Goal: Task Accomplishment & Management: Complete application form

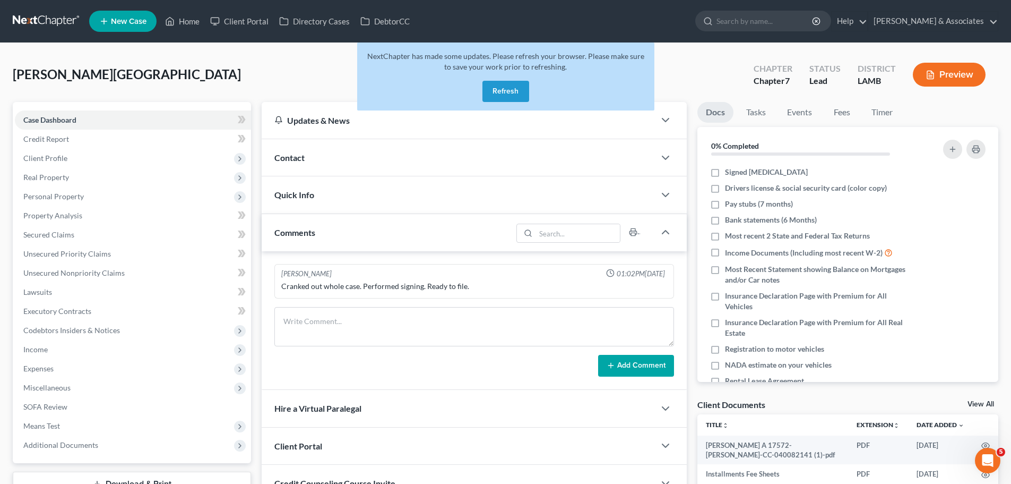
click at [25, 15] on link at bounding box center [47, 21] width 68 height 19
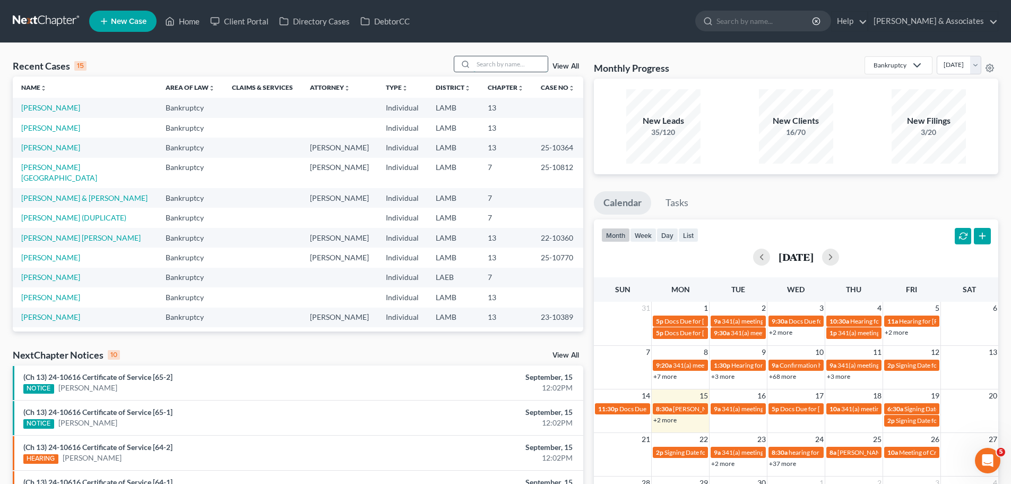
click at [527, 66] on input "search" at bounding box center [511, 63] width 74 height 15
type input "h"
type input "jones"
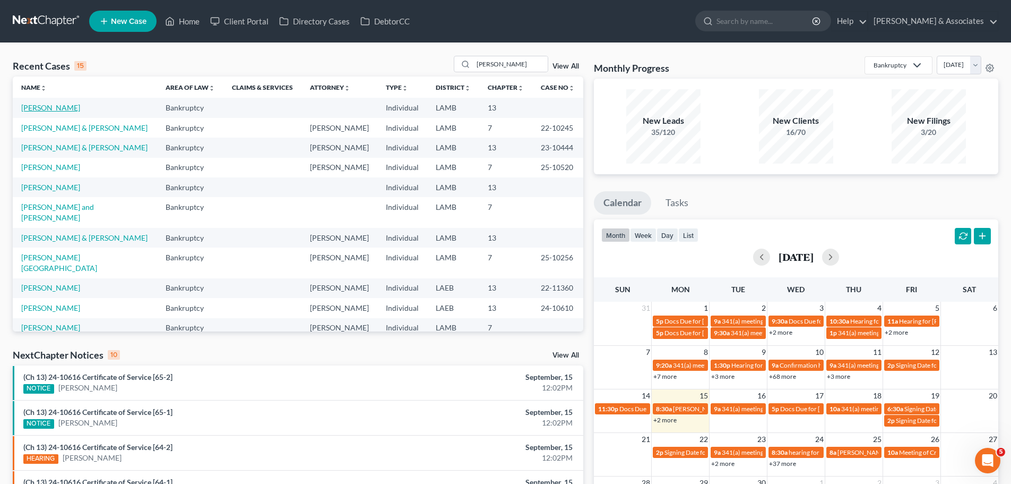
click at [27, 107] on link "[PERSON_NAME]" at bounding box center [50, 107] width 59 height 9
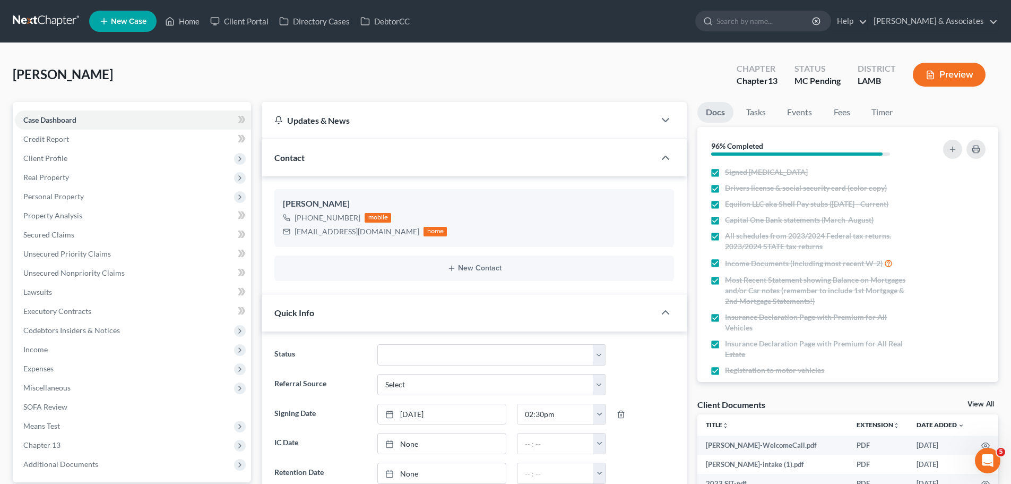
scroll to position [313, 0]
click at [133, 168] on span "Real Property" at bounding box center [133, 177] width 236 height 19
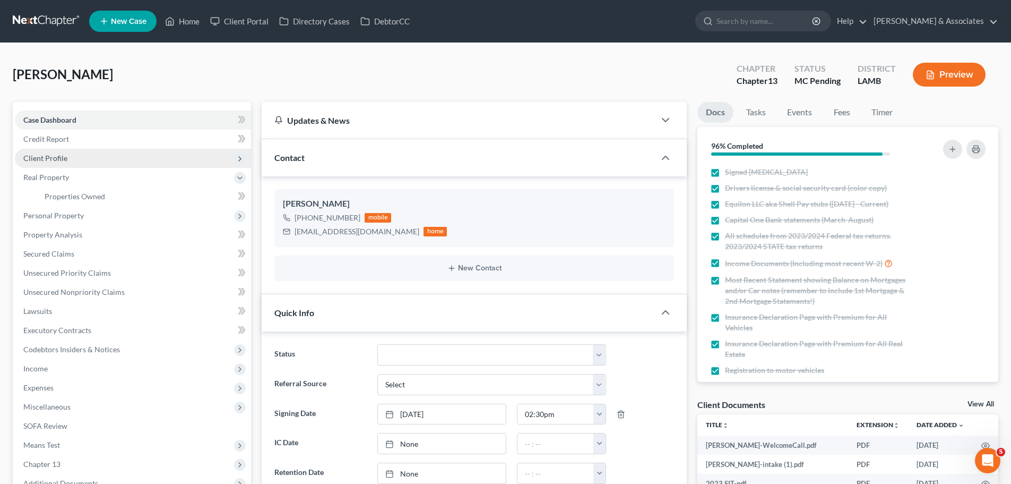
click at [135, 158] on span "Client Profile" at bounding box center [133, 158] width 236 height 19
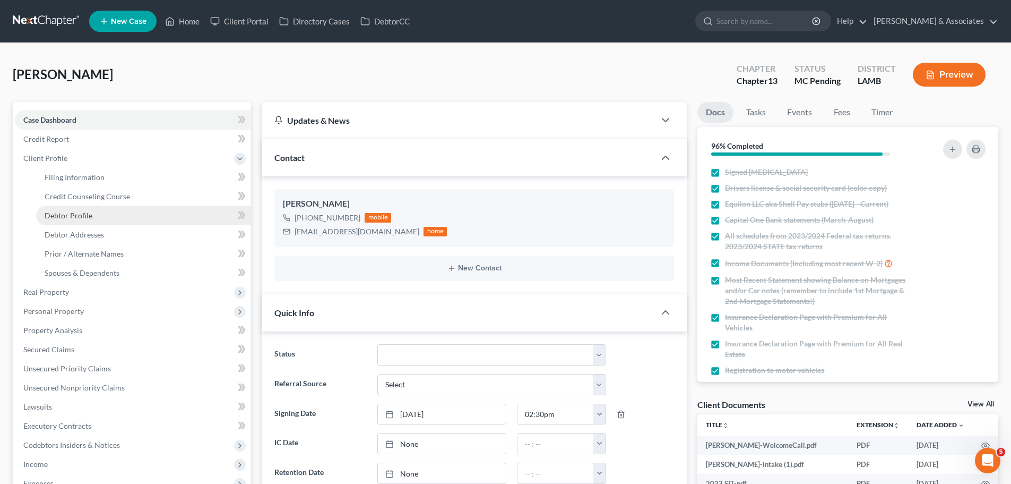
click at [67, 208] on link "Debtor Profile" at bounding box center [143, 215] width 215 height 19
select select "0"
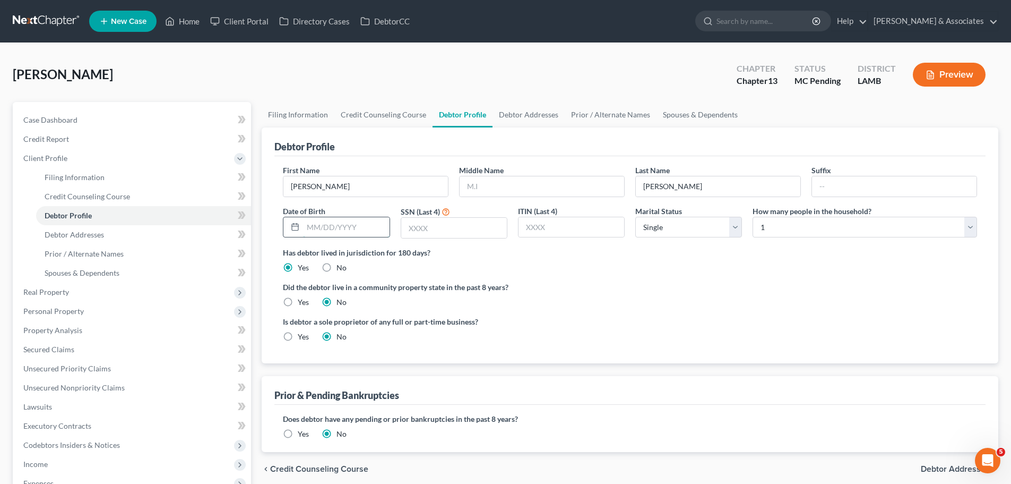
click at [386, 230] on input "text" at bounding box center [346, 227] width 86 height 20
click at [375, 230] on input "text" at bounding box center [346, 227] width 86 height 20
type input "08/22/1979"
click at [461, 228] on input "text" at bounding box center [454, 228] width 106 height 20
type input "4363"
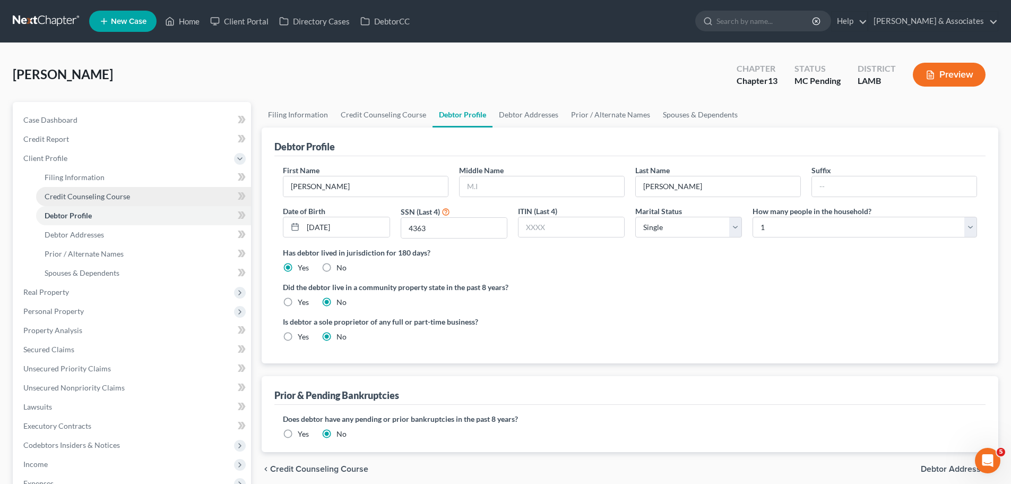
click at [64, 198] on span "Credit Counseling Course" at bounding box center [87, 196] width 85 height 9
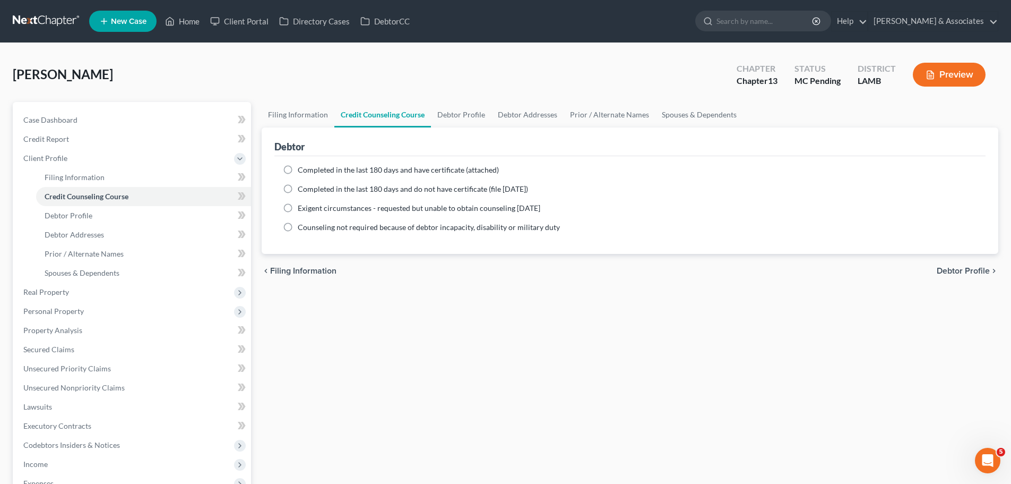
click at [354, 162] on div "Completed in the last 180 days and have certificate (attached) Date Completed N…" at bounding box center [629, 205] width 711 height 98
click at [358, 175] on label "Completed in the last 180 days and have certificate (attached)" at bounding box center [398, 170] width 201 height 11
click at [309, 171] on input "Completed in the last 180 days and have certificate (attached)" at bounding box center [305, 168] width 7 height 7
radio input "true"
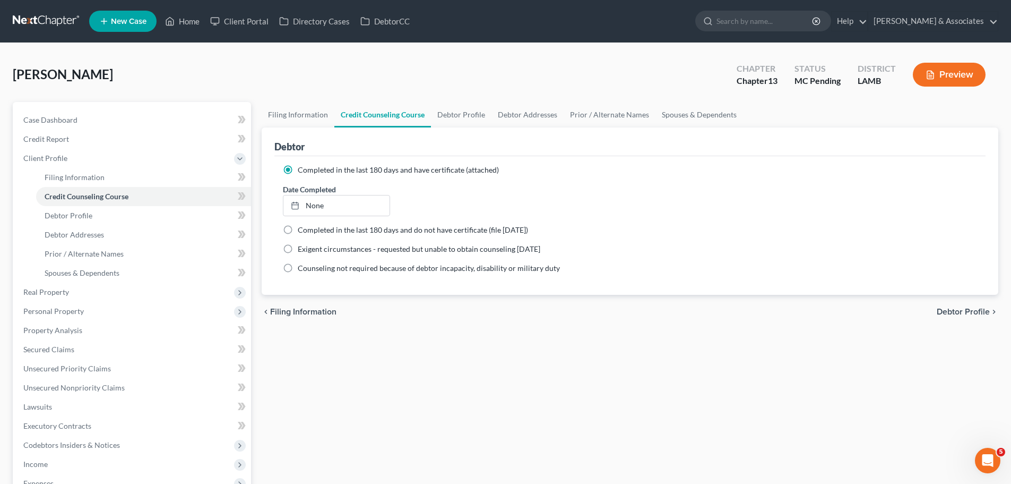
click at [358, 217] on ng-include "Completed in the last 180 days and have certificate (attached) Date Completed N…" at bounding box center [630, 219] width 694 height 109
type input "[DATE]"
click at [355, 208] on link "None" at bounding box center [336, 205] width 106 height 20
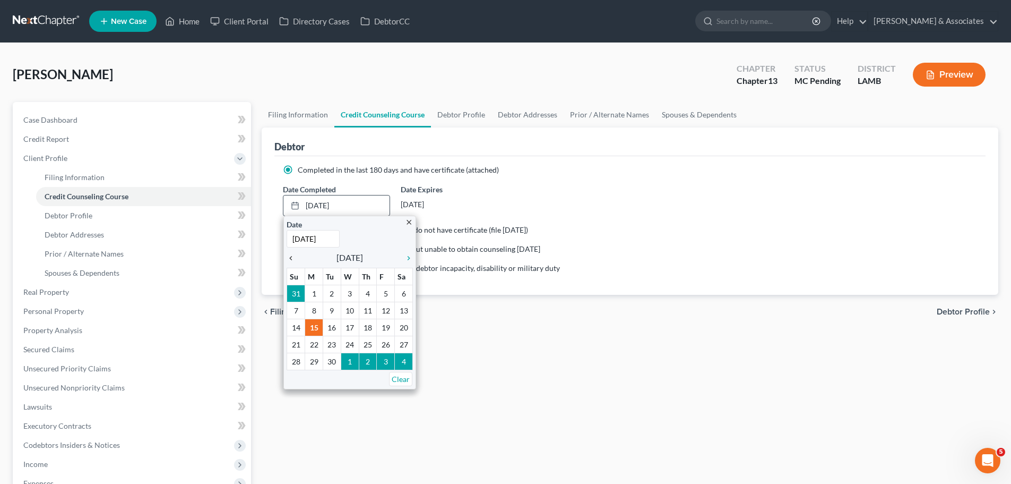
click at [293, 259] on icon "chevron_left" at bounding box center [294, 258] width 14 height 8
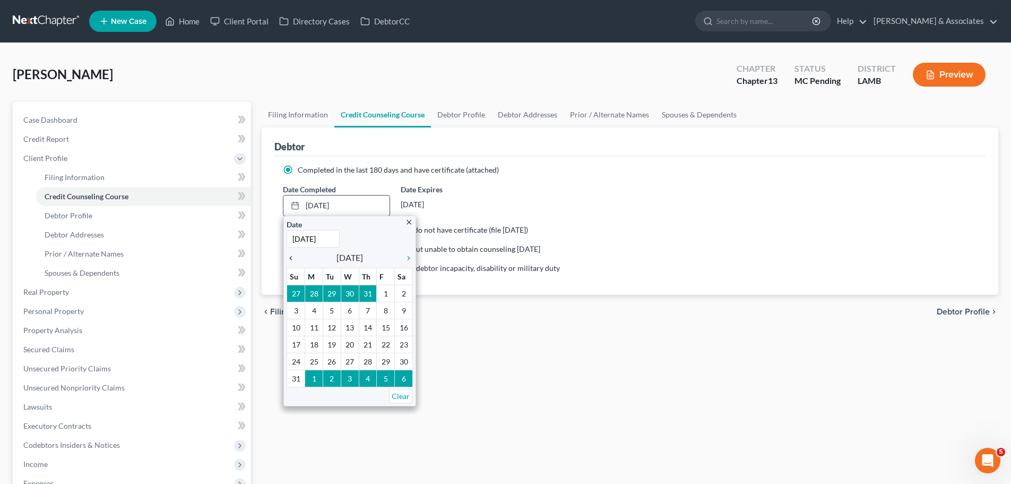
click at [293, 259] on icon "chevron_left" at bounding box center [294, 258] width 14 height 8
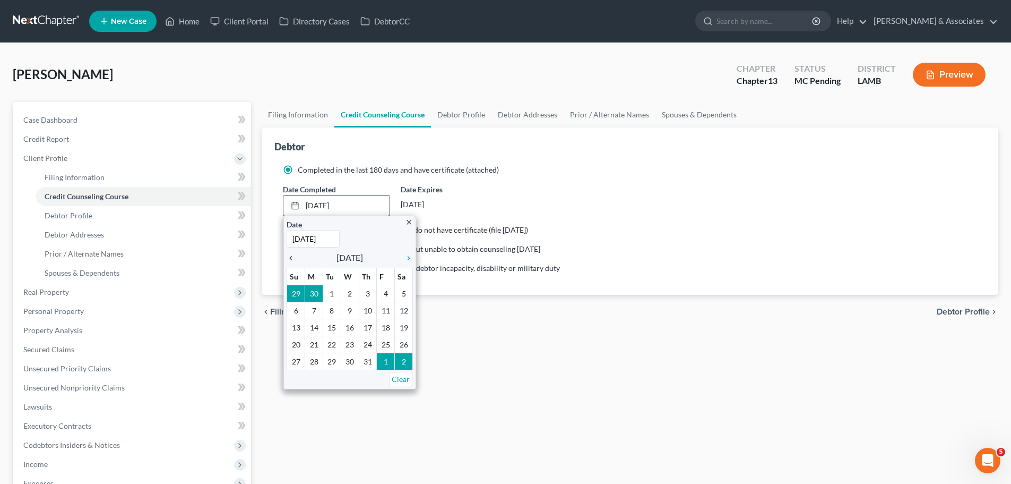
click at [291, 260] on icon "chevron_left" at bounding box center [294, 258] width 14 height 8
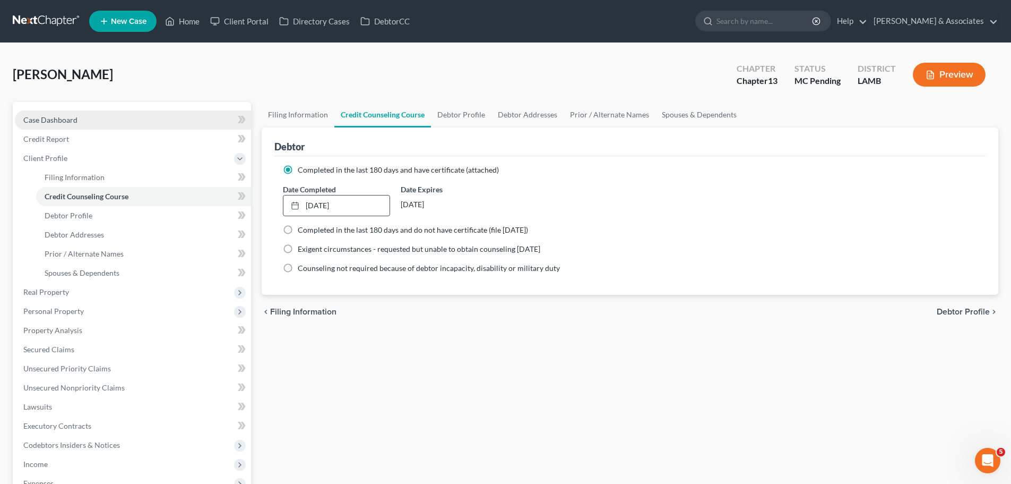
click at [88, 121] on link "Case Dashboard" at bounding box center [133, 119] width 236 height 19
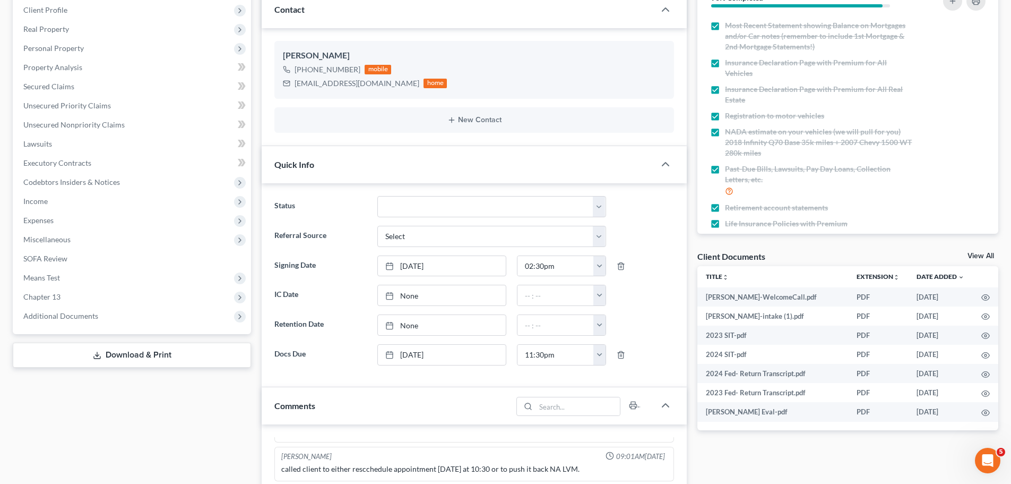
scroll to position [159, 0]
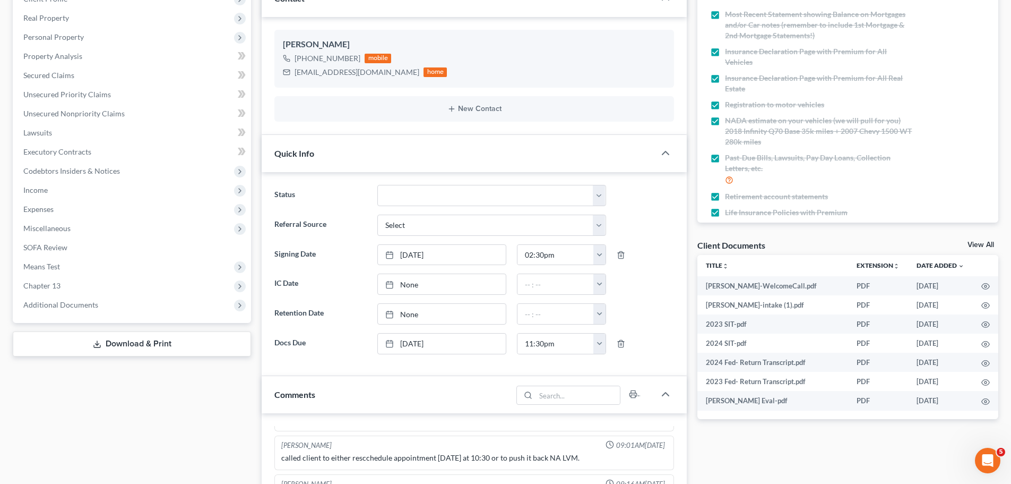
click at [986, 247] on link "View All" at bounding box center [981, 244] width 27 height 7
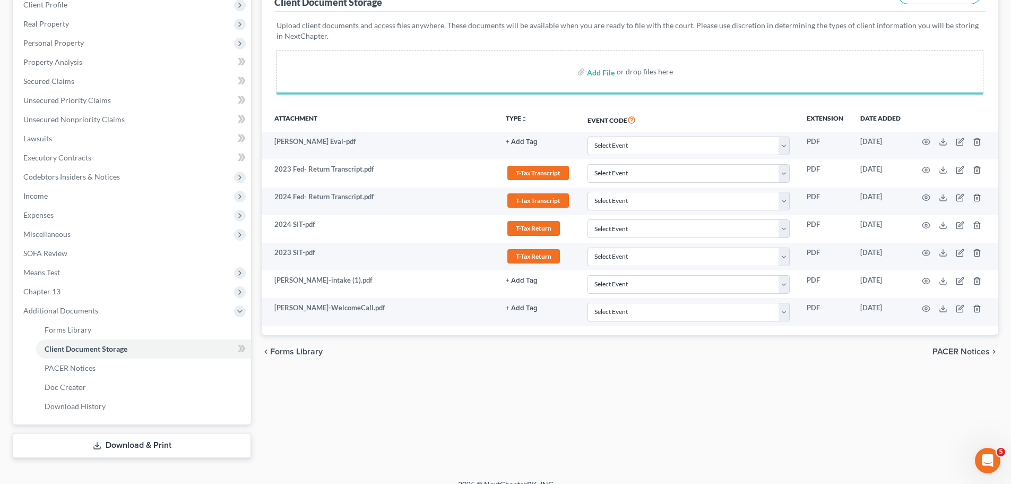
scroll to position [168, 0]
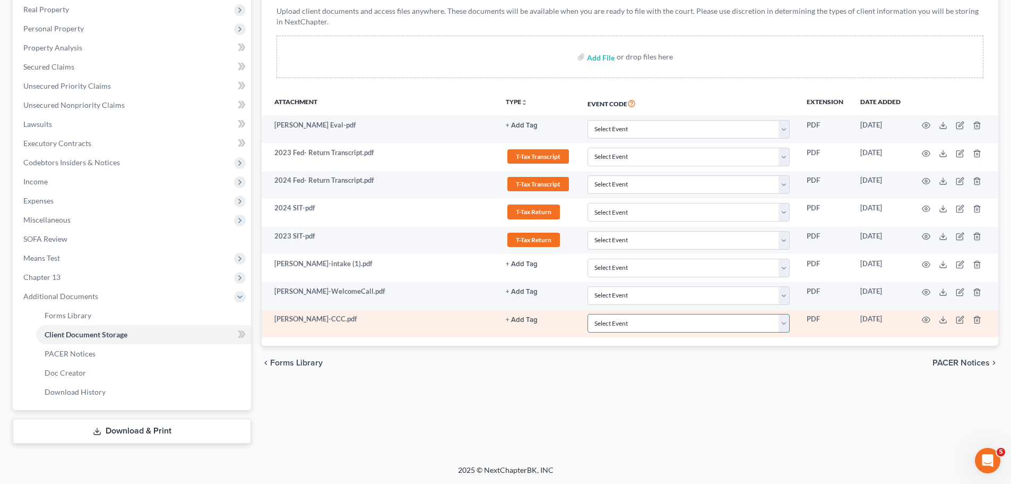
click at [651, 320] on select "Select Event 20 Largest Unsecured Creditors Amended List of Creditors Amended L…" at bounding box center [689, 323] width 202 height 19
select select "13"
click at [588, 314] on select "Select Event 20 Largest Unsecured Creditors Amended List of Creditors Amended L…" at bounding box center [689, 323] width 202 height 19
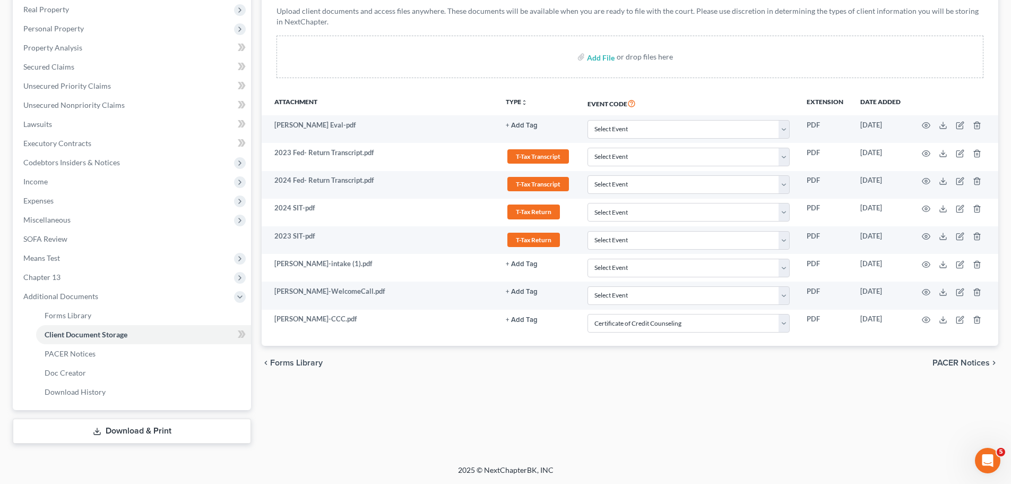
click at [635, 376] on div "chevron_left Forms Library PACER Notices chevron_right" at bounding box center [630, 363] width 737 height 34
click at [638, 375] on div "chevron_left Forms Library PACER Notices chevron_right" at bounding box center [630, 363] width 737 height 34
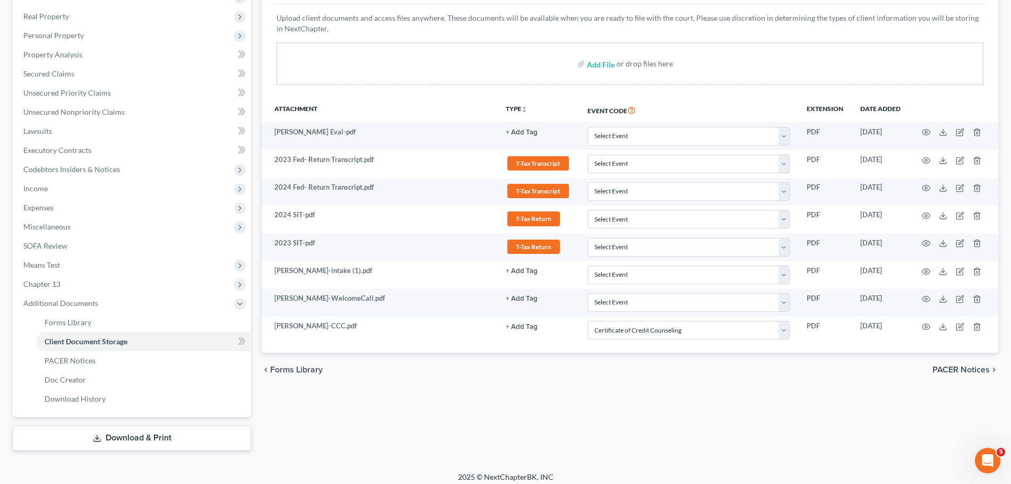
scroll to position [0, 0]
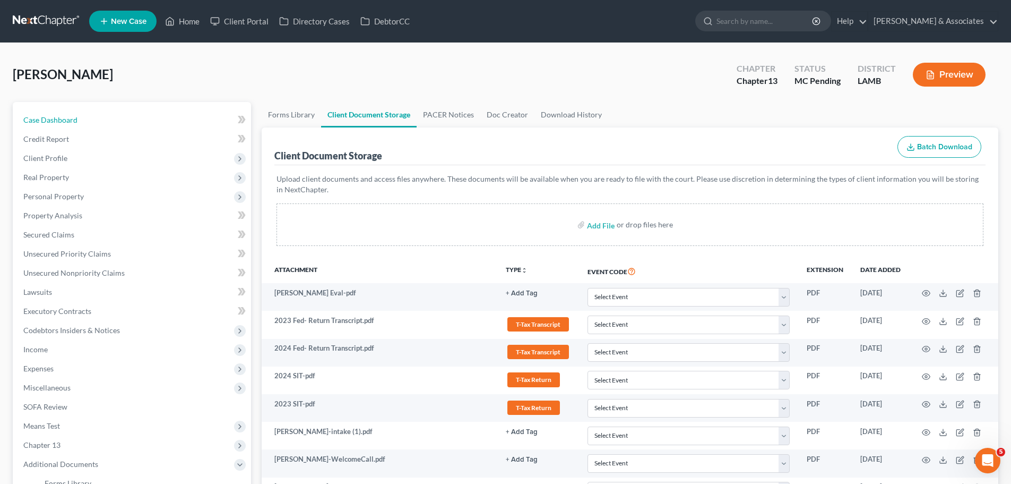
drag, startPoint x: 86, startPoint y: 111, endPoint x: 73, endPoint y: 106, distance: 14.3
click at [86, 111] on link "Case Dashboard" at bounding box center [133, 119] width 236 height 19
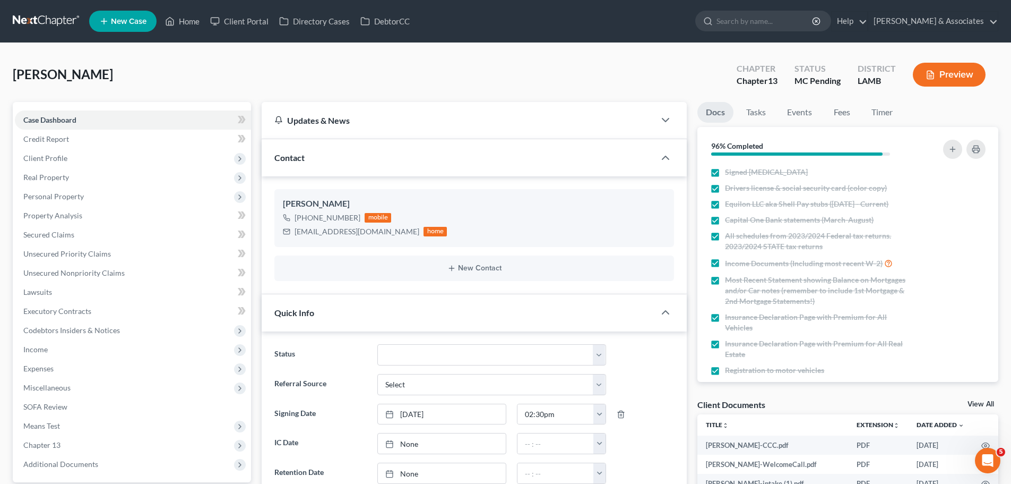
scroll to position [313, 0]
click at [104, 162] on span "Client Profile" at bounding box center [133, 158] width 236 height 19
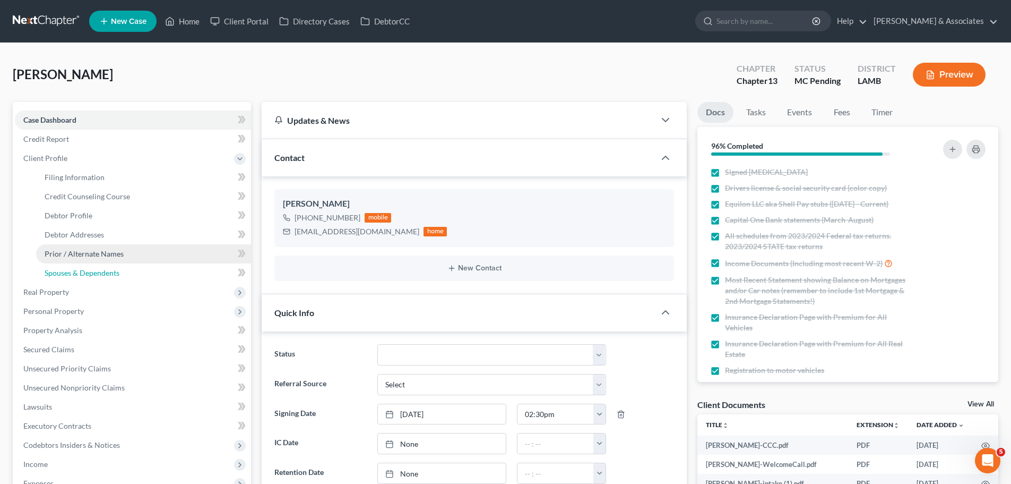
drag, startPoint x: 93, startPoint y: 271, endPoint x: 110, endPoint y: 260, distance: 19.9
click at [93, 271] on span "Spouses & Dependents" at bounding box center [82, 272] width 75 height 9
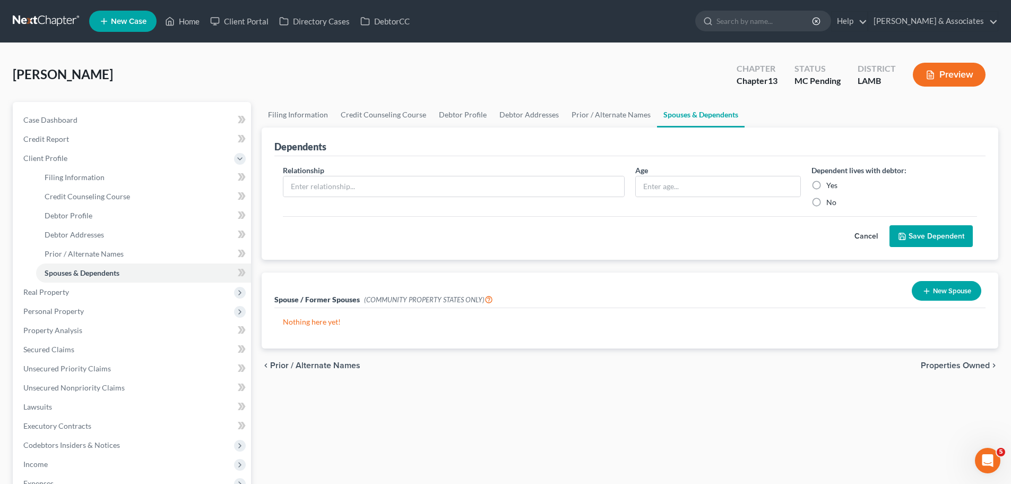
click at [947, 293] on button "New Spouse" at bounding box center [947, 291] width 70 height 20
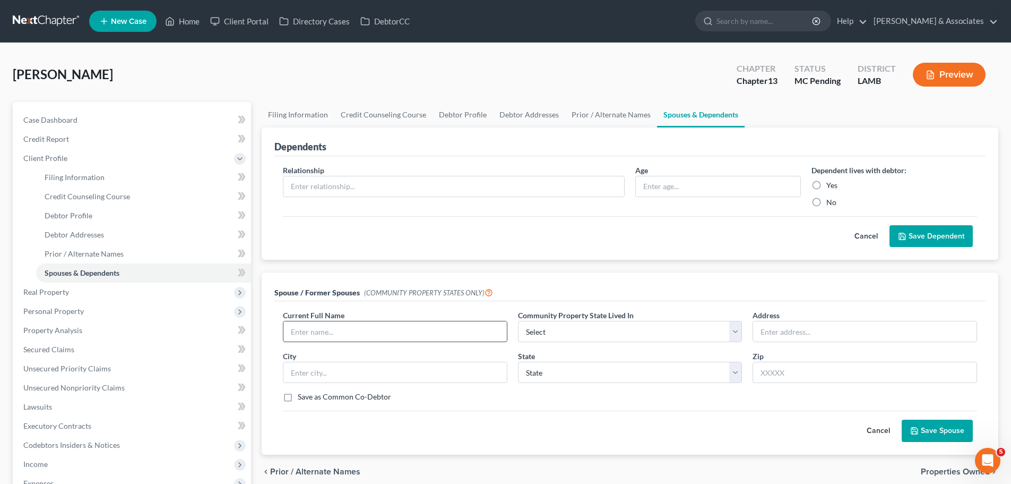
click at [331, 326] on input "text" at bounding box center [394, 331] width 223 height 20
type input "Jasmonique Jones"
select select "4"
click at [942, 436] on button "Save Spouse" at bounding box center [937, 430] width 71 height 22
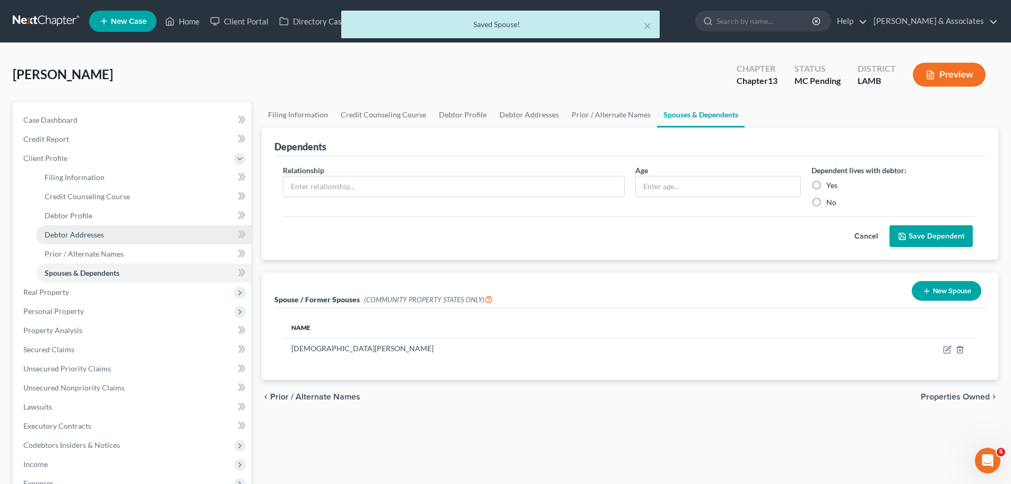
click at [81, 238] on span "Debtor Addresses" at bounding box center [74, 234] width 59 height 9
select select "0"
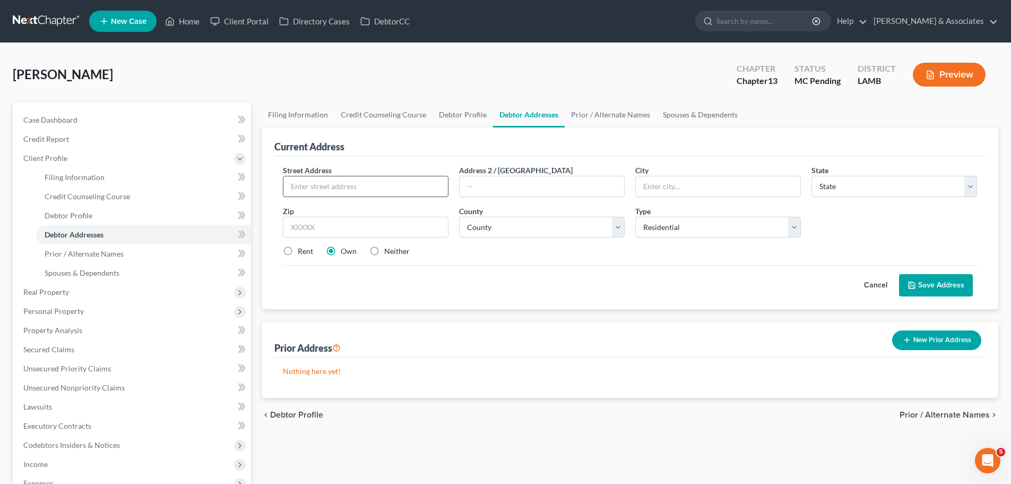
drag, startPoint x: 392, startPoint y: 190, endPoint x: 400, endPoint y: 187, distance: 8.4
click at [392, 190] on input "text" at bounding box center [365, 186] width 165 height 20
type input "15407 Schnebelen Ave"
type input "70816"
type input "Baton Rouge"
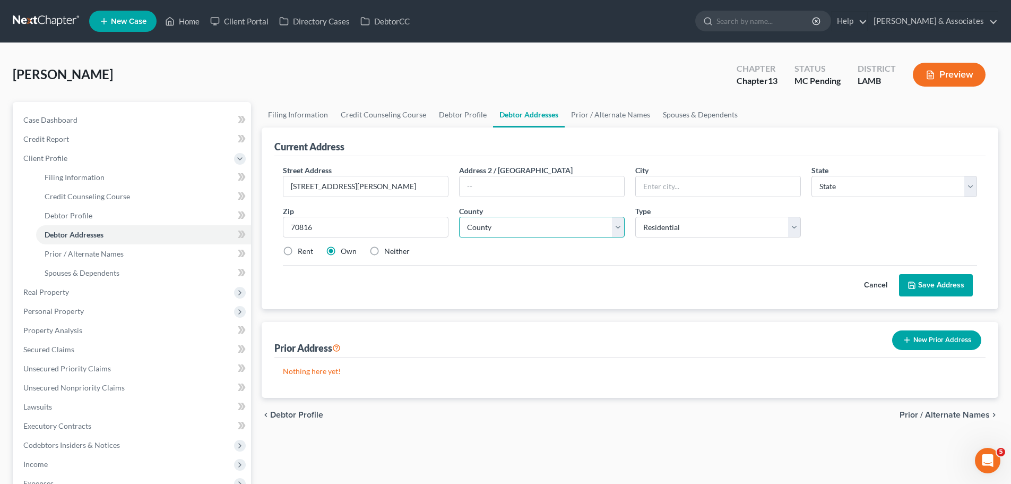
select select "19"
click at [599, 233] on select "County Acadia Allen Ascension Assumption Avoyelles Beauregard Bienville Bossier…" at bounding box center [542, 227] width 166 height 21
select select "16"
click at [459, 217] on select "County Acadia Allen Ascension Assumption Avoyelles Beauregard Bienville Bossier…" at bounding box center [542, 227] width 166 height 21
click at [633, 293] on div "Cancel Save Address" at bounding box center [630, 280] width 694 height 31
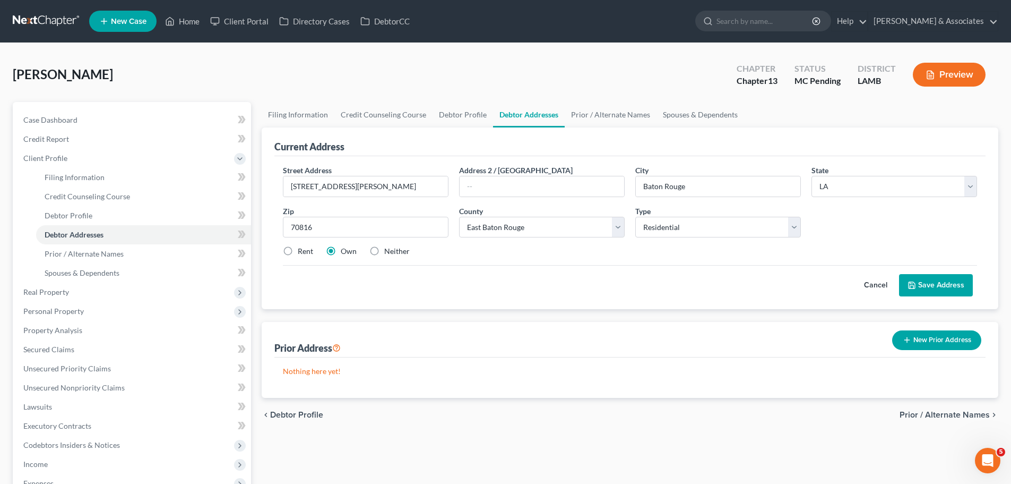
click at [964, 287] on button "Save Address" at bounding box center [936, 285] width 74 height 22
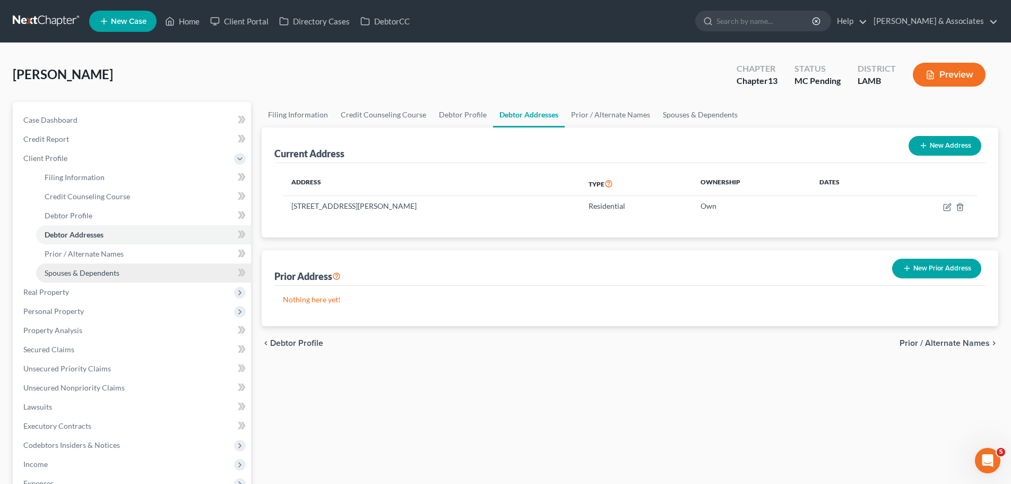
click at [95, 272] on span "Spouses & Dependents" at bounding box center [82, 272] width 75 height 9
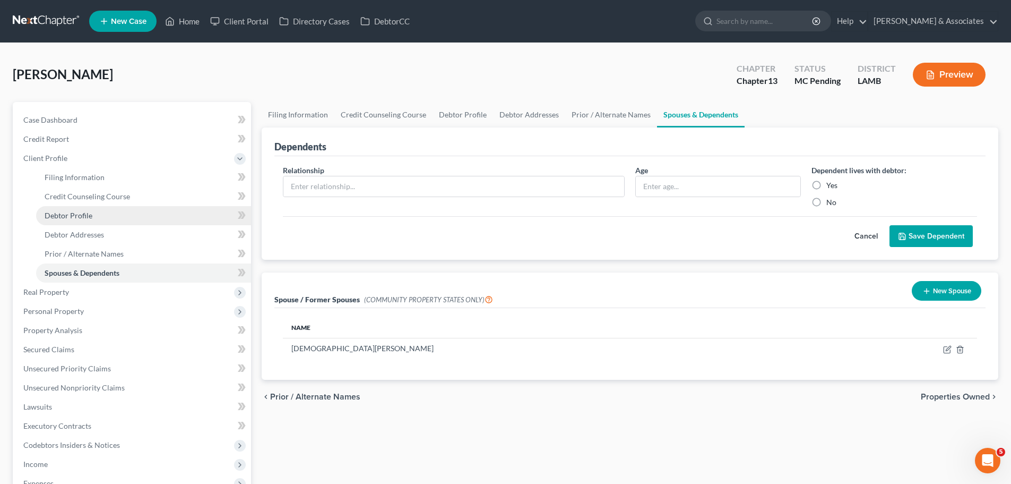
click at [62, 221] on link "Debtor Profile" at bounding box center [143, 215] width 215 height 19
select select "0"
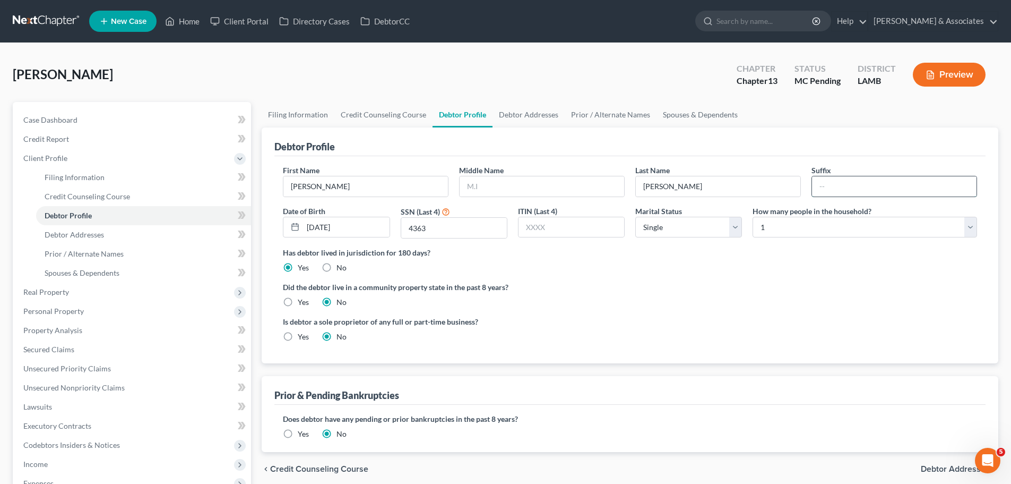
click at [848, 188] on input "text" at bounding box center [894, 186] width 165 height 20
type input "Jr"
click at [90, 291] on span "Real Property" at bounding box center [133, 291] width 236 height 19
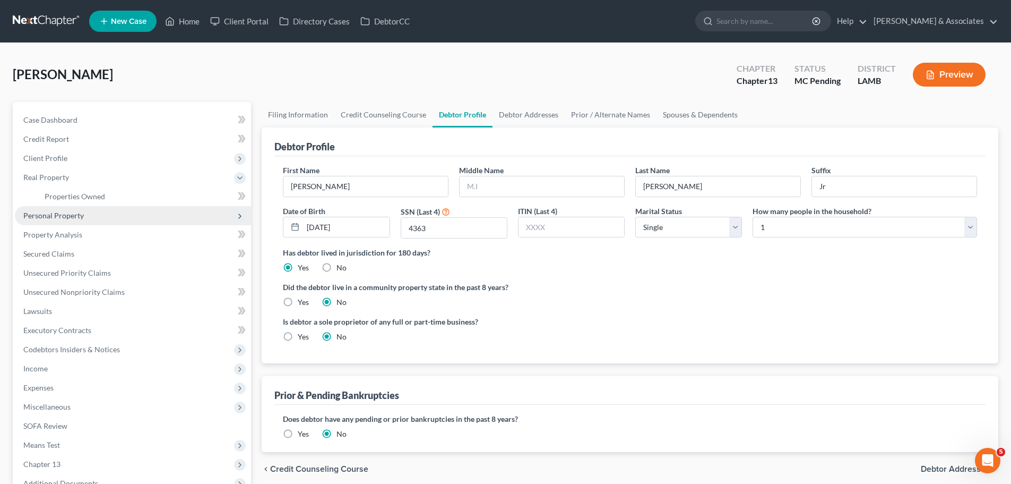
click at [75, 220] on span "Personal Property" at bounding box center [133, 215] width 236 height 19
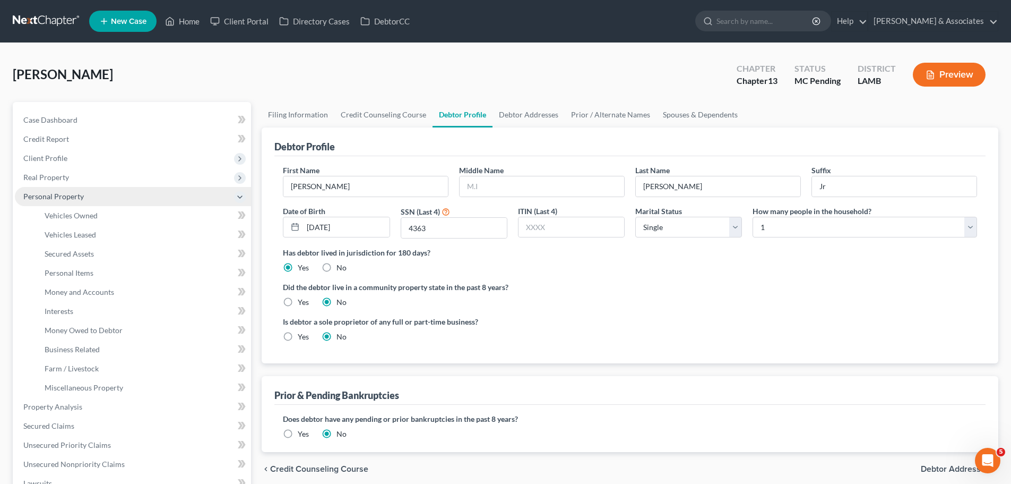
click at [101, 203] on span "Personal Property" at bounding box center [133, 196] width 236 height 19
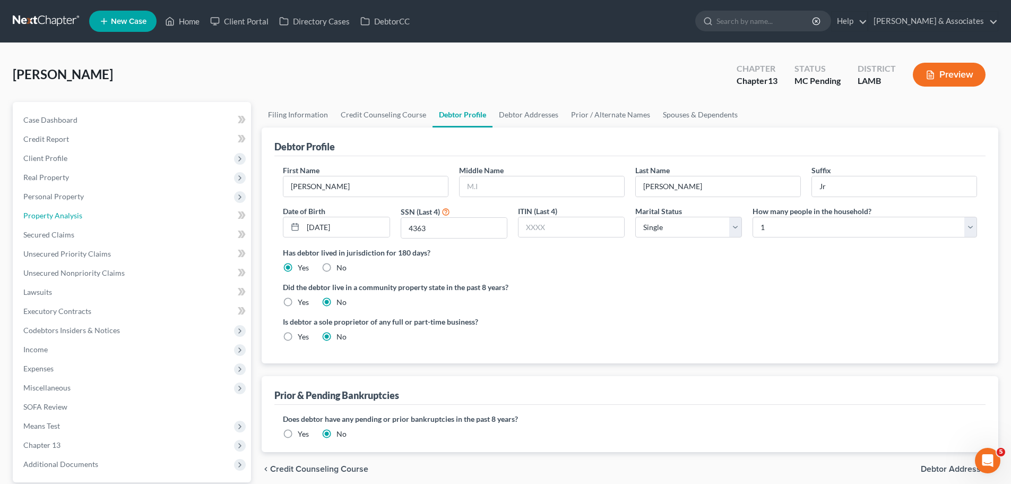
click at [103, 216] on link "Property Analysis" at bounding box center [133, 215] width 236 height 19
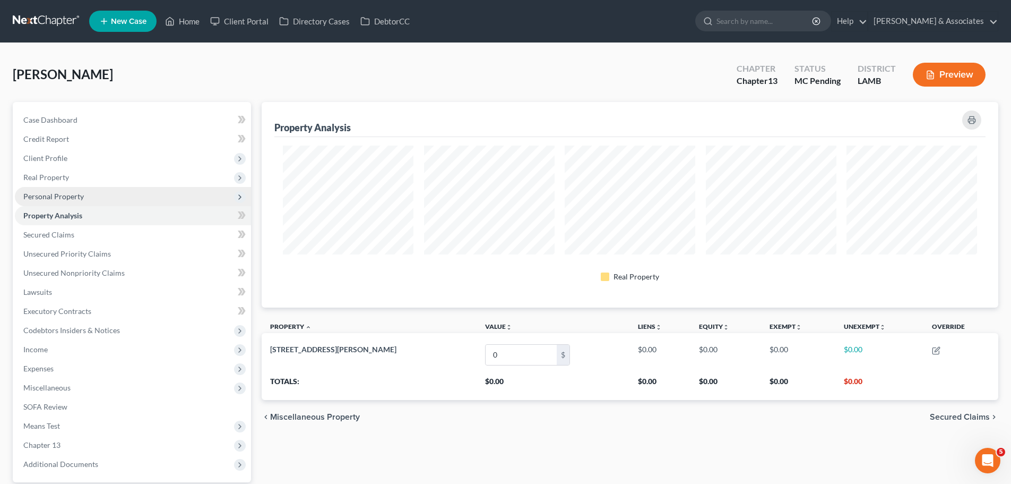
click at [105, 193] on span "Personal Property" at bounding box center [133, 196] width 236 height 19
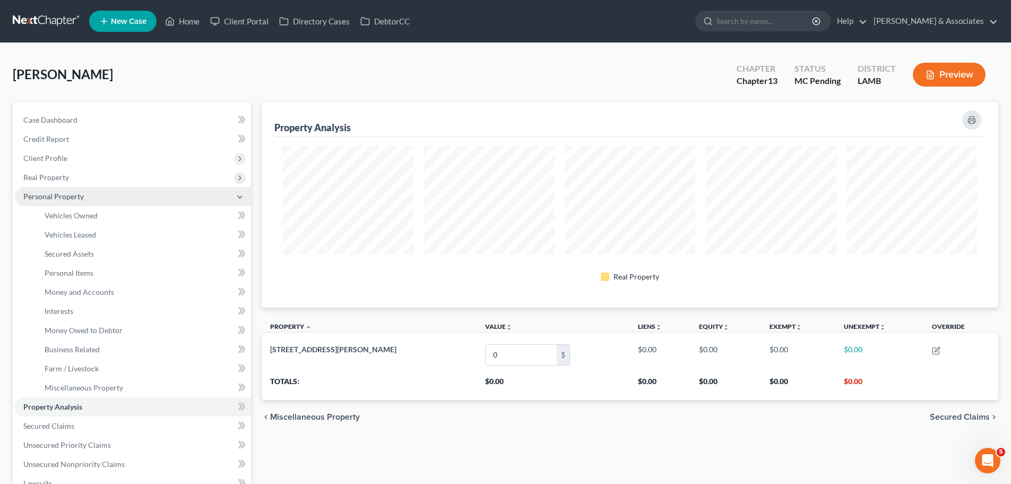
click at [103, 203] on span "Personal Property" at bounding box center [133, 196] width 236 height 19
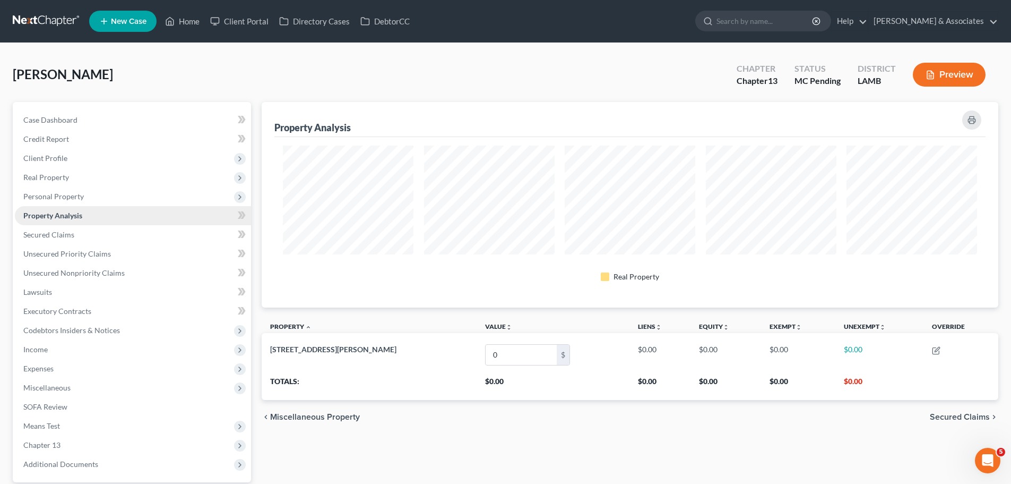
click at [106, 208] on link "Property Analysis" at bounding box center [133, 215] width 236 height 19
click at [107, 199] on span "Personal Property" at bounding box center [133, 196] width 236 height 19
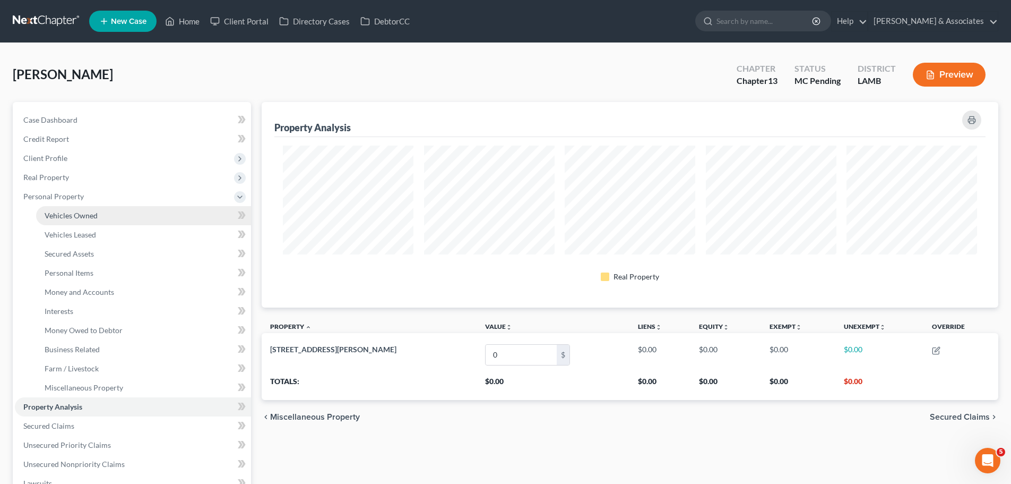
click at [106, 211] on link "Vehicles Owned" at bounding box center [143, 215] width 215 height 19
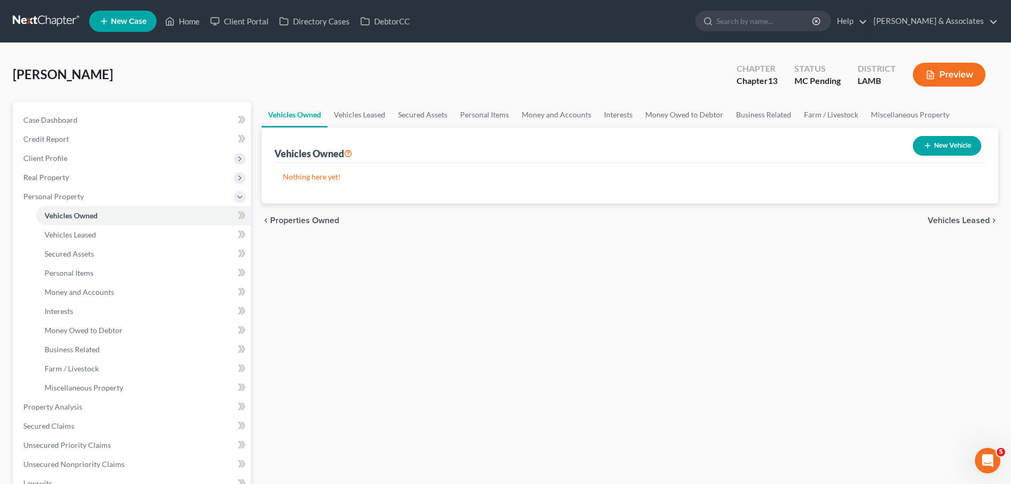
click at [931, 148] on button "New Vehicle" at bounding box center [947, 146] width 68 height 20
select select "0"
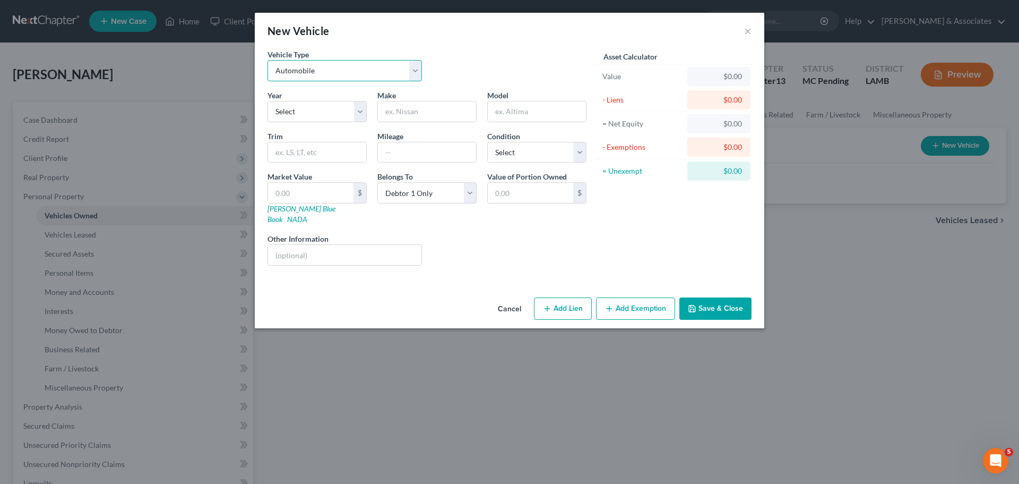
click at [332, 74] on select "Select Automobile Truck Trailer Watercraft Aircraft Motor Home Atv Other Vehicle" at bounding box center [345, 70] width 154 height 21
drag, startPoint x: 320, startPoint y: 116, endPoint x: 357, endPoint y: 119, distance: 37.3
click at [320, 116] on select "Select 2026 2025 2024 2023 2022 2021 2020 2019 2018 2017 2016 2015 2014 2013 20…" at bounding box center [317, 111] width 99 height 21
select select "19"
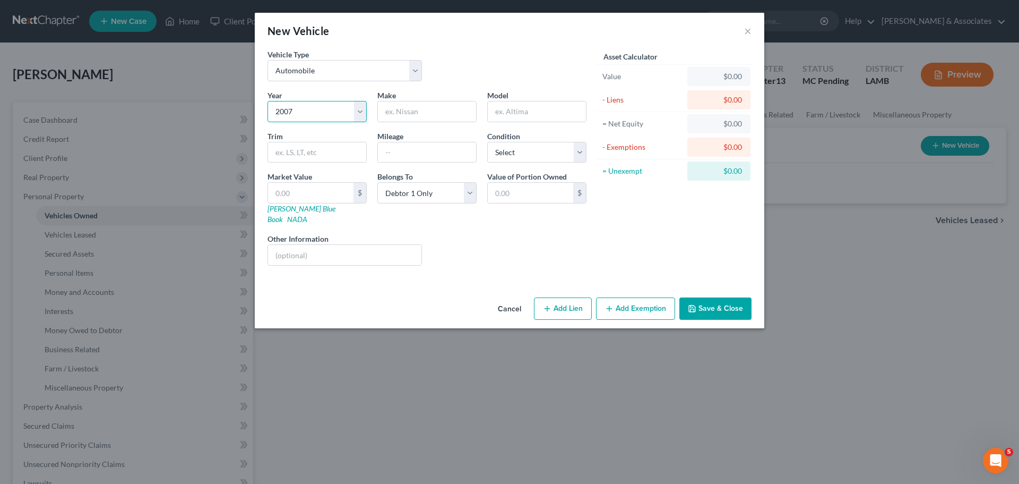
click at [268, 101] on select "Select 2026 2025 2024 2023 2022 2021 2020 2019 2018 2017 2016 2015 2014 2013 20…" at bounding box center [317, 111] width 99 height 21
click at [433, 126] on div "Year Select 2026 2025 2024 2023 2022 2021 2020 2019 2018 2017 2016 2015 2014 20…" at bounding box center [427, 182] width 330 height 184
click at [434, 110] on input "text" at bounding box center [427, 111] width 98 height 20
type input "Chevrolet"
click at [733, 297] on button "Save & Close" at bounding box center [715, 308] width 72 height 22
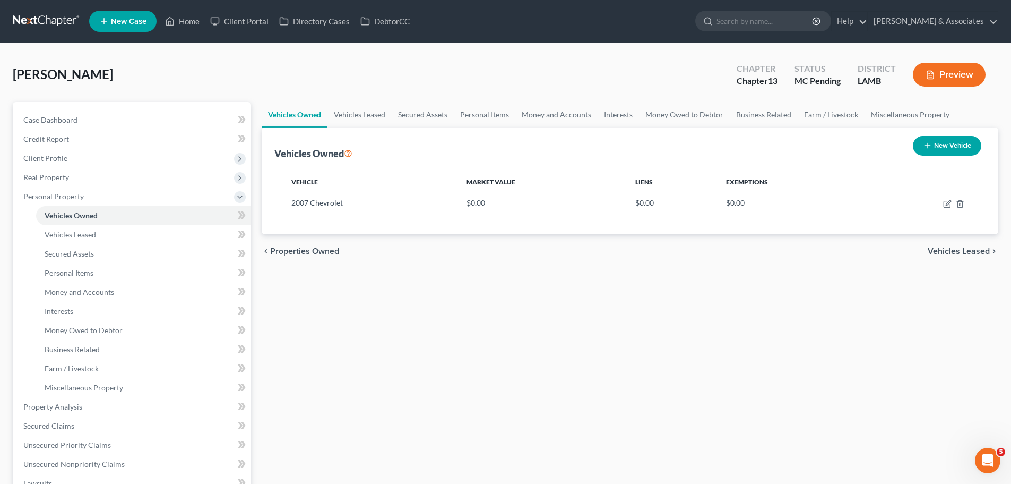
drag, startPoint x: 930, startPoint y: 150, endPoint x: 924, endPoint y: 152, distance: 5.5
click at [924, 152] on button "New Vehicle" at bounding box center [947, 146] width 68 height 20
select select "0"
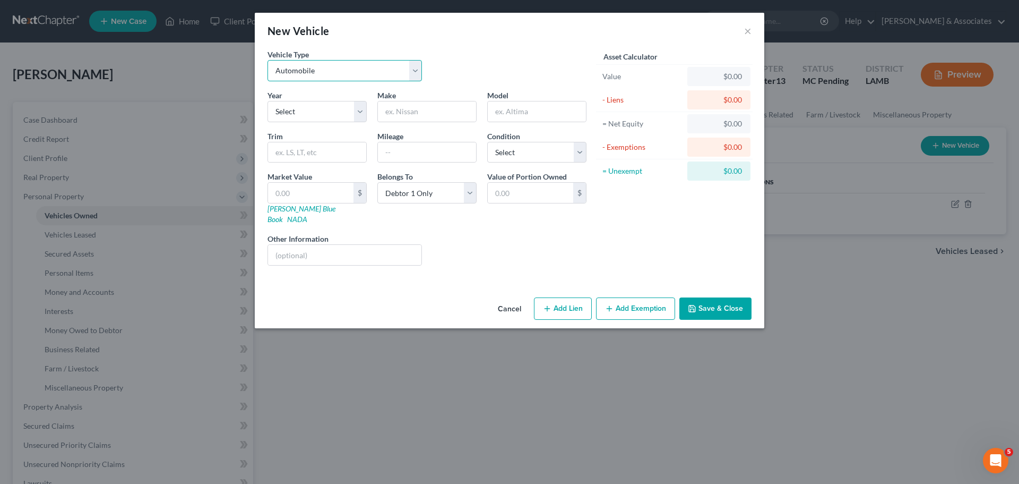
click at [342, 73] on select "Select Automobile Truck Trailer Watercraft Aircraft Motor Home Atv Other Vehicle" at bounding box center [345, 70] width 154 height 21
click at [324, 113] on select "Select 2026 2025 2024 2023 2022 2021 2020 2019 2018 2017 2016 2015 2014 2013 20…" at bounding box center [317, 111] width 99 height 21
select select "8"
click at [268, 101] on select "Select 2026 2025 2024 2023 2022 2021 2020 2019 2018 2017 2016 2015 2014 2013 20…" at bounding box center [317, 111] width 99 height 21
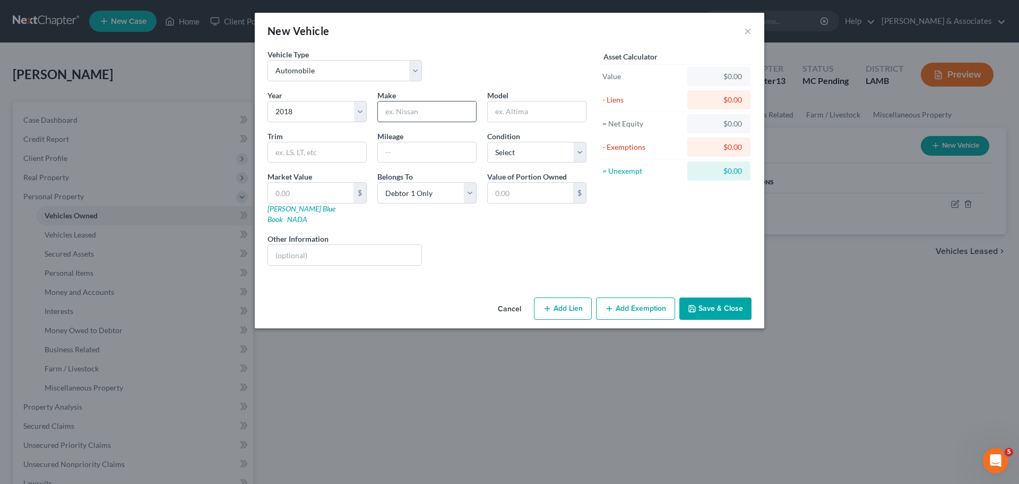
click at [431, 116] on input "text" at bounding box center [427, 111] width 98 height 20
type input "Infinity"
type input "Q70"
click at [715, 300] on button "Save & Close" at bounding box center [715, 308] width 72 height 22
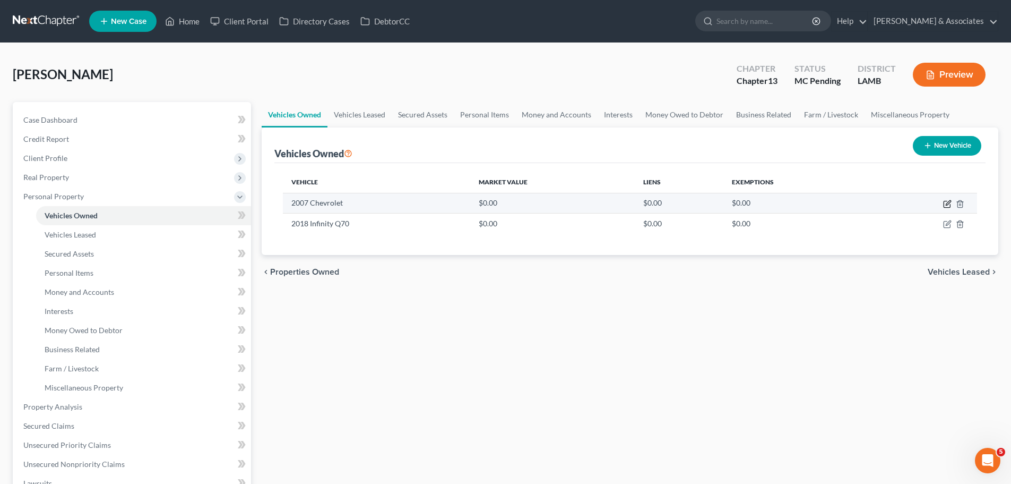
click at [948, 202] on icon "button" at bounding box center [948, 202] width 5 height 5
select select "0"
select select "19"
select select "0"
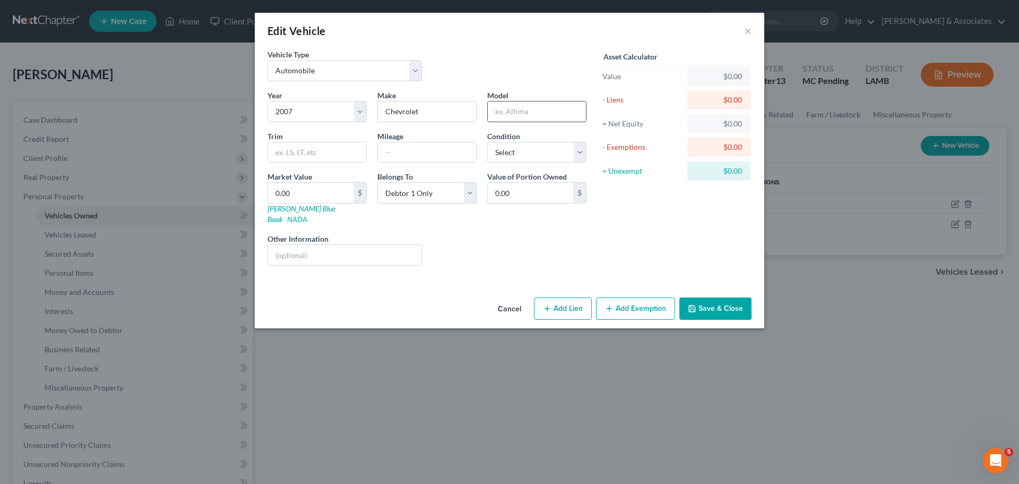
click at [506, 118] on input "text" at bounding box center [537, 111] width 98 height 20
type input "Silverado 1500 Pickup-1/2 Ton-V8"
type input "Crew Cab LS 2WD"
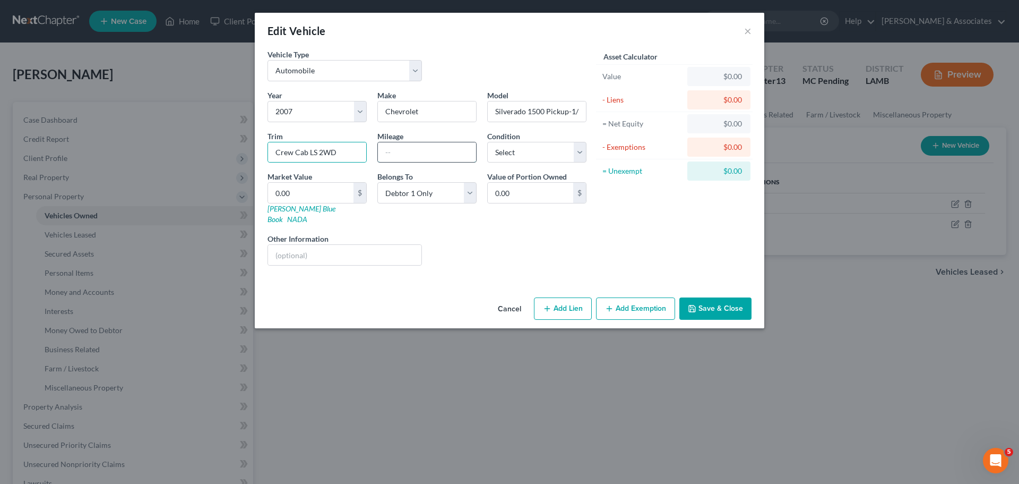
click at [458, 149] on input "text" at bounding box center [427, 152] width 98 height 20
type input "280000"
select select "3"
click at [330, 184] on input "0.00" at bounding box center [310, 193] width 85 height 20
type input "1"
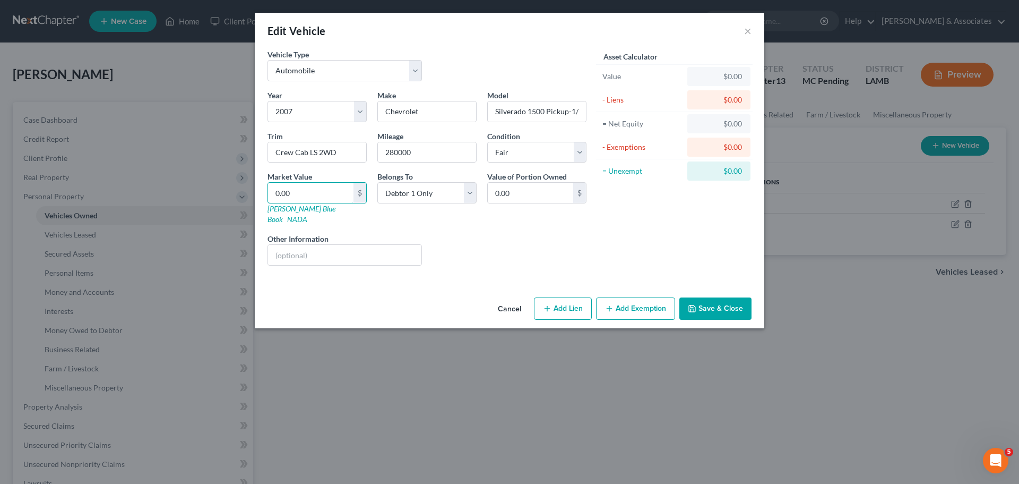
type input "1.00"
type input "15"
type input "15.00"
type input "150"
type input "150.00"
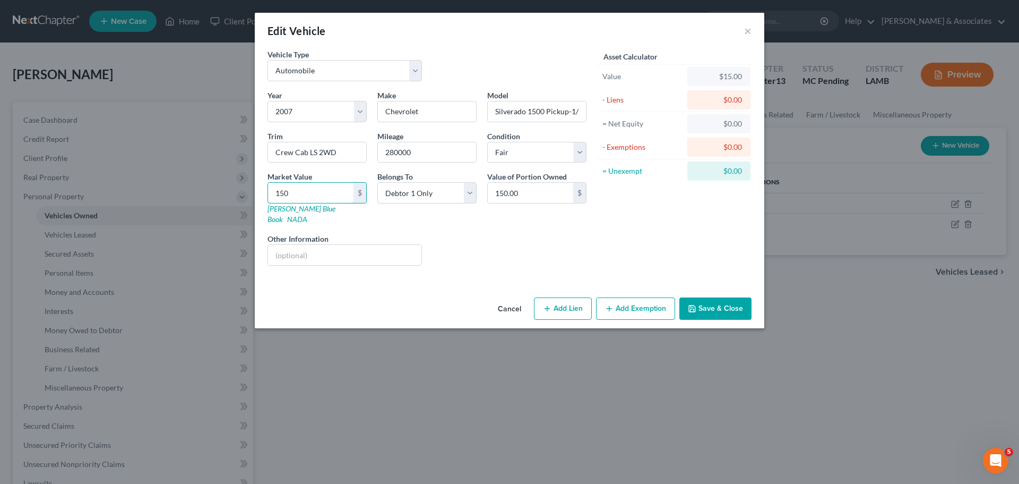
type input "1500"
type input "1,500.00"
type input "1,500"
click at [458, 199] on select "Select Debtor 1 Only Debtor 2 Only Debtor 1 And Debtor 2 Only At Least One Of T…" at bounding box center [426, 192] width 99 height 21
select select "4"
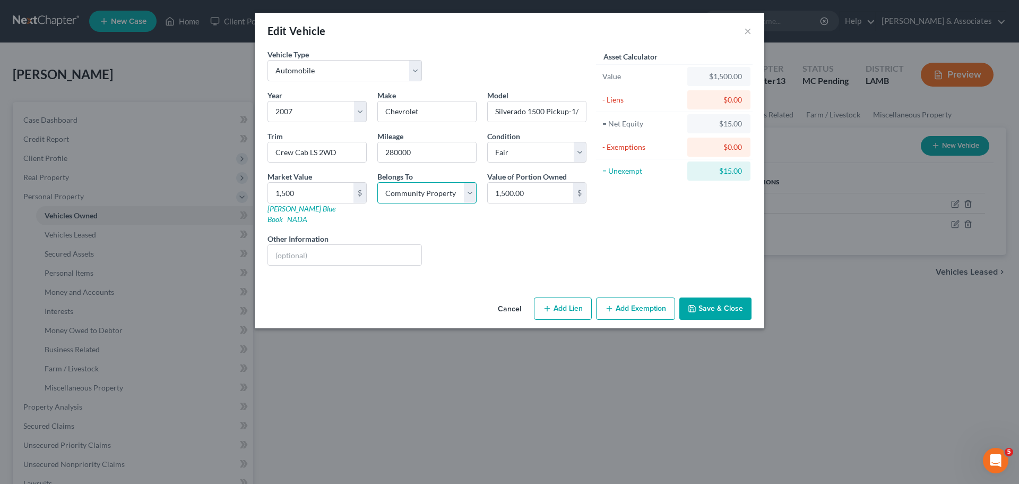
click at [377, 182] on select "Select Debtor 1 Only Debtor 2 Only Debtor 1 And Debtor 2 Only At Least One Of T…" at bounding box center [426, 192] width 99 height 21
click at [583, 239] on div "Liens Select" at bounding box center [509, 249] width 165 height 32
click at [708, 301] on button "Save & Close" at bounding box center [715, 308] width 72 height 22
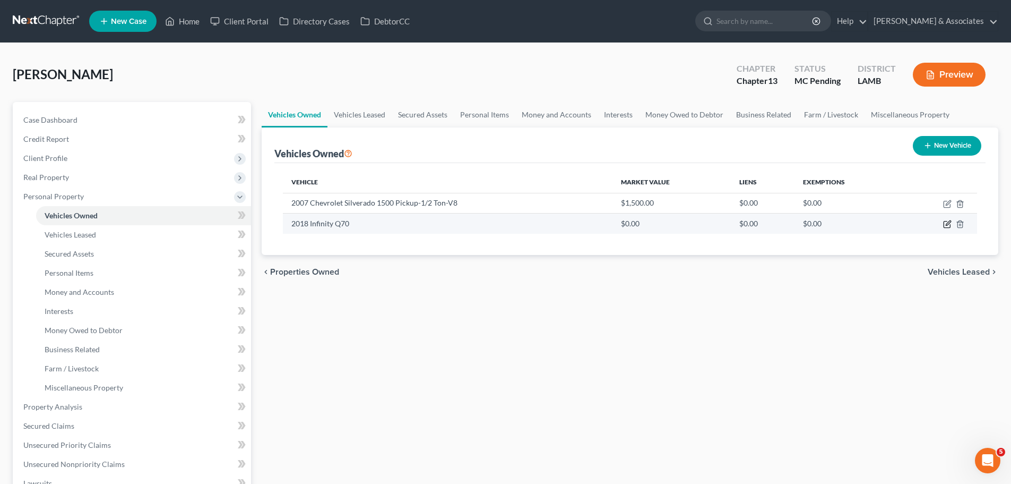
click at [947, 223] on icon "button" at bounding box center [947, 224] width 8 height 8
select select "0"
select select "8"
select select "0"
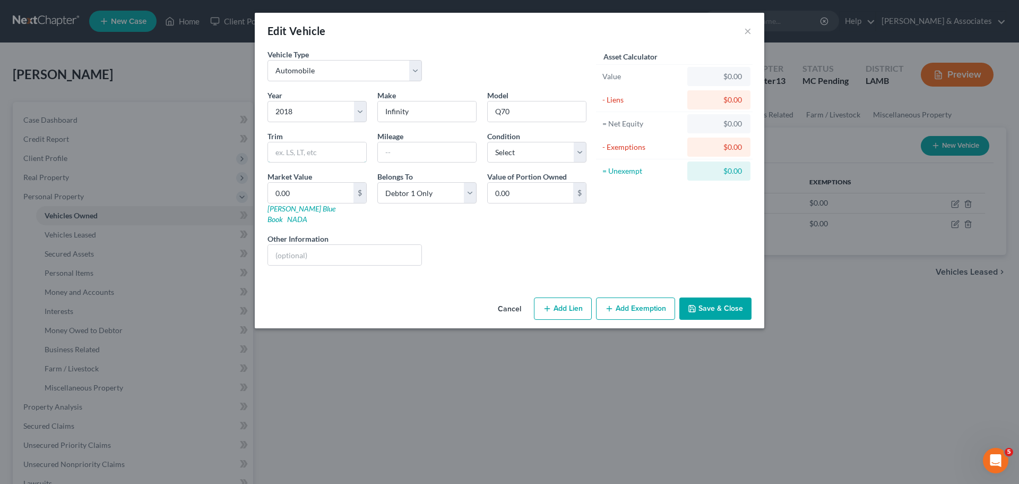
click at [330, 153] on input "text" at bounding box center [317, 152] width 98 height 20
type input "Sedan 4D AWD"
type input "V"
type input "Sedan 4D AWD V6"
type input "35000"
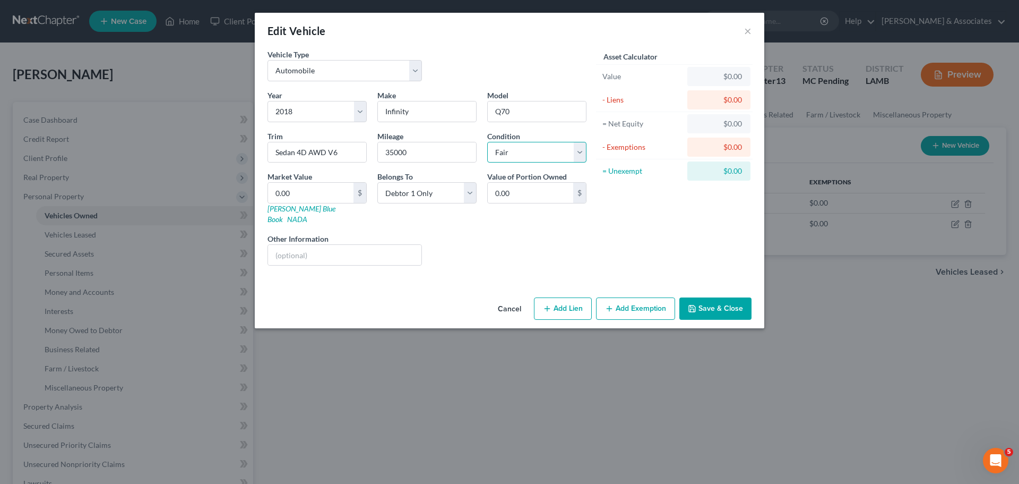
select select "2"
click at [302, 192] on input "0.00" at bounding box center [310, 193] width 85 height 20
type input "1"
type input "1.00"
type input "15"
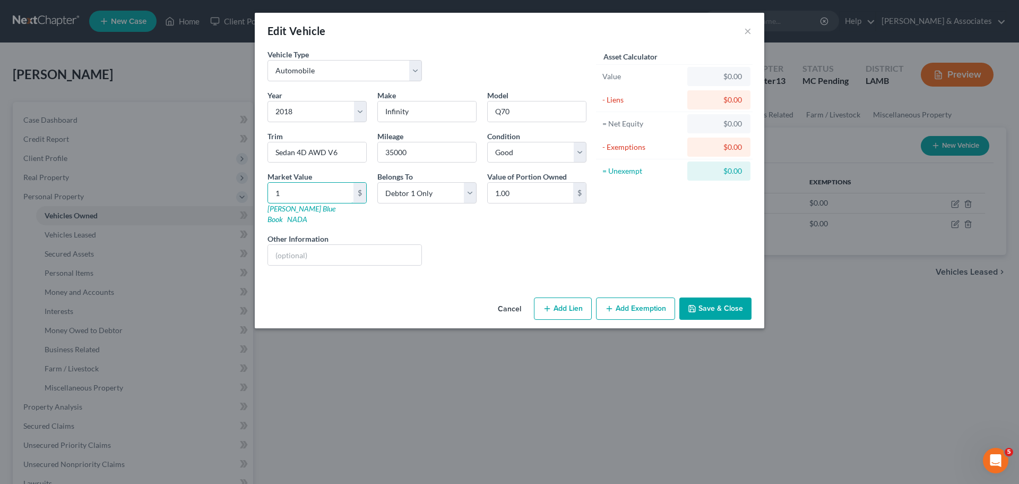
type input "15.00"
type input "152"
type input "152.00"
type input "1525"
type input "1,525.00"
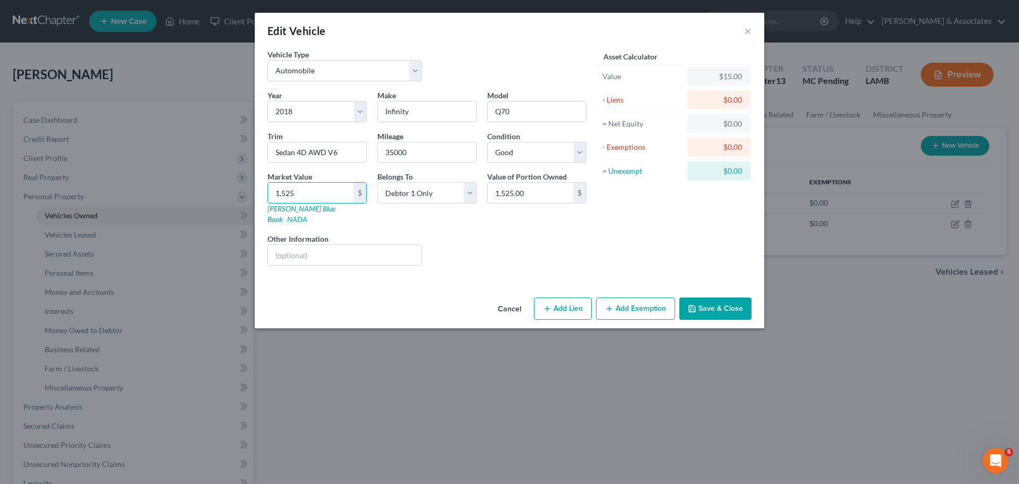
type input "1,5250"
type input "15,250.00"
type input "15,250"
click at [435, 188] on select "Select Debtor 1 Only Debtor 2 Only Debtor 1 And Debtor 2 Only At Least One Of T…" at bounding box center [426, 192] width 99 height 21
select select "4"
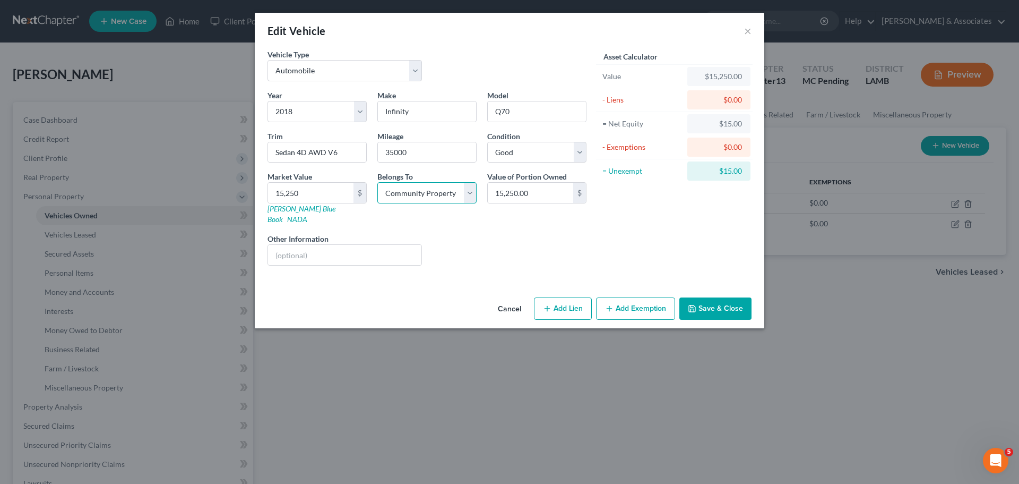
click at [377, 182] on select "Select Debtor 1 Only Debtor 2 Only Debtor 1 And Debtor 2 Only At Least One Of T…" at bounding box center [426, 192] width 99 height 21
click at [561, 242] on div "Liens Select" at bounding box center [509, 249] width 165 height 32
click at [736, 297] on button "Save & Close" at bounding box center [715, 308] width 72 height 22
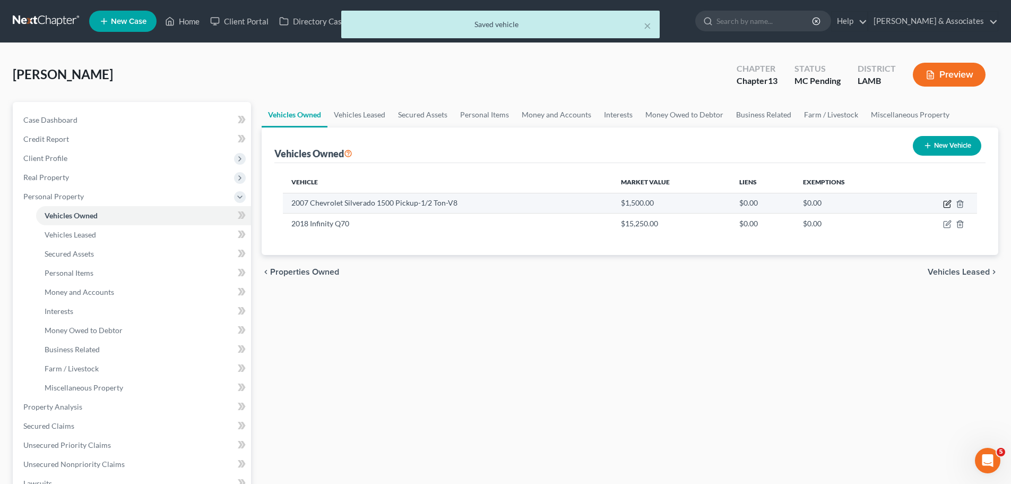
click at [949, 205] on icon "button" at bounding box center [947, 204] width 8 height 8
select select "0"
select select "19"
select select "3"
select select "4"
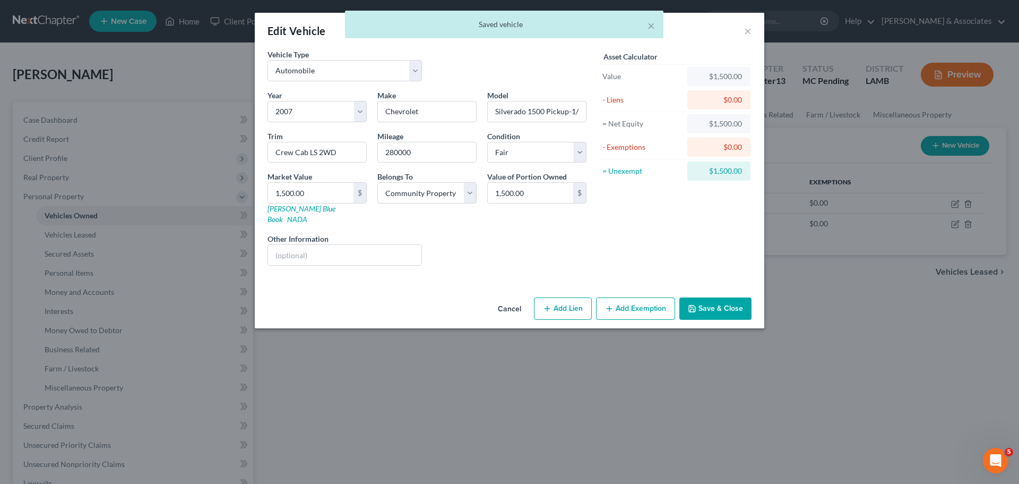
drag, startPoint x: 720, startPoint y: 362, endPoint x: 733, endPoint y: 344, distance: 22.4
click at [720, 362] on div "Edit Vehicle × Vehicle Type Select Automobile Truck Trailer Watercraft Aircraft…" at bounding box center [509, 242] width 1019 height 484
click at [754, 299] on div "Cancel Add Lien Add Lease Add Exemption Save & Close" at bounding box center [510, 310] width 510 height 35
click at [725, 300] on button "Save & Close" at bounding box center [715, 308] width 72 height 22
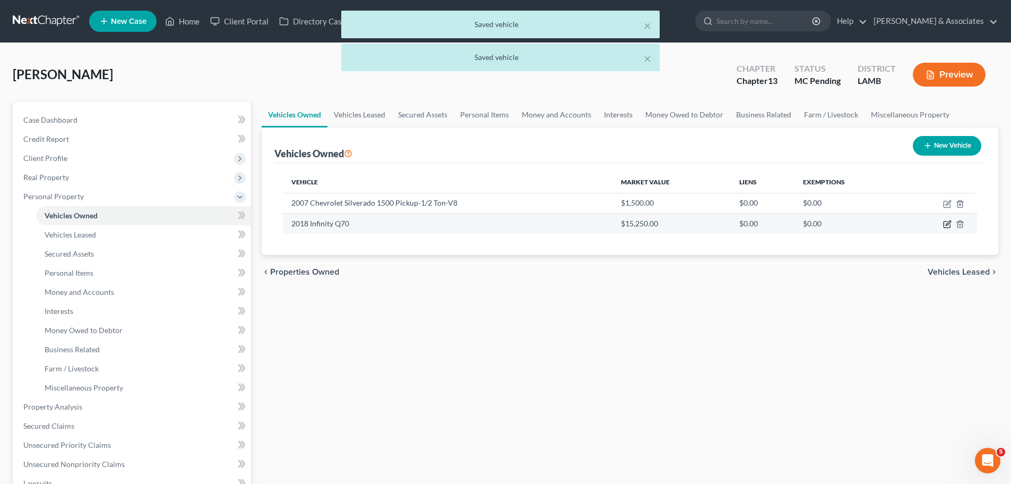
click at [949, 223] on icon "button" at bounding box center [948, 223] width 5 height 5
select select "0"
select select "8"
select select "2"
select select "4"
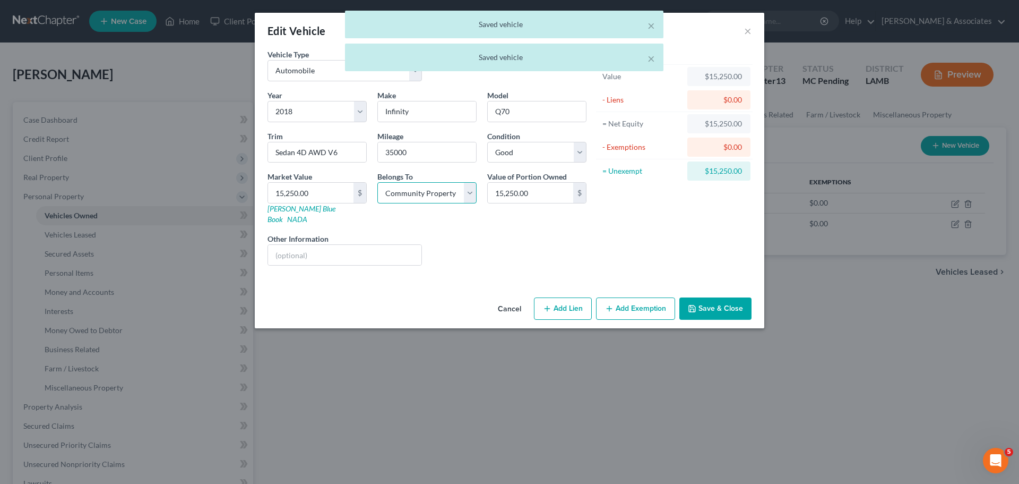
click at [447, 191] on select "Select Debtor 1 Only Debtor 2 Only Debtor 1 And Debtor 2 Only At Least One Of T…" at bounding box center [426, 192] width 99 height 21
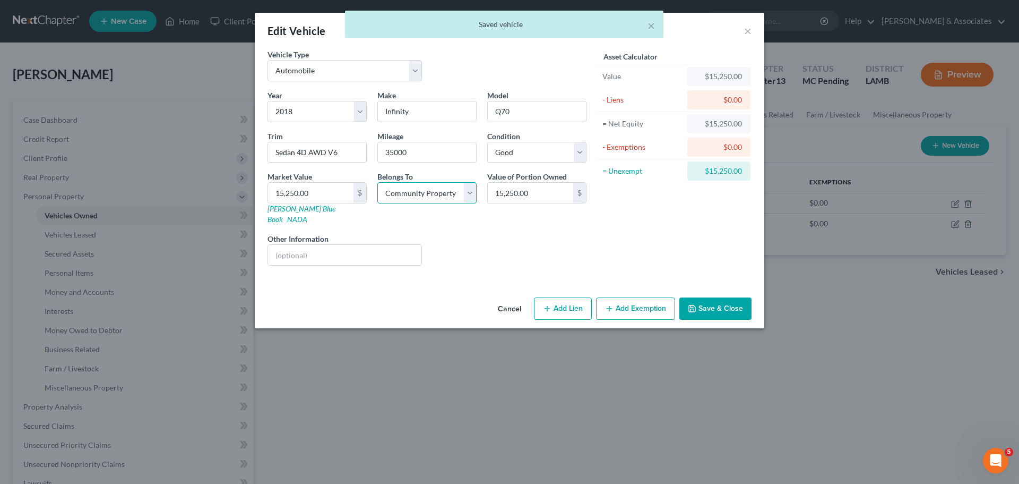
click at [447, 191] on select "Select Debtor 1 Only Debtor 2 Only Debtor 1 And Debtor 2 Only At Least One Of T…" at bounding box center [426, 192] width 99 height 21
click at [621, 305] on button "Add Exemption" at bounding box center [635, 308] width 79 height 22
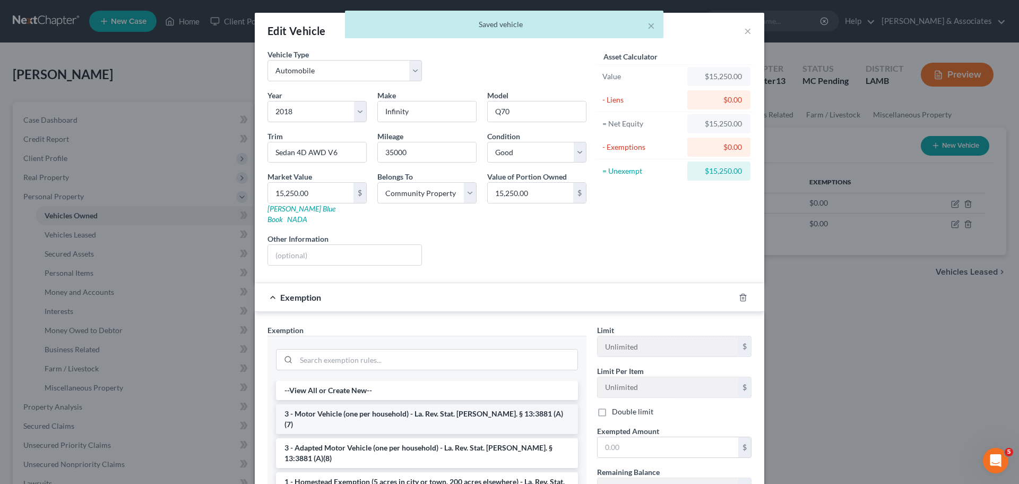
click at [368, 404] on li "3 - Motor Vehicle (one per household) - La. Rev. Stat. Ann. § 13:3881 (A)(7)" at bounding box center [427, 419] width 302 height 30
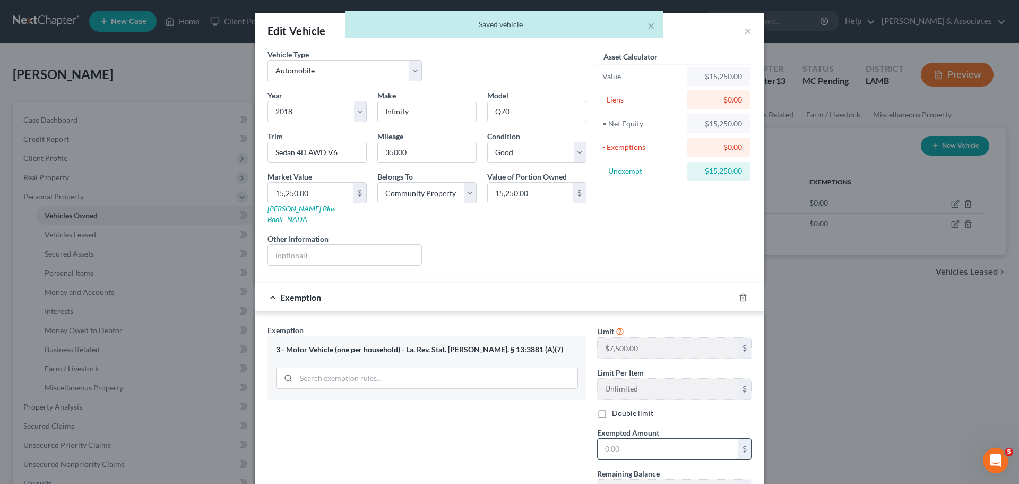
click at [644, 438] on input "text" at bounding box center [668, 448] width 141 height 20
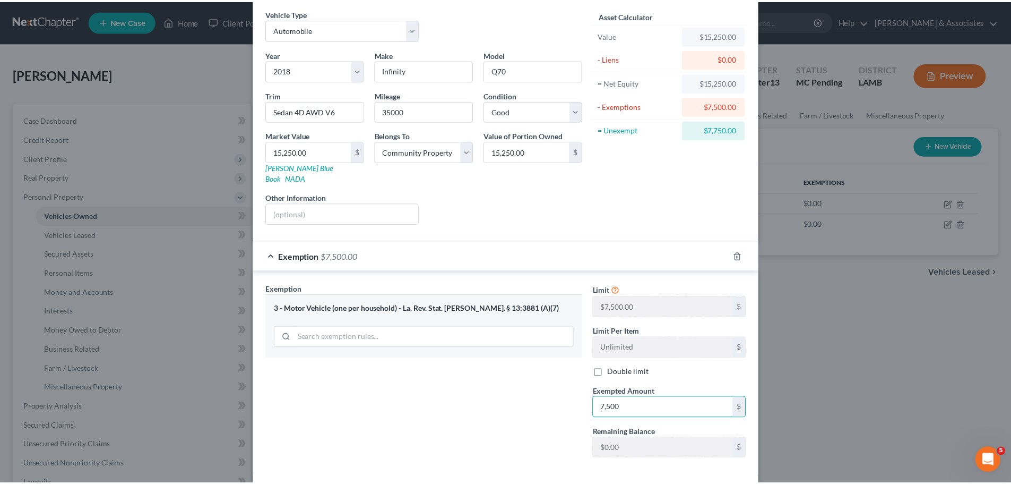
scroll to position [53, 0]
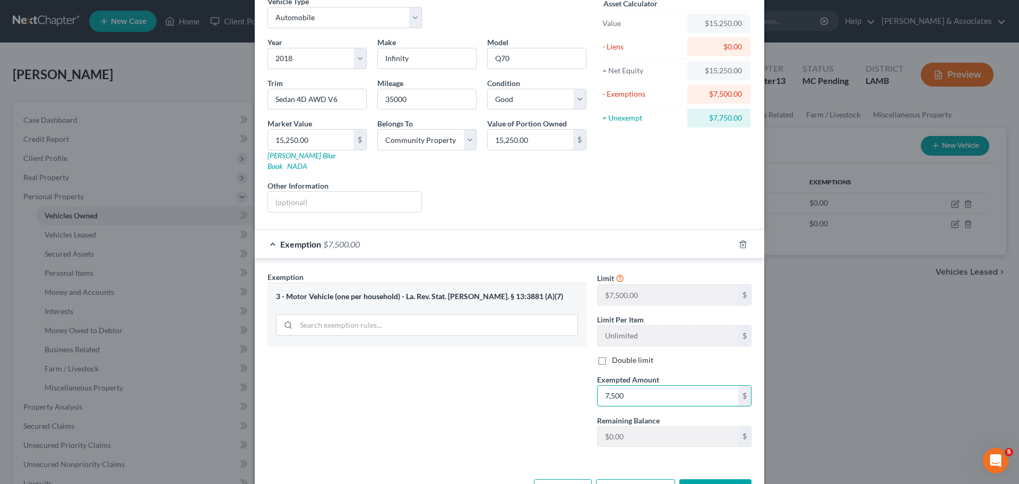
type input "7,500"
click at [735, 480] on button "Save & Close" at bounding box center [715, 490] width 72 height 22
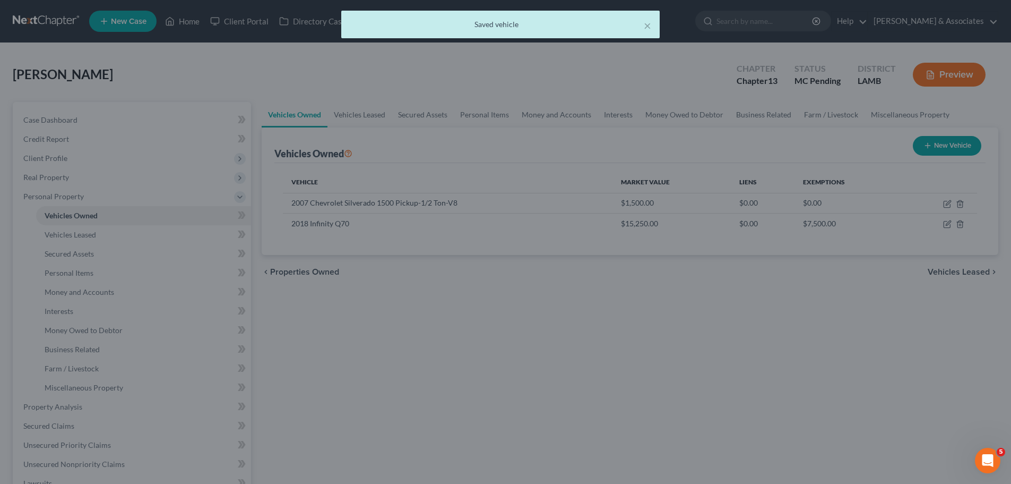
click at [834, 384] on div at bounding box center [505, 242] width 1011 height 484
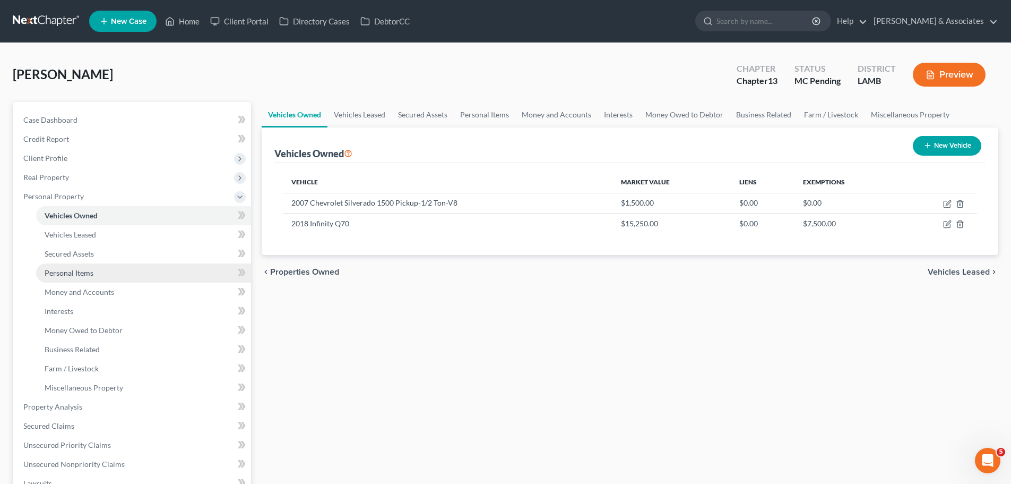
click at [139, 276] on link "Personal Items" at bounding box center [143, 272] width 215 height 19
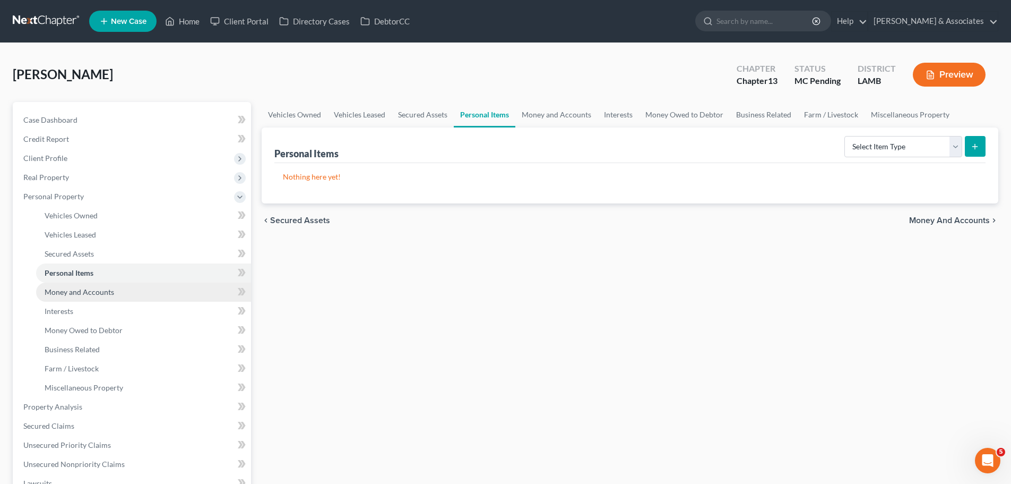
click at [131, 285] on link "Money and Accounts" at bounding box center [143, 291] width 215 height 19
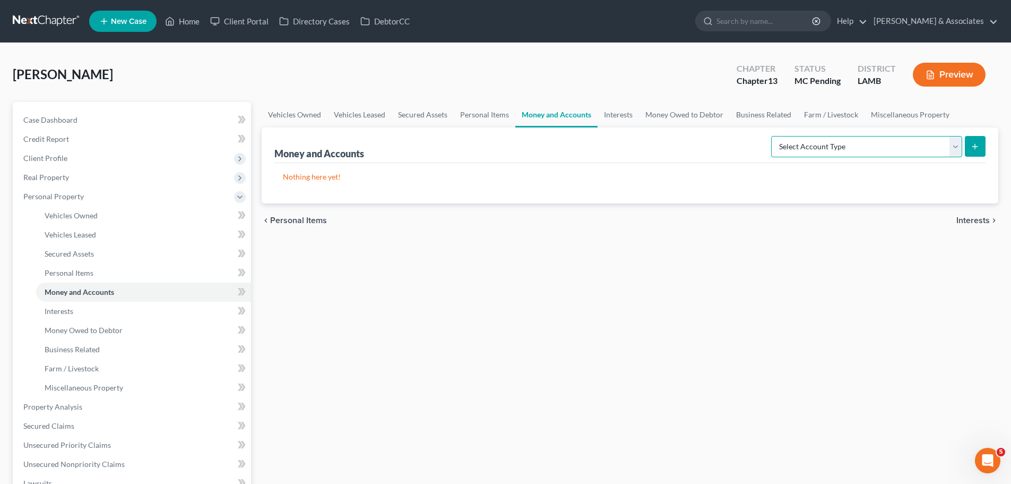
click at [887, 148] on select "Select Account Type Brokerage Cash on Hand Certificates of Deposit Checking Acc…" at bounding box center [866, 146] width 191 height 21
select select "checking"
click at [773, 136] on select "Select Account Type Brokerage Cash on Hand Certificates of Deposit Checking Acc…" at bounding box center [866, 146] width 191 height 21
click at [970, 145] on button "submit" at bounding box center [975, 146] width 21 height 21
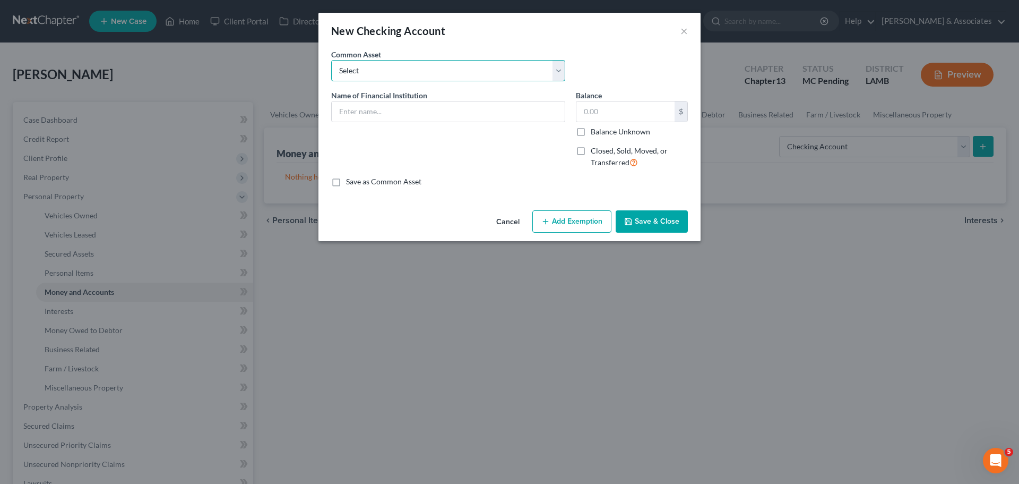
click at [424, 70] on select "Select Essential Federal Credit Union USAA Federal Savings Bank Neighbors Feder…" at bounding box center [448, 70] width 234 height 21
click at [423, 117] on input "text" at bounding box center [448, 111] width 233 height 20
click at [423, 117] on input "Louisiana Federal CU" at bounding box center [448, 111] width 233 height 20
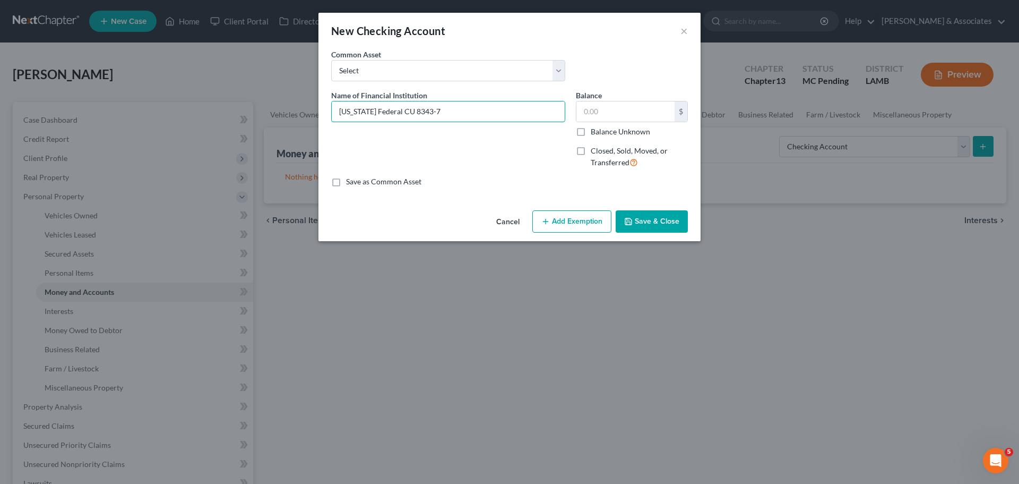
type input "Louisiana Federal CU 8343-7"
click at [647, 219] on button "Save & Close" at bounding box center [652, 221] width 72 height 22
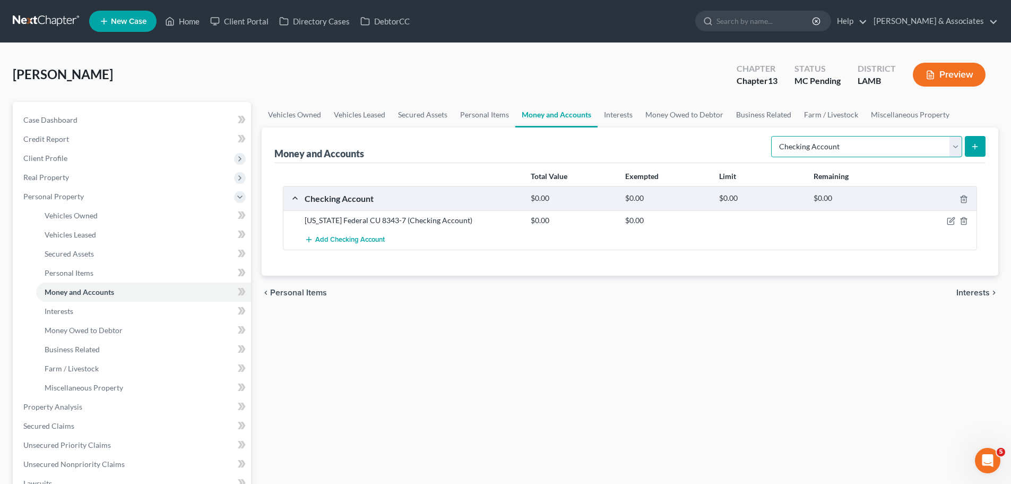
click at [918, 146] on select "Select Account Type Brokerage Cash on Hand Certificates of Deposit Checking Acc…" at bounding box center [866, 146] width 191 height 21
click at [915, 147] on select "Select Account Type Brokerage Cash on Hand Certificates of Deposit Checking Acc…" at bounding box center [866, 146] width 191 height 21
select select "savings"
click at [773, 136] on select "Select Account Type Brokerage Cash on Hand Certificates of Deposit Checking Acc…" at bounding box center [866, 146] width 191 height 21
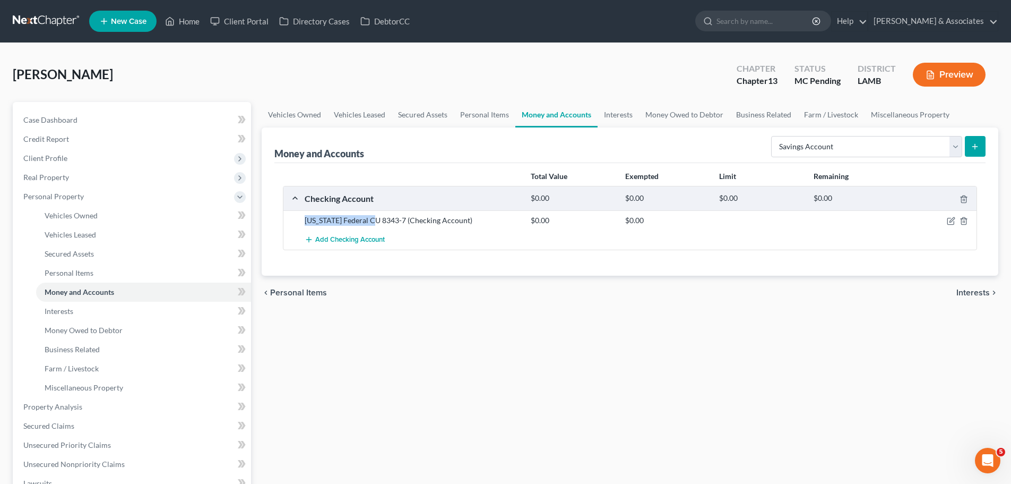
drag, startPoint x: 295, startPoint y: 216, endPoint x: 372, endPoint y: 221, distance: 76.6
click at [372, 221] on div "Louisiana Federal CU 8343-7 (Checking Account) $0.00 $0.00" at bounding box center [629, 220] width 693 height 20
copy div "Louisiana Federal CU"
click at [979, 143] on icon "submit" at bounding box center [975, 146] width 8 height 8
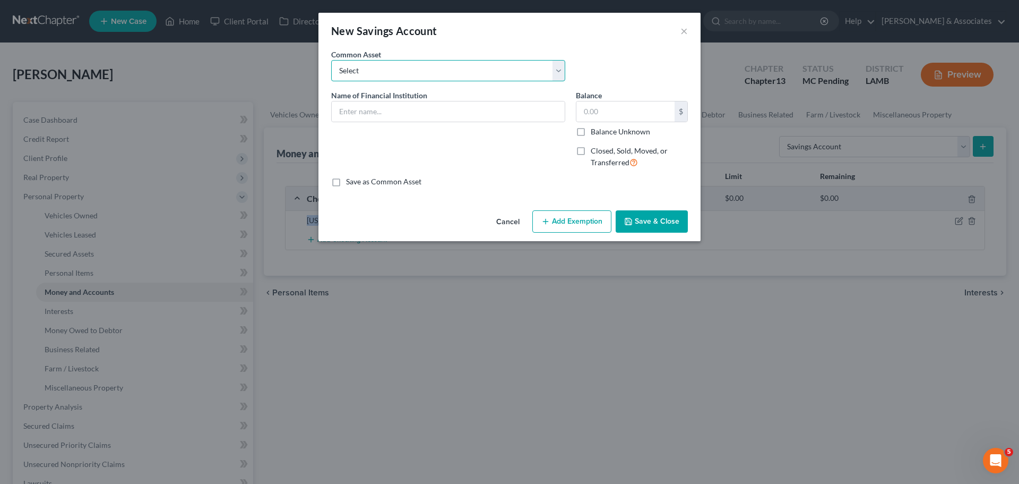
click at [530, 68] on select "Select Essential Federal Credit Union LA Federal Credit Union Regions Bank Chas…" at bounding box center [448, 70] width 234 height 21
click at [530, 76] on select "Select Essential Federal Credit Union LA Federal Credit Union Regions Bank Chas…" at bounding box center [448, 70] width 234 height 21
click at [523, 106] on input "text" at bounding box center [448, 111] width 233 height 20
paste input "Louisiana Federal CU"
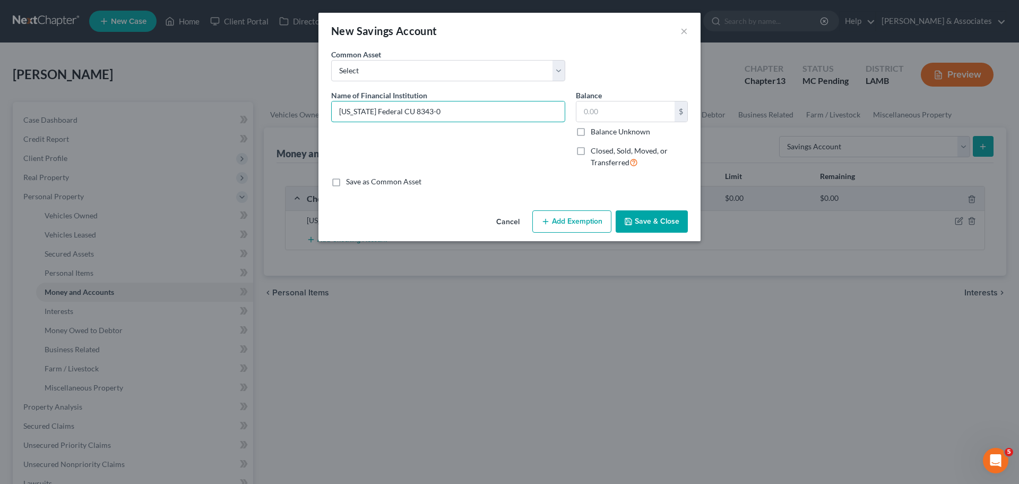
type input "Louisiana Federal CU 8343-0"
click at [664, 223] on button "Save & Close" at bounding box center [652, 221] width 72 height 22
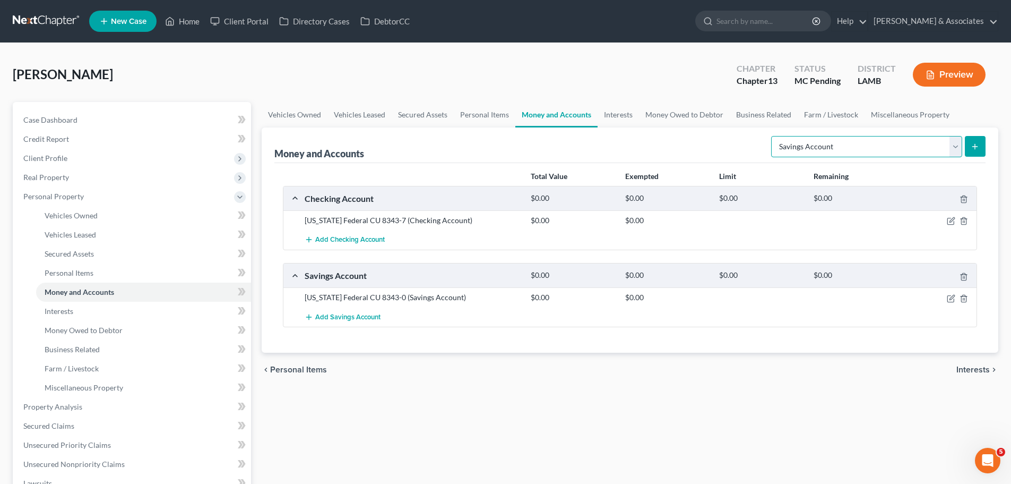
click at [832, 149] on select "Select Account Type Brokerage Cash on Hand Certificates of Deposit Checking Acc…" at bounding box center [866, 146] width 191 height 21
select select "money_market"
click at [773, 136] on select "Select Account Type Brokerage Cash on Hand Certificates of Deposit Checking Acc…" at bounding box center [866, 146] width 191 height 21
click at [982, 144] on button "submit" at bounding box center [975, 146] width 21 height 21
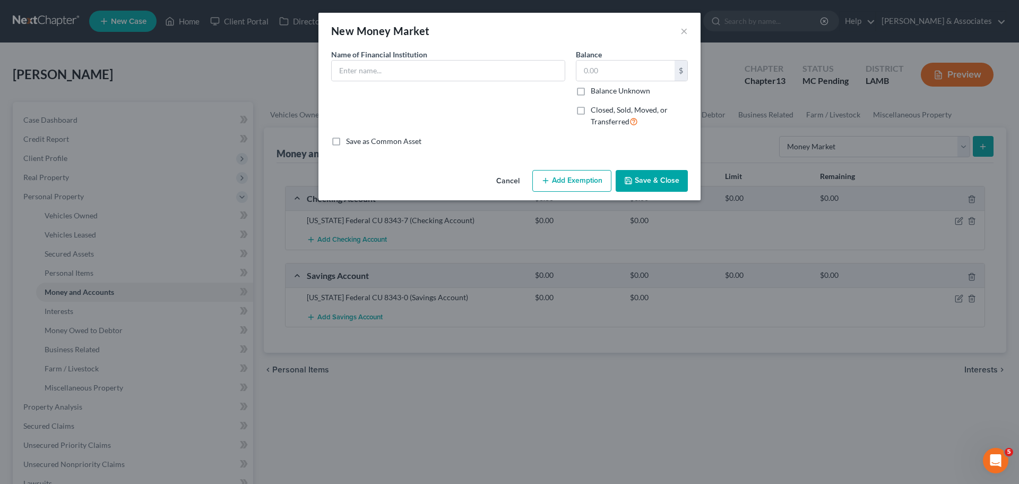
click at [482, 82] on div "Name of Financial Institution *" at bounding box center [448, 92] width 245 height 87
click at [480, 74] on input "text" at bounding box center [448, 71] width 233 height 20
click at [505, 58] on div "Name of Financial Institution * Ally" at bounding box center [448, 65] width 234 height 32
click at [500, 66] on input "Ally" at bounding box center [448, 71] width 233 height 20
type input "Ally 4558"
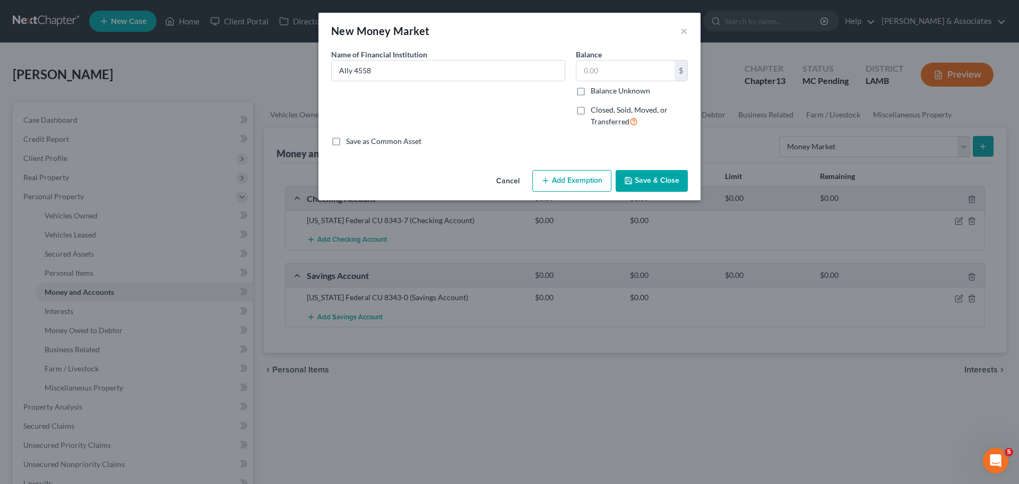
click at [659, 178] on button "Save & Close" at bounding box center [652, 181] width 72 height 22
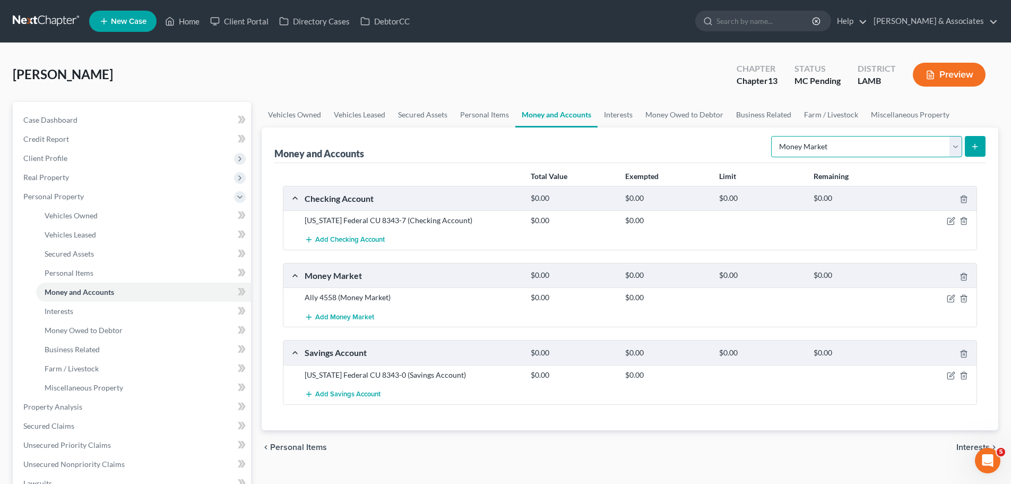
click at [904, 149] on select "Select Account Type Brokerage Cash on Hand Certificates of Deposit Checking Acc…" at bounding box center [866, 146] width 191 height 21
select select "savings"
click at [773, 136] on select "Select Account Type Brokerage Cash on Hand Certificates of Deposit Checking Acc…" at bounding box center [866, 146] width 191 height 21
click at [973, 147] on line "submit" at bounding box center [975, 147] width 5 height 0
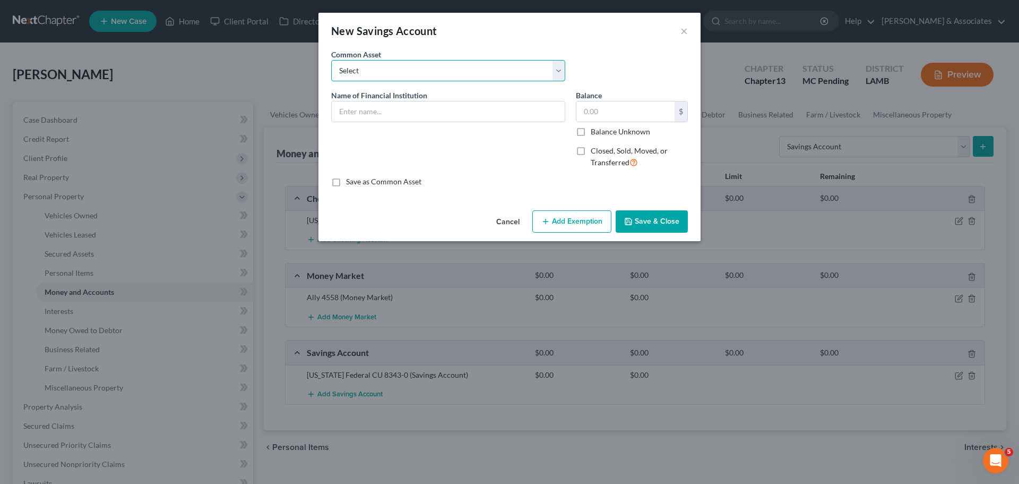
click at [495, 79] on select "Select Essential Federal Credit Union LA Federal Credit Union Regions Bank Chas…" at bounding box center [448, 70] width 234 height 21
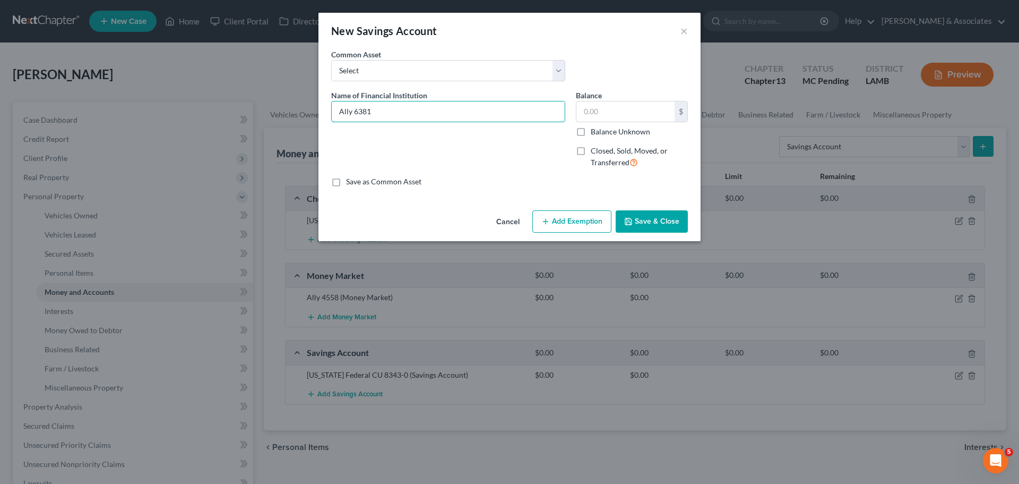
type input "Ally 6381"
click at [666, 220] on button "Save & Close" at bounding box center [652, 221] width 72 height 22
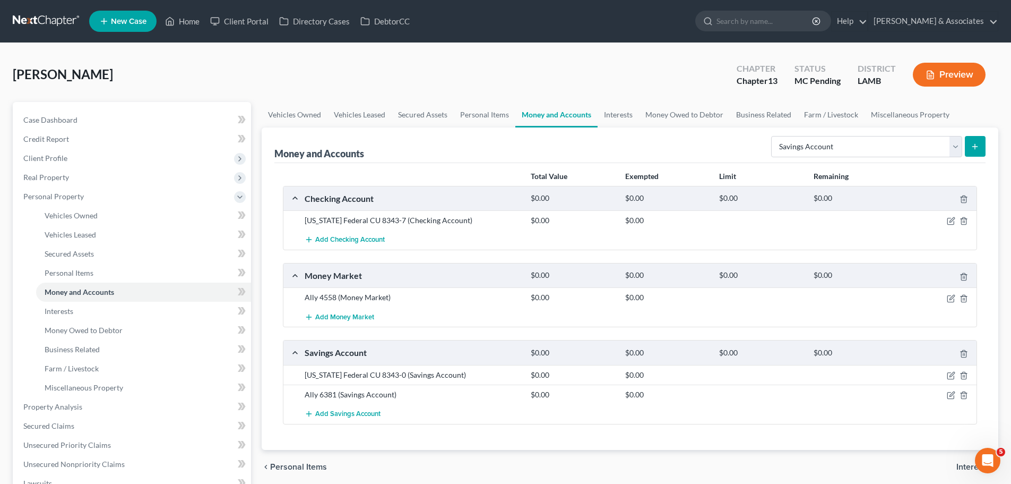
drag, startPoint x: 964, startPoint y: 148, endPoint x: 975, endPoint y: 145, distance: 12.1
click at [968, 147] on form "Select Account Type Brokerage Cash on Hand Certificates of Deposit Checking Acc…" at bounding box center [878, 147] width 214 height 22
click at [975, 145] on line "submit" at bounding box center [975, 146] width 0 height 5
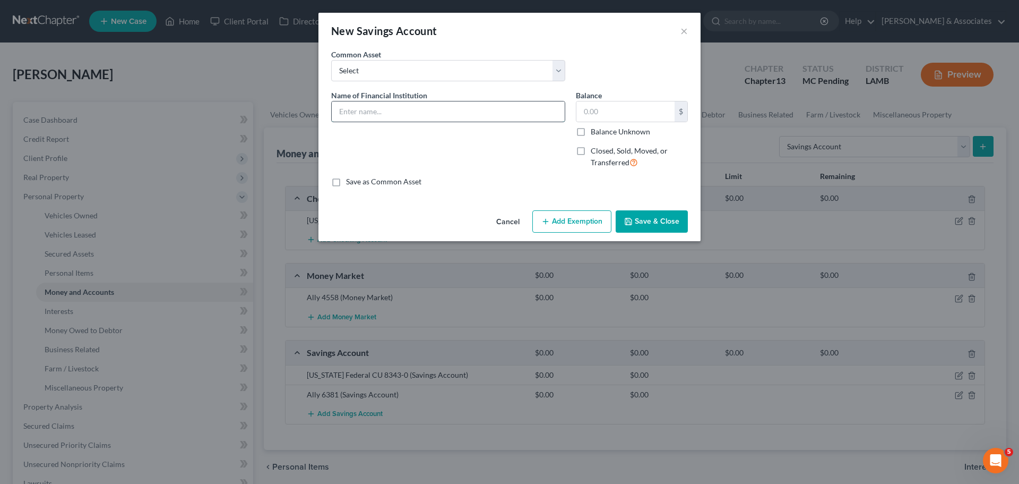
click at [367, 119] on input "text" at bounding box center [448, 111] width 233 height 20
type input "Ally 7341"
click at [691, 230] on div "Cancel Add Exemption Save & Close" at bounding box center [510, 223] width 382 height 35
click at [681, 227] on button "Save & Close" at bounding box center [652, 221] width 72 height 22
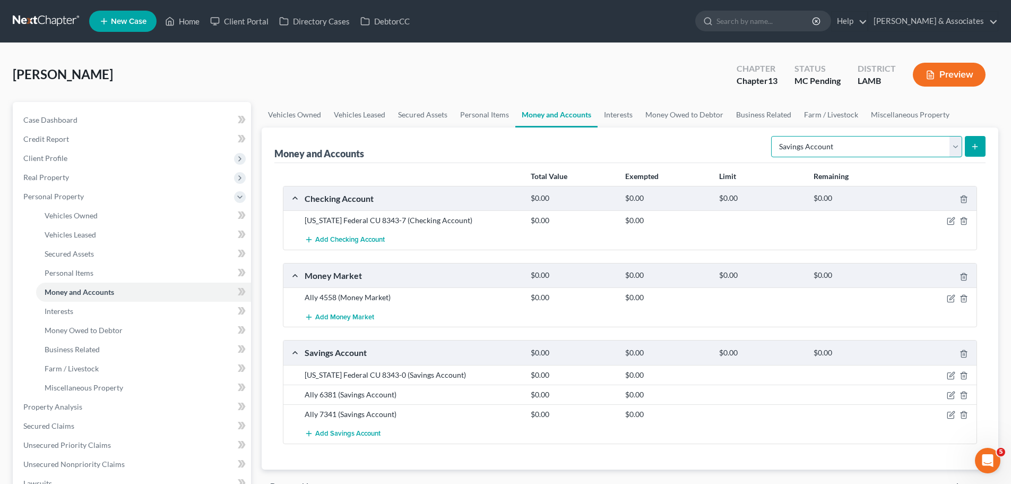
click at [797, 145] on select "Select Account Type Brokerage Cash on Hand Certificates of Deposit Checking Acc…" at bounding box center [866, 146] width 191 height 21
click at [991, 143] on div "Money and Accounts Select Account Type Brokerage Cash on Hand Certificates of D…" at bounding box center [630, 298] width 737 height 342
click at [973, 143] on icon "submit" at bounding box center [975, 146] width 8 height 8
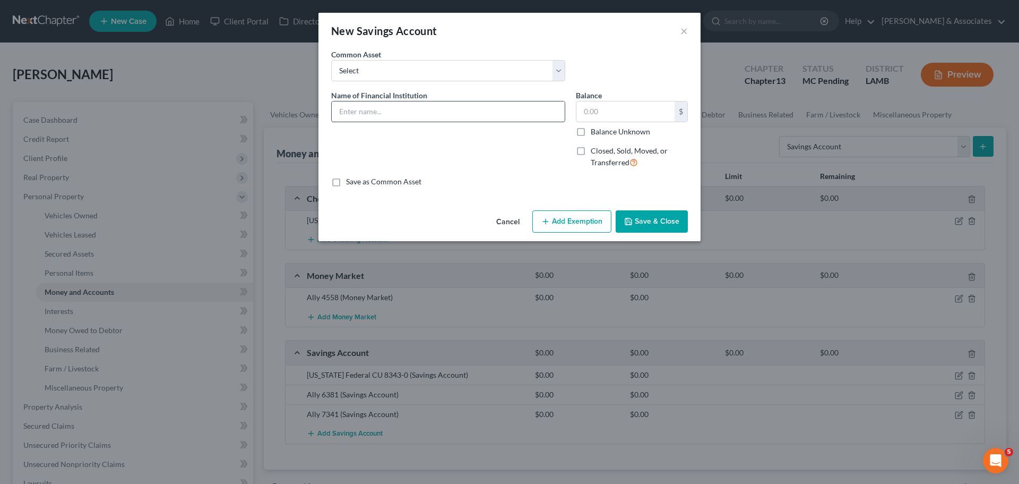
click at [359, 107] on input "text" at bounding box center [448, 111] width 233 height 20
type input "Ally 0789"
click at [667, 229] on button "Save & Close" at bounding box center [652, 221] width 72 height 22
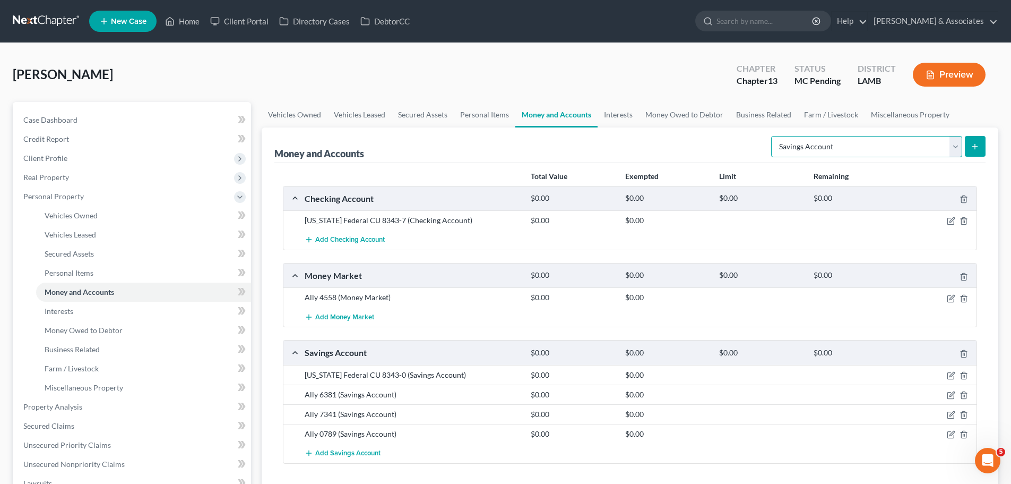
drag, startPoint x: 839, startPoint y: 145, endPoint x: 845, endPoint y: 143, distance: 6.1
click at [839, 145] on select "Select Account Type Brokerage Cash on Hand Certificates of Deposit Checking Acc…" at bounding box center [866, 146] width 191 height 21
click at [773, 136] on select "Select Account Type Brokerage Cash on Hand Certificates of Deposit Checking Acc…" at bounding box center [866, 146] width 191 height 21
click at [863, 145] on select "Select Account Type Brokerage Cash on Hand Certificates of Deposit Checking Acc…" at bounding box center [866, 146] width 191 height 21
select select "money_market"
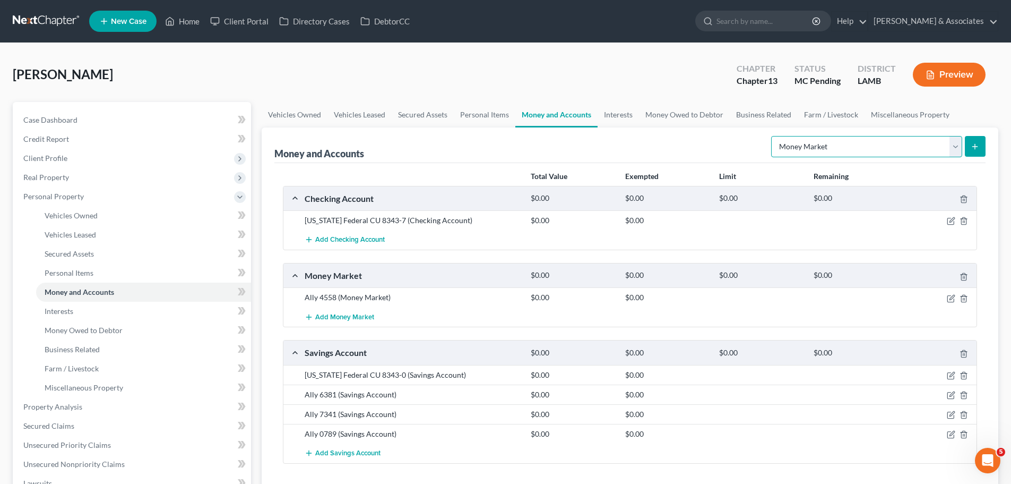
click at [773, 136] on select "Select Account Type Brokerage Cash on Hand Certificates of Deposit Checking Acc…" at bounding box center [866, 146] width 191 height 21
click at [980, 141] on button "submit" at bounding box center [975, 146] width 21 height 21
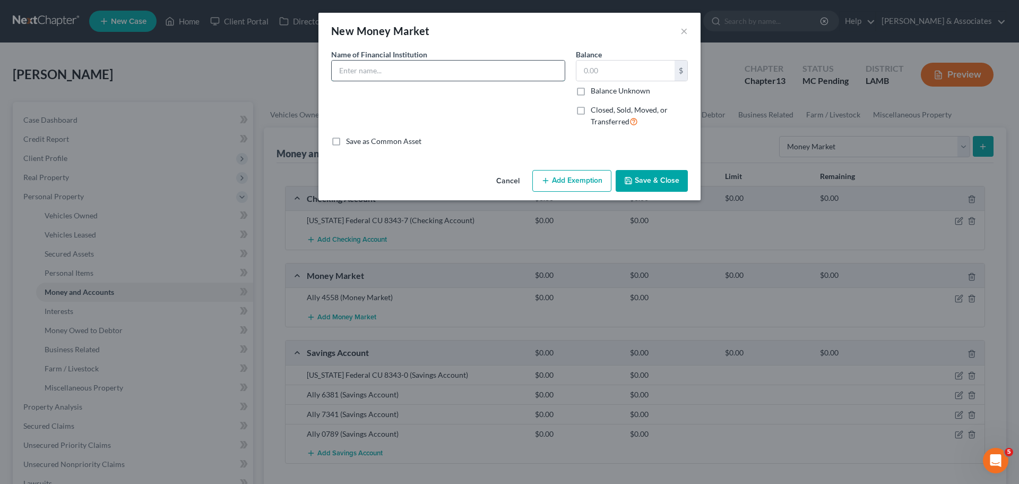
click at [391, 62] on input "text" at bounding box center [448, 71] width 233 height 20
type input "Baton Rouge Telco FCU 9097-15"
click at [634, 187] on button "Save & Close" at bounding box center [652, 181] width 72 height 22
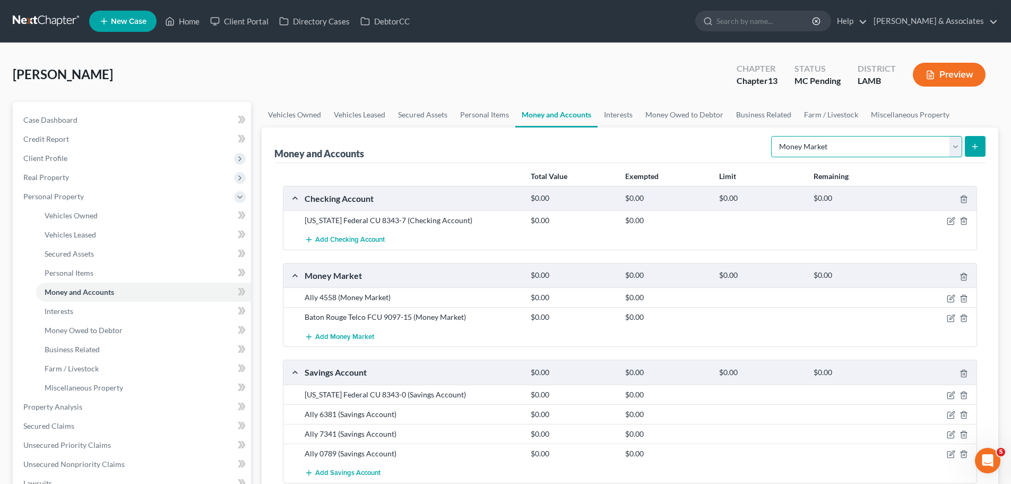
click at [856, 143] on select "Select Account Type Brokerage Cash on Hand Certificates of Deposit Checking Acc…" at bounding box center [866, 146] width 191 height 21
select select "savings"
click at [773, 136] on select "Select Account Type Brokerage Cash on Hand Certificates of Deposit Checking Acc…" at bounding box center [866, 146] width 191 height 21
click at [979, 142] on icon "submit" at bounding box center [975, 146] width 8 height 8
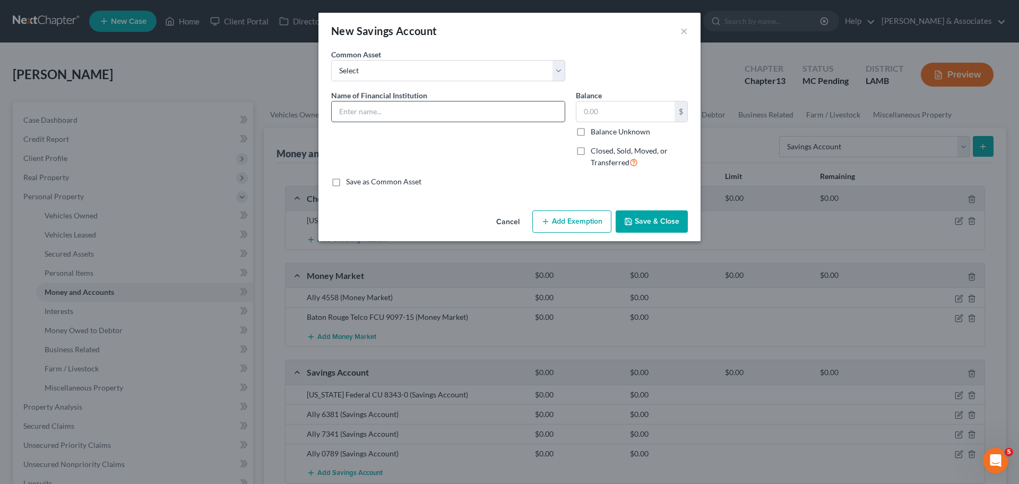
click at [398, 110] on input "text" at bounding box center [448, 111] width 233 height 20
type input "Baton Rouge Telco FCU 9097-1"
click at [661, 220] on button "Save & Close" at bounding box center [652, 221] width 72 height 22
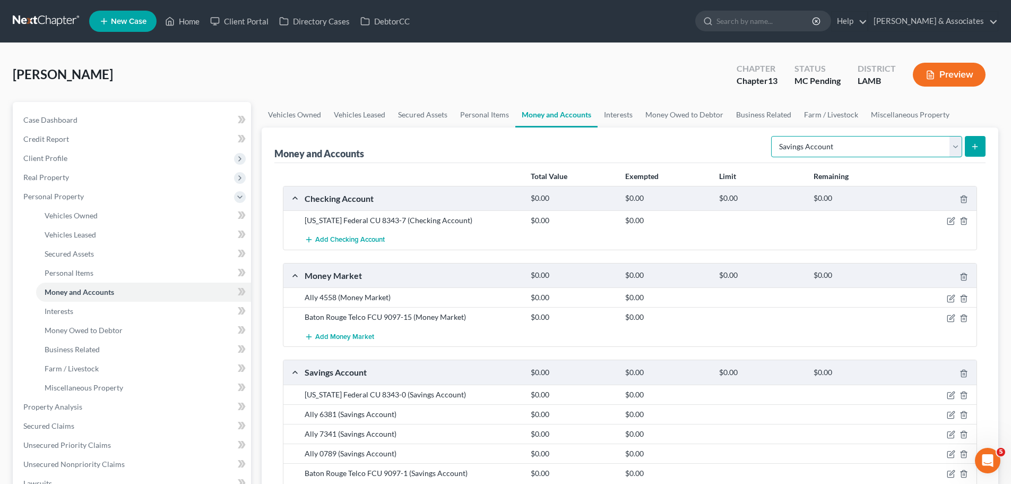
drag, startPoint x: 842, startPoint y: 144, endPoint x: 840, endPoint y: 153, distance: 9.2
click at [842, 144] on select "Select Account Type Brokerage Cash on Hand Certificates of Deposit Checking Acc…" at bounding box center [866, 146] width 191 height 21
select select "checking"
click at [773, 136] on select "Select Account Type Brokerage Cash on Hand Certificates of Deposit Checking Acc…" at bounding box center [866, 146] width 191 height 21
click at [984, 156] on button "submit" at bounding box center [975, 146] width 21 height 21
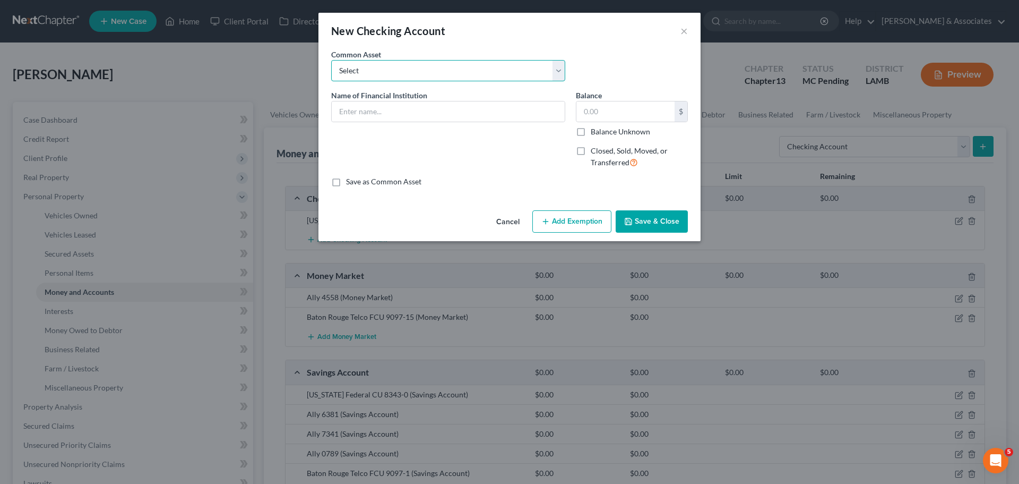
click at [423, 76] on select "Select Essential Federal Credit Union USAA Federal Savings Bank Neighbors Feder…" at bounding box center [448, 70] width 234 height 21
select select "4"
click at [331, 60] on select "Select Essential Federal Credit Union USAA Federal Savings Bank Neighbors Feder…" at bounding box center [448, 70] width 234 height 21
type input "Capital One"
type input "0.00"
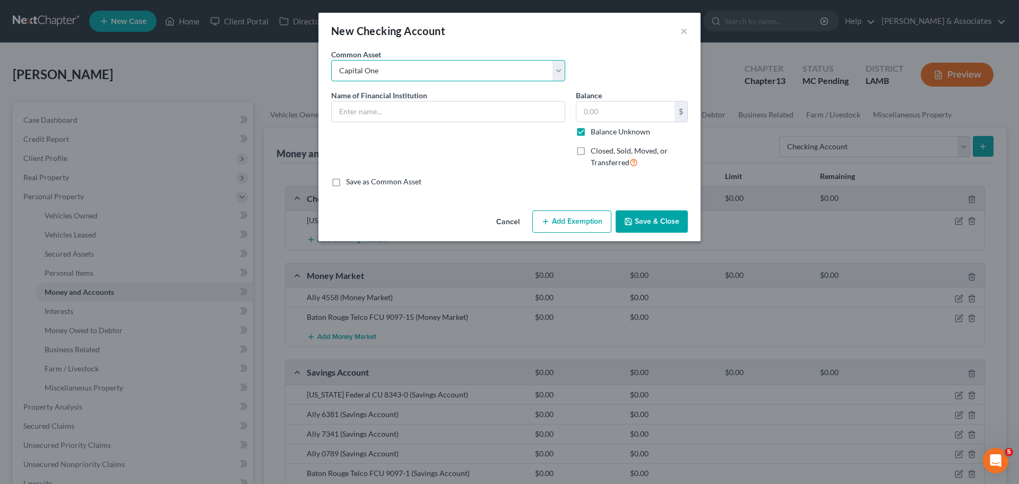
checkbox input "true"
click at [444, 118] on input "Capital One" at bounding box center [448, 111] width 233 height 20
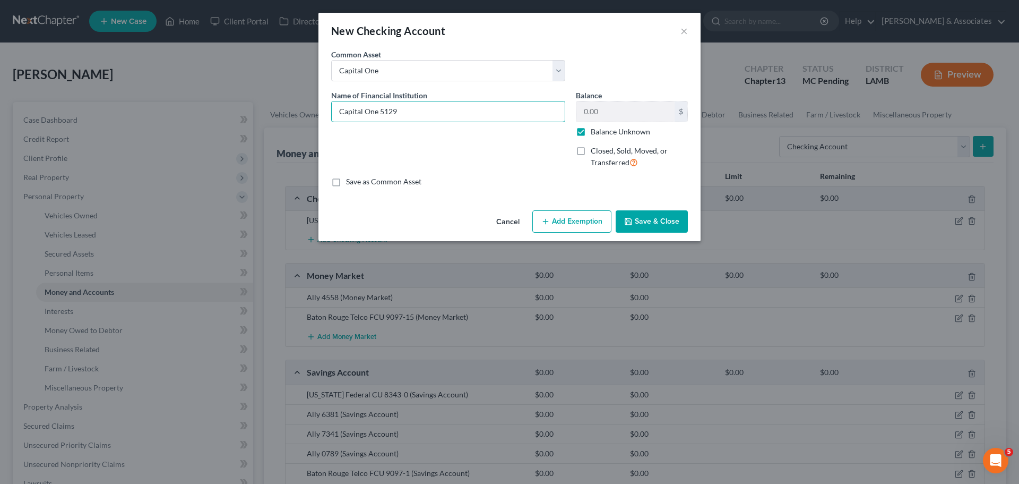
type input "Capital One 5129"
click at [662, 212] on button "Save & Close" at bounding box center [652, 221] width 72 height 22
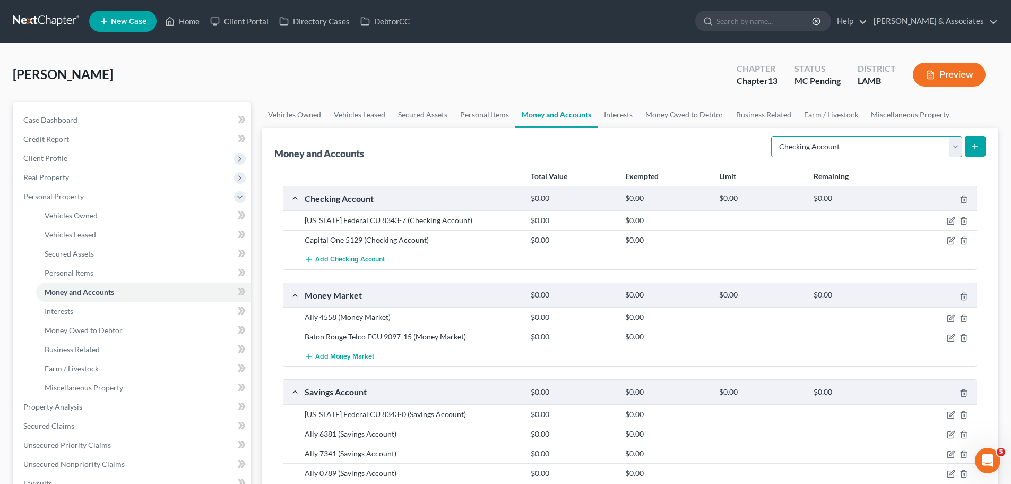
click at [832, 147] on select "Select Account Type Brokerage Cash on Hand Certificates of Deposit Checking Acc…" at bounding box center [866, 146] width 191 height 21
click at [832, 148] on select "Select Account Type Brokerage Cash on Hand Certificates of Deposit Checking Acc…" at bounding box center [866, 146] width 191 height 21
click at [971, 145] on icon "submit" at bounding box center [975, 146] width 8 height 8
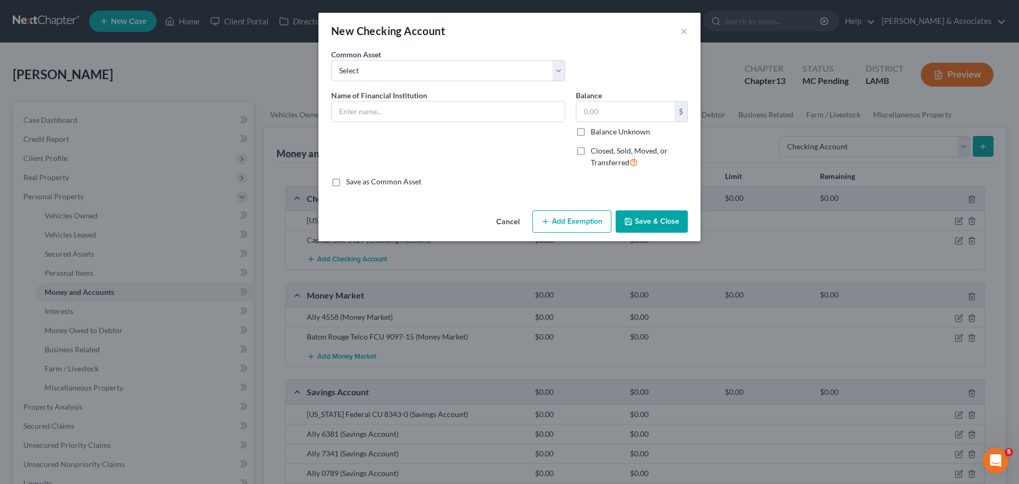
click at [434, 99] on div "Name of Financial Institution *" at bounding box center [448, 106] width 234 height 32
click at [429, 77] on select "Select Essential Federal Credit Union USAA Federal Savings Bank Neighbors Feder…" at bounding box center [448, 70] width 234 height 21
select select "4"
click at [331, 60] on select "Select Essential Federal Credit Union USAA Federal Savings Bank Neighbors Feder…" at bounding box center [448, 70] width 234 height 21
type input "Capital One"
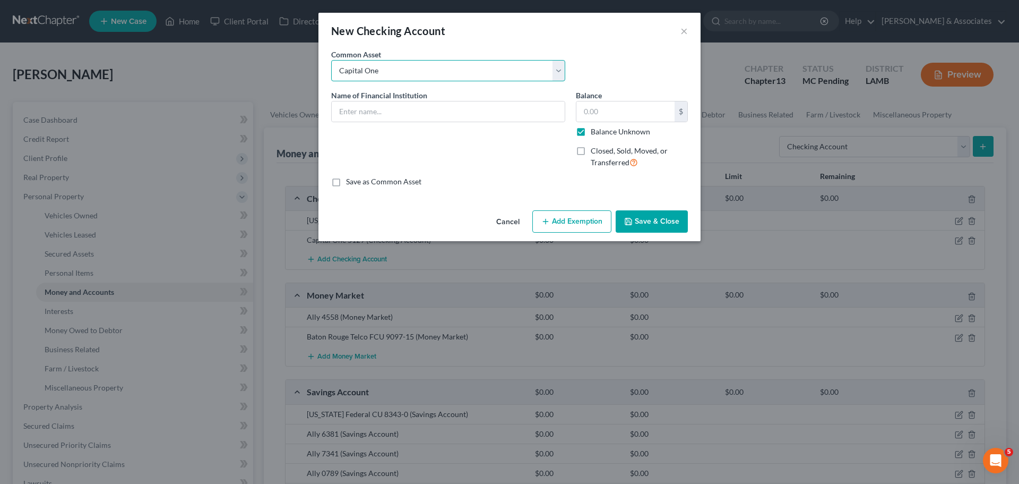
type input "0.00"
checkbox input "true"
click at [331, 60] on select "Select Essential Federal Credit Union USAA Federal Savings Bank Neighbors Feder…" at bounding box center [448, 70] width 234 height 21
click at [454, 100] on div "Name of Financial Institution * Capital One" at bounding box center [448, 106] width 234 height 32
click at [454, 109] on input "Capital One" at bounding box center [448, 111] width 233 height 20
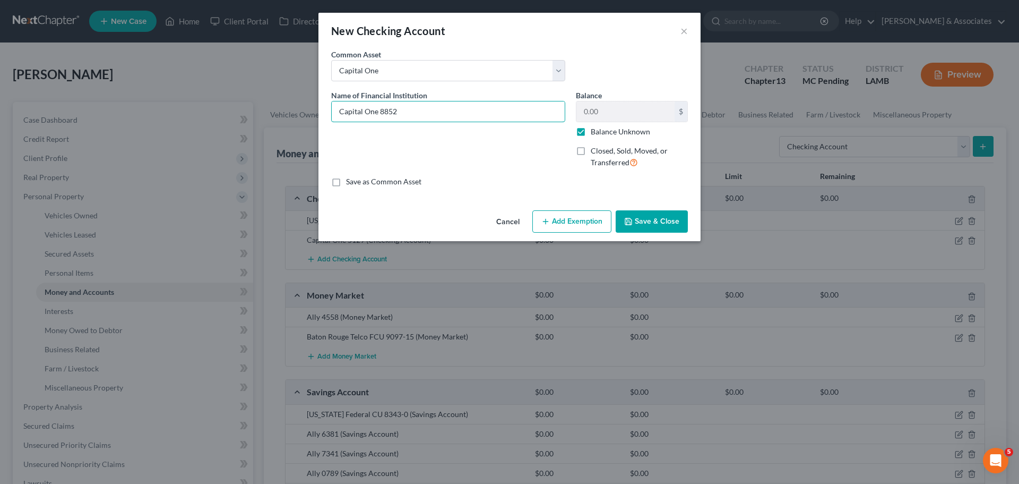
type input "Capital One 8852"
click at [664, 221] on button "Save & Close" at bounding box center [652, 221] width 72 height 22
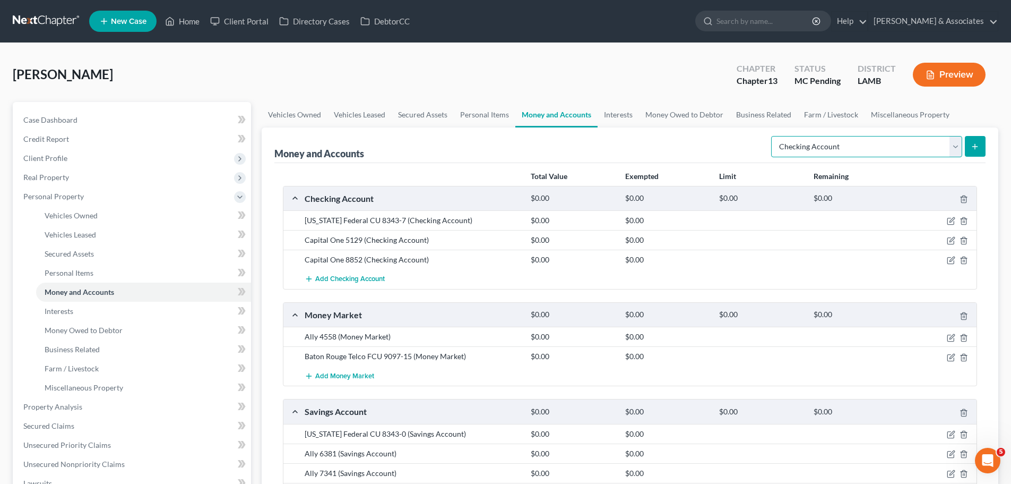
click at [798, 151] on select "Select Account Type Brokerage Cash on Hand Certificates of Deposit Checking Acc…" at bounding box center [866, 146] width 191 height 21
select select "savings"
click at [773, 136] on select "Select Account Type Brokerage Cash on Hand Certificates of Deposit Checking Acc…" at bounding box center [866, 146] width 191 height 21
click at [986, 144] on div "Money and Accounts Select Account Type Brokerage Cash on Hand Certificates of D…" at bounding box center [630, 347] width 737 height 440
click at [965, 147] on button "submit" at bounding box center [975, 146] width 21 height 21
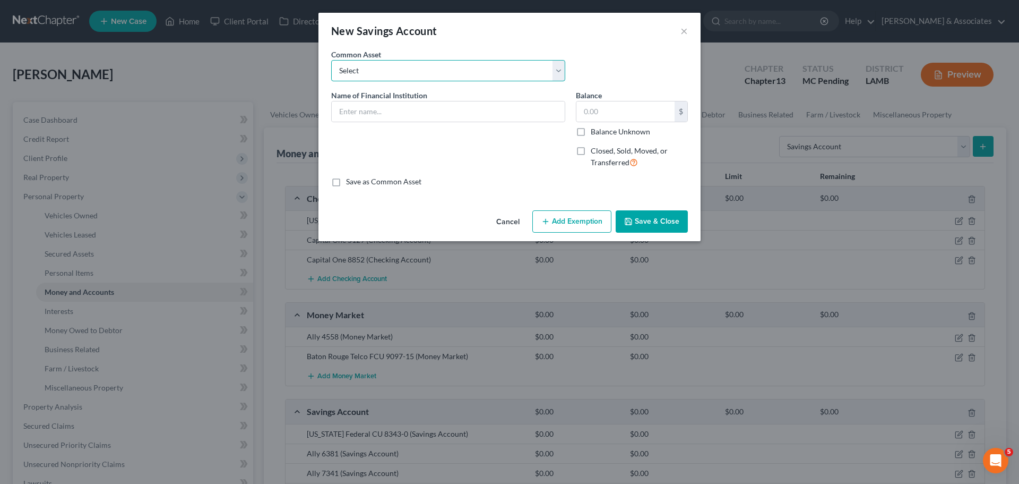
drag, startPoint x: 521, startPoint y: 70, endPoint x: 515, endPoint y: 76, distance: 8.3
click at [521, 70] on select "Select Essential Federal Credit Union LA Federal Credit Union Regions Bank Chas…" at bounding box center [448, 70] width 234 height 21
select select "12"
click at [331, 60] on select "Select Essential Federal Credit Union LA Federal Credit Union Regions Bank Chas…" at bounding box center [448, 70] width 234 height 21
type input "Capital One"
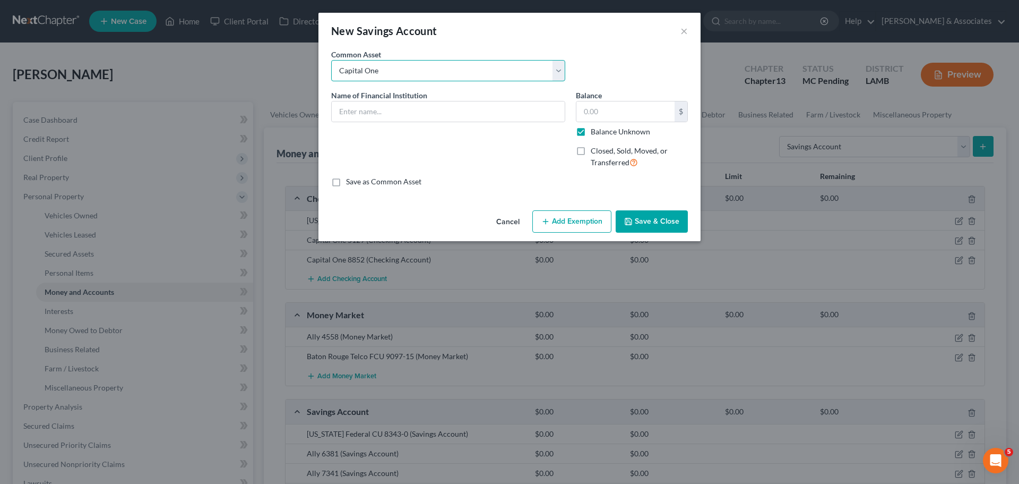
type input "0.00"
checkbox input "true"
click at [502, 116] on input "Capital One" at bounding box center [448, 111] width 233 height 20
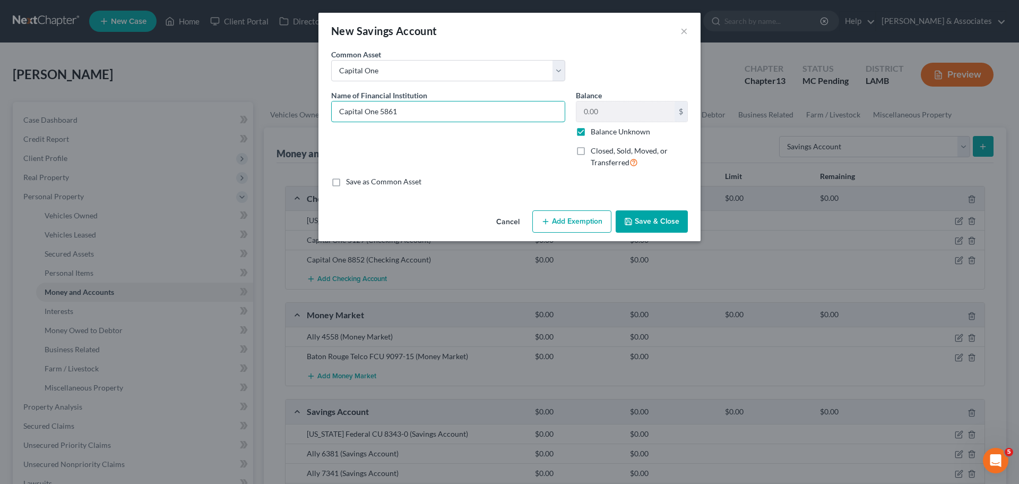
type input "Capital One 5861"
click at [651, 221] on button "Save & Close" at bounding box center [652, 221] width 72 height 22
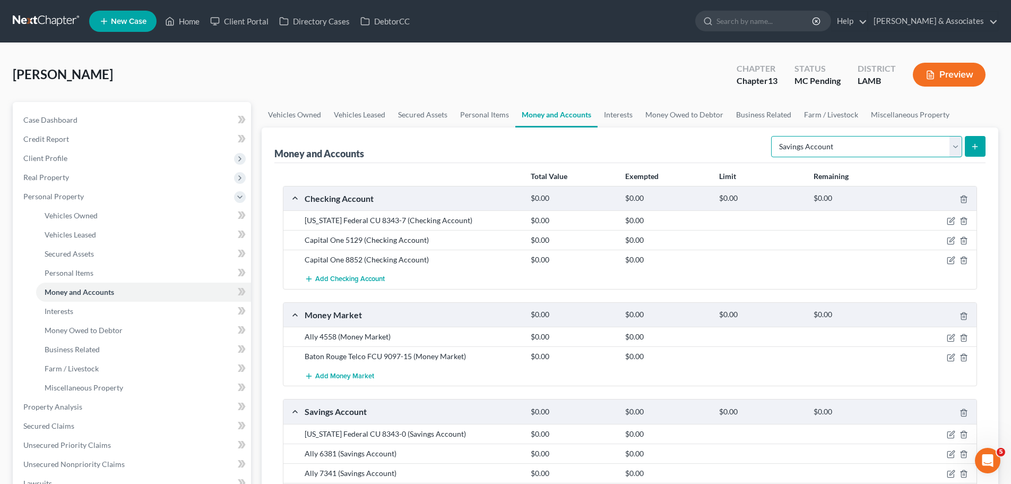
click at [826, 148] on select "Select Account Type Brokerage Cash on Hand Certificates of Deposit Checking Acc…" at bounding box center [866, 146] width 191 height 21
click at [988, 149] on div "Money and Accounts Select Account Type Brokerage Cash on Hand Certificates of D…" at bounding box center [630, 357] width 737 height 460
click at [980, 148] on button "submit" at bounding box center [975, 146] width 21 height 21
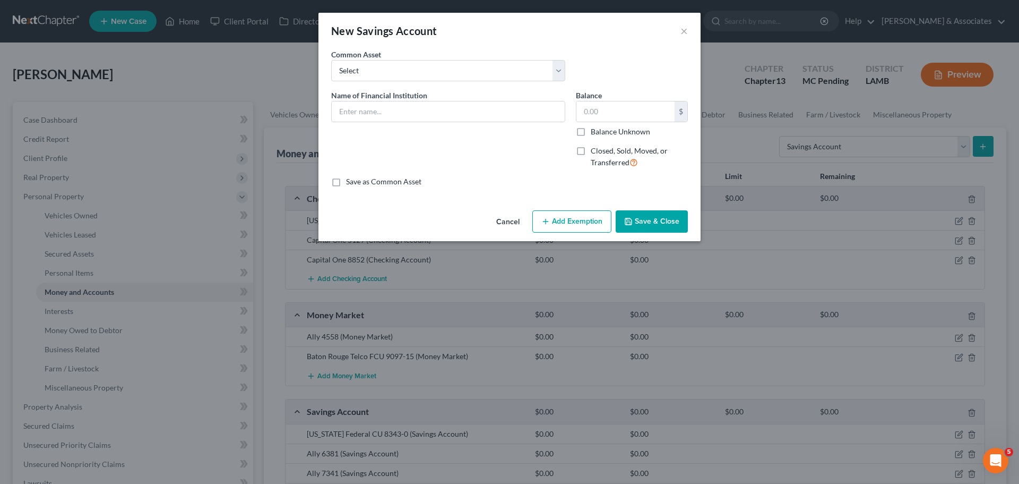
click at [409, 83] on div "Common Asset Select Essential Federal Credit Union LA Federal Credit Union Regi…" at bounding box center [509, 69] width 367 height 41
click at [430, 57] on div "Common Asset Select Essential Federal Credit Union LA Federal Credit Union Regi…" at bounding box center [448, 65] width 245 height 32
click at [406, 53] on div "Common Asset Select Essential Federal Credit Union LA Federal Credit Union Regi…" at bounding box center [448, 65] width 245 height 32
click at [402, 63] on select "Select Essential Federal Credit Union LA Federal Credit Union Regions Bank Chas…" at bounding box center [448, 70] width 234 height 21
select select "12"
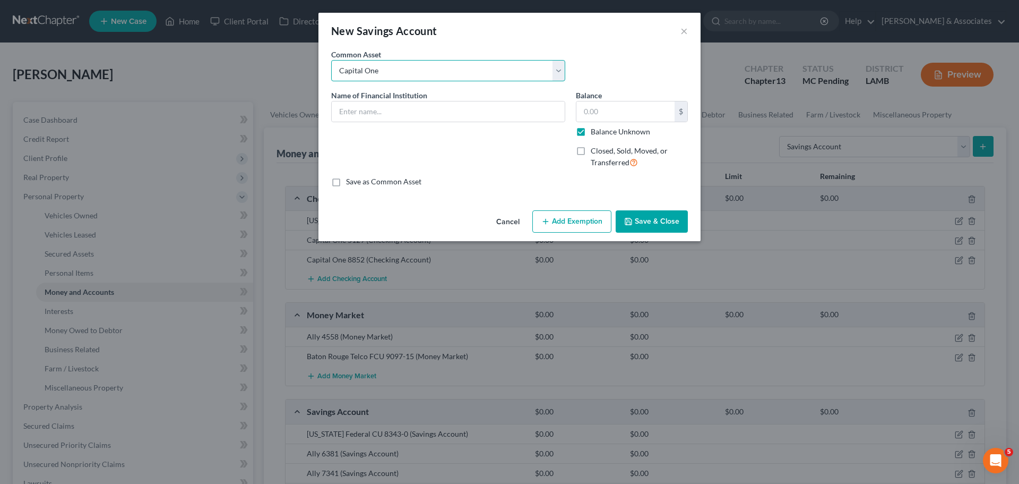
click at [331, 60] on select "Select Essential Federal Credit Union LA Federal Credit Union Regions Bank Chas…" at bounding box center [448, 70] width 234 height 21
type input "Capital One"
type input "0.00"
checkbox input "true"
click at [444, 115] on input "Capital One" at bounding box center [448, 111] width 233 height 20
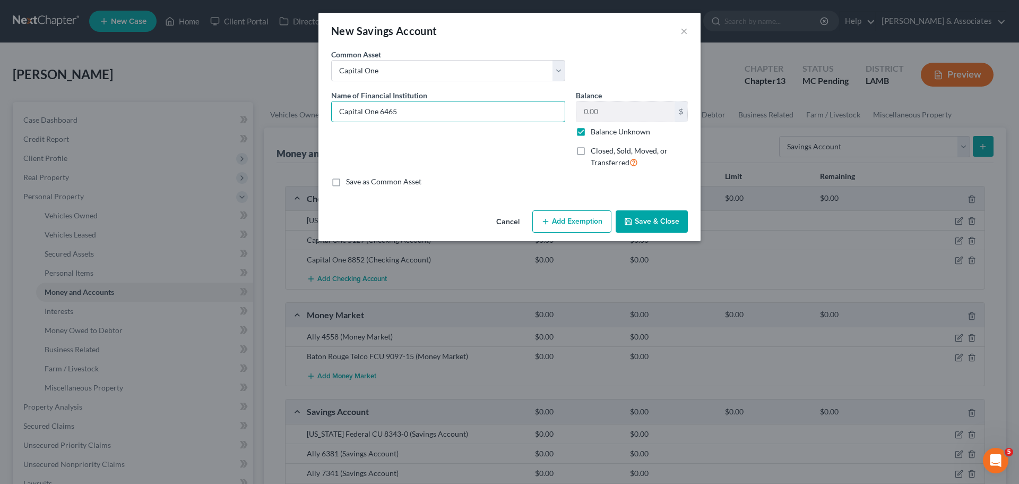
type input "Capital One 6465"
click at [658, 230] on button "Save & Close" at bounding box center [652, 221] width 72 height 22
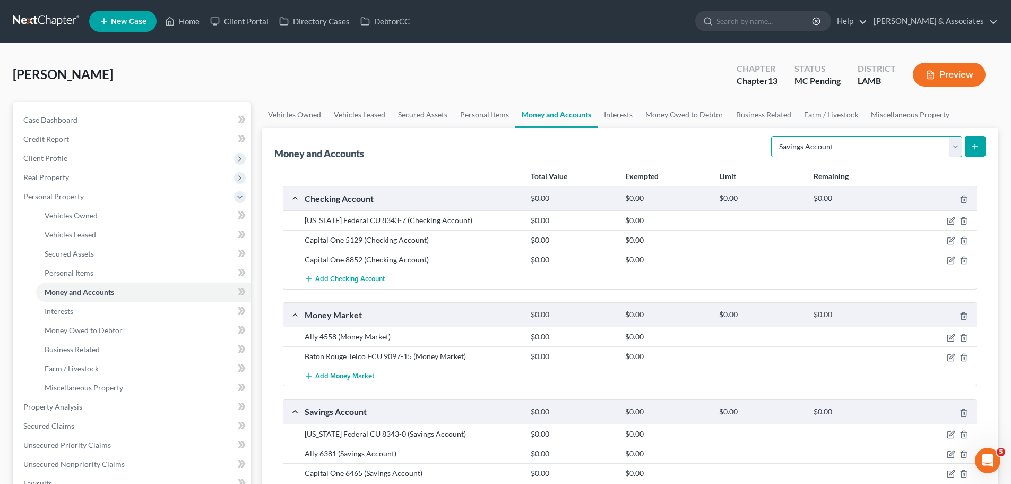
click at [852, 148] on select "Select Account Type Brokerage Cash on Hand Certificates of Deposit Checking Acc…" at bounding box center [866, 146] width 191 height 21
select select "other"
click at [773, 136] on select "Select Account Type Brokerage Cash on Hand Certificates of Deposit Checking Acc…" at bounding box center [866, 146] width 191 height 21
click at [967, 143] on button "submit" at bounding box center [975, 146] width 21 height 21
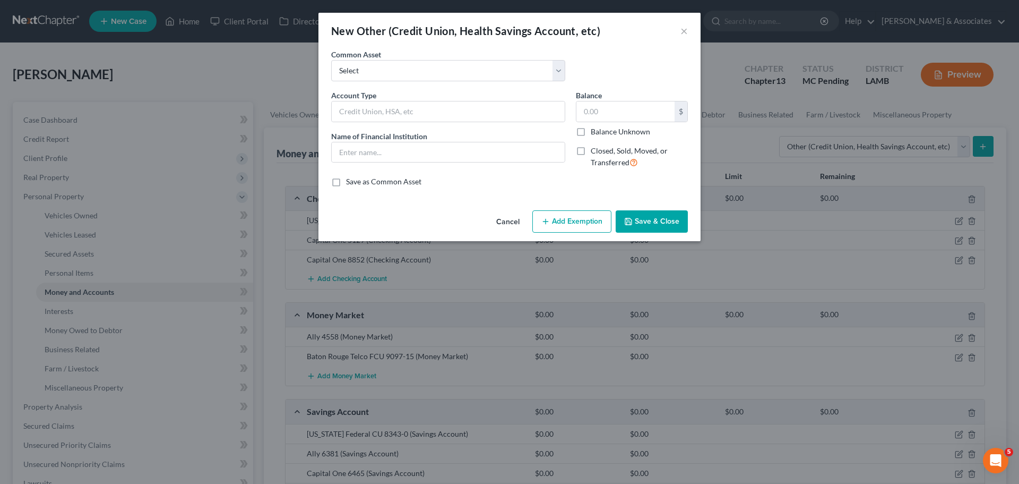
click at [390, 84] on div "Common Asset Select Online Financial Platform Online Financial Platform Online …" at bounding box center [509, 69] width 367 height 41
drag, startPoint x: 394, startPoint y: 71, endPoint x: 393, endPoint y: 76, distance: 5.9
click at [394, 71] on select "Select Online Financial Platform Online Financial Platform Online Financial Pla…" at bounding box center [448, 70] width 234 height 21
select select "9"
click at [331, 60] on select "Select Online Financial Platform Online Financial Platform Online Financial Pla…" at bounding box center [448, 70] width 234 height 21
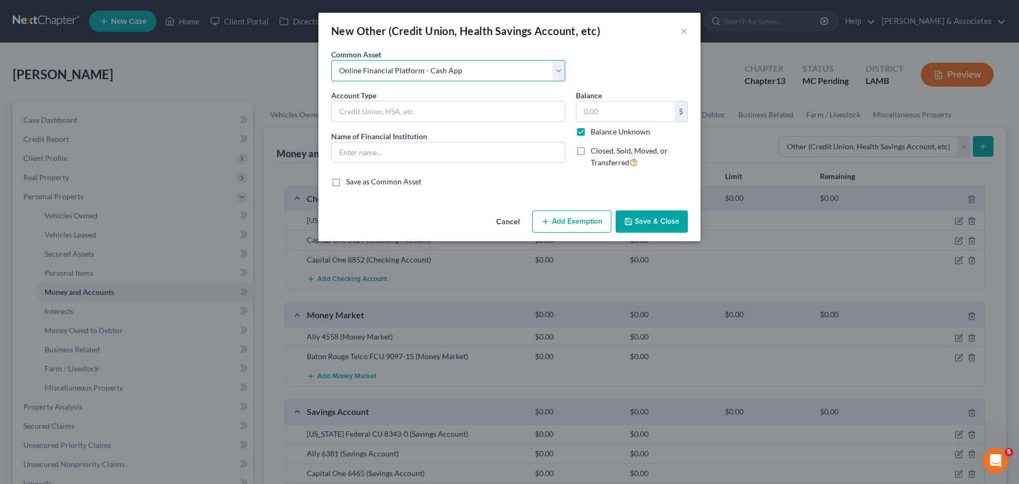
type input "Online Financial Platform - Cash App"
type input "Cash App"
type input "0.00"
checkbox input "true"
click at [679, 225] on button "Save & Close" at bounding box center [652, 221] width 72 height 22
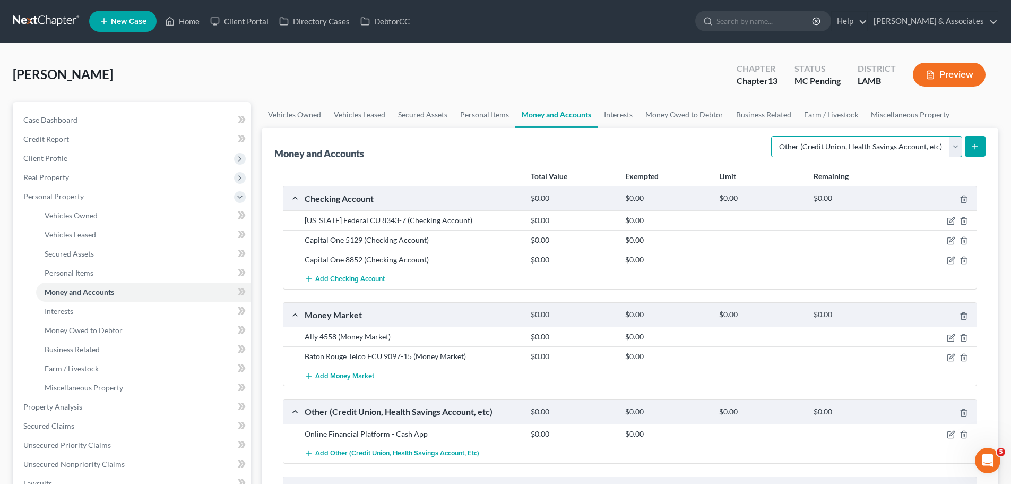
click at [829, 148] on select "Select Account Type Brokerage Cash on Hand Certificates of Deposit Checking Acc…" at bounding box center [866, 146] width 191 height 21
select select "checking"
click at [773, 136] on select "Select Account Type Brokerage Cash on Hand Certificates of Deposit Checking Acc…" at bounding box center [866, 146] width 191 height 21
click at [976, 145] on icon "submit" at bounding box center [975, 146] width 8 height 8
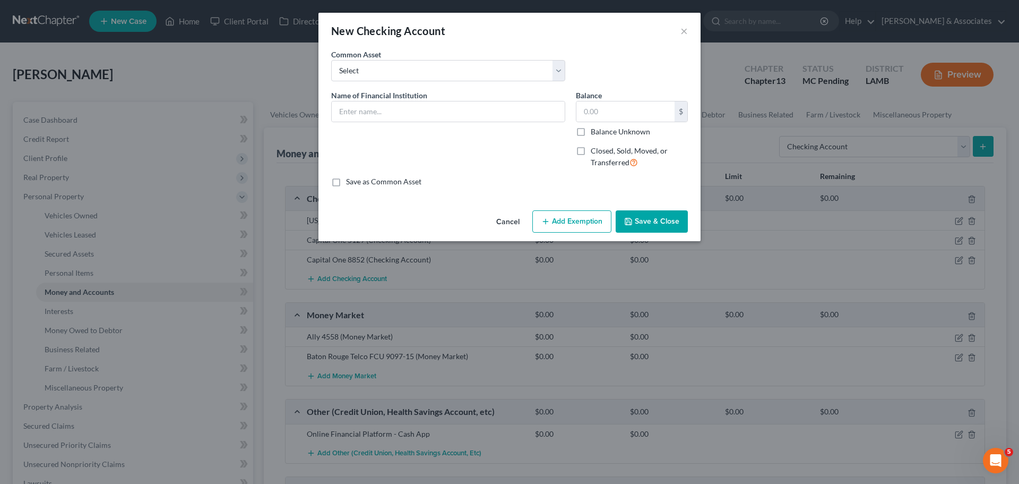
click at [479, 59] on div "Common Asset Select Essential Federal Credit Union USAA Federal Savings Bank Ne…" at bounding box center [448, 65] width 245 height 32
click at [467, 75] on select "Select Essential Federal Credit Union USAA Federal Savings Bank Neighbors Feder…" at bounding box center [448, 70] width 234 height 21
click at [412, 70] on select "Select Essential Federal Credit Union USAA Federal Savings Bank Neighbors Feder…" at bounding box center [448, 70] width 234 height 21
click at [403, 114] on input "text" at bounding box center [448, 111] width 233 height 20
drag, startPoint x: 401, startPoint y: 114, endPoint x: 296, endPoint y: 134, distance: 107.0
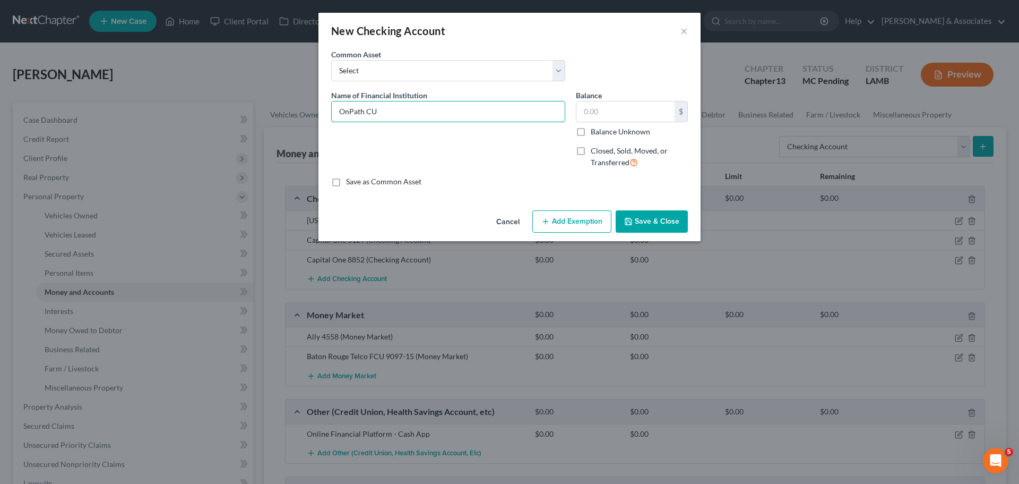
click at [296, 134] on div "New Checking Account × An exemption set must first be selected from the Filing …" at bounding box center [509, 242] width 1019 height 484
click at [500, 116] on input "OnPath CU" at bounding box center [448, 111] width 233 height 20
drag, startPoint x: 409, startPoint y: 111, endPoint x: 285, endPoint y: 112, distance: 124.2
click at [285, 112] on div "New Checking Account × An exemption set must first be selected from the Filing …" at bounding box center [509, 242] width 1019 height 484
click at [447, 110] on input "OnPath CU 8343" at bounding box center [448, 111] width 233 height 20
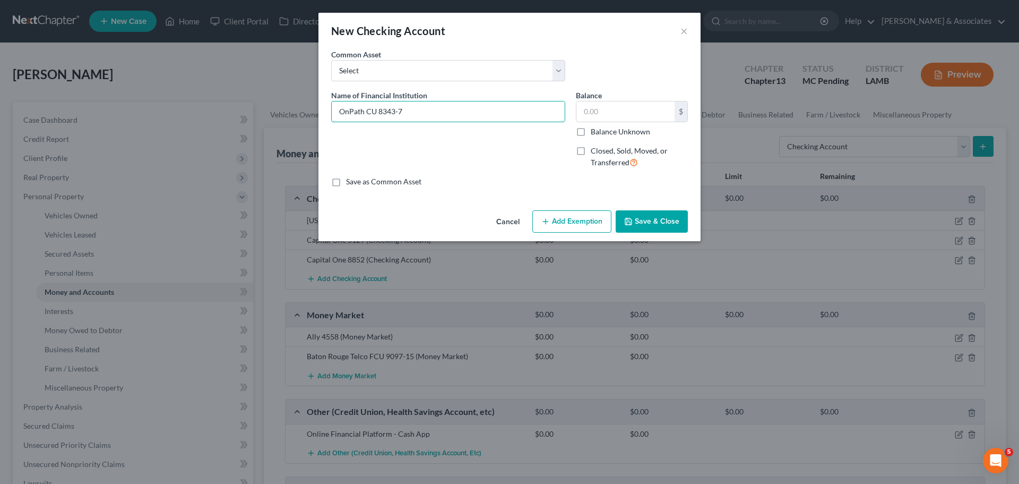
type input "OnPath CU 8343-7"
click at [659, 231] on button "Save & Close" at bounding box center [652, 221] width 72 height 22
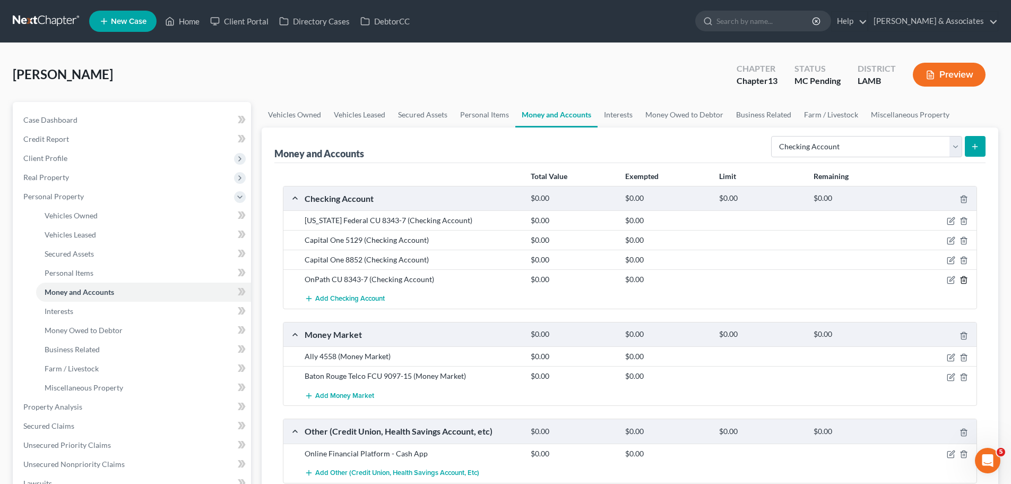
click at [967, 278] on polyline "button" at bounding box center [964, 278] width 6 height 0
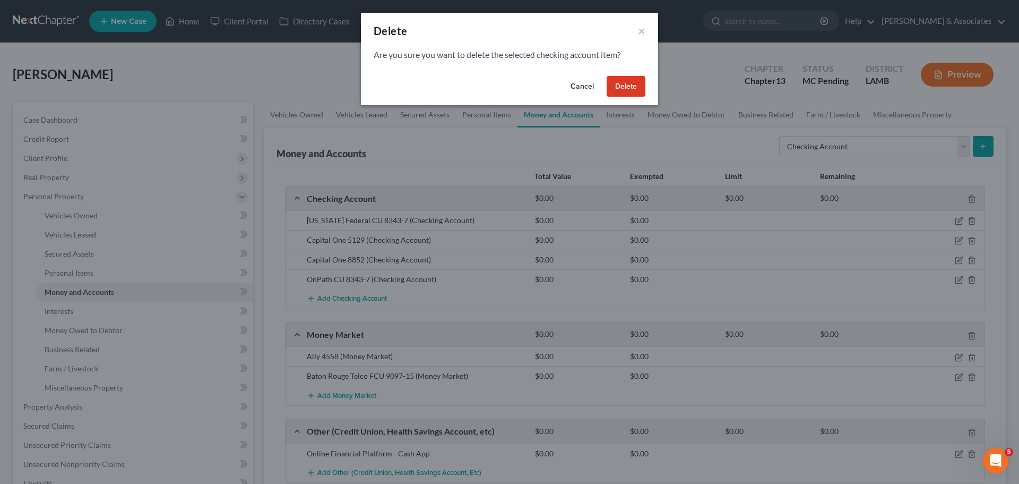
click at [618, 82] on button "Delete" at bounding box center [626, 86] width 39 height 21
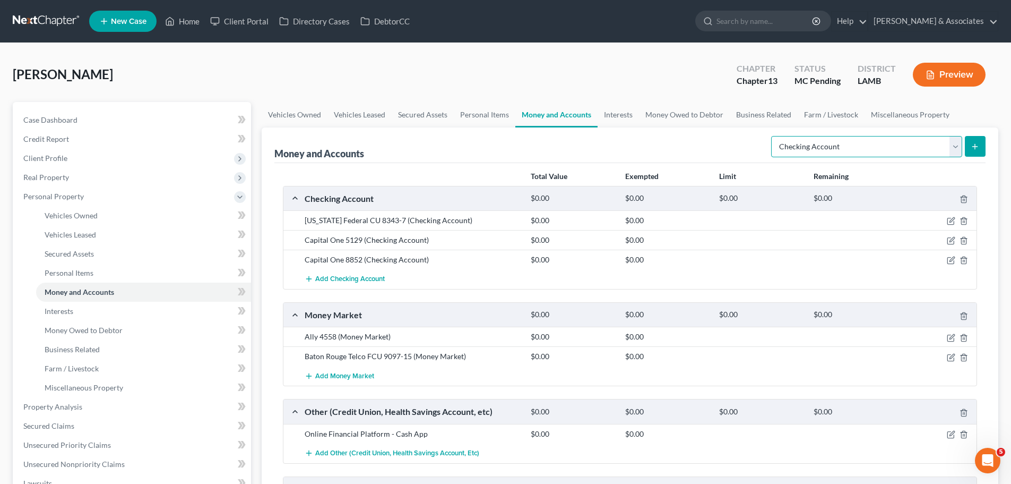
click at [850, 151] on select "Select Account Type Brokerage Cash on Hand Certificates of Deposit Checking Acc…" at bounding box center [866, 146] width 191 height 21
click at [773, 136] on select "Select Account Type Brokerage Cash on Hand Certificates of Deposit Checking Acc…" at bounding box center [866, 146] width 191 height 21
click at [980, 152] on button "submit" at bounding box center [975, 146] width 21 height 21
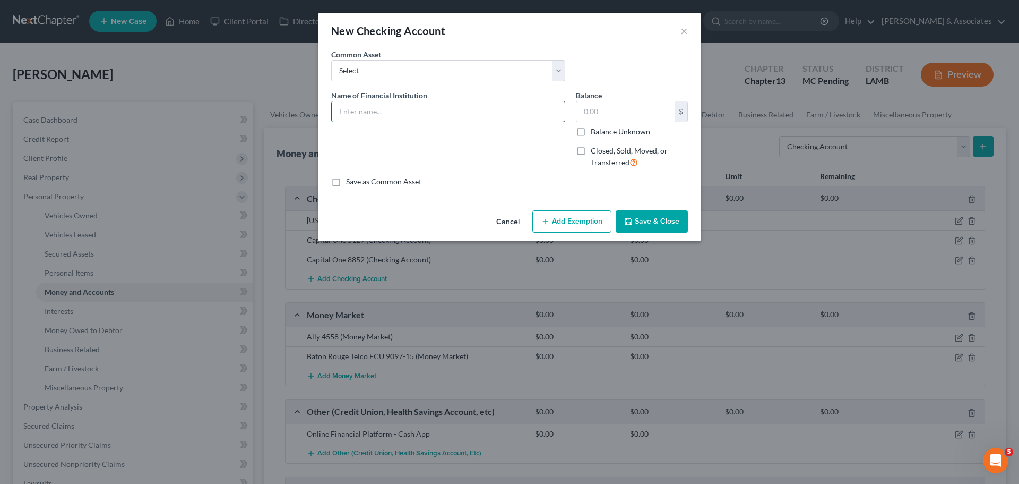
click at [438, 117] on input "text" at bounding box center [448, 111] width 233 height 20
paste input "OnPath CU 8343"
type input "OnOnPath CU 8343-2"
click at [625, 213] on button "Save & Close" at bounding box center [652, 221] width 72 height 22
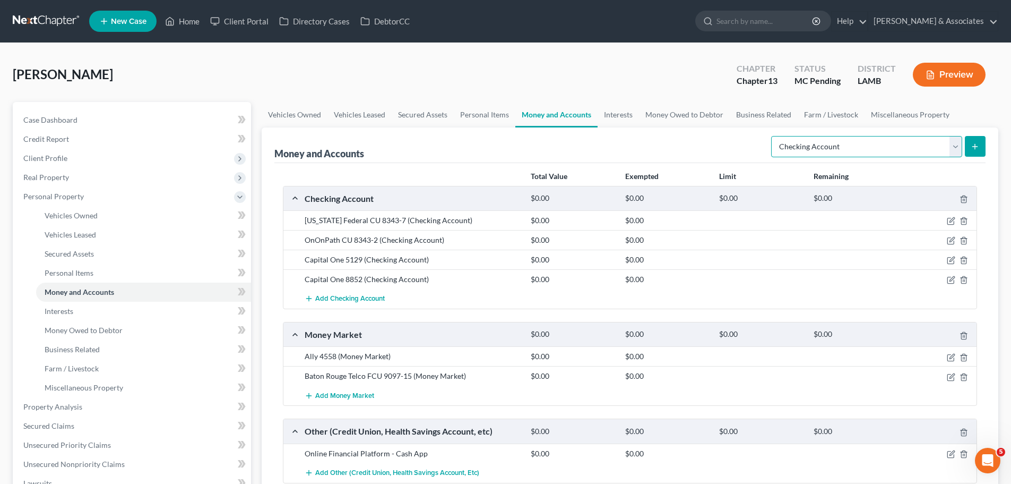
click at [880, 149] on select "Select Account Type Brokerage Cash on Hand Certificates of Deposit Checking Acc…" at bounding box center [866, 146] width 191 height 21
select select "savings"
click at [773, 136] on select "Select Account Type Brokerage Cash on Hand Certificates of Deposit Checking Acc…" at bounding box center [866, 146] width 191 height 21
click at [987, 150] on div "Money and Accounts Select Account Type Brokerage Cash on Hand Certificates of D…" at bounding box center [630, 415] width 737 height 576
click at [980, 149] on button "submit" at bounding box center [975, 146] width 21 height 21
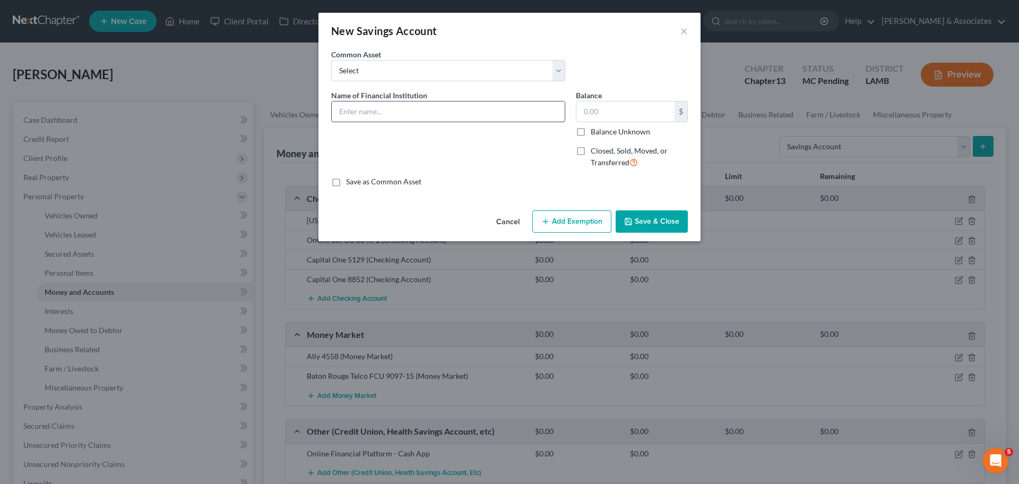
click at [440, 105] on input "text" at bounding box center [448, 111] width 233 height 20
paste input "OnPath CU 8343"
type input "OnPath CU 8343-2"
click at [661, 213] on button "Save & Close" at bounding box center [652, 221] width 72 height 22
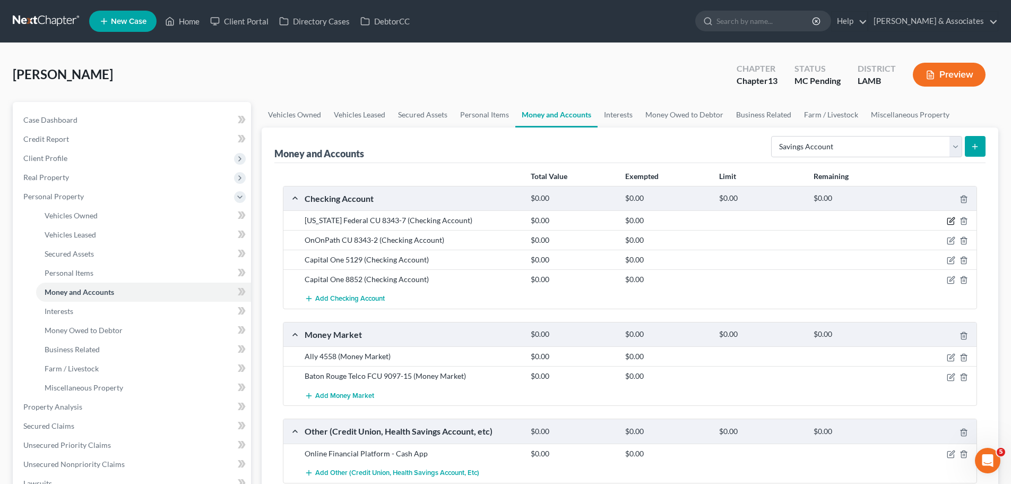
click at [949, 220] on icon "button" at bounding box center [951, 221] width 8 height 8
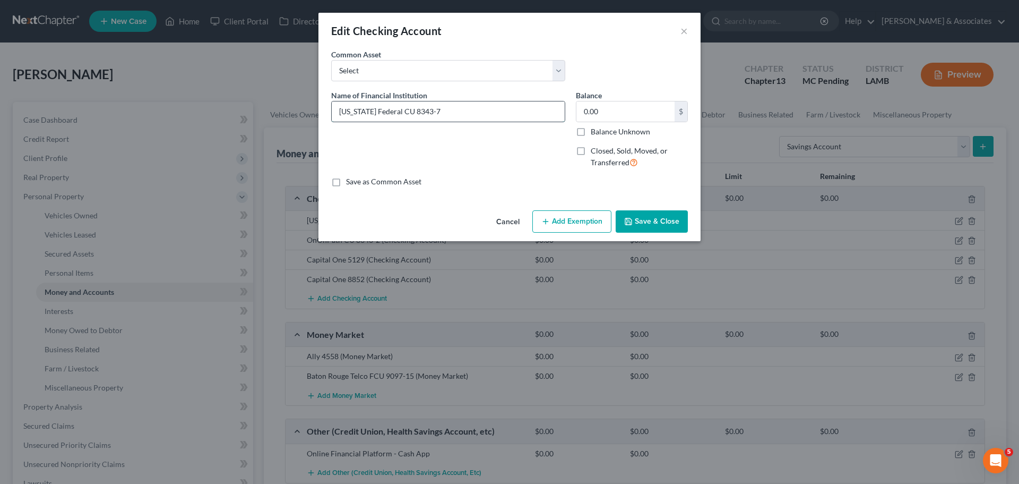
click at [393, 111] on input "Louisiana Federal CU 8343-7" at bounding box center [448, 111] width 233 height 20
click at [396, 112] on input "Louisiana Federal CU 8343-7" at bounding box center [448, 111] width 233 height 20
type input "Louisiana Federal/OnPath CU 8343-7"
click at [646, 225] on button "Save & Close" at bounding box center [652, 221] width 72 height 22
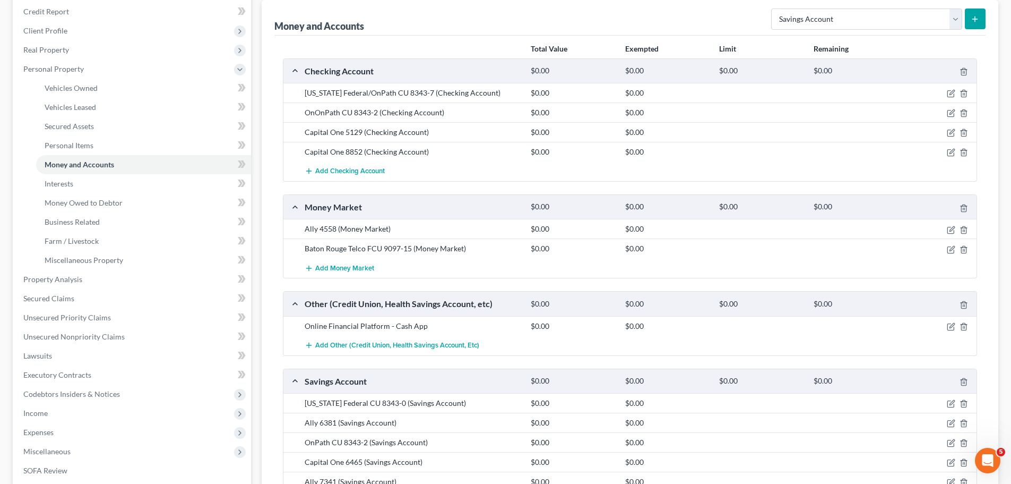
scroll to position [265, 0]
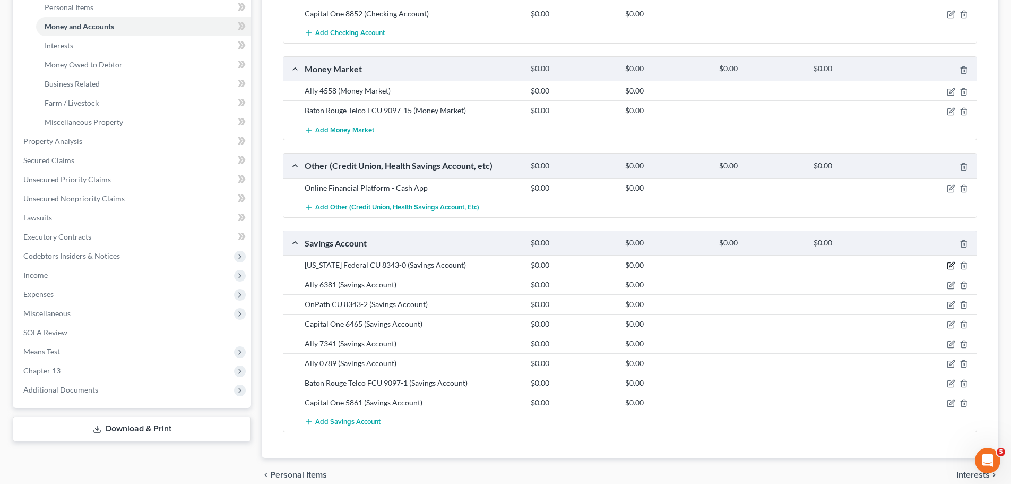
click at [950, 261] on icon "button" at bounding box center [951, 265] width 8 height 8
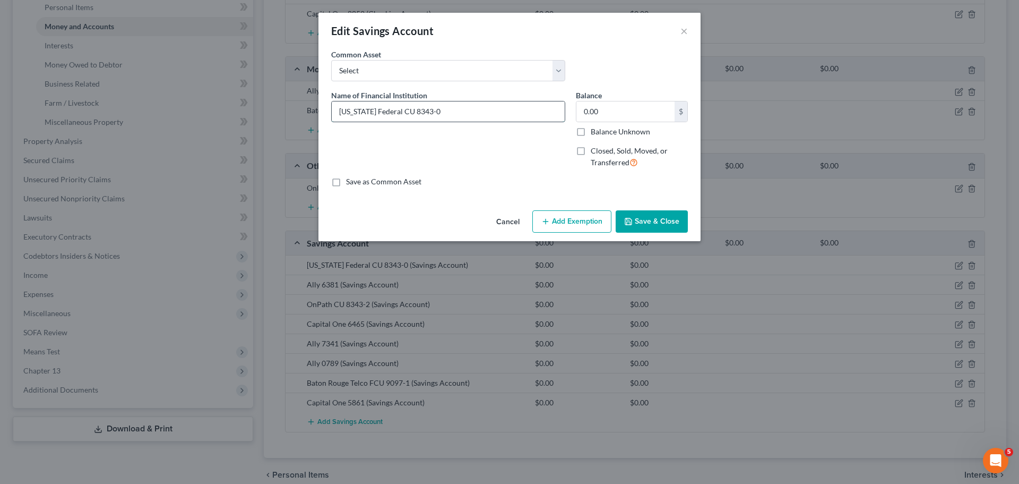
click at [394, 112] on input "Louisiana Federal CU 8343-0" at bounding box center [448, 111] width 233 height 20
type input "Louisiana Federal/OnPath CU 8343-0"
click at [668, 214] on button "Save & Close" at bounding box center [652, 221] width 72 height 22
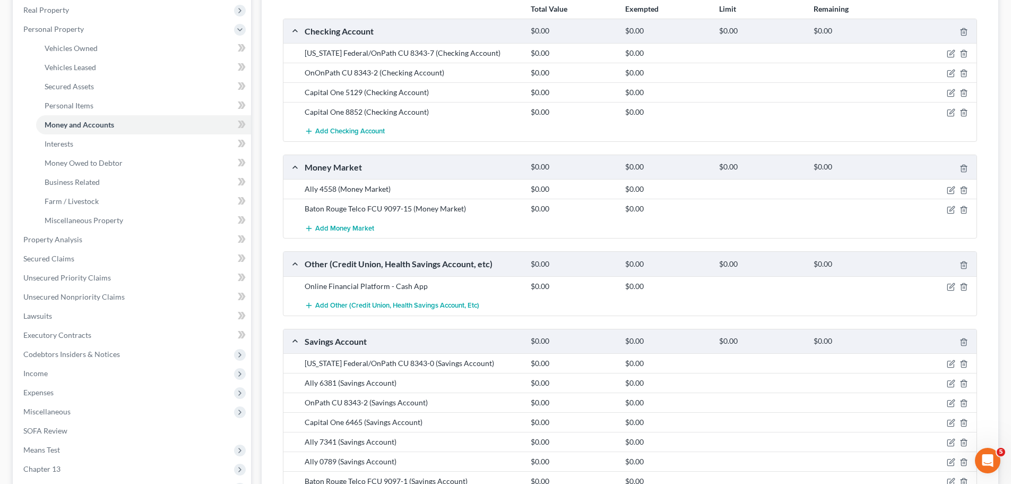
scroll to position [53, 0]
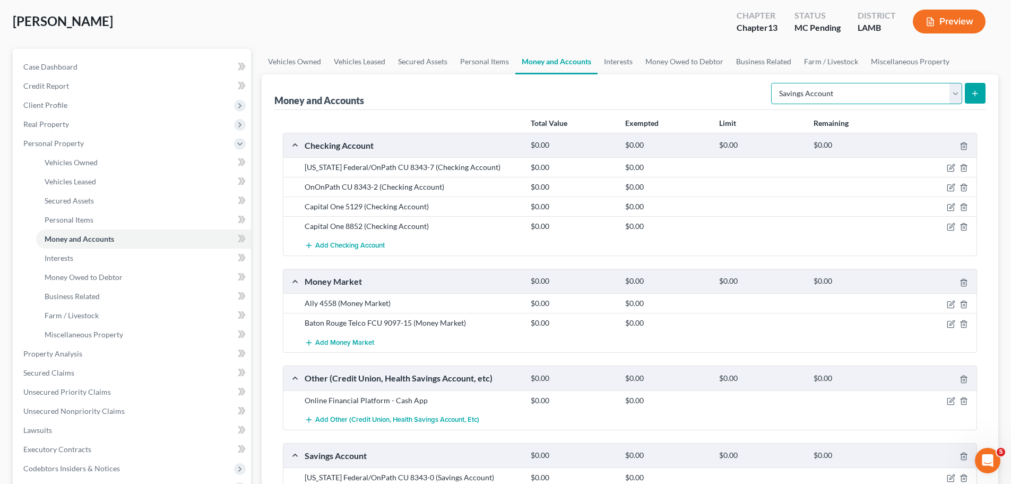
click at [855, 90] on select "Select Account Type Brokerage Cash on Hand Certificates of Deposit Checking Acc…" at bounding box center [866, 93] width 191 height 21
select select "other"
click at [773, 83] on select "Select Account Type Brokerage Cash on Hand Certificates of Deposit Checking Acc…" at bounding box center [866, 93] width 191 height 21
click at [968, 92] on button "submit" at bounding box center [975, 93] width 21 height 21
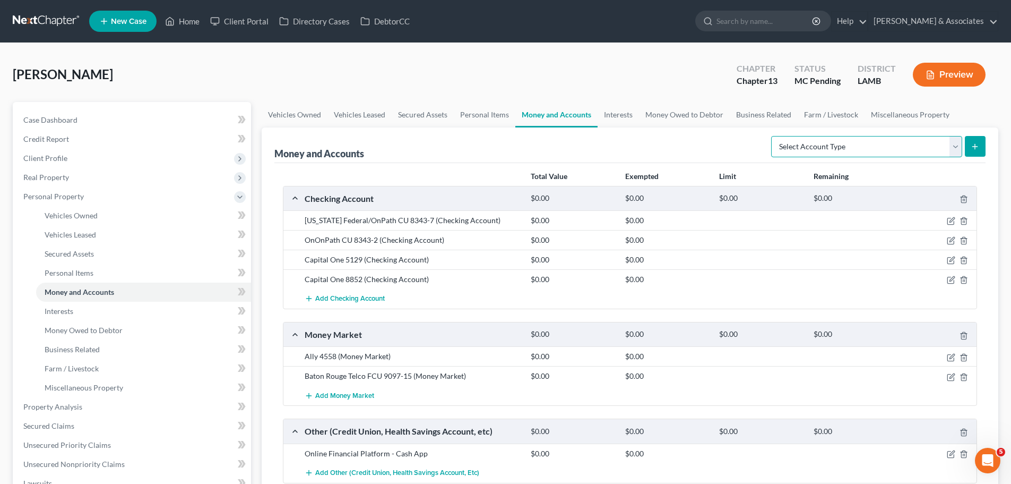
click at [923, 156] on select "Select Account Type Brokerage Cash on Hand Certificates of Deposit Checking Acc…" at bounding box center [866, 146] width 191 height 21
click at [773, 136] on select "Select Account Type Brokerage Cash on Hand Certificates of Deposit Checking Acc…" at bounding box center [866, 146] width 191 height 21
select select "other"
click at [979, 149] on icon "submit" at bounding box center [975, 146] width 8 height 8
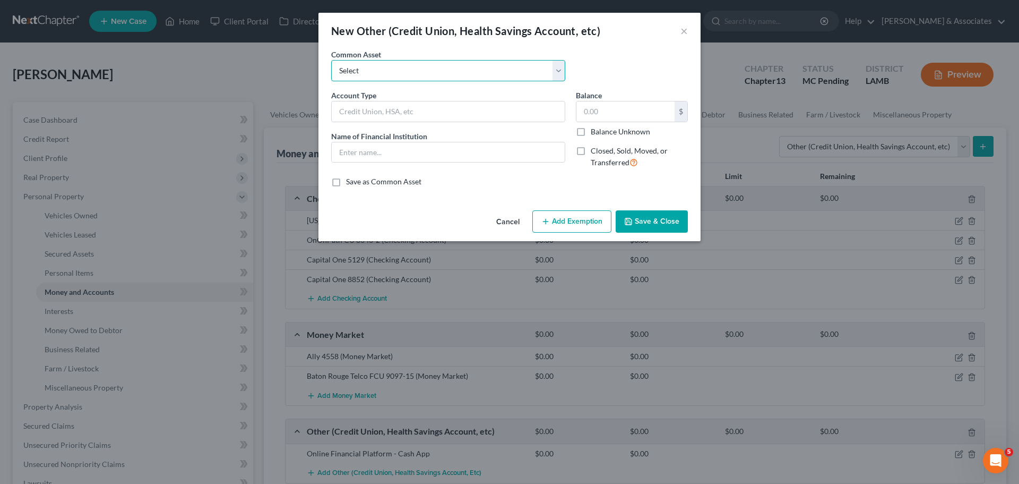
click at [464, 80] on select "Select Online Financial Platform Online Financial Platform Online Financial Pla…" at bounding box center [448, 70] width 234 height 21
select select "6"
click at [331, 60] on select "Select Online Financial Platform Online Financial Platform Online Financial Pla…" at bounding box center [448, 70] width 234 height 21
type input "Online Financial Platform - PayPal"
type input "PayPal"
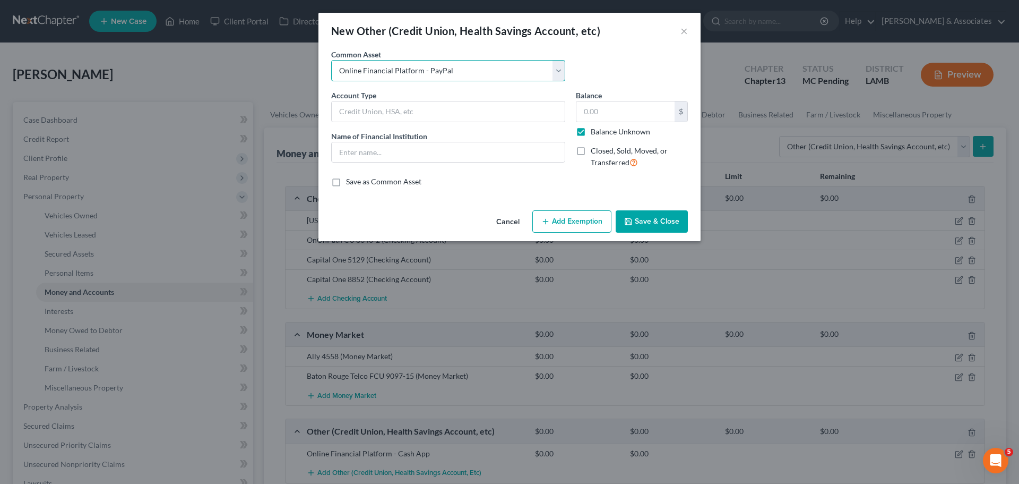
type input "0.00"
checkbox input "true"
click at [651, 229] on button "Save & Close" at bounding box center [652, 221] width 72 height 22
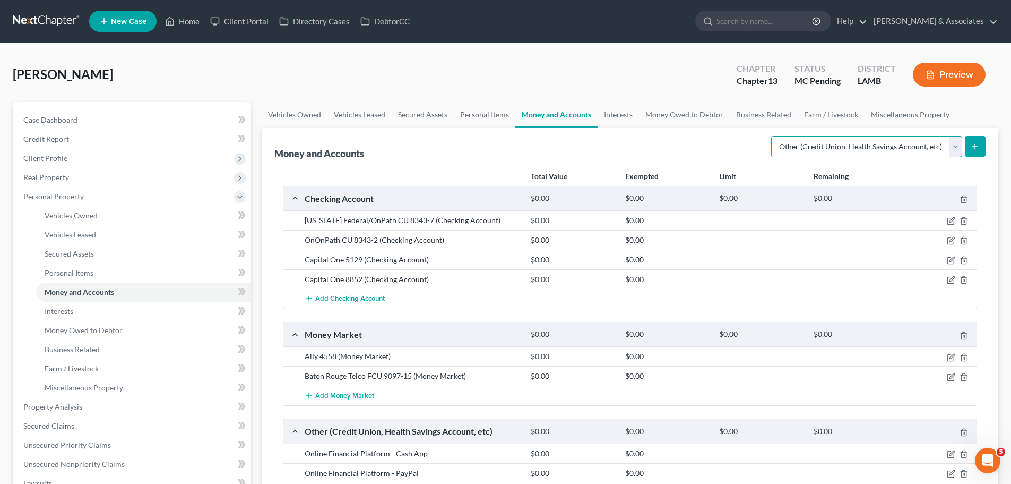
click at [851, 149] on select "Select Account Type Brokerage Cash on Hand Certificates of Deposit Checking Acc…" at bounding box center [866, 146] width 191 height 21
select select "savings"
click at [773, 136] on select "Select Account Type Brokerage Cash on Hand Certificates of Deposit Checking Acc…" at bounding box center [866, 146] width 191 height 21
click at [974, 149] on icon "submit" at bounding box center [975, 146] width 8 height 8
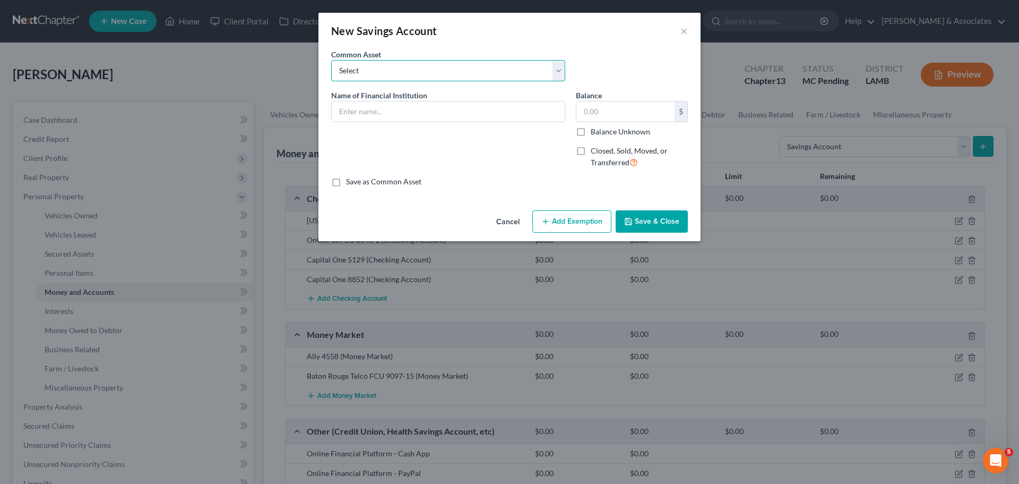
drag, startPoint x: 479, startPoint y: 68, endPoint x: 470, endPoint y: 79, distance: 13.6
click at [479, 68] on select "Select Essential Federal Credit Union LA Federal Credit Union Regions Bank Chas…" at bounding box center [448, 70] width 234 height 21
select select "2"
click at [331, 60] on select "Select Essential Federal Credit Union LA Federal Credit Union Regions Bank Chas…" at bounding box center [448, 70] width 234 height 21
click at [407, 106] on input "Regions Bank" at bounding box center [448, 111] width 233 height 20
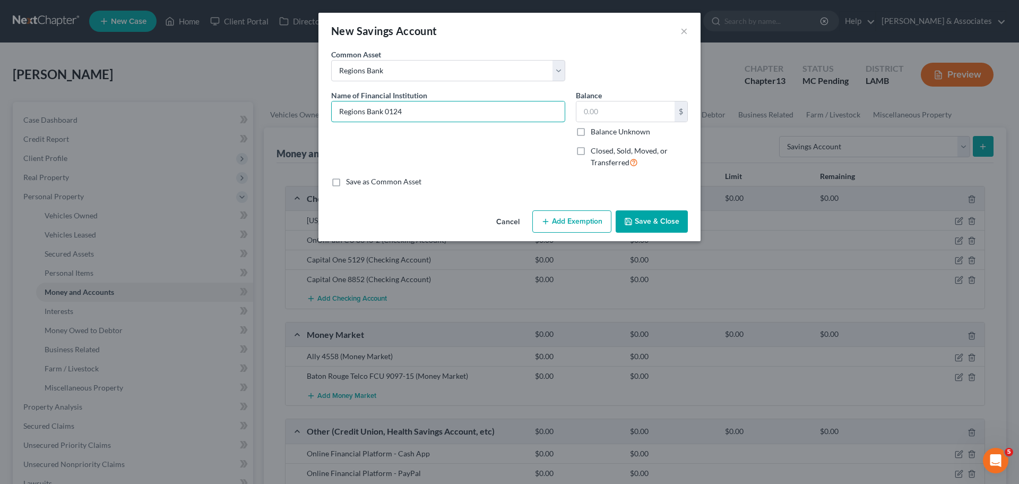
type input "Regions Bank 0124"
click at [653, 221] on button "Save & Close" at bounding box center [652, 221] width 72 height 22
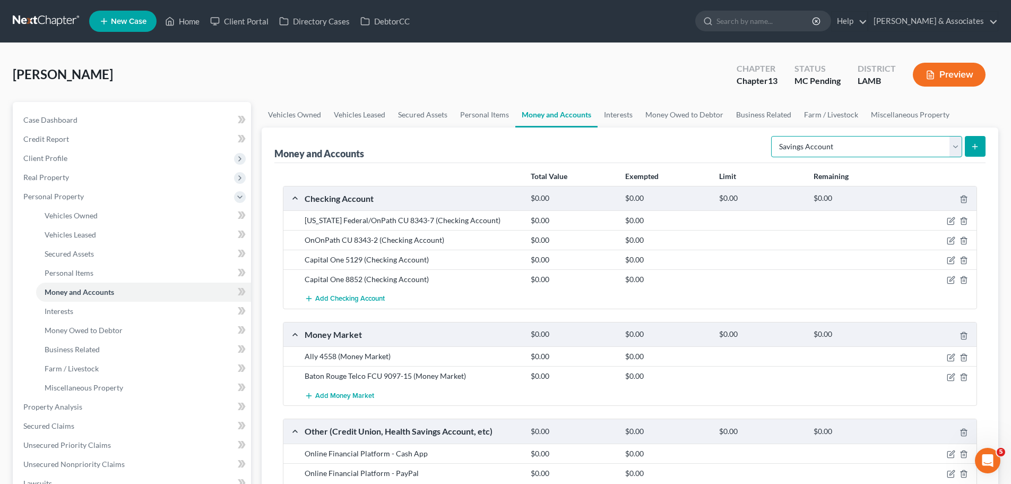
click at [867, 136] on select "Select Account Type Brokerage Cash on Hand Certificates of Deposit Checking Acc…" at bounding box center [866, 146] width 191 height 21
select select "checking"
click at [773, 136] on select "Select Account Type Brokerage Cash on Hand Certificates of Deposit Checking Acc…" at bounding box center [866, 146] width 191 height 21
click at [968, 141] on button "submit" at bounding box center [975, 146] width 21 height 21
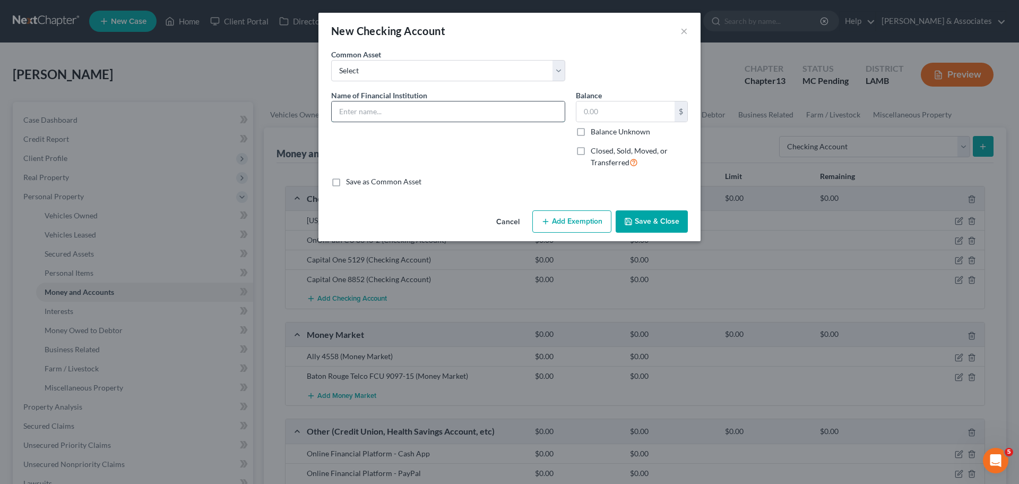
click at [432, 117] on input "text" at bounding box center [448, 111] width 233 height 20
drag, startPoint x: 384, startPoint y: 67, endPoint x: 388, endPoint y: 60, distance: 8.3
click at [384, 67] on select "Select Essential Federal Credit Union USAA Federal Savings Bank Neighbors Feder…" at bounding box center [448, 70] width 234 height 21
select select "7"
click at [331, 60] on select "Select Essential Federal Credit Union USAA Federal Savings Bank Neighbors Feder…" at bounding box center [448, 70] width 234 height 21
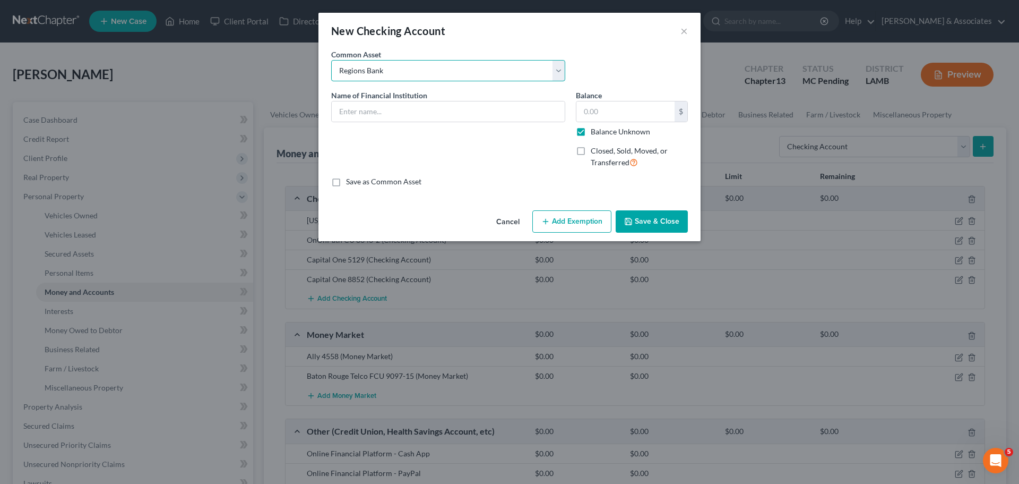
type input "Regions Bank"
type input "0.00"
checkbox input "true"
click at [434, 101] on input "Regions Bank" at bounding box center [448, 111] width 233 height 20
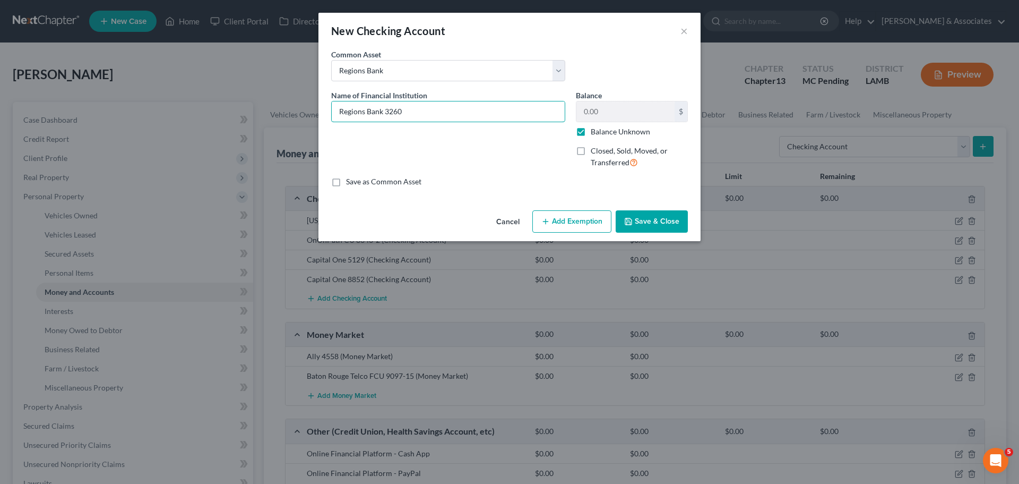
type input "Regions Bank 3260"
click at [641, 222] on button "Save & Close" at bounding box center [652, 221] width 72 height 22
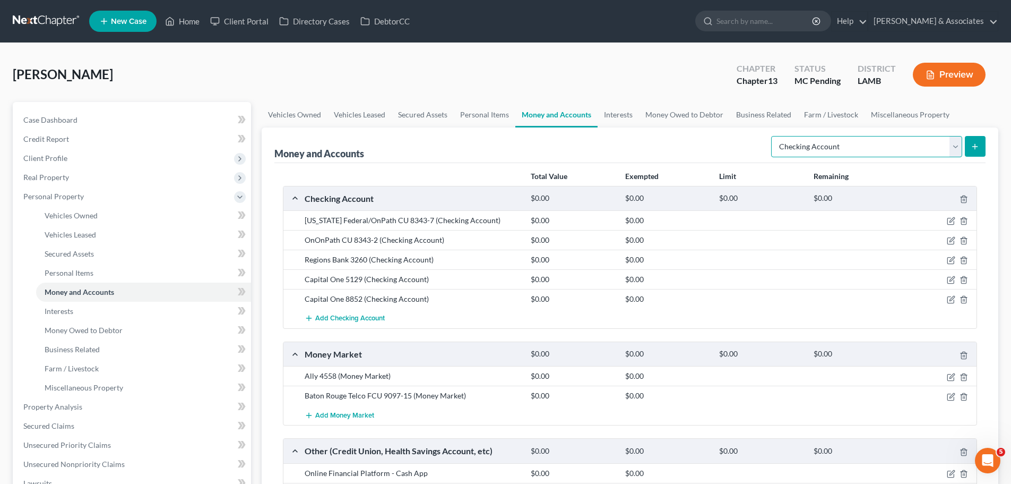
click at [894, 154] on select "Select Account Type Brokerage Cash on Hand Certificates of Deposit Checking Acc…" at bounding box center [866, 146] width 191 height 21
select select "savings"
click at [773, 136] on select "Select Account Type Brokerage Cash on Hand Certificates of Deposit Checking Acc…" at bounding box center [866, 146] width 191 height 21
click at [972, 144] on icon "submit" at bounding box center [975, 146] width 8 height 8
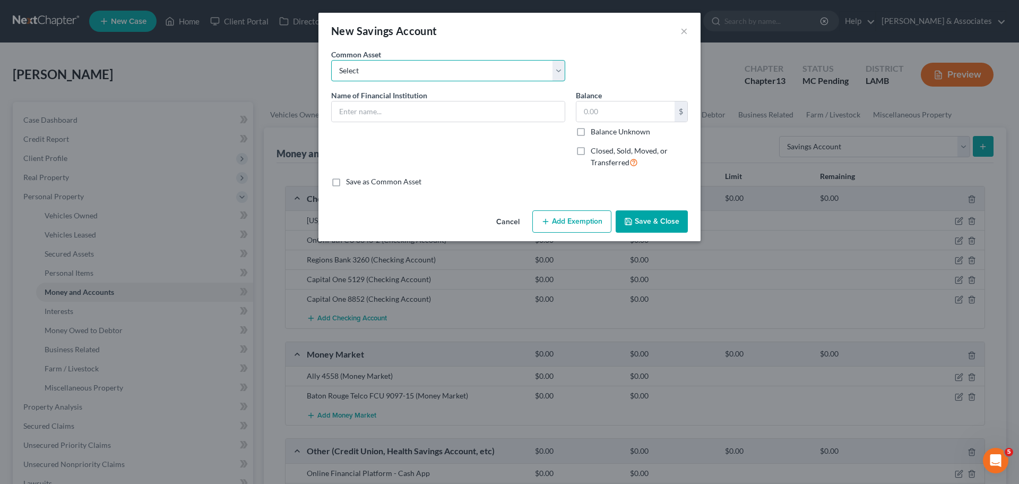
click at [446, 74] on select "Select Essential Federal Credit Union LA Federal Credit Union Regions Bank Chas…" at bounding box center [448, 70] width 234 height 21
select select "2"
click at [331, 60] on select "Select Essential Federal Credit Union LA Federal Credit Union Regions Bank Chas…" at bounding box center [448, 70] width 234 height 21
click at [439, 105] on input "Regions Bank" at bounding box center [448, 111] width 233 height 20
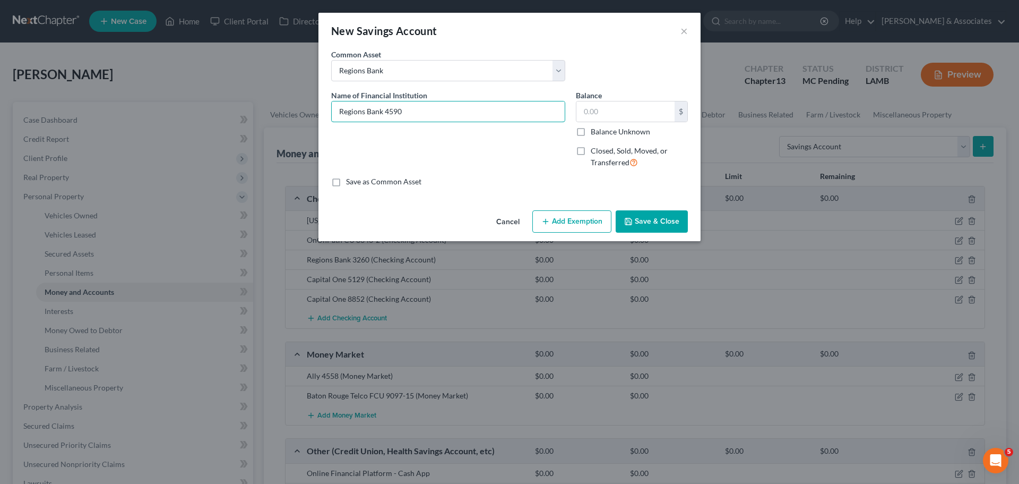
type input "Regions Bank 4590"
click at [673, 228] on button "Save & Close" at bounding box center [652, 221] width 72 height 22
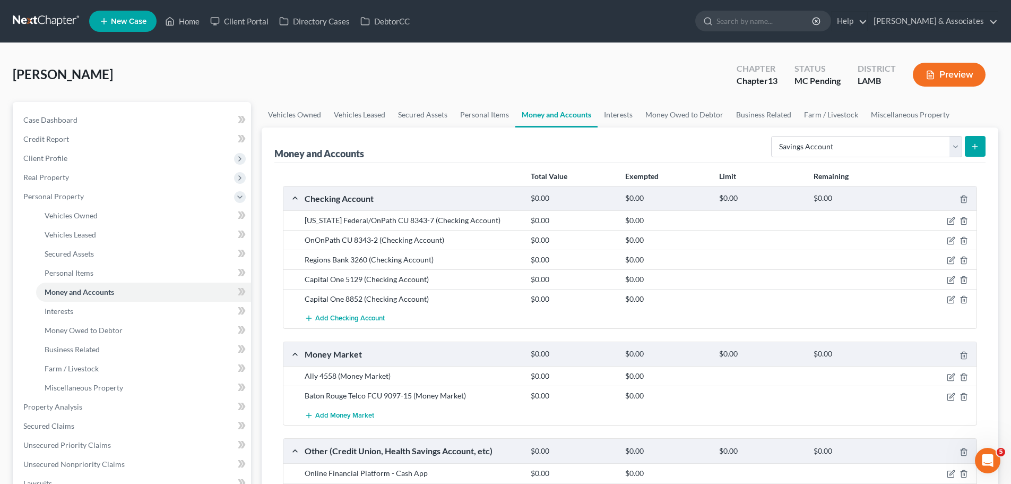
click at [983, 148] on button "submit" at bounding box center [975, 146] width 21 height 21
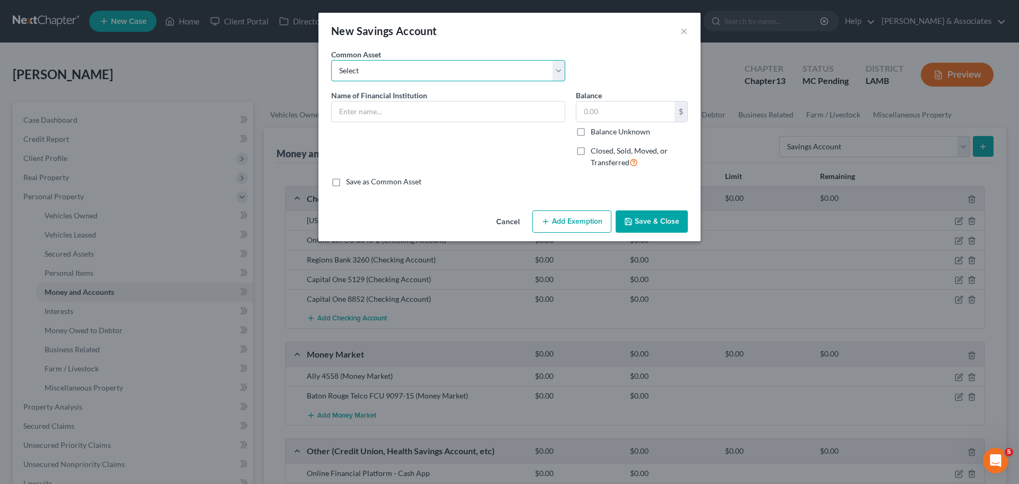
click at [471, 76] on select "Select Essential Federal Credit Union LA Federal Credit Union Regions Bank Chas…" at bounding box center [448, 70] width 234 height 21
select select "2"
click at [331, 60] on select "Select Essential Federal Credit Union LA Federal Credit Union Regions Bank Chas…" at bounding box center [448, 70] width 234 height 21
click at [482, 108] on input "Regions Bank" at bounding box center [448, 111] width 233 height 20
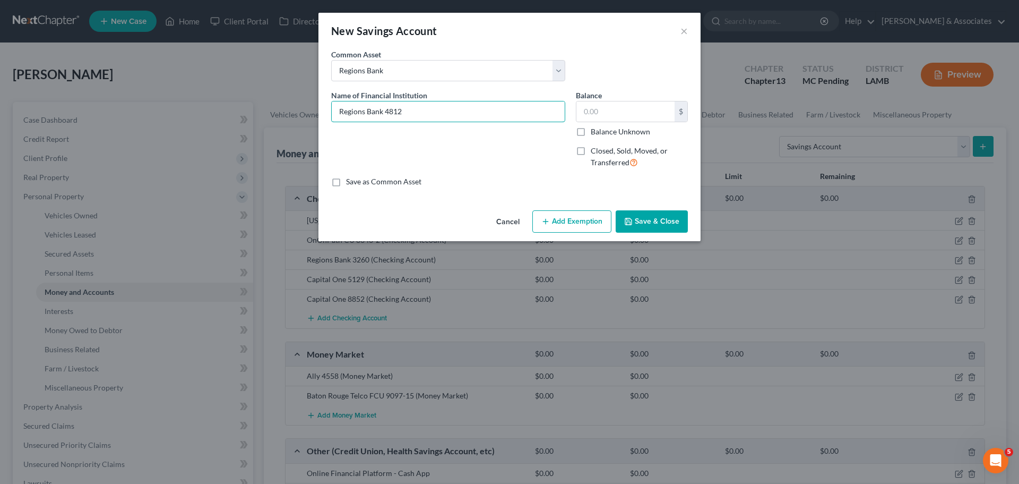
type input "Regions Bank 4812"
click at [684, 220] on button "Save & Close" at bounding box center [652, 221] width 72 height 22
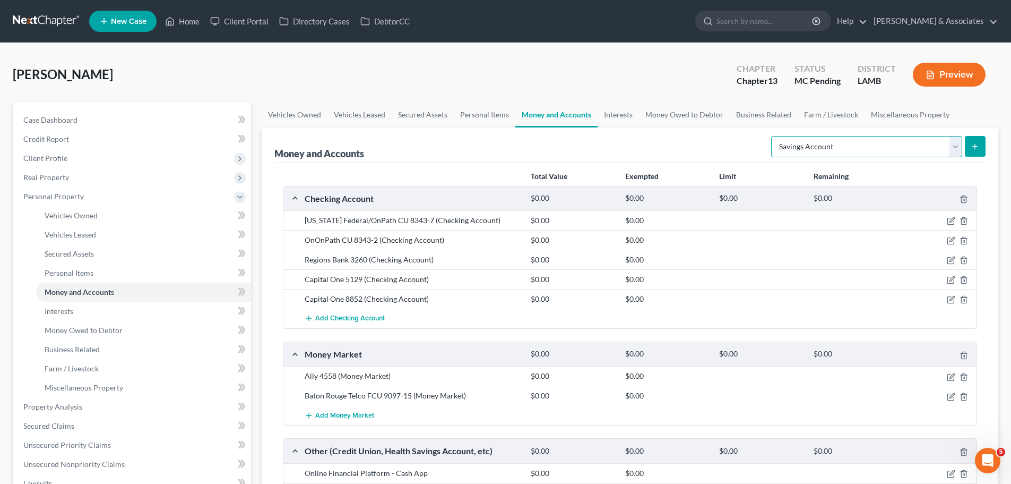
click at [889, 149] on select "Select Account Type Brokerage Cash on Hand Certificates of Deposit Checking Acc…" at bounding box center [866, 146] width 191 height 21
select select "checking"
click at [773, 136] on select "Select Account Type Brokerage Cash on Hand Certificates of Deposit Checking Acc…" at bounding box center [866, 146] width 191 height 21
click at [978, 154] on button "submit" at bounding box center [975, 146] width 21 height 21
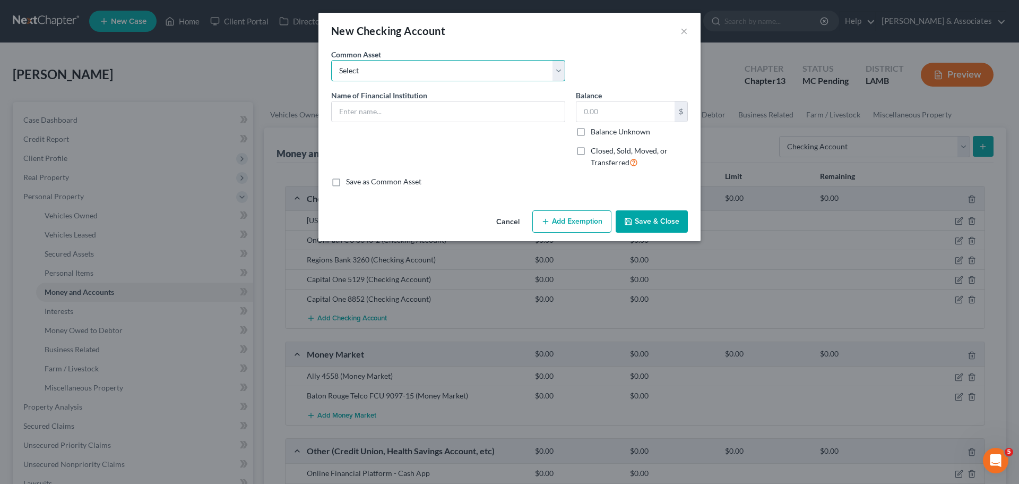
click at [461, 80] on select "Select Essential Federal Credit Union USAA Federal Savings Bank Neighbors Feder…" at bounding box center [448, 70] width 234 height 21
select select "7"
click at [331, 60] on select "Select Essential Federal Credit Union USAA Federal Savings Bank Neighbors Feder…" at bounding box center [448, 70] width 234 height 21
type input "Regions Bank"
type input "0.00"
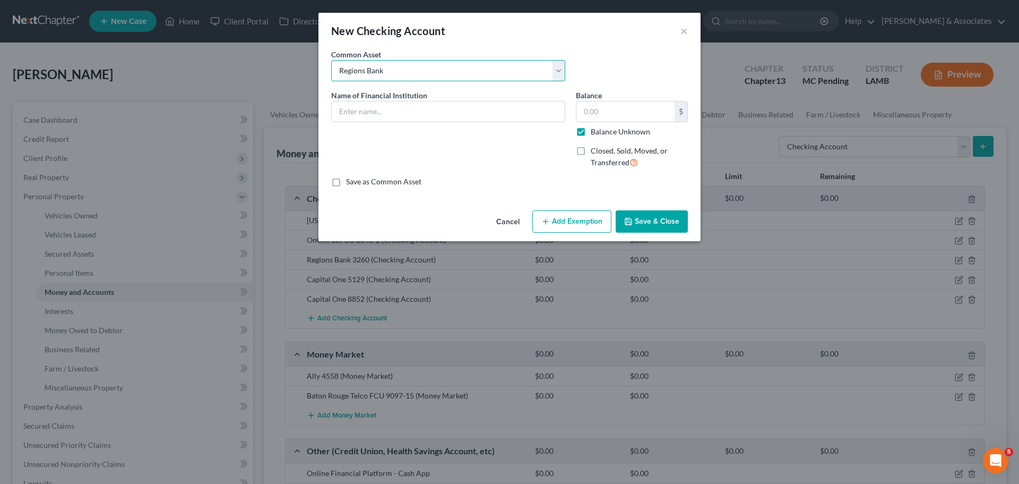
checkbox input "true"
click at [431, 122] on div "Name of Financial Institution * Regions Bank" at bounding box center [448, 133] width 245 height 87
click at [431, 115] on input "Regions Bank" at bounding box center [448, 111] width 233 height 20
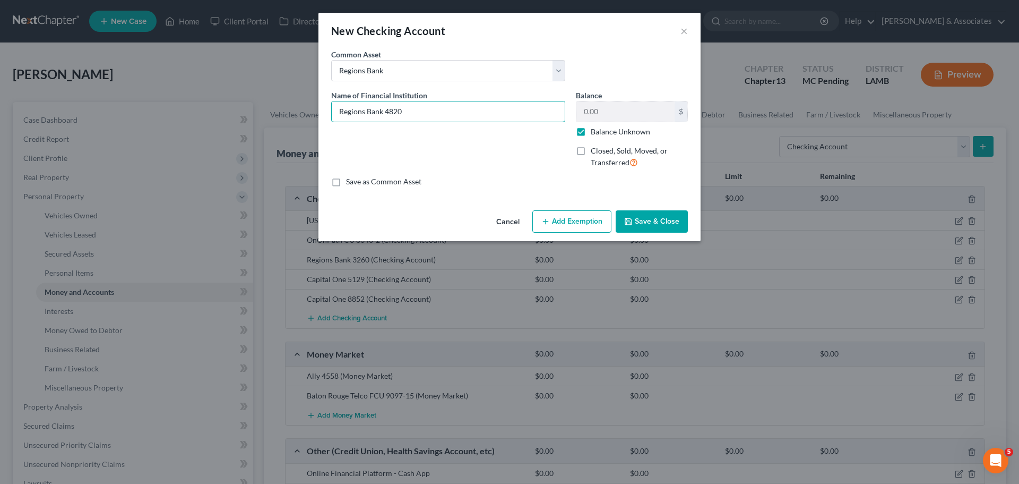
type input "Regions Bank 4820"
click at [662, 214] on button "Save & Close" at bounding box center [652, 221] width 72 height 22
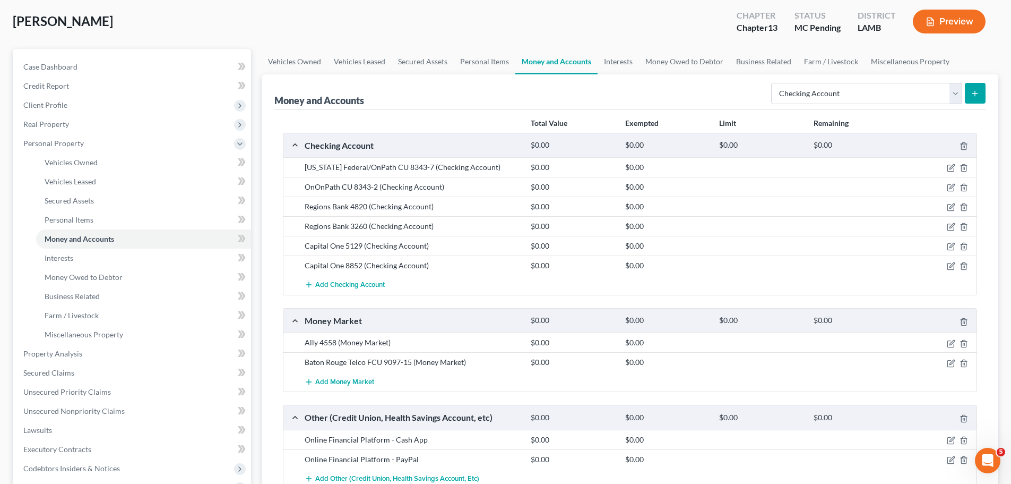
scroll to position [7, 0]
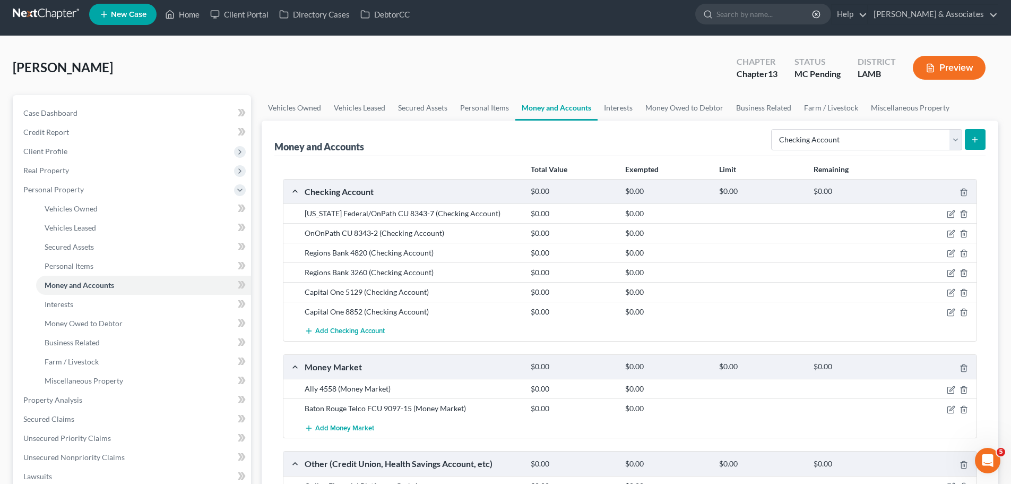
click at [982, 136] on button "submit" at bounding box center [975, 139] width 21 height 21
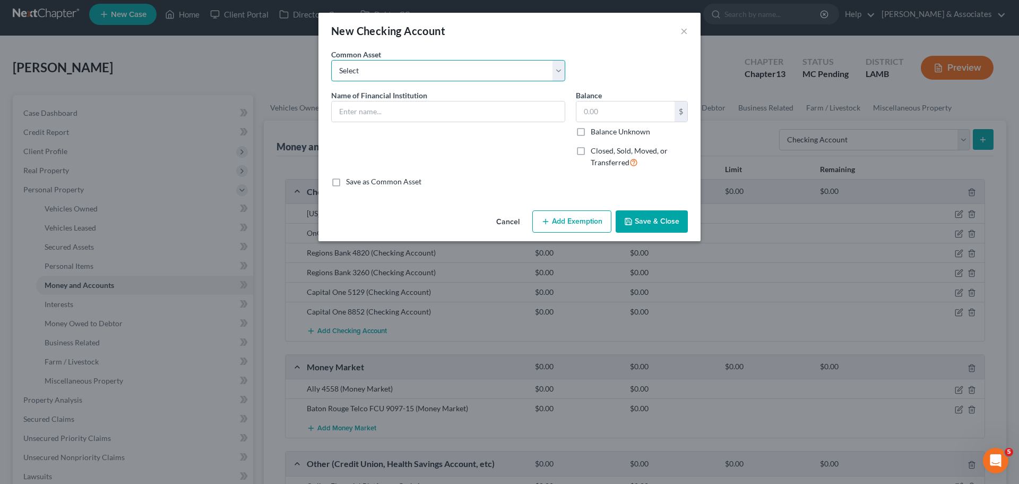
click at [433, 73] on select "Select Essential Federal Credit Union USAA Federal Savings Bank Neighbors Feder…" at bounding box center [448, 70] width 234 height 21
click at [428, 114] on input "text" at bounding box center [448, 111] width 233 height 20
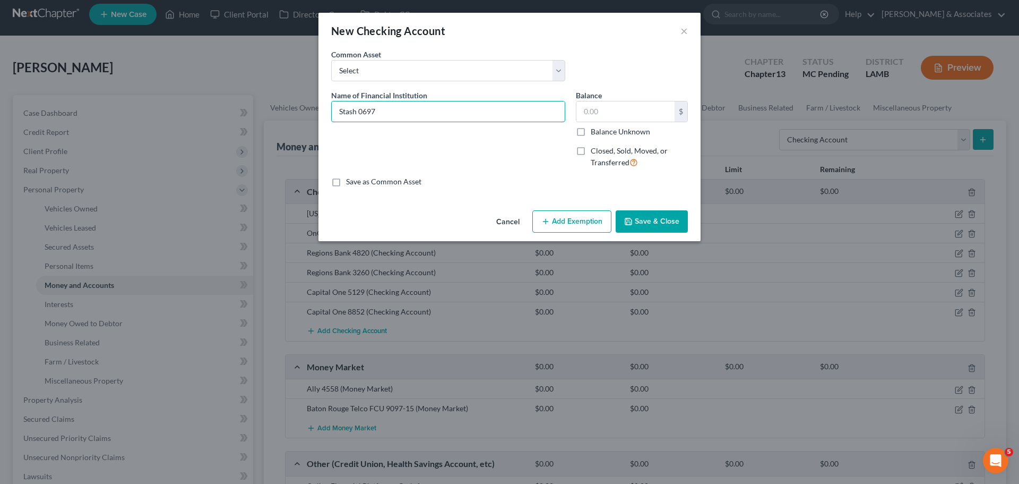
type input "Stash 0697"
click at [663, 227] on button "Save & Close" at bounding box center [652, 221] width 72 height 22
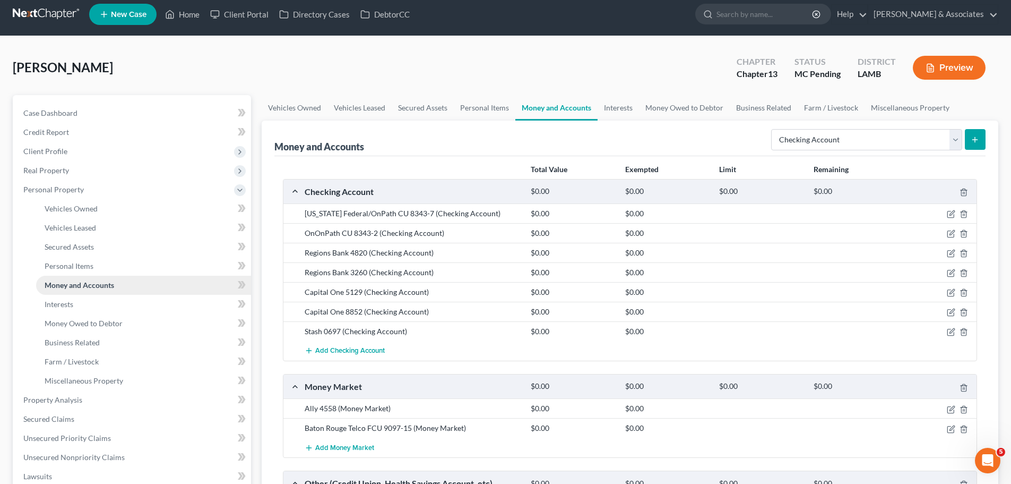
click at [109, 280] on span "Money and Accounts" at bounding box center [80, 284] width 70 height 9
drag, startPoint x: 109, startPoint y: 280, endPoint x: 188, endPoint y: 265, distance: 80.9
click at [109, 280] on span "Money and Accounts" at bounding box center [80, 284] width 70 height 9
click at [87, 305] on link "Interests" at bounding box center [143, 304] width 215 height 19
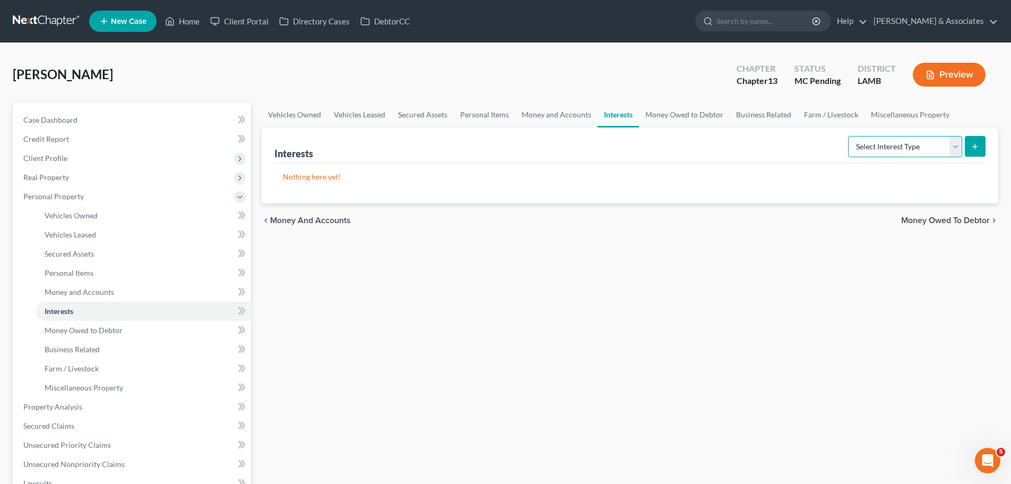
click at [868, 147] on select "Select Interest Type 401K Annuity Bond Education IRA Government Bond Government…" at bounding box center [905, 146] width 114 height 21
select select "401k"
click at [849, 136] on select "Select Interest Type 401K Annuity Bond Education IRA Government Bond Government…" at bounding box center [905, 146] width 114 height 21
click at [973, 153] on button "submit" at bounding box center [975, 146] width 21 height 21
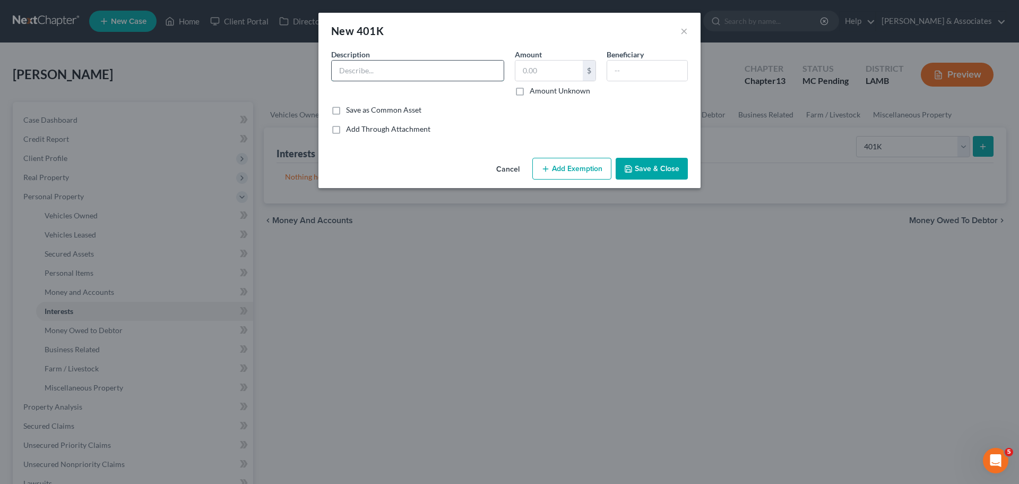
click at [365, 66] on input "text" at bounding box center [418, 71] width 172 height 20
click at [403, 76] on input "text" at bounding box center [418, 71] width 172 height 20
type input "Shell US Benefits"
type input "58,374.89"
click at [548, 160] on button "Add Exemption" at bounding box center [571, 169] width 79 height 22
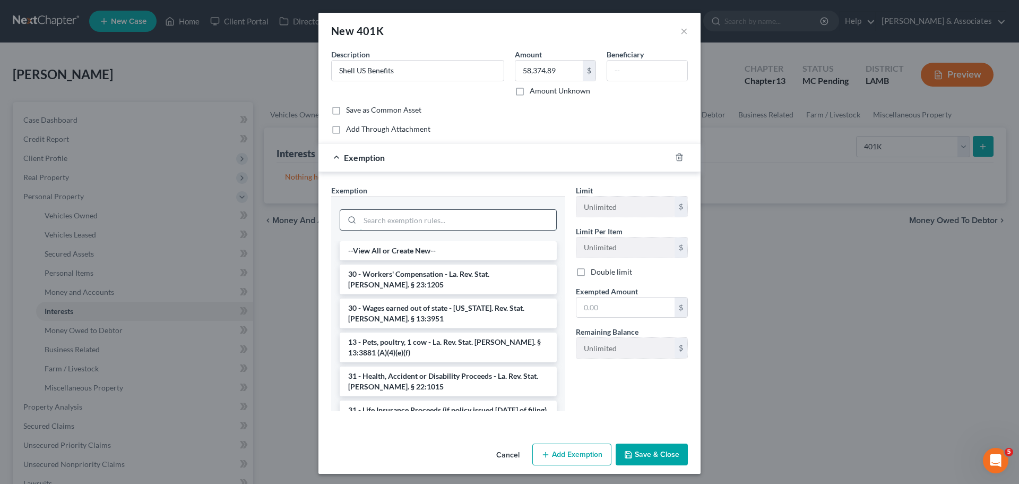
click at [404, 217] on input "search" at bounding box center [458, 220] width 196 height 20
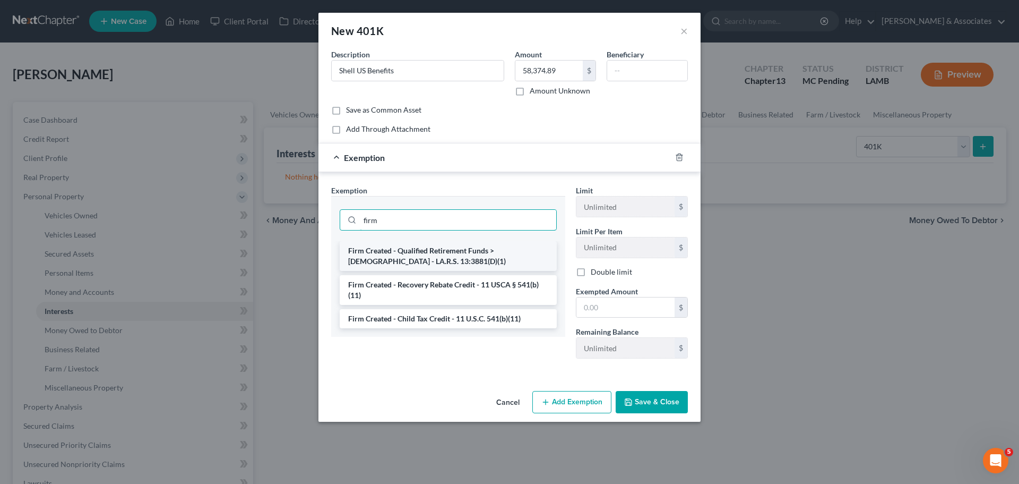
type input "firm"
drag, startPoint x: 426, startPoint y: 257, endPoint x: 460, endPoint y: 262, distance: 34.3
click at [426, 257] on li "Firm Created - Qualified Retirement Funds > 1 Year Old - LA.R.S. 13:3881(D)(1)" at bounding box center [448, 256] width 217 height 30
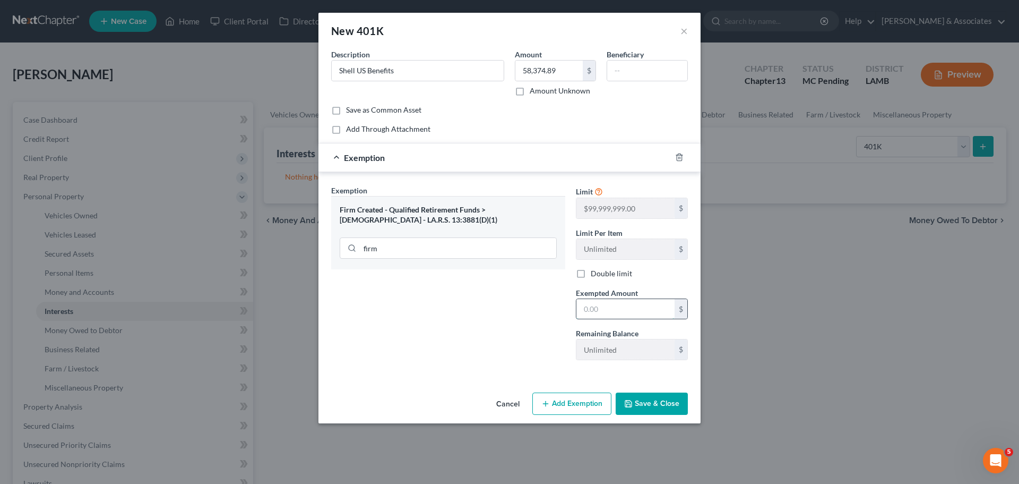
click at [634, 306] on input "text" at bounding box center [626, 309] width 98 height 20
type input "99,999,999"
click at [647, 404] on button "Save & Close" at bounding box center [652, 403] width 72 height 22
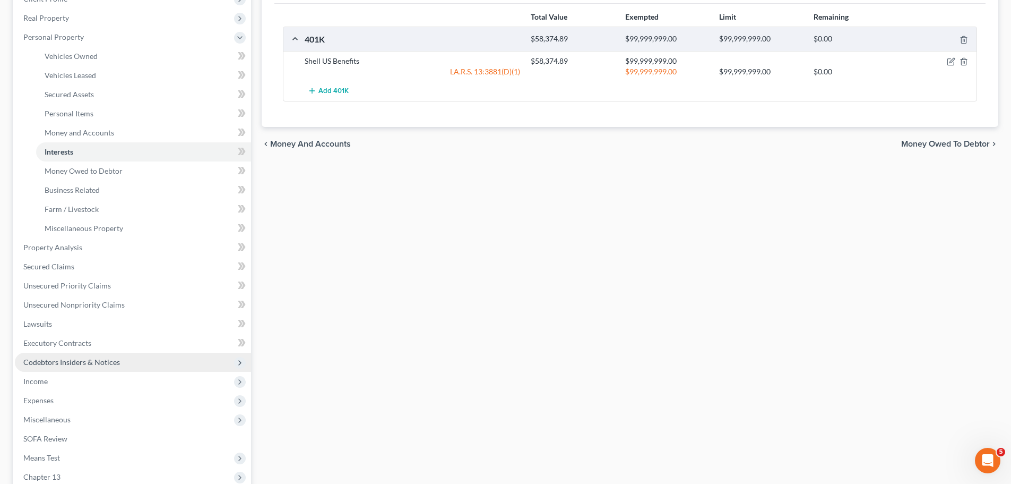
scroll to position [212, 0]
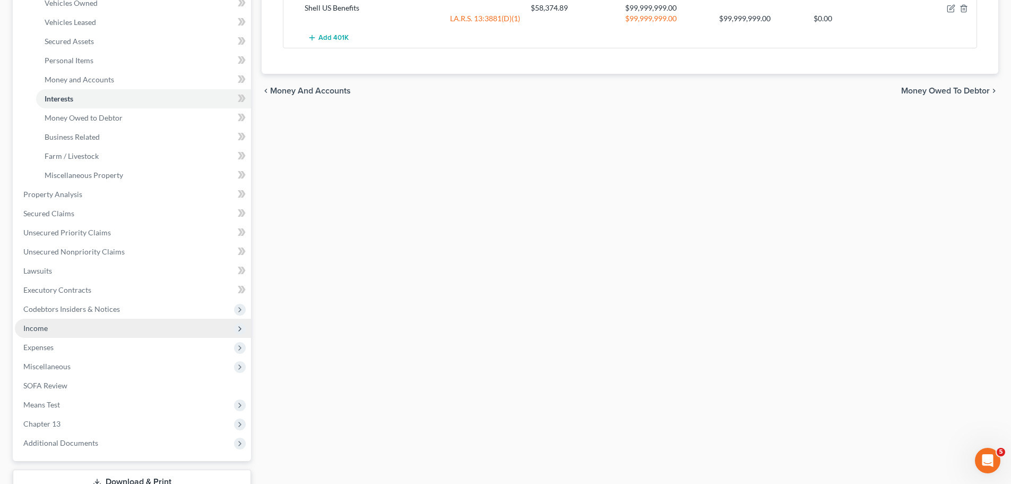
drag, startPoint x: 80, startPoint y: 321, endPoint x: 93, endPoint y: 320, distance: 13.9
click at [80, 321] on span "Income" at bounding box center [133, 328] width 236 height 19
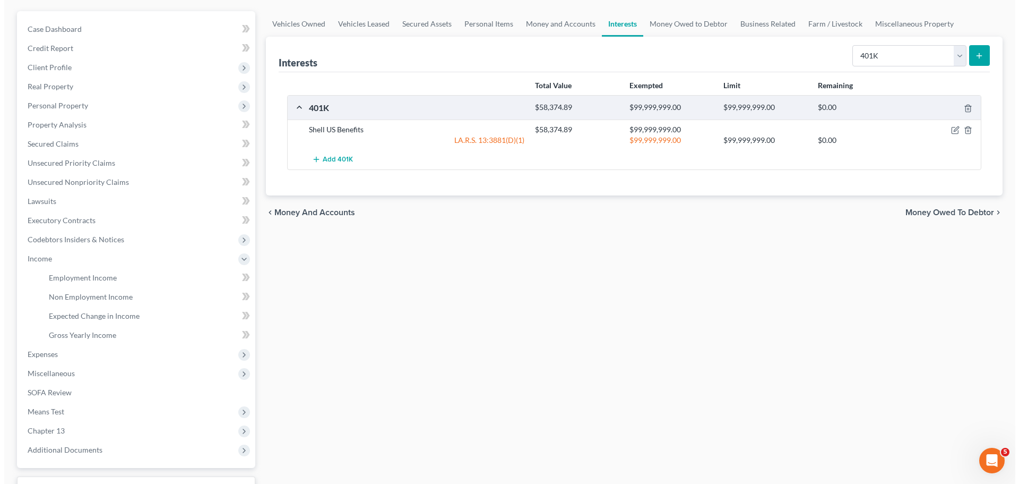
scroll to position [0, 0]
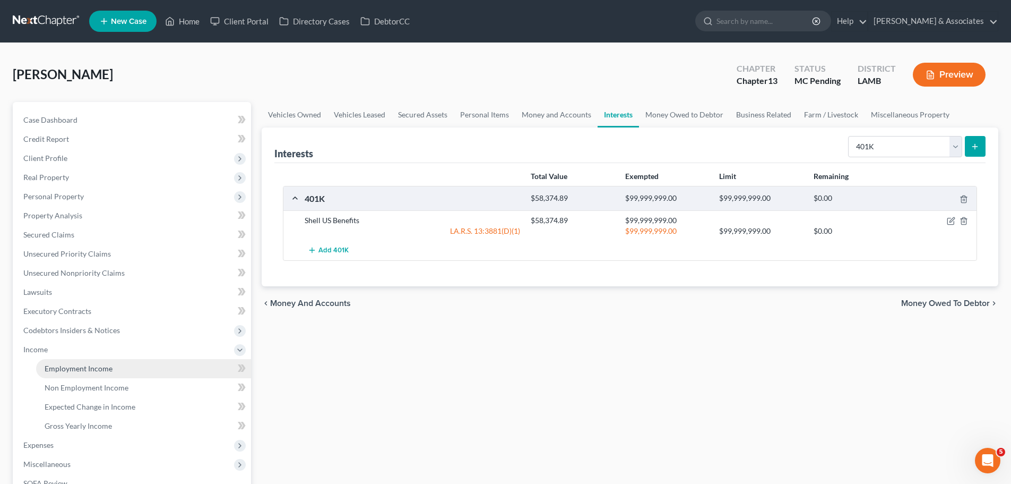
click at [120, 371] on link "Employment Income" at bounding box center [143, 368] width 215 height 19
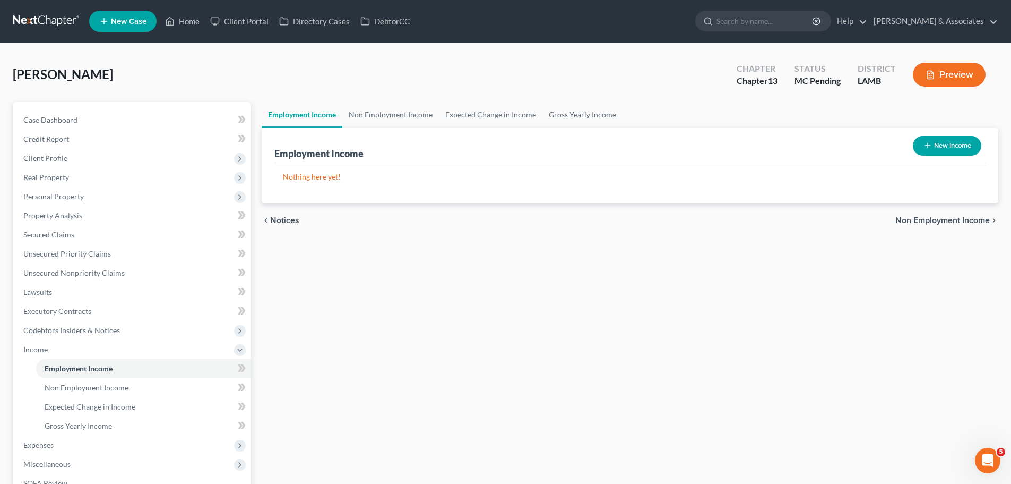
click at [943, 146] on button "New Income" at bounding box center [947, 146] width 68 height 20
select select "0"
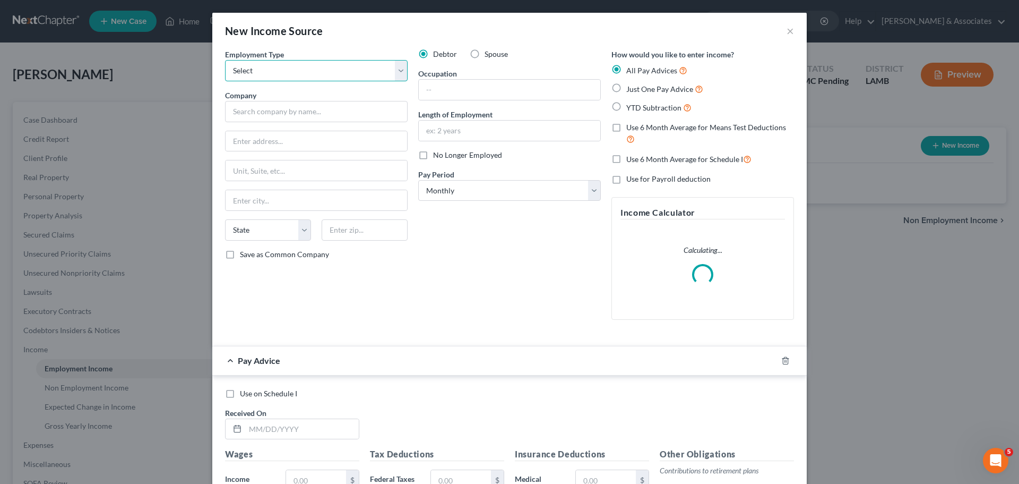
drag, startPoint x: 272, startPoint y: 75, endPoint x: 271, endPoint y: 80, distance: 5.5
click at [272, 75] on select "Select Full or Part Time Employment Self Employment" at bounding box center [316, 70] width 183 height 21
click at [225, 60] on select "Select Full or Part Time Employment Self Employment" at bounding box center [316, 70] width 183 height 21
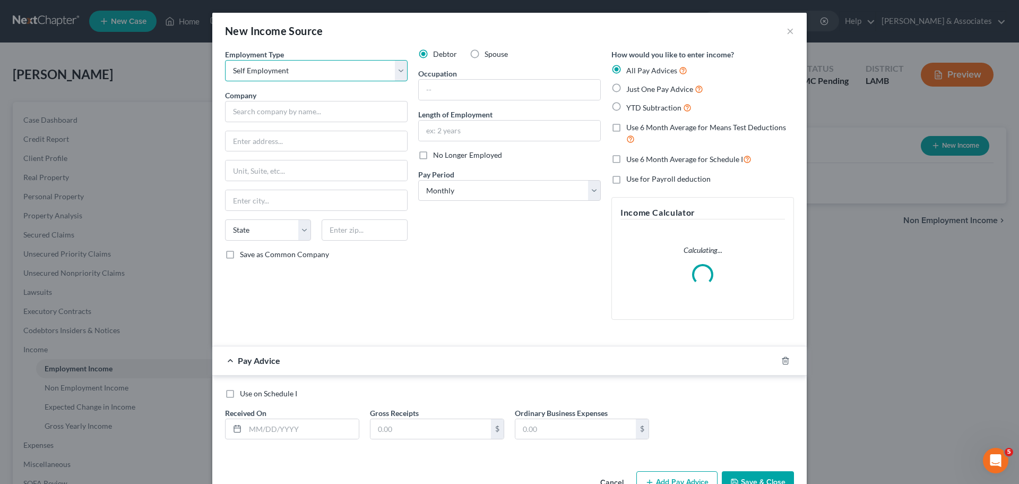
select select "0"
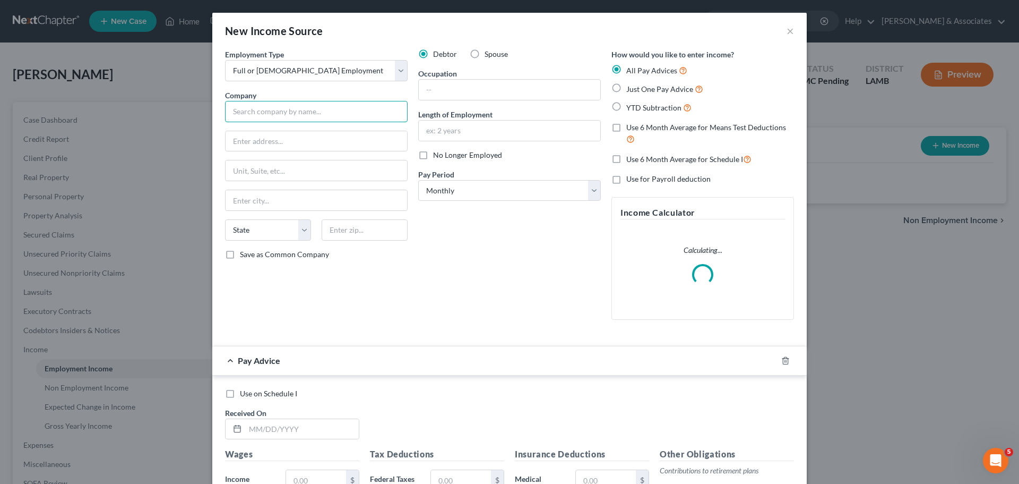
click at [285, 109] on input "text" at bounding box center [316, 111] width 183 height 21
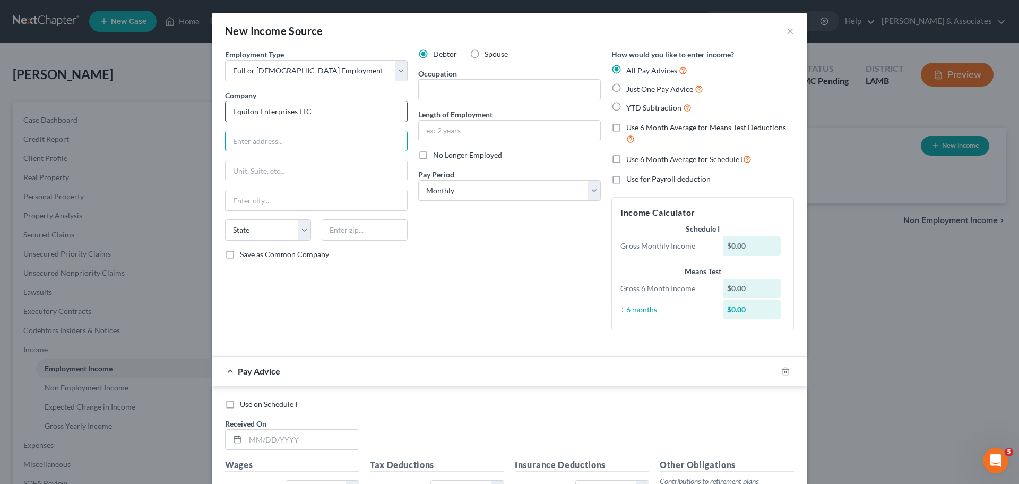
type input "Equilon Enterprises LLC"
drag, startPoint x: 448, startPoint y: 85, endPoint x: 474, endPoint y: 94, distance: 27.4
click at [449, 85] on input "text" at bounding box center [510, 90] width 182 height 20
click at [495, 193] on select "Select Monthly Twice Monthly Every Other Week Weekly" at bounding box center [509, 190] width 183 height 21
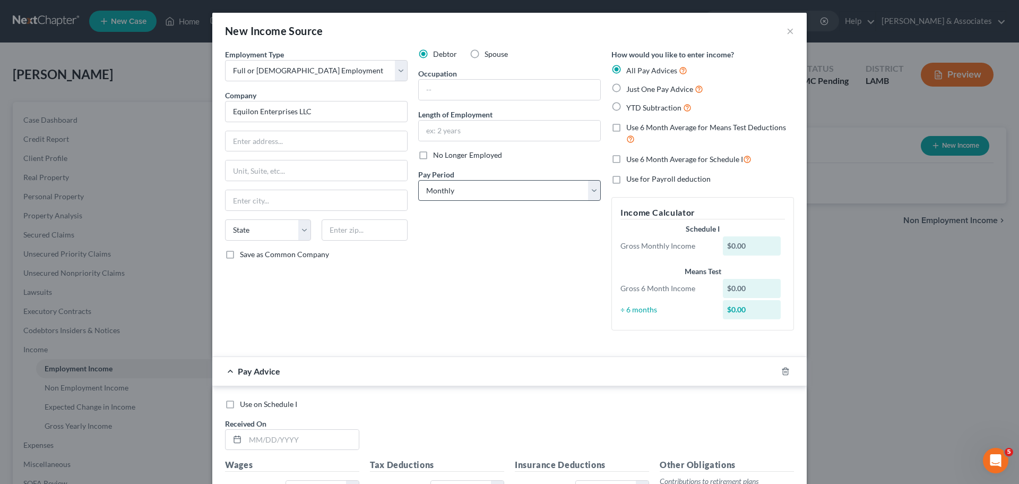
drag, startPoint x: 605, startPoint y: 182, endPoint x: 525, endPoint y: 191, distance: 80.1
click at [599, 185] on div "Employment Type * Select Full or Part Time Employment Self Employment Company *…" at bounding box center [510, 198] width 580 height 299
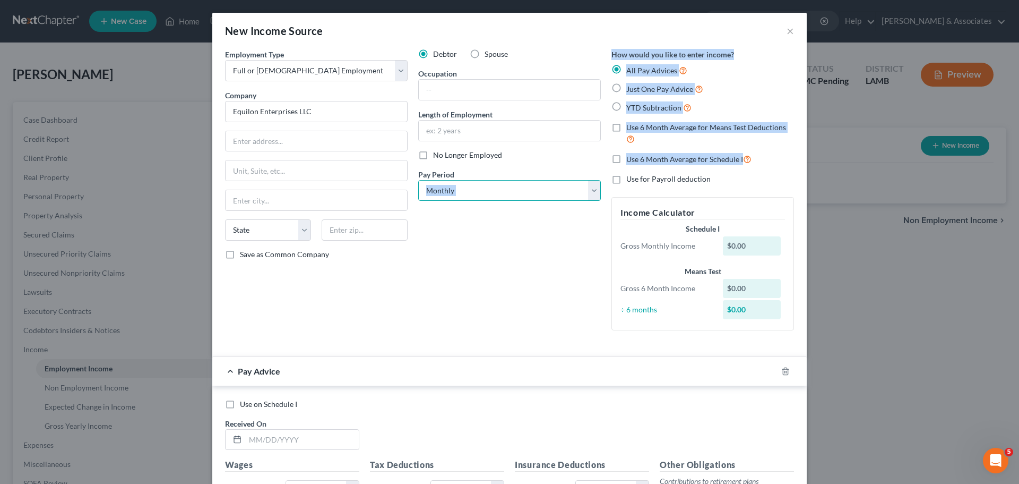
click at [510, 188] on select "Select Monthly Twice Monthly Every Other Week Weekly" at bounding box center [509, 190] width 183 height 21
select select "2"
click at [418, 180] on select "Select Monthly Twice Monthly Every Other Week Weekly" at bounding box center [509, 190] width 183 height 21
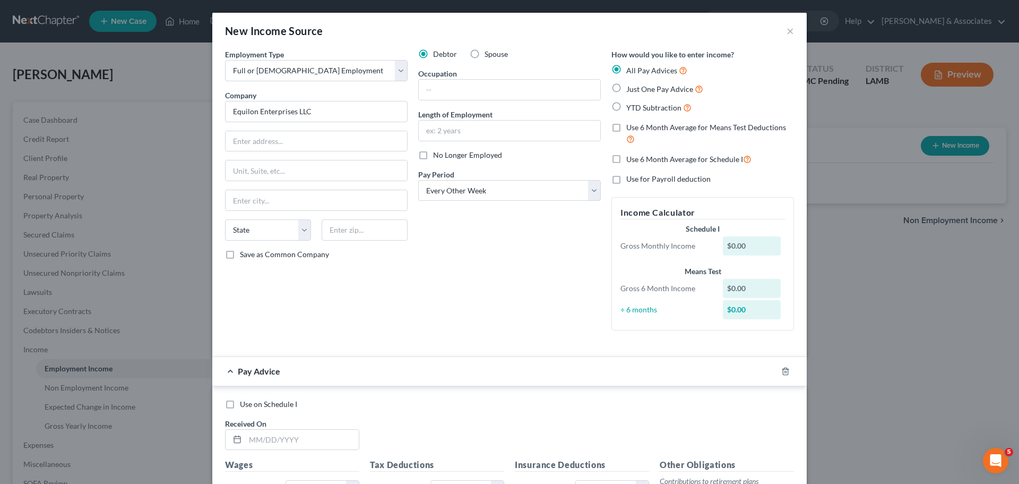
drag, startPoint x: 497, startPoint y: 253, endPoint x: 521, endPoint y: 263, distance: 25.7
click at [497, 253] on div "Debtor Spouse Occupation Length of Employment No Longer Employed Pay Period * S…" at bounding box center [509, 194] width 193 height 290
click at [779, 379] on div at bounding box center [792, 371] width 30 height 17
click at [783, 374] on icon "button" at bounding box center [785, 370] width 5 height 7
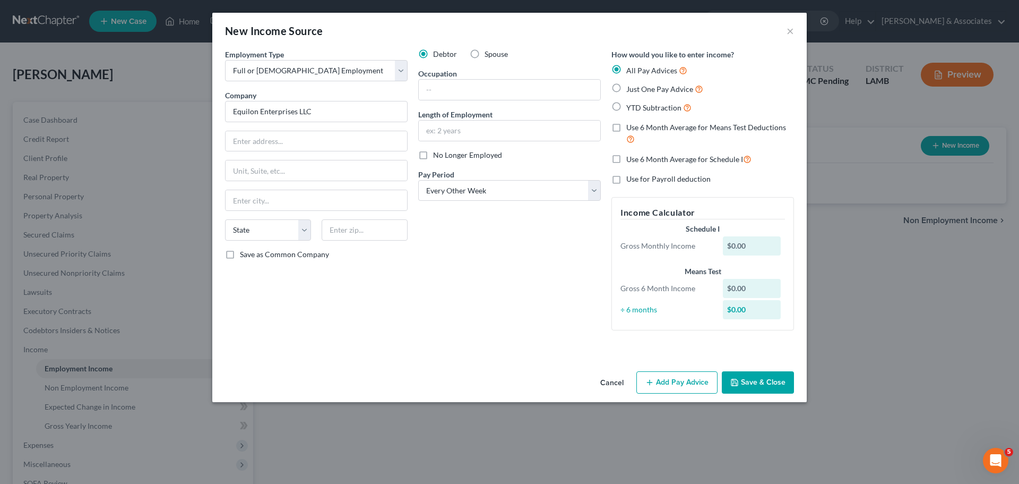
click at [783, 375] on button "Save & Close" at bounding box center [758, 382] width 72 height 22
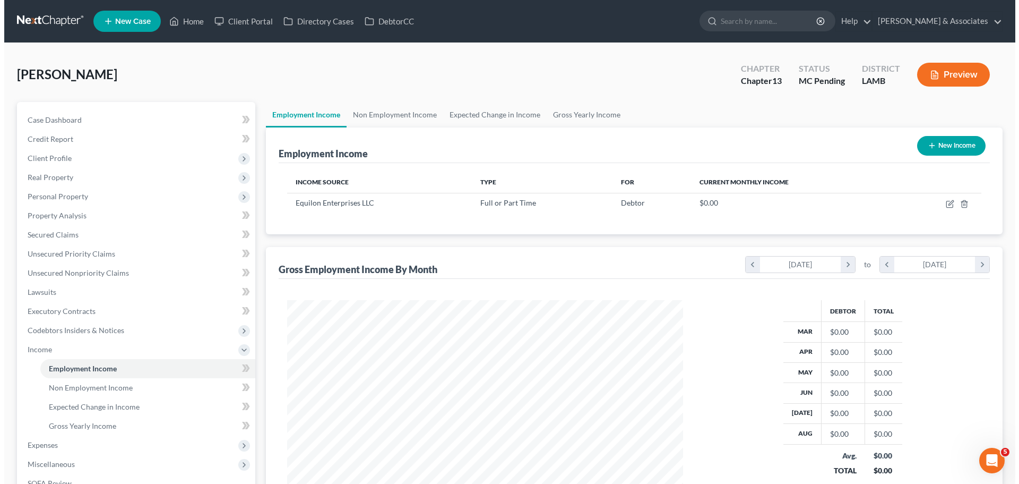
scroll to position [530659, 530440]
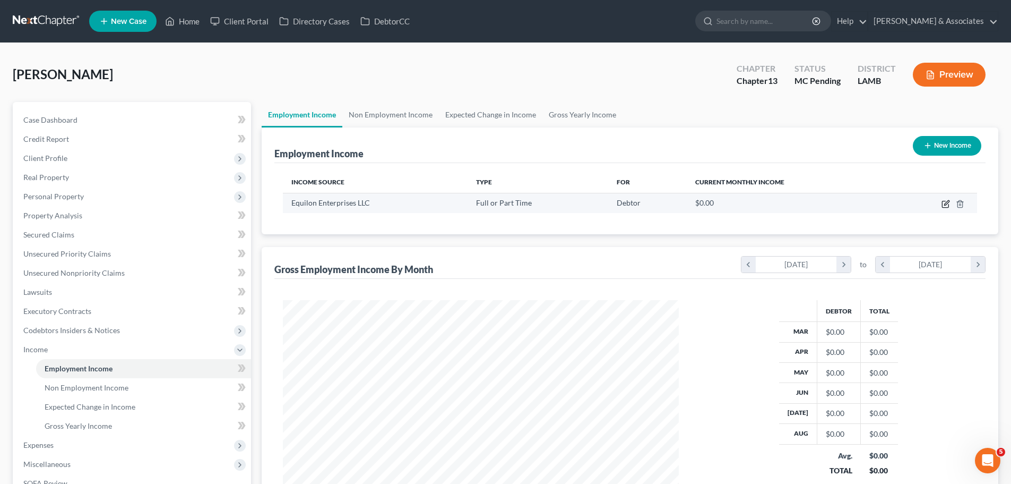
click at [948, 207] on icon "button" at bounding box center [946, 204] width 8 height 8
select select "0"
select select "2"
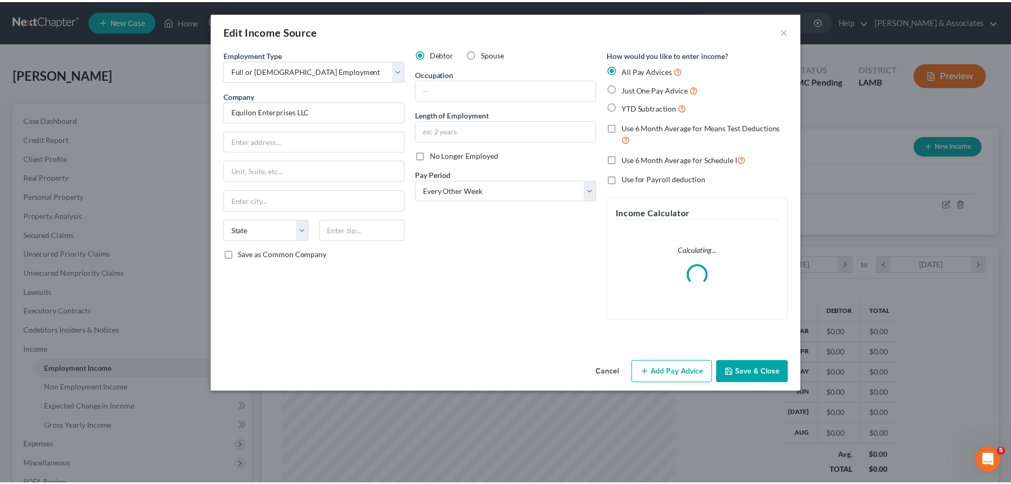
scroll to position [200, 421]
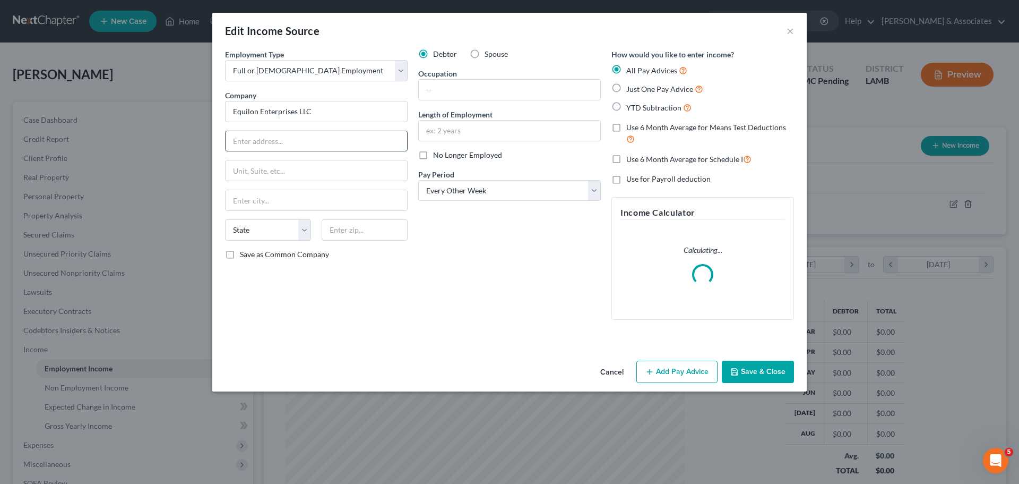
click at [254, 136] on input "text" at bounding box center [317, 141] width 182 height 20
type input "PO Box 4282"
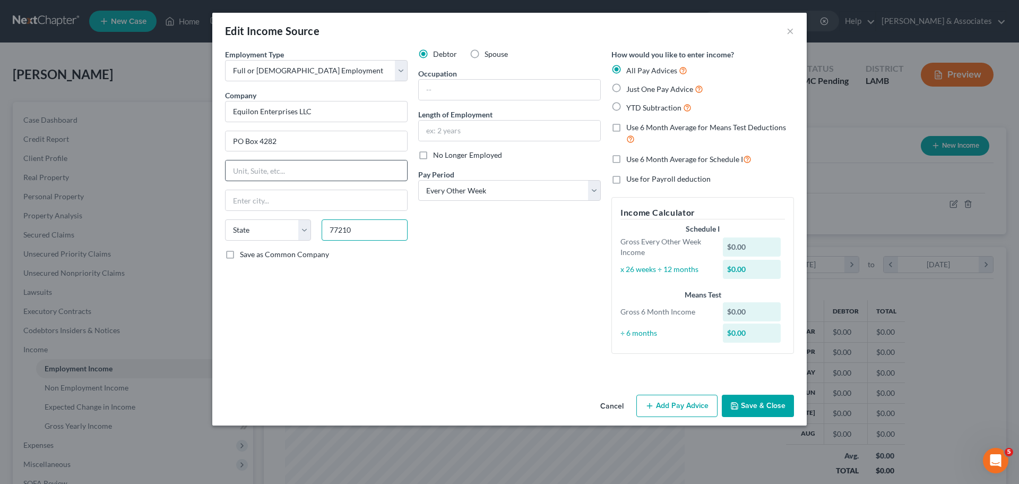
type input "77210"
type input "Houston"
select select "45"
drag, startPoint x: 368, startPoint y: 338, endPoint x: 380, endPoint y: 338, distance: 11.1
click at [369, 338] on div "Employment Type * Select Full or Part Time Employment Self Employment Company *…" at bounding box center [316, 205] width 193 height 313
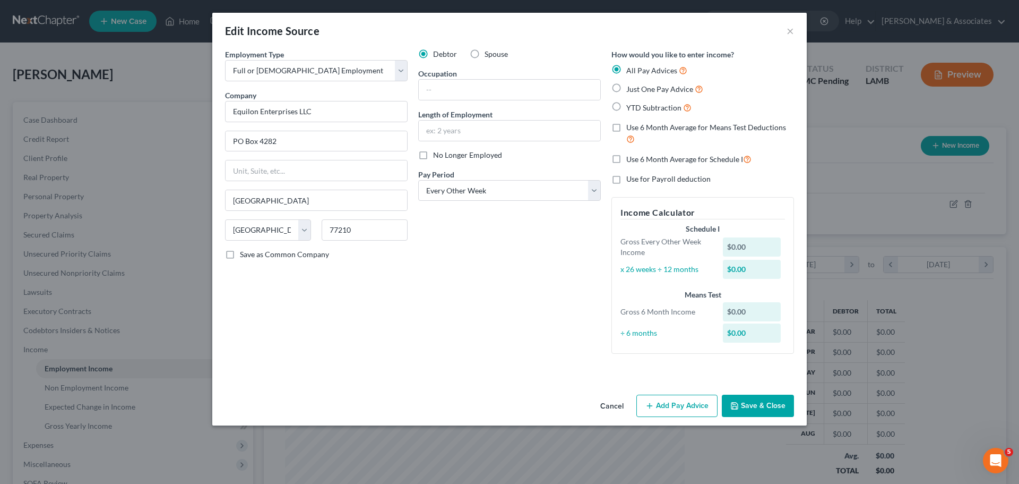
click at [775, 409] on button "Save & Close" at bounding box center [758, 405] width 72 height 22
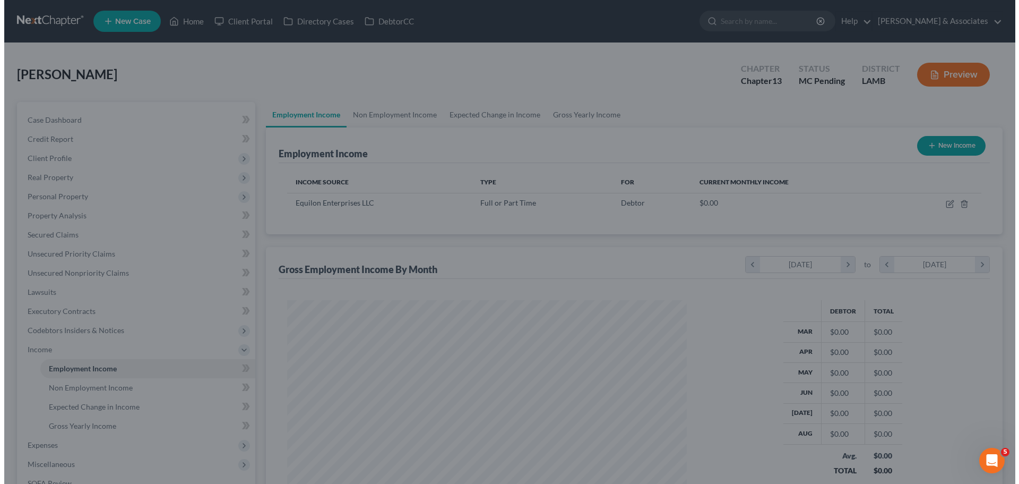
scroll to position [530659, 530440]
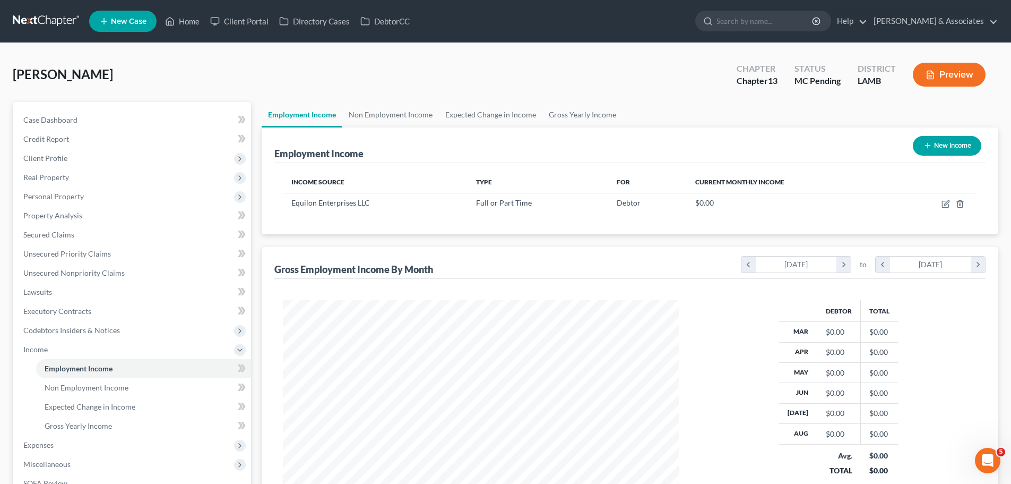
click at [938, 153] on button "New Income" at bounding box center [947, 146] width 68 height 20
select select "0"
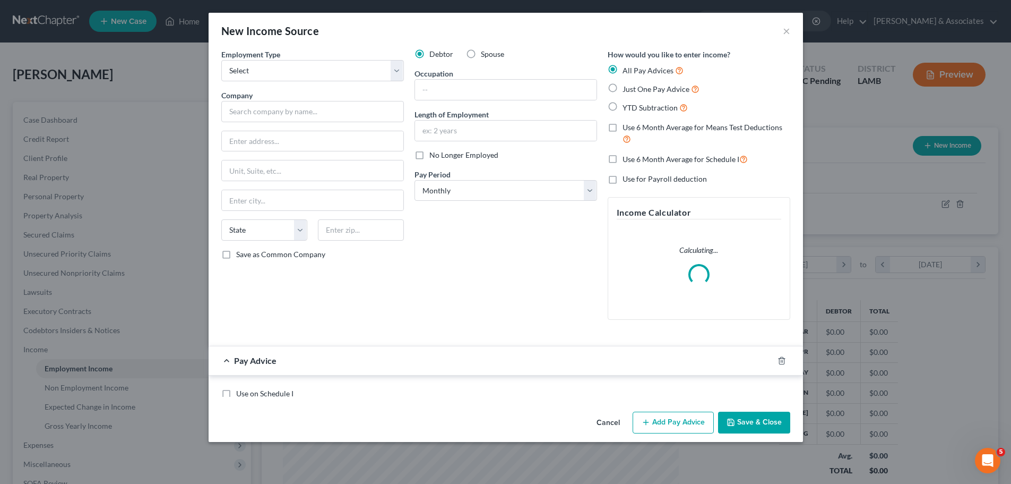
scroll to position [200, 421]
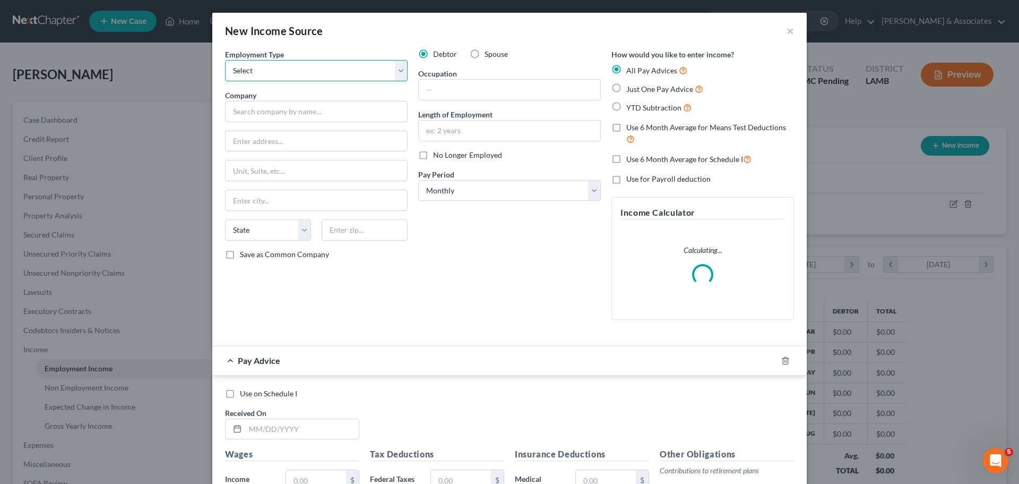
click at [250, 74] on select "Select Full or Part Time Employment Self Employment" at bounding box center [316, 70] width 183 height 21
select select "0"
click at [225, 60] on select "Select Full or Part Time Employment Self Employment" at bounding box center [316, 70] width 183 height 21
click at [257, 113] on input "text" at bounding box center [316, 111] width 183 height 21
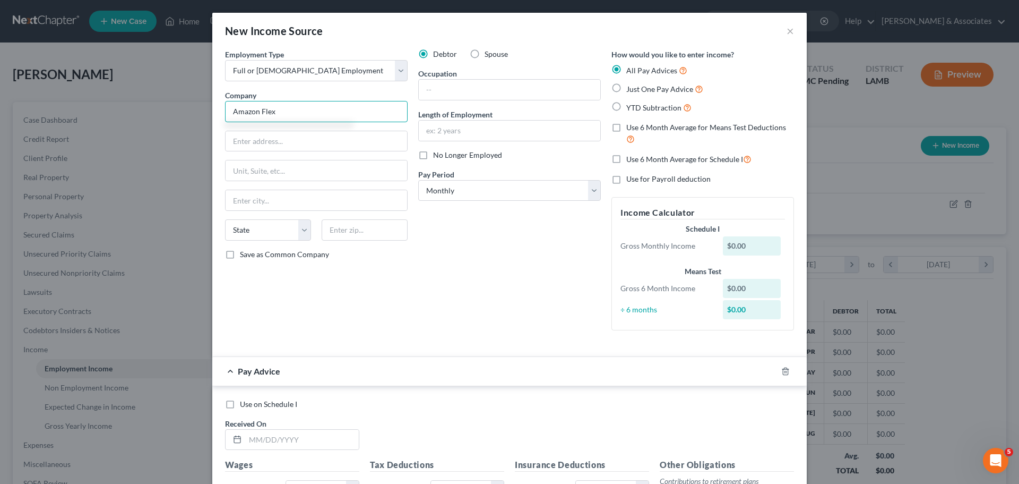
type input "Amazon Flex"
click at [474, 155] on span "No Longer Employed" at bounding box center [467, 154] width 69 height 9
click at [444, 155] on input "No Longer Employed" at bounding box center [440, 153] width 7 height 7
checkbox input "true"
drag, startPoint x: 489, startPoint y: 191, endPoint x: 492, endPoint y: 199, distance: 8.8
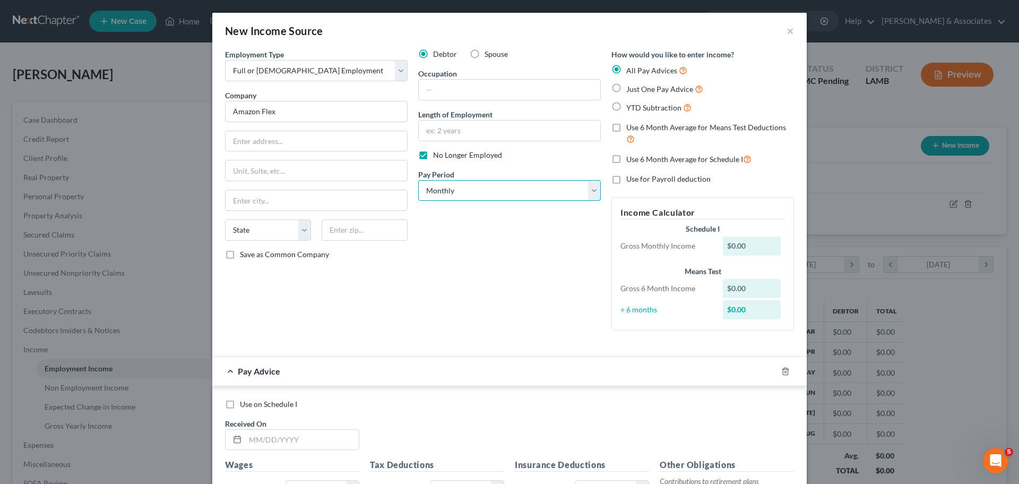
click at [489, 191] on select "Select Monthly Twice Monthly Every Other Week Weekly" at bounding box center [509, 190] width 183 height 21
select select "3"
click at [418, 180] on select "Select Monthly Twice Monthly Every Other Week Weekly" at bounding box center [509, 190] width 183 height 21
click at [505, 274] on div "Debtor Spouse Occupation Length of Employment No Longer Employed Pay Period * S…" at bounding box center [509, 194] width 193 height 290
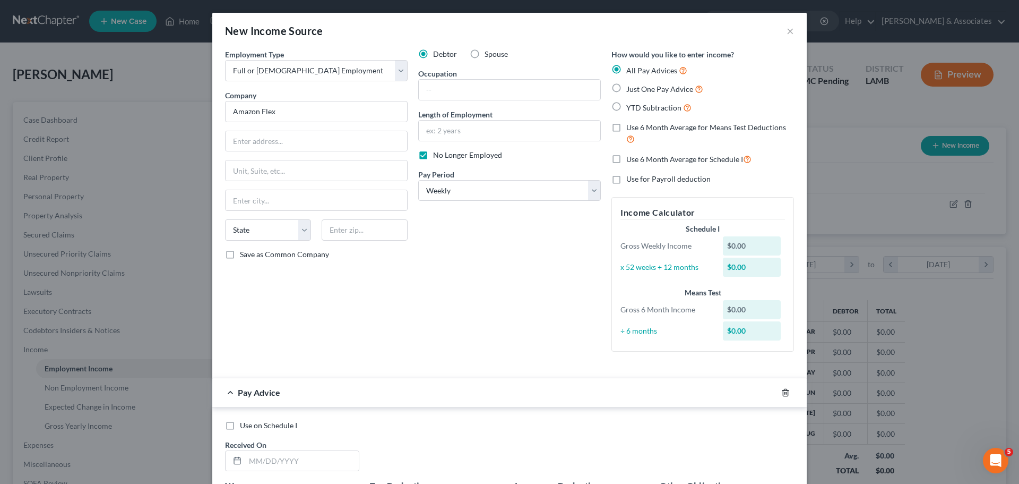
click at [782, 394] on icon "button" at bounding box center [785, 392] width 8 height 8
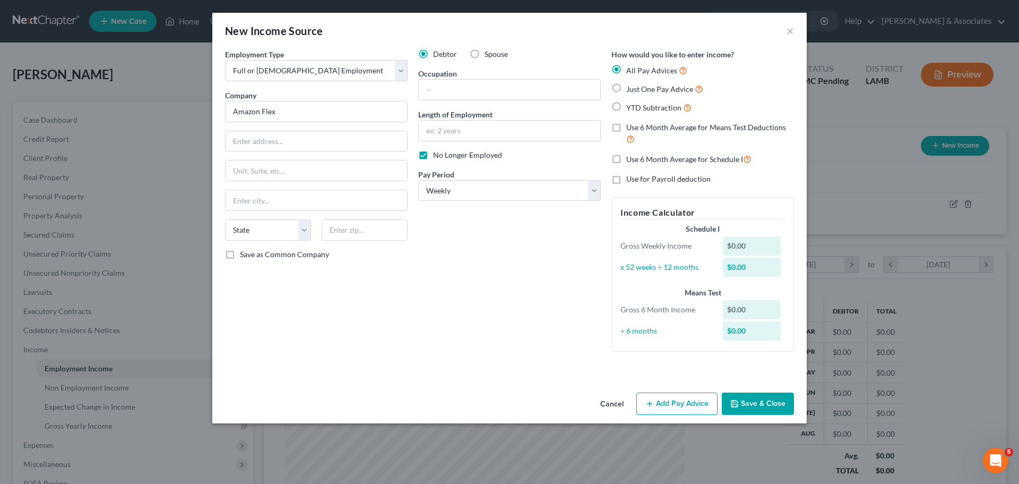
click at [771, 403] on button "Save & Close" at bounding box center [758, 403] width 72 height 22
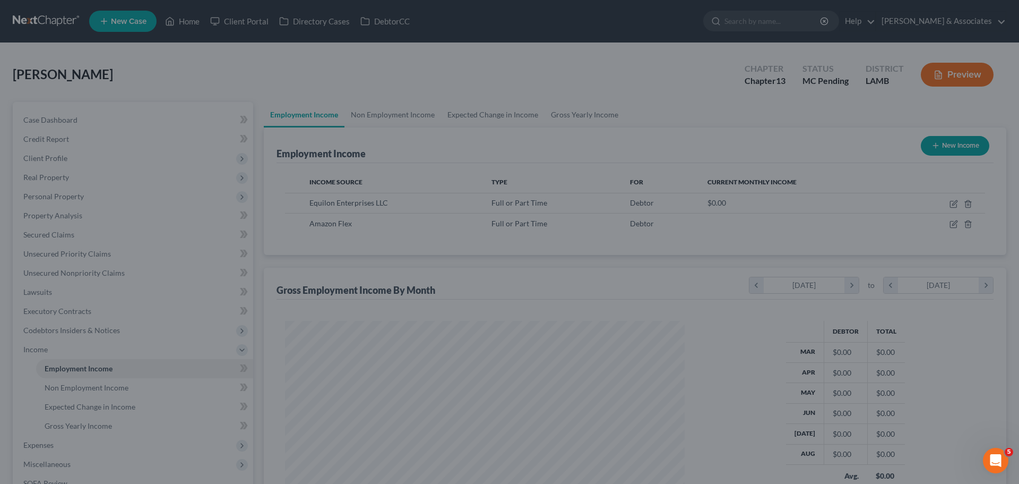
scroll to position [530659, 530440]
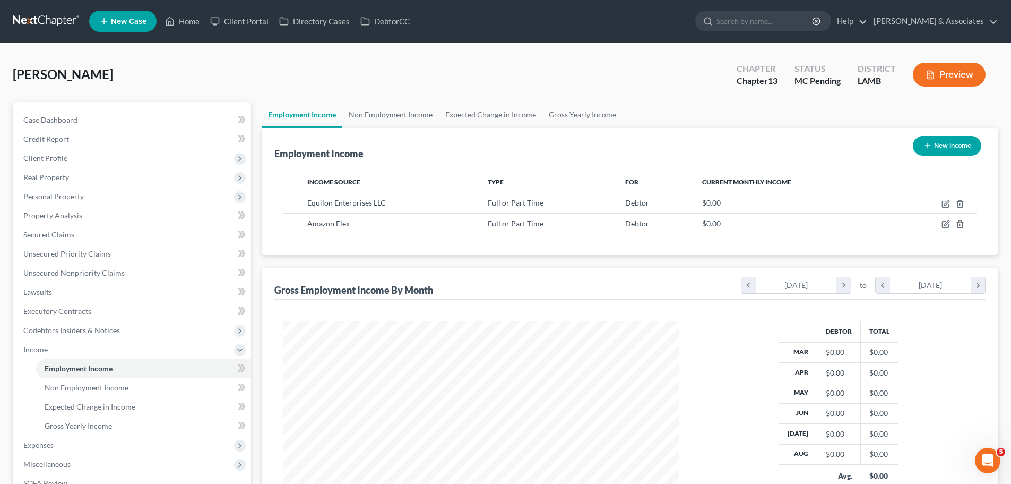
click at [942, 151] on button "New Income" at bounding box center [947, 146] width 68 height 20
select select "0"
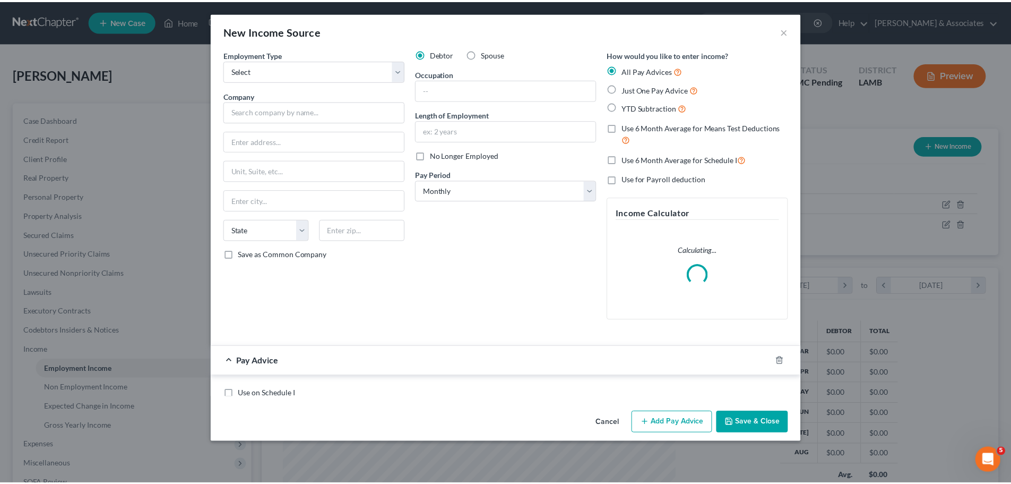
scroll to position [200, 421]
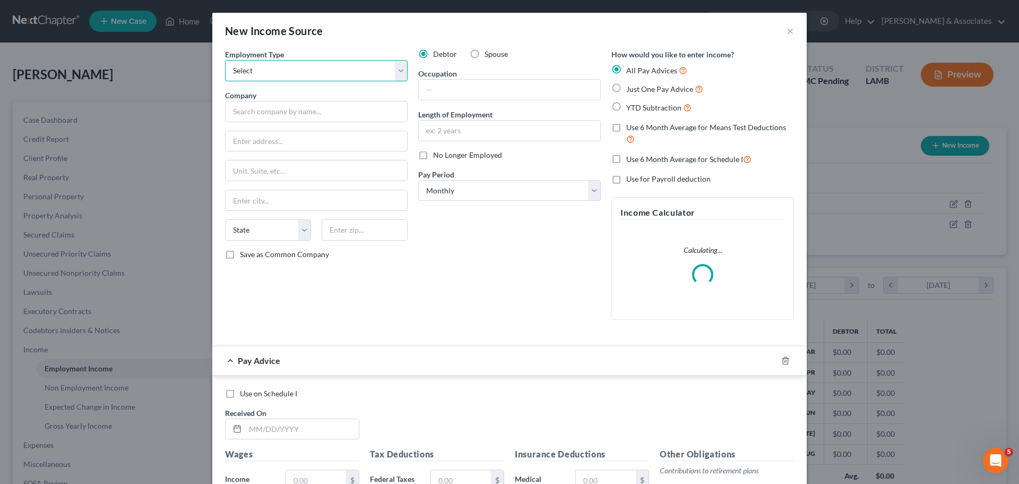
click at [315, 79] on select "Select Full or Part Time Employment Self Employment" at bounding box center [316, 70] width 183 height 21
select select "0"
click at [225, 60] on select "Select Full or Part Time Employment Self Employment" at bounding box center [316, 70] width 183 height 21
click at [313, 115] on input "text" at bounding box center [316, 111] width 183 height 21
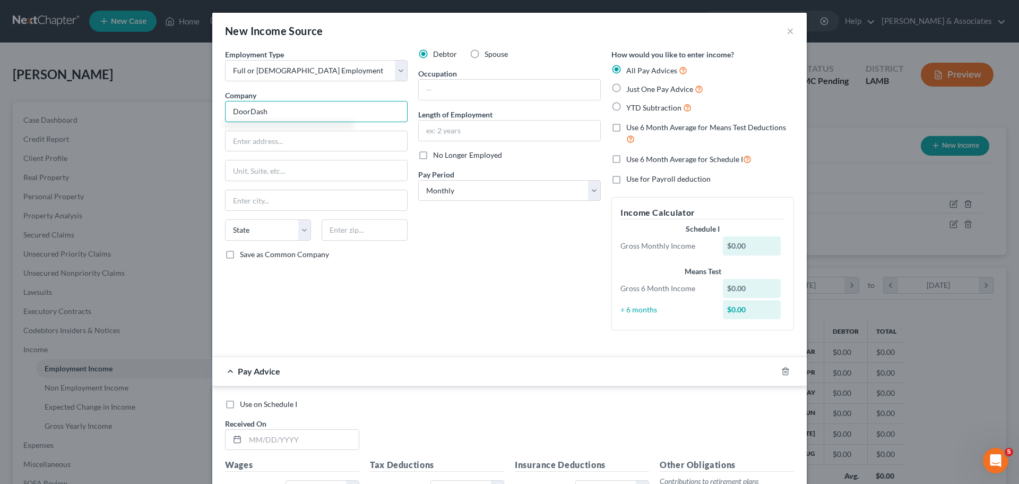
type input "DoorDash"
click at [485, 55] on label "Spouse" at bounding box center [496, 54] width 23 height 11
click at [489, 55] on input "Spouse" at bounding box center [492, 52] width 7 height 7
radio input "true"
click at [511, 248] on div "Debtor Spouse Occupation Length of Employment No Longer Employed Pay Period * S…" at bounding box center [509, 194] width 193 height 290
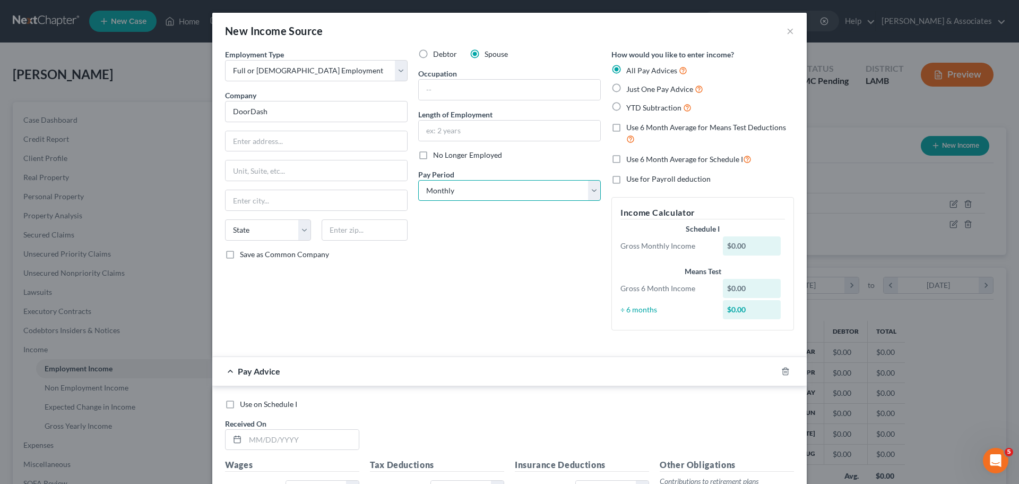
click at [541, 195] on select "Select Monthly Twice Monthly Every Other Week Weekly" at bounding box center [509, 190] width 183 height 21
select select "3"
click at [418, 180] on select "Select Monthly Twice Monthly Every Other Week Weekly" at bounding box center [509, 190] width 183 height 21
click at [781, 372] on icon "button" at bounding box center [785, 371] width 8 height 8
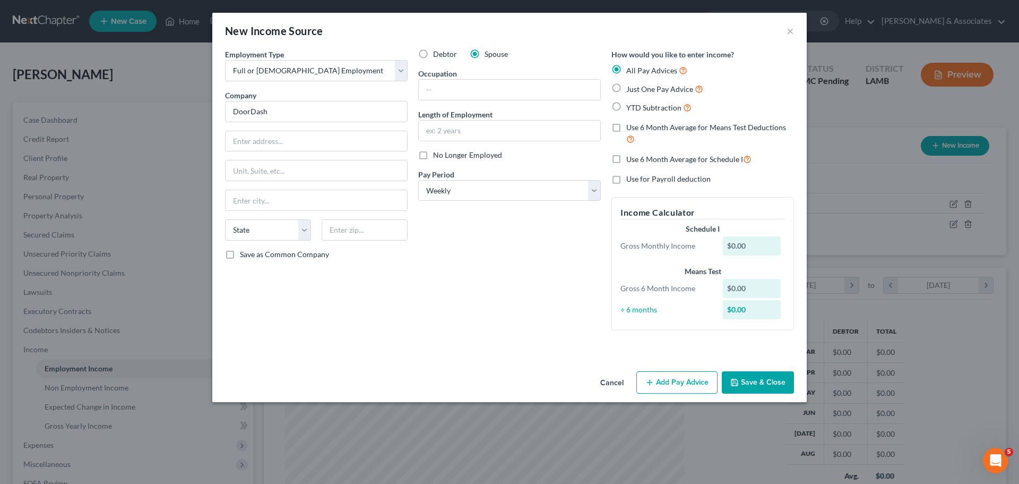
click at [772, 382] on button "Save & Close" at bounding box center [758, 382] width 72 height 22
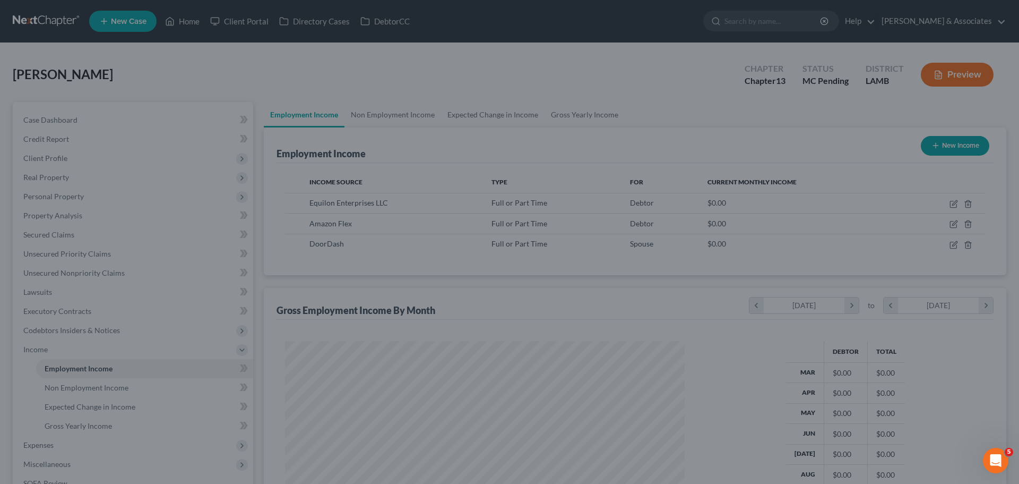
scroll to position [530659, 530440]
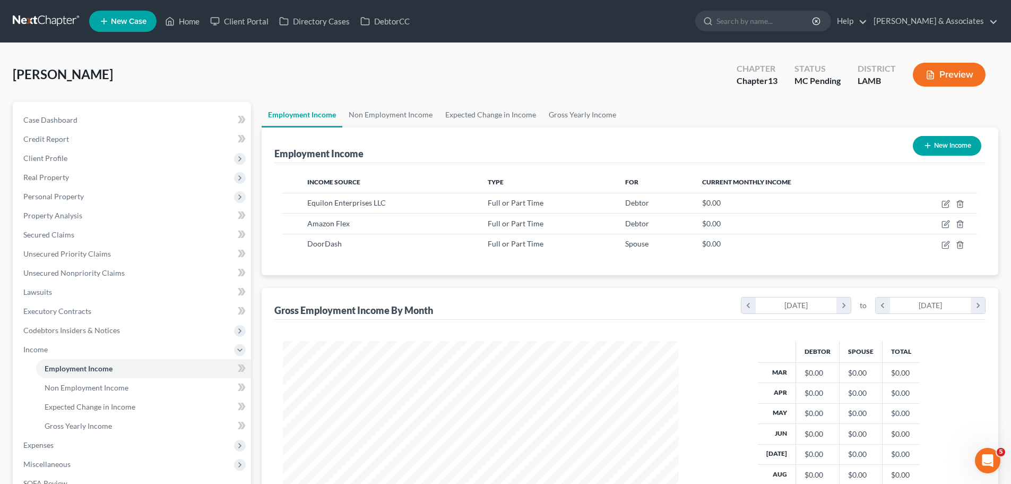
click at [931, 145] on button "New Income" at bounding box center [947, 146] width 68 height 20
select select "0"
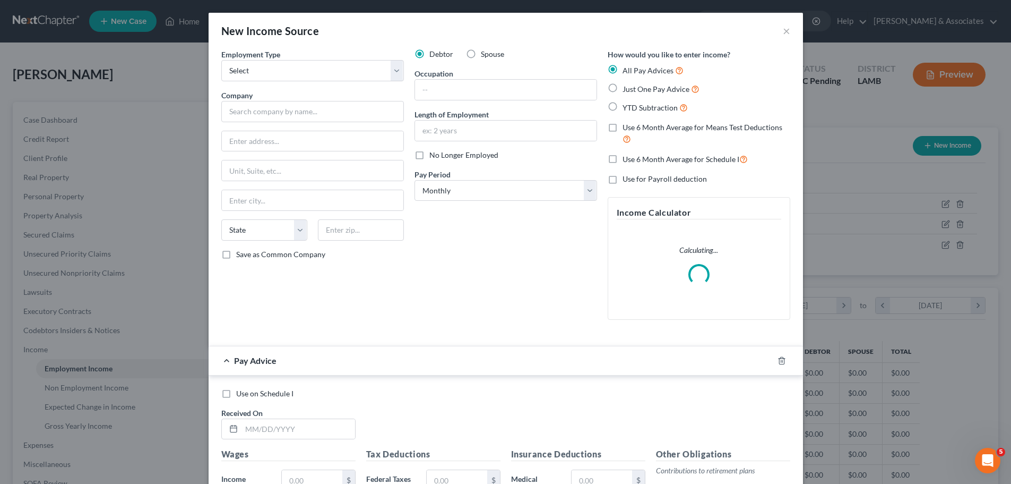
scroll to position [200, 421]
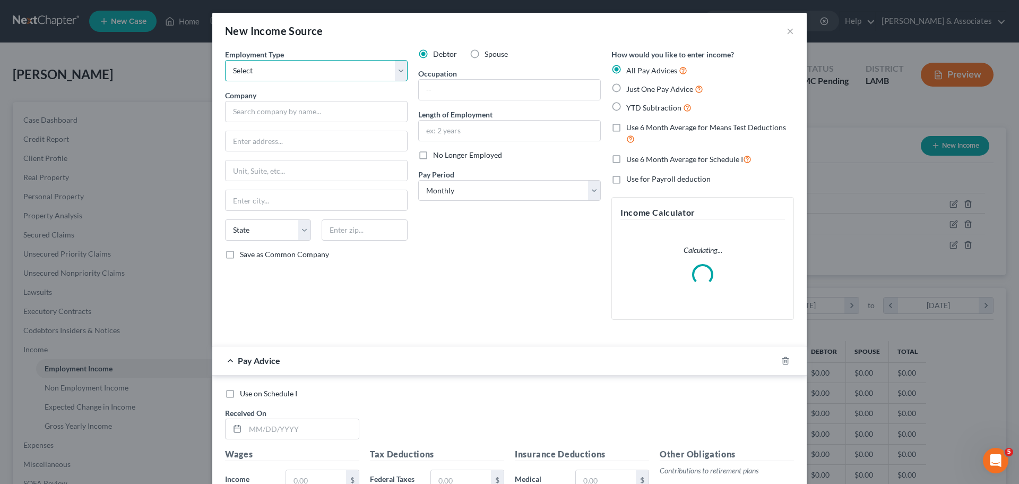
click at [277, 71] on select "Select Full or Part Time Employment Self Employment" at bounding box center [316, 70] width 183 height 21
select select "0"
click at [225, 60] on select "Select Full or Part Time Employment Self Employment" at bounding box center [316, 70] width 183 height 21
click at [278, 142] on input "text" at bounding box center [317, 141] width 182 height 20
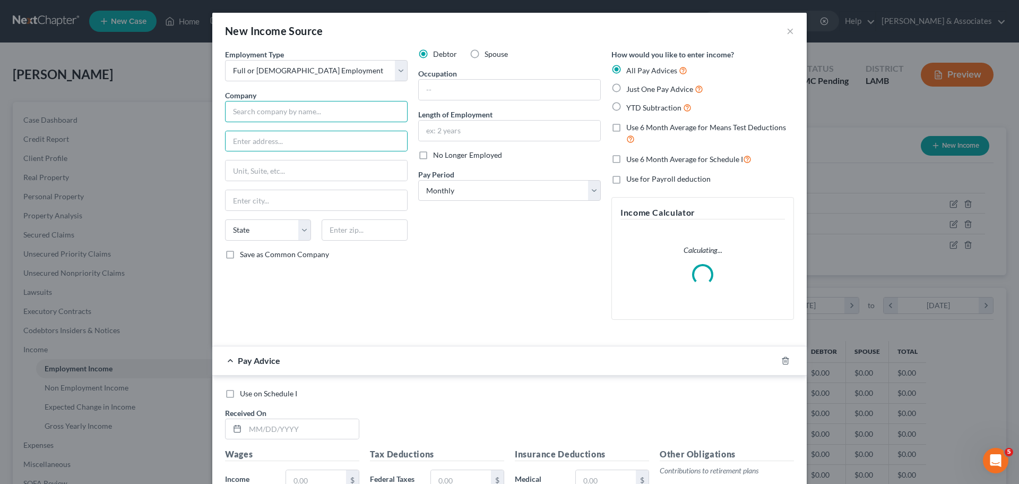
click at [307, 111] on input "text" at bounding box center [316, 111] width 183 height 21
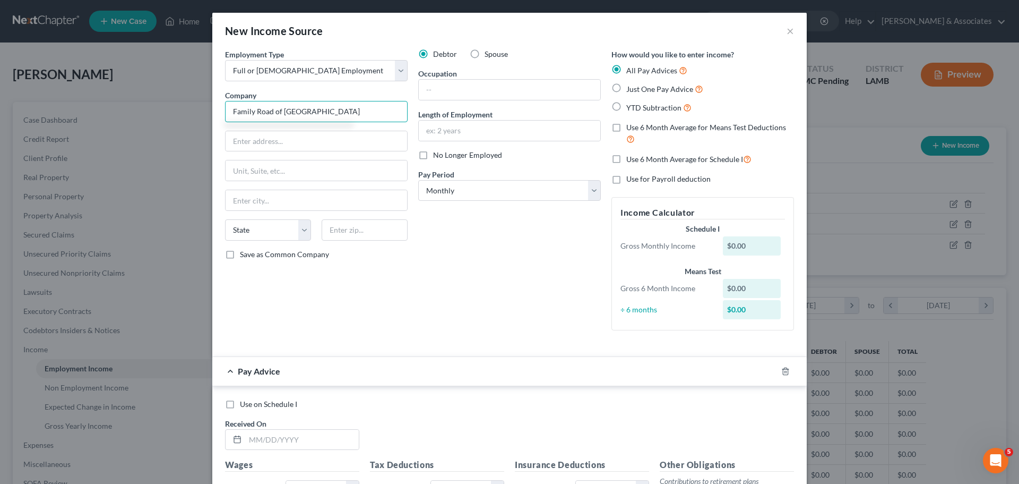
type input "Family Road of Greater Baton Rouge"
type input "323 East Airport"
type input "70806"
type input "Baton Rouge"
select select "19"
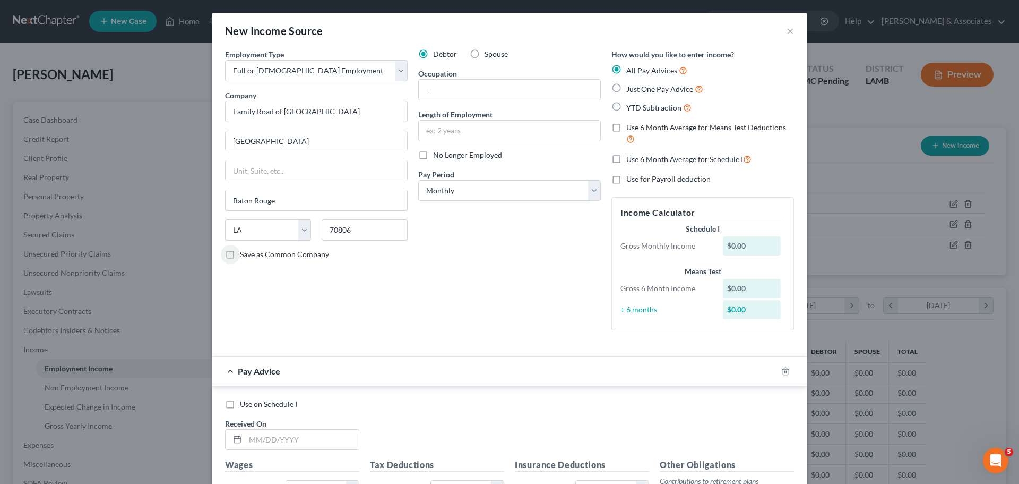
click at [476, 254] on div "Debtor Spouse Occupation Length of Employment No Longer Employed Pay Period * S…" at bounding box center [509, 194] width 193 height 290
click at [502, 202] on div "Debtor Spouse Occupation Length of Employment No Longer Employed Pay Period * S…" at bounding box center [509, 194] width 193 height 290
click at [488, 187] on select "Select Monthly Twice Monthly Every Other Week Weekly" at bounding box center [509, 190] width 183 height 21
select select "2"
click at [418, 180] on select "Select Monthly Twice Monthly Every Other Week Weekly" at bounding box center [509, 190] width 183 height 21
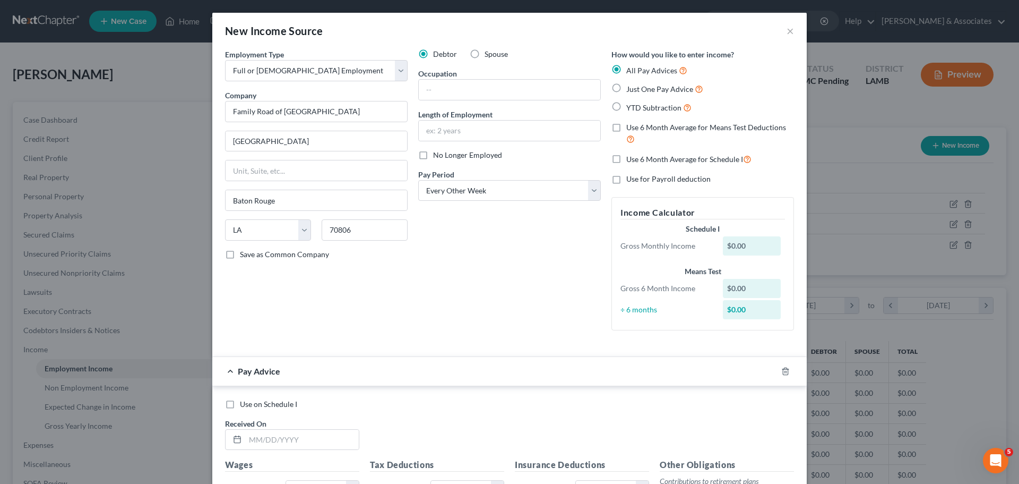
click at [504, 283] on div "Debtor Spouse Occupation Length of Employment No Longer Employed Pay Period * S…" at bounding box center [509, 194] width 193 height 290
click at [781, 368] on icon "button" at bounding box center [785, 371] width 8 height 8
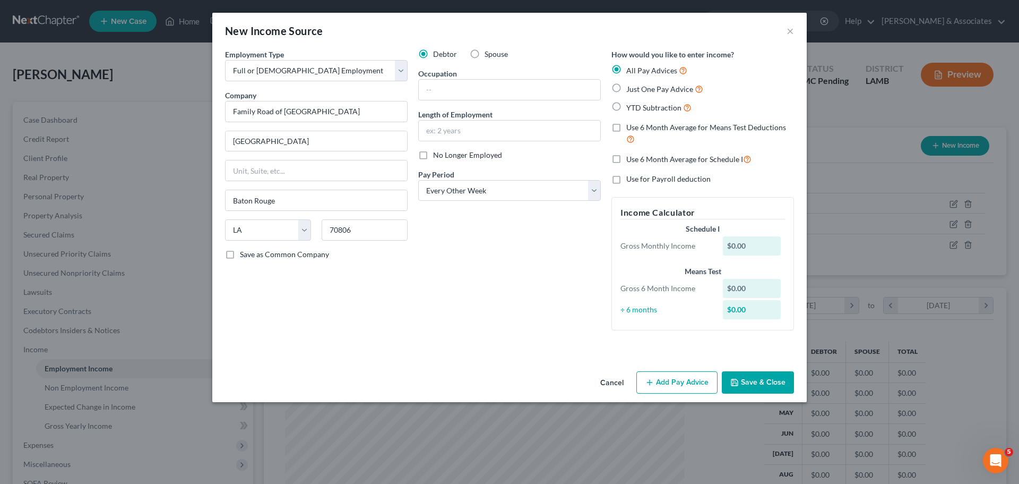
drag, startPoint x: 777, startPoint y: 392, endPoint x: 718, endPoint y: 388, distance: 59.0
click at [777, 391] on button "Save & Close" at bounding box center [758, 382] width 72 height 22
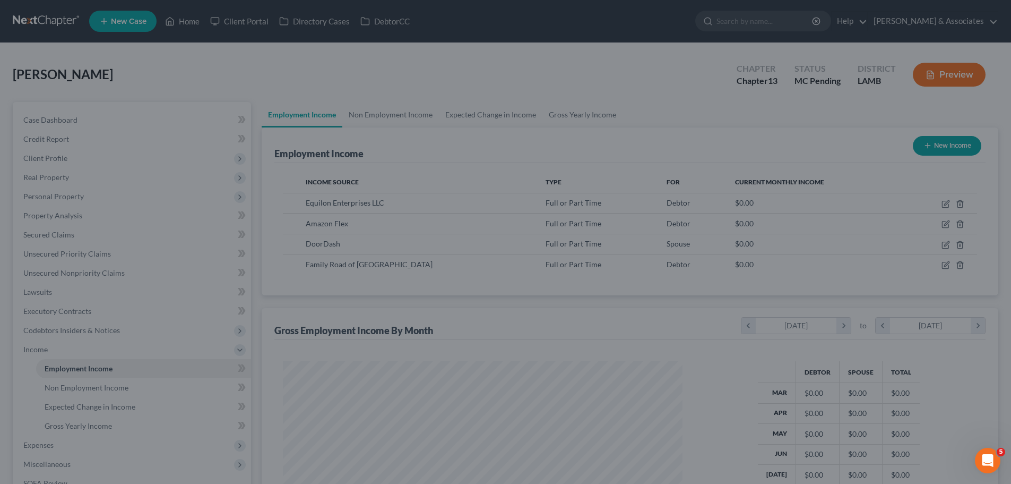
scroll to position [530659, 530440]
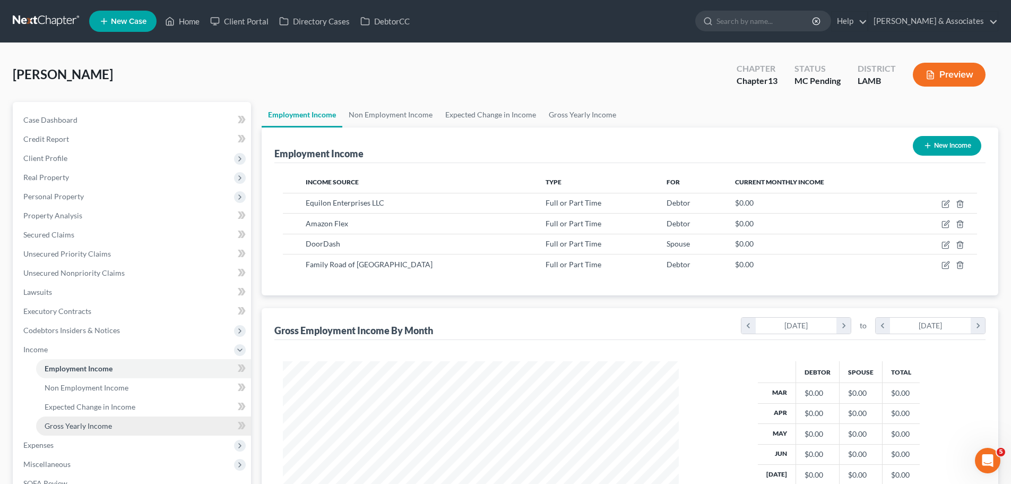
click at [105, 421] on span "Gross Yearly Income" at bounding box center [78, 425] width 67 height 9
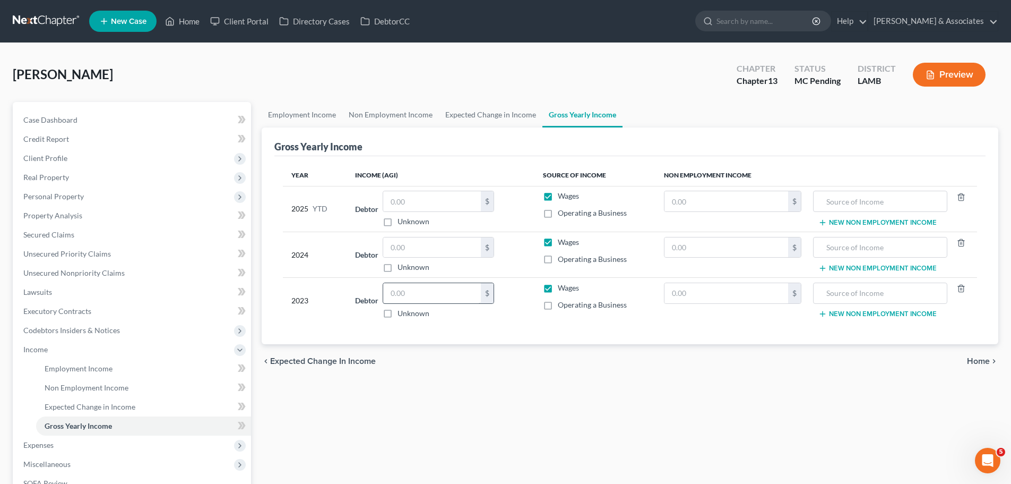
drag, startPoint x: 440, startPoint y: 420, endPoint x: 404, endPoint y: 299, distance: 126.3
click at [440, 419] on div "Employment Income Non Employment Income Expected Change in Income Gross Yearly …" at bounding box center [629, 347] width 747 height 490
click at [420, 200] on input "text" at bounding box center [432, 201] width 98 height 20
paste input "120,304.16"
type input "120,304.16"
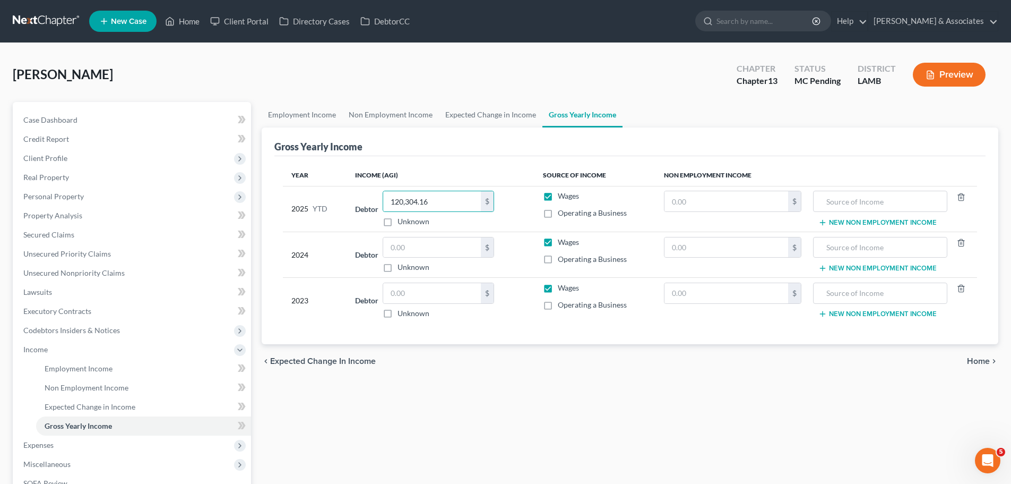
click at [501, 368] on div "chevron_left Expected Change in Income Home chevron_right" at bounding box center [630, 361] width 737 height 34
click at [82, 368] on span "Employment Income" at bounding box center [79, 368] width 68 height 9
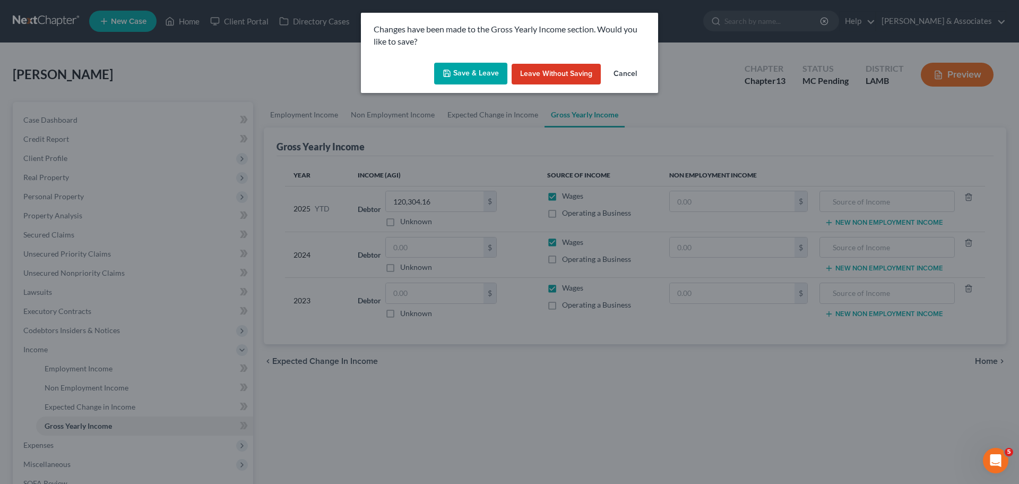
click at [454, 81] on button "Save & Leave" at bounding box center [470, 74] width 73 height 22
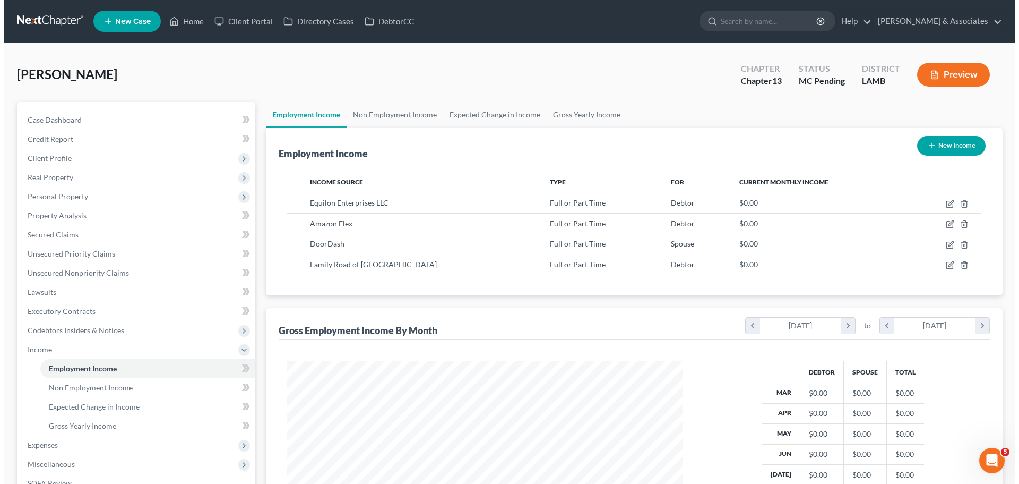
scroll to position [198, 417]
click at [937, 145] on button "New Income" at bounding box center [947, 146] width 68 height 20
select select "0"
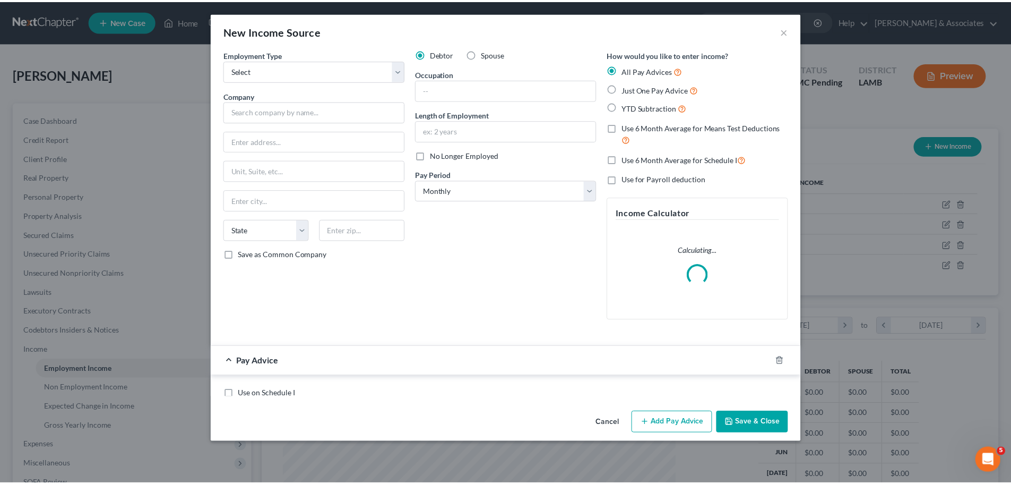
scroll to position [200, 421]
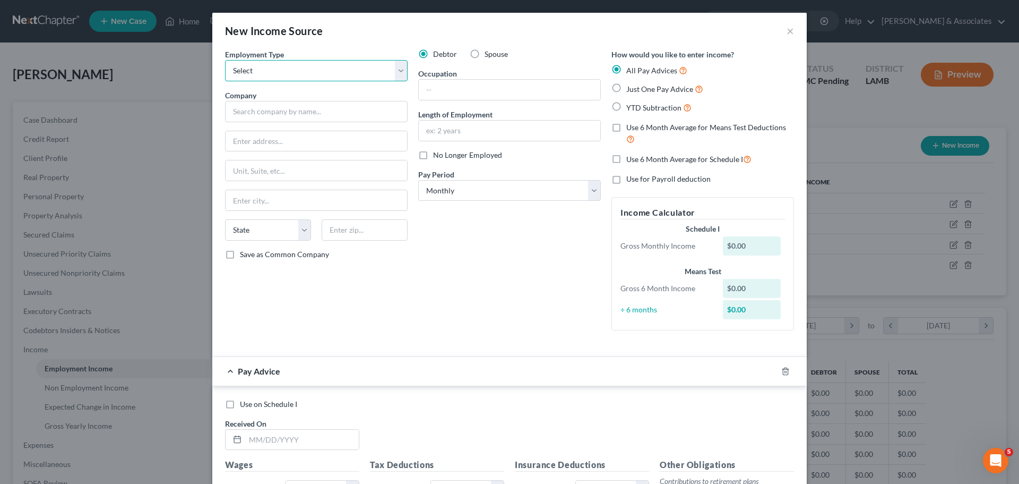
click at [306, 70] on select "Select Full or Part Time Employment Self Employment" at bounding box center [316, 70] width 183 height 21
select select "0"
click at [225, 60] on select "Select Full or Part Time Employment Self Employment" at bounding box center [316, 70] width 183 height 21
click at [295, 111] on input "text" at bounding box center [316, 111] width 183 height 21
type input "Walmart, Inc"
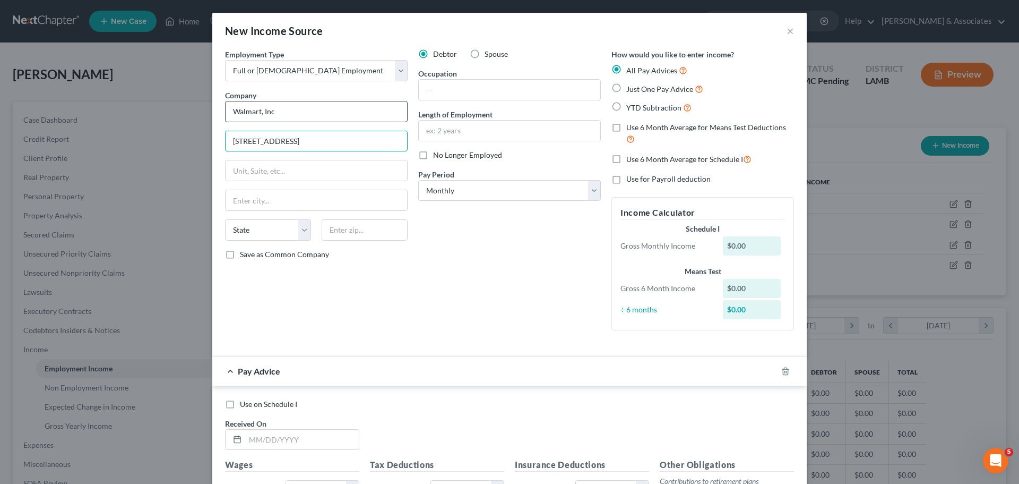
type input "702 SW 8th St"
type input "72716"
type input "Bentonville"
select select "2"
click at [492, 294] on div "Debtor Spouse Occupation Length of Employment No Longer Employed Pay Period * S…" at bounding box center [509, 194] width 193 height 290
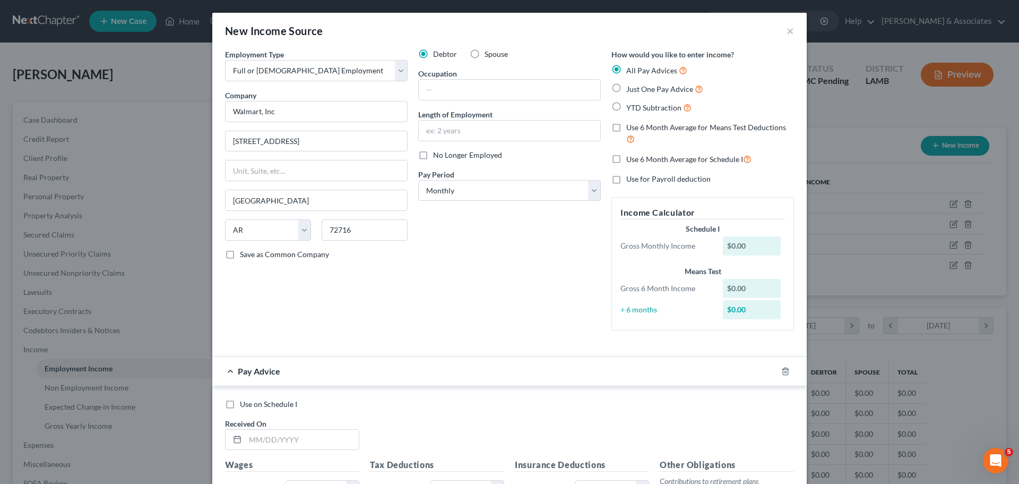
click at [477, 173] on div "Pay Period * Select Monthly Twice Monthly Every Other Week Weekly" at bounding box center [509, 185] width 183 height 32
click at [470, 196] on select "Select Monthly Twice Monthly Every Other Week Weekly" at bounding box center [509, 190] width 183 height 21
select select "3"
click at [418, 180] on select "Select Monthly Twice Monthly Every Other Week Weekly" at bounding box center [509, 190] width 183 height 21
click at [479, 247] on div "Debtor Spouse Occupation Length of Employment No Longer Employed Pay Period * S…" at bounding box center [509, 194] width 193 height 290
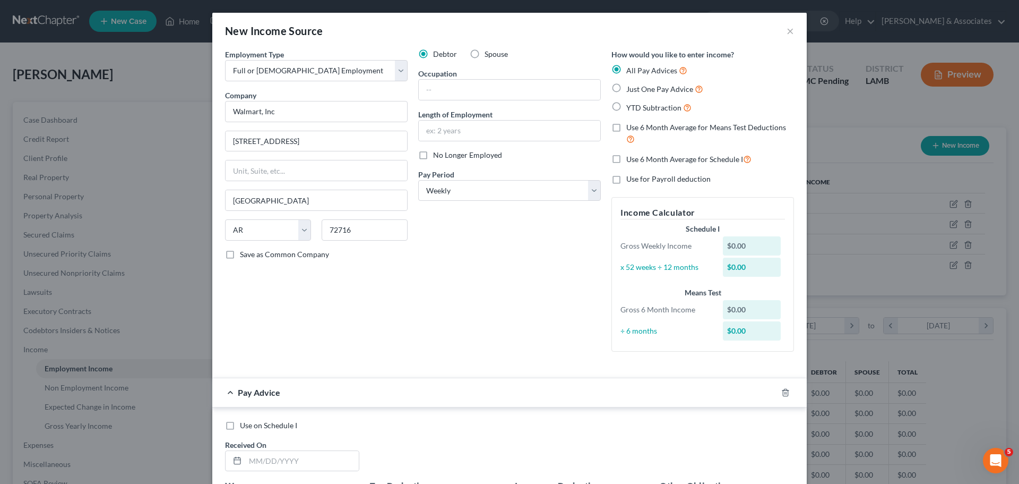
click at [459, 161] on div "Debtor Spouse Occupation Length of Employment No Longer Employed Pay Period * S…" at bounding box center [509, 204] width 193 height 311
click at [457, 151] on span "No Longer Employed" at bounding box center [467, 154] width 69 height 9
click at [444, 151] on input "No Longer Employed" at bounding box center [440, 153] width 7 height 7
checkbox input "true"
drag, startPoint x: 785, startPoint y: 394, endPoint x: 785, endPoint y: 383, distance: 11.1
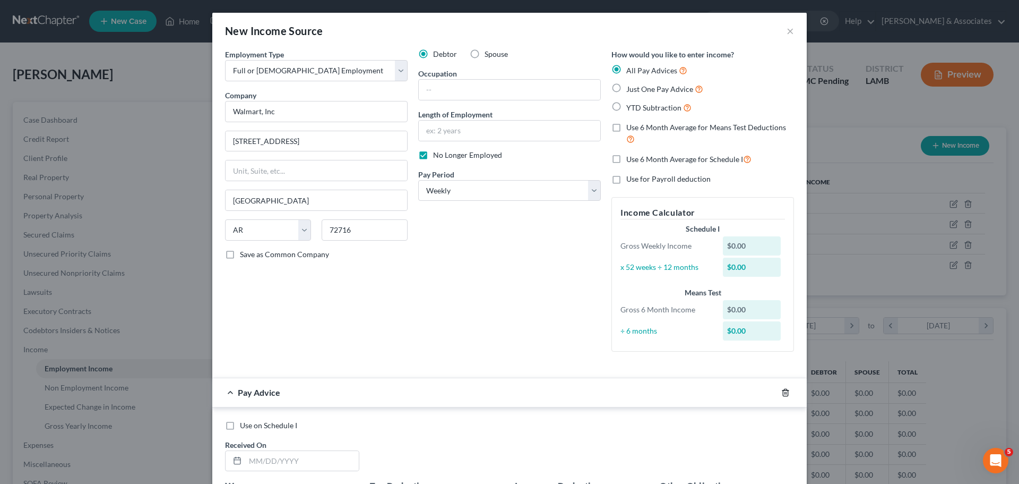
click at [785, 394] on icon "button" at bounding box center [785, 392] width 8 height 8
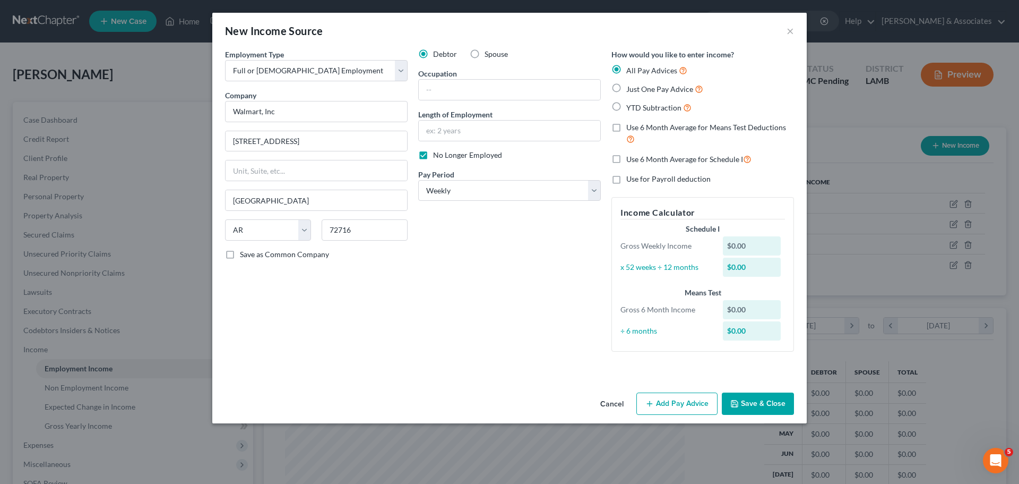
click at [771, 408] on button "Save & Close" at bounding box center [758, 403] width 72 height 22
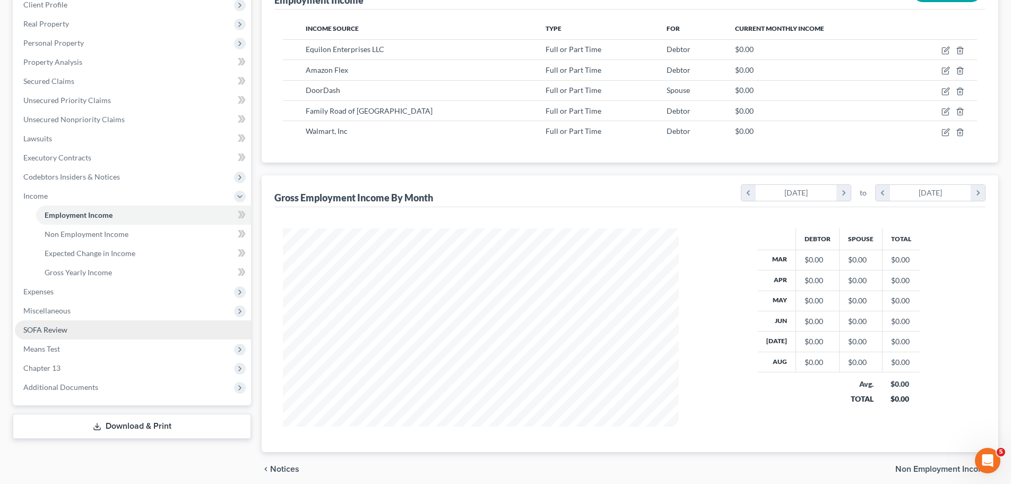
scroll to position [159, 0]
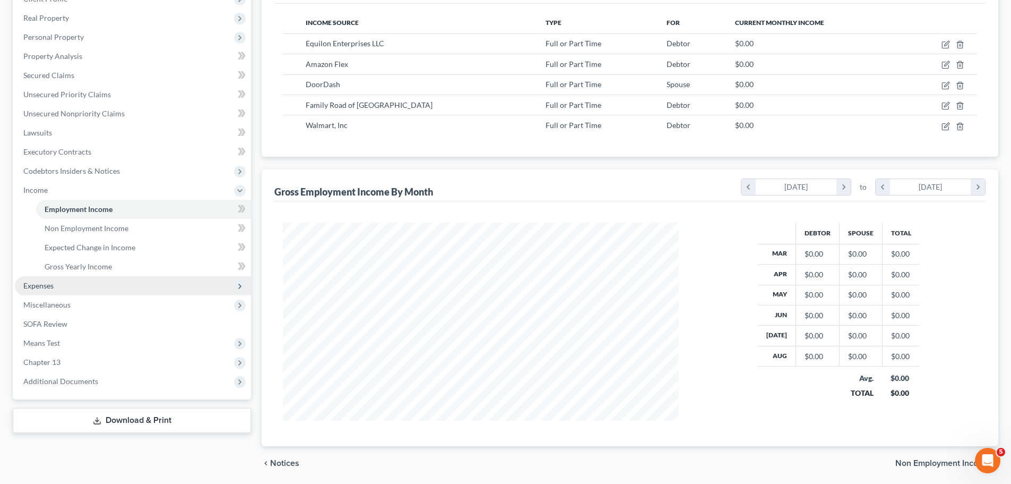
click at [37, 281] on span "Expenses" at bounding box center [38, 285] width 30 height 9
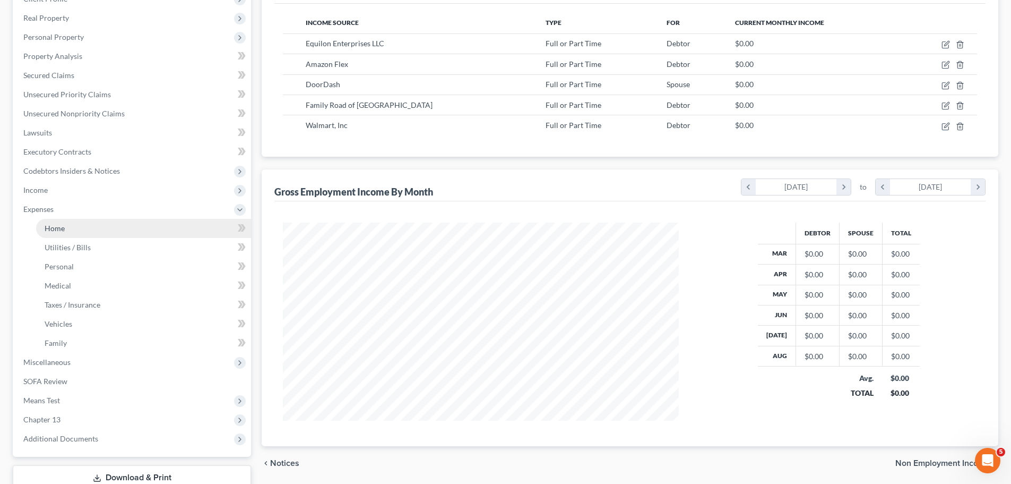
click at [68, 234] on link "Home" at bounding box center [143, 228] width 215 height 19
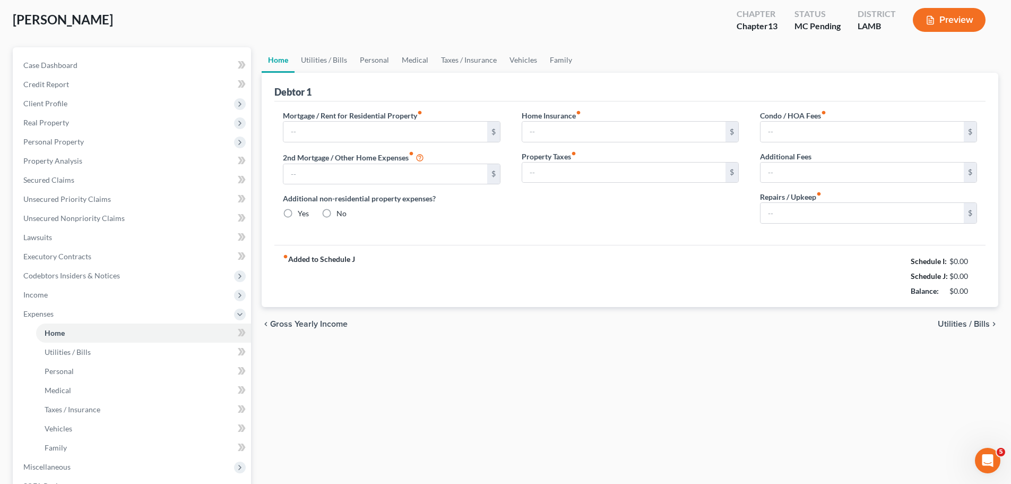
type input "0.00"
radio input "true"
type input "0.00"
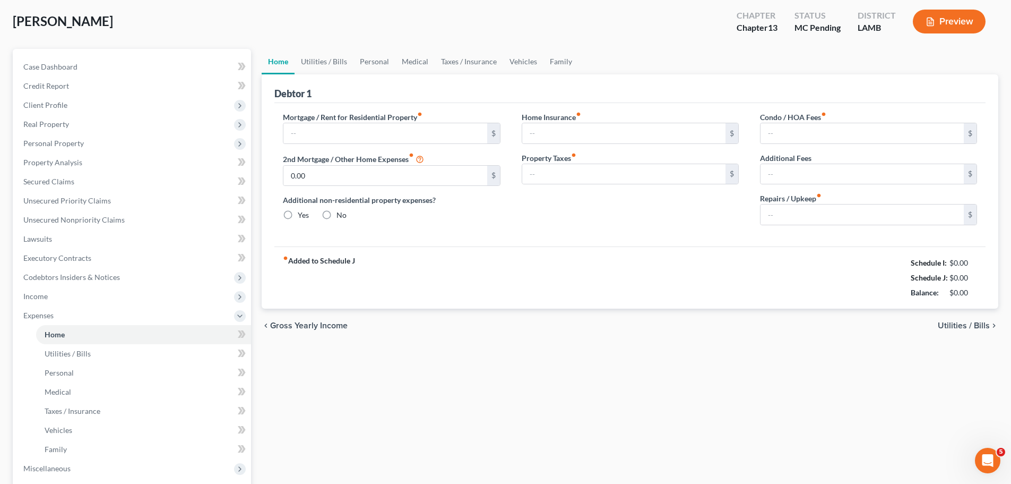
type input "0.00"
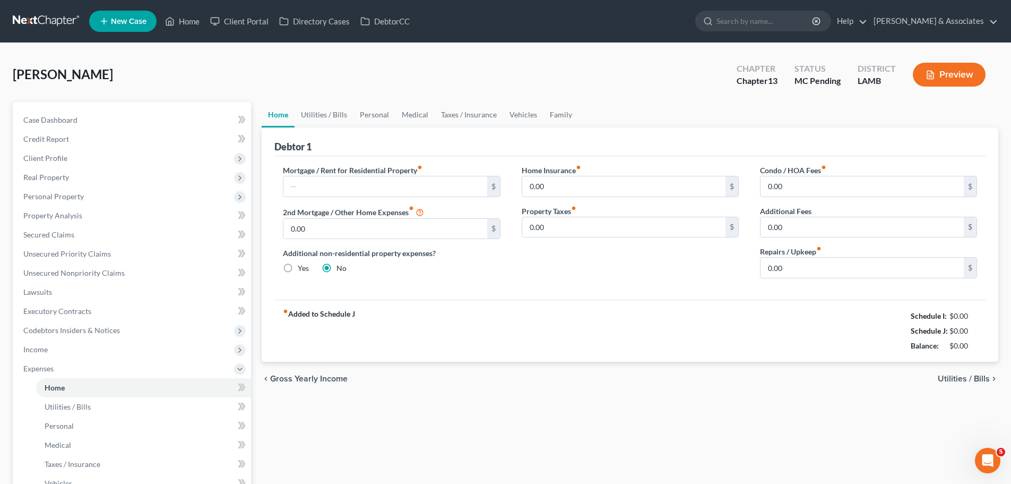
drag, startPoint x: 330, startPoint y: 402, endPoint x: 303, endPoint y: 298, distance: 108.2
click at [330, 402] on div "Home Utilities / Bills Personal Medical Taxes / Insurance Vehicles Family Debto…" at bounding box center [629, 375] width 747 height 547
click at [306, 185] on input "text" at bounding box center [384, 186] width 203 height 20
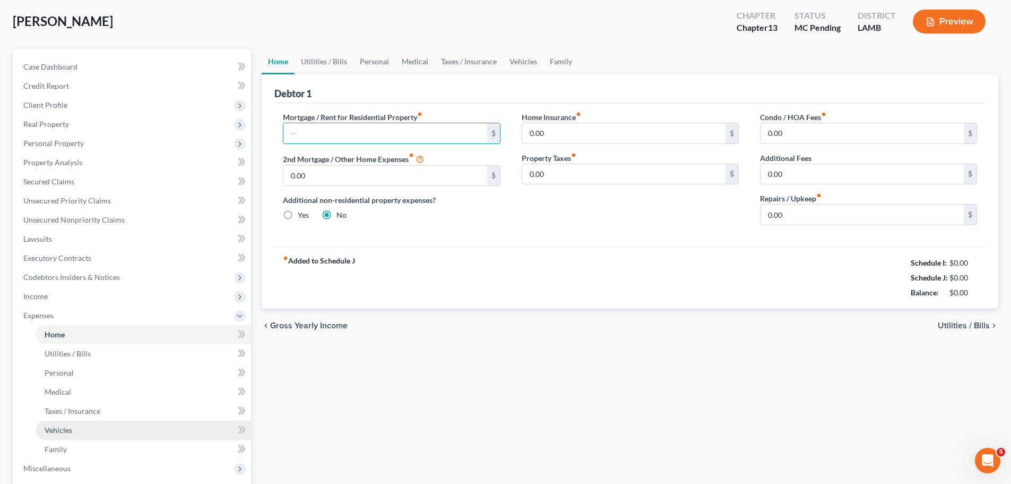
click at [78, 438] on link "Vehicles" at bounding box center [143, 429] width 215 height 19
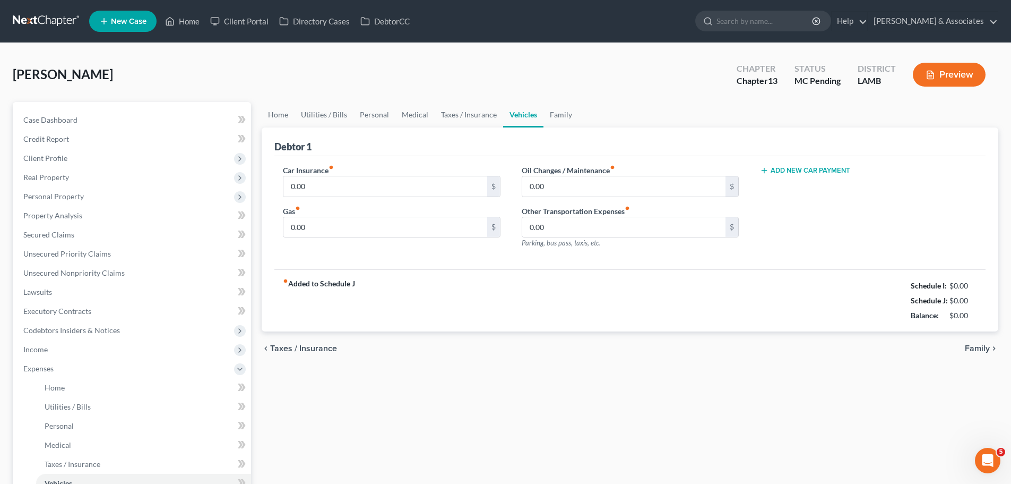
click at [304, 173] on label "Car Insurance fiber_manual_record" at bounding box center [308, 170] width 51 height 11
click at [304, 188] on input "0.00" at bounding box center [384, 186] width 203 height 20
paste input "292.65"
type input "292.65"
click at [456, 305] on div "fiber_manual_record Added to Schedule J Schedule I: $0.00 Schedule J: $292.65 B…" at bounding box center [629, 300] width 711 height 62
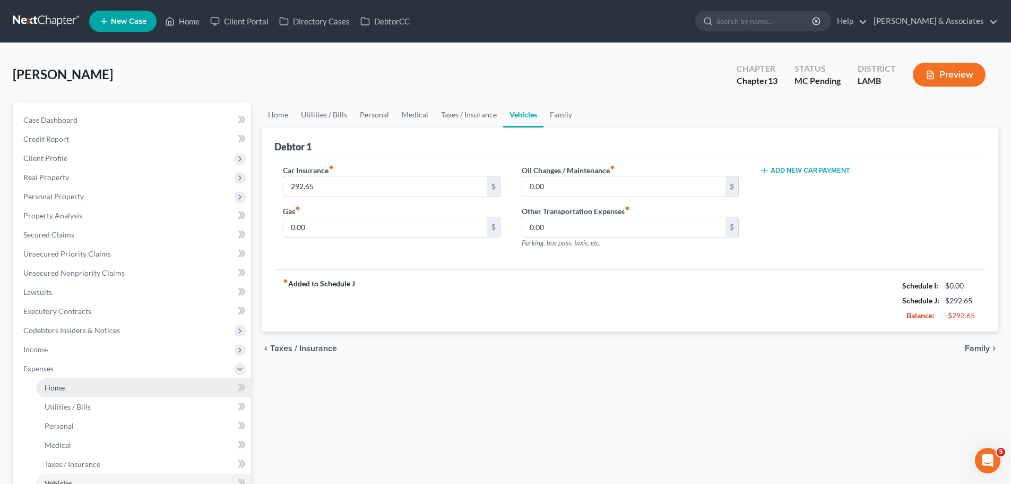
drag, startPoint x: 93, startPoint y: 395, endPoint x: 88, endPoint y: 389, distance: 8.0
click at [92, 394] on link "Home" at bounding box center [143, 387] width 215 height 19
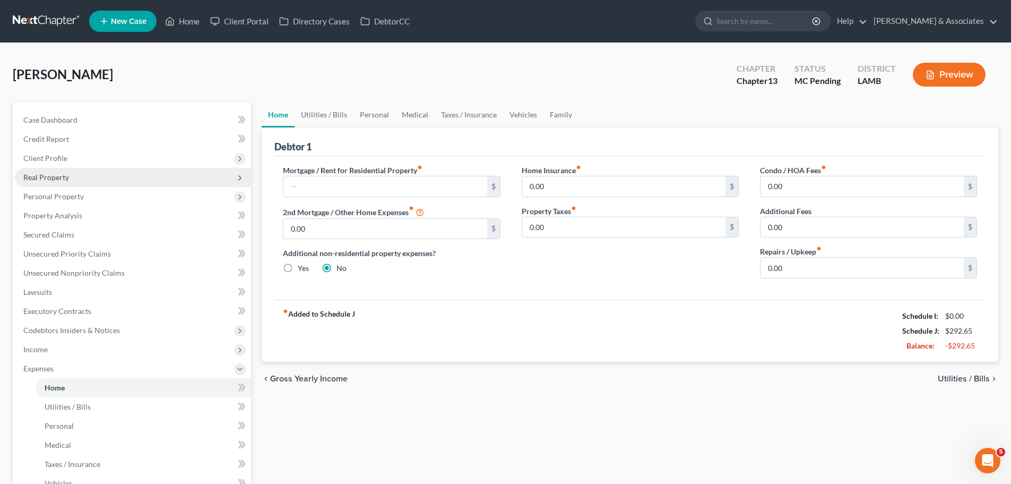
click at [70, 170] on span "Real Property" at bounding box center [133, 177] width 236 height 19
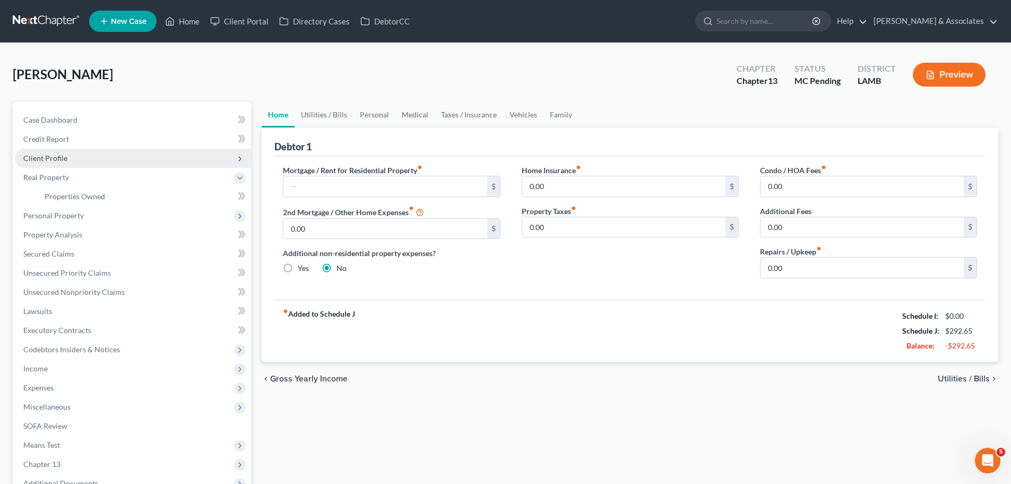
click at [78, 152] on span "Client Profile" at bounding box center [133, 158] width 236 height 19
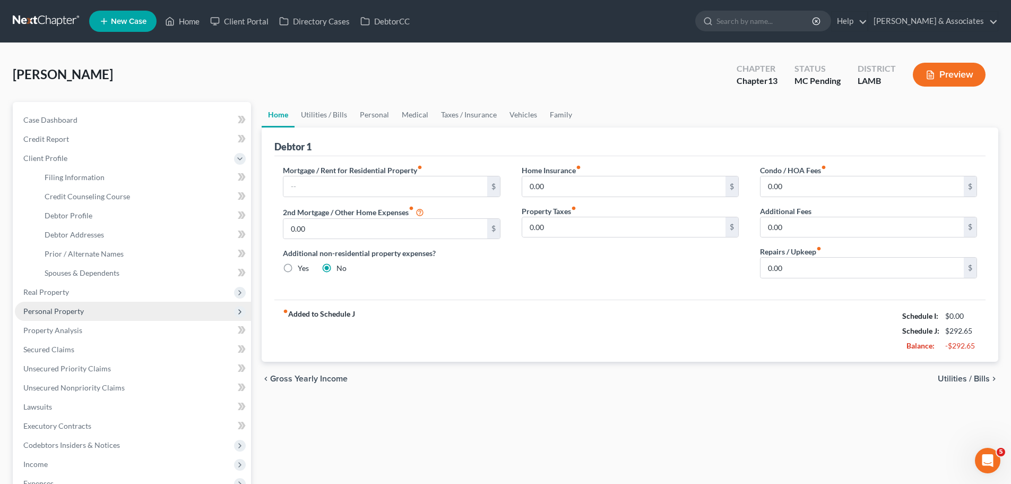
click at [74, 313] on span "Personal Property" at bounding box center [53, 310] width 61 height 9
click at [72, 304] on link "Interests" at bounding box center [143, 311] width 215 height 19
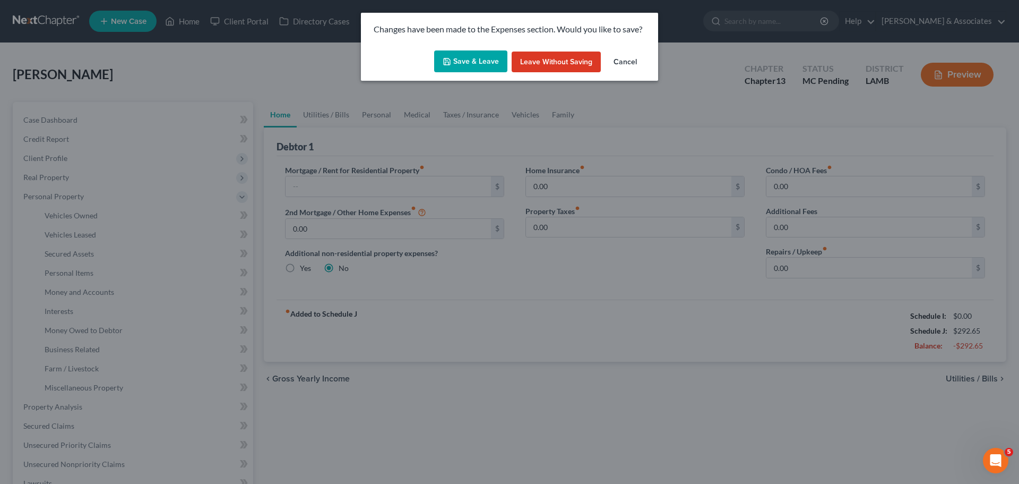
click at [463, 66] on button "Save & Leave" at bounding box center [470, 61] width 73 height 22
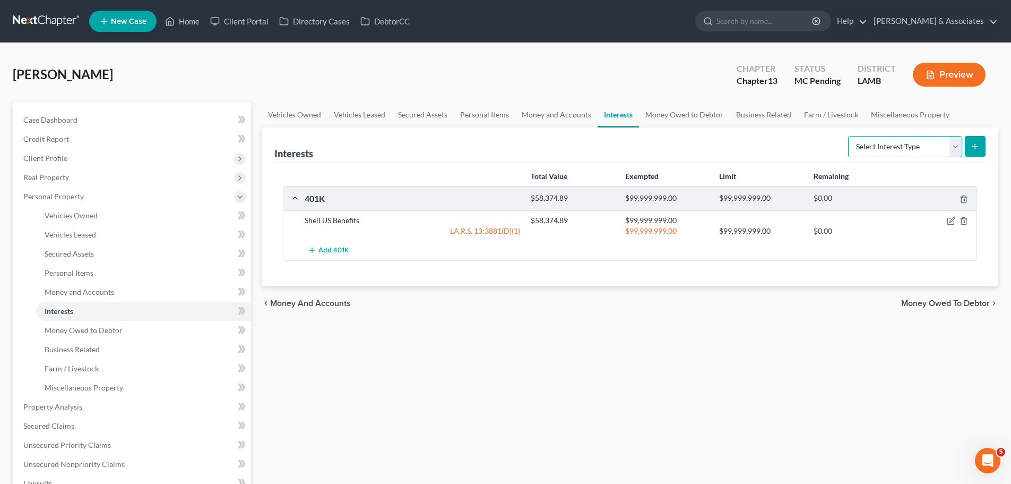
click at [860, 145] on select "Select Interest Type 401K Annuity Bond Education IRA Government Bond Government…" at bounding box center [905, 146] width 114 height 21
select select "whole_life_insurance"
click at [849, 136] on select "Select Interest Type 401K Annuity Bond Education IRA Government Bond Government…" at bounding box center [905, 146] width 114 height 21
click at [978, 142] on icon "submit" at bounding box center [975, 146] width 8 height 8
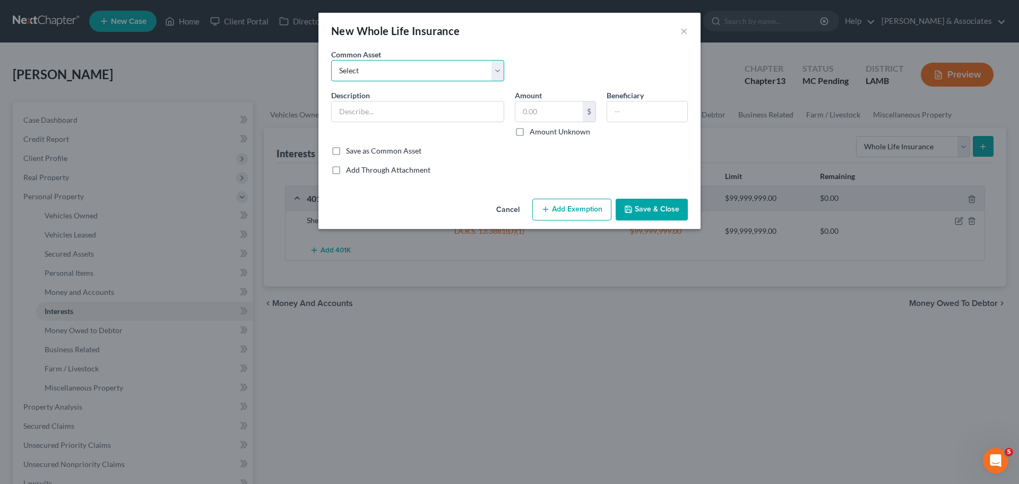
click at [363, 80] on select "Select Statefarm Life Insurance" at bounding box center [417, 70] width 173 height 21
click at [363, 81] on select "Select Statefarm Life Insurance" at bounding box center [417, 70] width 173 height 21
click at [365, 72] on select "Select Statefarm Life Insurance" at bounding box center [417, 70] width 173 height 21
click at [331, 60] on select "Select Statefarm Life Insurance" at bounding box center [417, 70] width 173 height 21
click at [373, 78] on select "Select Statefarm Life Insurance" at bounding box center [417, 70] width 173 height 21
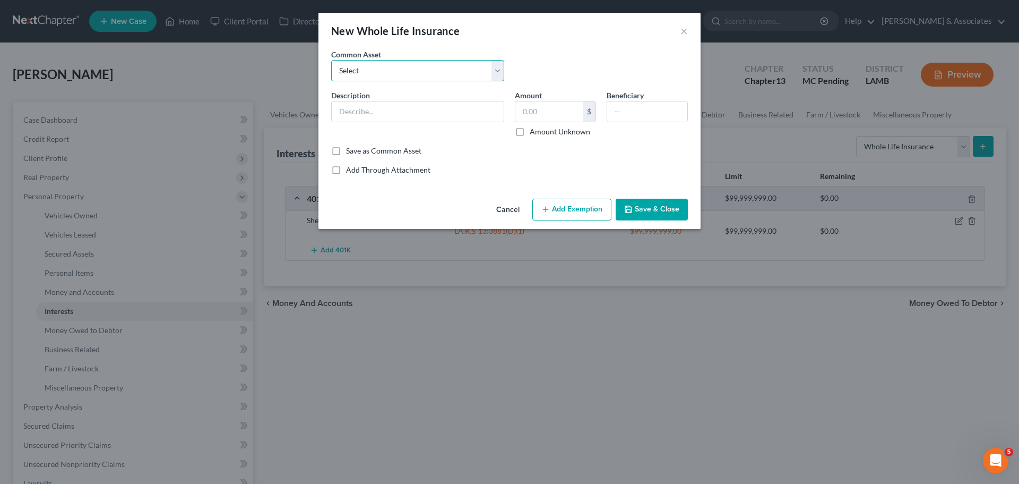
select select "0"
click at [331, 60] on select "Select Statefarm Life Insurance" at bounding box center [417, 70] width 173 height 21
type input "Statefarm Life Insurance"
type input "9,077.50"
click at [385, 115] on input "Statefarm Life Insurance" at bounding box center [418, 111] width 172 height 20
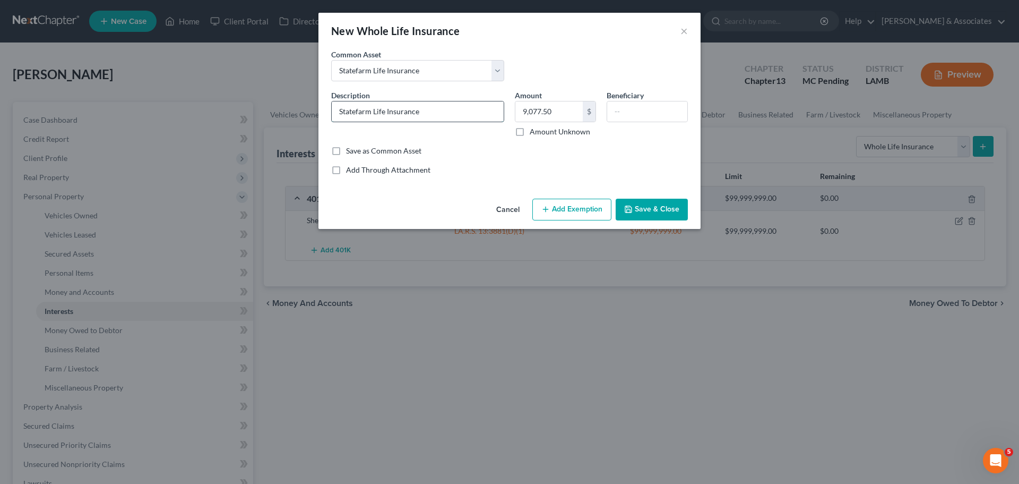
click at [479, 116] on input "Statefarm Life Insurance" at bounding box center [418, 111] width 172 height 20
click at [359, 112] on input "Statefarm Life Insurance" at bounding box center [418, 111] width 172 height 20
type input "State Farm Life Insurance"
click at [565, 113] on input "9,077.50" at bounding box center [548, 111] width 67 height 20
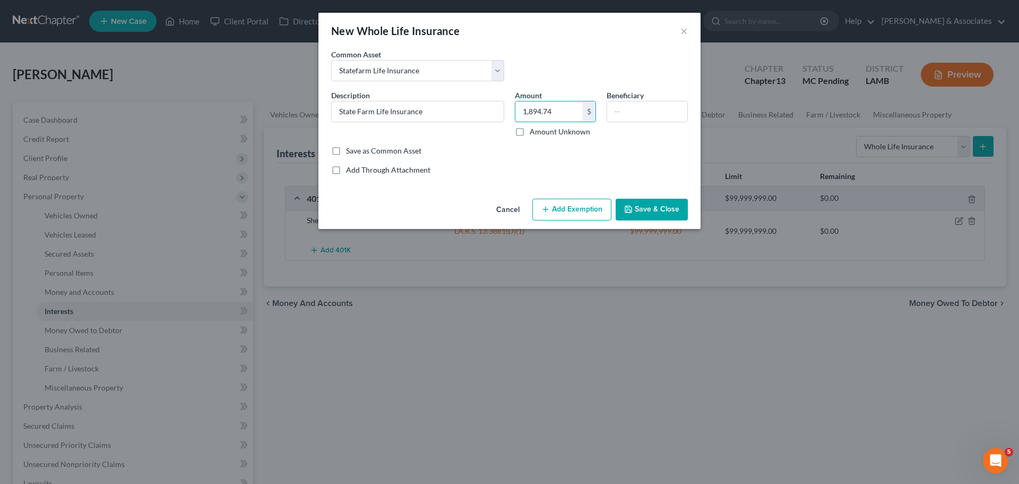
type input "1,894.74"
click at [636, 199] on button "Save & Close" at bounding box center [652, 210] width 72 height 22
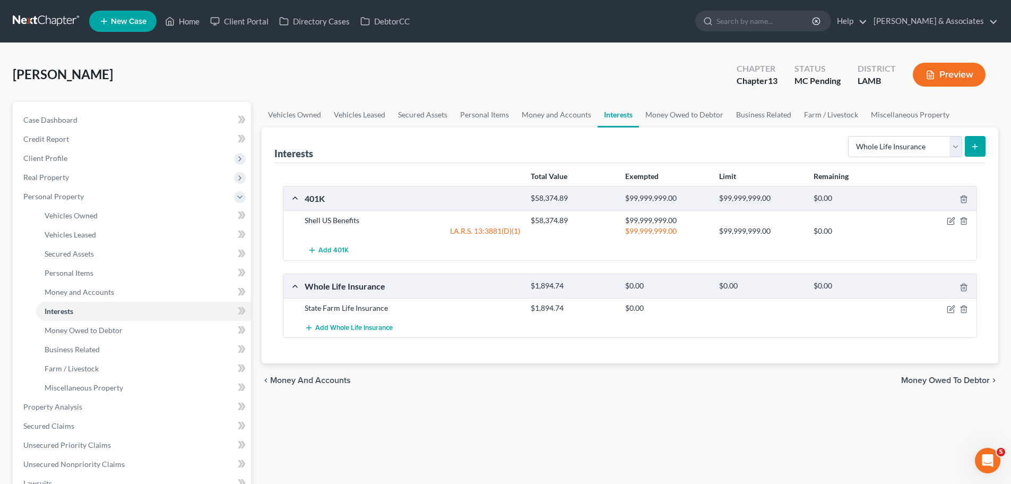
click at [357, 425] on div "Vehicles Owned Vehicles Leased Secured Assets Personal Items Money and Accounts…" at bounding box center [629, 404] width 747 height 605
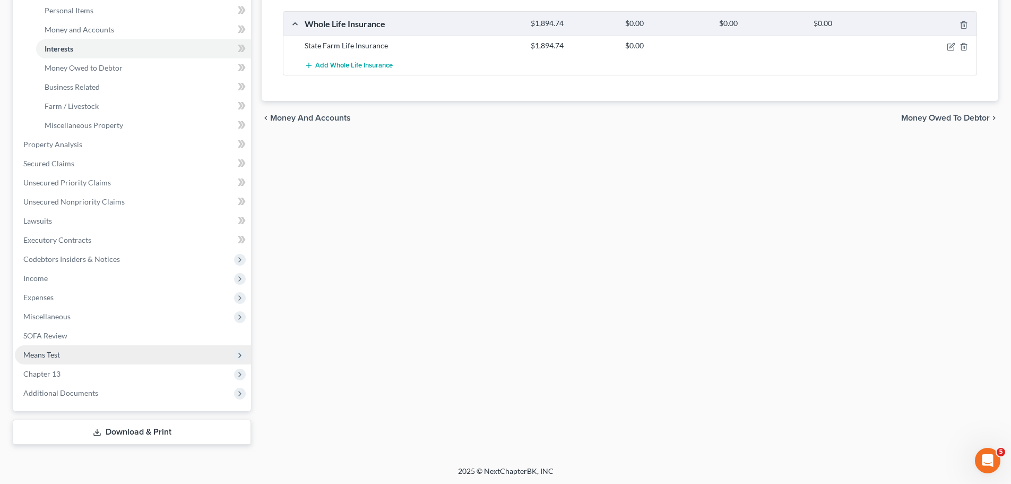
scroll to position [263, 0]
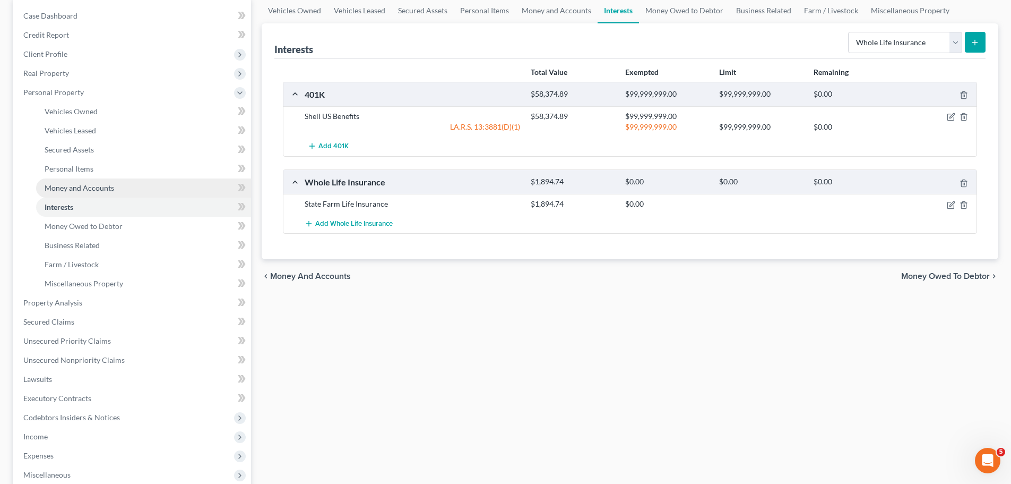
click at [92, 187] on span "Money and Accounts" at bounding box center [80, 187] width 70 height 9
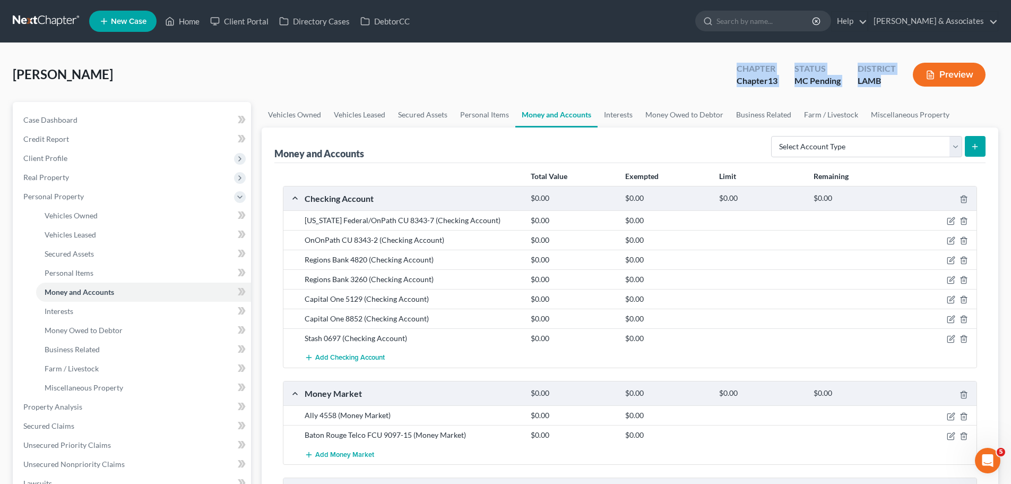
drag, startPoint x: 731, startPoint y: 71, endPoint x: 885, endPoint y: 81, distance: 154.8
click at [885, 81] on div "Chapter Chapter 13 Status MC Pending District LAMB Preview" at bounding box center [863, 75] width 270 height 31
click at [885, 81] on div "LAMB" at bounding box center [877, 81] width 38 height 12
drag, startPoint x: 890, startPoint y: 82, endPoint x: 732, endPoint y: 70, distance: 158.7
click at [732, 70] on div "Chapter Chapter 13 Status MC Pending District LAMB Preview" at bounding box center [863, 75] width 270 height 31
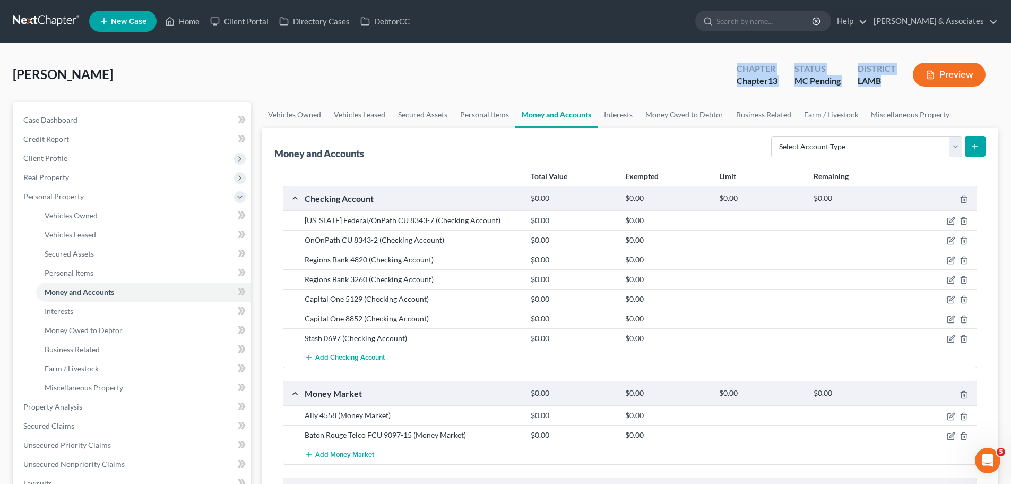
click at [729, 70] on div "Chapter Chapter 13" at bounding box center [757, 75] width 58 height 31
click at [735, 67] on div "Chapter Chapter 13" at bounding box center [757, 75] width 58 height 31
click at [737, 67] on div "Chapter" at bounding box center [757, 69] width 41 height 12
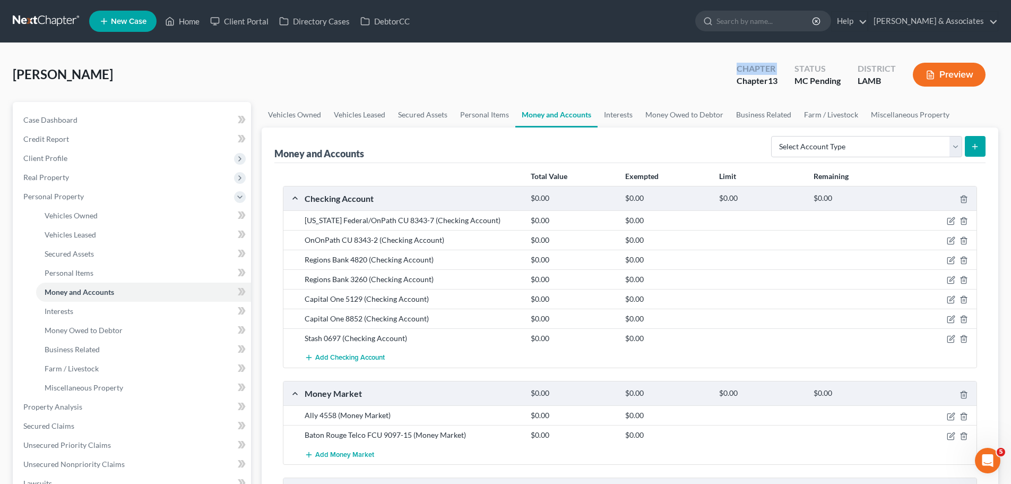
click at [737, 67] on div "Chapter" at bounding box center [757, 69] width 41 height 12
click at [739, 67] on div "Chapter" at bounding box center [757, 69] width 41 height 12
click at [442, 64] on div "Jones, Wilbert Upgraded Chapter Chapter 13 Status MC Pending District LAMB Prev…" at bounding box center [506, 79] width 986 height 46
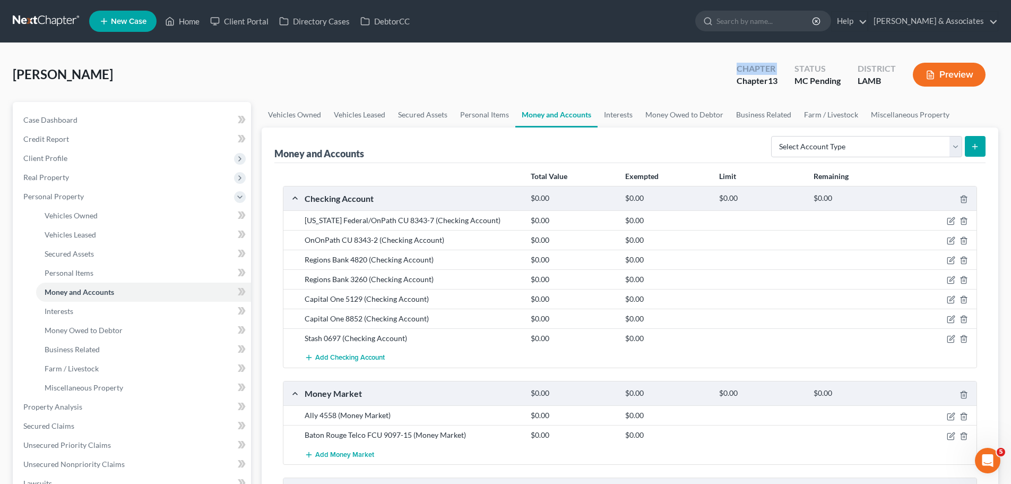
click at [442, 64] on div "Jones, Wilbert Upgraded Chapter Chapter 13 Status MC Pending District LAMB Prev…" at bounding box center [506, 79] width 986 height 46
click at [791, 73] on div "Status MC Pending" at bounding box center [817, 75] width 63 height 31
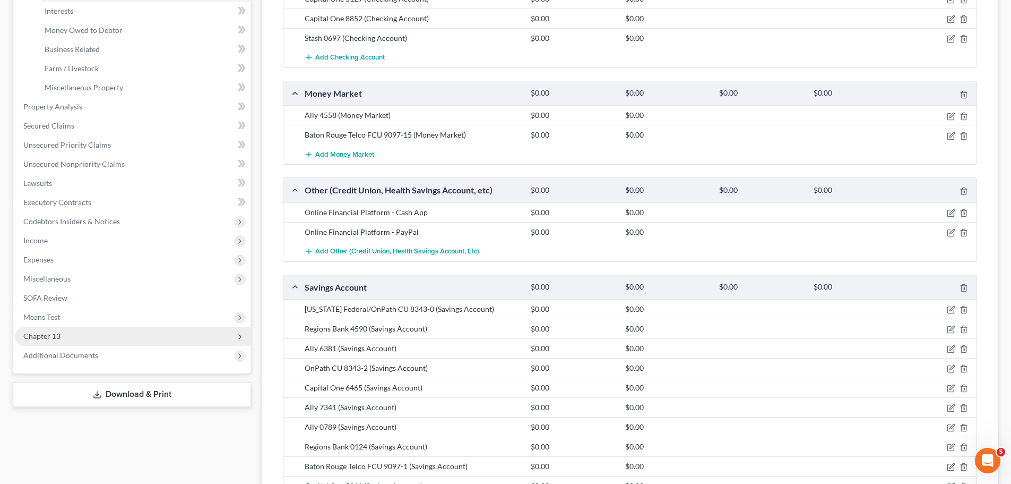
scroll to position [319, 0]
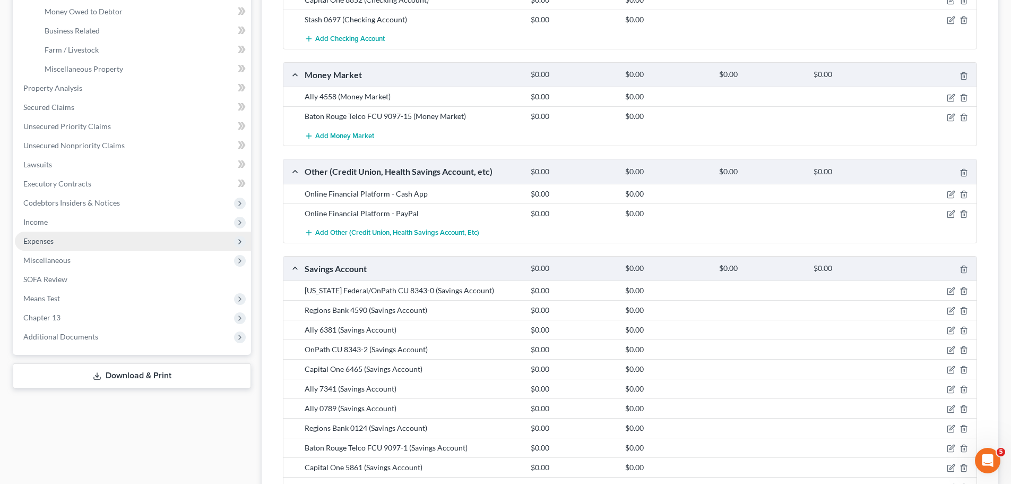
click at [61, 244] on span "Expenses" at bounding box center [133, 240] width 236 height 19
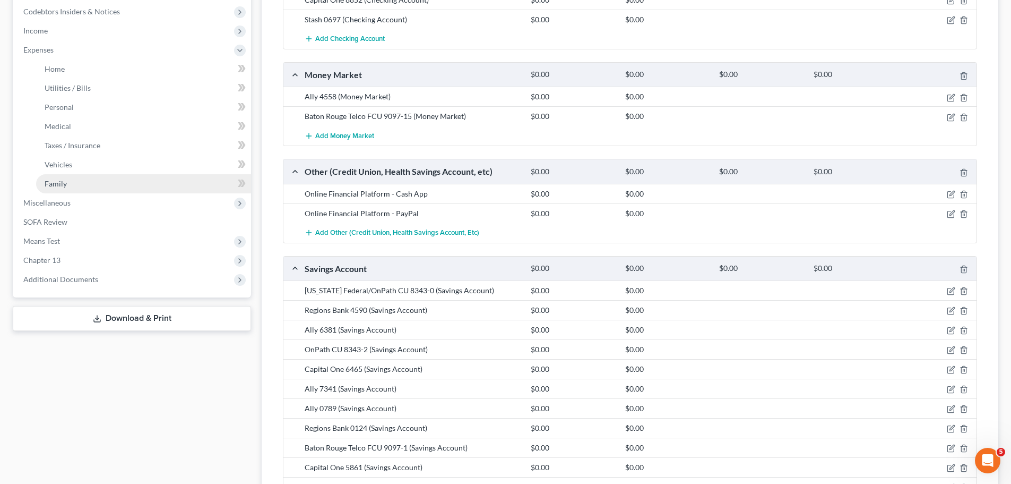
click at [76, 179] on link "Family" at bounding box center [143, 183] width 215 height 19
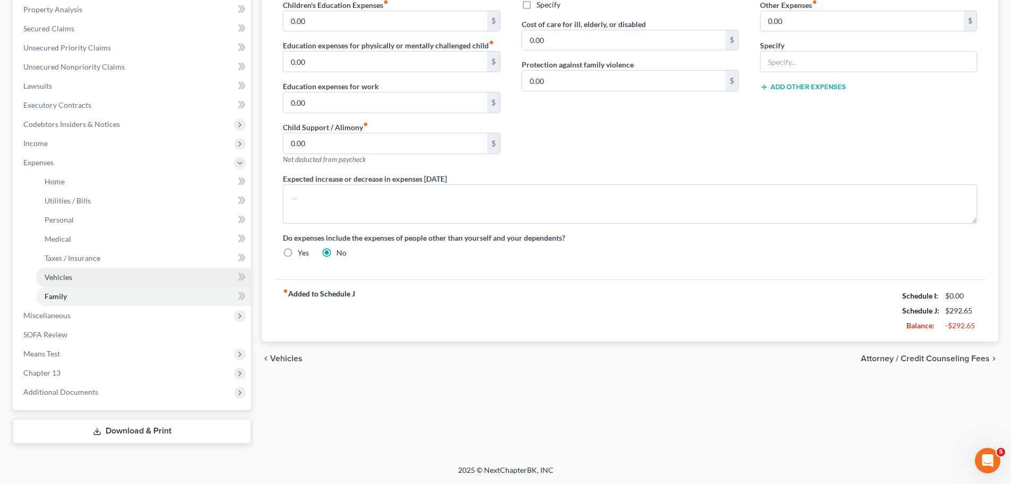
click at [88, 279] on link "Vehicles" at bounding box center [143, 277] width 215 height 19
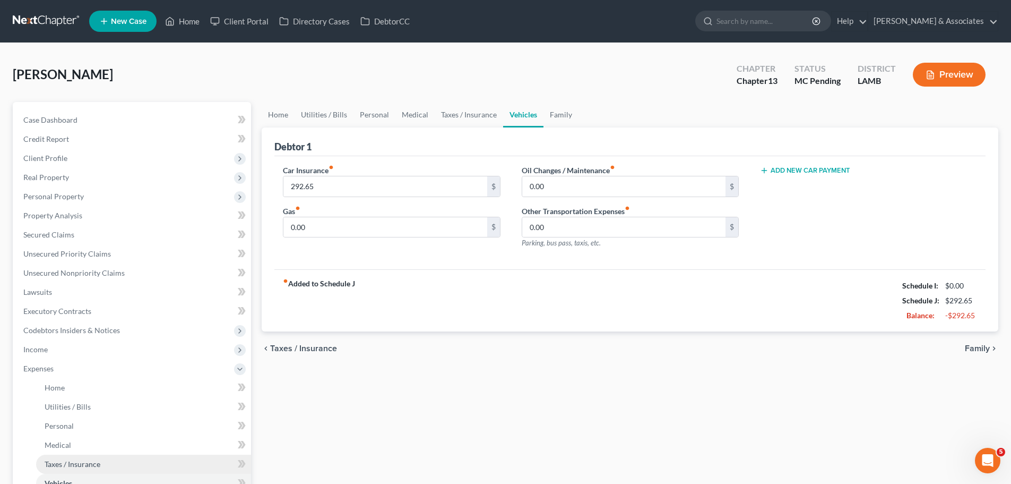
click at [73, 459] on span "Taxes / Insurance" at bounding box center [73, 463] width 56 height 9
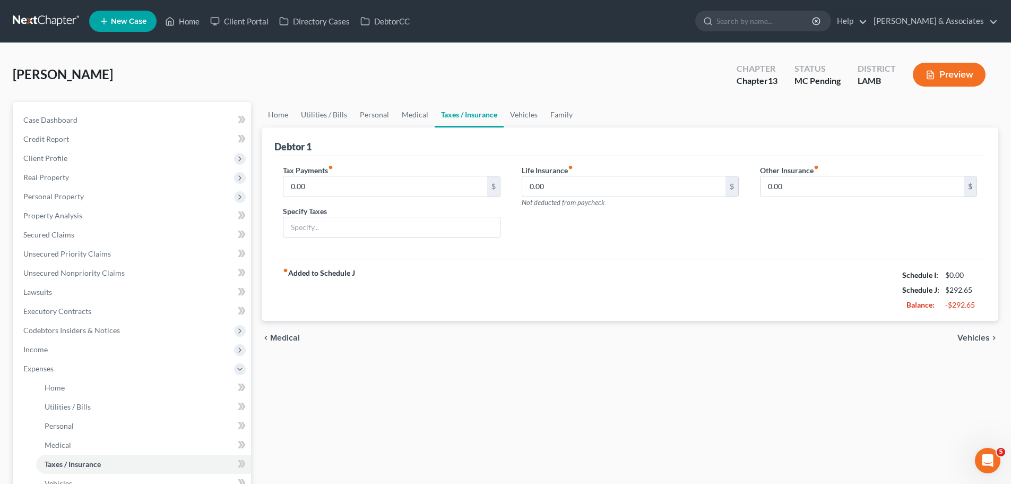
drag, startPoint x: 319, startPoint y: 455, endPoint x: 324, endPoint y: 428, distance: 27.7
click at [319, 455] on div "Home Utilities / Bills Personal Medical Taxes / Insurance Vehicles Family Debto…" at bounding box center [629, 375] width 747 height 547
click at [605, 183] on input "0.00" at bounding box center [623, 186] width 203 height 20
paste input "92.91"
click at [664, 336] on div "chevron_left Medical Vehicles chevron_right" at bounding box center [630, 338] width 737 height 34
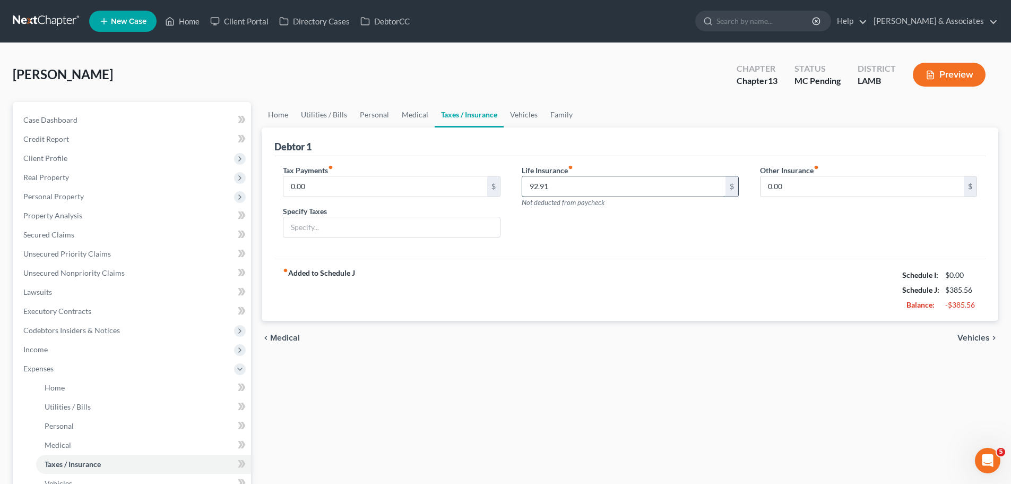
click at [608, 189] on input "92.91" at bounding box center [623, 186] width 203 height 20
paste input "179.4"
type input "179.41"
click at [634, 293] on div "fiber_manual_record Added to Schedule J Schedule I: $0.00 Schedule J: $472.06 B…" at bounding box center [629, 290] width 711 height 62
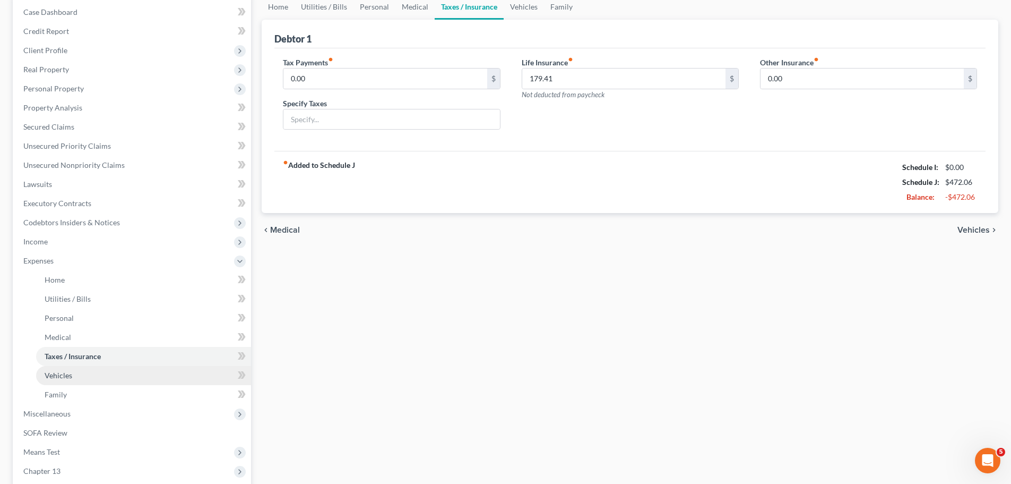
scroll to position [159, 0]
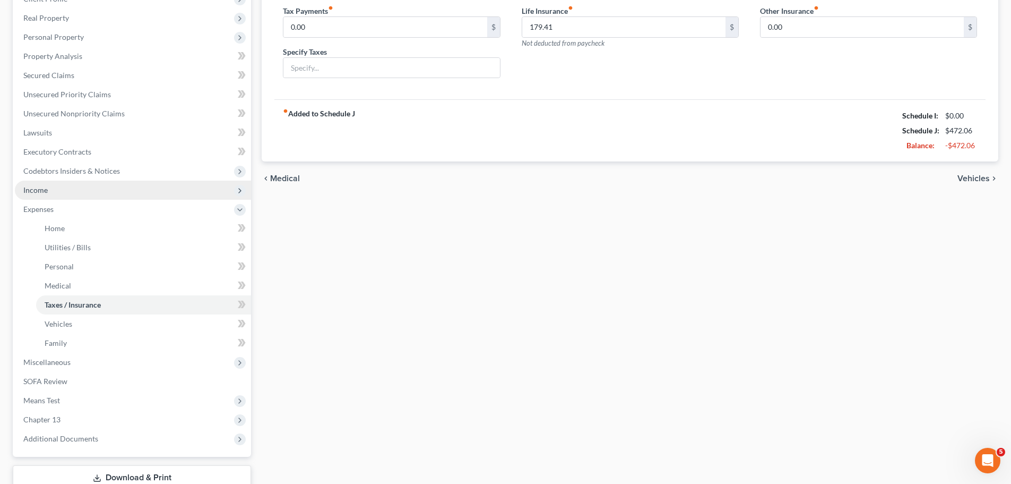
click at [61, 192] on span "Income" at bounding box center [133, 189] width 236 height 19
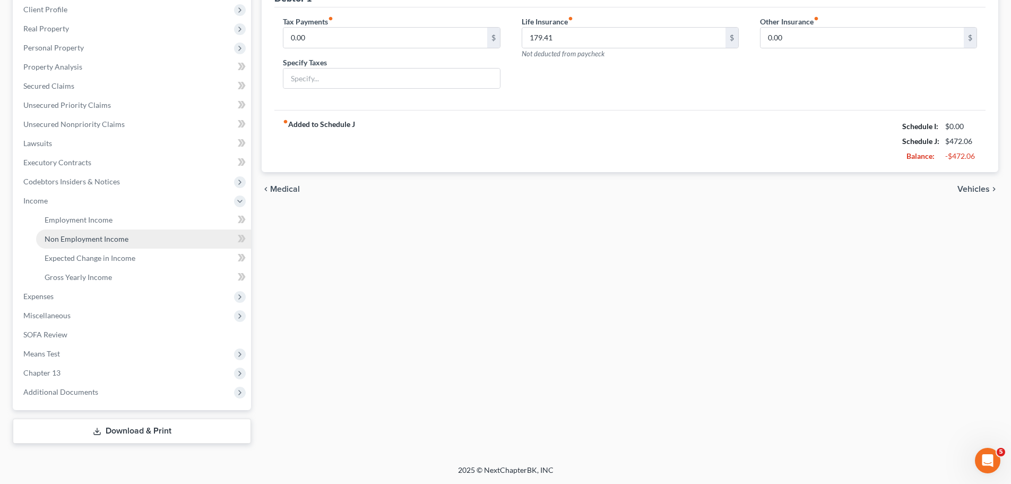
scroll to position [149, 0]
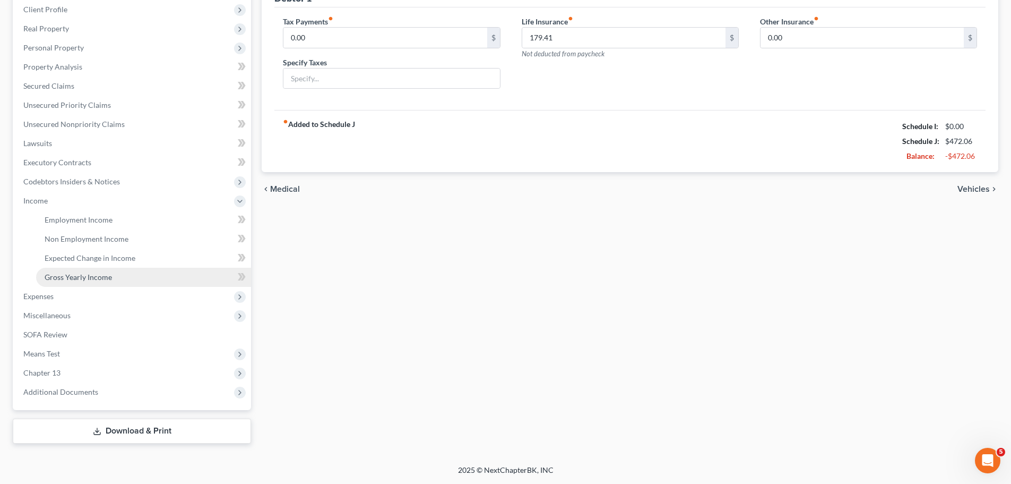
click at [78, 279] on span "Gross Yearly Income" at bounding box center [78, 276] width 67 height 9
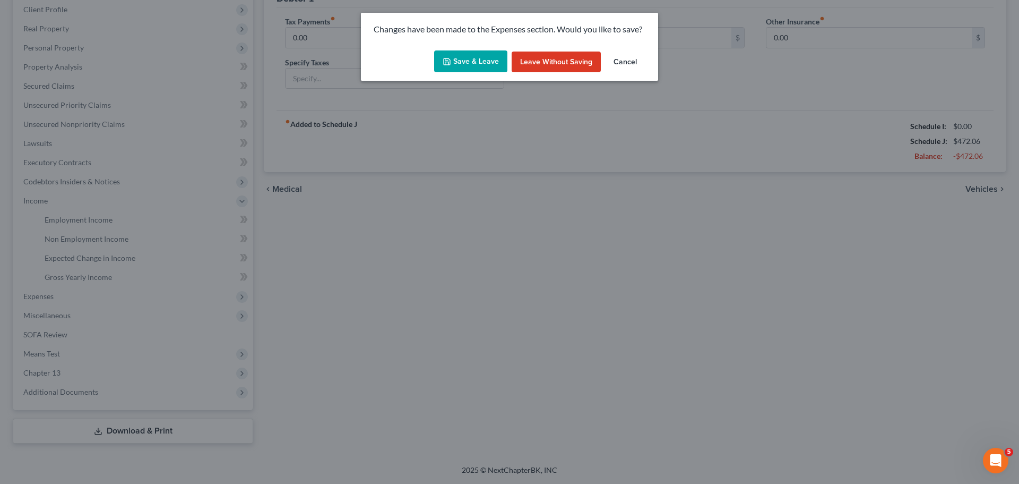
click at [446, 61] on icon "button" at bounding box center [447, 61] width 8 height 8
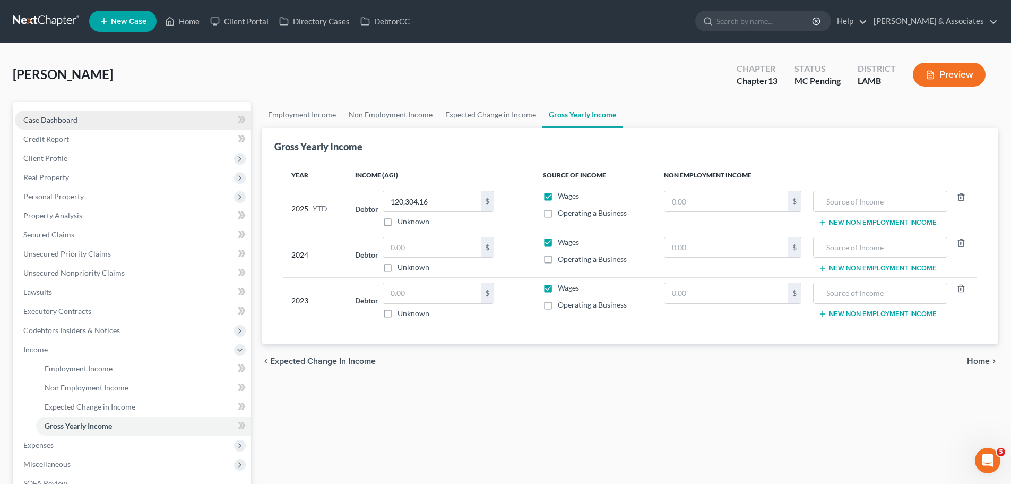
click at [144, 115] on link "Case Dashboard" at bounding box center [133, 119] width 236 height 19
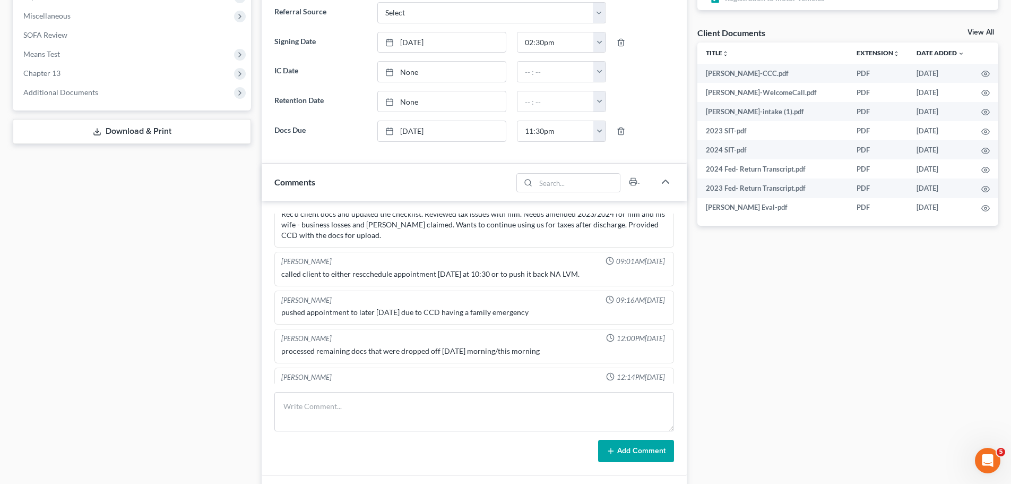
scroll to position [260, 0]
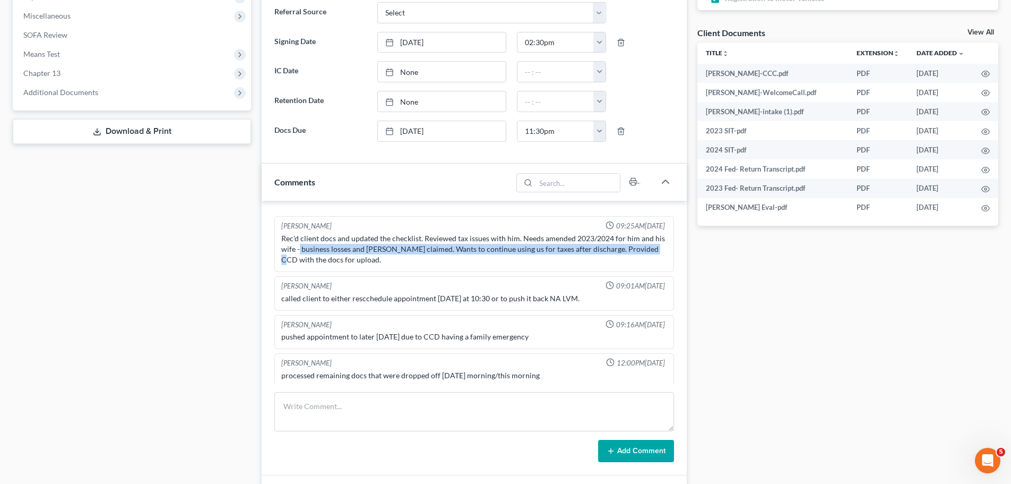
drag, startPoint x: 298, startPoint y: 249, endPoint x: 652, endPoint y: 246, distance: 353.6
click at [652, 246] on div "Rec'd client docs and updated the checklist. Reviewed tax issues with him. Need…" at bounding box center [474, 249] width 386 height 32
click at [589, 247] on div "Rec'd client docs and updated the checklist. Reviewed tax issues with him. Need…" at bounding box center [474, 249] width 386 height 32
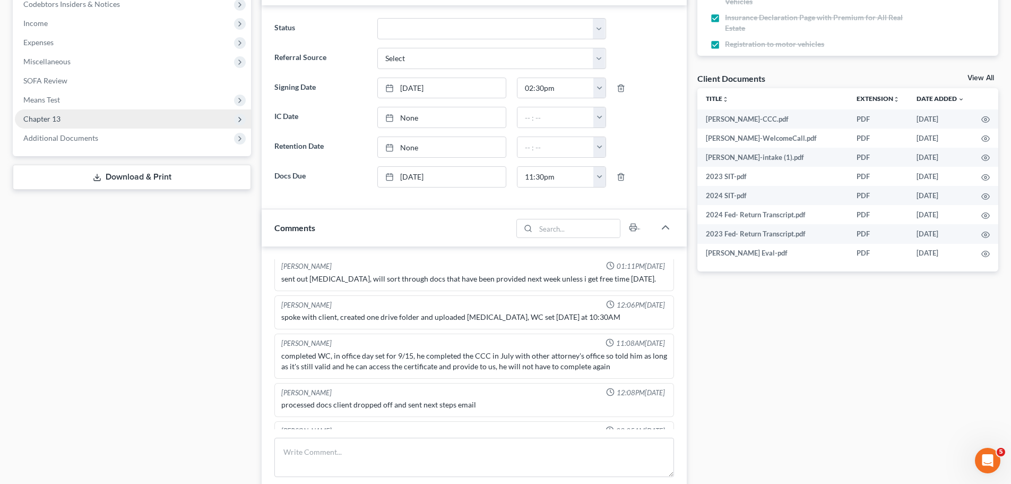
scroll to position [159, 0]
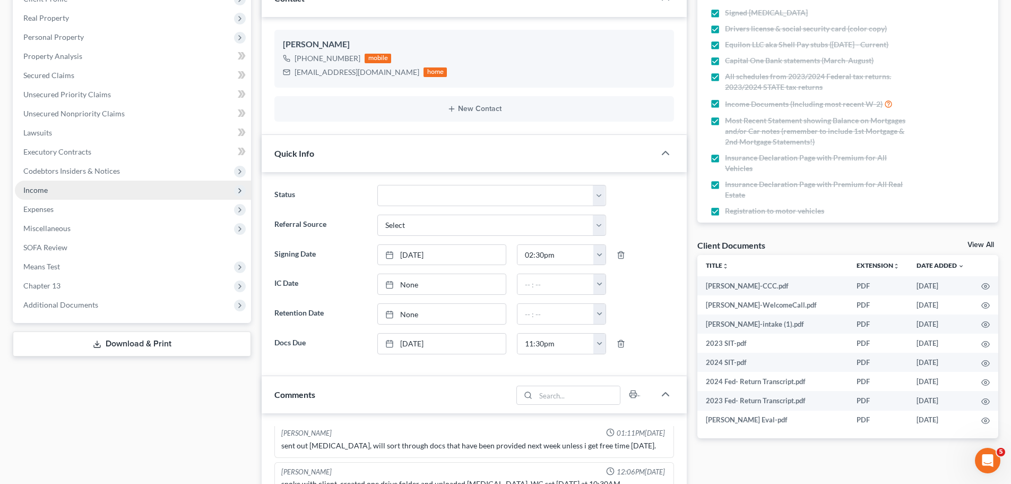
click at [52, 194] on span "Income" at bounding box center [133, 189] width 236 height 19
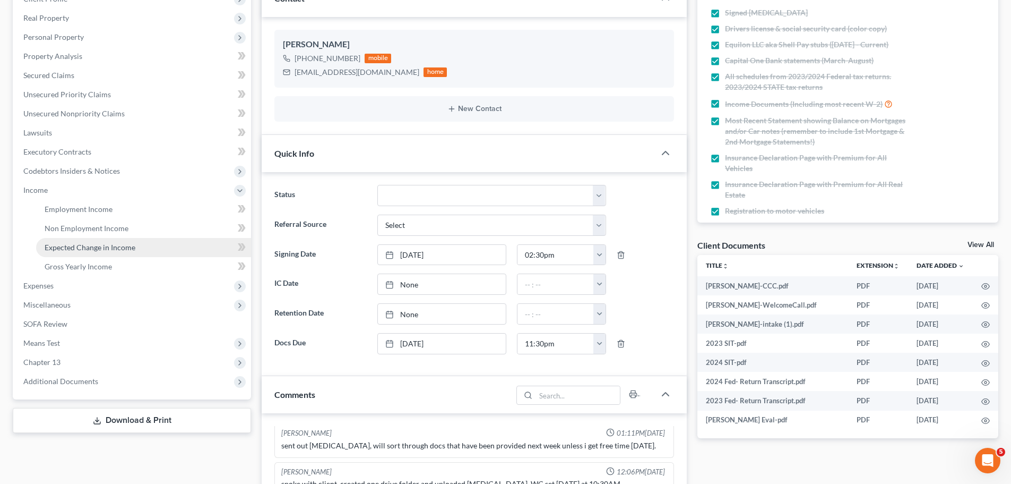
click at [70, 244] on span "Expected Change in Income" at bounding box center [90, 247] width 91 height 9
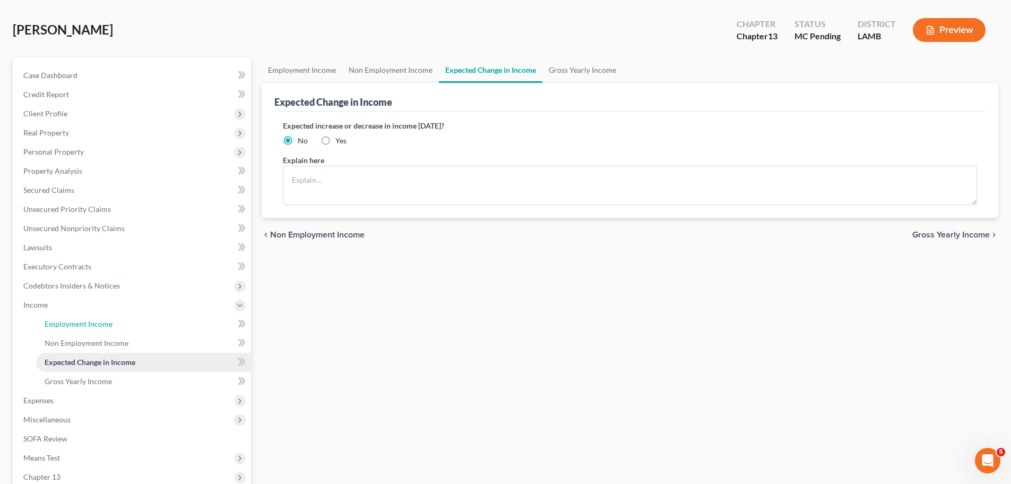
scroll to position [16, 0]
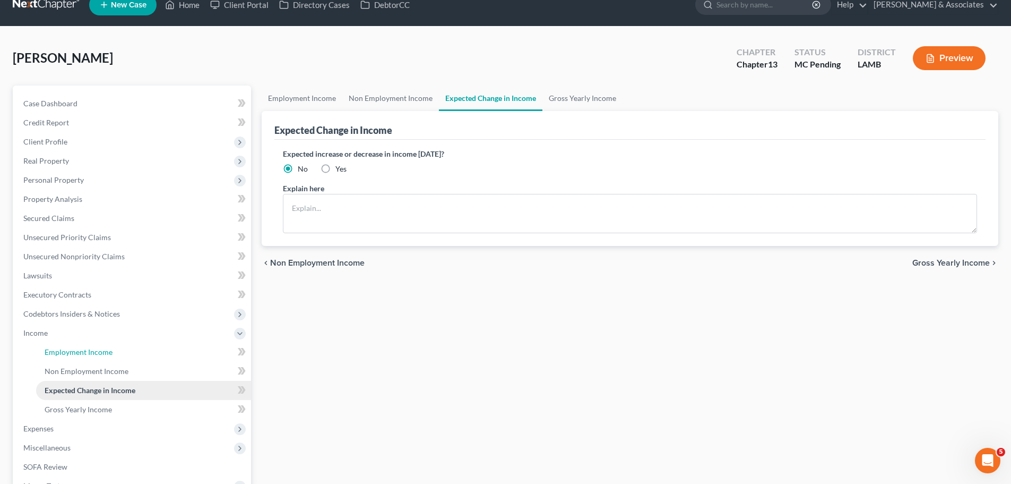
click at [70, 265] on ul "Case Dashboard Payments Invoices Payments Payments Credit Report Client Profile" at bounding box center [133, 314] width 236 height 440
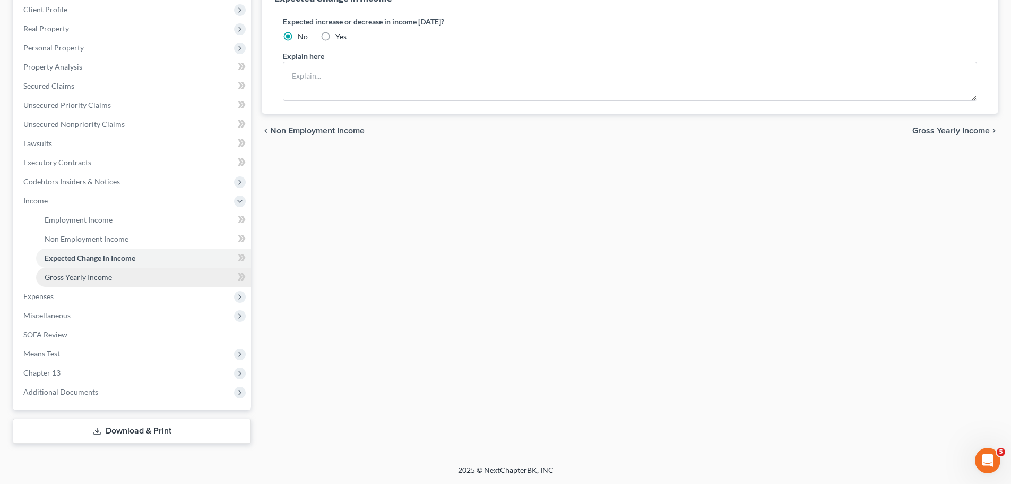
click at [81, 273] on span "Gross Yearly Income" at bounding box center [78, 276] width 67 height 9
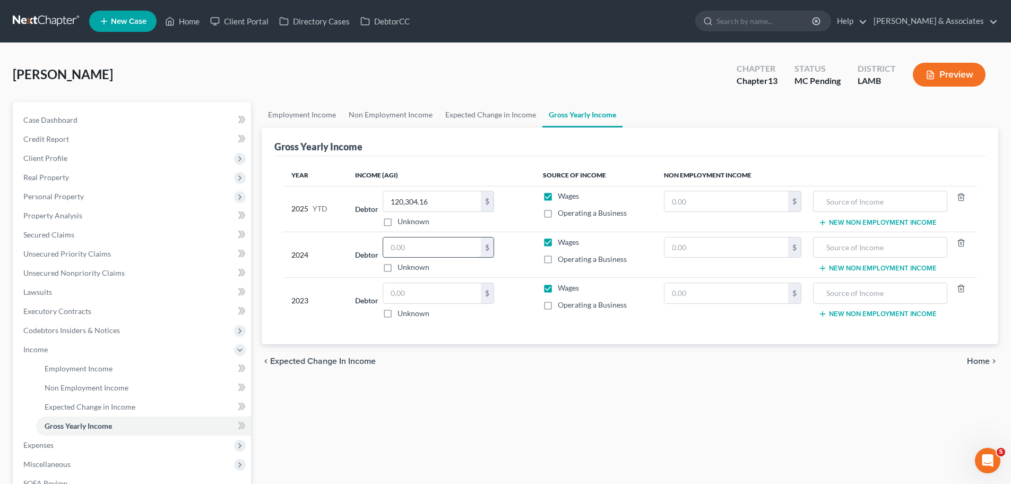
click at [403, 248] on input "text" at bounding box center [432, 247] width 98 height 20
paste input "139,282"
type input "139,282"
click at [440, 381] on div "Employment Income Non Employment Income Expected Change in Income Gross Yearly …" at bounding box center [629, 347] width 747 height 490
click at [426, 296] on input "text" at bounding box center [432, 293] width 98 height 20
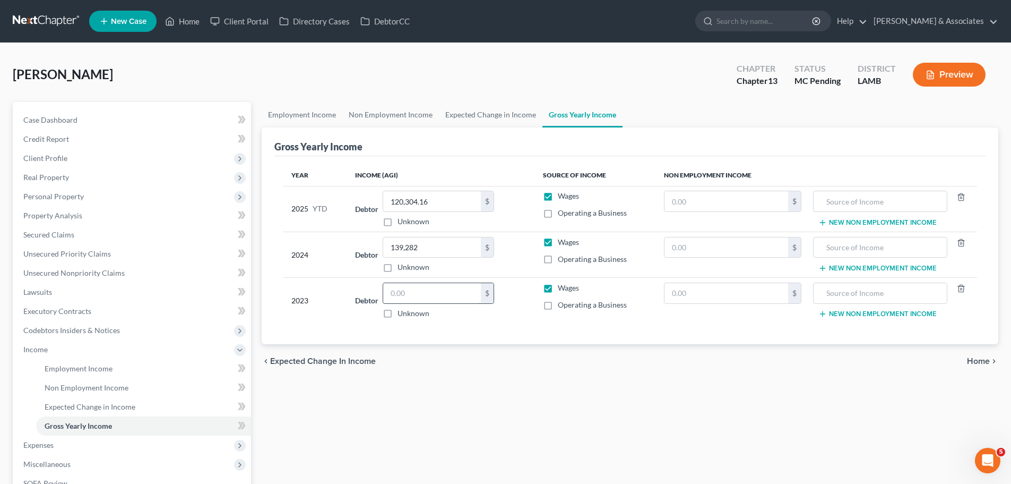
paste input "167,893"
type input "167,893"
click at [469, 373] on div "chevron_left Expected Change in Income Home chevron_right" at bounding box center [630, 361] width 737 height 34
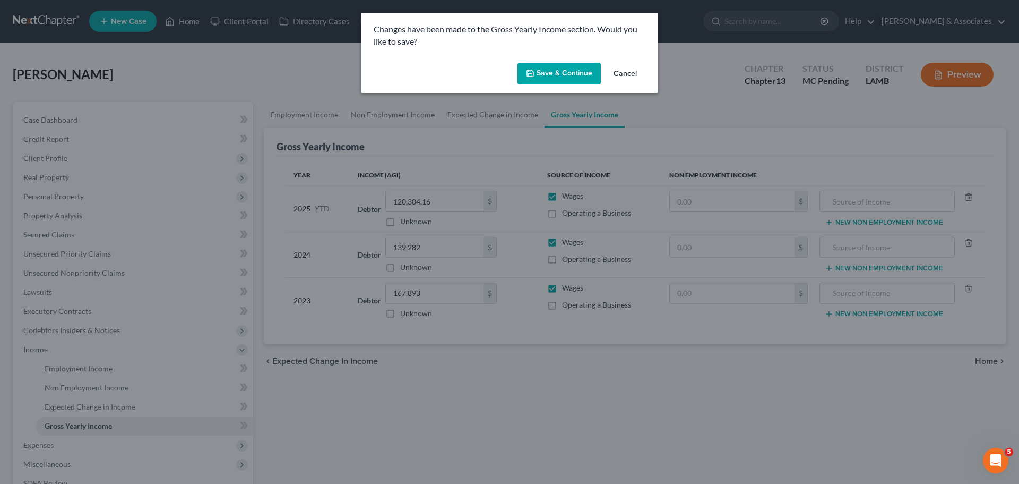
click at [631, 77] on button "Cancel" at bounding box center [625, 74] width 40 height 21
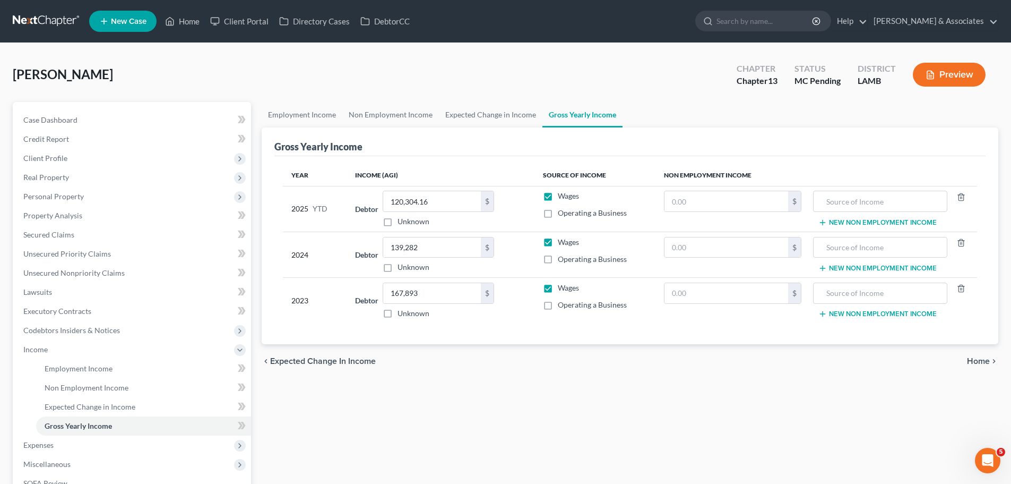
click at [466, 418] on div "Employment Income Non Employment Income Expected Change in Income Gross Yearly …" at bounding box center [629, 347] width 747 height 490
click at [61, 133] on link "Credit Report" at bounding box center [133, 139] width 236 height 19
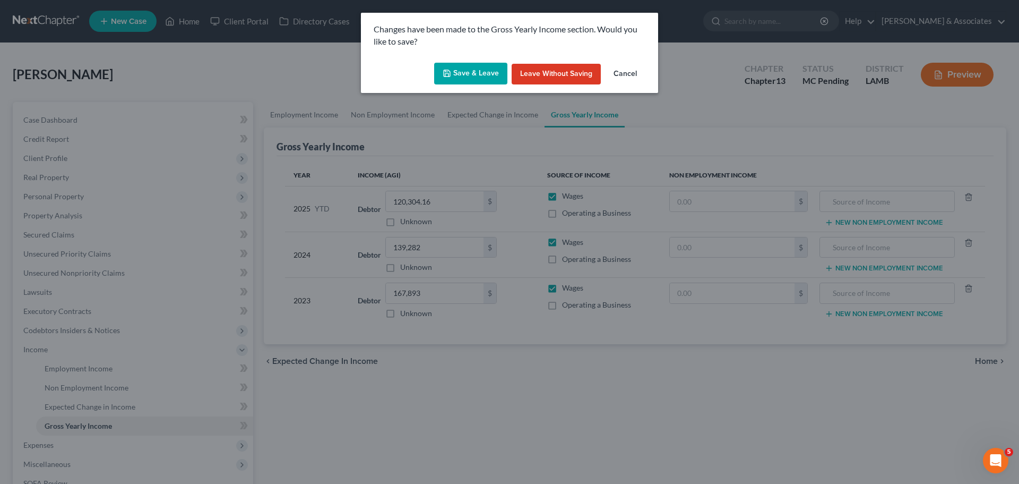
click at [461, 66] on button "Save & Leave" at bounding box center [470, 74] width 73 height 22
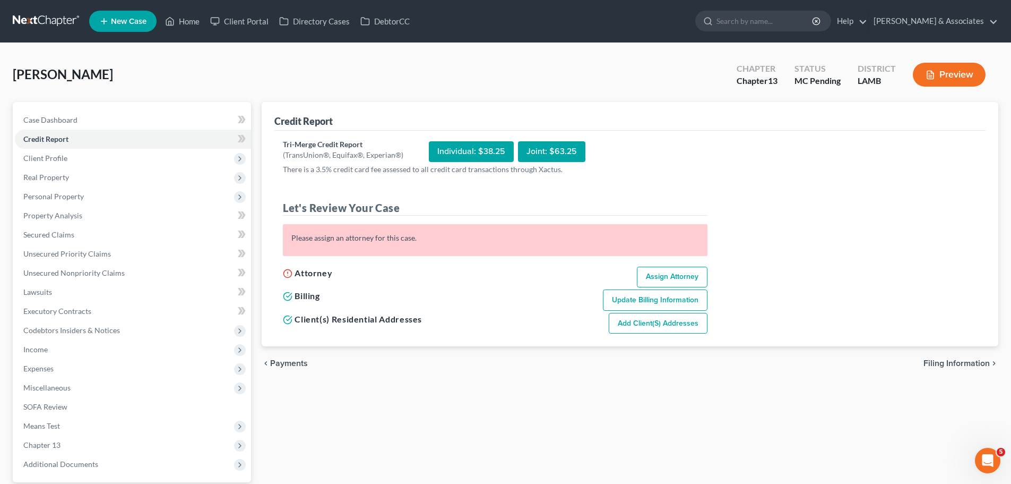
click at [664, 275] on link "Assign Attorney" at bounding box center [672, 276] width 71 height 21
select select "1"
select select "0"
select select "3"
select select "19"
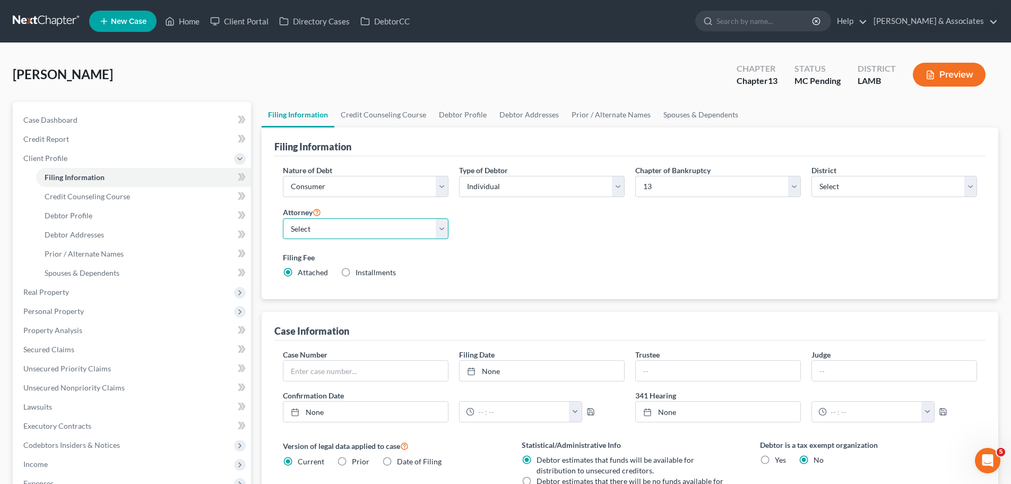
click at [426, 234] on select "Select Morley Diment - LAMB Morley Diment - LAEB Morley Diment - LAWB Paul Shou…" at bounding box center [366, 228] width 166 height 21
select select "0"
click at [283, 218] on select "Select Morley Diment - LAMB Morley Diment - LAEB Morley Diment - LAWB Paul Shou…" at bounding box center [366, 228] width 166 height 21
click at [642, 253] on label "Filing Fee" at bounding box center [630, 257] width 694 height 11
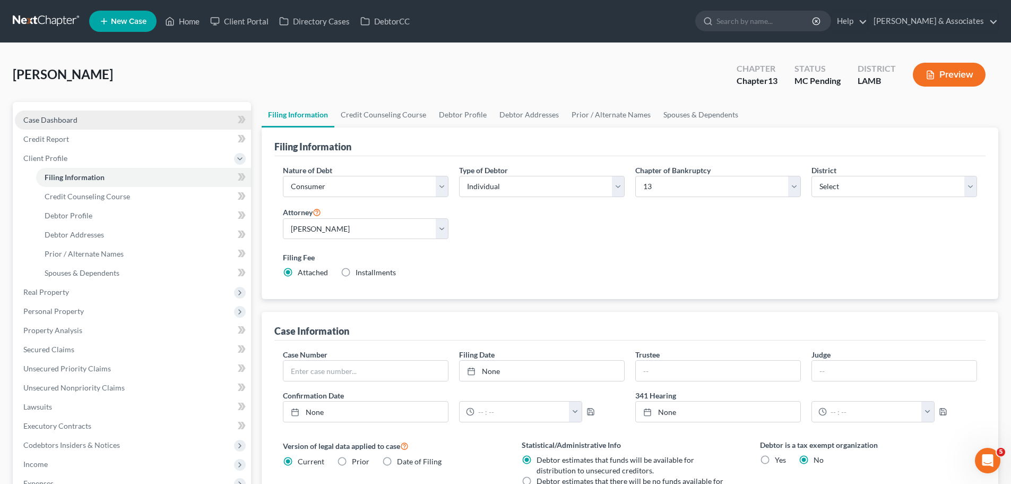
click at [72, 127] on link "Case Dashboard" at bounding box center [133, 119] width 236 height 19
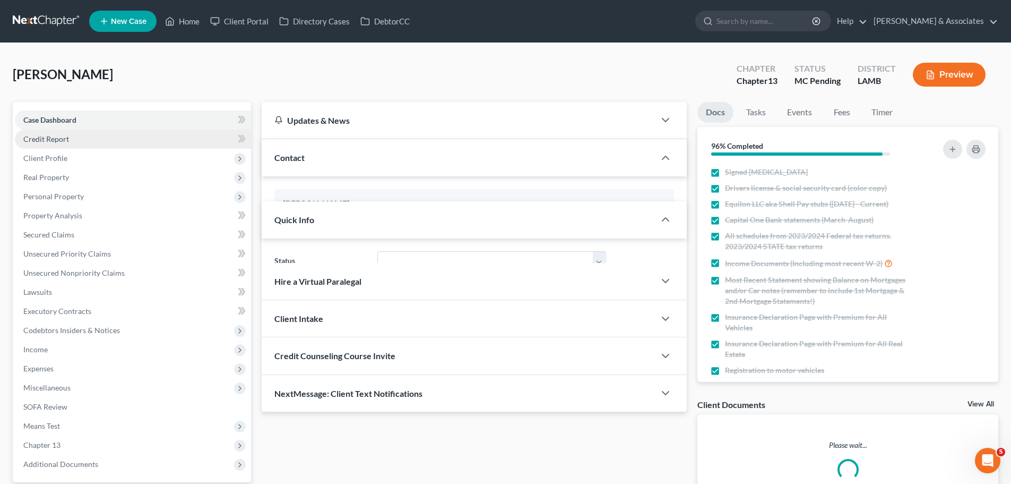
click at [73, 143] on link "Credit Report" at bounding box center [133, 139] width 236 height 19
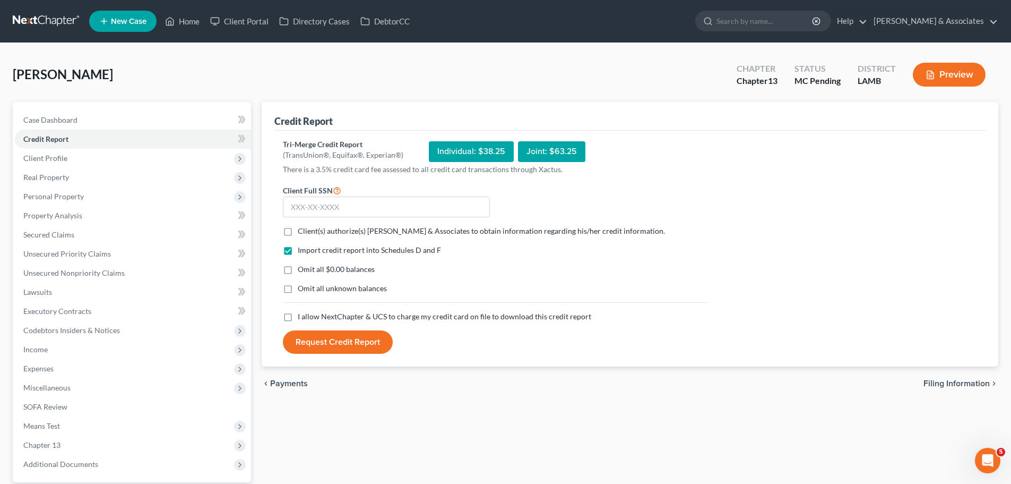
click at [298, 233] on label "Client(s) authorize(s) Diment & Associates to obtain information regarding his/…" at bounding box center [481, 231] width 367 height 11
click at [302, 233] on input "Client(s) authorize(s) Diment & Associates to obtain information regarding his/…" at bounding box center [305, 229] width 7 height 7
checkbox input "true"
click at [298, 270] on label "Omit all $0.00 balances" at bounding box center [336, 269] width 77 height 11
click at [302, 270] on input "Omit all $0.00 balances" at bounding box center [305, 267] width 7 height 7
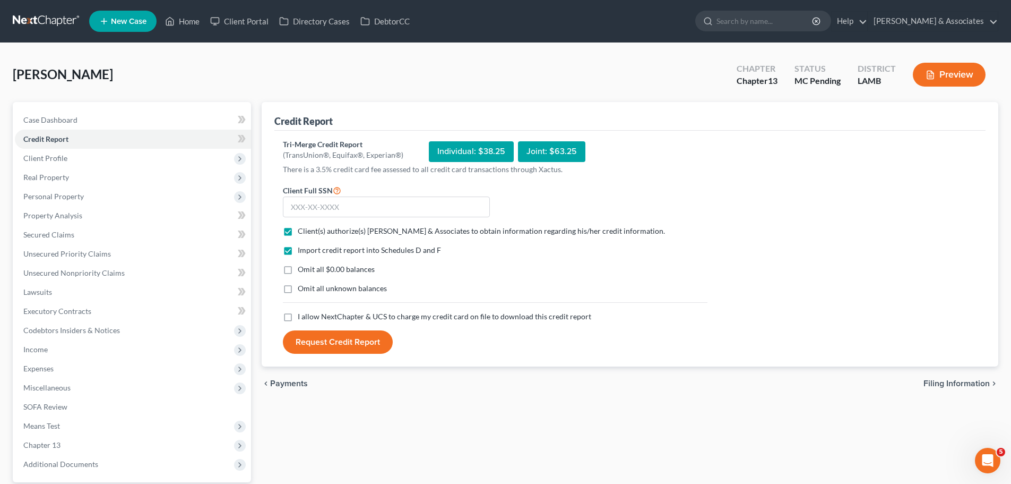
checkbox input "true"
click at [298, 293] on label "Omit all unknown balances" at bounding box center [342, 288] width 89 height 11
click at [302, 290] on input "Omit all unknown balances" at bounding box center [305, 286] width 7 height 7
checkbox input "true"
click at [298, 322] on label "I allow NextChapter & UCS to charge my credit card on file to download this cre…" at bounding box center [445, 316] width 294 height 11
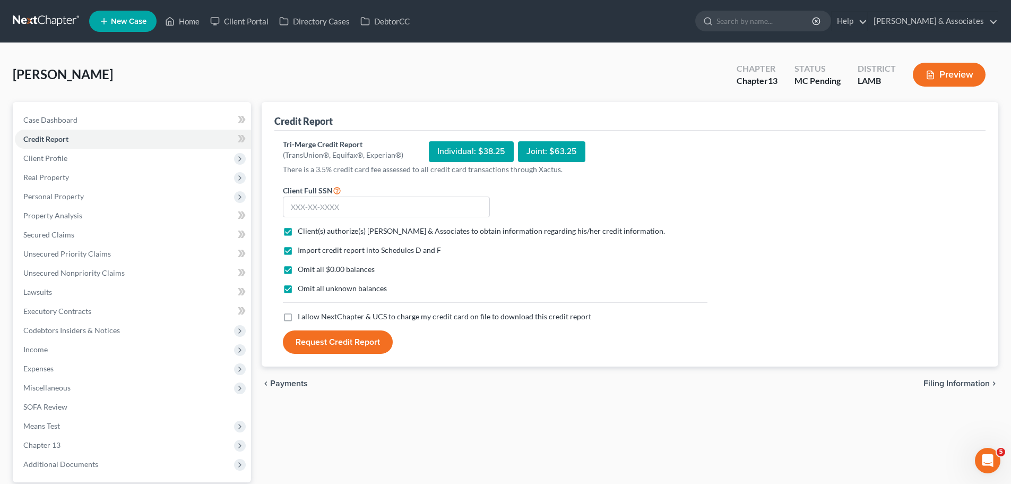
click at [298, 317] on label "I allow NextChapter & UCS to charge my credit card on file to download this cre…" at bounding box center [445, 316] width 294 height 11
click at [302, 317] on input "I allow NextChapter & UCS to charge my credit card on file to download this cre…" at bounding box center [305, 314] width 7 height 7
checkbox input "true"
click at [332, 216] on input "text" at bounding box center [386, 206] width 207 height 21
type input "436-39-7403"
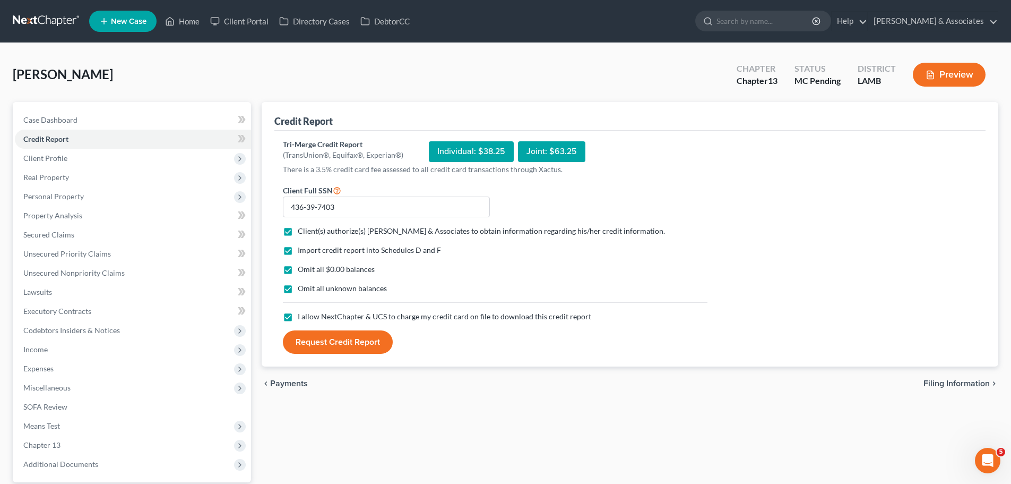
drag, startPoint x: 313, startPoint y: 349, endPoint x: 294, endPoint y: 354, distance: 19.7
click at [314, 349] on button "Request Credit Report" at bounding box center [338, 341] width 110 height 23
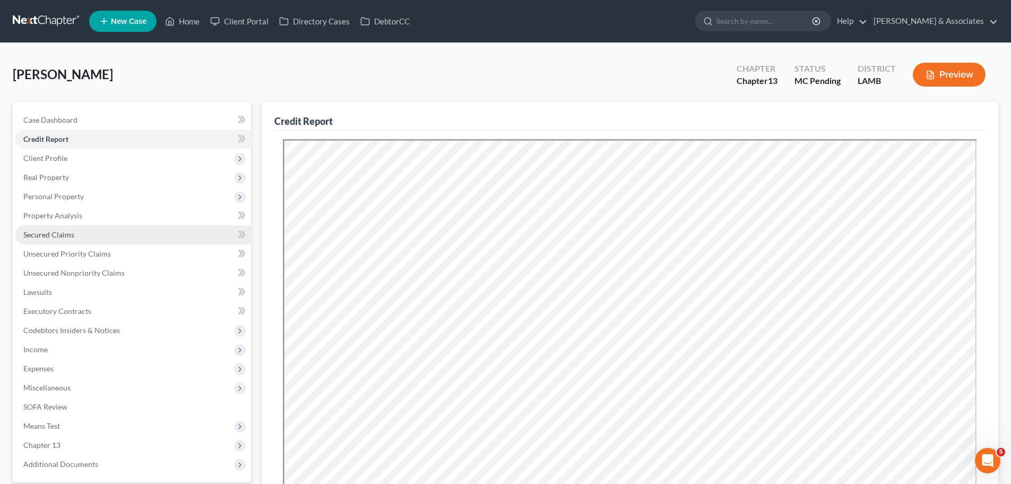
click at [80, 242] on link "Secured Claims" at bounding box center [133, 234] width 236 height 19
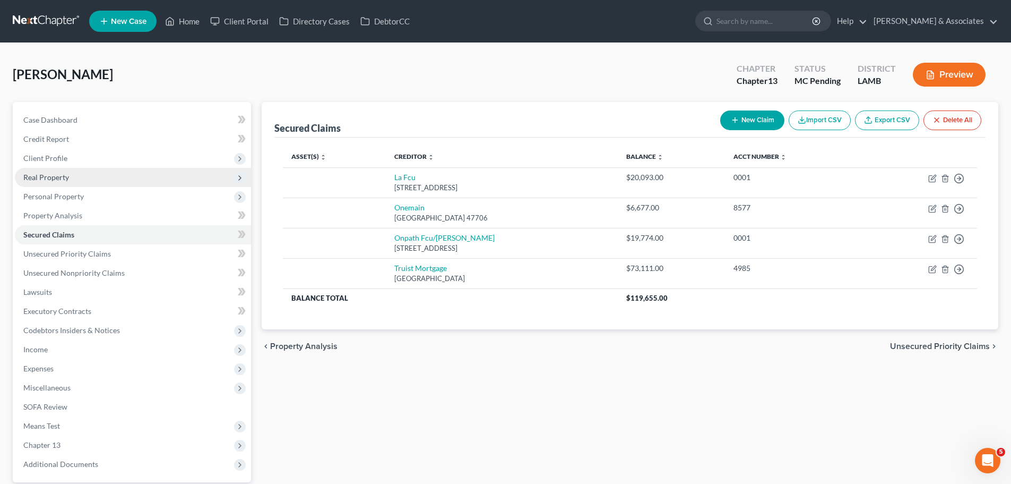
click at [103, 180] on span "Real Property" at bounding box center [133, 177] width 236 height 19
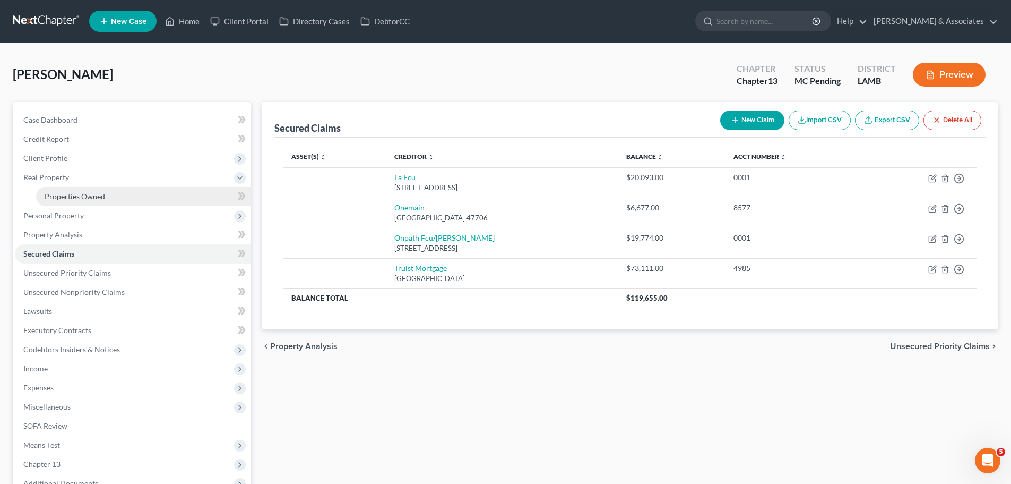
click at [100, 200] on span "Properties Owned" at bounding box center [75, 196] width 61 height 9
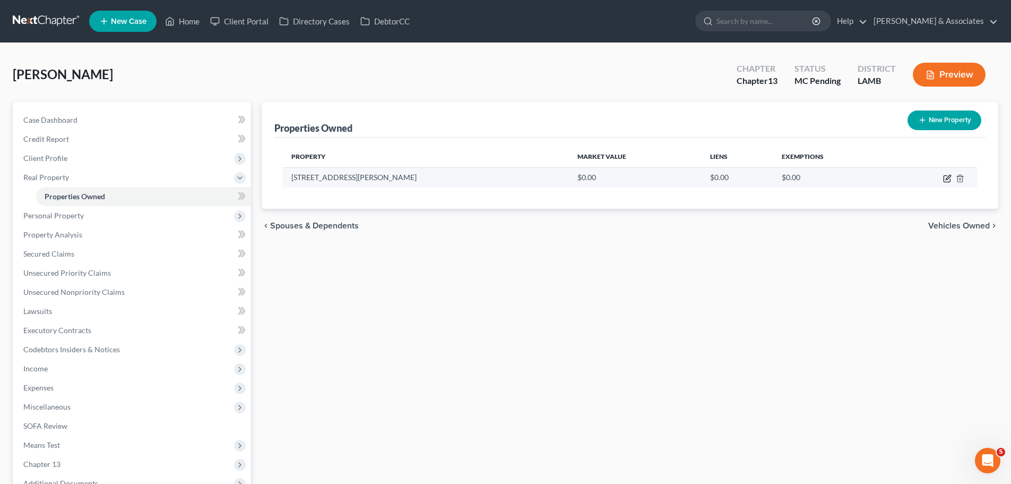
click at [950, 176] on icon "button" at bounding box center [948, 177] width 5 height 5
select select "19"
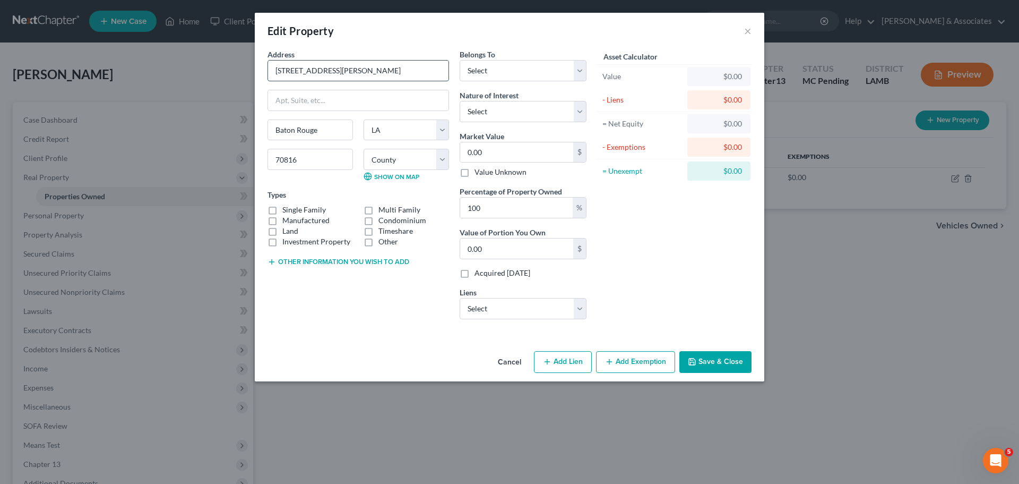
click at [419, 68] on input "15407 Schnebelen Ave" at bounding box center [358, 71] width 180 height 20
click at [517, 256] on input "0.00" at bounding box center [516, 248] width 113 height 20
click at [517, 158] on input "0.00" at bounding box center [516, 152] width 113 height 20
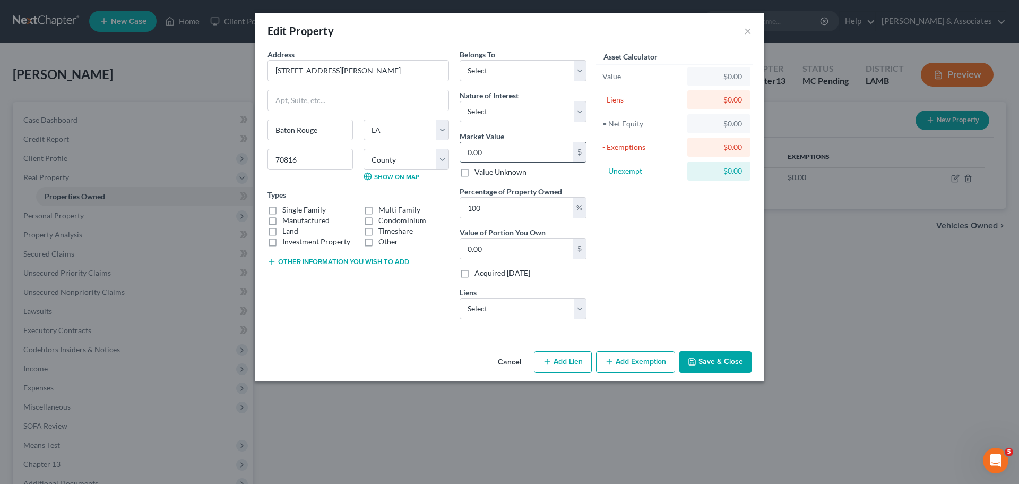
paste input "177,633"
type input "177,633"
type input "177,633.00"
type input "177,633"
click at [510, 67] on select "Select Debtor 1 Only Debtor 2 Only Debtor 1 And Debtor 2 Only At Least One Of T…" at bounding box center [523, 70] width 127 height 21
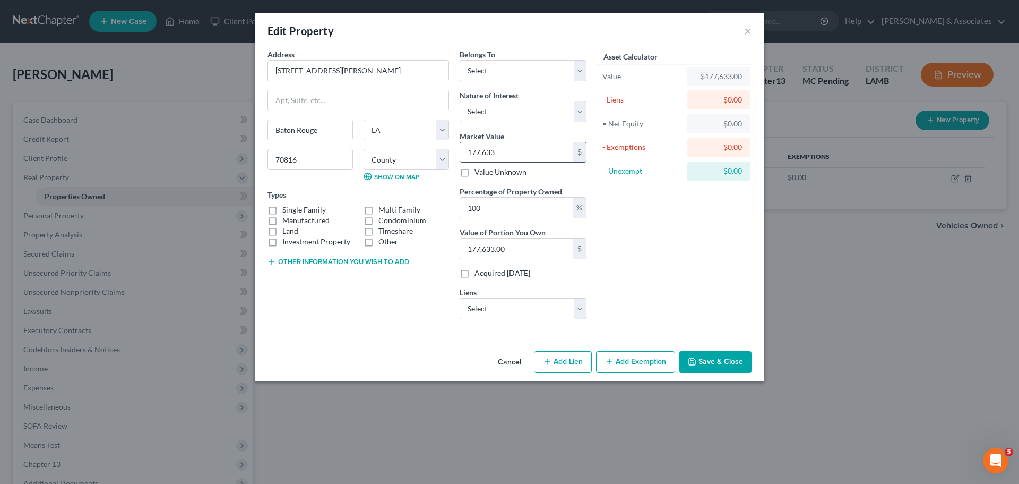
drag, startPoint x: 527, startPoint y: 164, endPoint x: 527, endPoint y: 157, distance: 7.4
click at [527, 164] on div "Market Value 177,633 $ Value Unknown" at bounding box center [523, 154] width 127 height 47
click at [527, 113] on select "Select Fee Simple Joint Tenant Life Estate Equitable Interest Future Interest T…" at bounding box center [523, 111] width 127 height 21
click at [460, 101] on select "Select Fee Simple Joint Tenant Life Estate Equitable Interest Future Interest T…" at bounding box center [523, 111] width 127 height 21
click at [523, 117] on select "Select Fee Simple Joint Tenant Life Estate Equitable Interest Future Interest T…" at bounding box center [523, 111] width 127 height 21
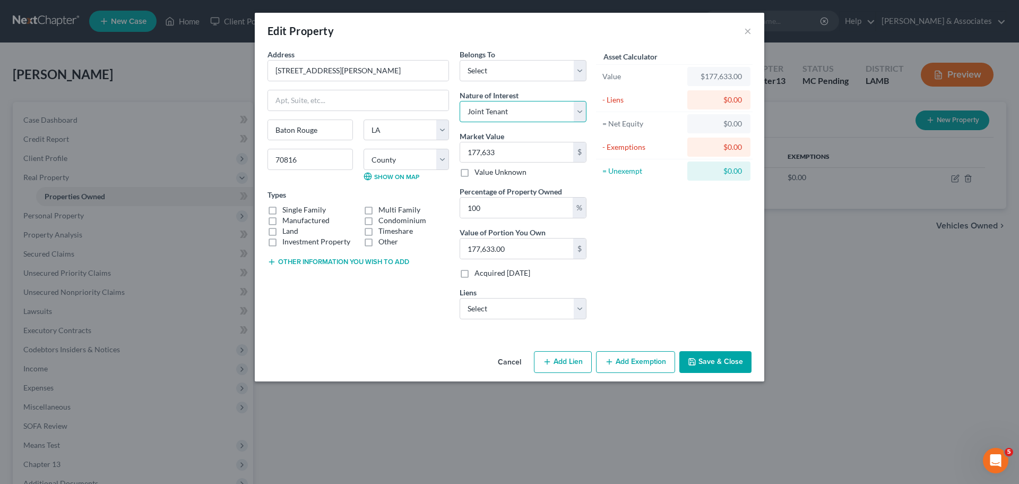
select select "0"
click at [460, 101] on select "Select Fee Simple Joint Tenant Life Estate Equitable Interest Future Interest T…" at bounding box center [523, 111] width 127 height 21
click at [516, 69] on select "Select Debtor 1 Only Debtor 2 Only Debtor 1 And Debtor 2 Only At Least One Of T…" at bounding box center [523, 70] width 127 height 21
select select "4"
click at [460, 60] on select "Select Debtor 1 Only Debtor 2 Only Debtor 1 And Debtor 2 Only At Least One Of T…" at bounding box center [523, 70] width 127 height 21
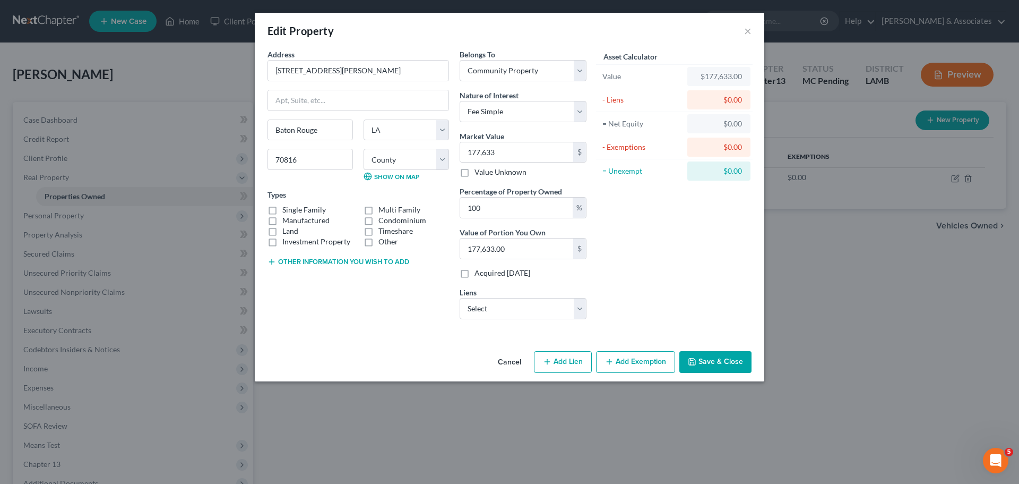
click at [416, 285] on div "Address * 15407 Schnebelen Ave Baton Rouge State AL AK AR AZ CA CO CT DE DC FL …" at bounding box center [358, 188] width 192 height 279
click at [318, 205] on label "Single Family" at bounding box center [304, 209] width 44 height 11
click at [294, 205] on input "Single Family" at bounding box center [290, 207] width 7 height 7
checkbox input "true"
click at [367, 299] on div "Address * 15407 Schnebelen Ave Baton Rouge State AL AK AR AZ CA CO CT DE DC FL …" at bounding box center [358, 188] width 192 height 279
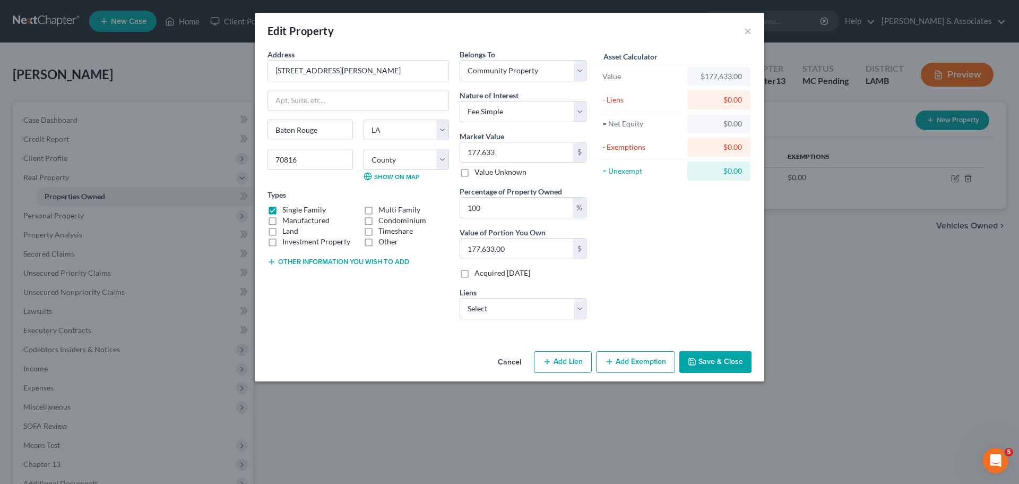
click at [535, 319] on div "Belongs To * Select Debtor 1 Only Debtor 2 Only Debtor 1 And Debtor 2 Only At L…" at bounding box center [522, 188] width 137 height 279
click at [528, 316] on select "Select Truist Mortgage - $73,111.00 La Fcu - $20,093.00 Onpath Fcu/Asi Fcu - $1…" at bounding box center [523, 308] width 127 height 21
drag, startPoint x: 345, startPoint y: 318, endPoint x: 351, endPoint y: 316, distance: 6.7
click at [345, 318] on div "Address * 15407 Schnebelen Ave Baton Rouge State AL AK AR AZ CA CO CT DE DC FL …" at bounding box center [358, 188] width 192 height 279
click at [508, 217] on input "100" at bounding box center [516, 207] width 113 height 20
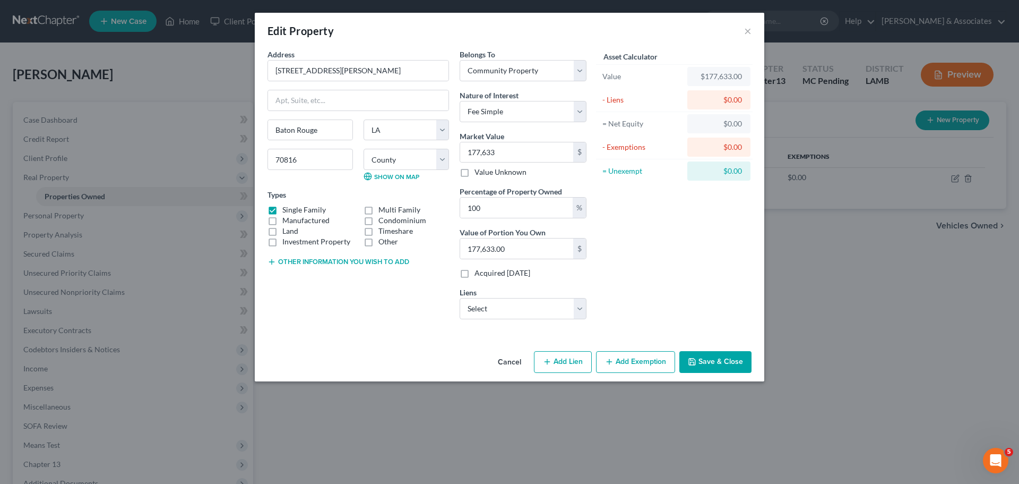
click at [508, 220] on div "Belongs To * Select Debtor 1 Only Debtor 2 Only Debtor 1 And Debtor 2 Only At L…" at bounding box center [522, 188] width 137 height 279
click at [512, 305] on select "Select Truist Mortgage - $73,111.00 La Fcu - $20,093.00 Onpath Fcu/Asi Fcu - $1…" at bounding box center [523, 308] width 127 height 21
select select "0"
click at [460, 298] on select "Select Truist Mortgage - $73,111.00 La Fcu - $20,093.00 Onpath Fcu/Asi Fcu - $1…" at bounding box center [523, 308] width 127 height 21
select select
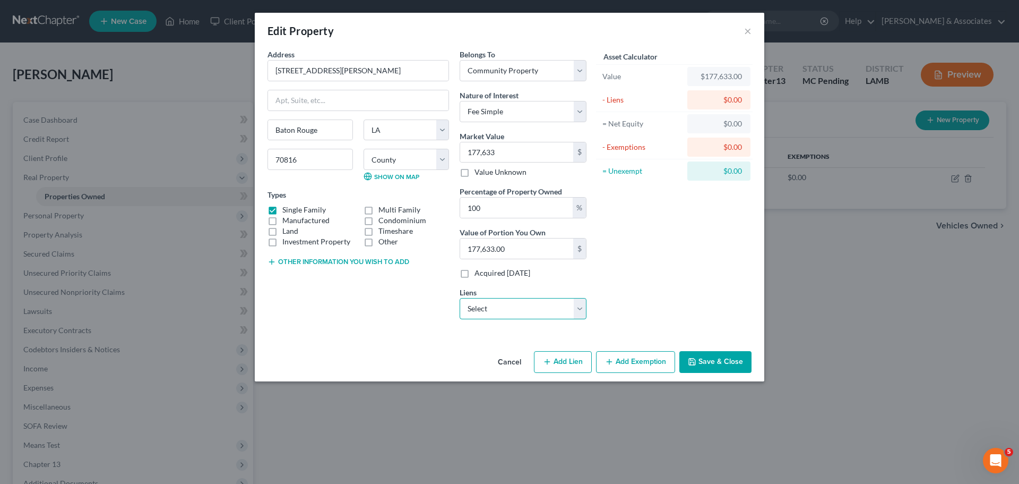
select select "48"
select select "0"
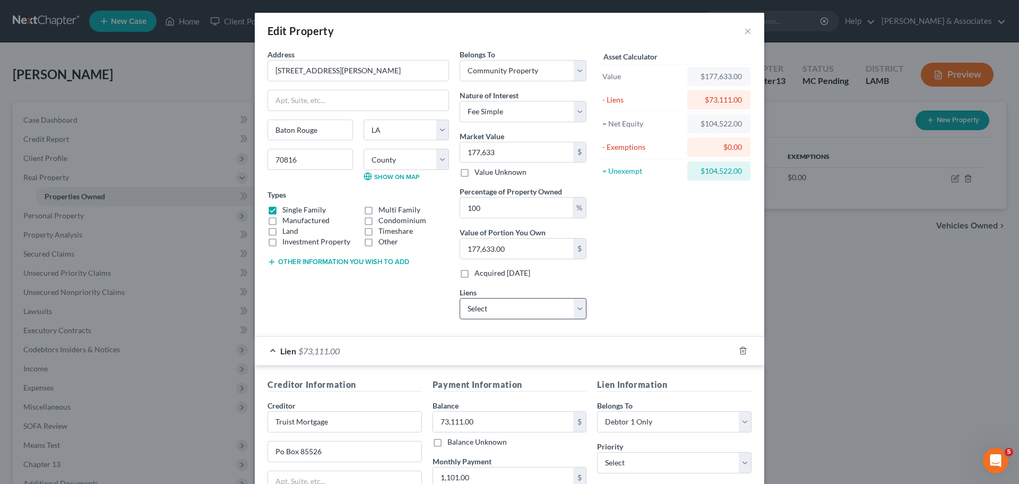
click at [454, 348] on div "Lien $73,111.00" at bounding box center [495, 351] width 480 height 28
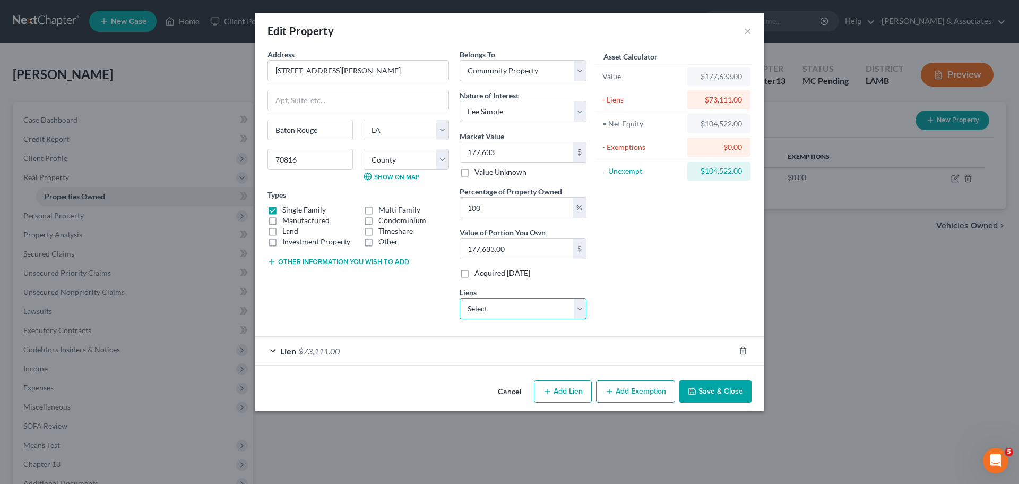
click at [480, 309] on select "Select La Fcu - $20,093.00 Onpath Fcu/Asi Fcu - $19,774.00 Onemain - $6,677.00" at bounding box center [523, 308] width 127 height 21
drag, startPoint x: 373, startPoint y: 294, endPoint x: 348, endPoint y: 314, distance: 31.8
click at [372, 294] on div "Address * 15407 Schnebelen Ave Baton Rouge State AL AK AR AZ CA CO CT DE DC FL …" at bounding box center [358, 188] width 192 height 279
click at [330, 356] on div "Lien $73,111.00" at bounding box center [495, 351] width 480 height 28
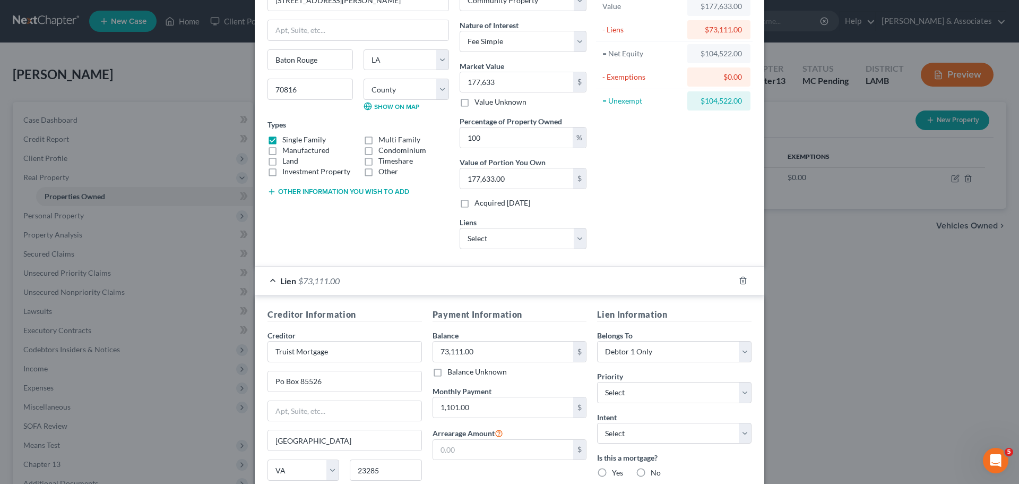
scroll to position [174, 0]
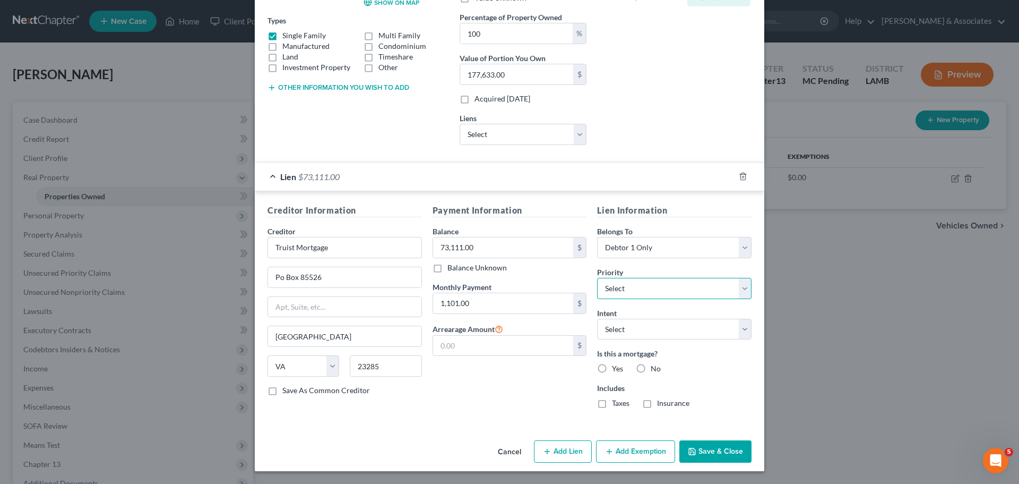
click at [627, 294] on select "Select 1st 2nd 3rd 4th 5th 6th 7th 8th 9th 10th 11th 12th 13th 14th 15th 16th 1…" at bounding box center [674, 288] width 154 height 21
click at [597, 278] on select "Select 1st 2nd 3rd 4th 5th 6th 7th 8th 9th 10th 11th 12th 13th 14th 15th 16th 1…" at bounding box center [674, 288] width 154 height 21
select select "0"
click at [649, 332] on select "Select Surrender Redeem Reaffirm Avoid Other" at bounding box center [674, 329] width 154 height 21
select select "2"
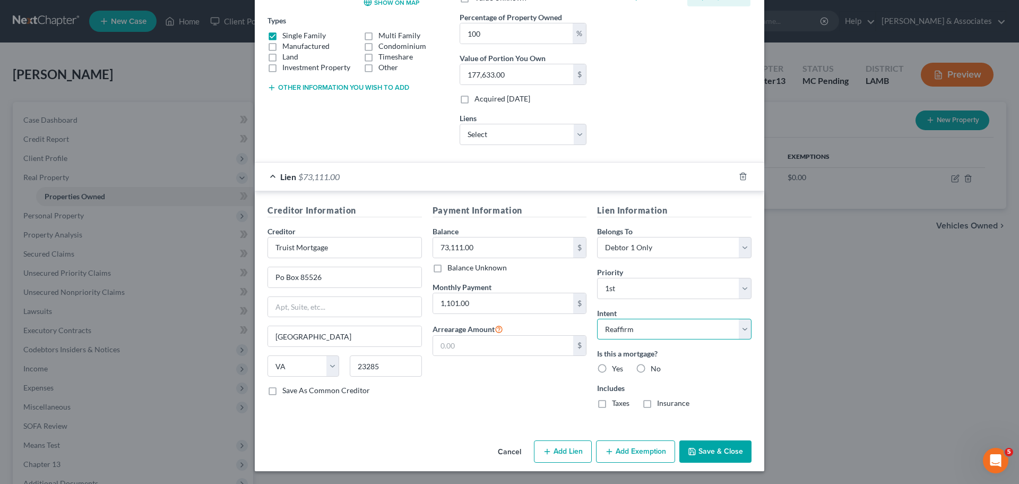
click at [597, 319] on select "Select Surrender Redeem Reaffirm Avoid Other" at bounding box center [674, 329] width 154 height 21
click at [612, 365] on label "Yes" at bounding box center [617, 368] width 11 height 11
click at [616, 365] on input "Yes" at bounding box center [619, 366] width 7 height 7
radio input "true"
click at [612, 406] on label "Taxes" at bounding box center [621, 403] width 18 height 11
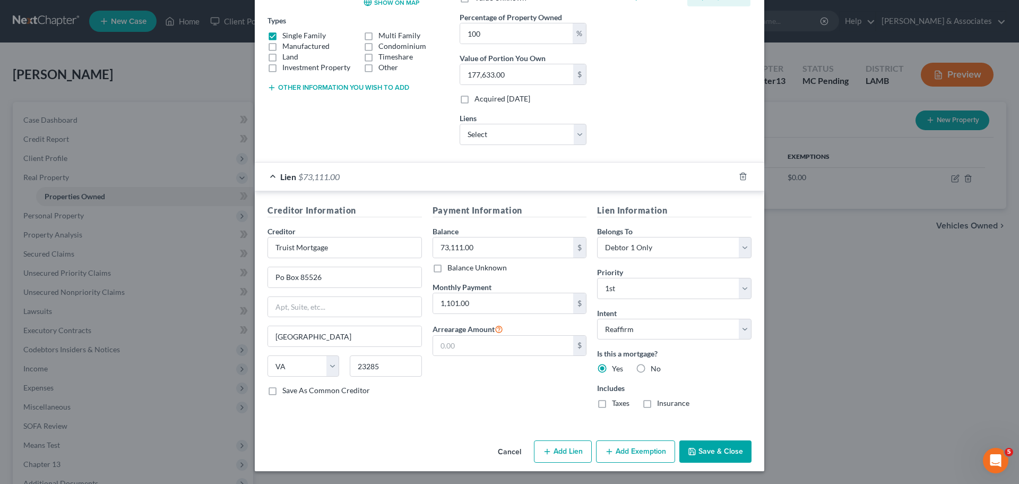
click at [616, 405] on input "Taxes" at bounding box center [619, 401] width 7 height 7
checkbox input "true"
click at [669, 410] on div "Lien Information Belongs To * Select Debtor 1 Only Debtor 2 Only Debtor 1 And D…" at bounding box center [674, 310] width 165 height 213
click at [669, 407] on label "Insurance" at bounding box center [673, 403] width 32 height 11
click at [668, 405] on input "Insurance" at bounding box center [664, 401] width 7 height 7
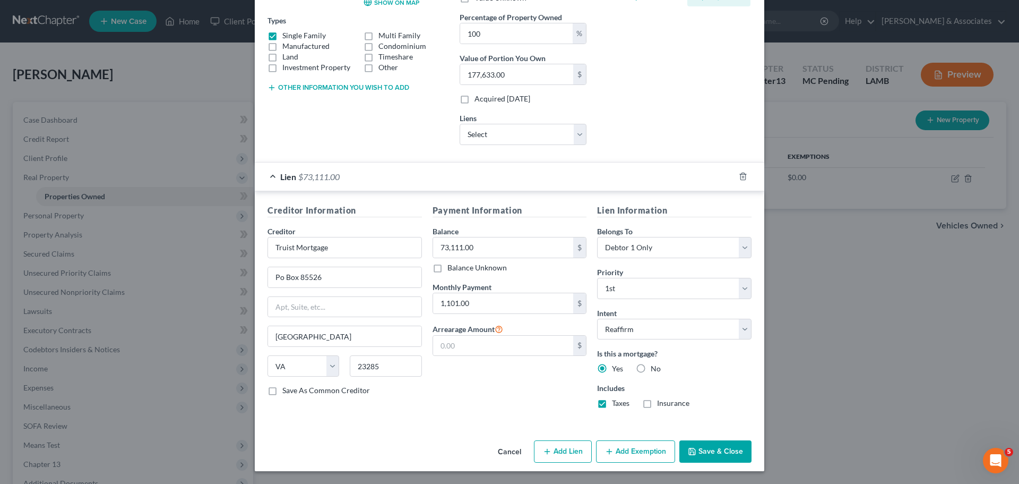
checkbox input "true"
click at [529, 398] on div "Payment Information Balance 73,111.00 $ Balance Unknown Balance Undetermined 73…" at bounding box center [509, 310] width 165 height 213
drag, startPoint x: 644, startPoint y: 265, endPoint x: 649, endPoint y: 249, distance: 16.6
click at [644, 264] on div "Lien Information Belongs To * Select Debtor 1 Only Debtor 2 Only Debtor 1 And D…" at bounding box center [674, 310] width 165 height 213
drag, startPoint x: 649, startPoint y: 249, endPoint x: 648, endPoint y: 256, distance: 7.0
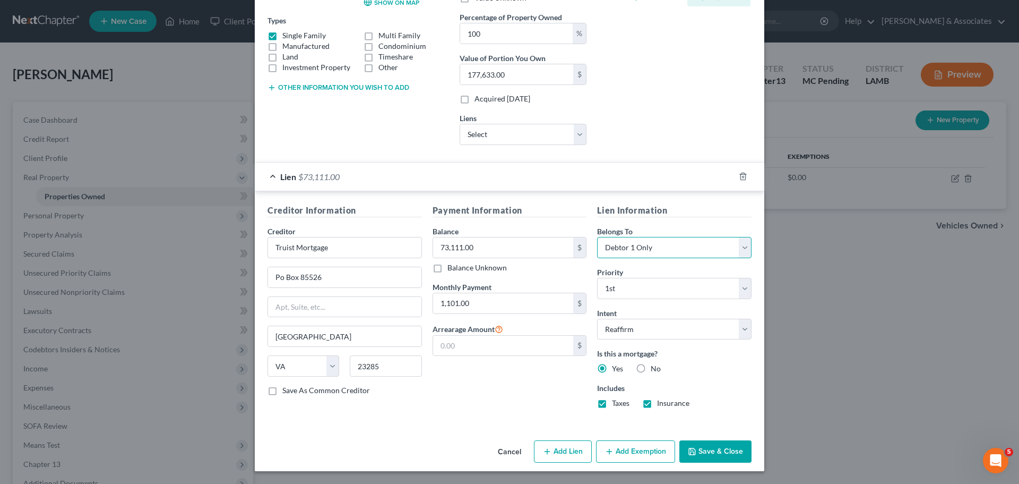
click at [649, 249] on select "Select Debtor 1 Only Debtor 2 Only Debtor 1 And Debtor 2 Only At Least One Of T…" at bounding box center [674, 247] width 154 height 21
select select "4"
click at [597, 237] on select "Select Debtor 1 Only Debtor 2 Only Debtor 1 And Debtor 2 Only At Least One Of T…" at bounding box center [674, 247] width 154 height 21
click at [725, 448] on button "Save & Close" at bounding box center [715, 451] width 72 height 22
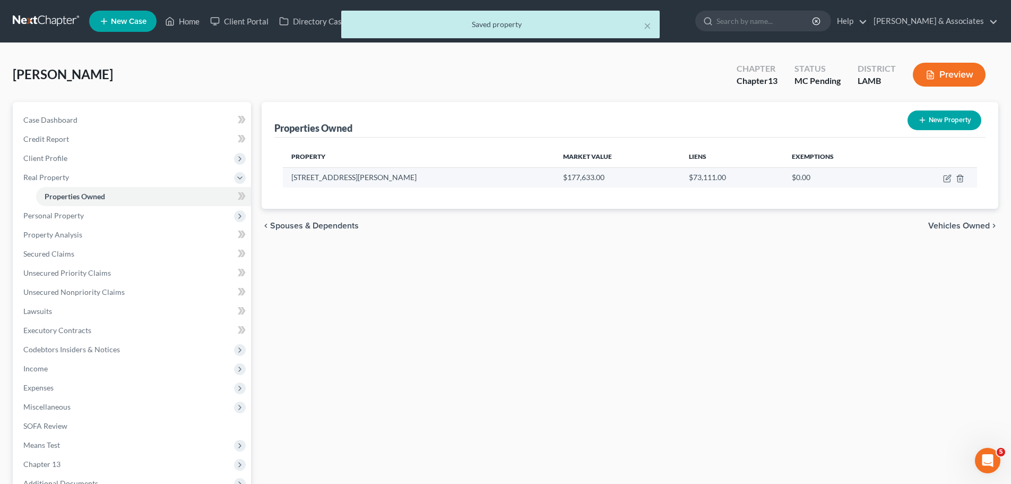
click at [338, 175] on td "15407 Schnebelen Ave" at bounding box center [419, 177] width 272 height 20
click at [948, 177] on icon "button" at bounding box center [948, 177] width 5 height 5
select select "19"
select select "16"
select select "4"
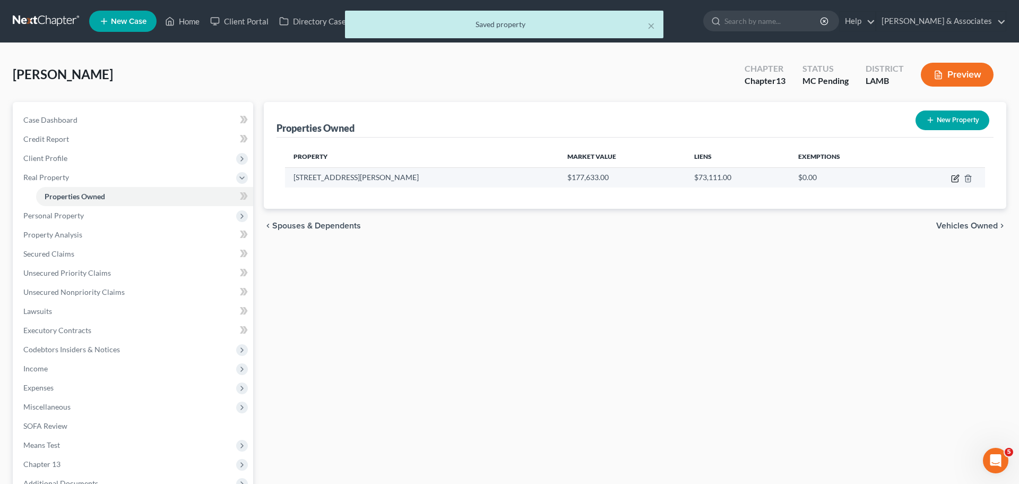
select select "0"
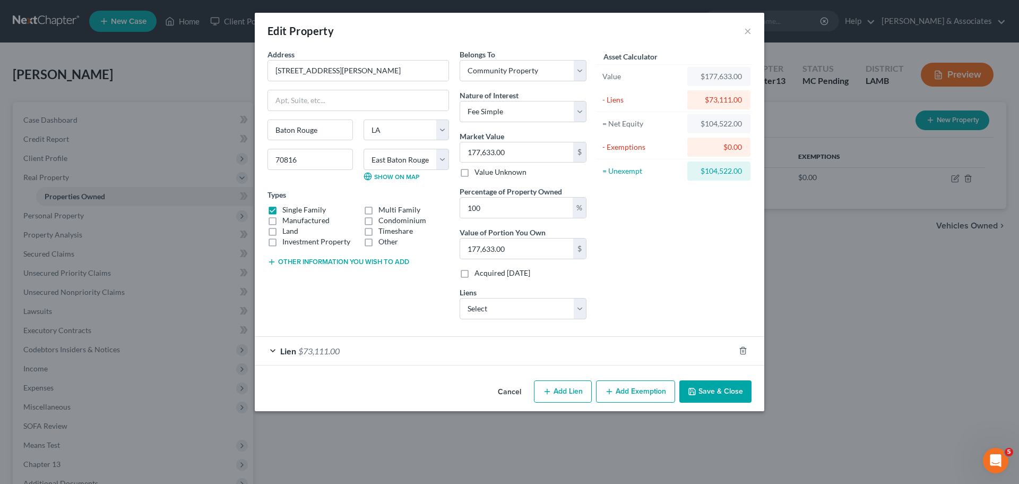
click at [539, 392] on button "Add Lien" at bounding box center [563, 391] width 58 height 22
select select "4"
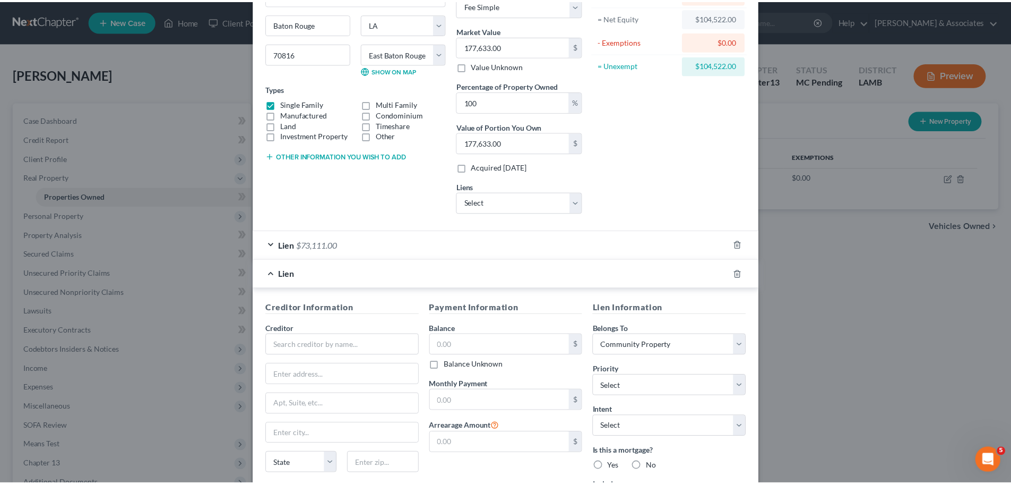
scroll to position [0, 0]
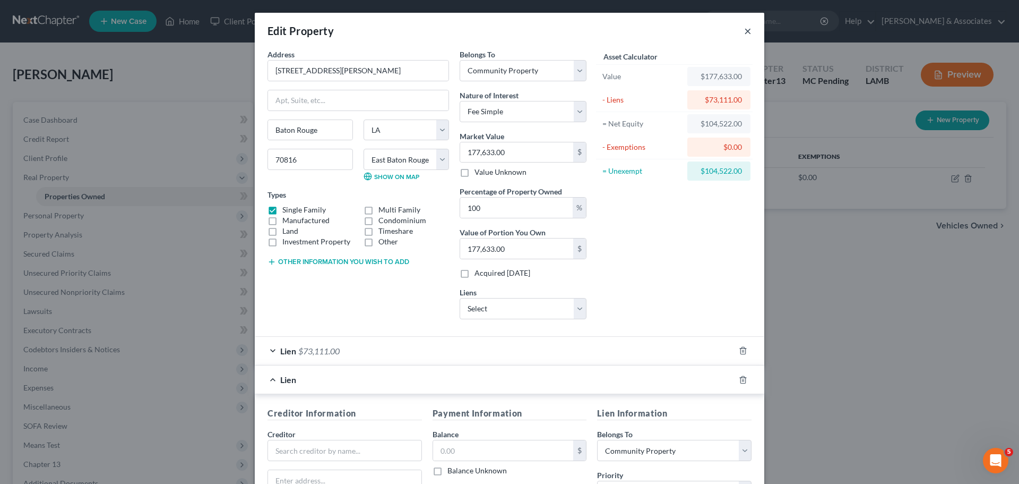
click at [744, 29] on button "×" at bounding box center [747, 30] width 7 height 13
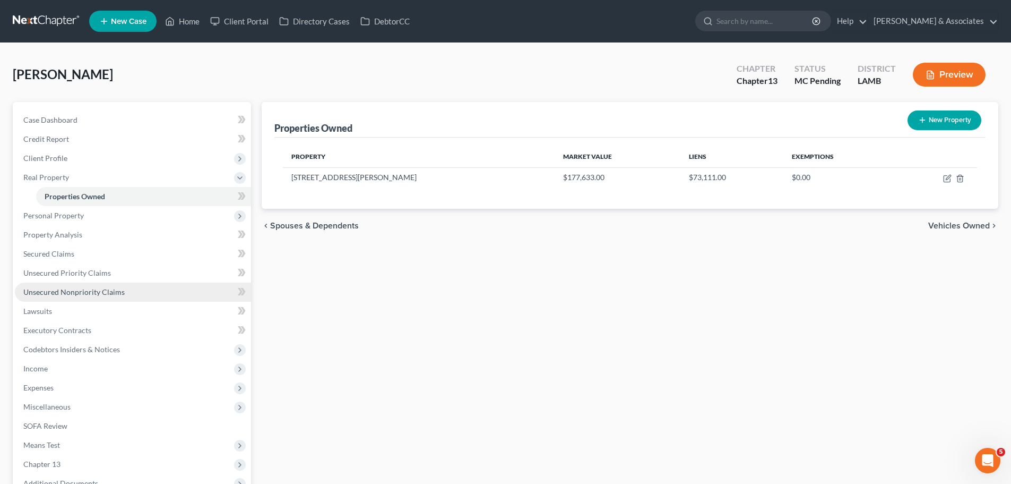
click at [91, 291] on span "Unsecured Nonpriority Claims" at bounding box center [73, 291] width 101 height 9
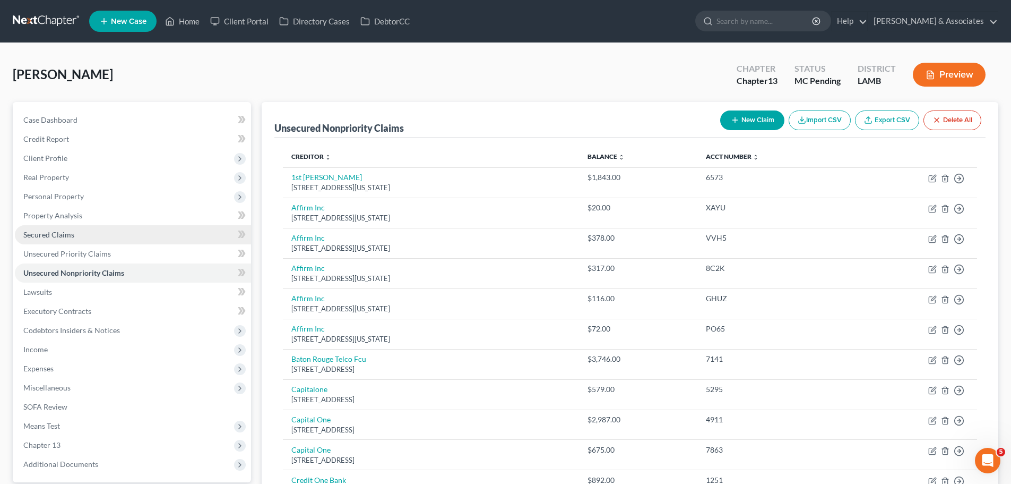
click at [43, 234] on span "Secured Claims" at bounding box center [48, 234] width 51 height 9
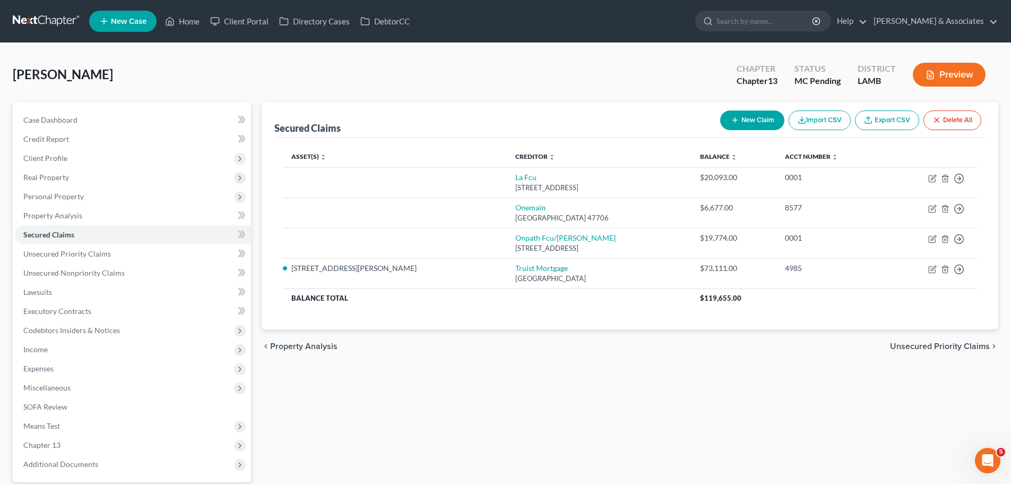
click at [547, 319] on div "Asset(s) expand_more expand_less unfold_more Creditor expand_more expand_less u…" at bounding box center [629, 233] width 711 height 192
click at [53, 276] on span "Unsecured Nonpriority Claims" at bounding box center [73, 272] width 101 height 9
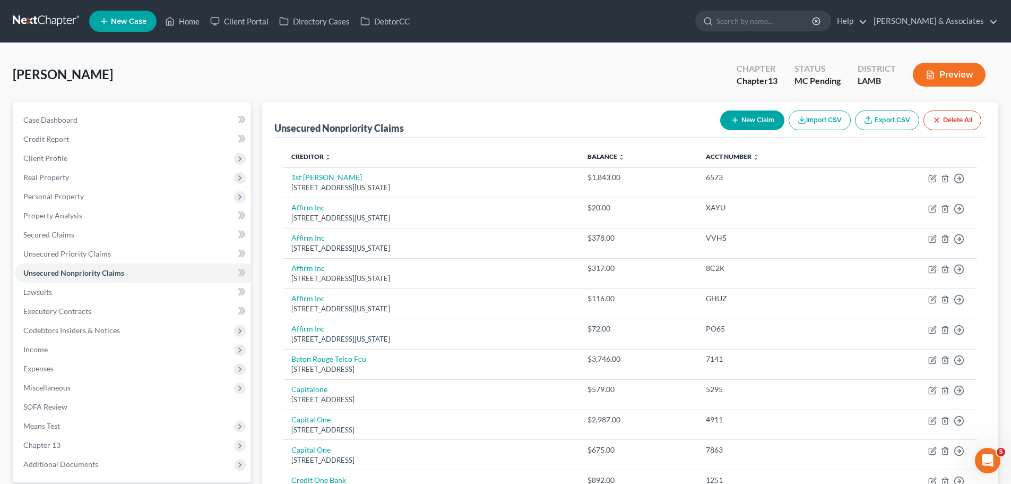
click at [749, 117] on button "New Claim" at bounding box center [752, 120] width 64 height 20
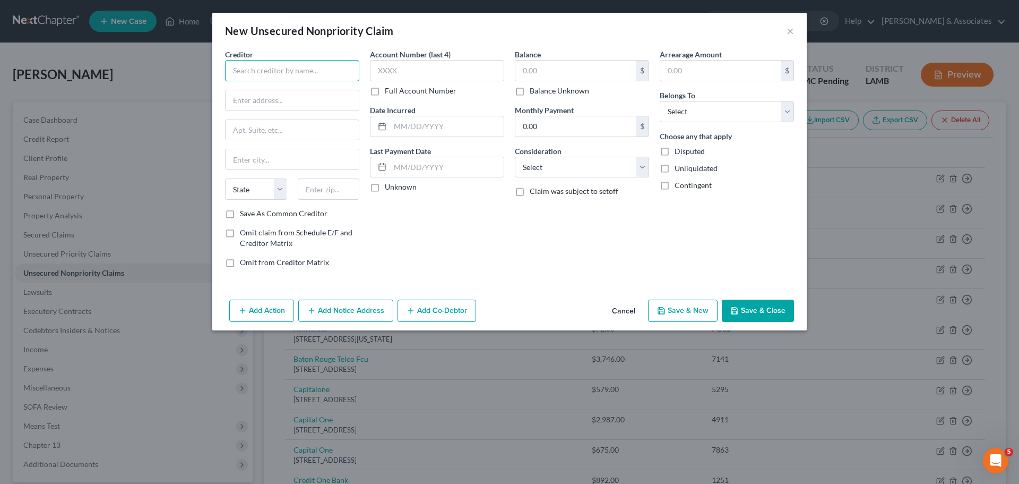
click at [322, 63] on input "text" at bounding box center [292, 70] width 134 height 21
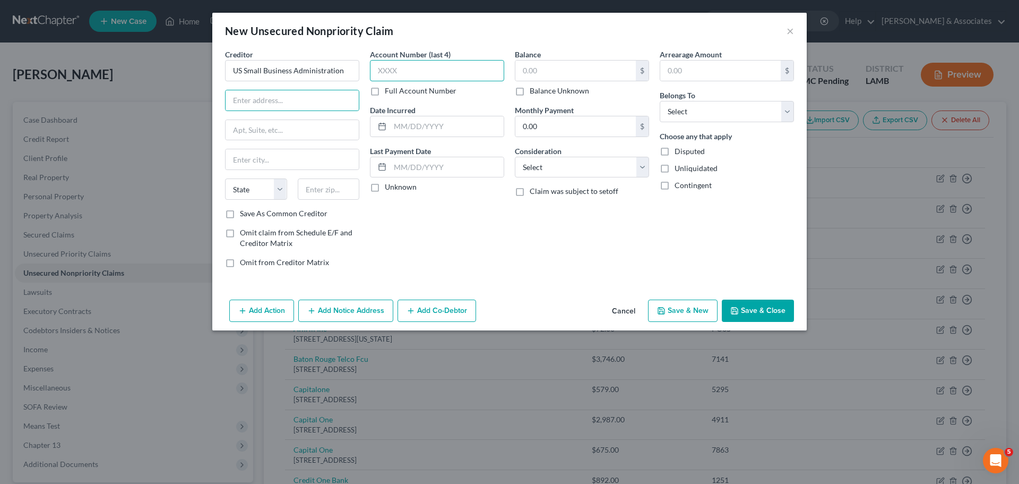
click at [418, 67] on input "text" at bounding box center [437, 70] width 134 height 21
click at [597, 264] on div "Balance $ Balance Unknown Balance Undetermined $ Balance Unknown Monthly Paymen…" at bounding box center [582, 162] width 145 height 227
click at [561, 257] on div "Balance $ Balance Unknown Balance Undetermined $ Balance Unknown Monthly Paymen…" at bounding box center [582, 162] width 145 height 227
click at [431, 128] on input "text" at bounding box center [447, 126] width 114 height 20
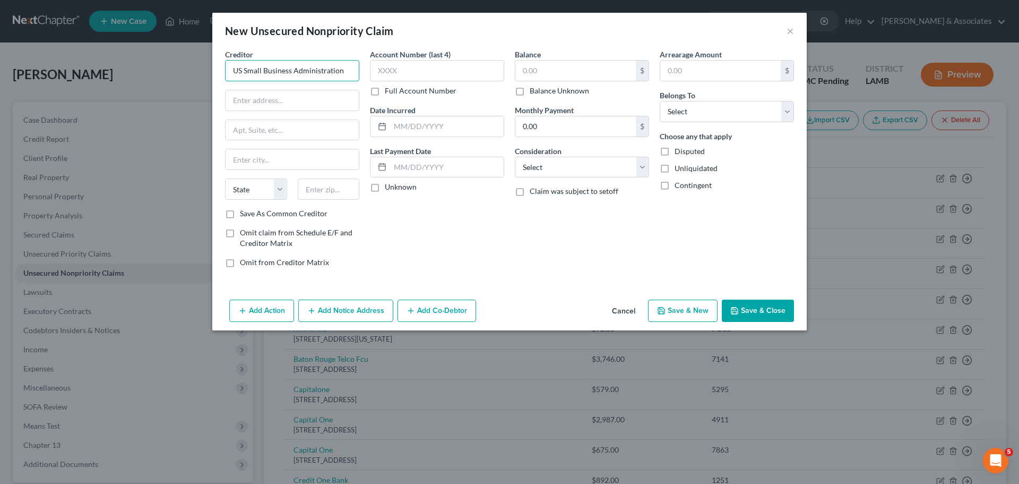
click at [317, 75] on input "US Small Business Administration" at bounding box center [292, 70] width 134 height 21
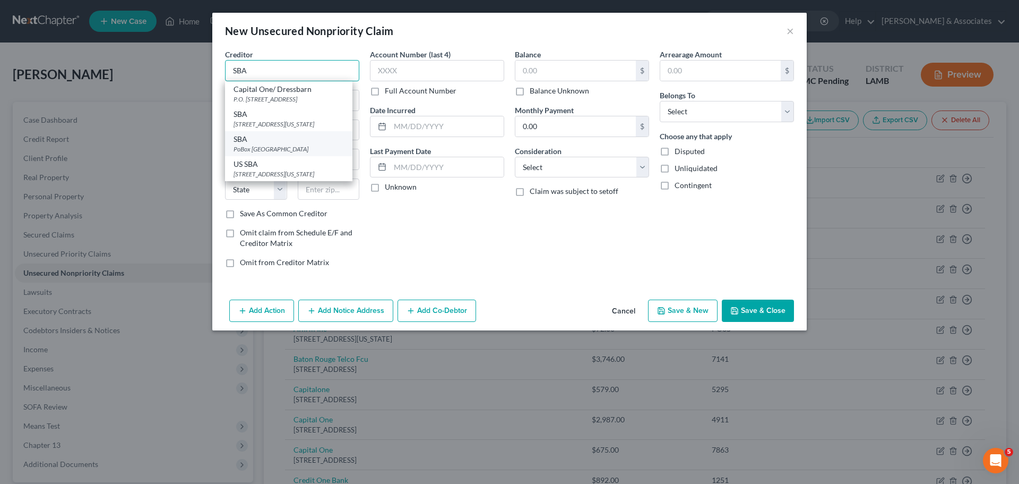
type input "SBA"
click at [322, 153] on div "PoBox 3918, Portland, OR 97208" at bounding box center [289, 148] width 110 height 9
type input "PoBox 3918"
type input "Portland"
select select "38"
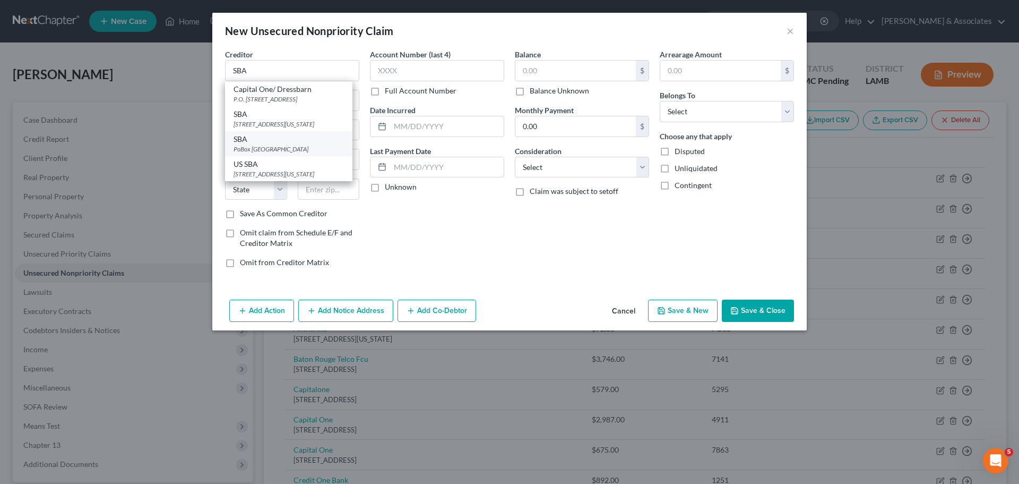
type input "97208"
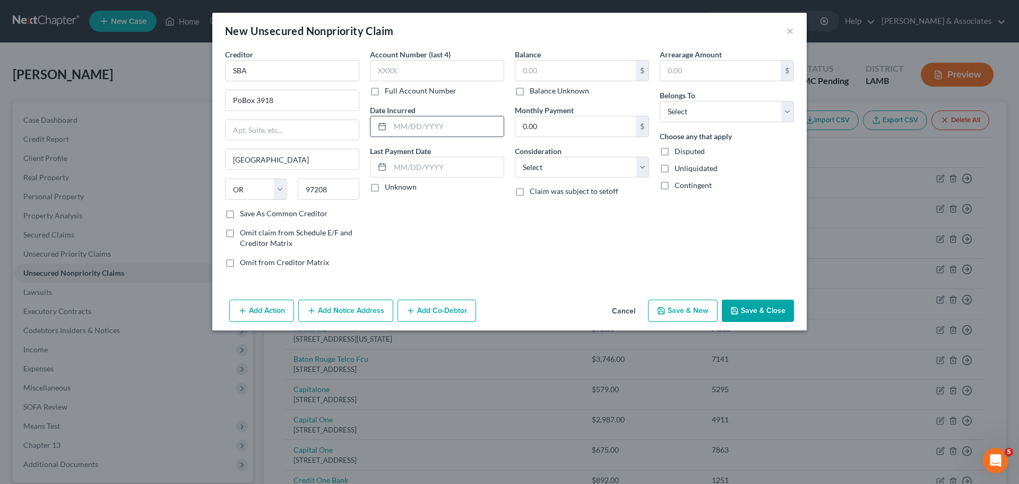
click at [463, 125] on input "text" at bounding box center [447, 126] width 114 height 20
click at [542, 66] on input "text" at bounding box center [575, 71] width 121 height 20
type input "79,121.91"
type input "1,630.00"
select select "10"
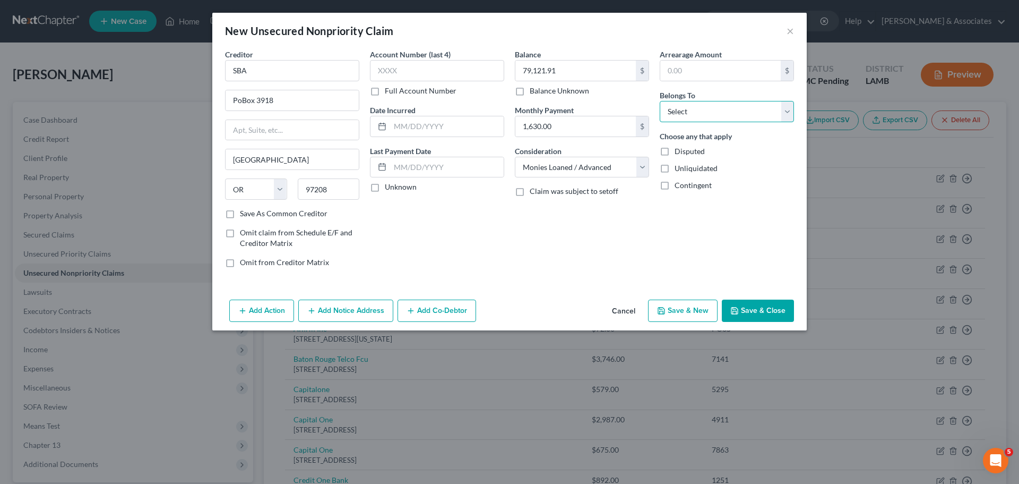
select select "4"
click at [760, 315] on button "Save & Close" at bounding box center [758, 310] width 72 height 22
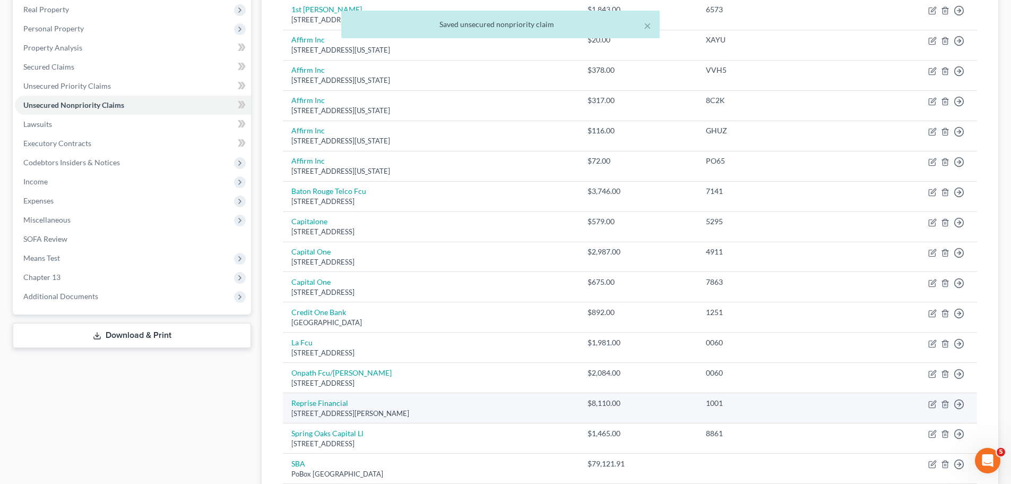
scroll to position [282, 0]
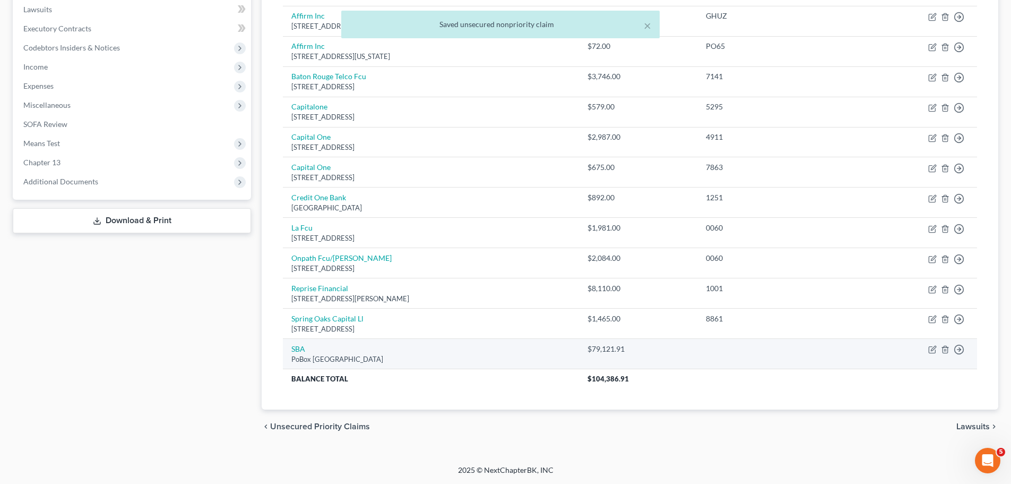
click at [953, 347] on td "Move to D Move to E Move to G Move to Notice Only" at bounding box center [914, 354] width 126 height 30
click at [964, 349] on icon "button" at bounding box center [959, 349] width 11 height 11
drag, startPoint x: 901, startPoint y: 360, endPoint x: 782, endPoint y: 341, distance: 120.4
click at [901, 360] on link "Move to D" at bounding box center [910, 357] width 89 height 18
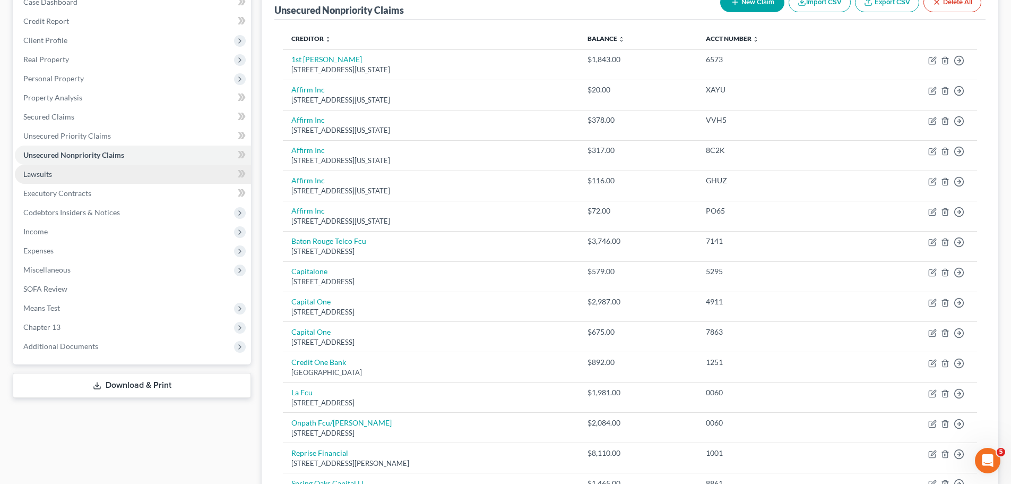
scroll to position [0, 0]
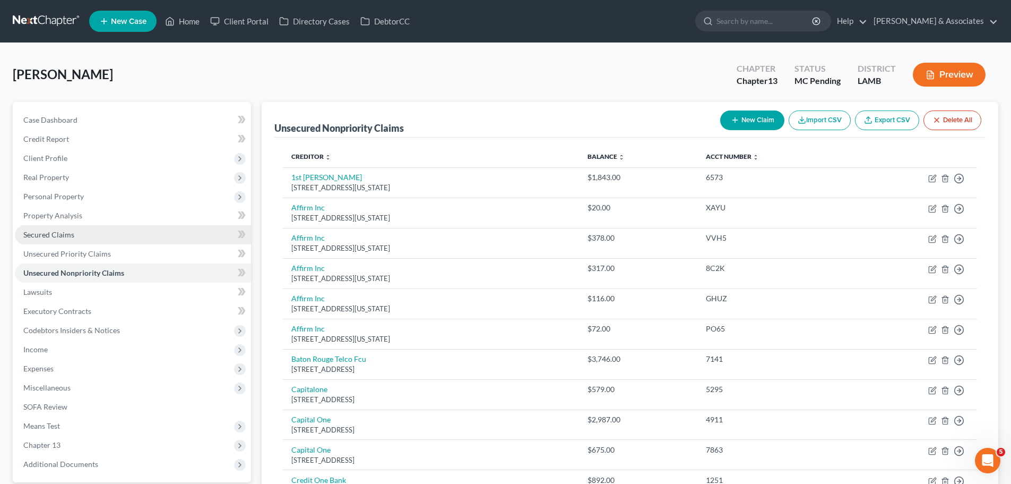
click at [76, 233] on link "Secured Claims" at bounding box center [133, 234] width 236 height 19
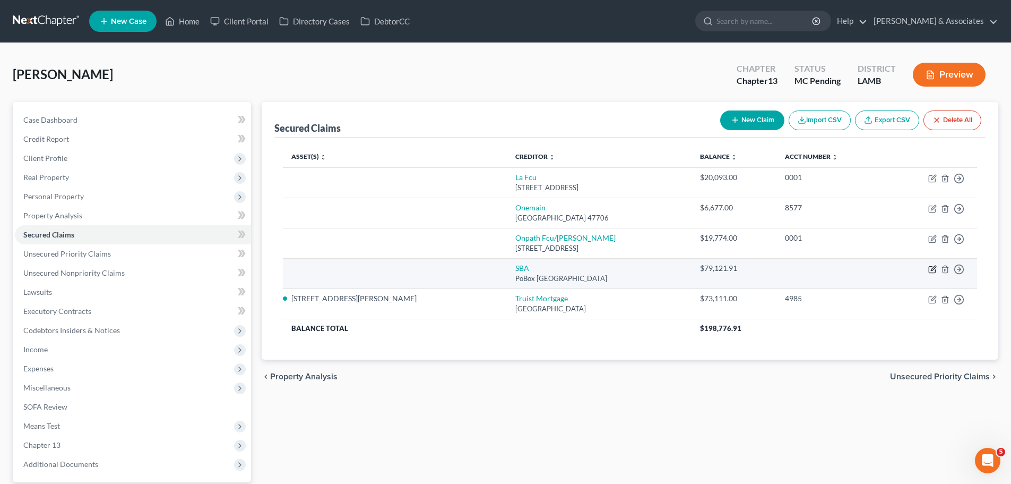
click at [931, 269] on icon "button" at bounding box center [932, 269] width 8 height 8
select select "38"
select select "0"
select select "4"
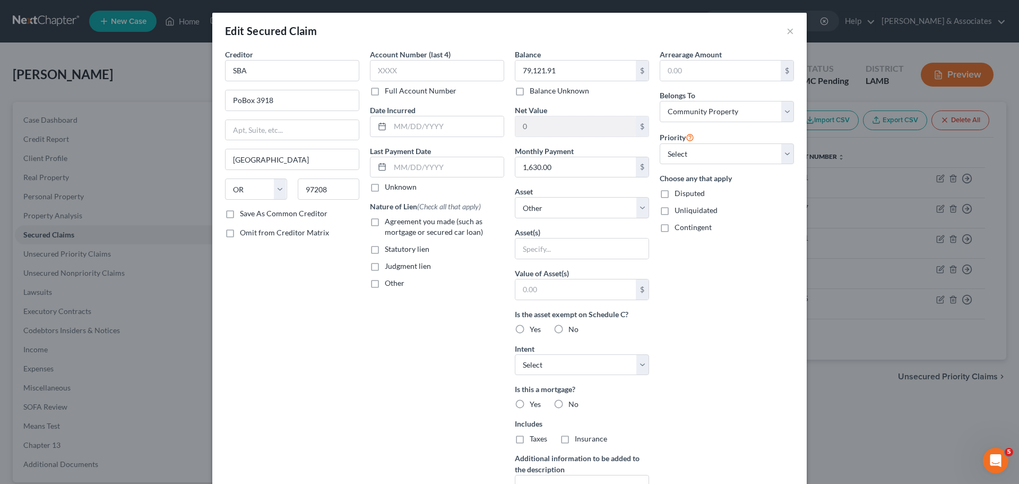
click at [439, 228] on span "Agreement you made (such as mortgage or secured car loan)" at bounding box center [434, 227] width 98 height 20
click at [396, 223] on input "Agreement you made (such as mortgage or secured car loan)" at bounding box center [392, 219] width 7 height 7
checkbox input "true"
click at [531, 207] on select "Select Other Multiple Assets Louisiana Federal/OnPath CU 8343-0 (Savings Accoun…" at bounding box center [582, 207] width 134 height 21
select select "9"
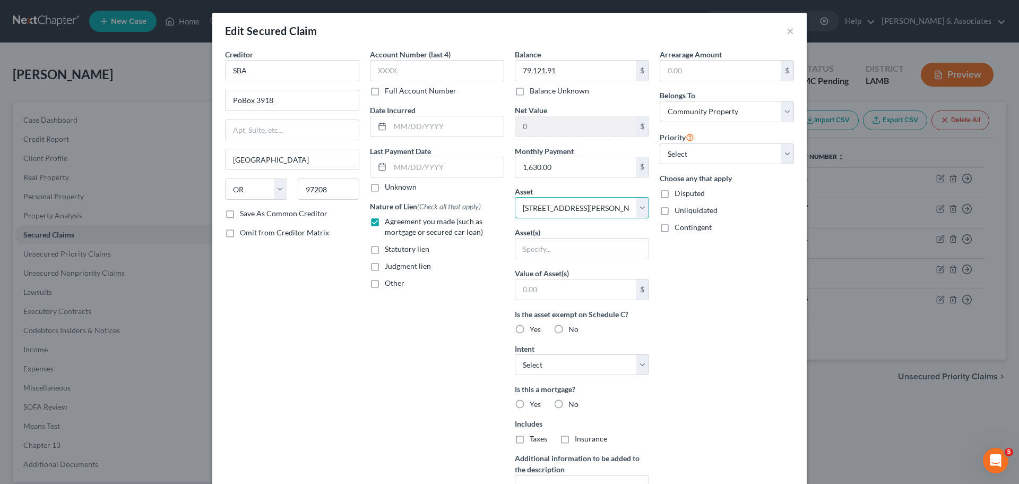
click at [515, 197] on select "Select Other Multiple Assets Louisiana Federal/OnPath CU 8343-0 (Savings Accoun…" at bounding box center [582, 207] width 134 height 21
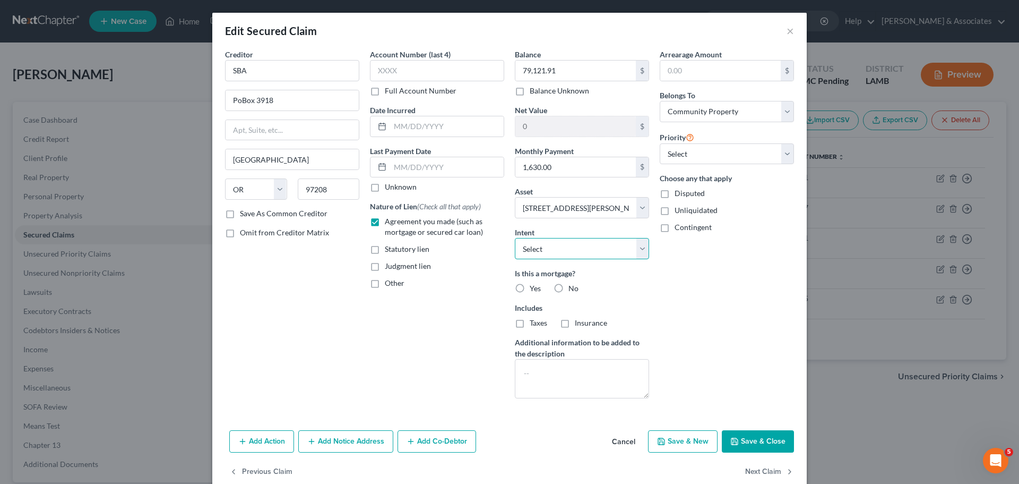
click at [537, 254] on select "Select Surrender Redeem Reaffirm Avoid Other" at bounding box center [582, 248] width 134 height 21
select select "2"
click at [515, 238] on select "Select Surrender Redeem Reaffirm Avoid Other" at bounding box center [582, 248] width 134 height 21
click at [725, 144] on select "Select 2nd 3rd 4th 5th 6th 7th 8th 9th 10th 11th 12th 13th 14th 15th 16th 17th …" at bounding box center [727, 153] width 134 height 21
select select "0"
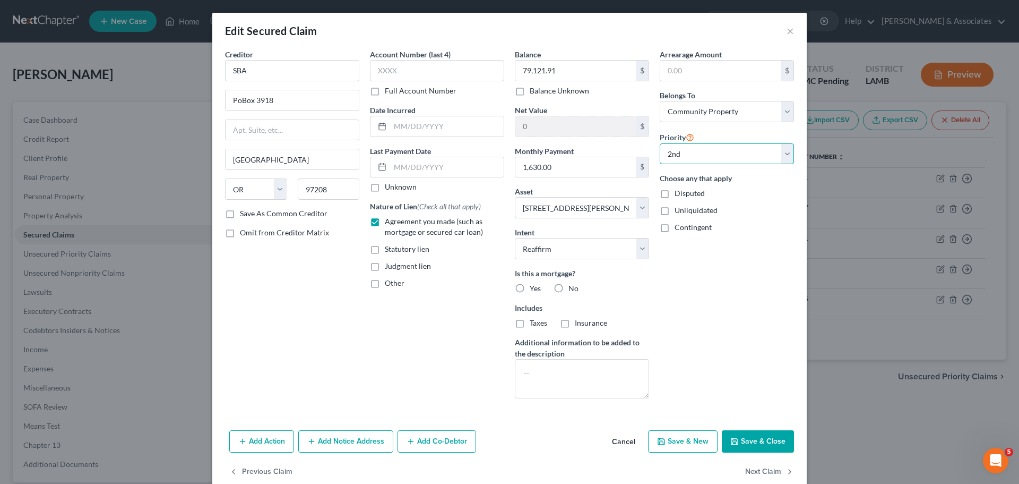
click at [660, 143] on select "Select 2nd 3rd 4th 5th 6th 7th 8th 9th 10th 11th 12th 13th 14th 15th 16th 17th …" at bounding box center [727, 153] width 134 height 21
click at [724, 282] on div "Arrearage Amount $ Belongs To * Select Debtor 1 Only Debtor 2 Only Debtor 1 And…" at bounding box center [727, 228] width 145 height 358
click at [530, 289] on label "Yes" at bounding box center [535, 288] width 11 height 11
click at [534, 289] on input "Yes" at bounding box center [537, 286] width 7 height 7
radio input "true"
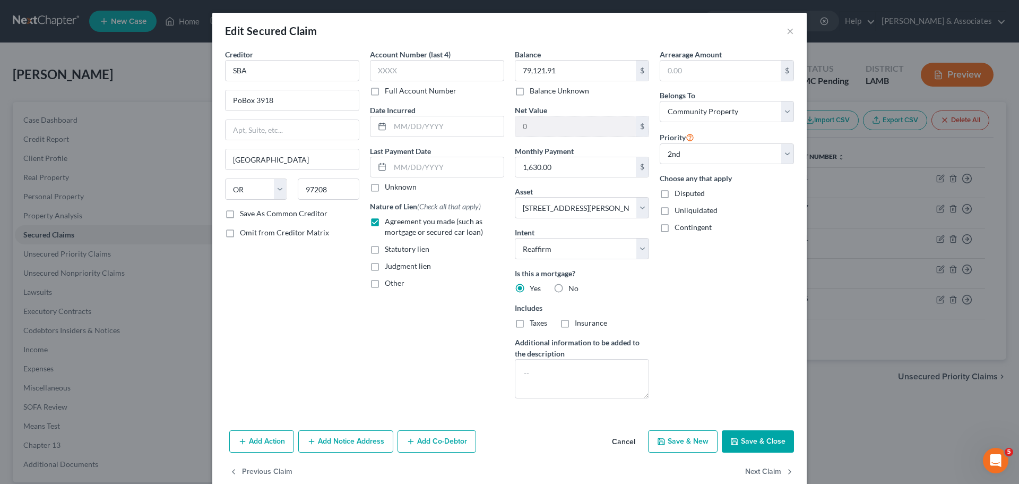
click at [633, 307] on label "Includes" at bounding box center [582, 307] width 134 height 11
click at [566, 168] on input "1,630.00" at bounding box center [575, 167] width 121 height 20
type input "326.00"
type input "1,630.00"
click at [770, 443] on button "Save & Close" at bounding box center [758, 441] width 72 height 22
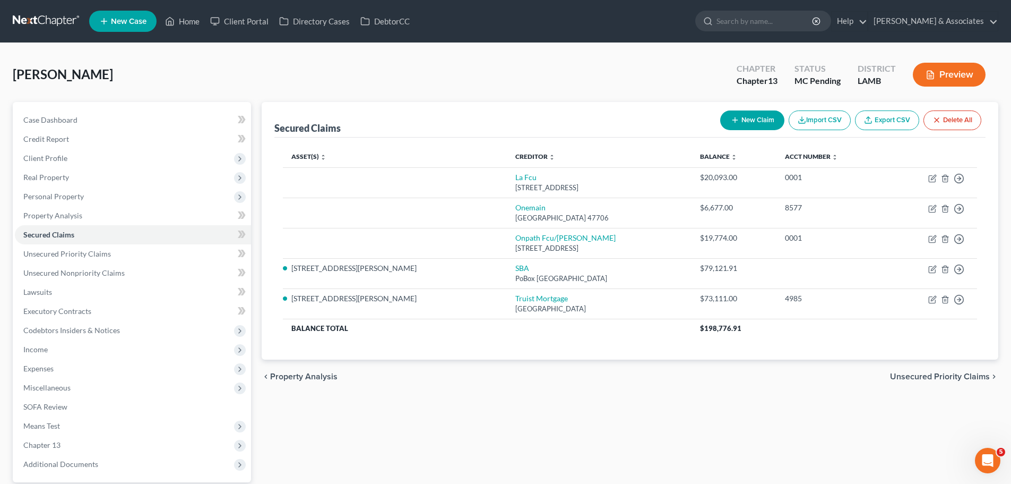
drag, startPoint x: 360, startPoint y: 392, endPoint x: 397, endPoint y: 377, distance: 38.8
click at [360, 392] on div "chevron_left Property Analysis Unsecured Priority Claims chevron_right" at bounding box center [630, 376] width 737 height 34
click at [84, 267] on link "Unsecured Nonpriority Claims" at bounding box center [133, 272] width 236 height 19
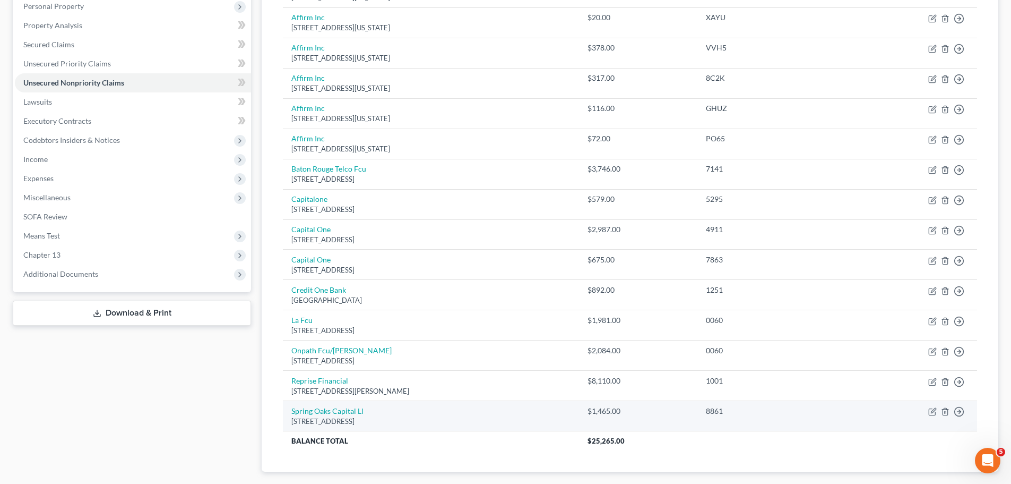
scroll to position [93, 0]
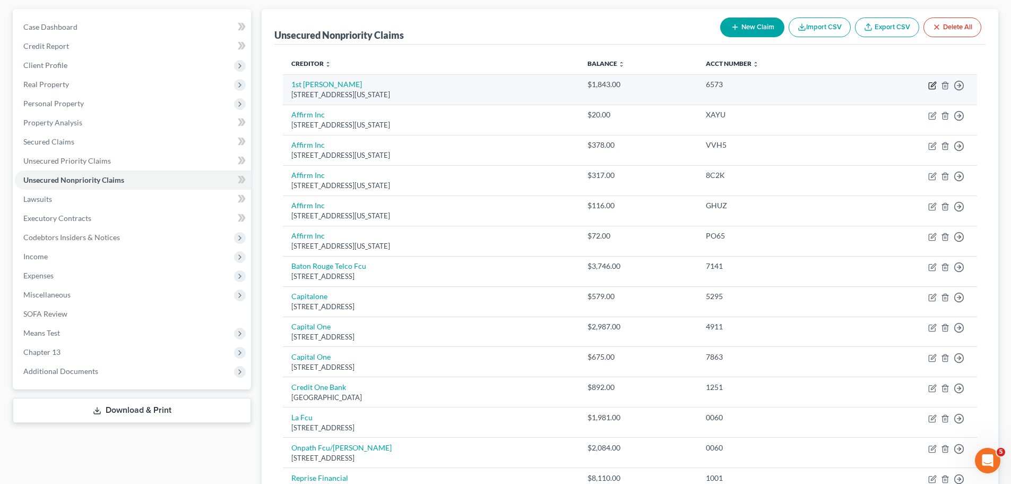
click at [933, 83] on icon "button" at bounding box center [932, 85] width 8 height 8
select select "19"
select select "1"
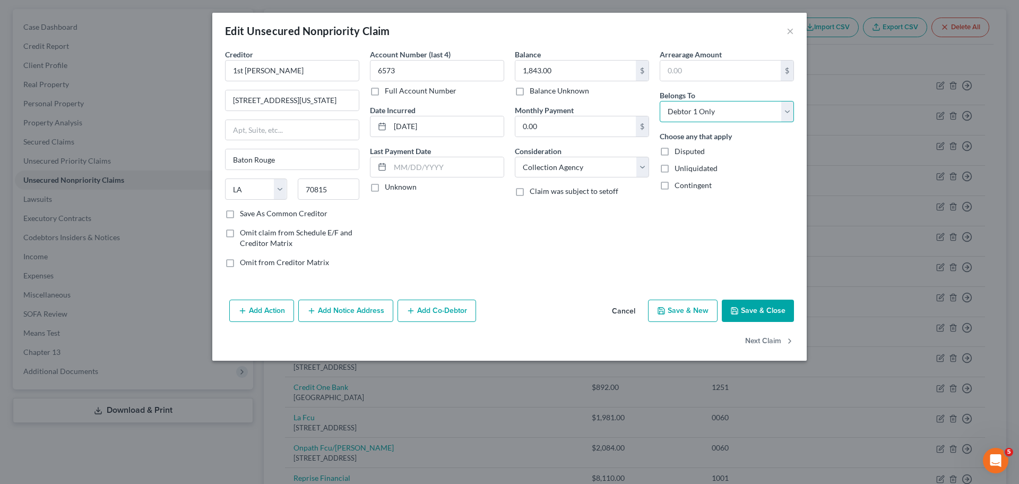
click at [686, 110] on select "Select Debtor 1 Only Debtor 2 Only Debtor 1 And Debtor 2 Only At Least One Of T…" at bounding box center [727, 111] width 134 height 21
select select "4"
click at [660, 101] on select "Select Debtor 1 Only Debtor 2 Only Debtor 1 And Debtor 2 Only At Least One Of T…" at bounding box center [727, 111] width 134 height 21
click at [557, 241] on div "Balance 1,843.00 $ Balance Unknown Balance Undetermined 1,843.00 $ Balance Unkn…" at bounding box center [582, 162] width 145 height 227
click at [773, 314] on button "Save & Close" at bounding box center [758, 310] width 72 height 22
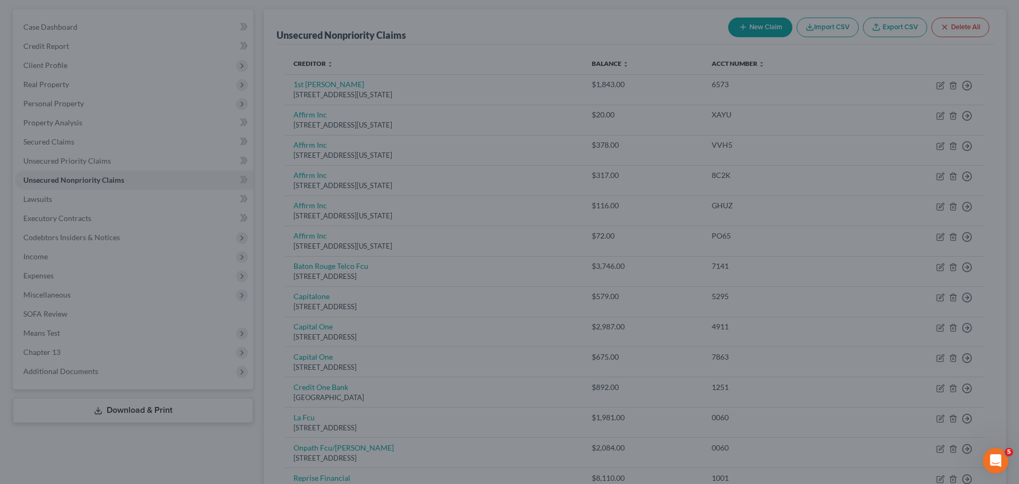
type input "0"
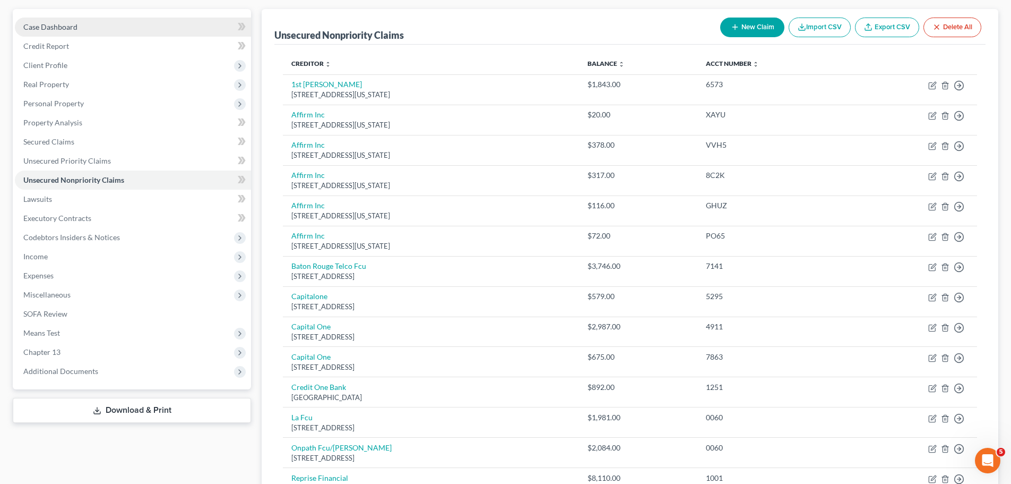
drag, startPoint x: 124, startPoint y: 28, endPoint x: 138, endPoint y: 26, distance: 13.9
click at [124, 28] on link "Case Dashboard" at bounding box center [133, 27] width 236 height 19
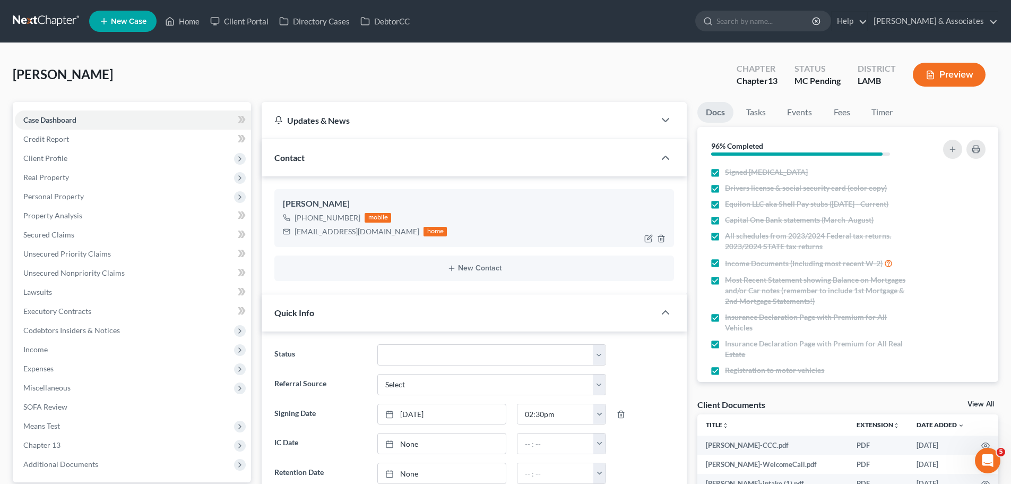
scroll to position [313, 0]
click at [115, 164] on span "Client Profile" at bounding box center [133, 158] width 236 height 19
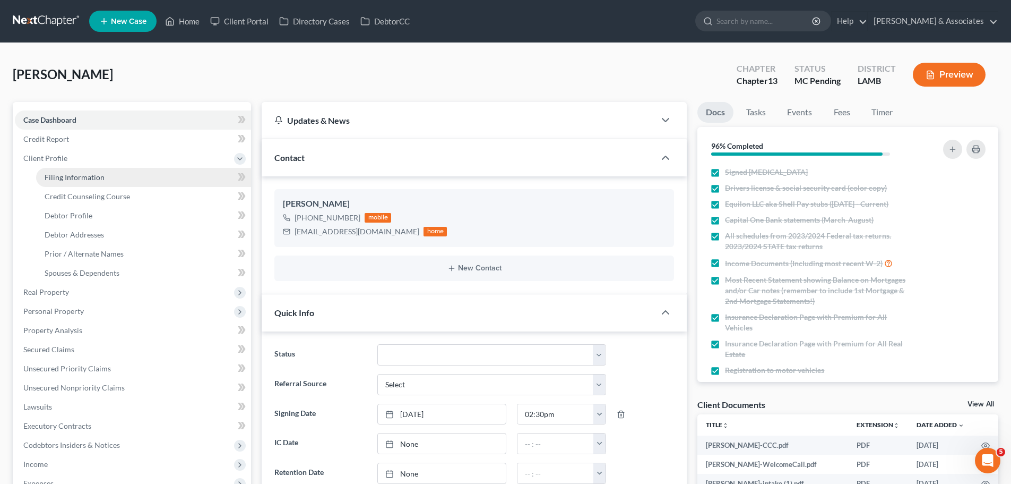
click at [116, 176] on link "Filing Information" at bounding box center [143, 177] width 215 height 19
select select "1"
select select "0"
select select "3"
select select "35"
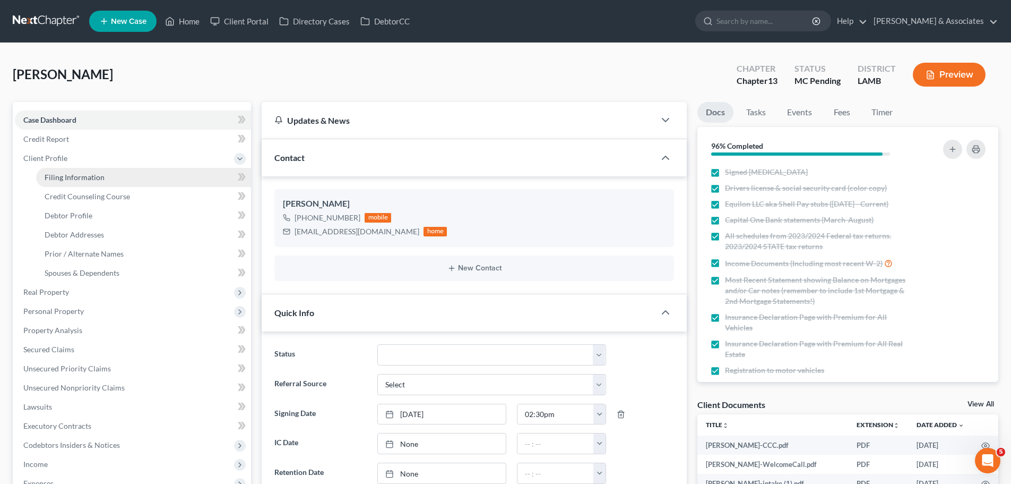
select select "0"
select select "19"
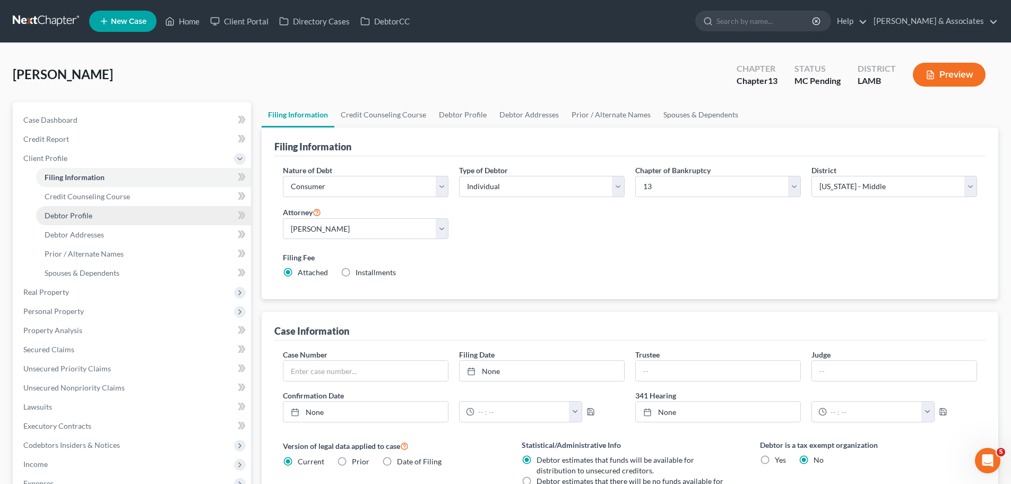
click at [79, 217] on span "Debtor Profile" at bounding box center [69, 215] width 48 height 9
select select "0"
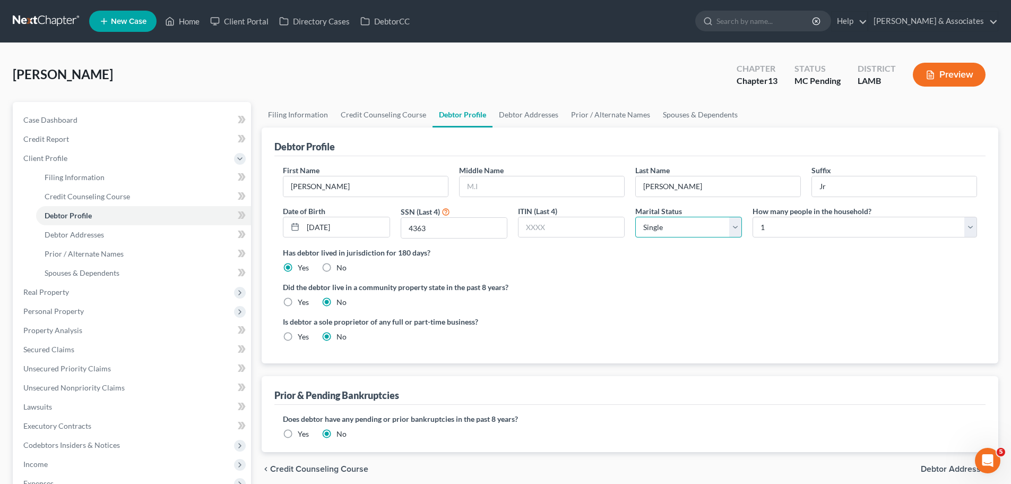
click at [696, 228] on select "Select Single Married Separated Divorced Widowed" at bounding box center [688, 227] width 107 height 21
select select "1"
click at [635, 217] on select "Select Single Married Separated Divorced Widowed" at bounding box center [688, 227] width 107 height 21
click at [688, 257] on label "Has debtor lived in jurisdiction for 180 days?" at bounding box center [630, 252] width 694 height 11
click at [763, 225] on select "Select 1 2 3 4 5 6 7 8 9 10 11 12 13 14 15 16 17 18 19 20" at bounding box center [865, 227] width 225 height 21
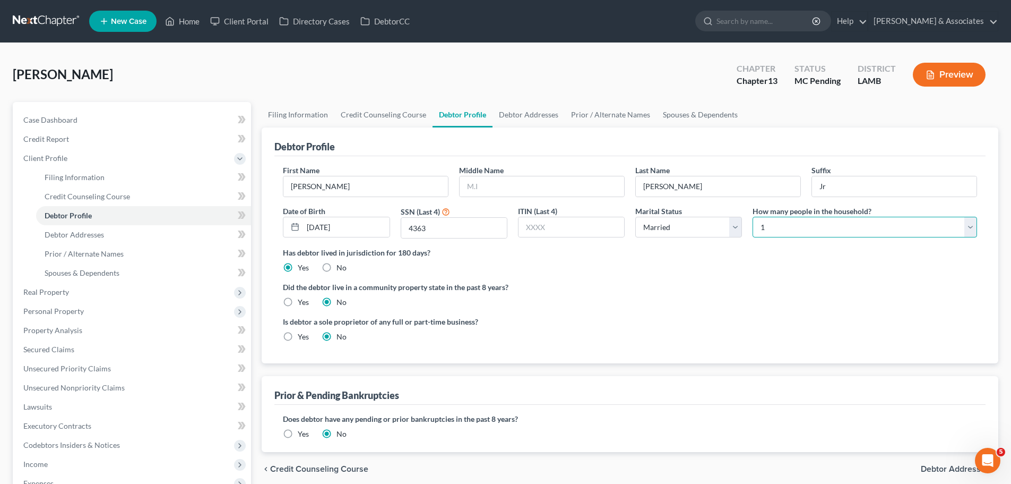
click at [763, 234] on select "Select 1 2 3 4 5 6 7 8 9 10 11 12 13 14 15 16 17 18 19 20" at bounding box center [865, 227] width 225 height 21
click at [429, 233] on input "4363" at bounding box center [454, 228] width 106 height 20
click at [452, 233] on input "4363" at bounding box center [454, 228] width 106 height 20
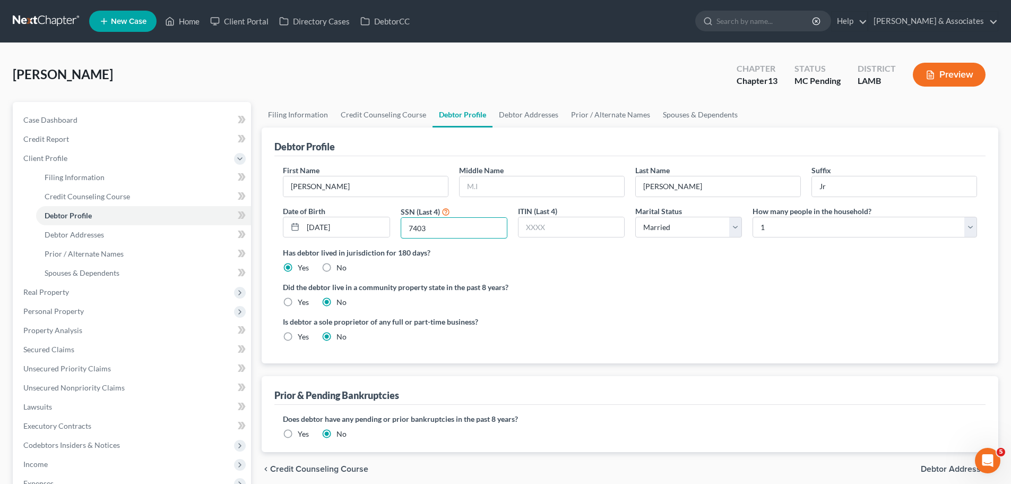
type input "7403"
click at [728, 313] on ng-include "First Name Wilbert Middle Name Last Name Jones Suffix Jr Date of Birth 08/22/19…" at bounding box center [630, 258] width 694 height 186
drag, startPoint x: 839, startPoint y: 312, endPoint x: 825, endPoint y: 307, distance: 14.6
click at [839, 312] on ng-include "First Name Wilbert Middle Name Last Name Jones Suffix Jr Date of Birth 08/22/19…" at bounding box center [630, 258] width 694 height 186
click at [562, 292] on label "Did the debtor live in a community property state in the past 8 years?" at bounding box center [630, 286] width 694 height 11
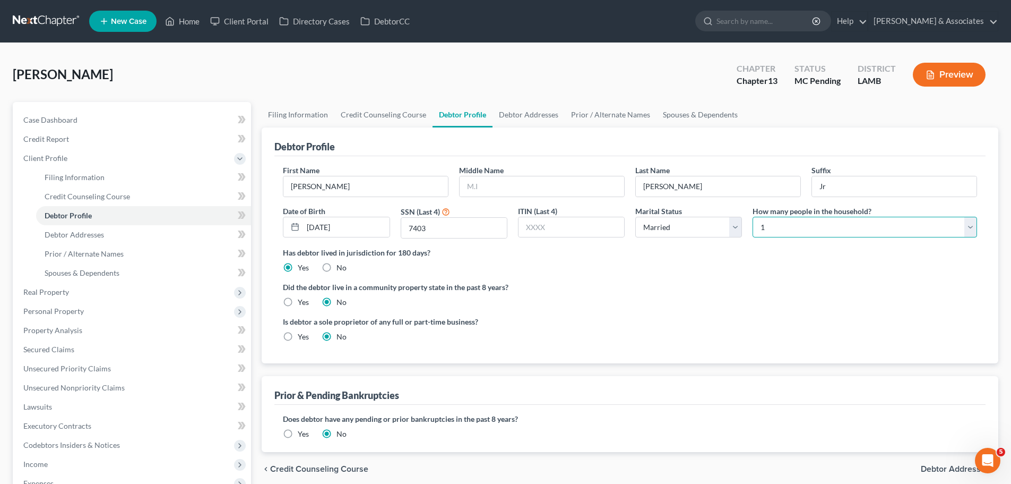
drag, startPoint x: 887, startPoint y: 230, endPoint x: 851, endPoint y: 253, distance: 42.4
click at [887, 230] on select "Select 1 2 3 4 5 6 7 8 9 10 11 12 13 14 15 16 17 18 19 20" at bounding box center [865, 227] width 225 height 21
select select "1"
click at [753, 217] on select "Select 1 2 3 4 5 6 7 8 9 10 11 12 13 14 15 16 17 18 19 20" at bounding box center [865, 227] width 225 height 21
click at [778, 307] on div "Did the debtor live in a community property state in the past 8 years? Yes No" at bounding box center [630, 294] width 694 height 26
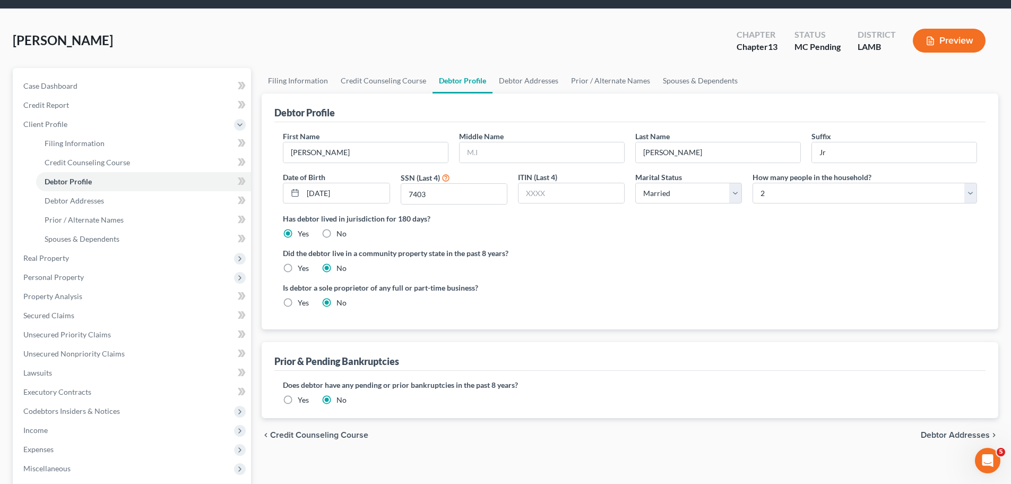
scroll to position [53, 0]
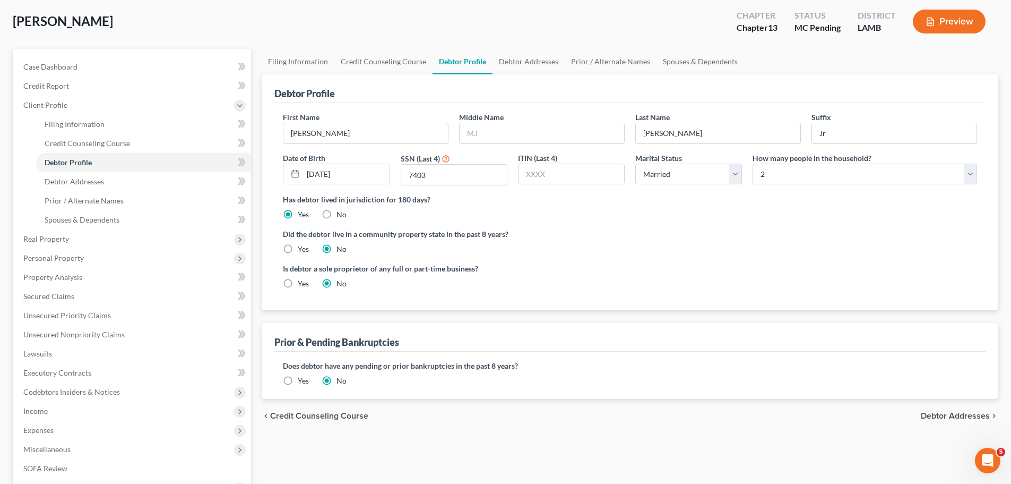
click at [301, 228] on label "Did the debtor live in a community property state in the past 8 years?" at bounding box center [630, 233] width 694 height 11
click at [298, 248] on label "Yes" at bounding box center [303, 249] width 11 height 11
click at [302, 248] on input "Yes" at bounding box center [305, 247] width 7 height 7
radio input "true"
radio input "false"
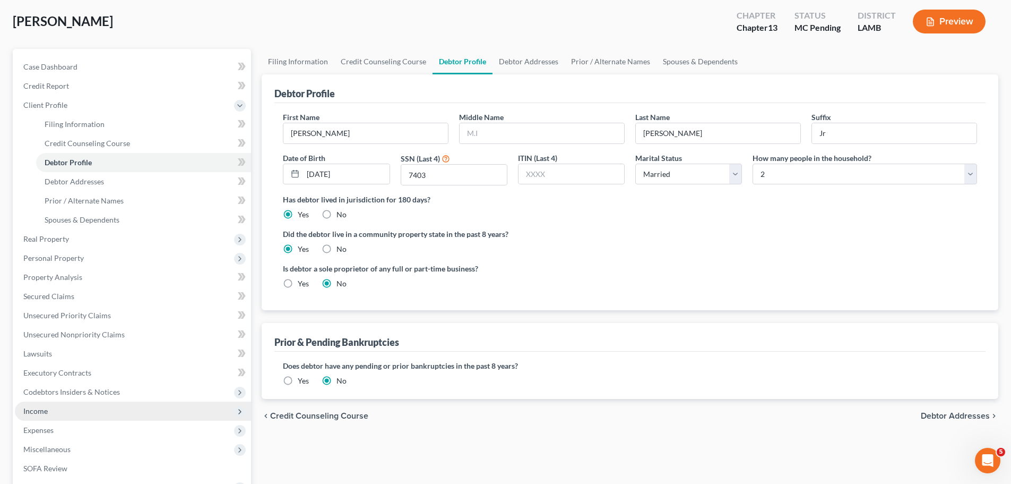
scroll to position [187, 0]
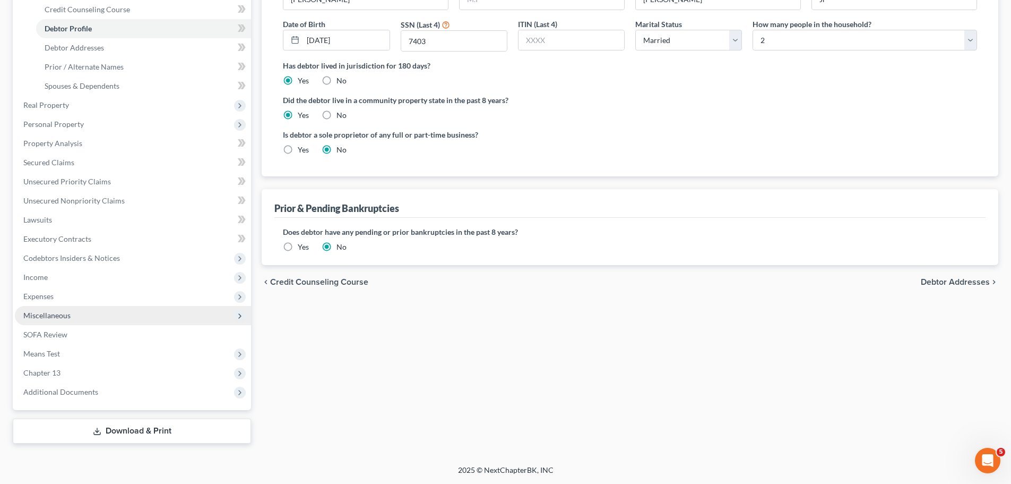
click at [51, 317] on span "Miscellaneous" at bounding box center [46, 315] width 47 height 9
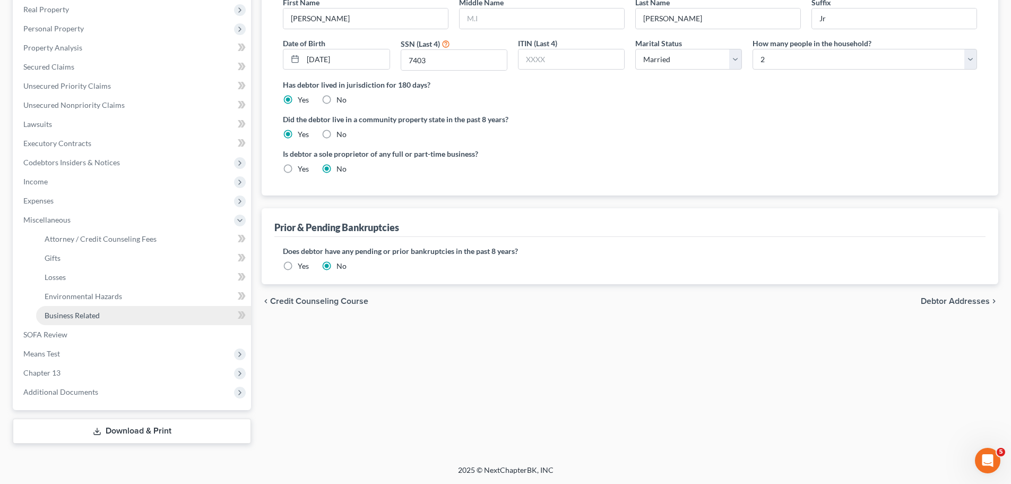
click at [83, 318] on span "Business Related" at bounding box center [72, 315] width 55 height 9
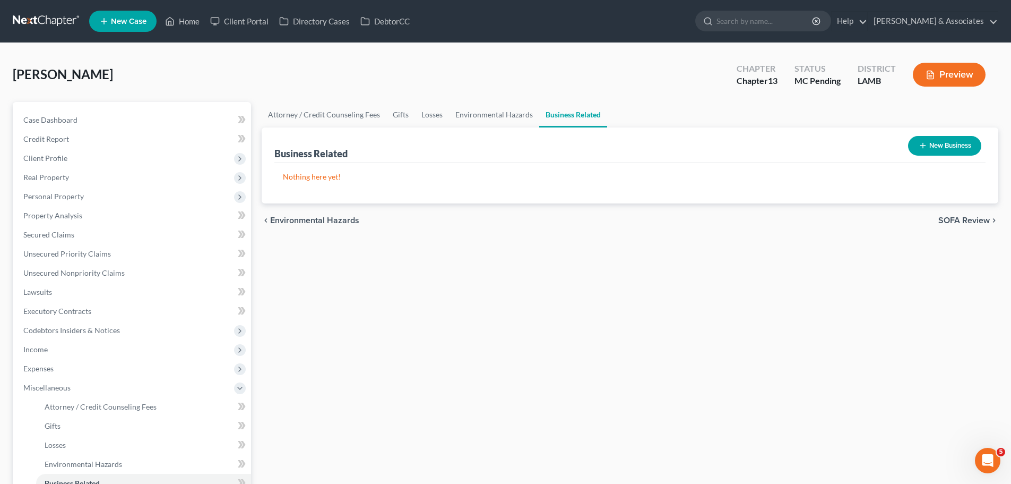
select select "1"
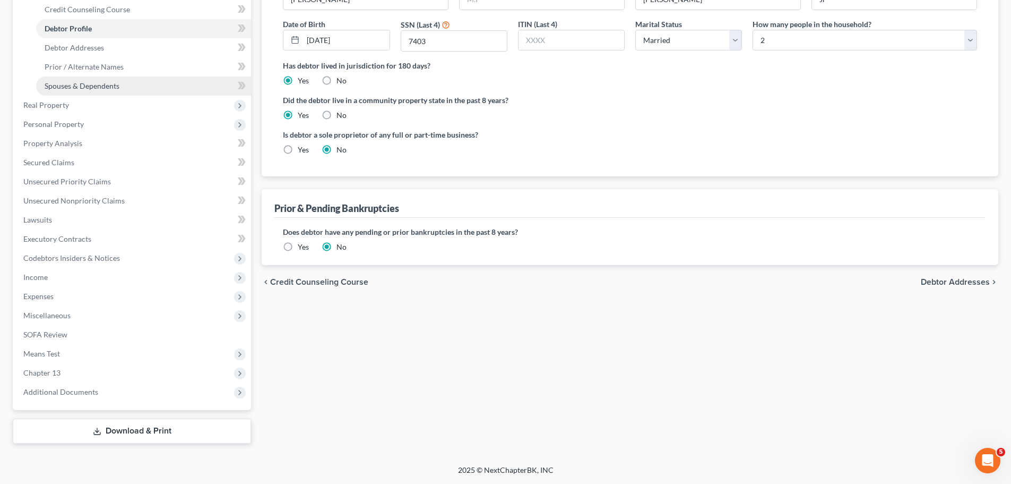
scroll to position [187, 0]
click at [304, 151] on label "Yes" at bounding box center [303, 149] width 11 height 11
click at [304, 151] on input "Yes" at bounding box center [305, 147] width 7 height 7
radio input "true"
radio input "false"
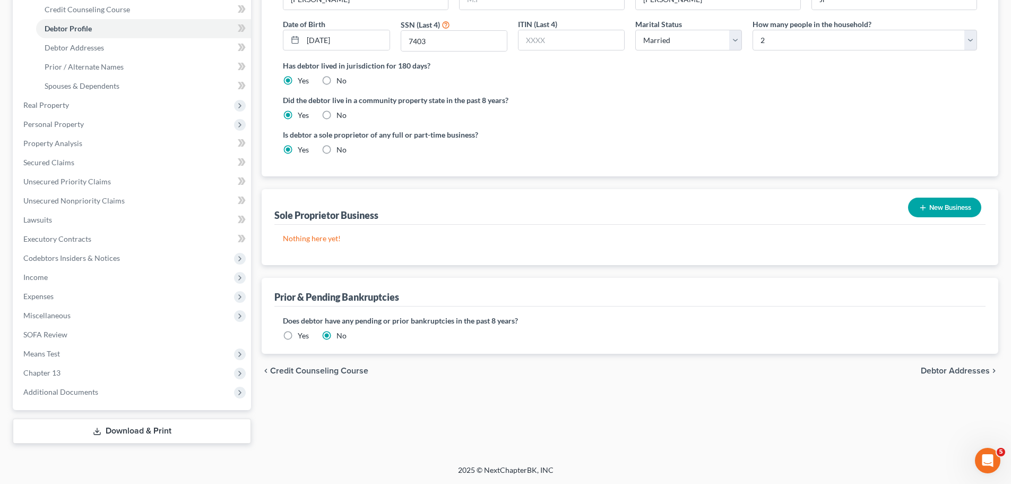
click at [948, 205] on button "New Business" at bounding box center [944, 207] width 73 height 20
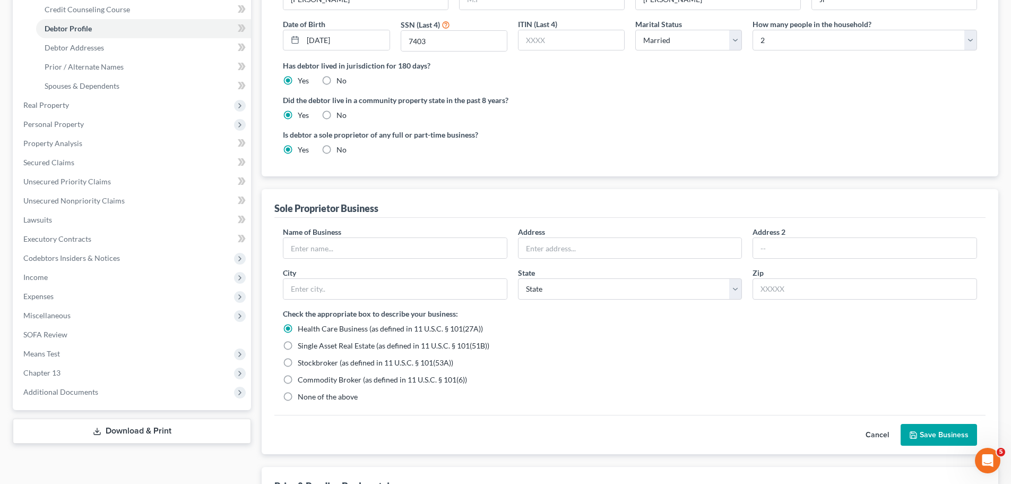
click at [362, 236] on div "Name of Business *" at bounding box center [395, 242] width 235 height 32
click at [408, 246] on input "text" at bounding box center [394, 248] width 223 height 20
type input "?"
type input "Briz Home and Lawn Service LLC"
click at [302, 395] on span "None of the above" at bounding box center [328, 396] width 60 height 9
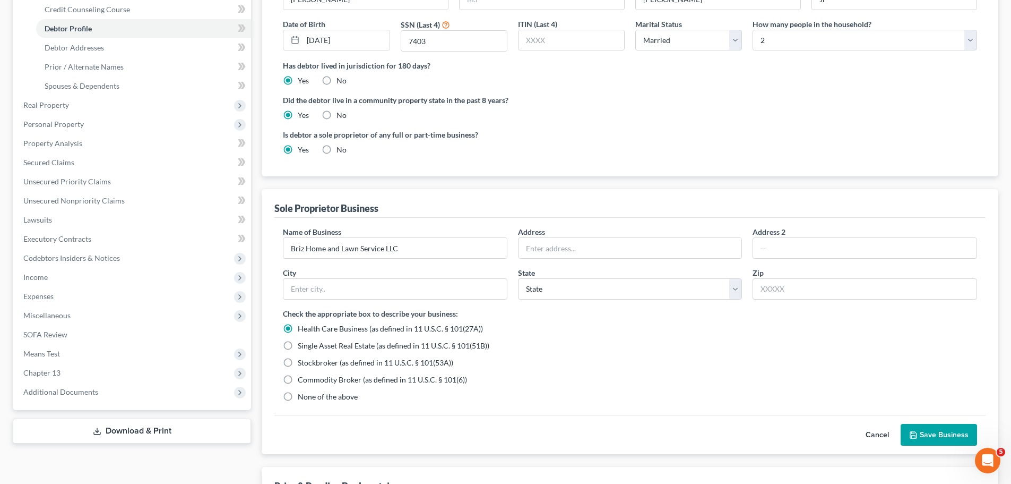
click at [302, 395] on input "None of the above" at bounding box center [305, 394] width 7 height 7
radio input "true"
radio input "false"
click at [569, 376] on div "Commodity Broker (as defined in 11 U.S.C. § 101(6))" at bounding box center [630, 379] width 694 height 11
click at [934, 434] on button "Save Business" at bounding box center [939, 435] width 76 height 22
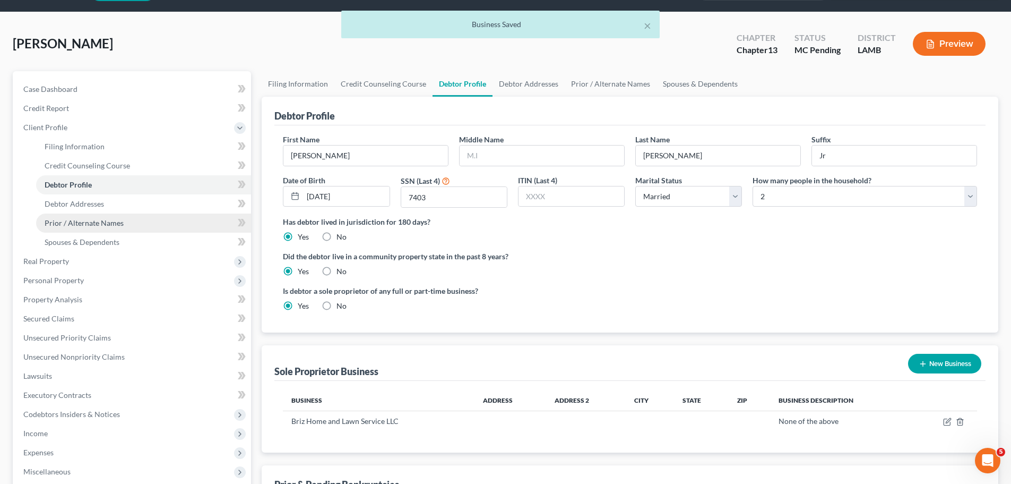
scroll to position [28, 0]
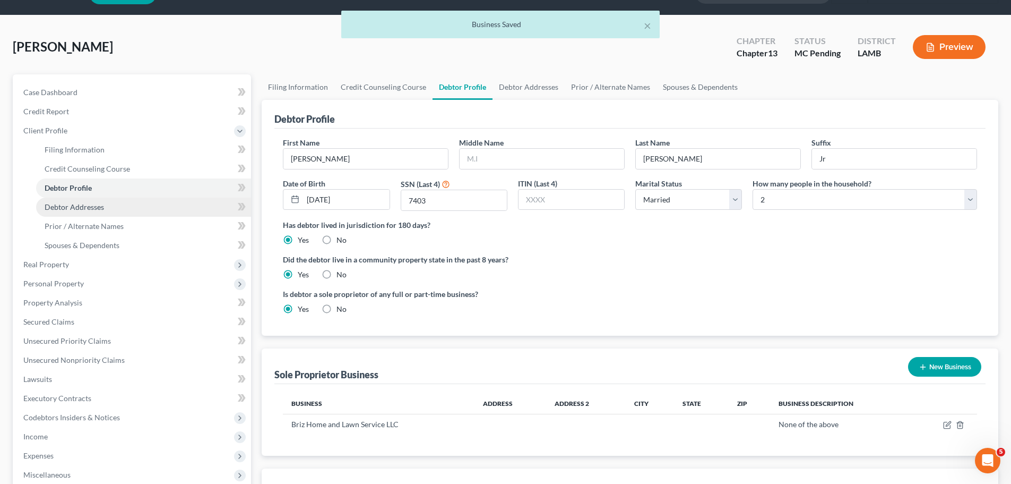
click at [56, 208] on span "Debtor Addresses" at bounding box center [74, 206] width 59 height 9
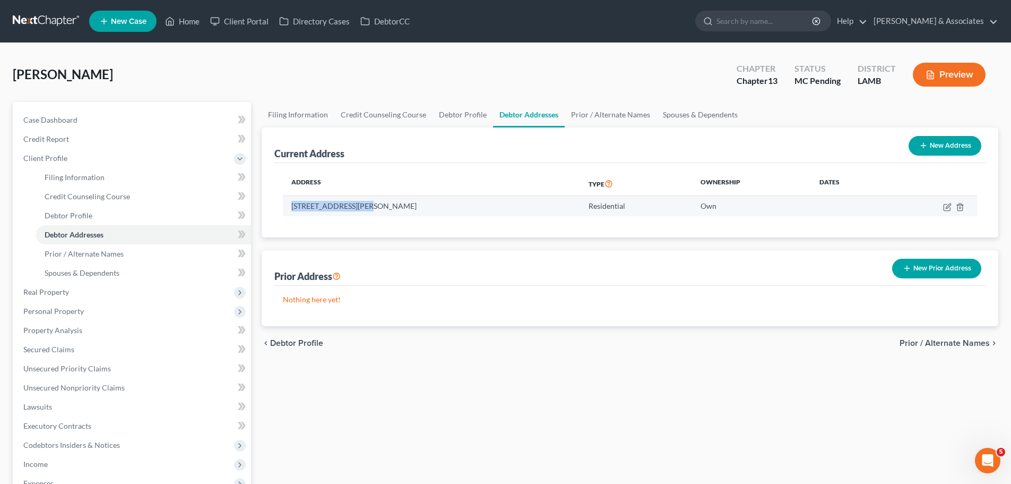
drag, startPoint x: 290, startPoint y: 207, endPoint x: 365, endPoint y: 205, distance: 74.3
click at [365, 205] on td "15407 Schnebelen Ave, Baton Rouge, LA 70816" at bounding box center [431, 206] width 297 height 20
copy td "15407 Schnebelen Ave"
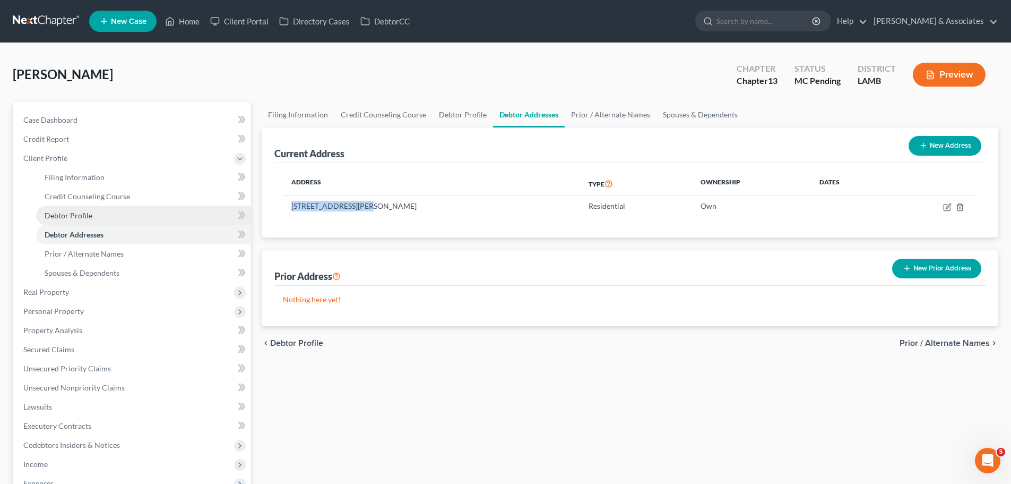
click at [107, 218] on link "Debtor Profile" at bounding box center [143, 215] width 215 height 19
select select "1"
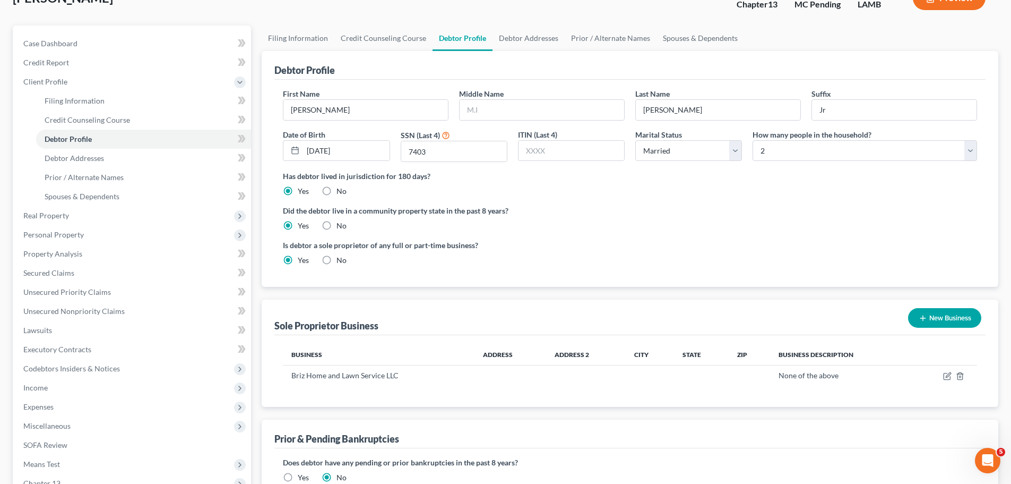
scroll to position [187, 0]
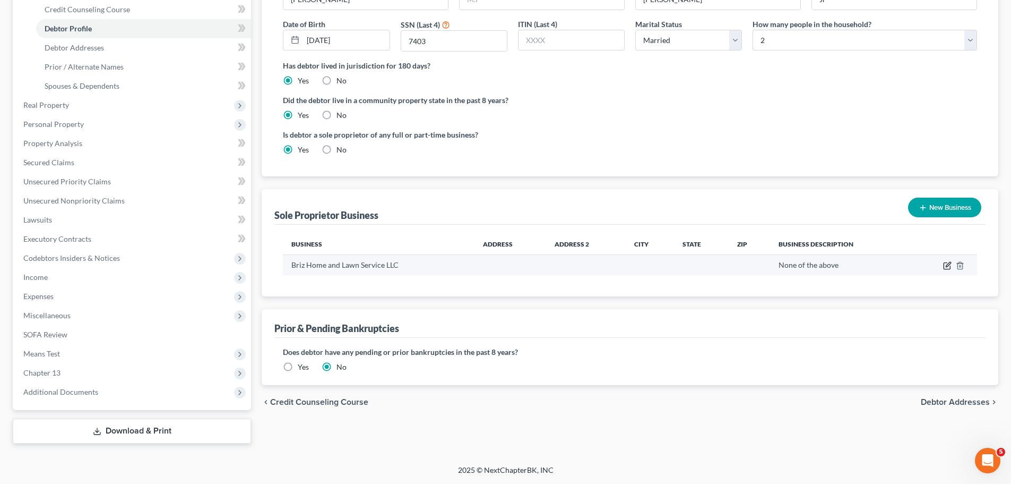
click at [946, 266] on icon "button" at bounding box center [947, 265] width 8 height 8
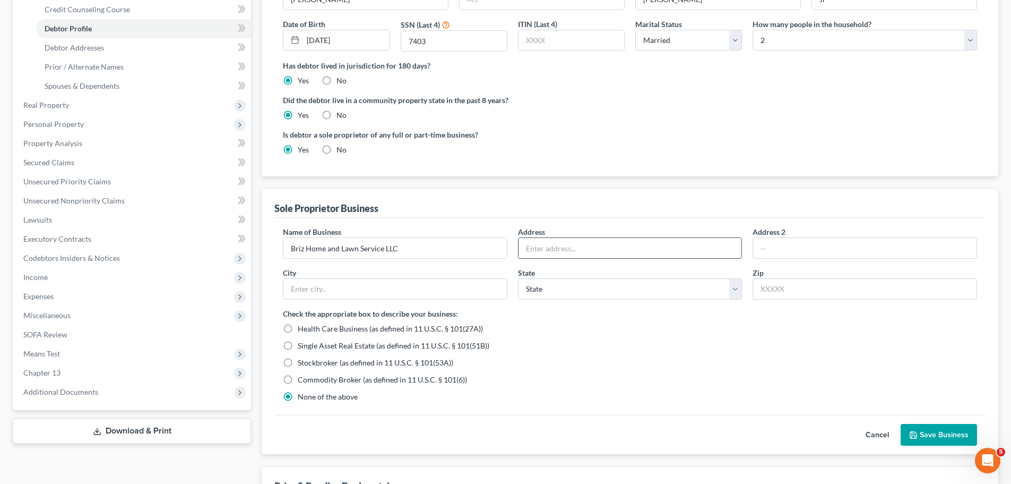
click at [558, 256] on input "text" at bounding box center [630, 248] width 223 height 20
paste input "15407 Schnebelen Ave"
type input "15407 Schnebelen Ave"
click at [478, 293] on input "text" at bounding box center [394, 289] width 223 height 20
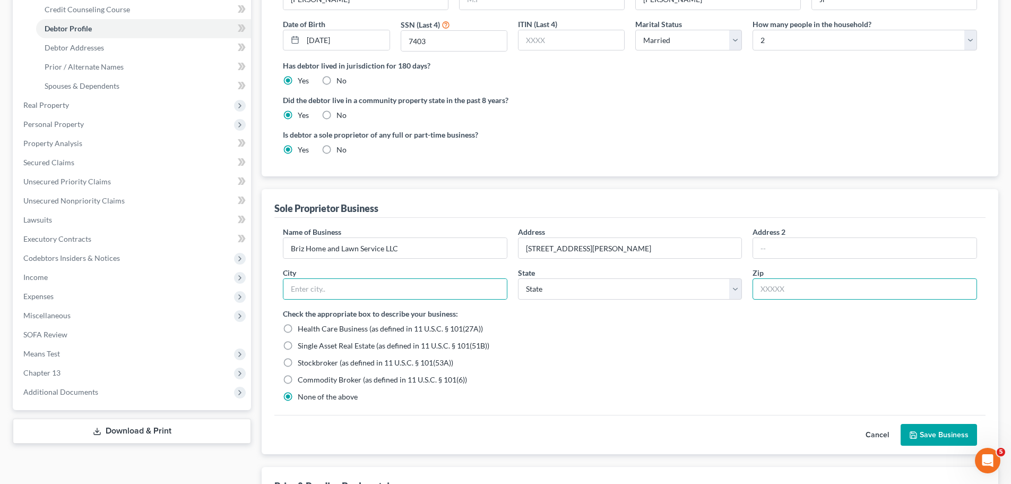
click at [866, 287] on input "text" at bounding box center [865, 288] width 225 height 21
type input "70816"
type input "Baton Rouge"
select select "19"
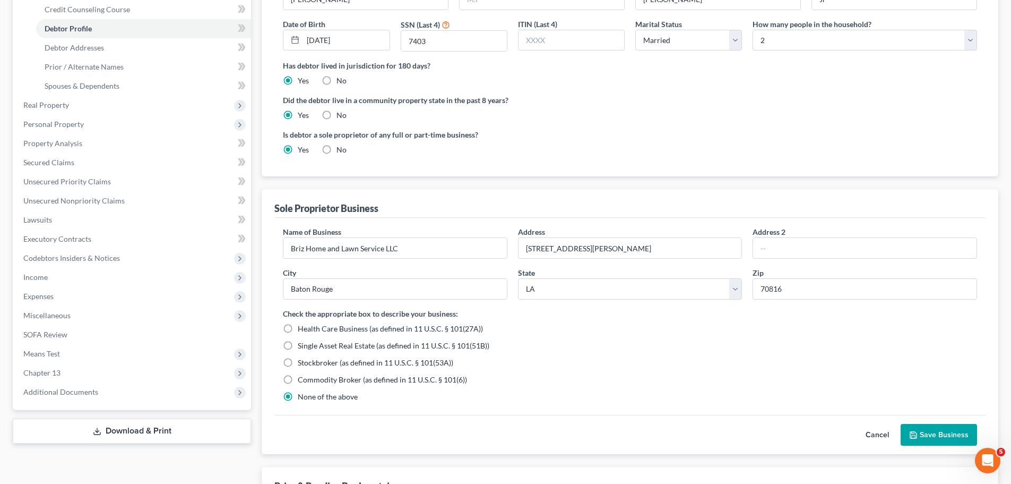
click at [714, 343] on div "Single Asset Real Estate (as defined in 11 U.S.C. § 101(51B))" at bounding box center [630, 345] width 694 height 11
click at [961, 441] on button "Save Business" at bounding box center [939, 435] width 76 height 22
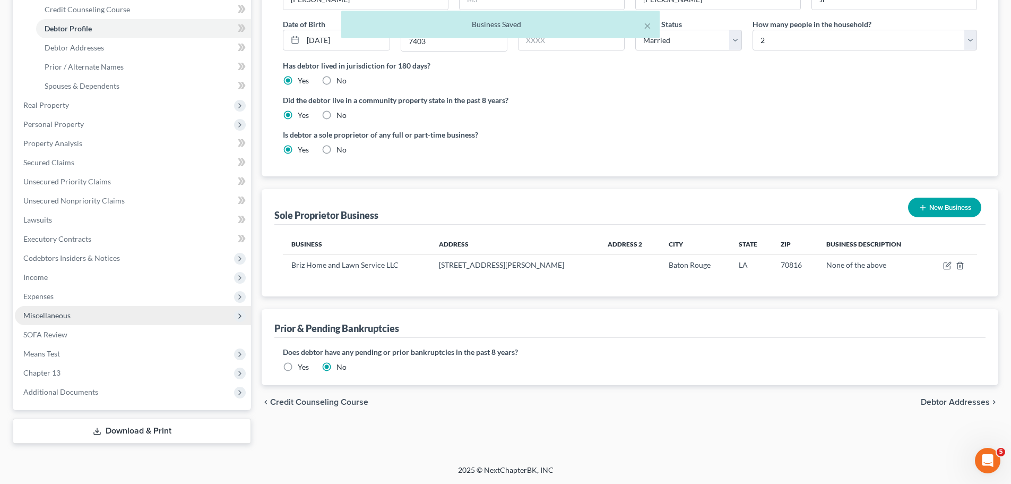
click at [54, 321] on span "Miscellaneous" at bounding box center [133, 315] width 236 height 19
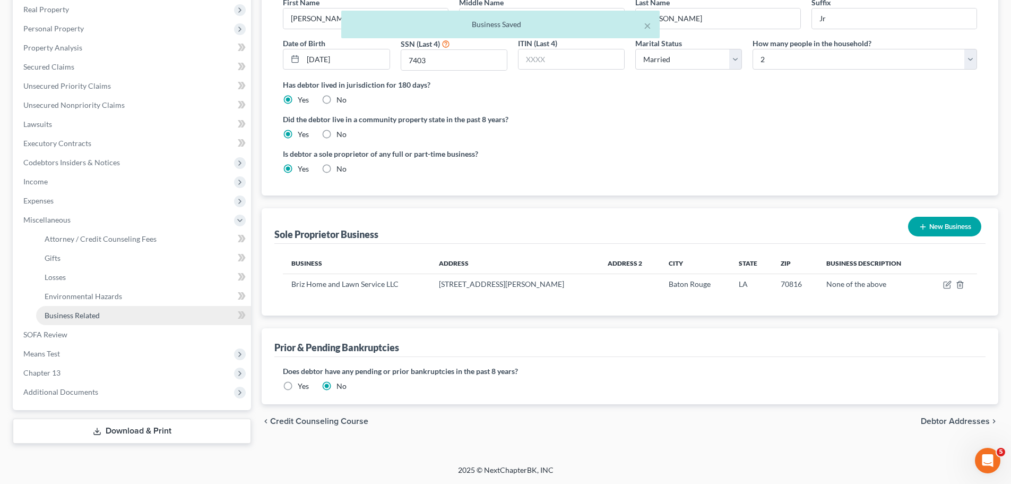
click at [79, 313] on span "Business Related" at bounding box center [72, 315] width 55 height 9
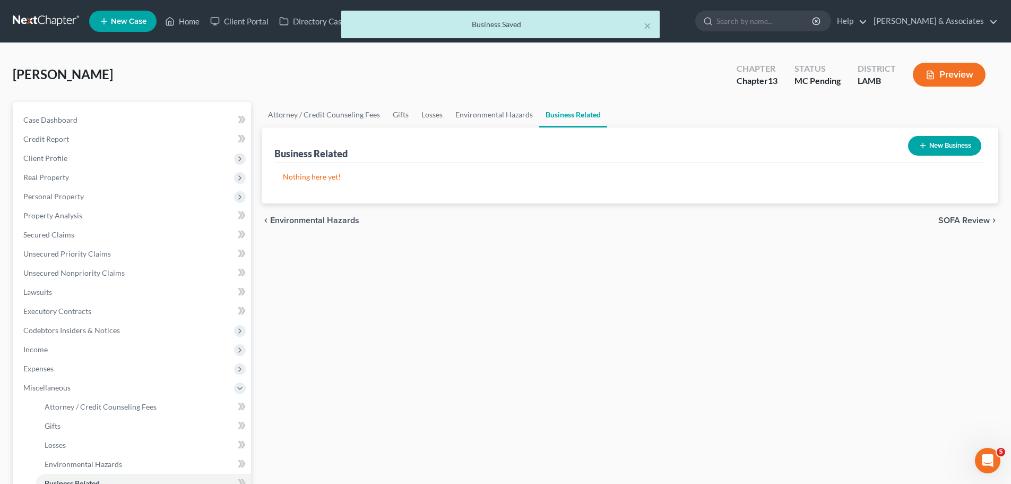
drag, startPoint x: 811, startPoint y: 203, endPoint x: 766, endPoint y: 195, distance: 45.9
click at [811, 203] on div "chevron_left Environmental Hazards SOFA Review chevron_right" at bounding box center [630, 220] width 737 height 34
click at [939, 143] on button "New Business" at bounding box center [944, 146] width 73 height 20
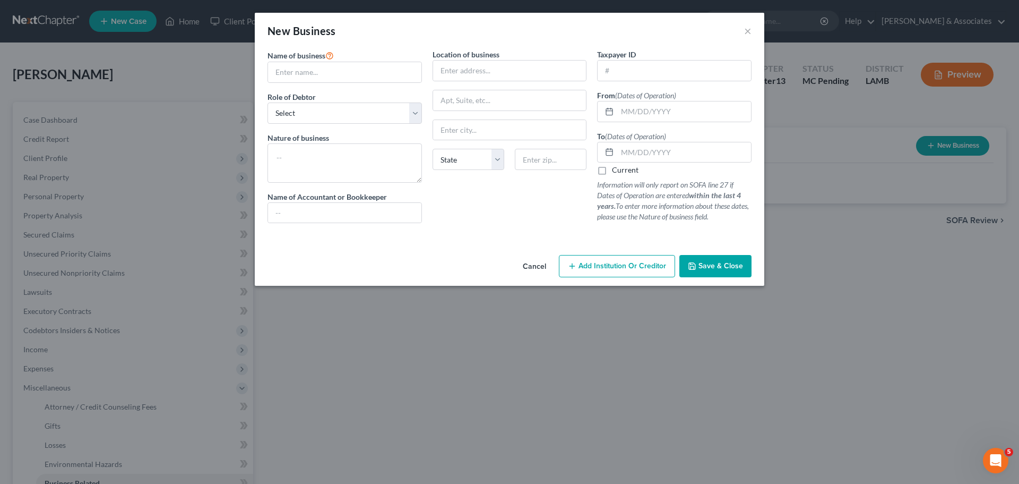
click at [780, 303] on div "New Business × Name of business * Role of Debtor * Select A member of a limited…" at bounding box center [509, 242] width 1019 height 484
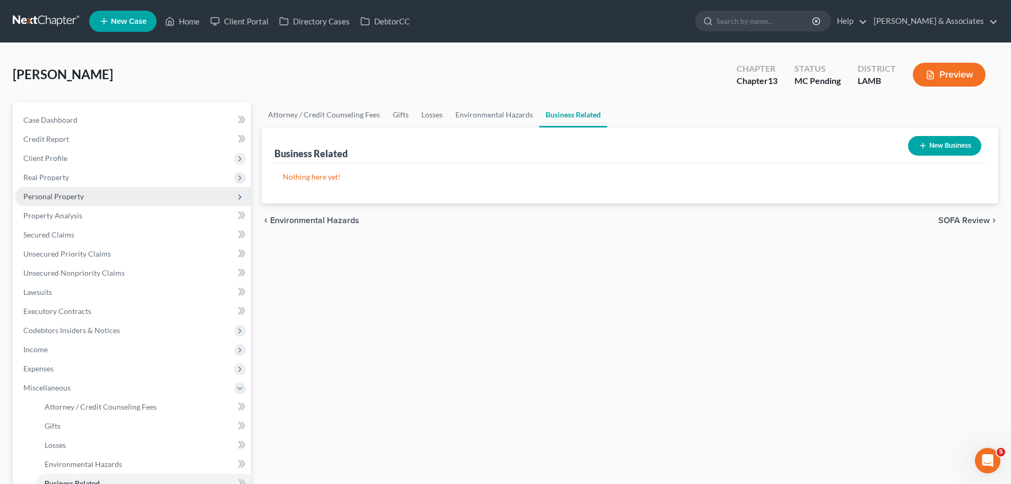
click at [48, 195] on span "Personal Property" at bounding box center [53, 196] width 61 height 9
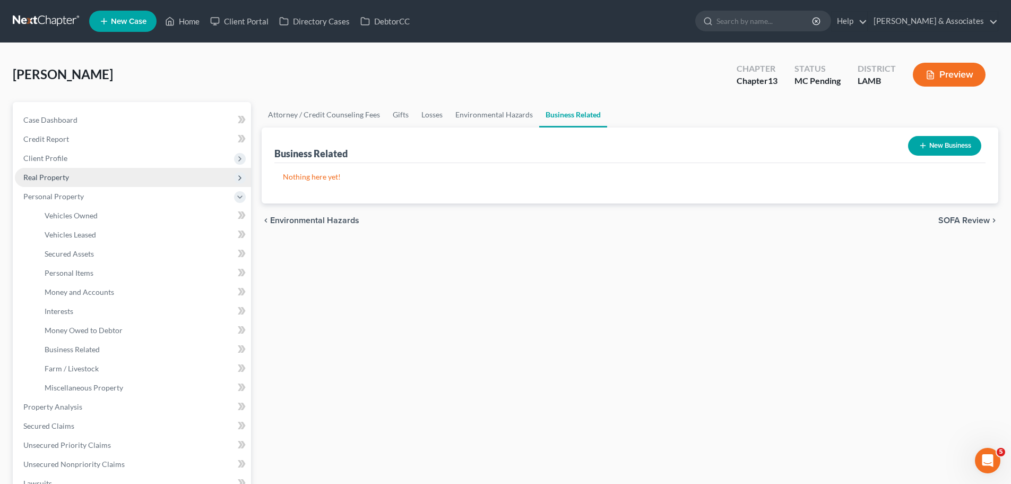
click at [31, 174] on span "Real Property" at bounding box center [46, 177] width 46 height 9
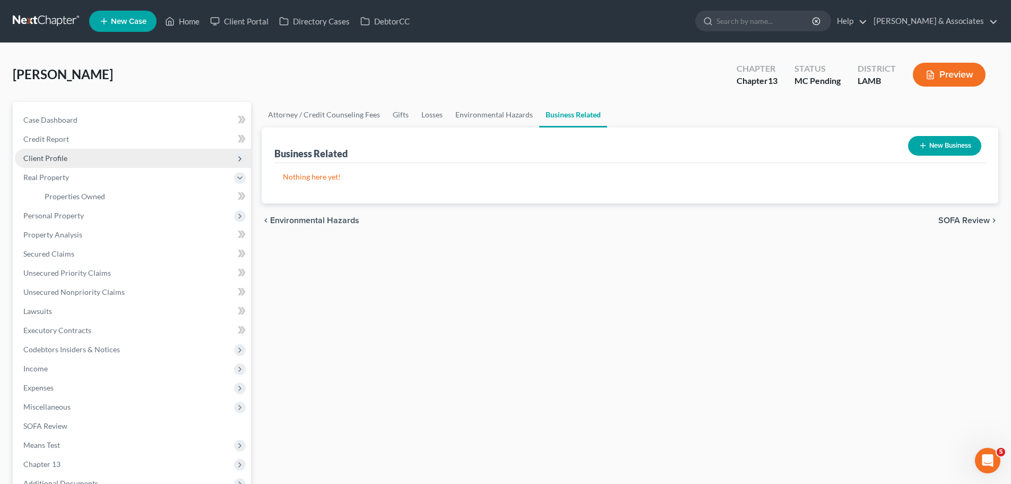
click at [74, 153] on span "Client Profile" at bounding box center [133, 158] width 236 height 19
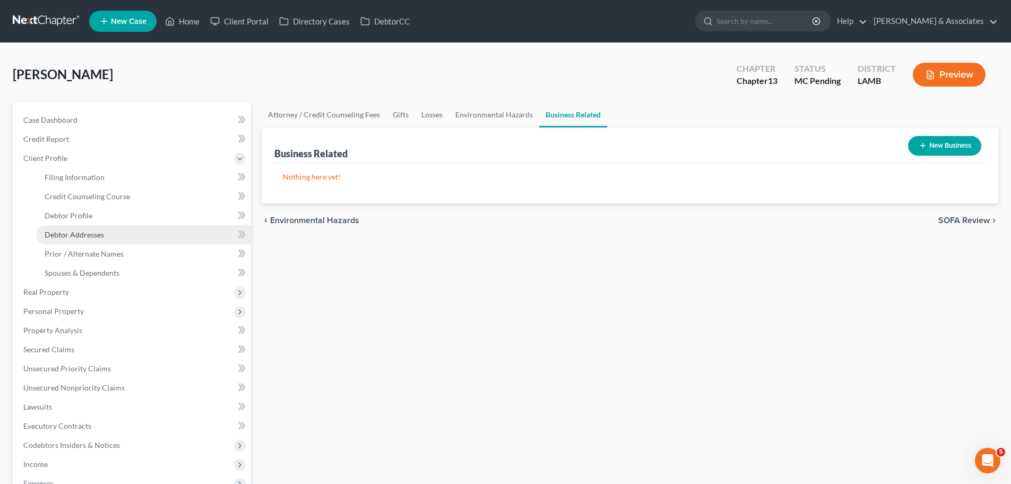
click at [107, 235] on link "Debtor Addresses" at bounding box center [143, 234] width 215 height 19
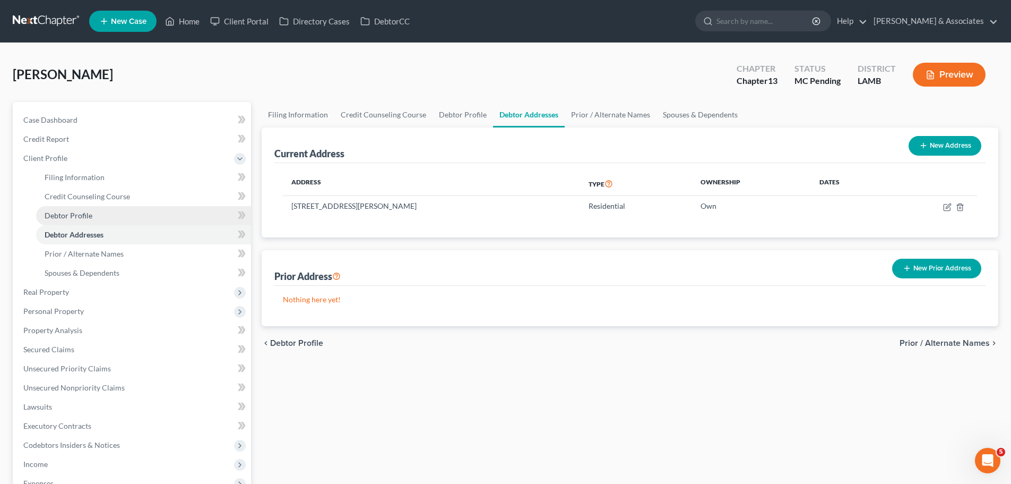
click at [107, 219] on link "Debtor Profile" at bounding box center [143, 215] width 215 height 19
select select "1"
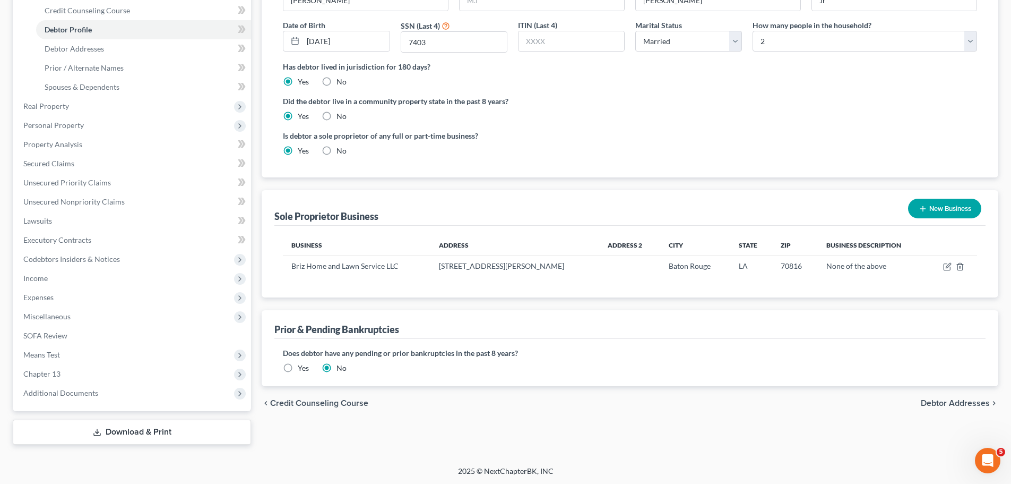
scroll to position [187, 0]
click at [840, 309] on div "Prior & Pending Bankruptcies" at bounding box center [629, 323] width 711 height 29
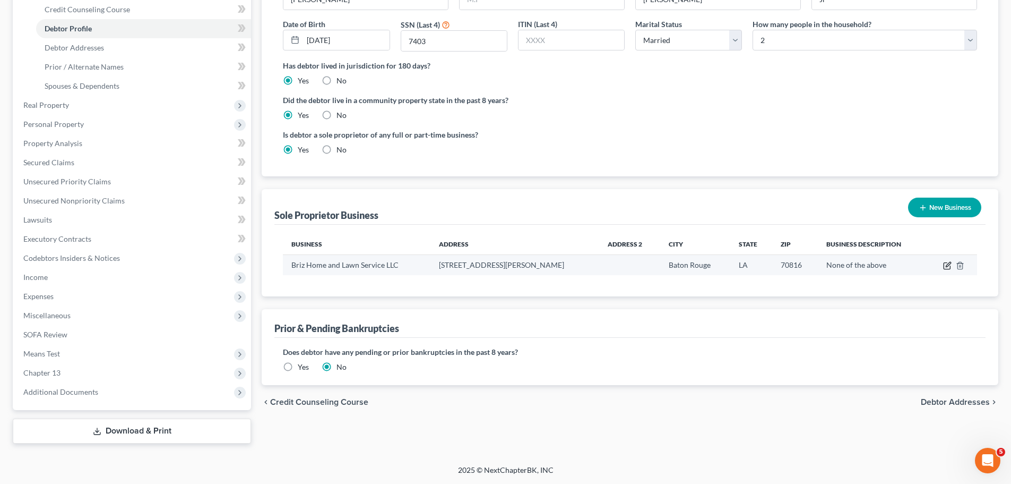
click at [943, 268] on icon "button" at bounding box center [947, 265] width 8 height 8
select select "19"
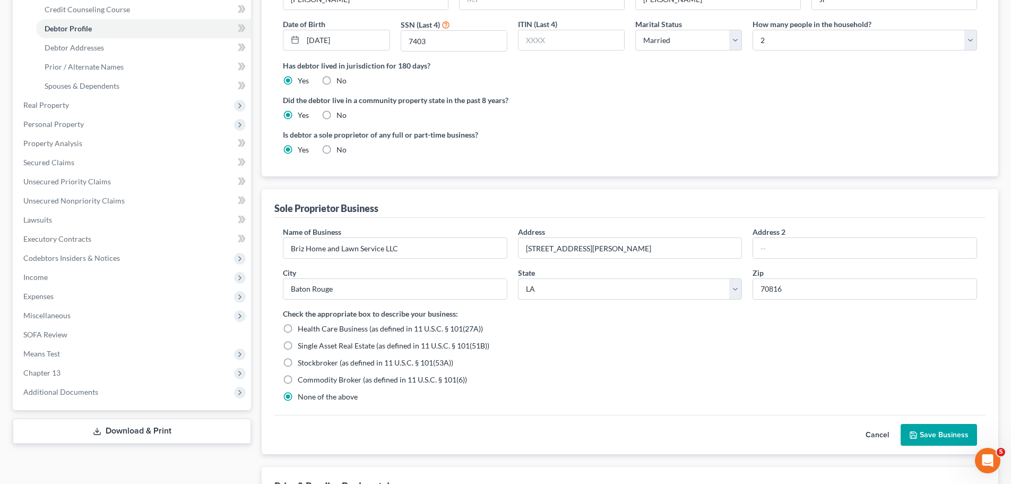
click at [850, 353] on div "Check the appropriate box to describe your business: Health Care Business (as d…" at bounding box center [630, 355] width 694 height 94
click at [921, 433] on button "Save Business" at bounding box center [939, 435] width 76 height 22
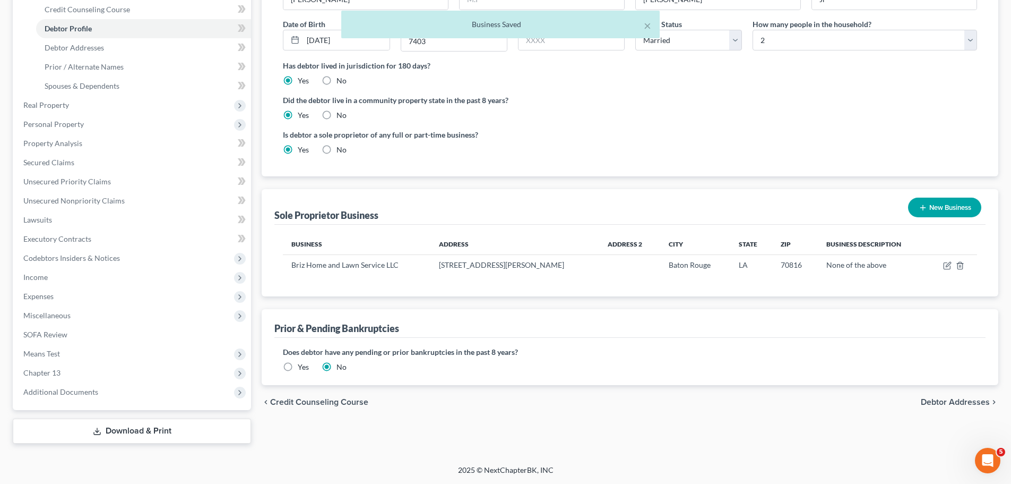
drag, startPoint x: 741, startPoint y: 425, endPoint x: 745, endPoint y: 438, distance: 13.4
click at [741, 427] on div "Filing Information Credit Counseling Course Debtor Profile Debtor Addresses Pri…" at bounding box center [629, 179] width 747 height 528
drag, startPoint x: 467, startPoint y: 432, endPoint x: 371, endPoint y: 445, distance: 97.0
click at [467, 432] on div "Filing Information Credit Counseling Course Debtor Profile Debtor Addresses Pri…" at bounding box center [629, 179] width 747 height 528
click at [319, 454] on div "× Business Saved Jones, Wilbert Upgraded Chapter Chapter 13 Status MC Pending D…" at bounding box center [505, 160] width 1011 height 608
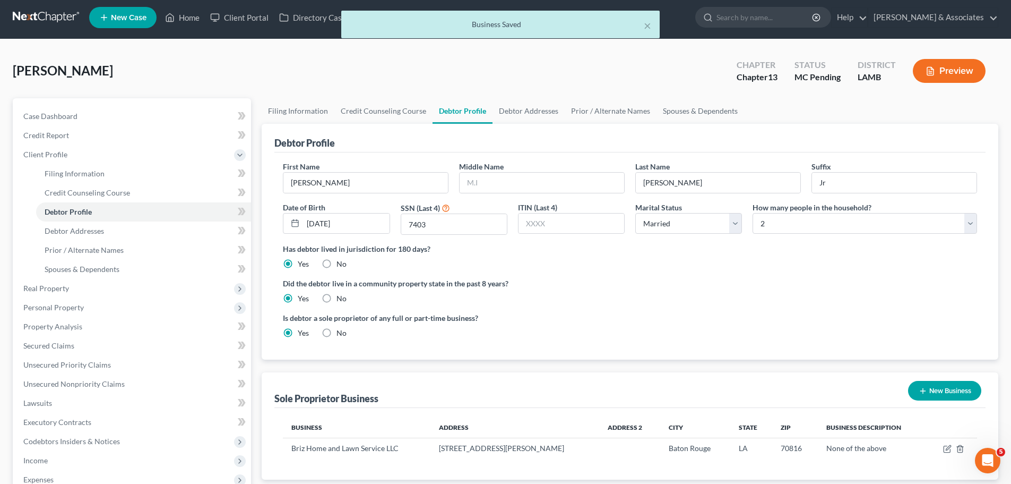
scroll to position [0, 0]
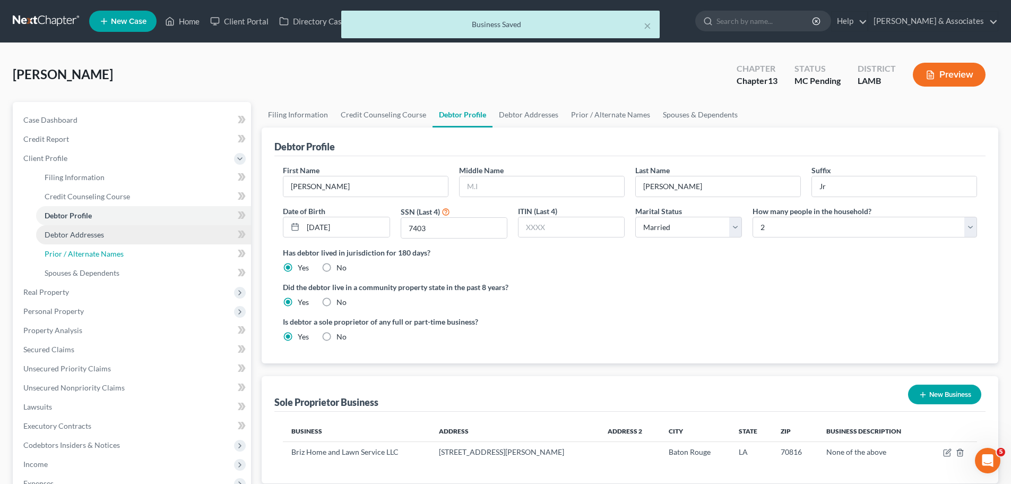
drag, startPoint x: 127, startPoint y: 245, endPoint x: 134, endPoint y: 233, distance: 14.5
click at [127, 245] on link "Prior / Alternate Names" at bounding box center [143, 253] width 215 height 19
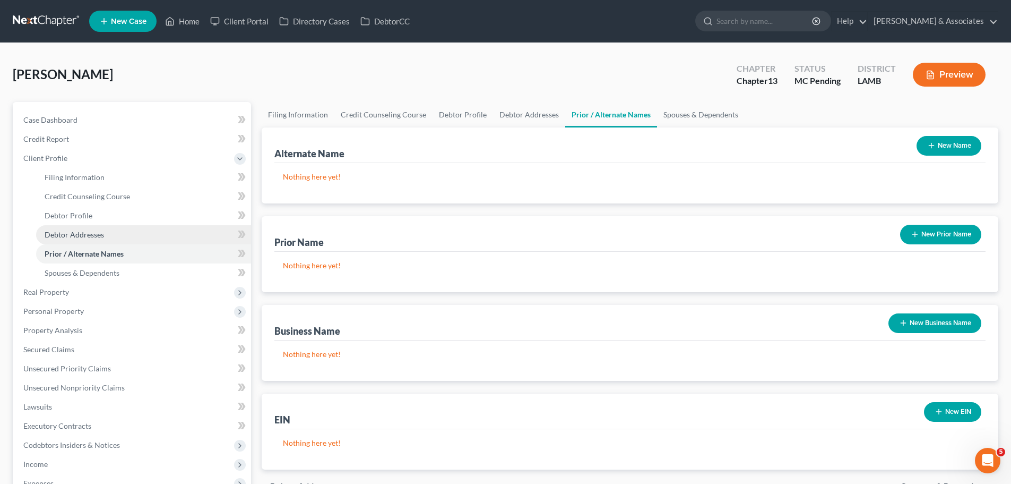
click at [132, 231] on link "Debtor Addresses" at bounding box center [143, 234] width 215 height 19
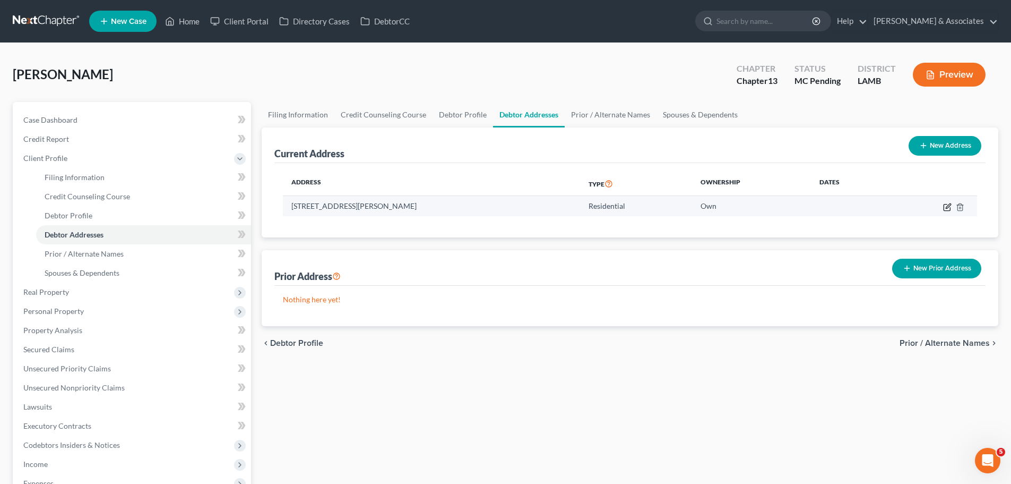
click at [945, 207] on icon "button" at bounding box center [947, 207] width 8 height 8
select select "19"
select select "16"
select select "0"
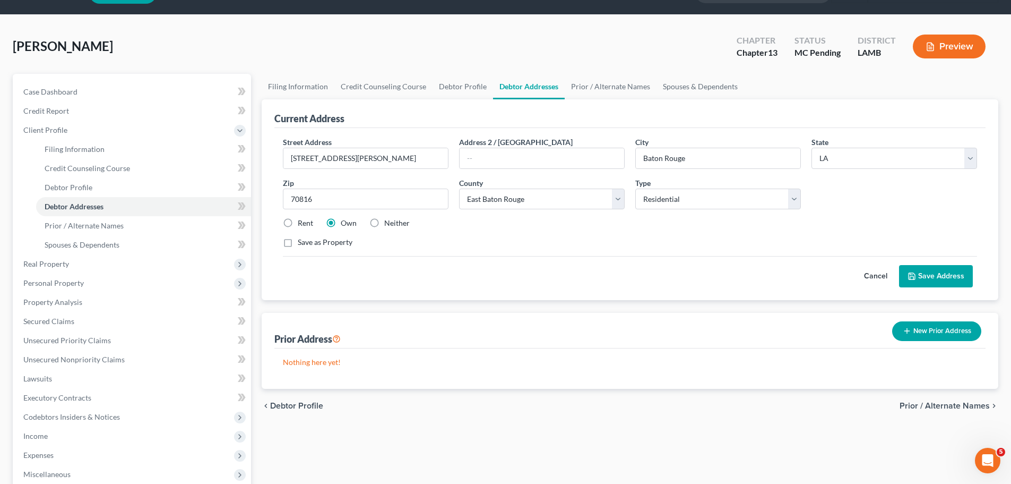
scroll to position [53, 0]
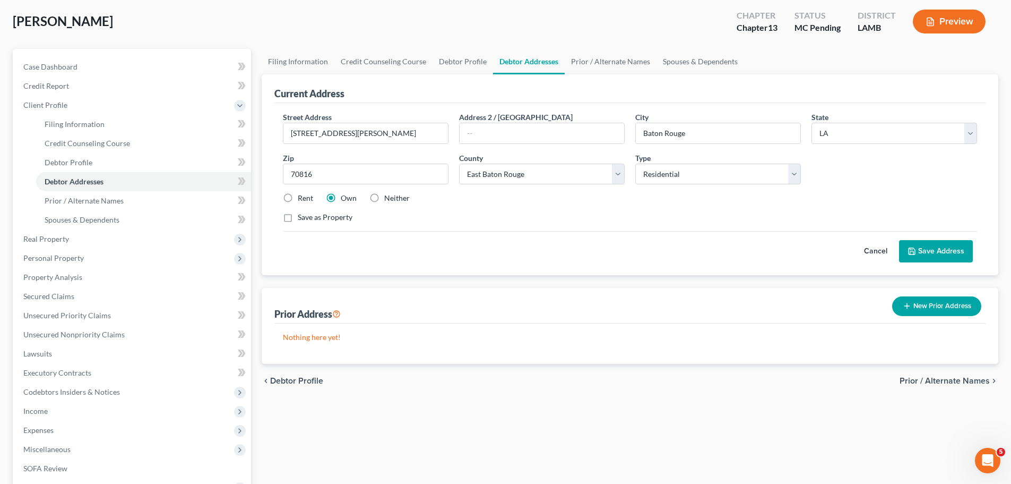
drag, startPoint x: 914, startPoint y: 252, endPoint x: 1019, endPoint y: 237, distance: 106.1
click at [914, 252] on polyline at bounding box center [912, 253] width 4 height 3
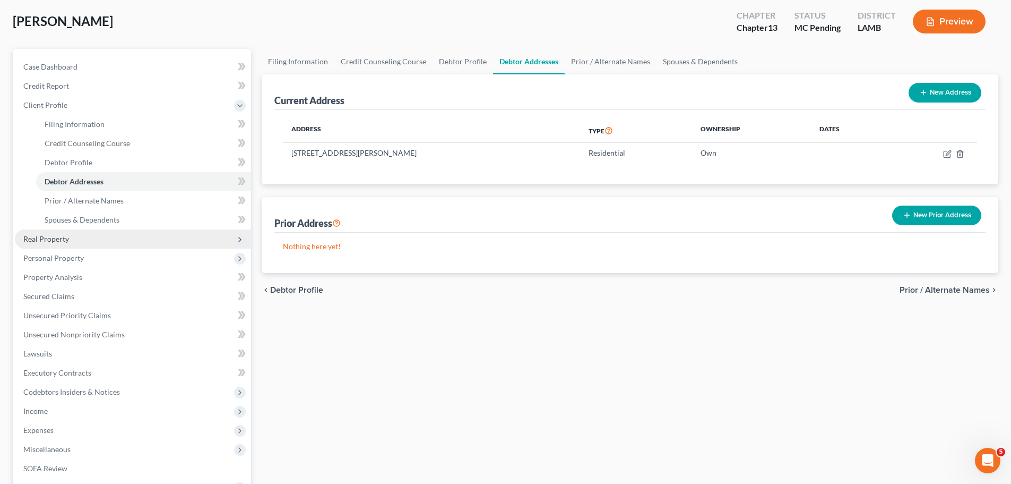
click at [82, 243] on span "Real Property" at bounding box center [133, 238] width 236 height 19
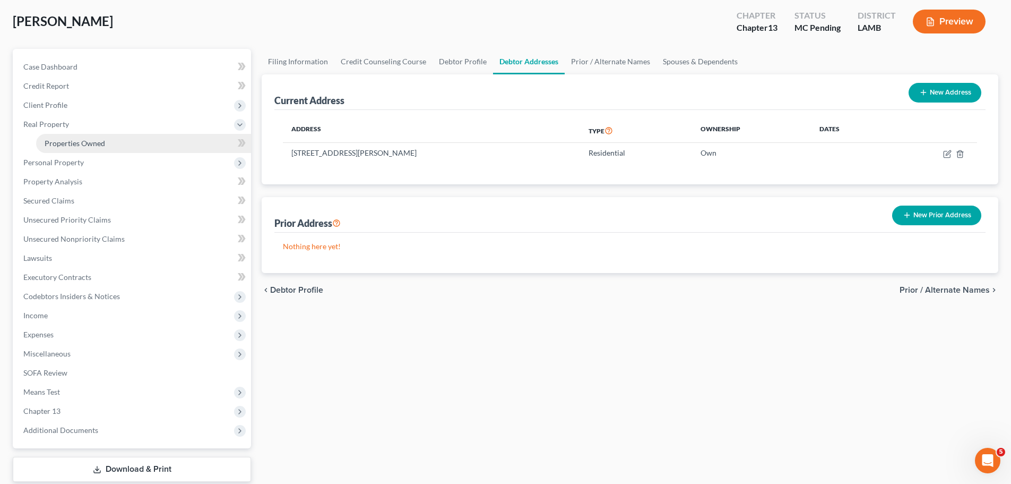
click at [106, 145] on link "Properties Owned" at bounding box center [143, 143] width 215 height 19
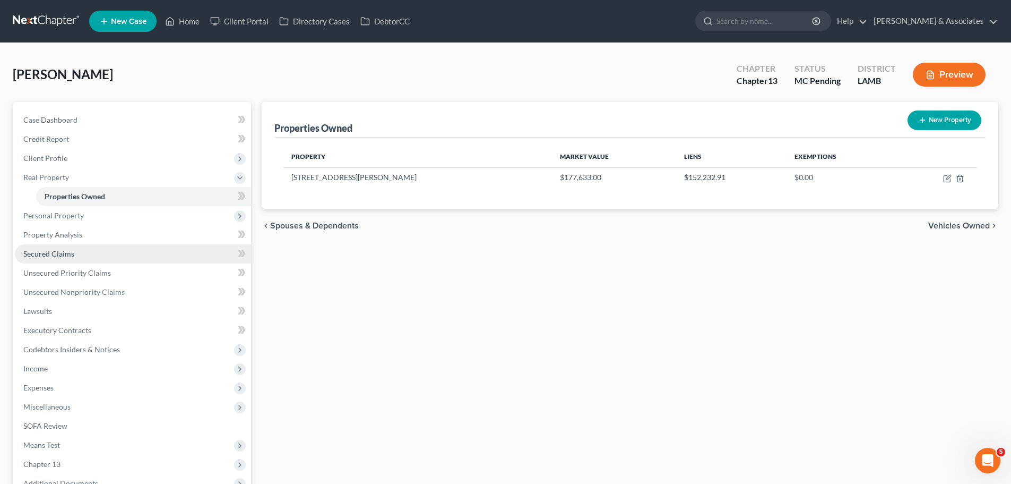
click at [84, 253] on link "Secured Claims" at bounding box center [133, 253] width 236 height 19
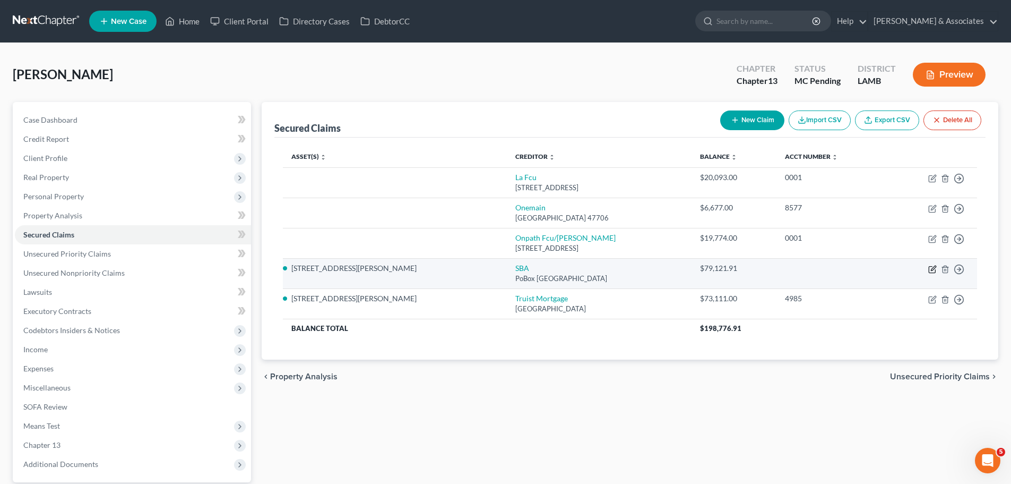
click at [931, 270] on icon "button" at bounding box center [933, 267] width 5 height 5
select select "38"
select select "2"
select select "4"
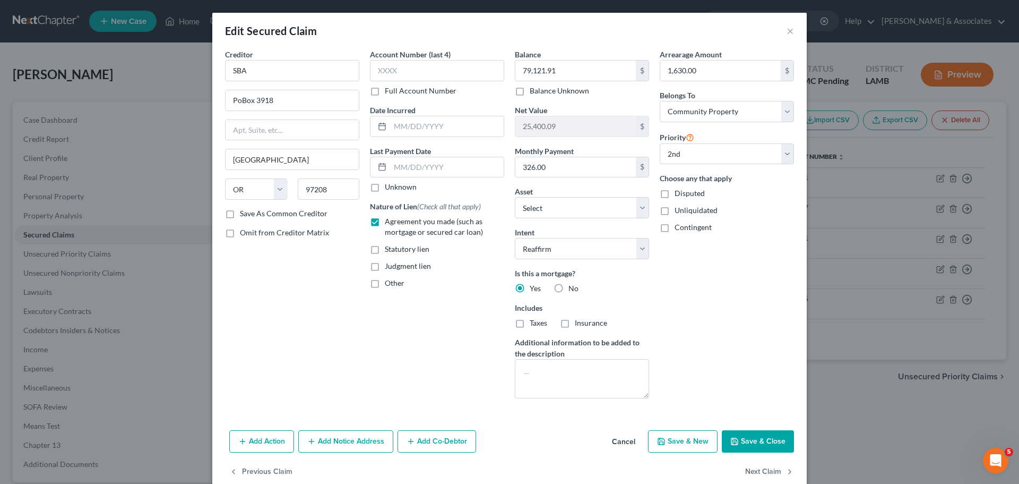
click at [745, 445] on button "Save & Close" at bounding box center [758, 441] width 72 height 22
select select "1"
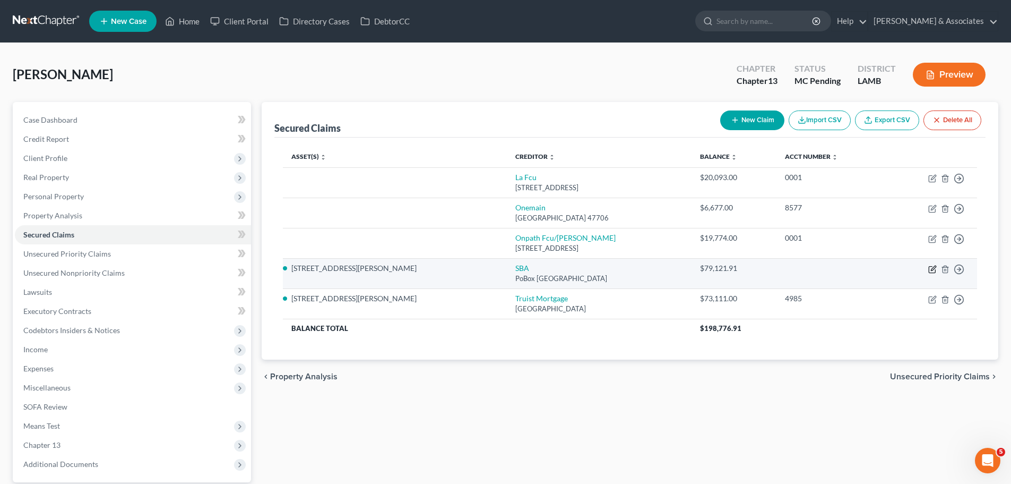
click at [932, 268] on icon "button" at bounding box center [932, 269] width 8 height 8
select select "38"
select select "2"
select select "4"
select select "0"
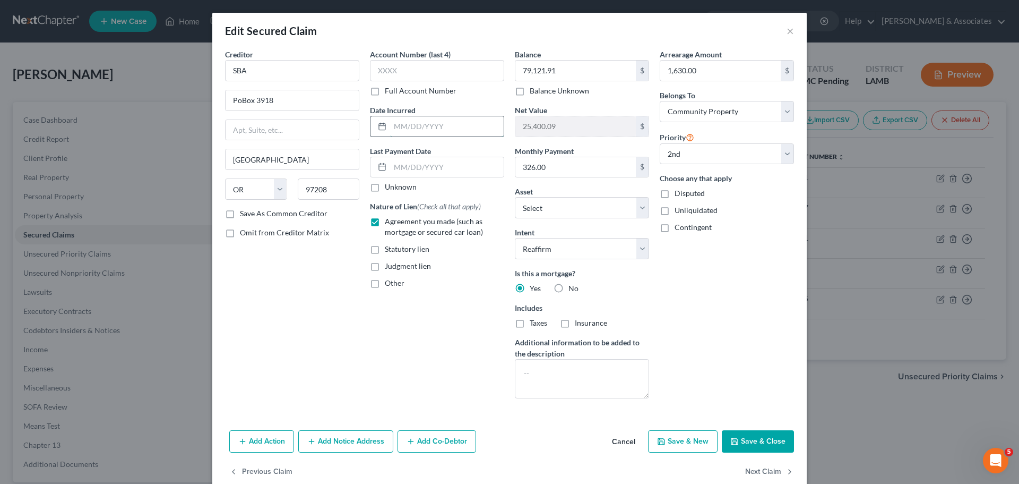
click at [419, 127] on input "text" at bounding box center [447, 126] width 114 height 20
type input "2016"
click at [743, 438] on button "Save & Close" at bounding box center [758, 441] width 72 height 22
select select "1"
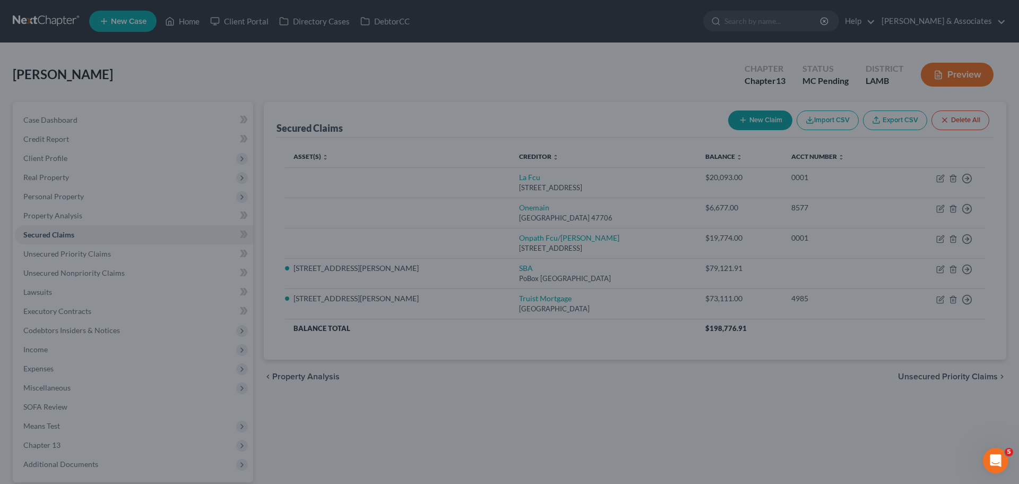
select select "9"
select select "0"
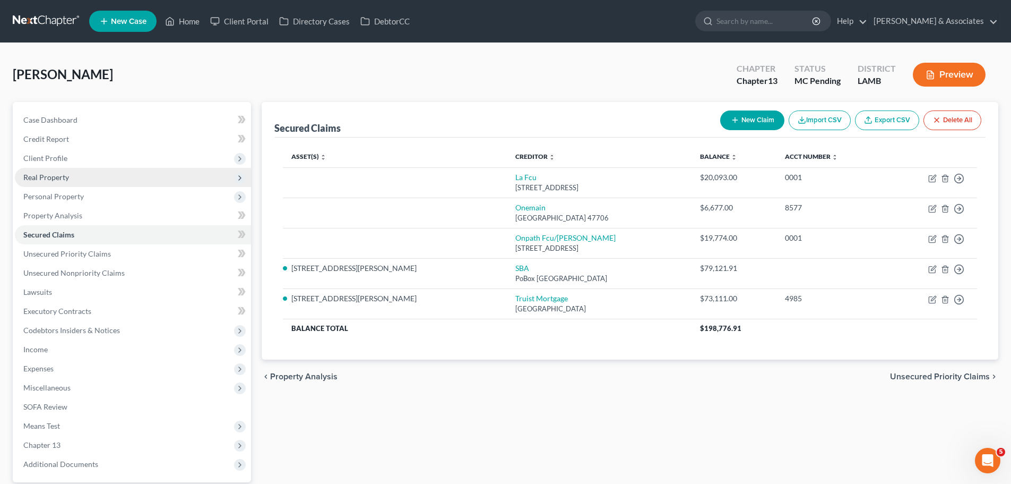
click at [46, 186] on span "Real Property" at bounding box center [133, 177] width 236 height 19
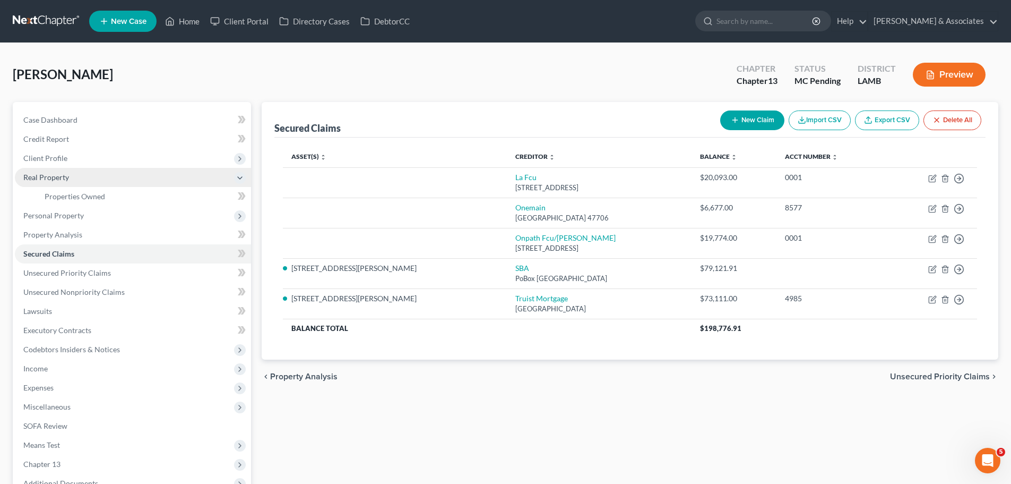
click at [54, 185] on span "Real Property" at bounding box center [133, 177] width 236 height 19
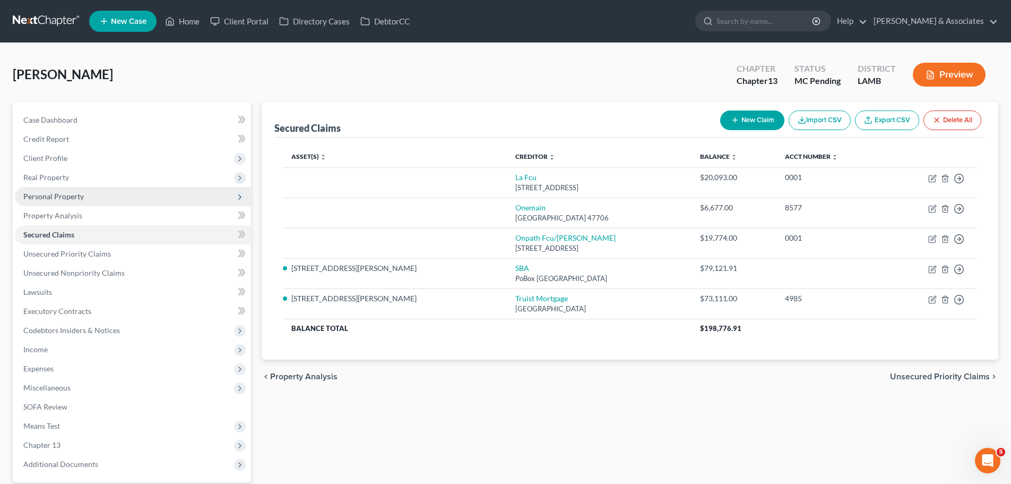
click at [66, 198] on span "Personal Property" at bounding box center [53, 196] width 61 height 9
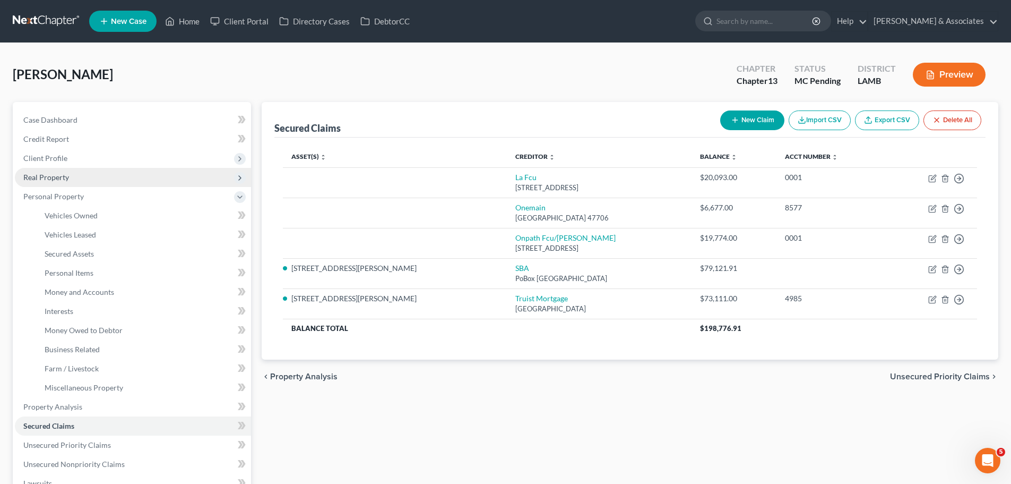
click at [72, 173] on span "Real Property" at bounding box center [133, 177] width 236 height 19
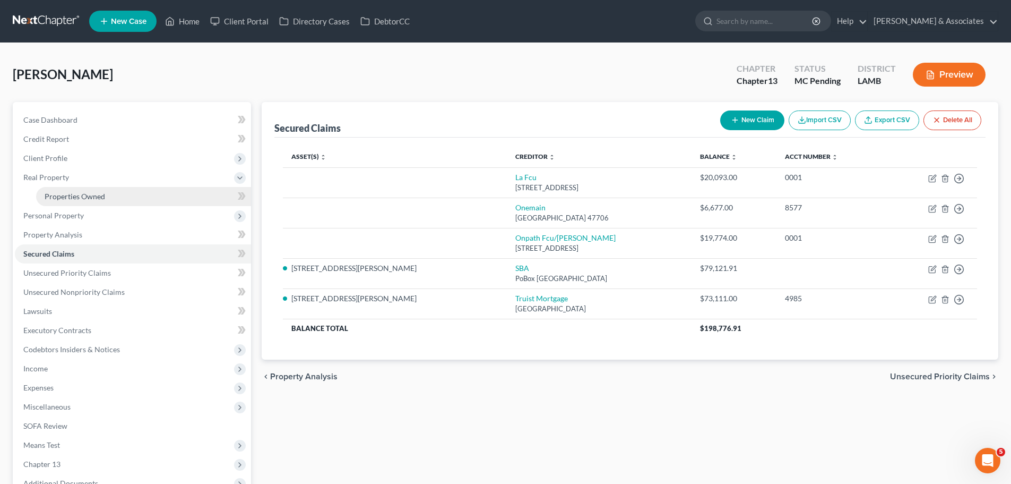
click at [76, 190] on link "Properties Owned" at bounding box center [143, 196] width 215 height 19
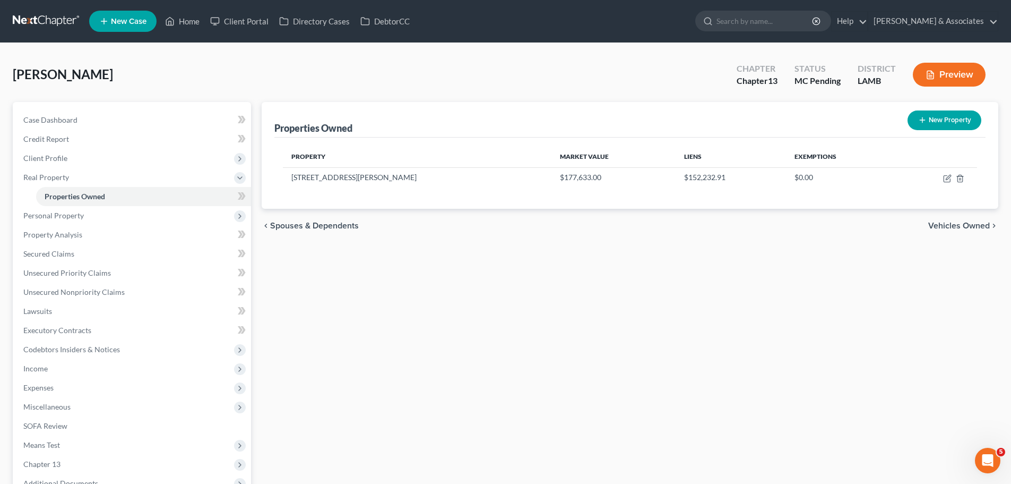
click at [576, 355] on div "Properties Owned New Property Property Market Value Liens Exemptions 15407 Schn…" at bounding box center [629, 318] width 747 height 433
click at [945, 178] on icon "button" at bounding box center [947, 178] width 8 height 8
select select "19"
select select "16"
select select "4"
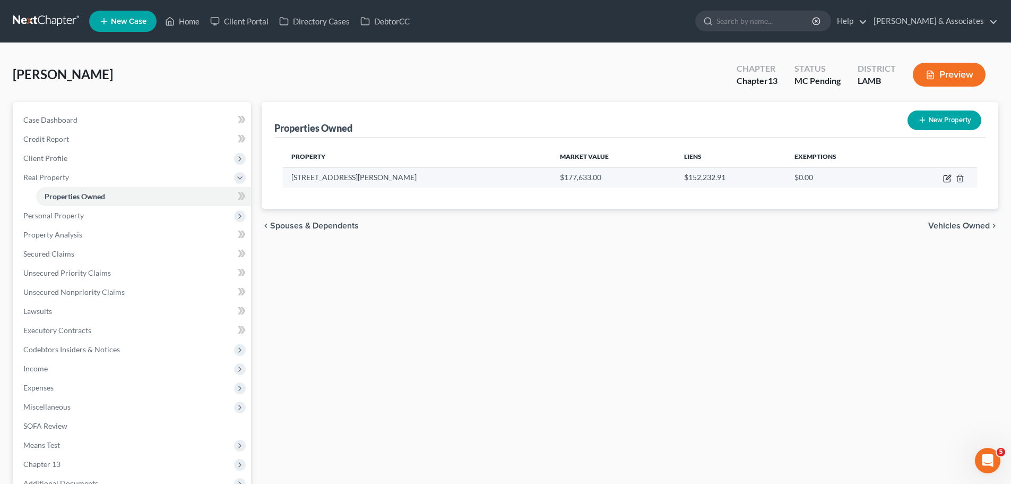
select select "0"
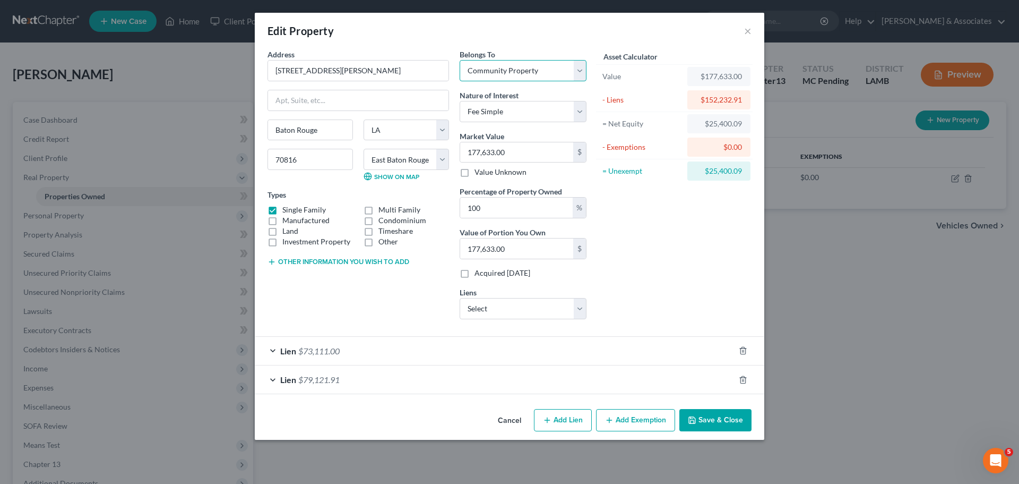
click at [560, 62] on select "Select Debtor 1 Only Debtor 2 Only Debtor 1 And Debtor 2 Only At Least One Of T…" at bounding box center [523, 70] width 127 height 21
select select "0"
click at [460, 60] on select "Select Debtor 1 Only Debtor 2 Only Debtor 1 And Debtor 2 Only At Least One Of T…" at bounding box center [523, 70] width 127 height 21
click at [652, 252] on div "Asset Calculator Value $177,633.00 - Liens $152,232.91 = Net Equity $25,400.09 …" at bounding box center [674, 188] width 165 height 279
click at [713, 425] on button "Save & Close" at bounding box center [715, 420] width 72 height 22
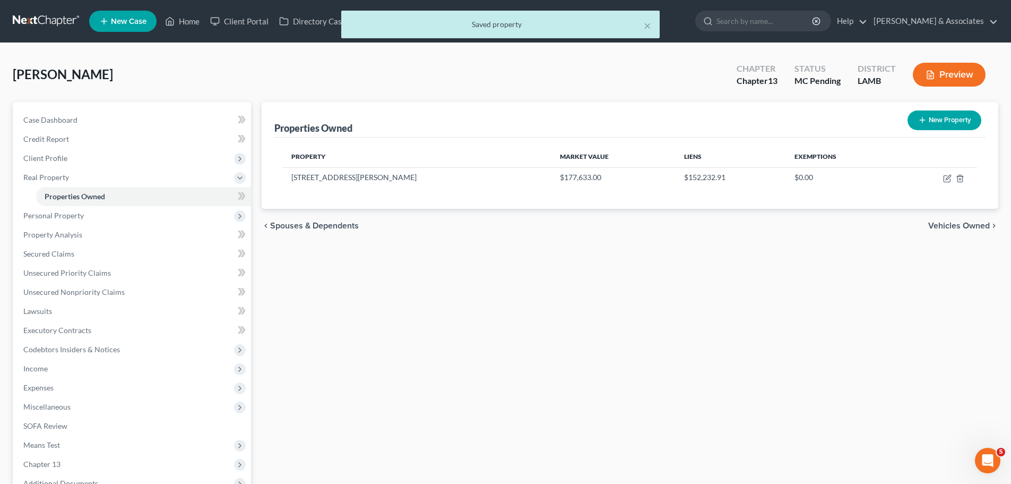
drag, startPoint x: 716, startPoint y: 320, endPoint x: 719, endPoint y: 315, distance: 5.7
click at [716, 319] on div "Properties Owned New Property Property Market Value Liens Exemptions 15407 Schn…" at bounding box center [629, 318] width 747 height 433
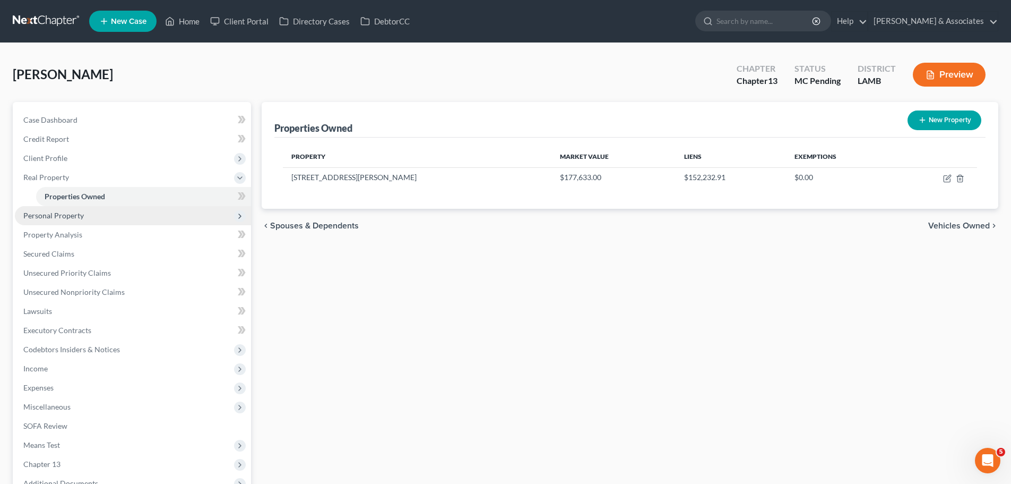
click at [64, 214] on span "Personal Property" at bounding box center [53, 215] width 61 height 9
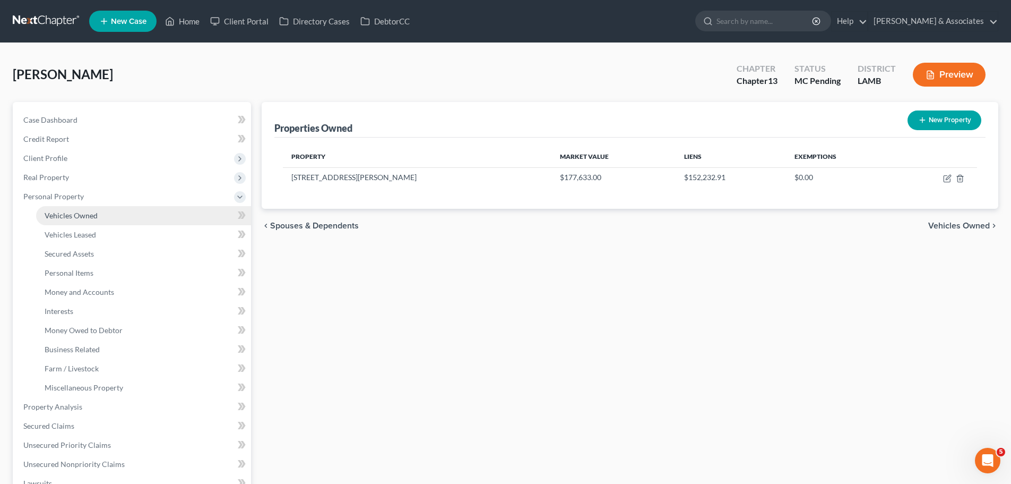
click at [62, 214] on span "Vehicles Owned" at bounding box center [71, 215] width 53 height 9
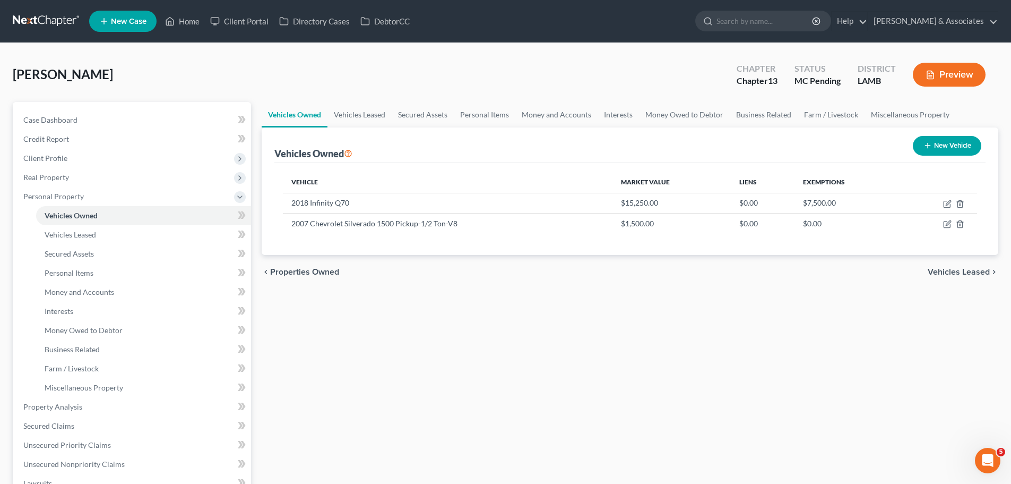
click at [419, 372] on div "Vehicles Owned Vehicles Leased Secured Assets Personal Items Money and Accounts…" at bounding box center [629, 404] width 747 height 605
click at [954, 204] on td at bounding box center [939, 203] width 76 height 20
click at [947, 205] on icon "button" at bounding box center [947, 204] width 8 height 8
select select "0"
select select "8"
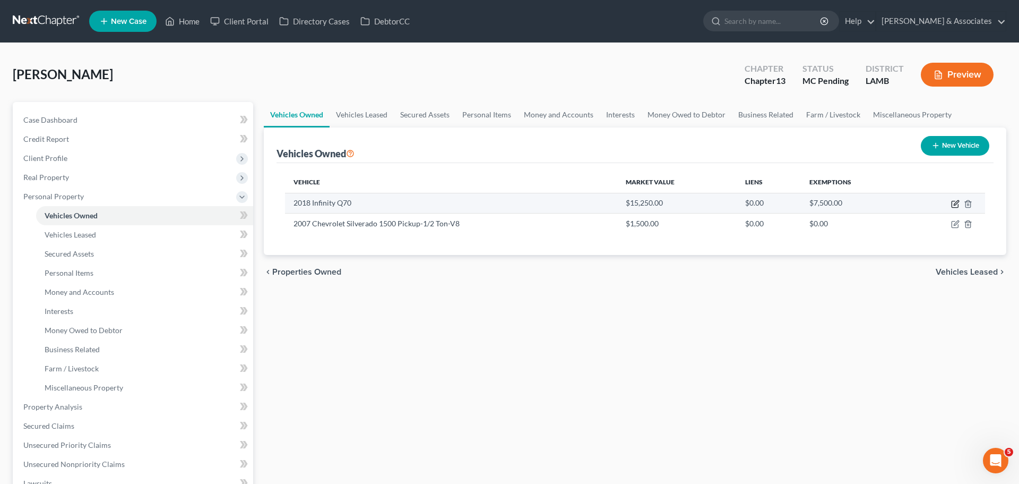
select select "2"
select select "4"
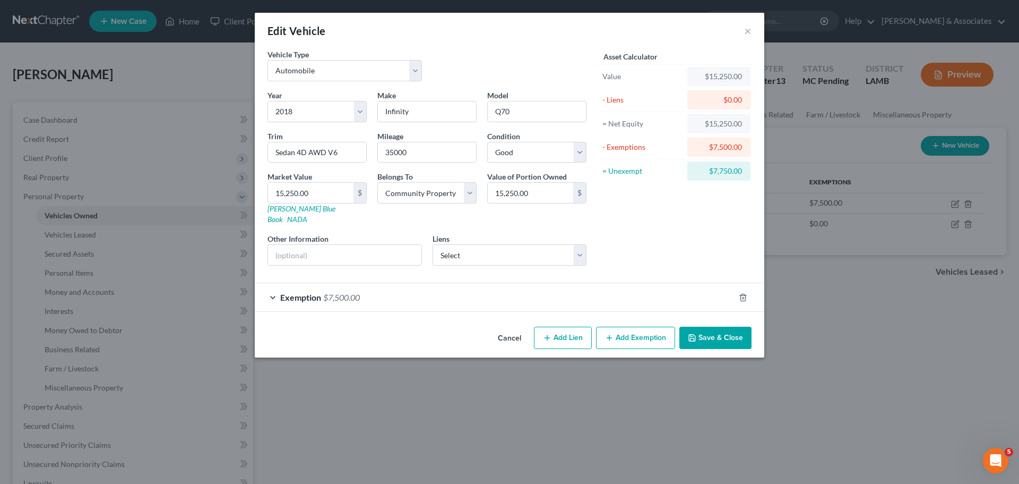
click at [582, 326] on button "Add Lien" at bounding box center [563, 337] width 58 height 22
select select "4"
select select "0"
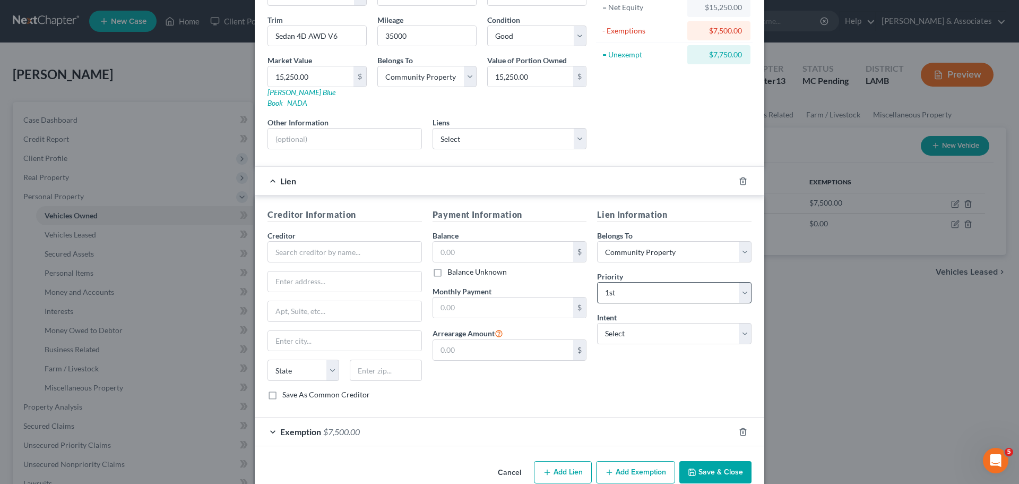
scroll to position [126, 0]
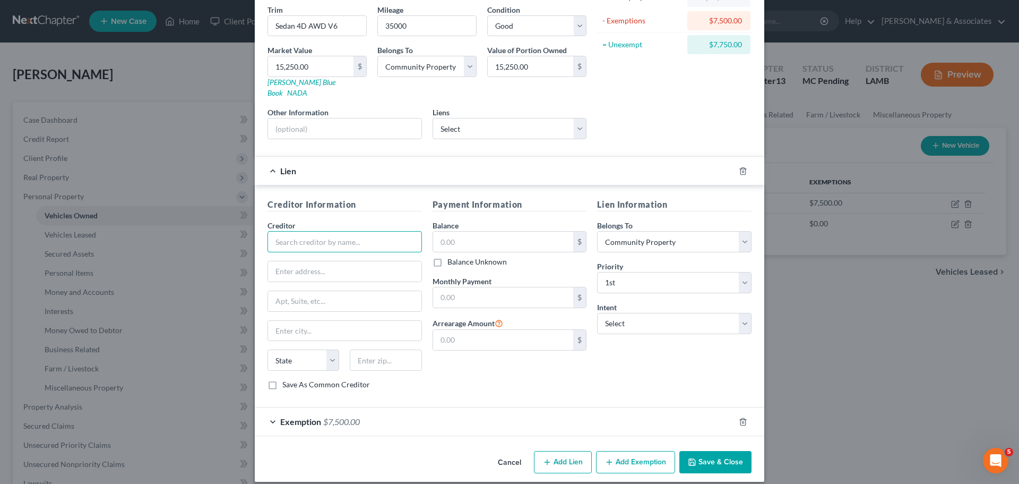
click at [295, 235] on input "text" at bounding box center [345, 241] width 154 height 21
click at [744, 170] on line "button" at bounding box center [744, 171] width 0 height 2
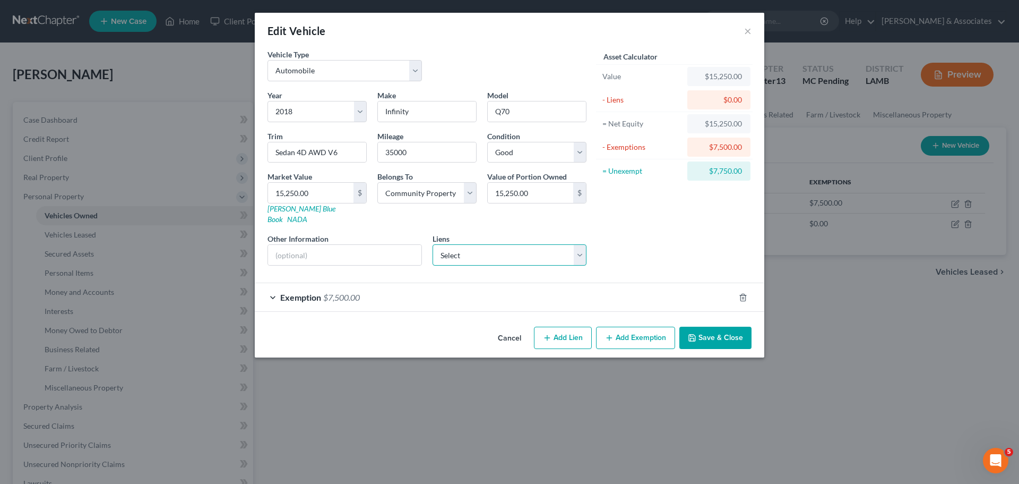
click at [536, 253] on select "Select Onpath Fcu/Asi Fcu - $19,774.00 Onemain - $6,677.00" at bounding box center [510, 254] width 154 height 21
select select "0"
click at [433, 244] on select "Select Onpath Fcu/Asi Fcu - $19,774.00 Onemain - $6,677.00" at bounding box center [510, 254] width 154 height 21
select select
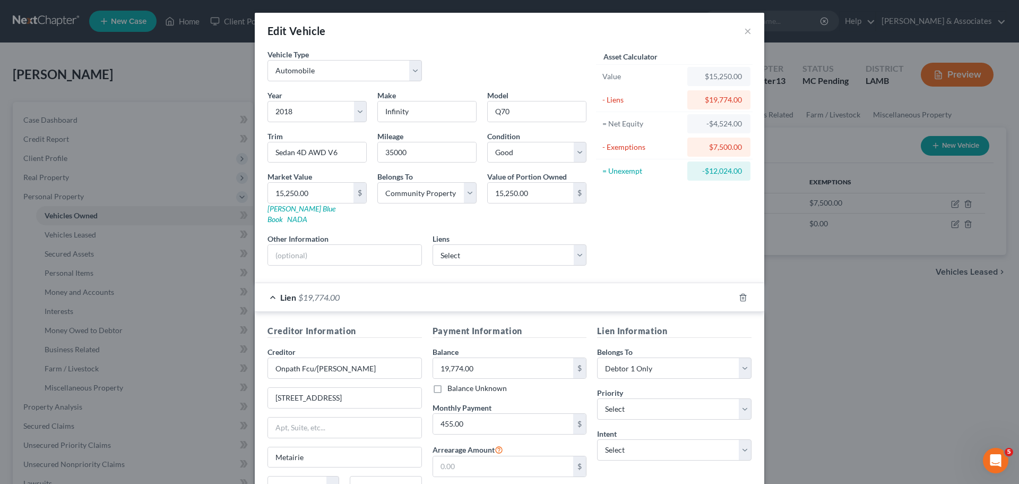
click at [685, 234] on div "Asset Calculator Value $15,250.00 - Liens $19,774.00 = Net Equity -$4,524.00 - …" at bounding box center [674, 161] width 165 height 225
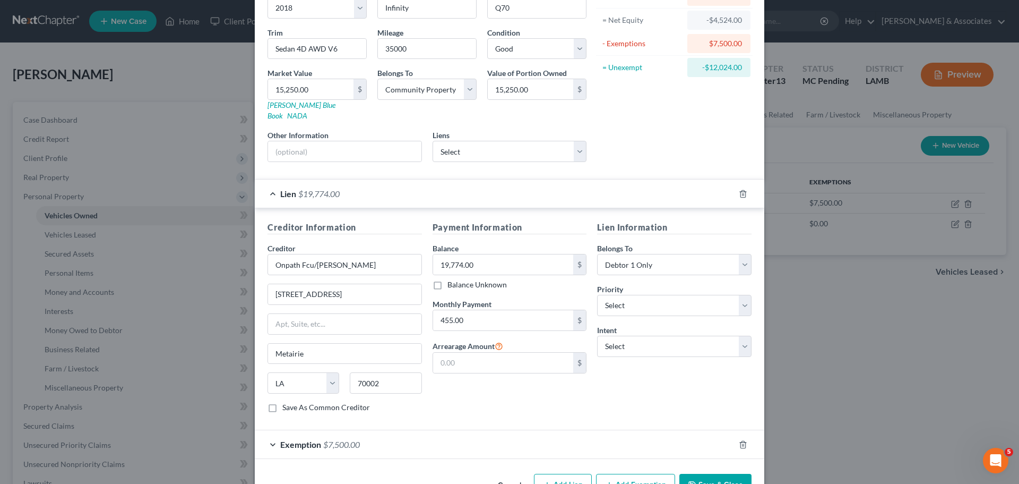
scroll to position [126, 0]
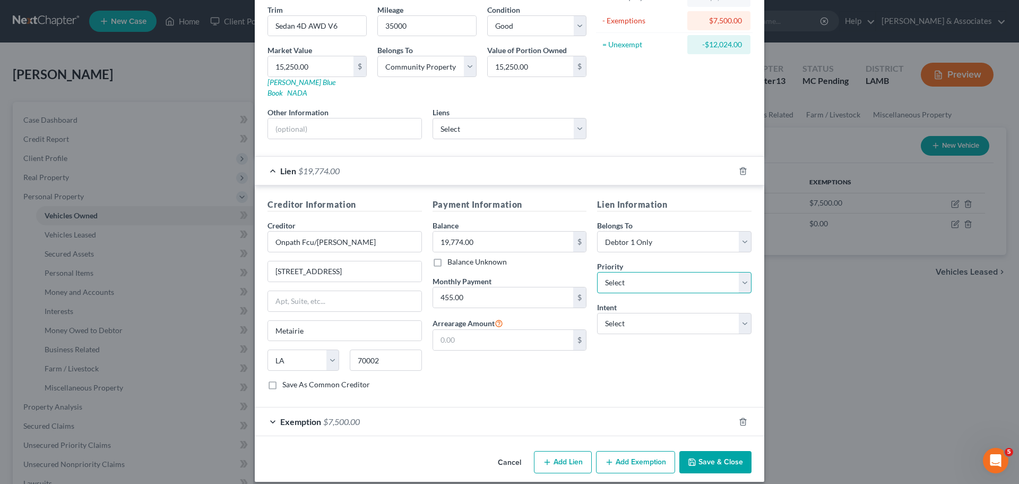
click at [623, 272] on select "Select 1st 2nd 3rd 4th 5th 6th 7th 8th 9th 10th 11th 12th 13th 14th 15th 16th 1…" at bounding box center [674, 282] width 154 height 21
click at [597, 272] on select "Select 1st 2nd 3rd 4th 5th 6th 7th 8th 9th 10th 11th 12th 13th 14th 15th 16th 1…" at bounding box center [674, 282] width 154 height 21
click at [641, 316] on select "Select Surrender Redeem Reaffirm Avoid Other" at bounding box center [674, 323] width 154 height 21
click at [597, 313] on select "Select Surrender Redeem Reaffirm Avoid Other" at bounding box center [674, 323] width 154 height 21
click at [631, 238] on select "Select Debtor 1 Only Debtor 2 Only Debtor 1 And Debtor 2 Only At Least One Of T…" at bounding box center [674, 241] width 154 height 21
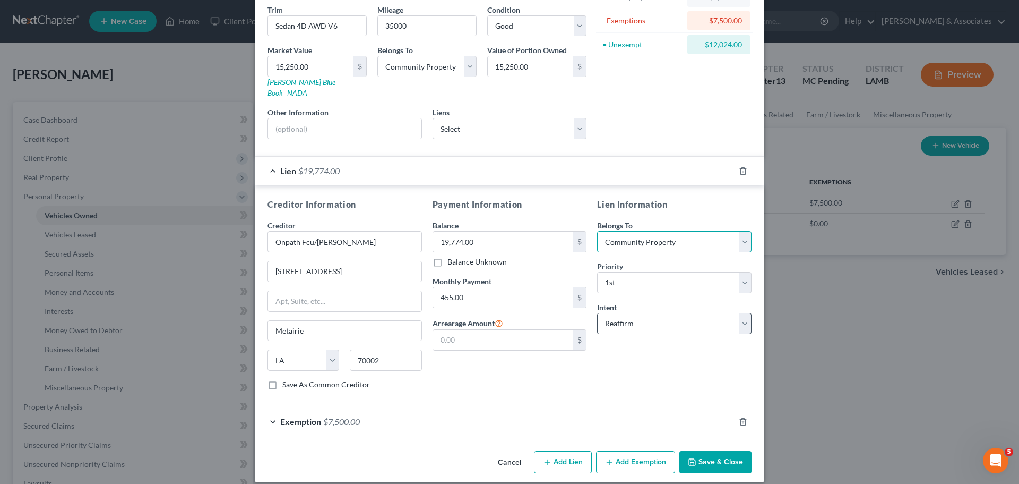
click at [597, 231] on select "Select Debtor 1 Only Debtor 2 Only Debtor 1 And Debtor 2 Only At Least One Of T…" at bounding box center [674, 241] width 154 height 21
click at [732, 456] on button "Save & Close" at bounding box center [715, 462] width 72 height 22
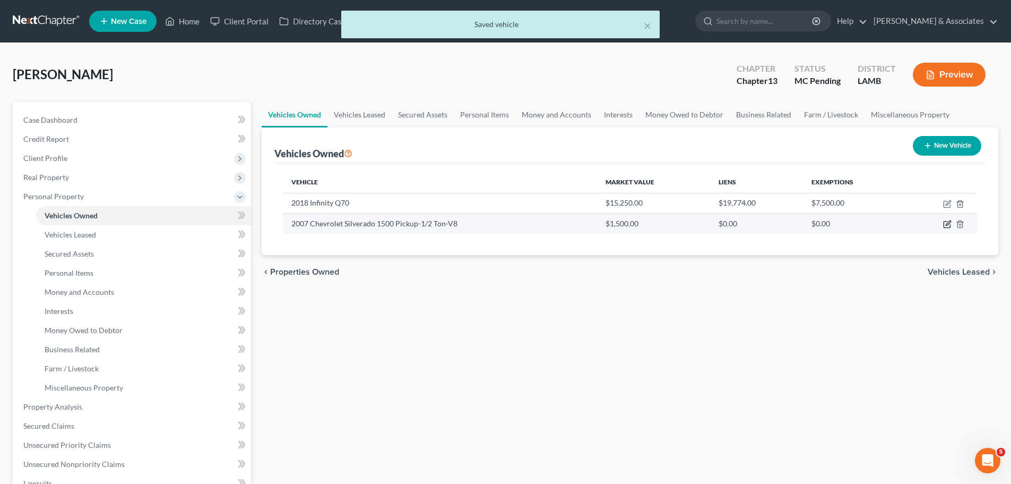
click at [948, 224] on icon "button" at bounding box center [947, 224] width 8 height 8
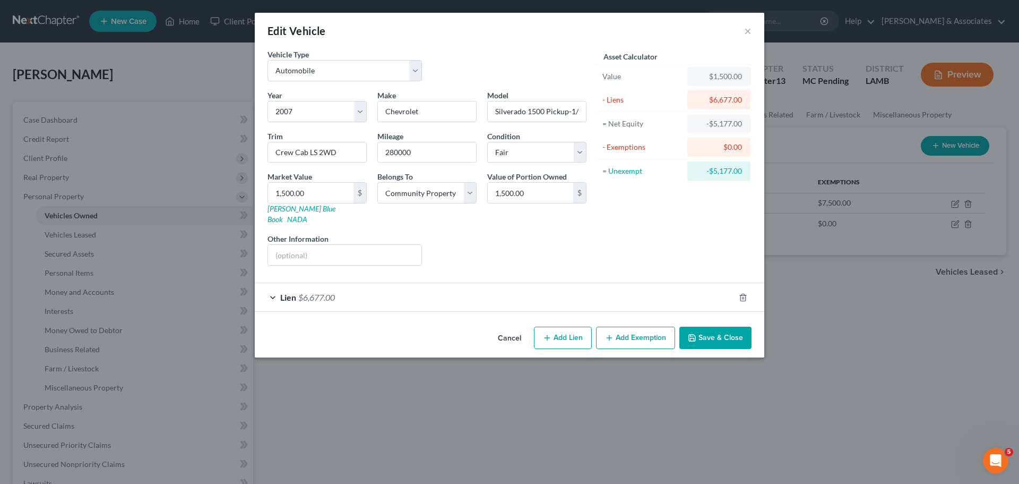
click at [573, 293] on div "Lien $6,677.00" at bounding box center [495, 297] width 480 height 28
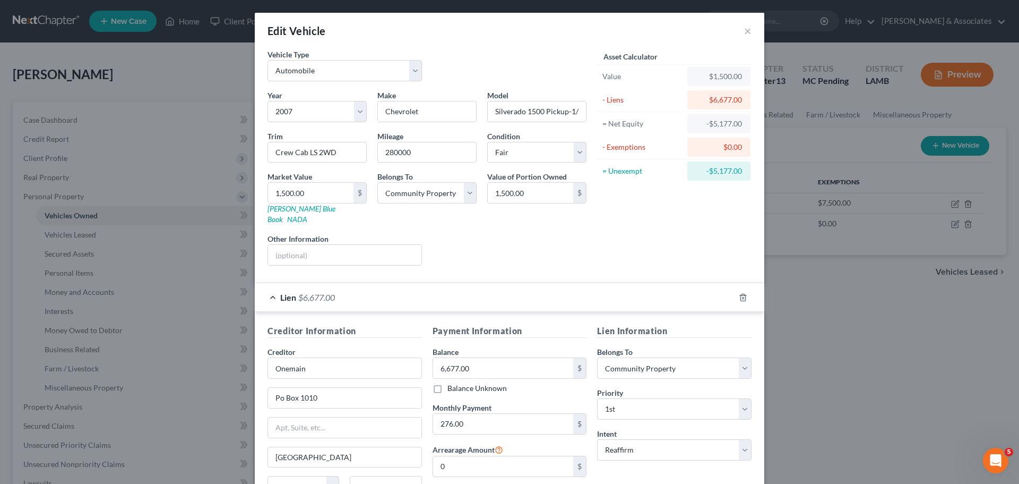
click at [573, 293] on div "Lien $6,677.00" at bounding box center [495, 297] width 480 height 28
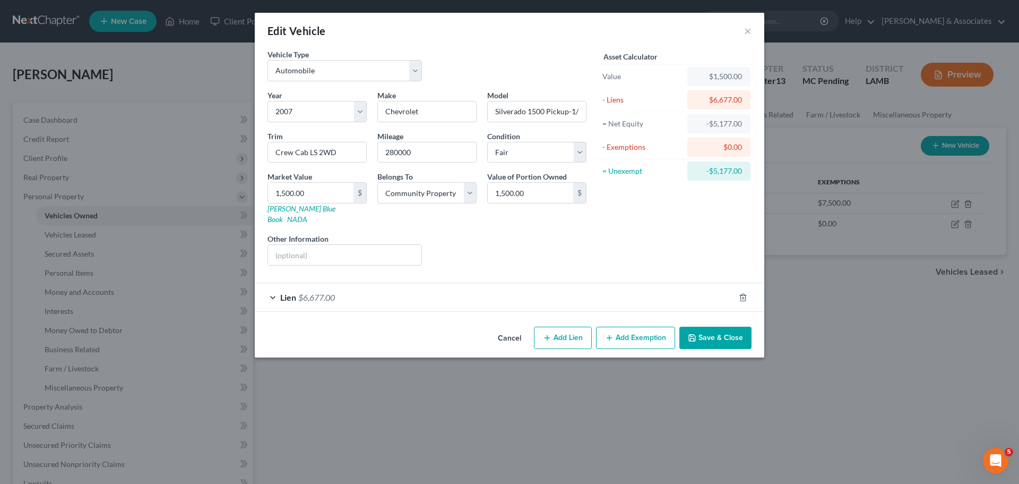
click at [745, 328] on button "Save & Close" at bounding box center [715, 337] width 72 height 22
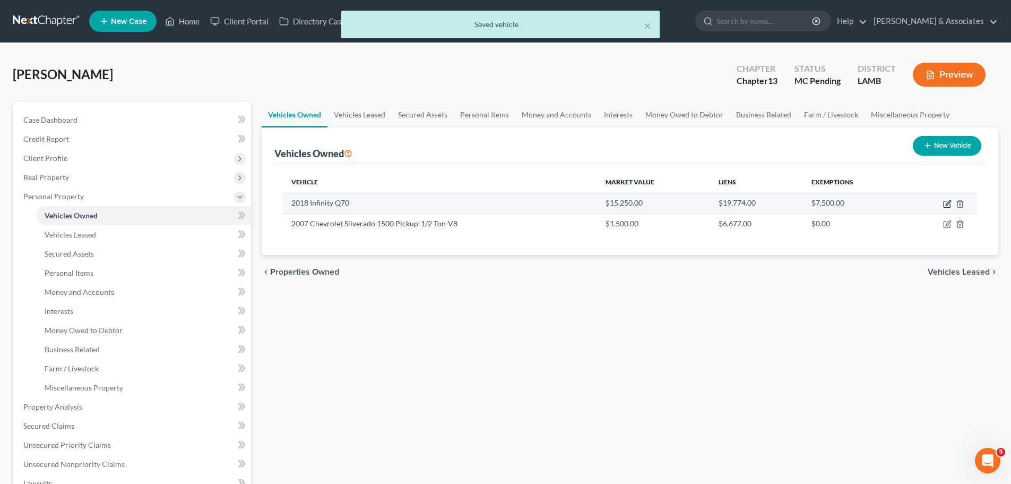
click at [948, 202] on icon "button" at bounding box center [948, 202] width 5 height 5
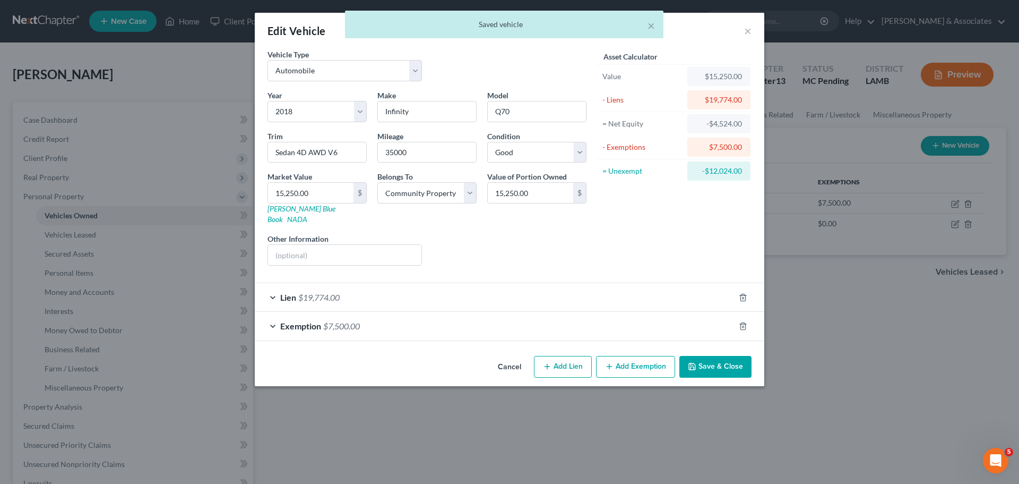
click at [334, 292] on span "$19,774.00" at bounding box center [318, 297] width 41 height 10
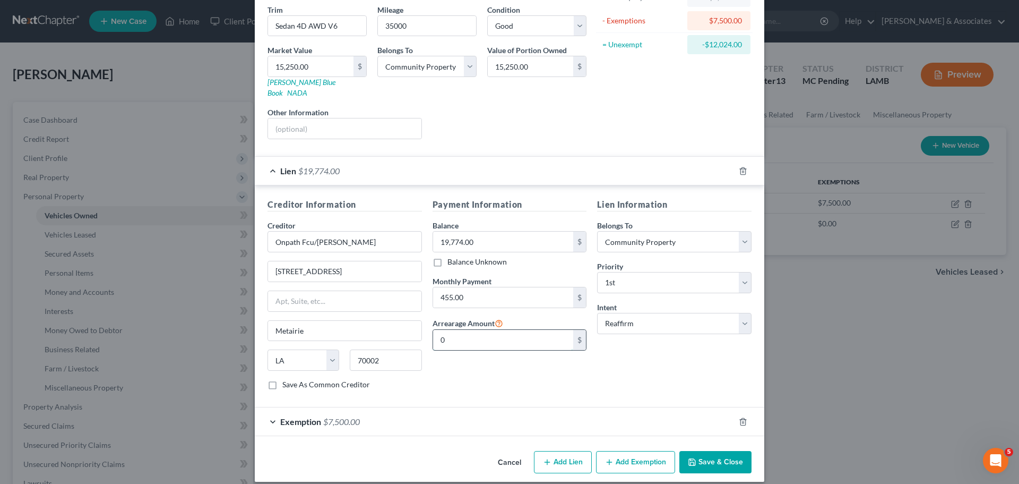
click at [480, 330] on input "0" at bounding box center [503, 340] width 141 height 20
click at [699, 454] on button "Save & Close" at bounding box center [715, 462] width 72 height 22
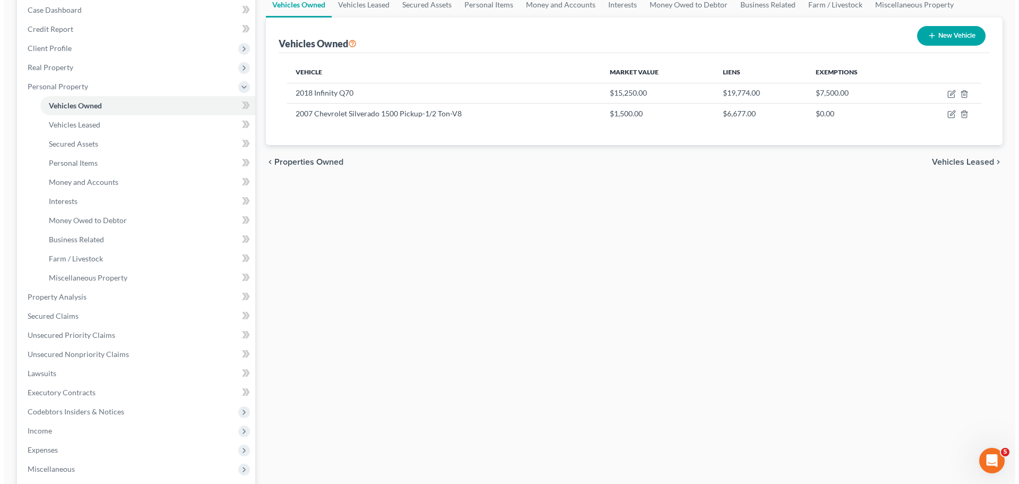
scroll to position [0, 0]
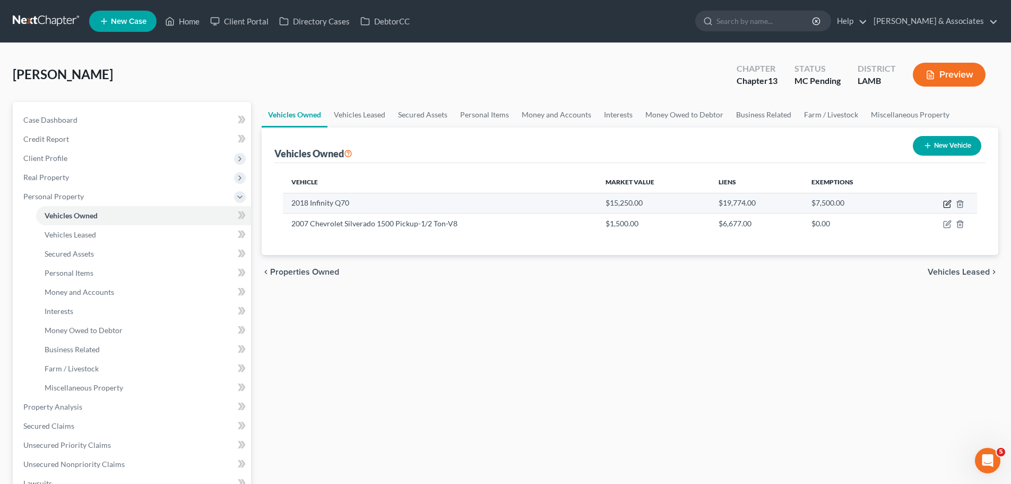
click at [948, 200] on icon "button" at bounding box center [947, 204] width 8 height 8
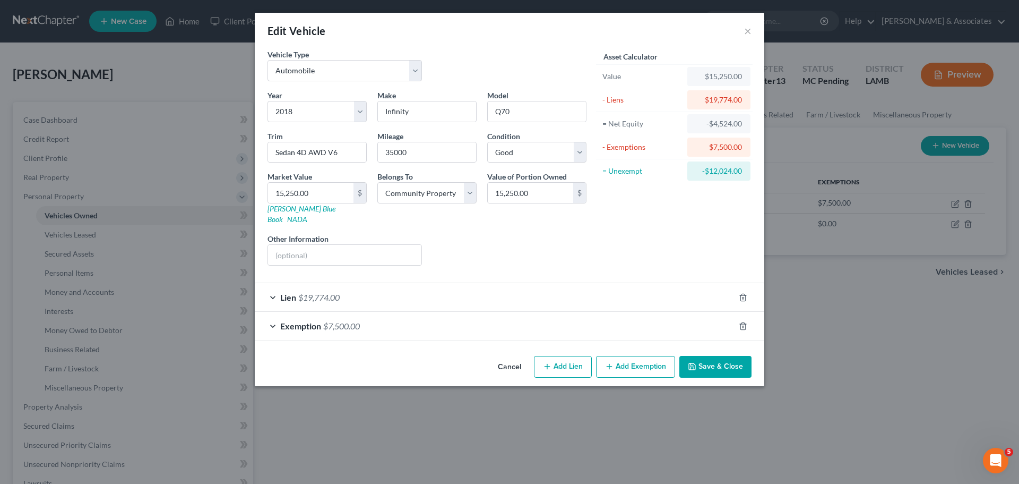
click at [730, 360] on button "Save & Close" at bounding box center [715, 367] width 72 height 22
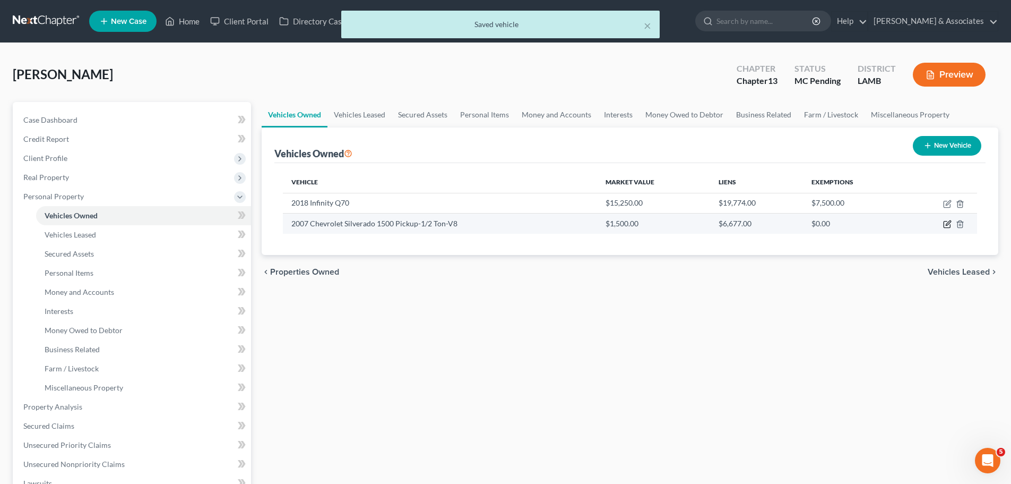
click at [950, 225] on icon "button" at bounding box center [947, 224] width 8 height 8
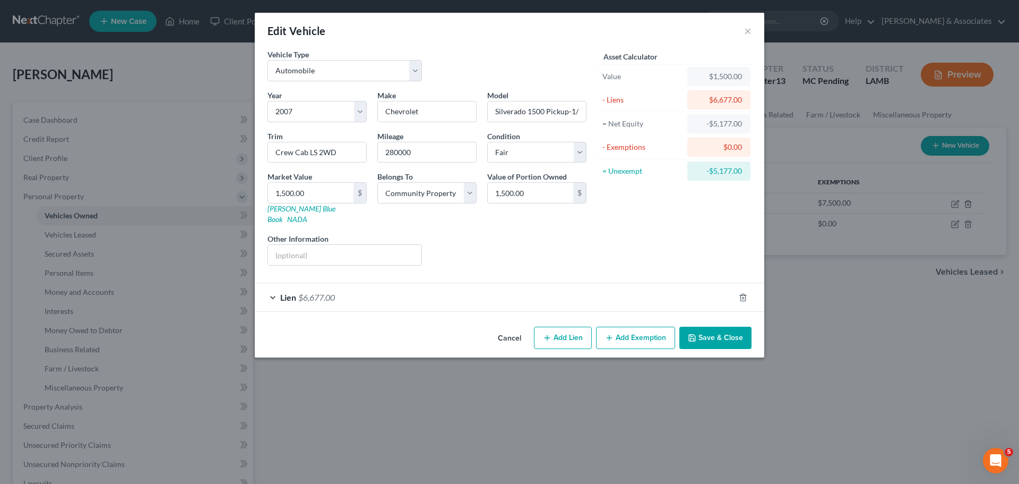
click at [566, 326] on button "Add Lien" at bounding box center [563, 337] width 58 height 22
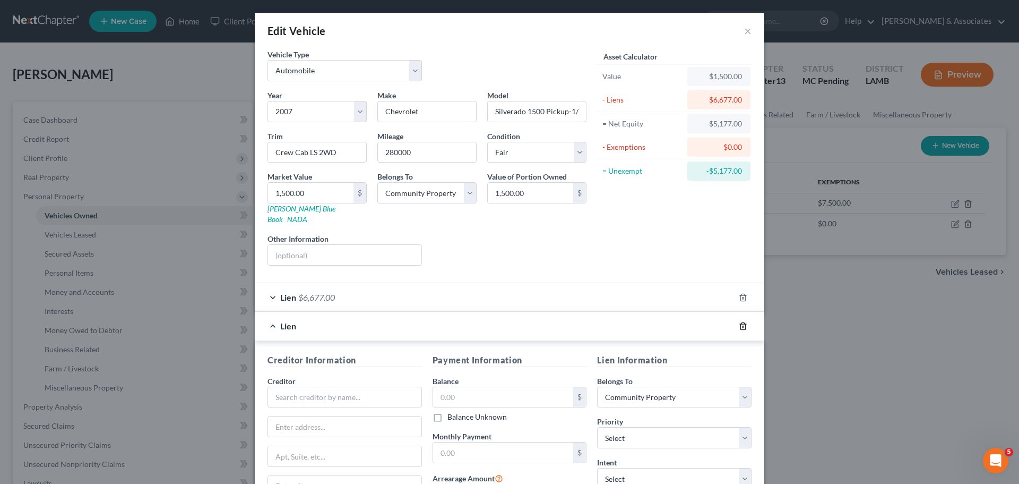
click at [739, 322] on icon "button" at bounding box center [743, 326] width 8 height 8
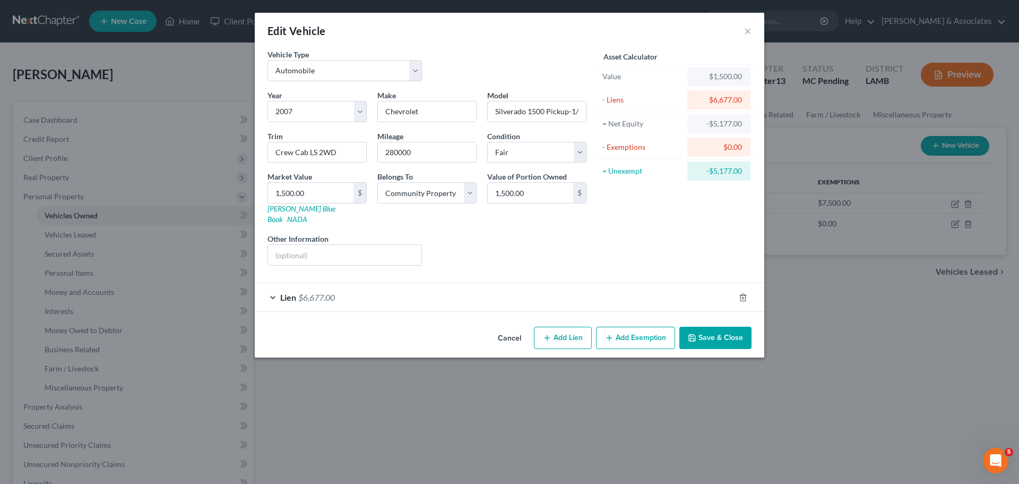
click at [563, 284] on div "Lien $6,677.00" at bounding box center [495, 297] width 480 height 28
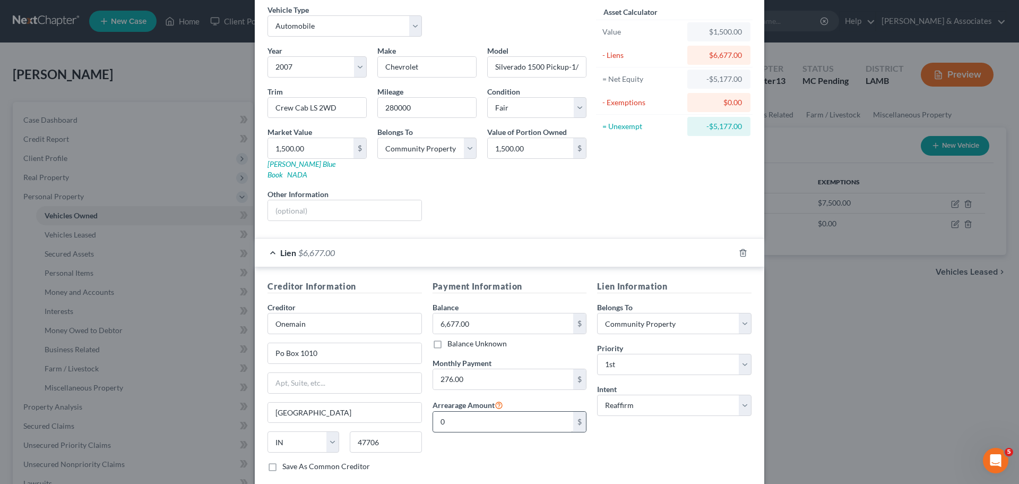
scroll to position [97, 0]
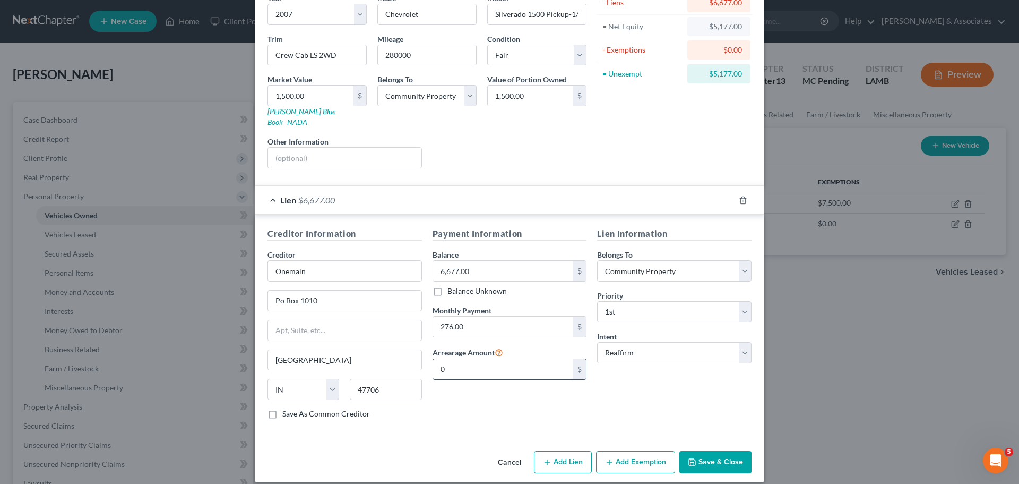
click at [521, 359] on input "0" at bounding box center [503, 369] width 141 height 20
click at [736, 361] on div "Lien Information Belongs To * Select Debtor 1 Only Debtor 2 Only Debtor 1 And D…" at bounding box center [674, 327] width 165 height 200
click at [706, 451] on button "Save & Close" at bounding box center [715, 462] width 72 height 22
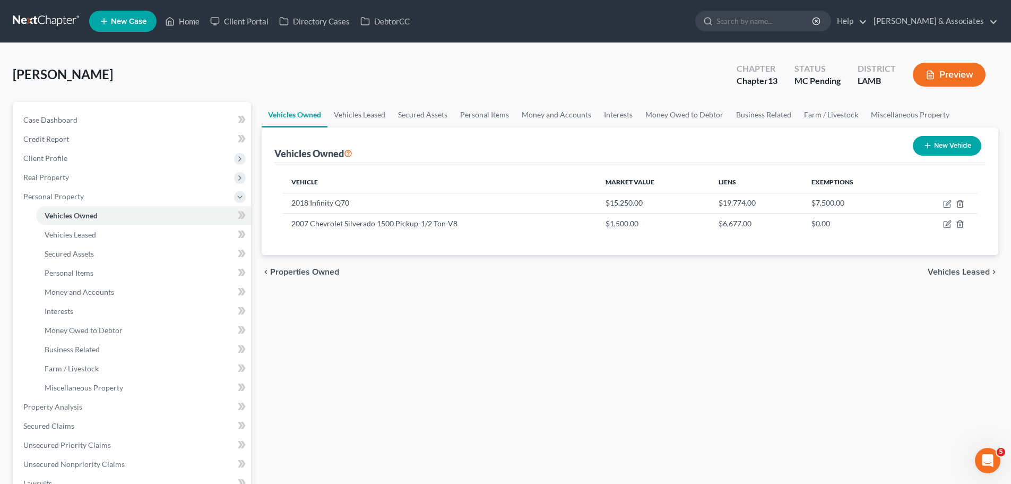
click at [488, 328] on div "Vehicles Owned Vehicles Leased Secured Assets Personal Items Money and Accounts…" at bounding box center [629, 404] width 747 height 605
click at [40, 157] on span "Client Profile" at bounding box center [45, 157] width 44 height 9
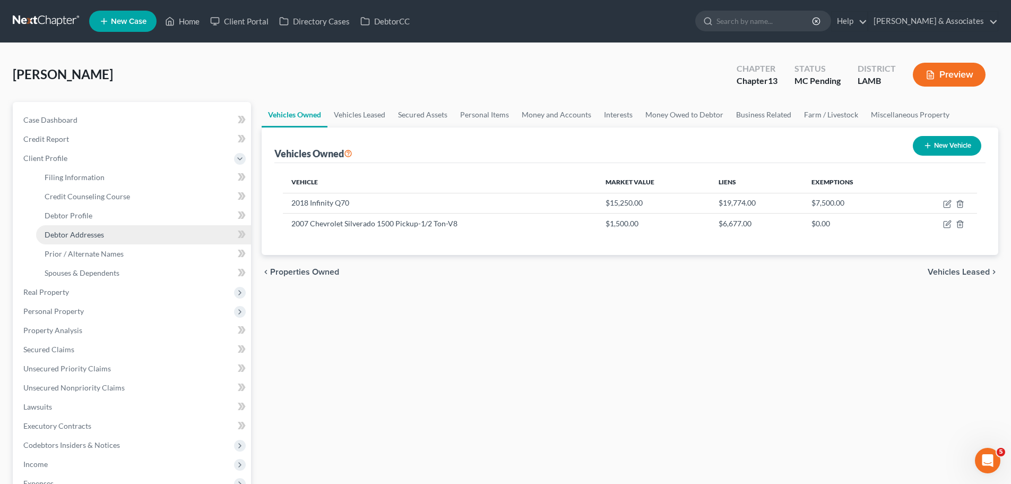
click at [111, 231] on link "Debtor Addresses" at bounding box center [143, 234] width 215 height 19
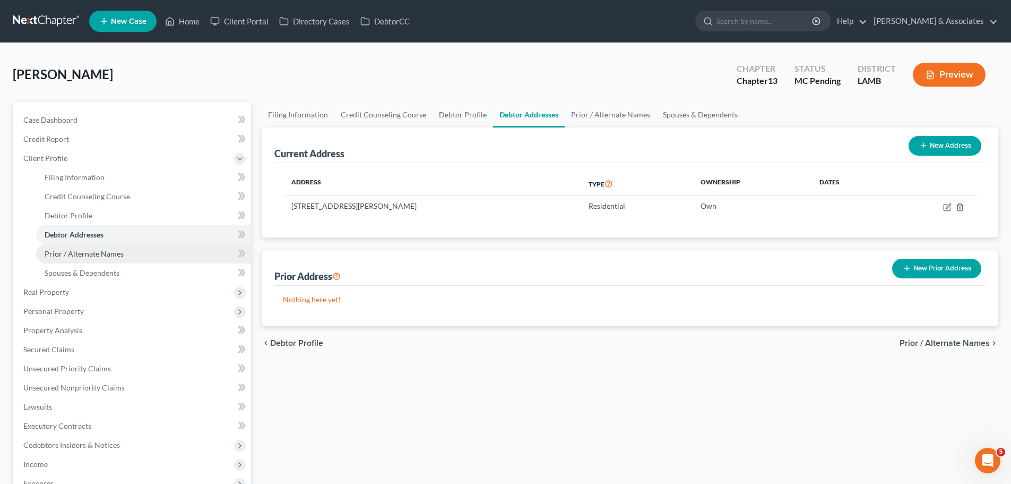
click at [116, 249] on span "Prior / Alternate Names" at bounding box center [84, 253] width 79 height 9
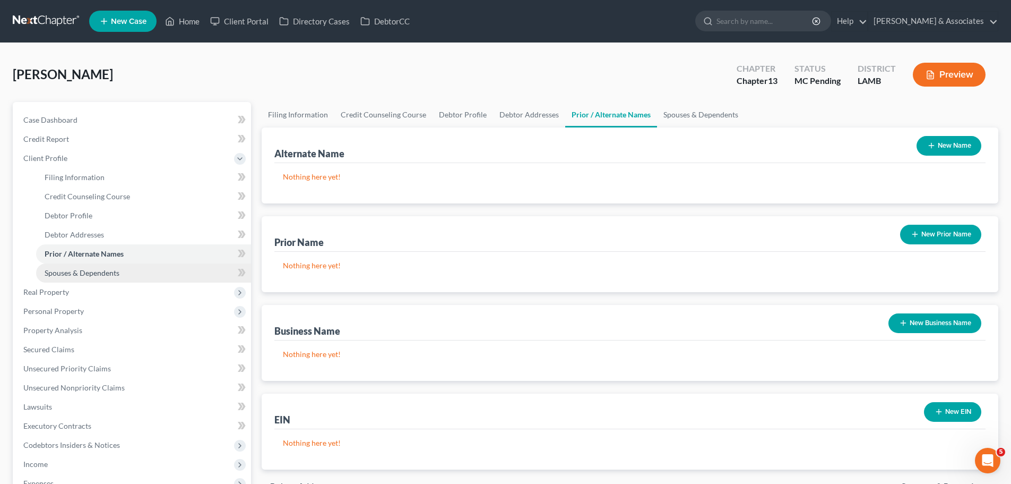
drag, startPoint x: 156, startPoint y: 272, endPoint x: 149, endPoint y: 271, distance: 7.1
click at [156, 272] on link "Spouses & Dependents" at bounding box center [143, 272] width 215 height 19
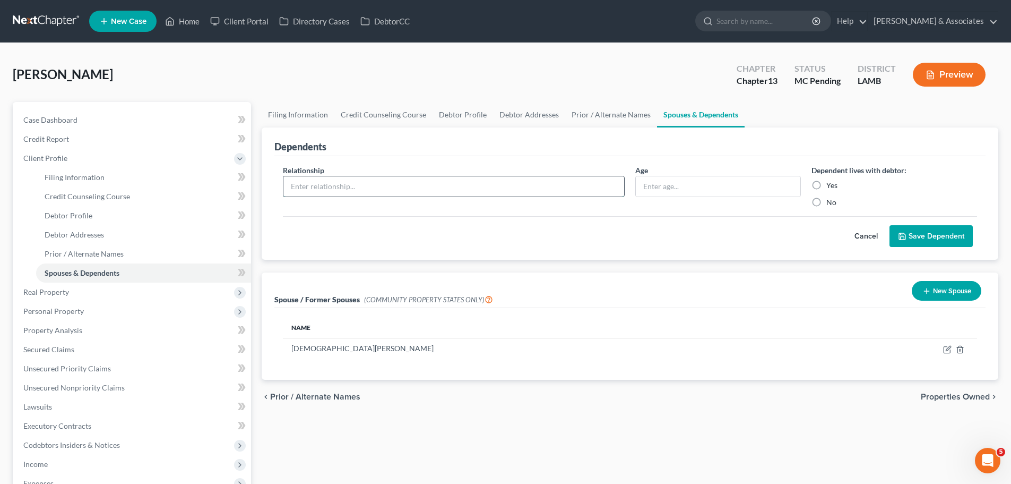
click at [557, 185] on input "text" at bounding box center [453, 186] width 341 height 20
click at [833, 183] on label "Yes" at bounding box center [832, 185] width 11 height 11
click at [833, 183] on input "Yes" at bounding box center [834, 183] width 7 height 7
click at [925, 237] on button "Save Dependent" at bounding box center [931, 236] width 83 height 22
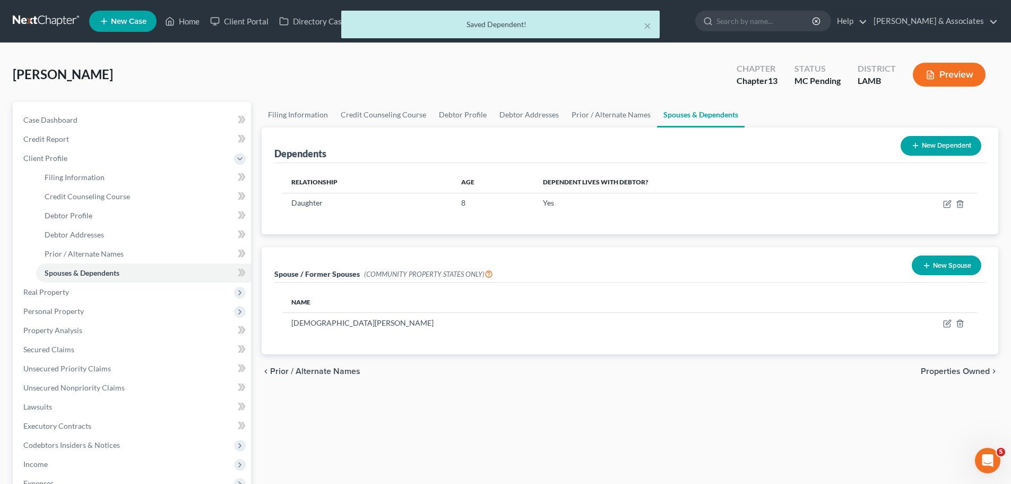
drag, startPoint x: 926, startPoint y: 150, endPoint x: 915, endPoint y: 151, distance: 11.3
click at [926, 149] on button "New Dependent" at bounding box center [941, 146] width 81 height 20
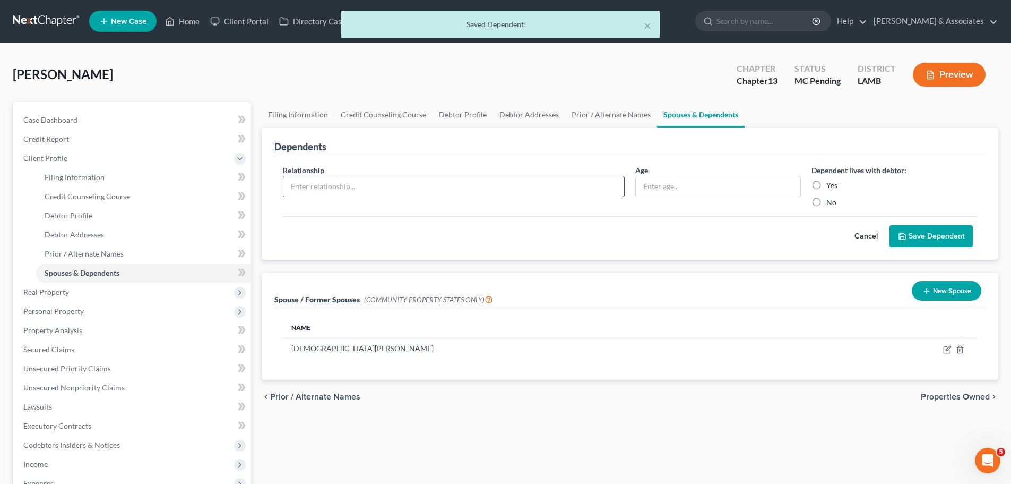
click at [351, 191] on input "text" at bounding box center [453, 186] width 341 height 20
click at [686, 190] on input "text" at bounding box center [718, 186] width 165 height 20
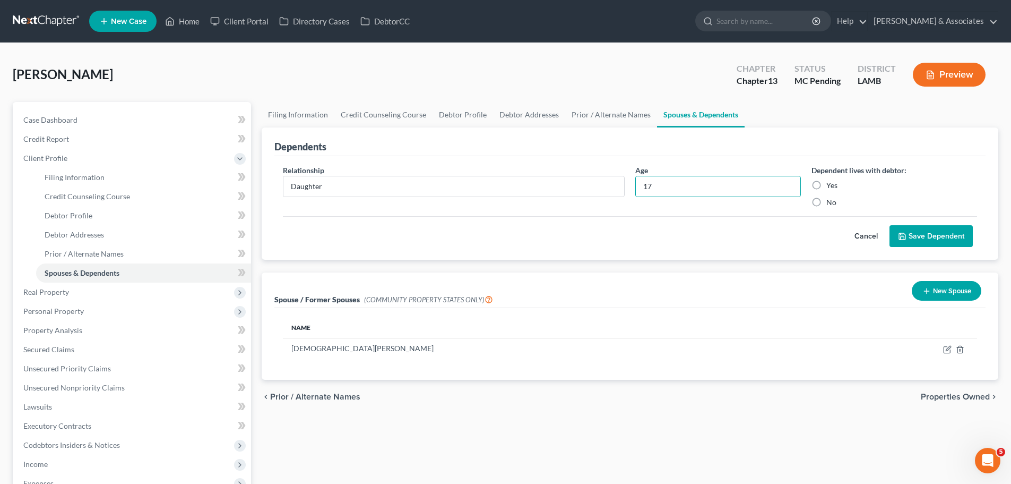
click at [827, 186] on label "Yes" at bounding box center [832, 185] width 11 height 11
click at [831, 186] on input "Yes" at bounding box center [834, 183] width 7 height 7
click at [953, 237] on button "Save Dependent" at bounding box center [931, 236] width 83 height 22
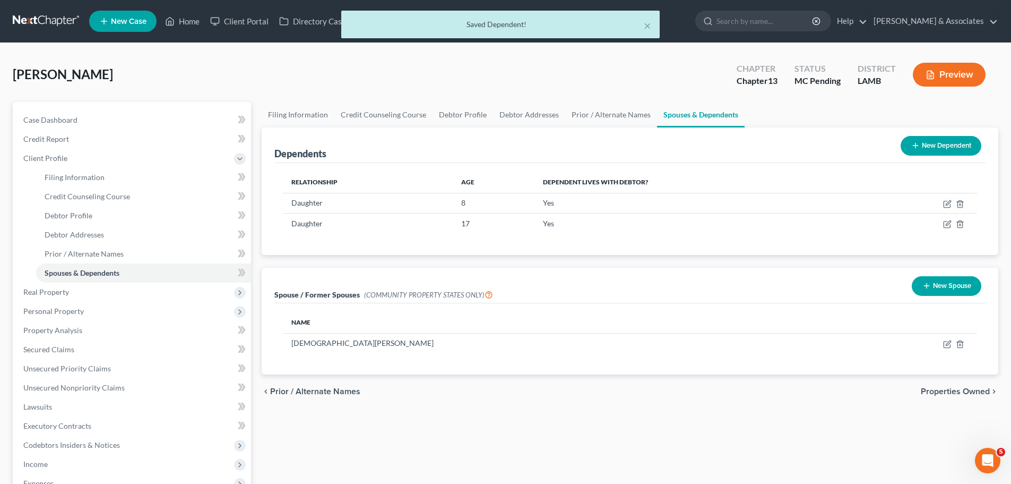
click at [662, 428] on div "Filing Information Credit Counseling Course Debtor Profile Debtor Addresses Pri…" at bounding box center [629, 366] width 747 height 528
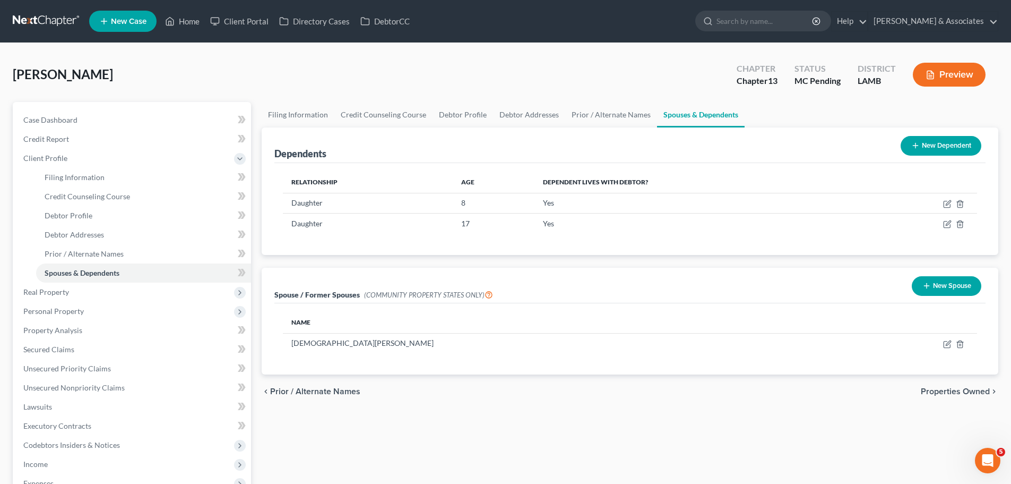
click at [798, 411] on div "Filing Information Credit Counseling Course Debtor Profile Debtor Addresses Pri…" at bounding box center [629, 366] width 747 height 528
click at [28, 291] on span "Real Property" at bounding box center [46, 291] width 46 height 9
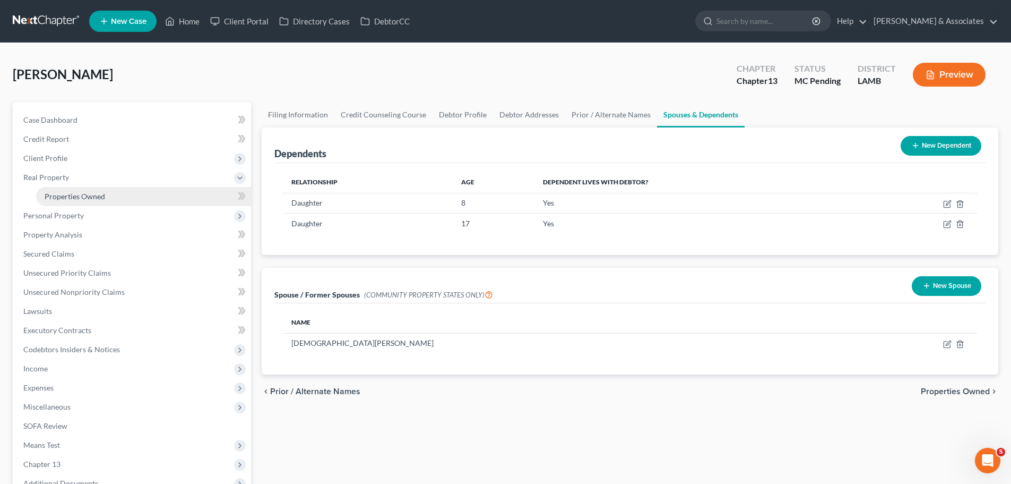
click at [75, 191] on link "Properties Owned" at bounding box center [143, 196] width 215 height 19
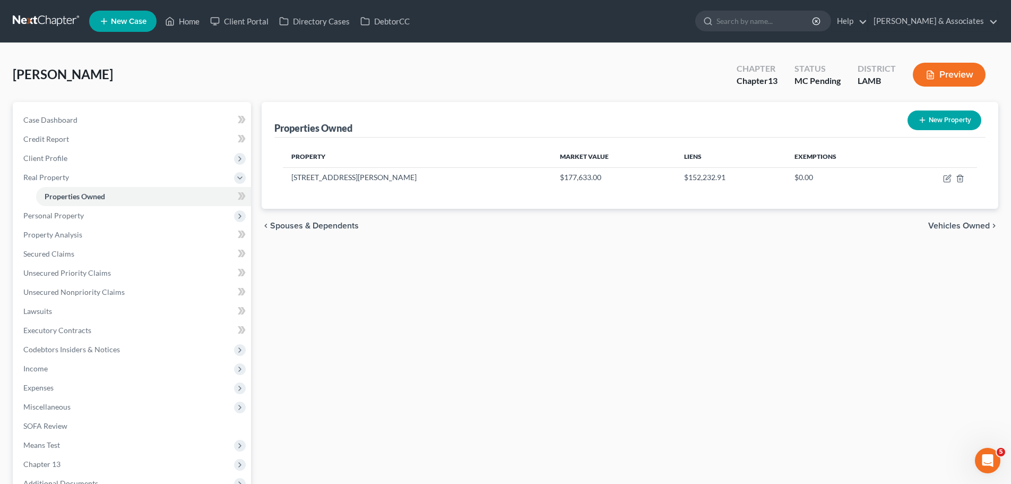
click at [399, 368] on div "Properties Owned New Property Property Market Value Liens Exemptions 15407 Schn…" at bounding box center [629, 318] width 747 height 433
click at [55, 220] on span "Personal Property" at bounding box center [133, 215] width 236 height 19
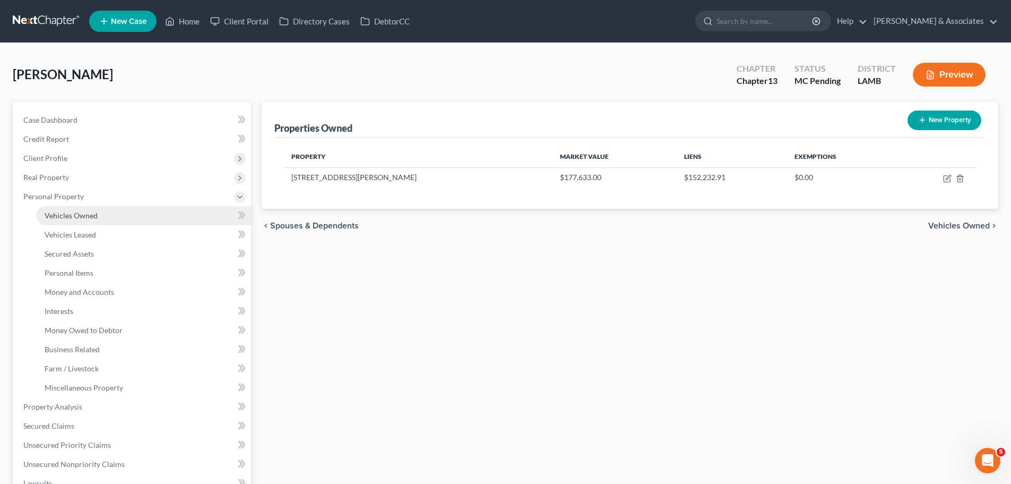
click at [130, 214] on link "Vehicles Owned" at bounding box center [143, 215] width 215 height 19
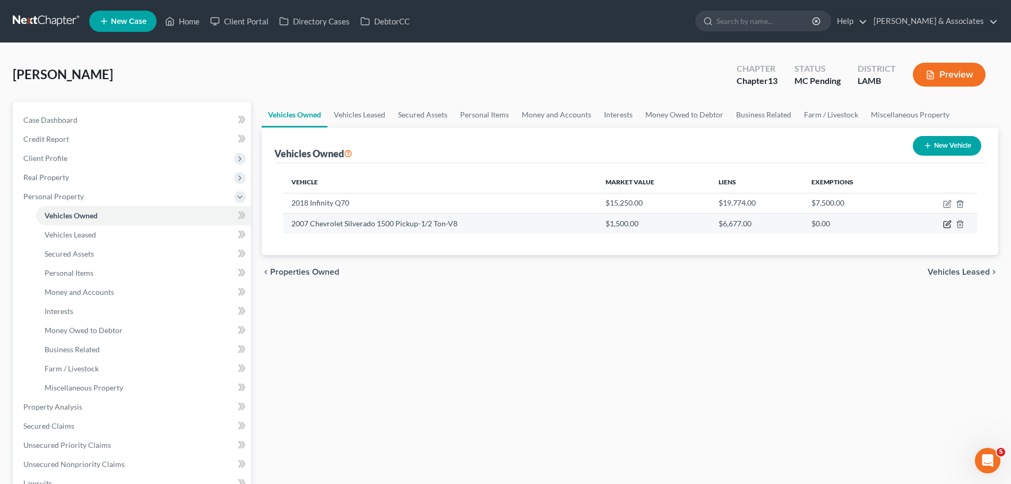
click at [947, 225] on icon "button" at bounding box center [948, 223] width 5 height 5
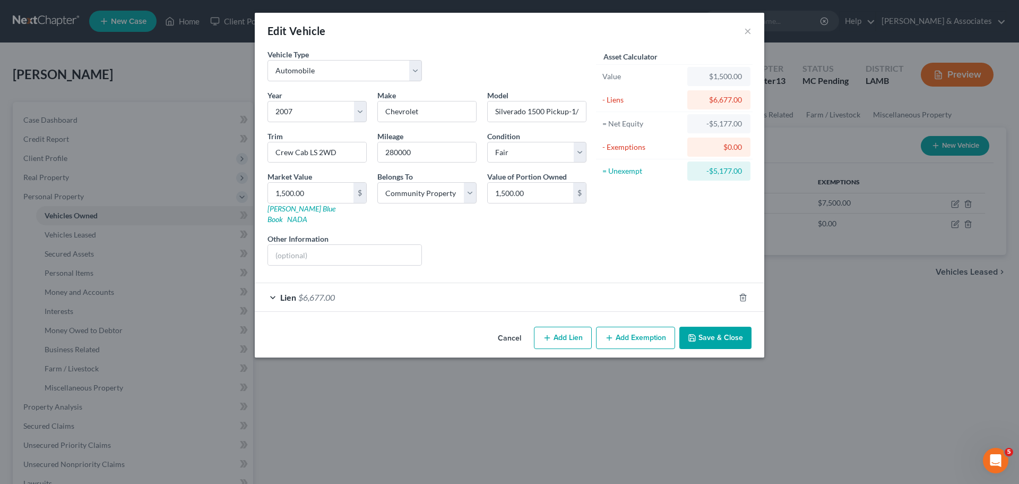
click at [743, 27] on div "Edit Vehicle ×" at bounding box center [510, 31] width 510 height 36
click at [746, 29] on button "×" at bounding box center [747, 30] width 7 height 13
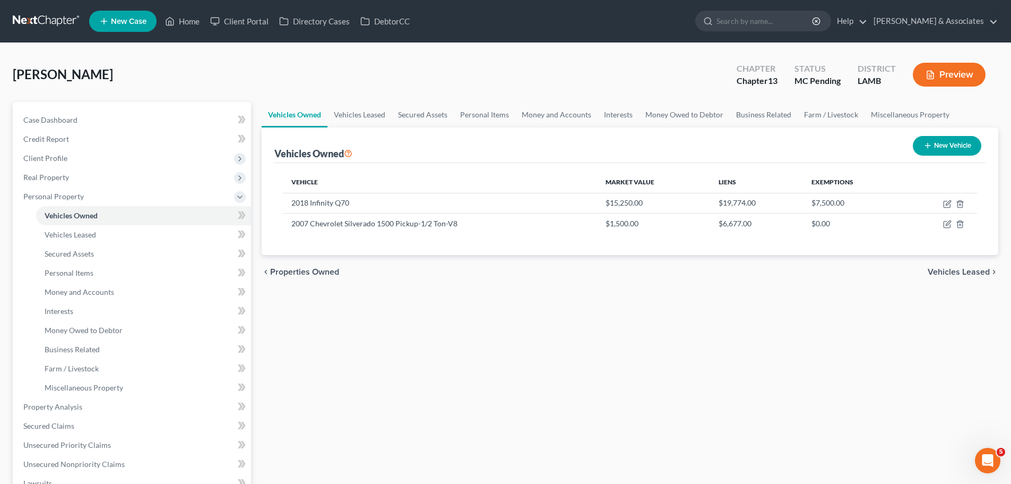
click at [958, 147] on button "New Vehicle" at bounding box center [947, 146] width 68 height 20
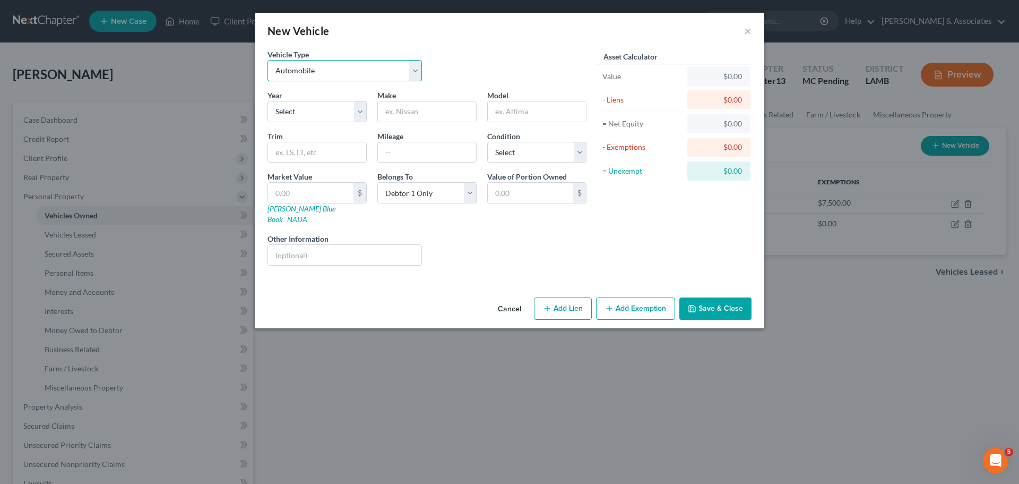
click at [347, 75] on select "Select Automobile Truck Trailer Watercraft Aircraft Motor Home Atv Other Vehicle" at bounding box center [345, 70] width 154 height 21
click at [268, 60] on select "Select Automobile Truck Trailer Watercraft Aircraft Motor Home Atv Other Vehicle" at bounding box center [345, 70] width 154 height 21
click at [329, 120] on select "Select 2026 2025 2024 2023 2022 2021 2020 2019 2018 2017 2016 2015 2014 2013 20…" at bounding box center [317, 111] width 99 height 21
click at [751, 31] on button "×" at bounding box center [747, 30] width 7 height 13
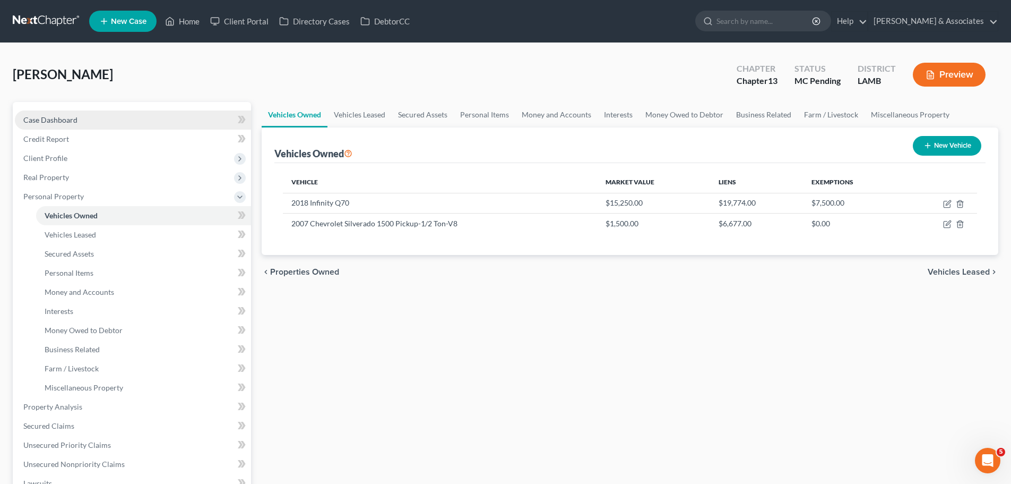
drag, startPoint x: 117, startPoint y: 121, endPoint x: 109, endPoint y: 116, distance: 9.0
click at [117, 121] on link "Case Dashboard" at bounding box center [133, 119] width 236 height 19
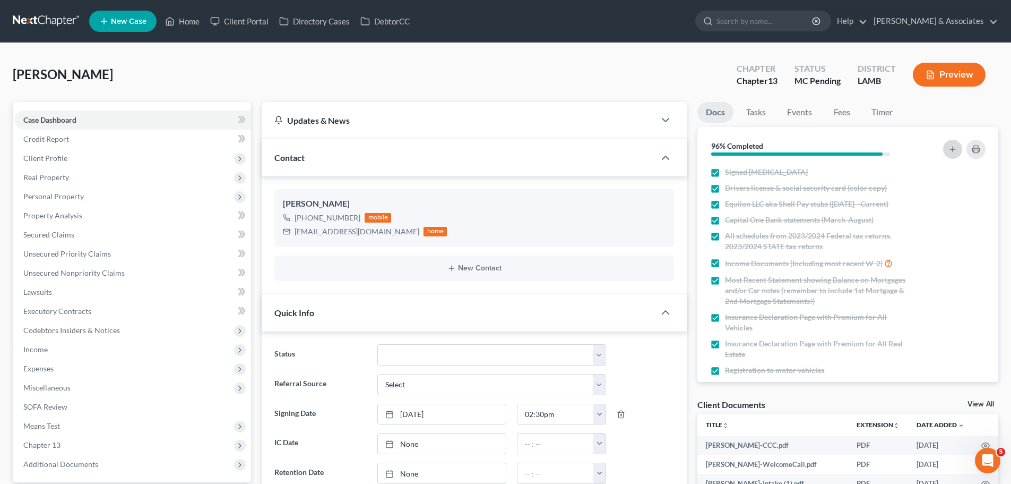
click at [956, 156] on button "button" at bounding box center [952, 149] width 19 height 19
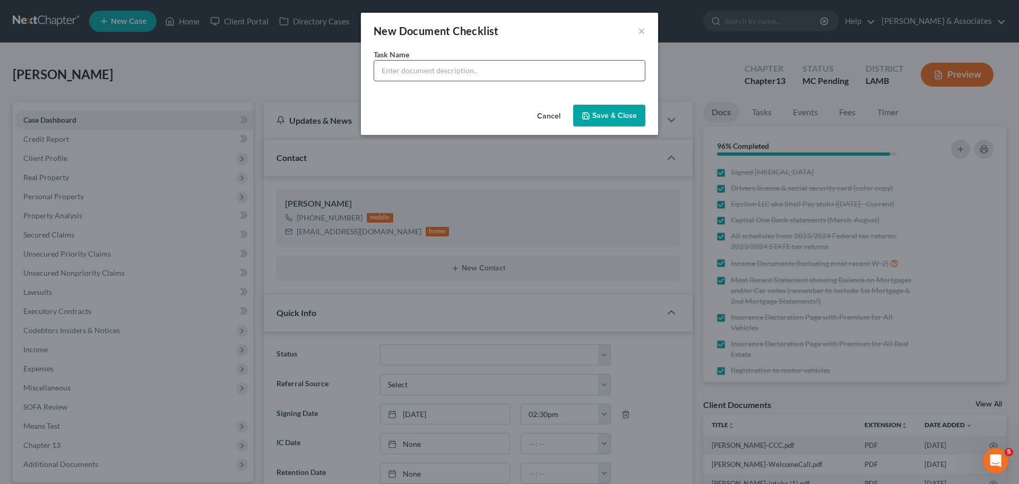
scroll to position [313, 0]
click at [451, 69] on input "text" at bounding box center [509, 71] width 271 height 20
drag, startPoint x: 602, startPoint y: 115, endPoint x: 831, endPoint y: 131, distance: 229.4
click at [603, 115] on button "Save & Close" at bounding box center [609, 116] width 72 height 22
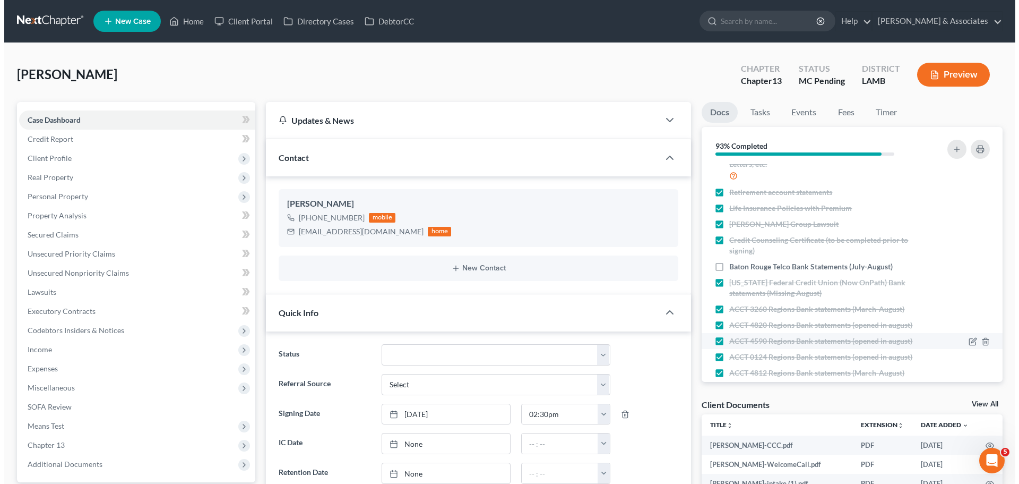
scroll to position [482, 0]
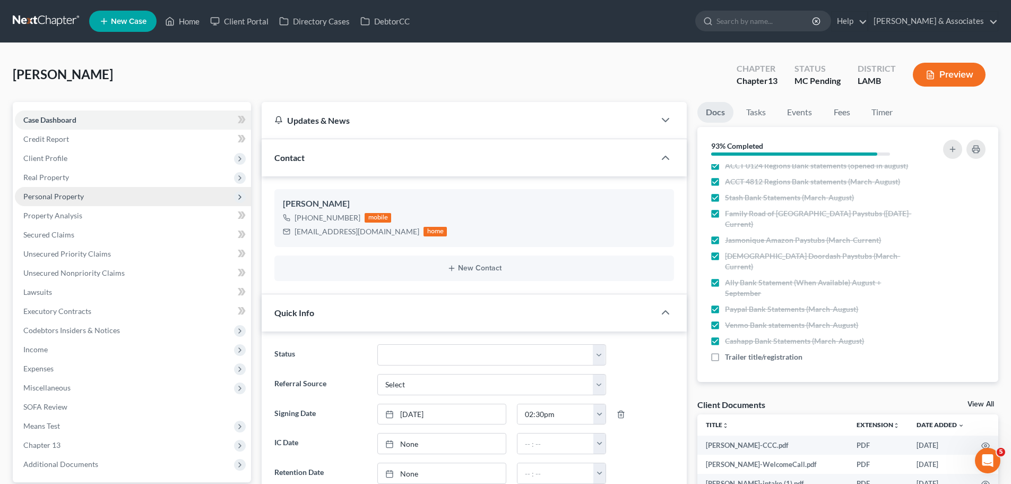
drag, startPoint x: 65, startPoint y: 193, endPoint x: 87, endPoint y: 196, distance: 22.0
click at [65, 193] on span "Personal Property" at bounding box center [53, 196] width 61 height 9
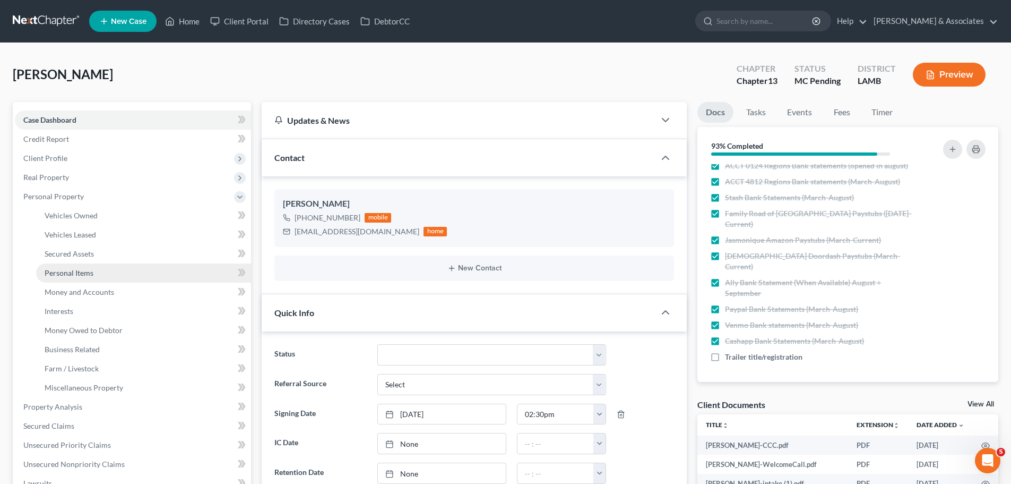
click at [130, 275] on link "Personal Items" at bounding box center [143, 272] width 215 height 19
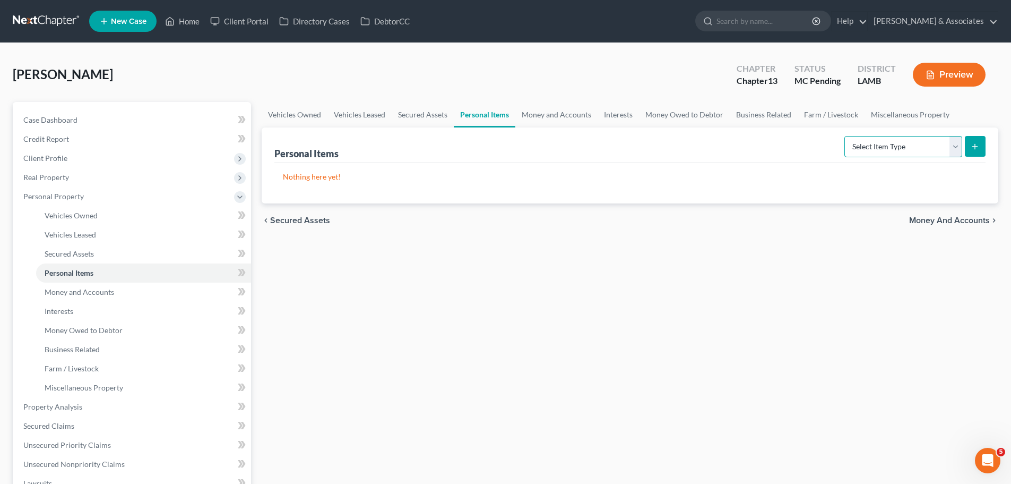
click at [926, 145] on select "Select Item Type Clothing Collectibles Of Value Electronics Firearms Household …" at bounding box center [904, 146] width 118 height 21
click at [846, 136] on select "Select Item Type Clothing Collectibles Of Value Electronics Firearms Household …" at bounding box center [904, 146] width 118 height 21
click at [988, 148] on div "Personal Items Select Item Type Clothing Collectibles Of Value Electronics Fire…" at bounding box center [630, 165] width 737 height 76
click at [974, 141] on button "submit" at bounding box center [975, 146] width 21 height 21
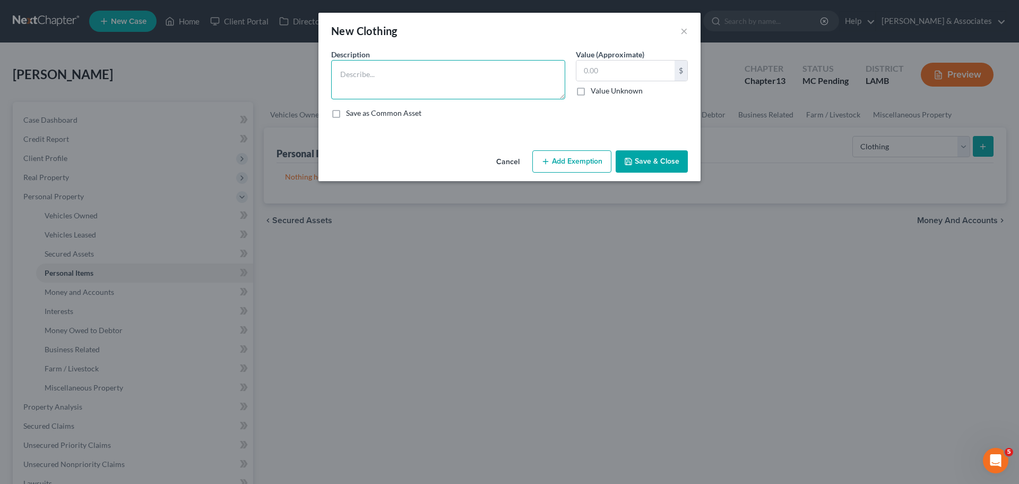
click at [550, 71] on textarea at bounding box center [448, 79] width 234 height 39
click at [571, 157] on button "Add Exemption" at bounding box center [571, 161] width 79 height 22
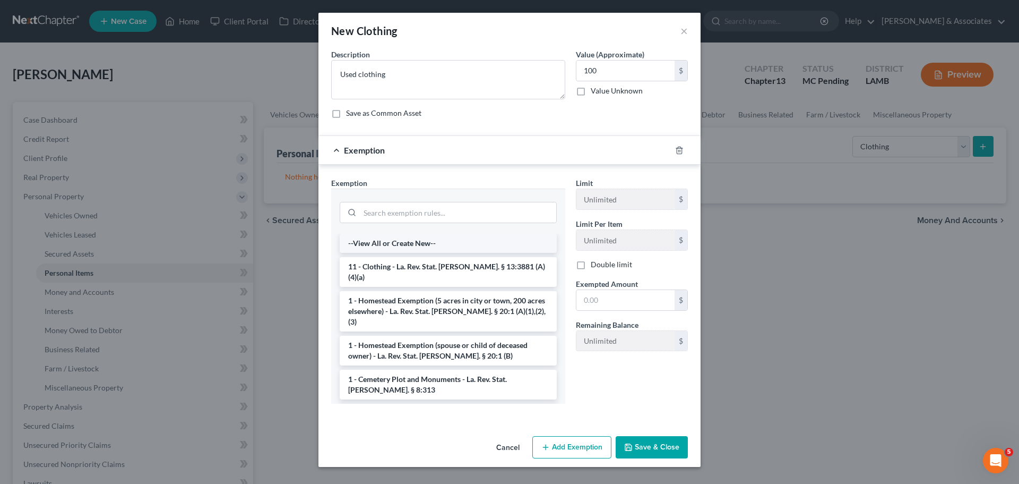
click at [368, 252] on li "--View All or Create New--" at bounding box center [448, 243] width 217 height 19
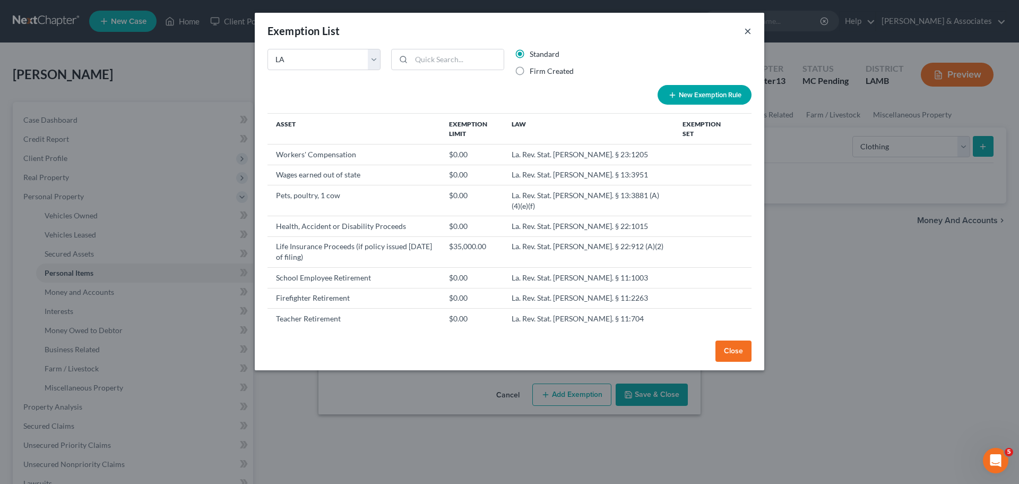
click at [749, 29] on button "×" at bounding box center [747, 30] width 7 height 13
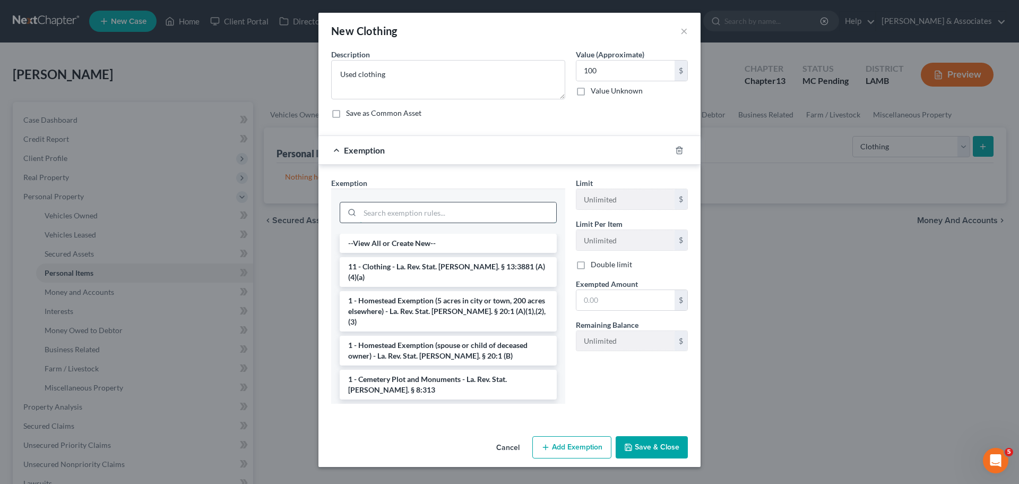
click at [503, 222] on input "search" at bounding box center [458, 212] width 196 height 20
drag, startPoint x: 482, startPoint y: 264, endPoint x: 651, endPoint y: 320, distance: 178.4
click at [482, 264] on li "11 - Clothing - La. Rev. Stat. Ann. § 13:3881 (A)(4)(a)" at bounding box center [448, 272] width 217 height 30
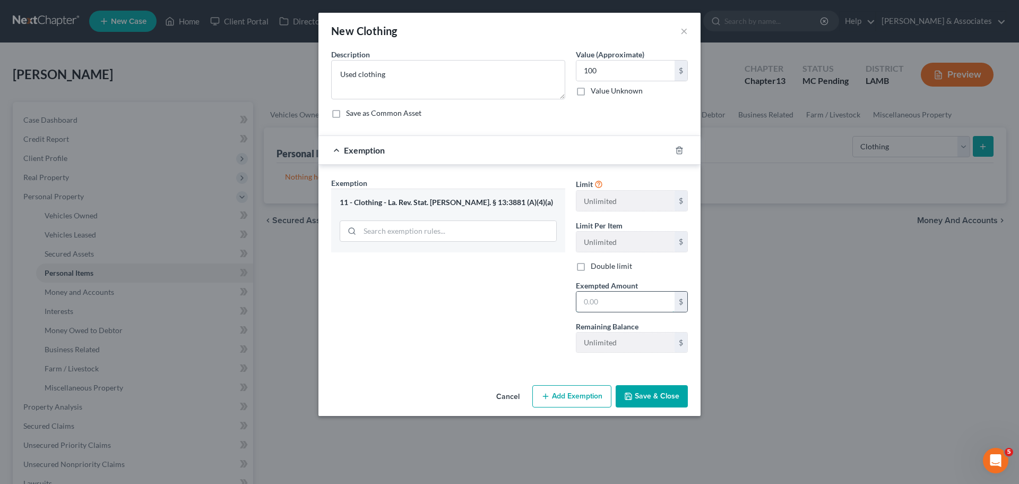
click at [634, 299] on input "text" at bounding box center [626, 301] width 98 height 20
click at [662, 397] on button "Save & Close" at bounding box center [652, 396] width 72 height 22
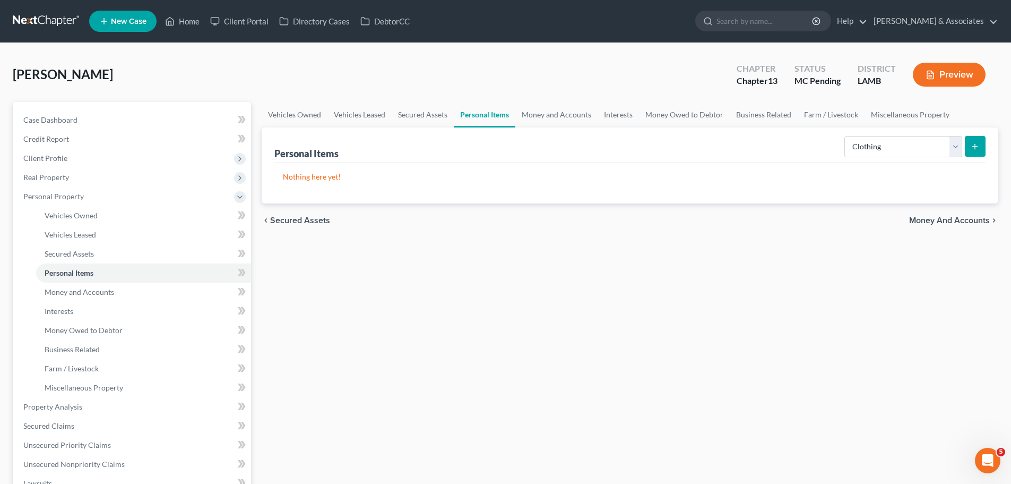
click at [717, 360] on div "Vehicles Owned Vehicles Leased Secured Assets Personal Items Money and Accounts…" at bounding box center [629, 404] width 747 height 605
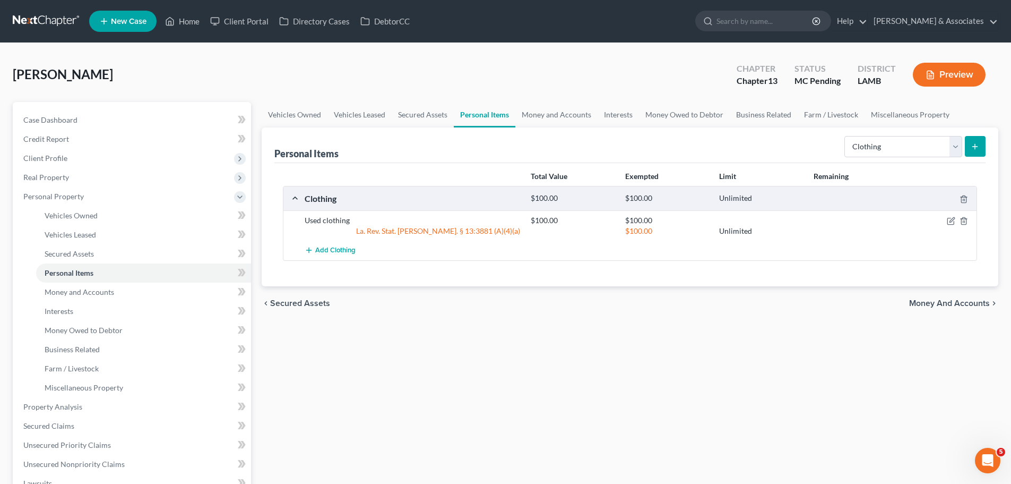
drag, startPoint x: 457, startPoint y: 372, endPoint x: 589, endPoint y: 225, distance: 197.4
click at [457, 372] on div "Vehicles Owned Vehicles Leased Secured Assets Personal Items Money and Accounts…" at bounding box center [629, 404] width 747 height 605
drag, startPoint x: 387, startPoint y: 374, endPoint x: 687, endPoint y: 262, distance: 320.0
click at [389, 373] on div "Vehicles Owned Vehicles Leased Secured Assets Personal Items Money and Accounts…" at bounding box center [629, 404] width 747 height 605
click at [881, 144] on select "Select Item Type Clothing Collectibles Of Value Electronics Firearms Household …" at bounding box center [904, 146] width 118 height 21
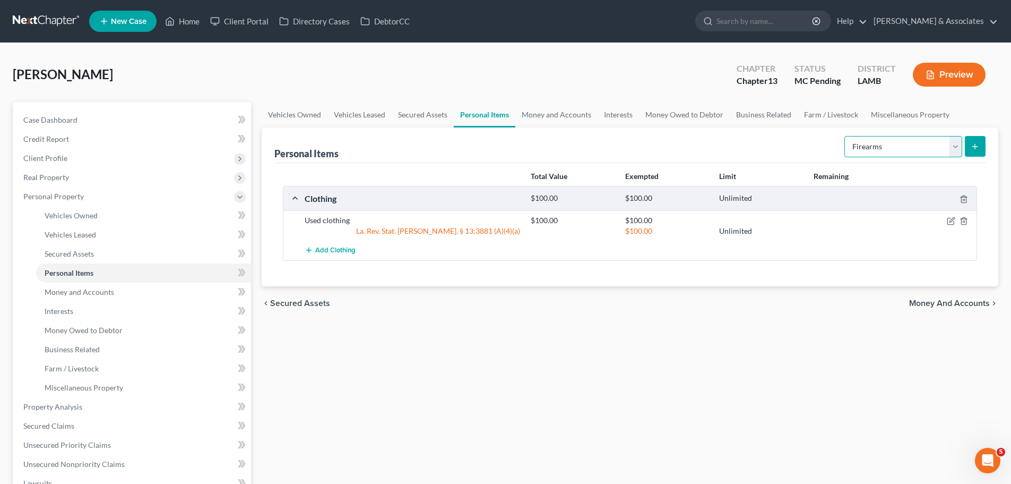
click at [846, 136] on select "Select Item Type Clothing Collectibles Of Value Electronics Firearms Household …" at bounding box center [904, 146] width 118 height 21
click at [975, 146] on icon "submit" at bounding box center [975, 146] width 8 height 8
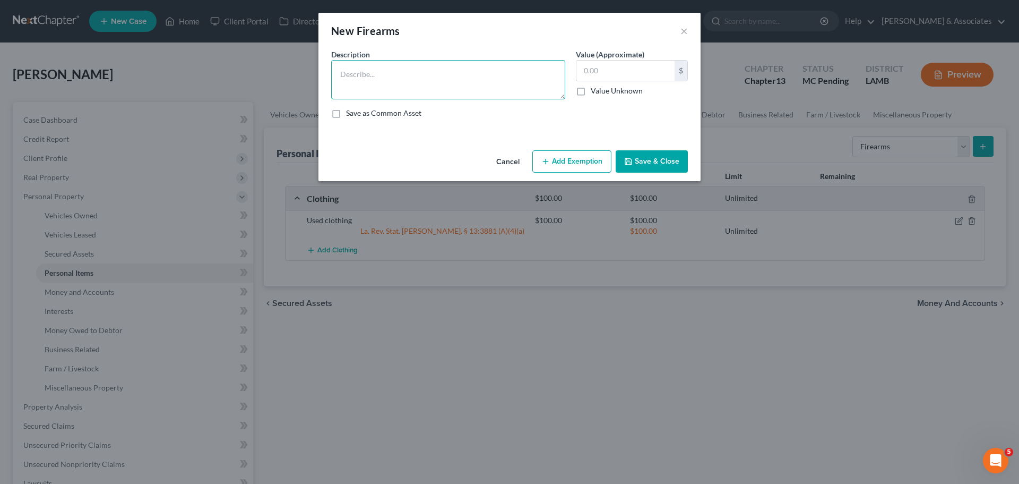
click at [494, 88] on textarea at bounding box center [448, 79] width 234 height 39
click at [550, 160] on icon "button" at bounding box center [545, 161] width 8 height 8
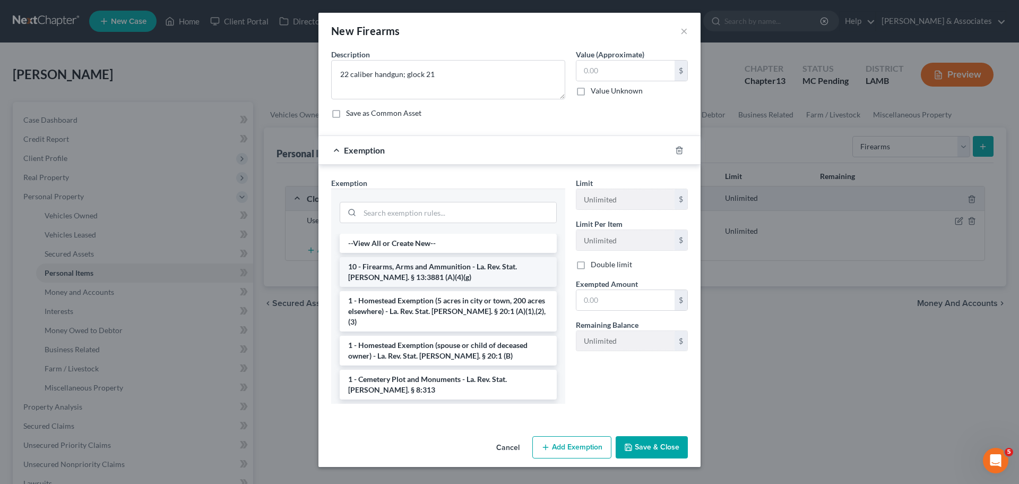
click at [489, 276] on li "10 - Firearms, Arms and Ammunition - La. Rev. Stat. Ann. § 13:3881 (A)(4)(g)" at bounding box center [448, 272] width 217 height 30
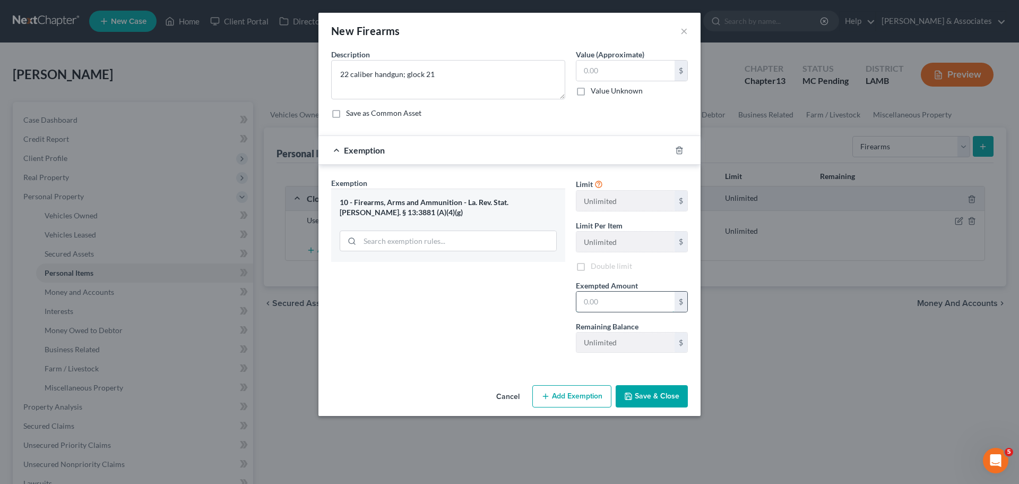
click at [600, 295] on input "text" at bounding box center [626, 301] width 98 height 20
click at [644, 69] on input "text" at bounding box center [626, 71] width 98 height 20
click at [575, 302] on div "Exempted Amount * $" at bounding box center [632, 296] width 123 height 32
click at [587, 300] on input "text" at bounding box center [626, 301] width 98 height 20
click at [643, 387] on button "Save & Close" at bounding box center [652, 396] width 72 height 22
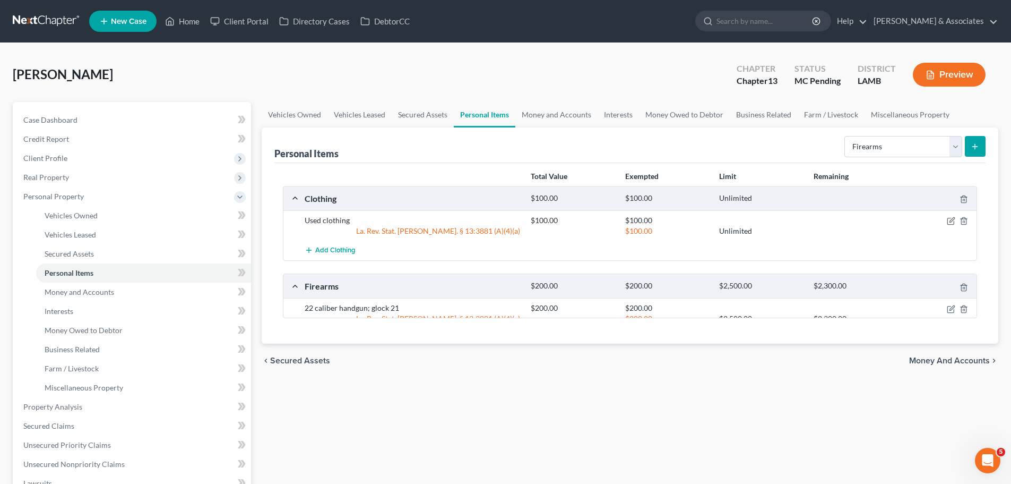
click at [750, 344] on div "Total Value Exempted Limit Remaining Clothing $100.00 $100.00 Unlimited Used cl…" at bounding box center [629, 253] width 711 height 181
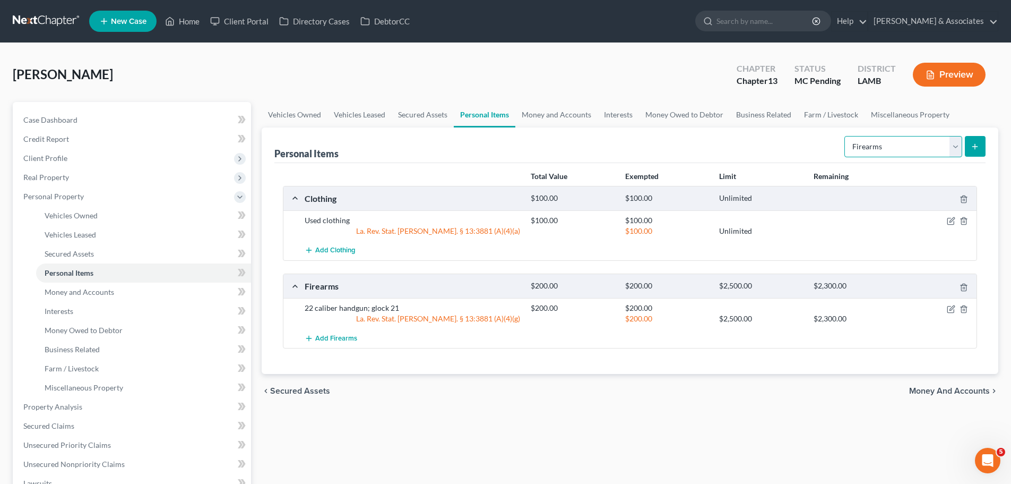
click at [864, 145] on select "Select Item Type Clothing Collectibles Of Value Electronics Firearms Household …" at bounding box center [904, 146] width 118 height 21
click at [846, 136] on select "Select Item Type Clothing Collectibles Of Value Electronics Firearms Household …" at bounding box center [904, 146] width 118 height 21
click at [988, 142] on div "Personal Items Select Item Type Clothing Collectibles Of Value Electronics Fire…" at bounding box center [630, 250] width 737 height 246
click at [969, 151] on button "submit" at bounding box center [975, 146] width 21 height 21
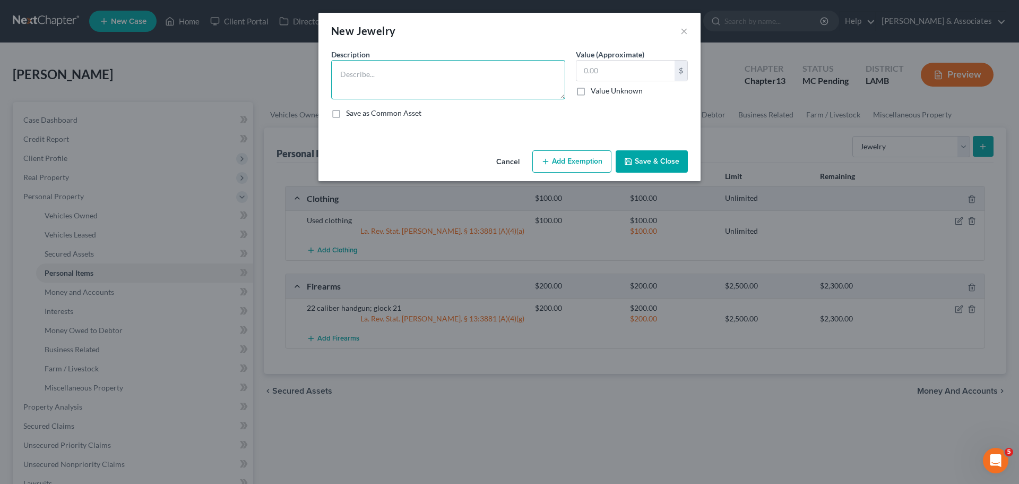
click at [397, 81] on textarea at bounding box center [448, 79] width 234 height 39
click at [592, 166] on button "Add Exemption" at bounding box center [571, 161] width 79 height 22
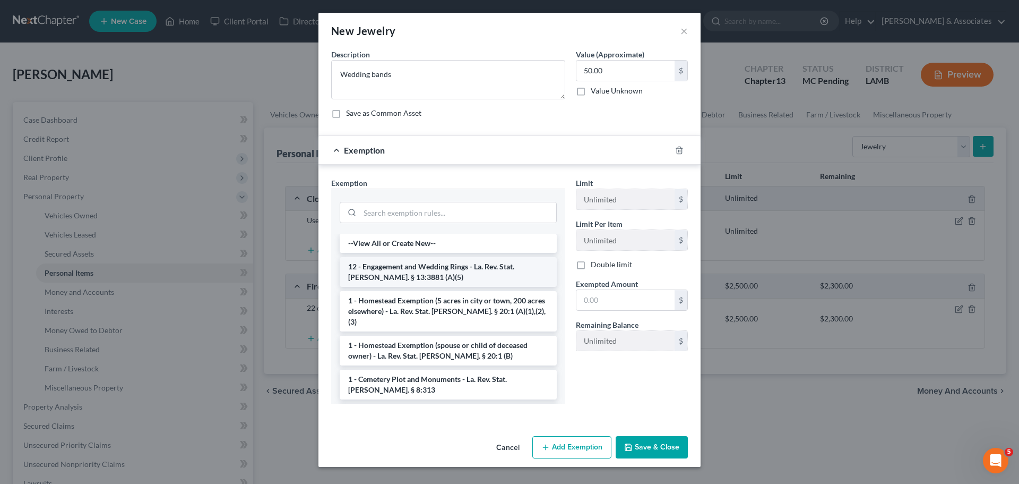
click at [390, 279] on li "12 - Engagement and Wedding Rings - La. Rev. Stat. Ann. § 13:3881 (A)(5)" at bounding box center [448, 272] width 217 height 30
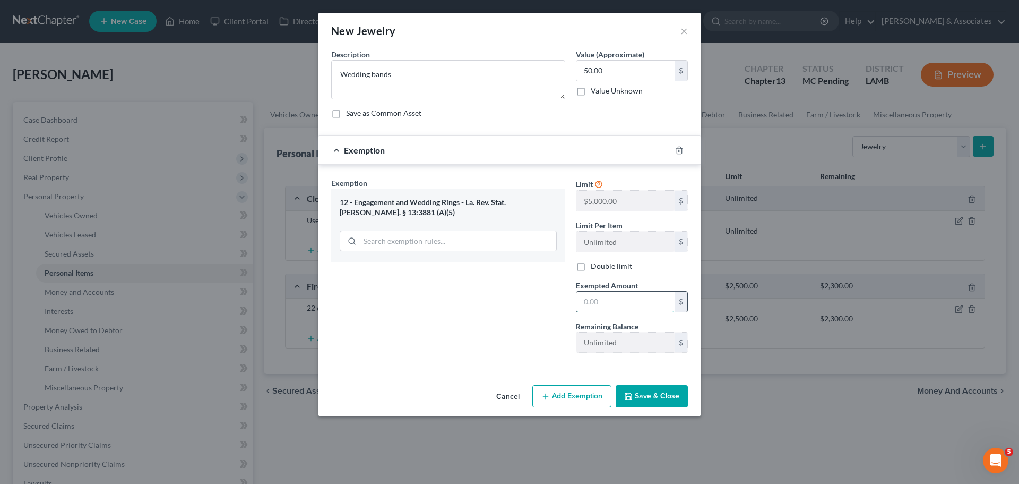
click at [641, 300] on input "text" at bounding box center [626, 301] width 98 height 20
click at [411, 66] on textarea "Wedding bands" at bounding box center [448, 79] width 234 height 39
click at [501, 71] on textarea "Wedding bands" at bounding box center [448, 79] width 234 height 39
click at [620, 65] on input "50.00" at bounding box center [626, 71] width 98 height 20
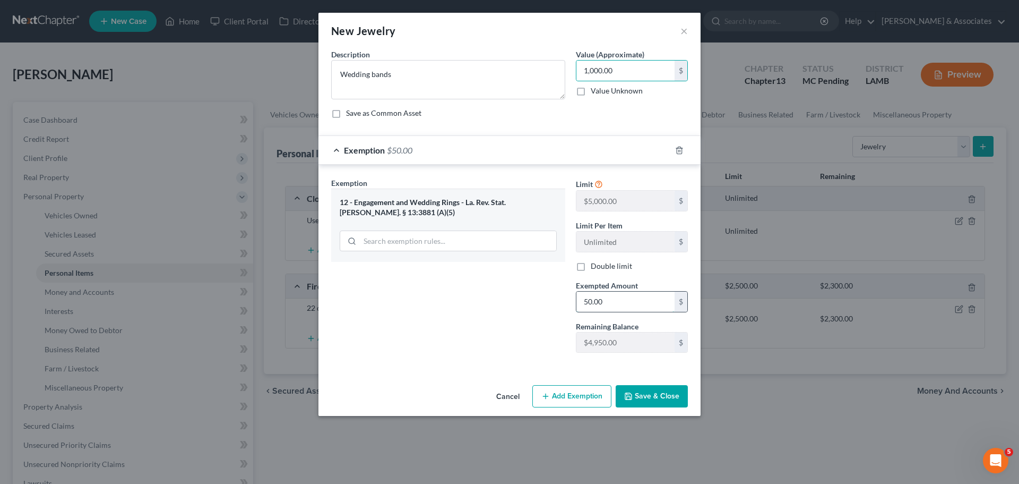
click at [612, 305] on input "50.00" at bounding box center [626, 301] width 98 height 20
click at [647, 398] on button "Save & Close" at bounding box center [652, 396] width 72 height 22
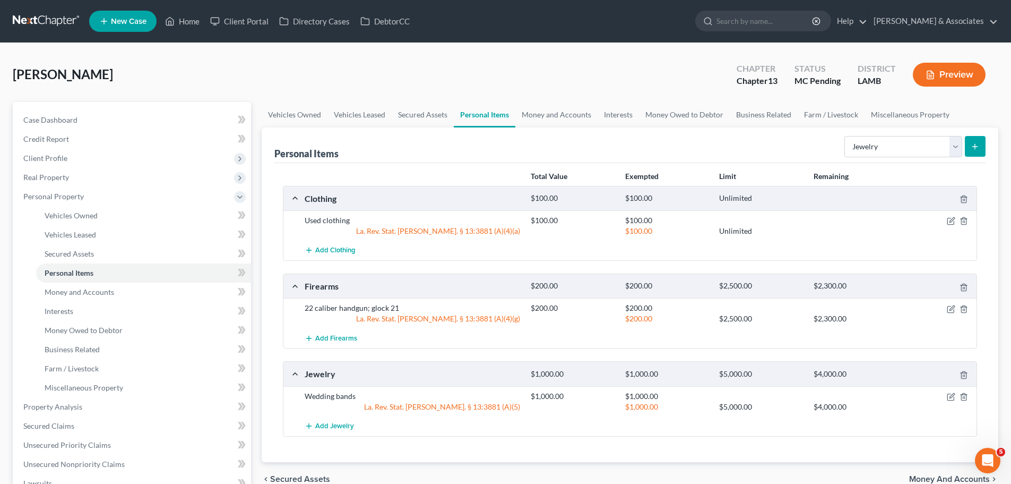
click at [891, 128] on div "Personal Items Select Item Type Clothing Collectibles Of Value Electronics Fire…" at bounding box center [629, 145] width 711 height 36
click at [893, 136] on select "Select Item Type Clothing Collectibles Of Value Electronics Firearms Household …" at bounding box center [904, 146] width 118 height 21
click at [846, 136] on select "Select Item Type Clothing Collectibles Of Value Electronics Firearms Household …" at bounding box center [904, 146] width 118 height 21
click at [978, 149] on icon "submit" at bounding box center [975, 146] width 8 height 8
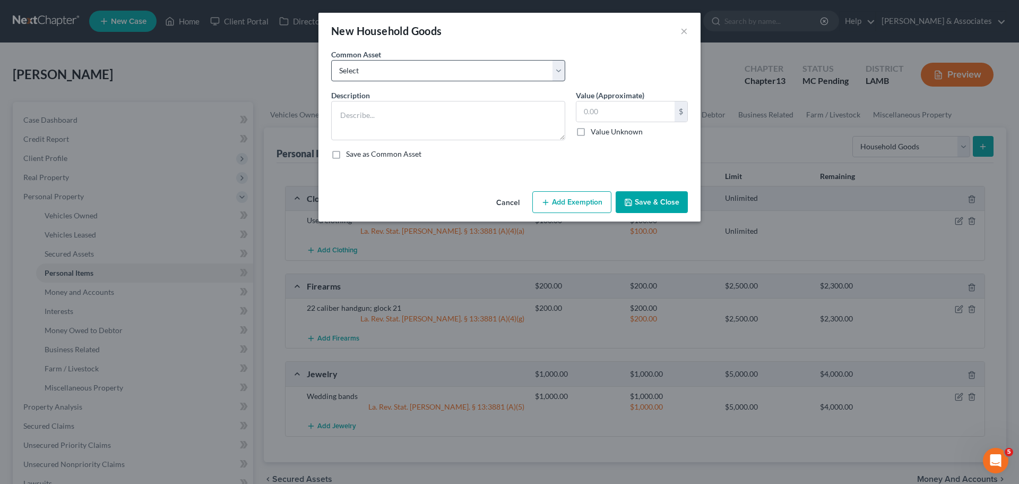
drag, startPoint x: 423, startPoint y: 54, endPoint x: 428, endPoint y: 68, distance: 14.6
click at [423, 54] on div "Common Asset Select Appliances and furniture" at bounding box center [448, 65] width 245 height 32
click at [428, 71] on select "Select Appliances and furniture" at bounding box center [448, 70] width 234 height 21
click at [331, 60] on select "Select Appliances and furniture" at bounding box center [448, 70] width 234 height 21
click at [601, 204] on button "Add Exemption" at bounding box center [571, 202] width 79 height 22
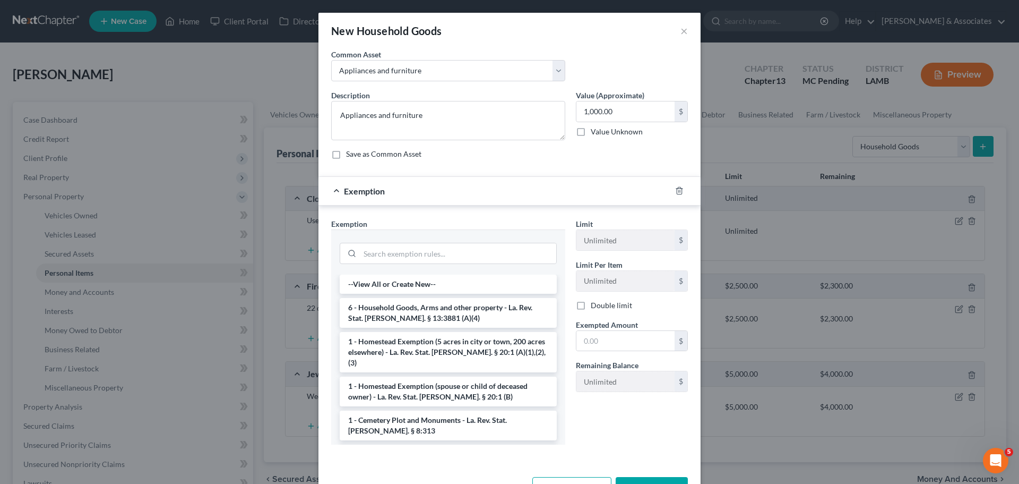
click at [360, 314] on li "6 - Household Goods, Arms and other property - La. Rev. Stat. Ann. § 13:3881 (A…" at bounding box center [448, 313] width 217 height 30
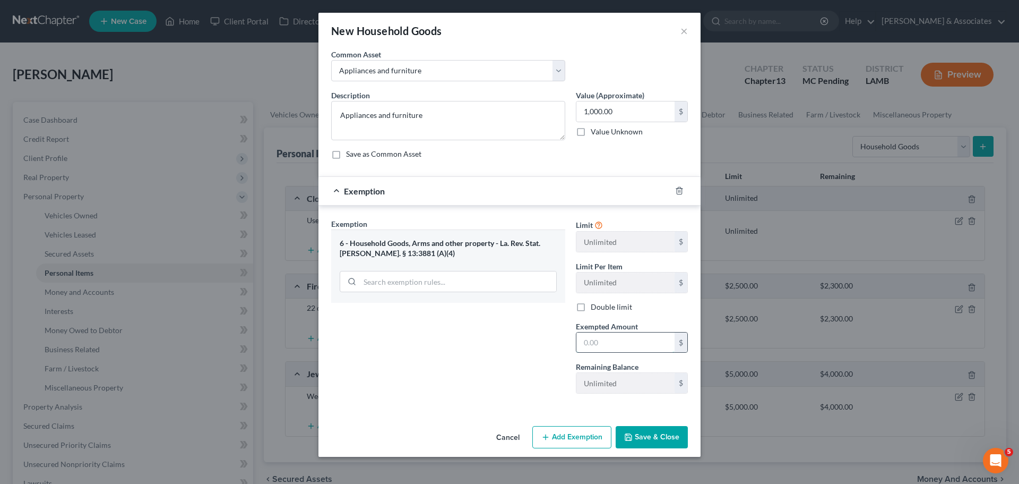
click at [605, 343] on input "text" at bounding box center [626, 342] width 98 height 20
click at [656, 434] on button "Save & Close" at bounding box center [652, 437] width 72 height 22
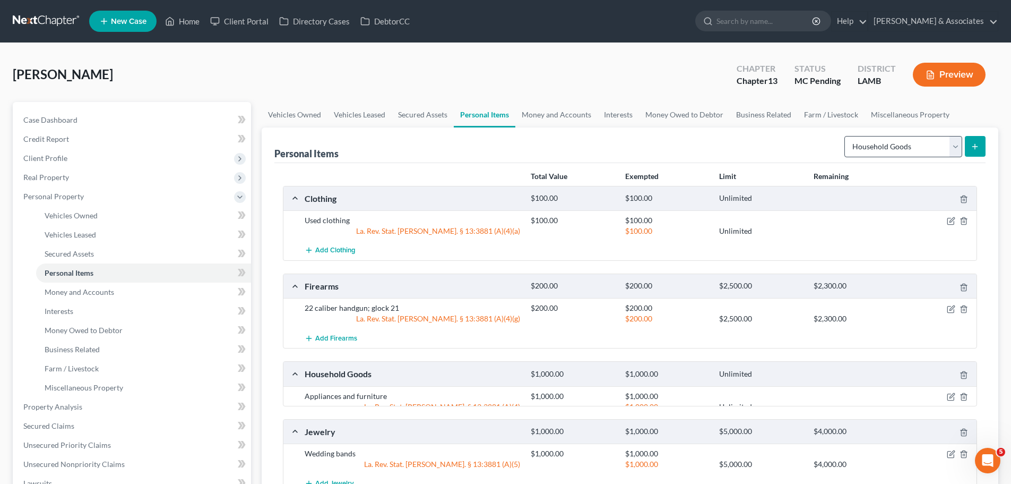
drag, startPoint x: 862, startPoint y: 165, endPoint x: 873, endPoint y: 152, distance: 16.9
click at [862, 164] on div "Total Value Exempted Limit Remaining Clothing $100.00 $100.00 Unlimited Used cl…" at bounding box center [629, 341] width 711 height 356
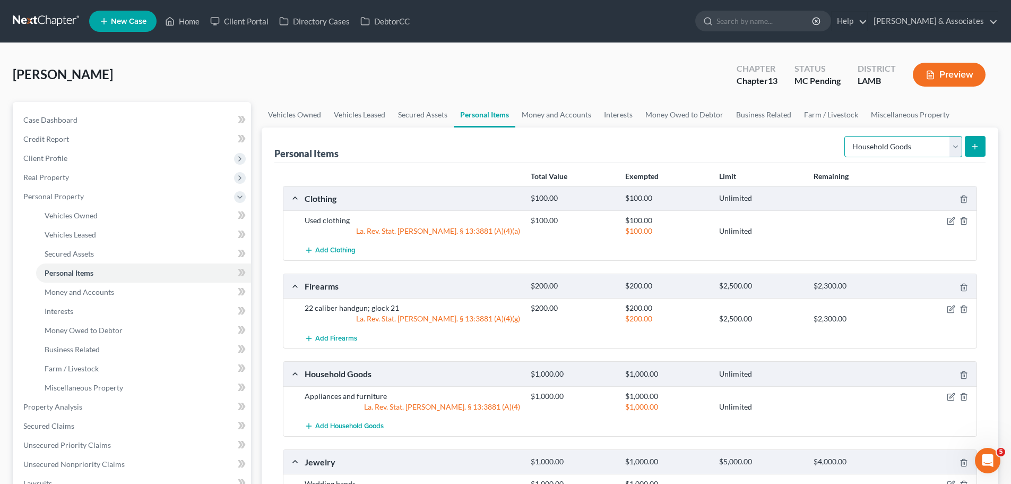
click at [875, 148] on select "Select Item Type Clothing Collectibles Of Value Electronics Firearms Household …" at bounding box center [904, 146] width 118 height 21
click at [846, 136] on select "Select Item Type Clothing Collectibles Of Value Electronics Firearms Household …" at bounding box center [904, 146] width 118 height 21
click at [974, 145] on icon "submit" at bounding box center [975, 146] width 8 height 8
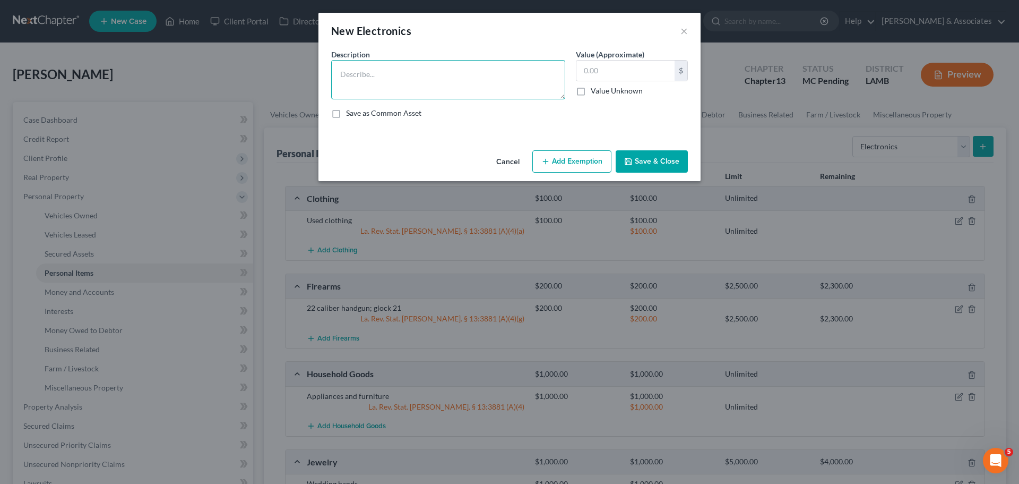
click at [400, 73] on textarea at bounding box center [448, 79] width 234 height 39
click at [450, 75] on textarea at bounding box center [448, 79] width 234 height 39
click at [349, 74] on textarea "Scetpre 50in 9yrs;" at bounding box center [448, 79] width 234 height 39
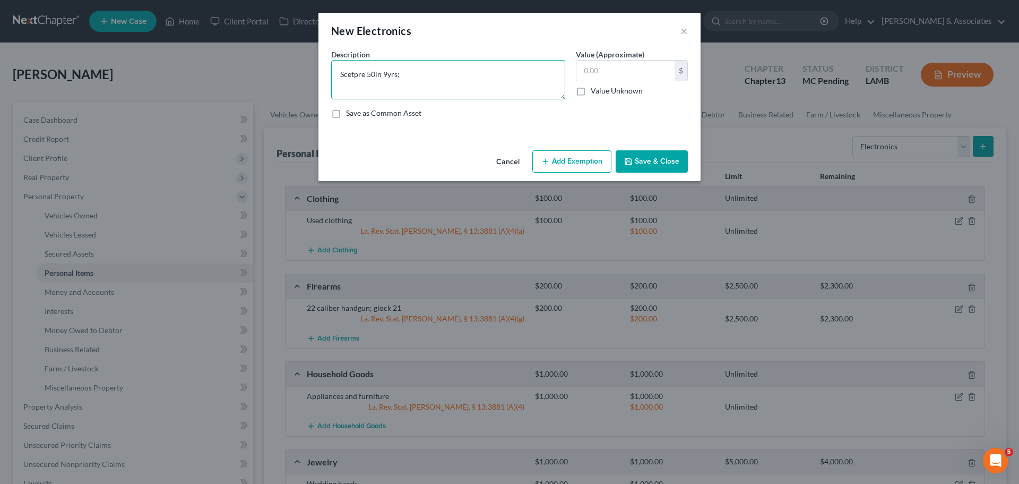
click at [356, 75] on textarea "Scetpre 50in 9yrs;" at bounding box center [448, 79] width 234 height 39
click at [414, 82] on textarea "Scetpre 50in 9yrs;" at bounding box center [448, 79] width 234 height 39
paste textarea "Scetpre"
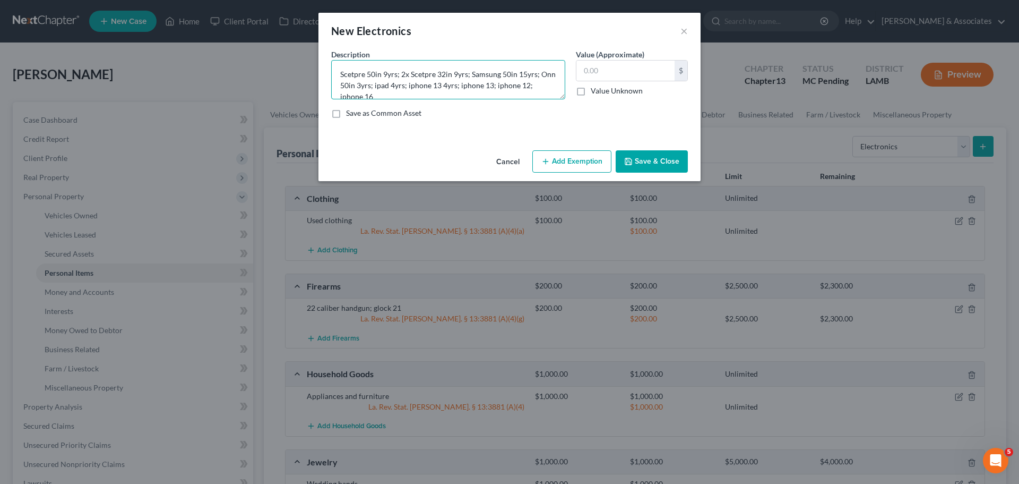
click at [422, 87] on textarea "Scetpre 50in 9yrs; 2x Scetpre 32in 9yrs; Samsung 50in 15yrs; Onn 50in 3yrs; ipa…" at bounding box center [448, 79] width 234 height 39
drag, startPoint x: 624, startPoint y: 76, endPoint x: 1016, endPoint y: 72, distance: 391.8
click at [624, 75] on input "text" at bounding box center [626, 71] width 98 height 20
click at [656, 164] on button "Save & Close" at bounding box center [652, 161] width 72 height 22
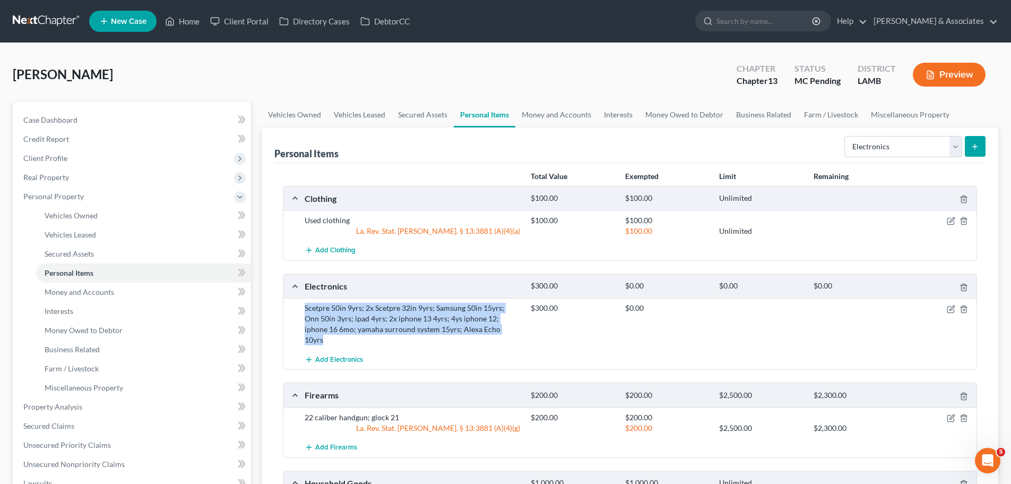
drag, startPoint x: 489, startPoint y: 333, endPoint x: 293, endPoint y: 306, distance: 198.2
click at [293, 306] on div "Scetpre 50in 9yrs; 2x Scetpre 32in 9yrs; Samsung 50in 15yrs; Onn 50in 3yrs; ipa…" at bounding box center [629, 323] width 693 height 51
click at [309, 310] on div "Scetpre 50in 9yrs; 2x Scetpre 32in 9yrs; Samsung 50in 15yrs; Onn 50in 3yrs; ipa…" at bounding box center [412, 324] width 226 height 42
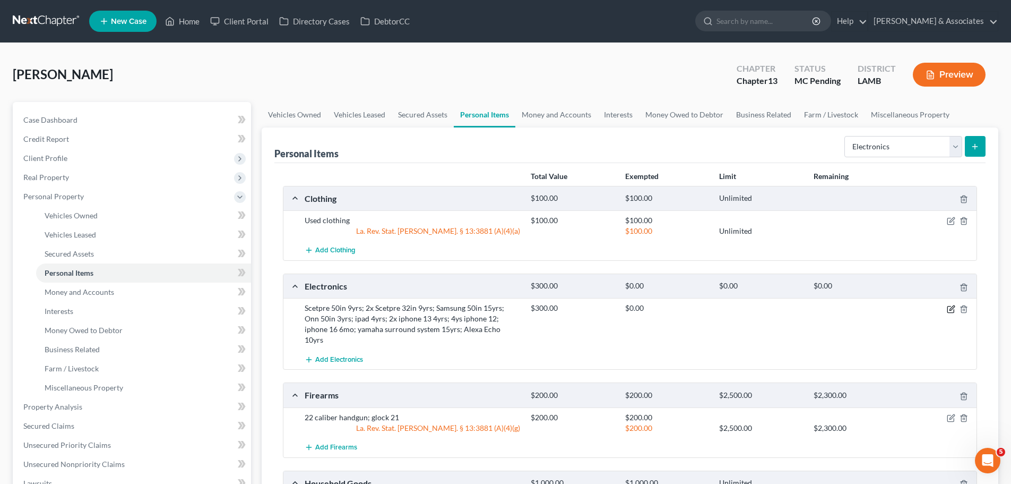
click at [953, 310] on icon "button" at bounding box center [951, 309] width 8 height 8
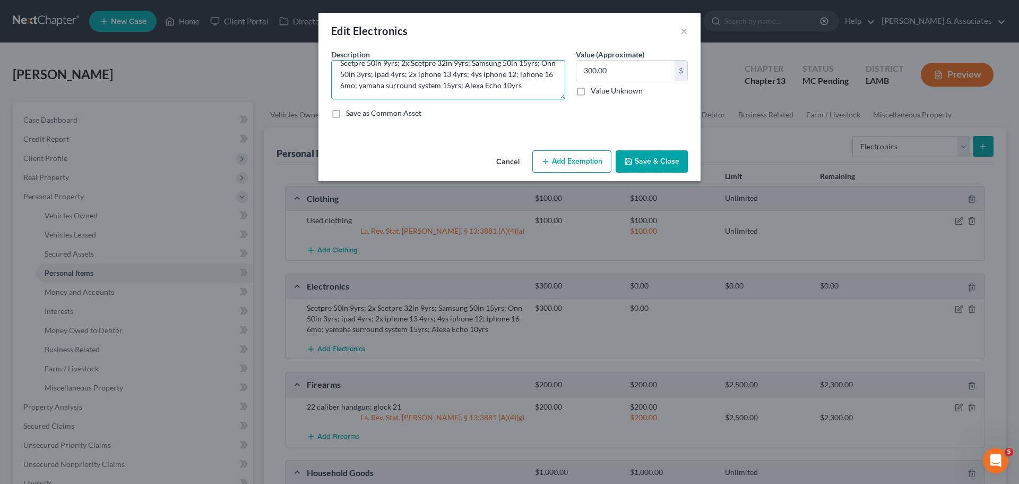
click at [351, 80] on textarea "Scetpre 50in 9yrs; 2x Scetpre 32in 9yrs; Samsung 50in 15yrs; Onn 50in 3yrs; ipa…" at bounding box center [448, 79] width 234 height 39
click at [386, 82] on textarea "Scetpre 50in 9yrs; 2x Scetpre 32in 9yrs; Samsung 50in 15yrs; Onn 50in 3yrs; ipa…" at bounding box center [448, 79] width 234 height 39
drag, startPoint x: 391, startPoint y: 81, endPoint x: 379, endPoint y: 82, distance: 12.8
click at [379, 82] on textarea "Scetpre 50in 9yrs; 2x Scetpre 32in 9yrs; Samsung 50in 15yrs; Onn 50in 3yrs; ipa…" at bounding box center [448, 79] width 234 height 39
click at [358, 85] on textarea "Scetpre 50in 9yrs; 2x Scetpre 32in 9yrs; Samsung 50in 15yrs; Onn 50in 3yrs; ipa…" at bounding box center [448, 79] width 234 height 39
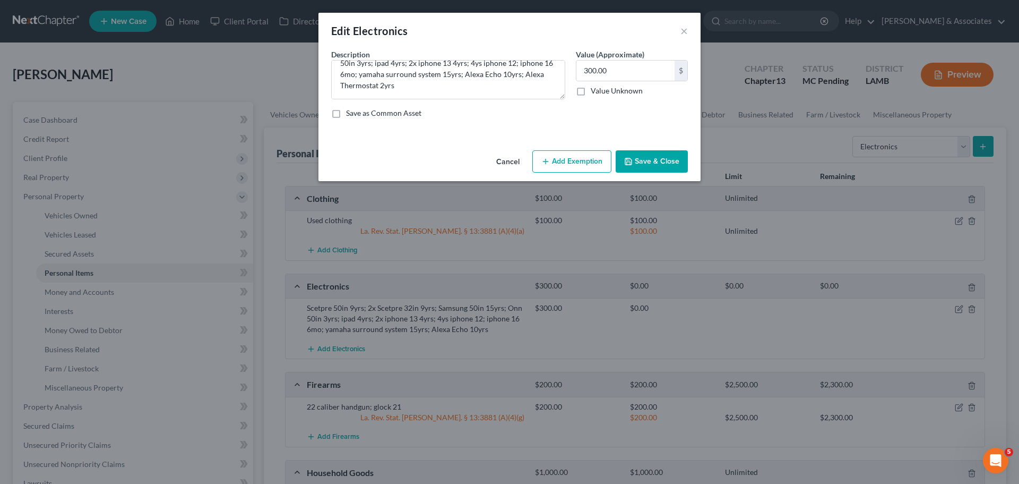
click at [656, 158] on button "Save & Close" at bounding box center [652, 161] width 72 height 22
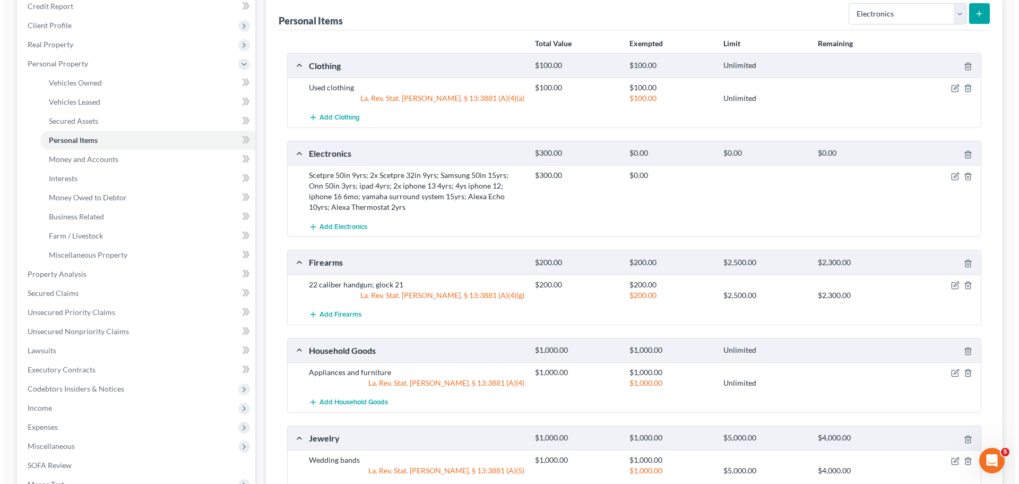
scroll to position [0, 0]
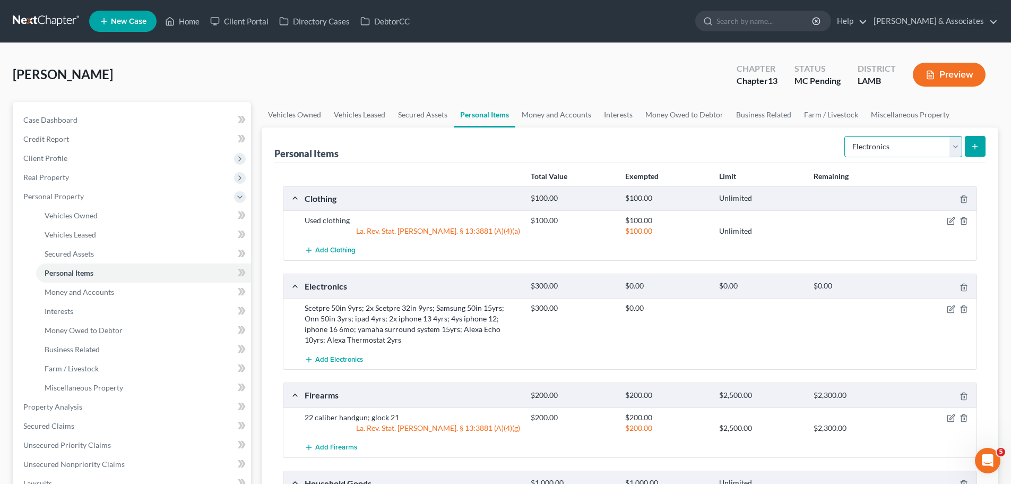
click at [887, 137] on select "Select Item Type Clothing Collectibles Of Value Electronics Firearms Household …" at bounding box center [904, 146] width 118 height 21
click at [846, 136] on select "Select Item Type Clothing Collectibles Of Value Electronics Firearms Household …" at bounding box center [904, 146] width 118 height 21
click at [966, 150] on button "submit" at bounding box center [975, 146] width 21 height 21
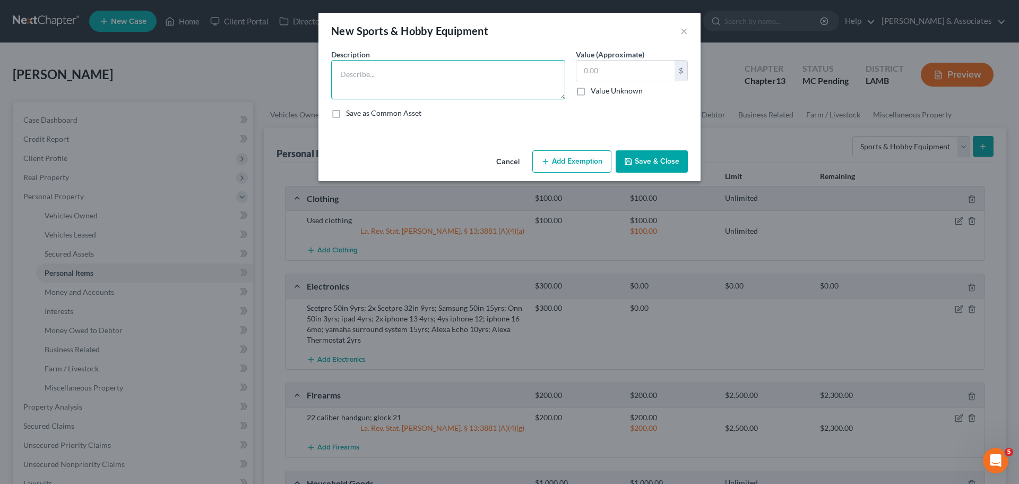
click at [442, 71] on textarea at bounding box center [448, 79] width 234 height 39
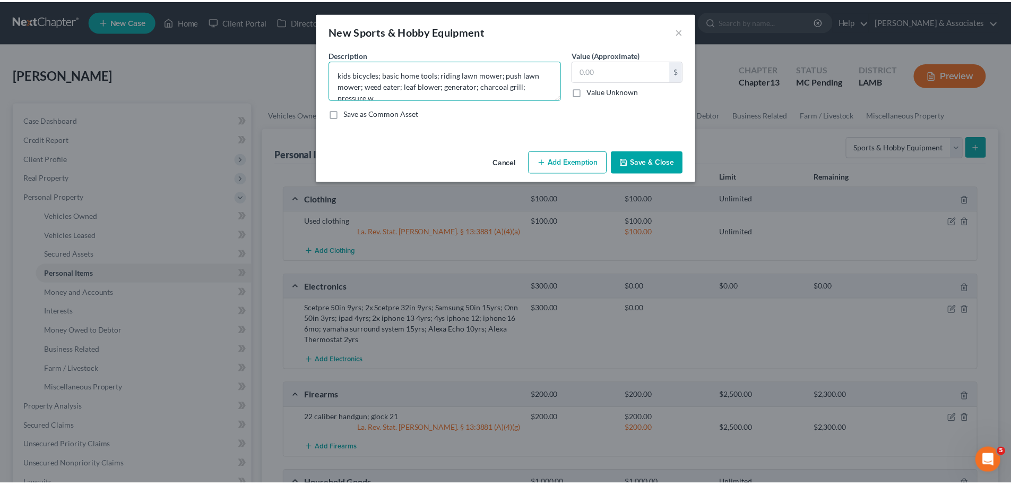
scroll to position [2, 0]
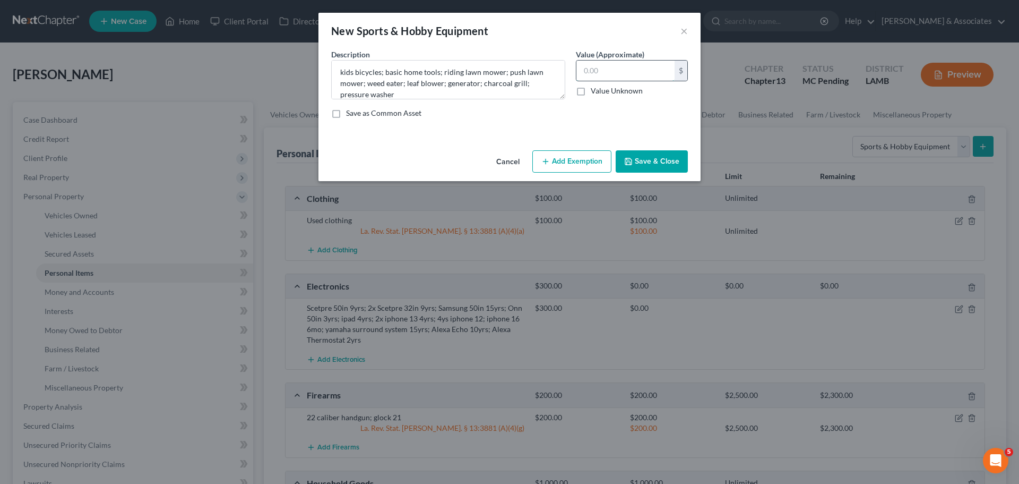
click at [606, 69] on input "text" at bounding box center [626, 71] width 98 height 20
click at [661, 164] on button "Save & Close" at bounding box center [652, 161] width 72 height 22
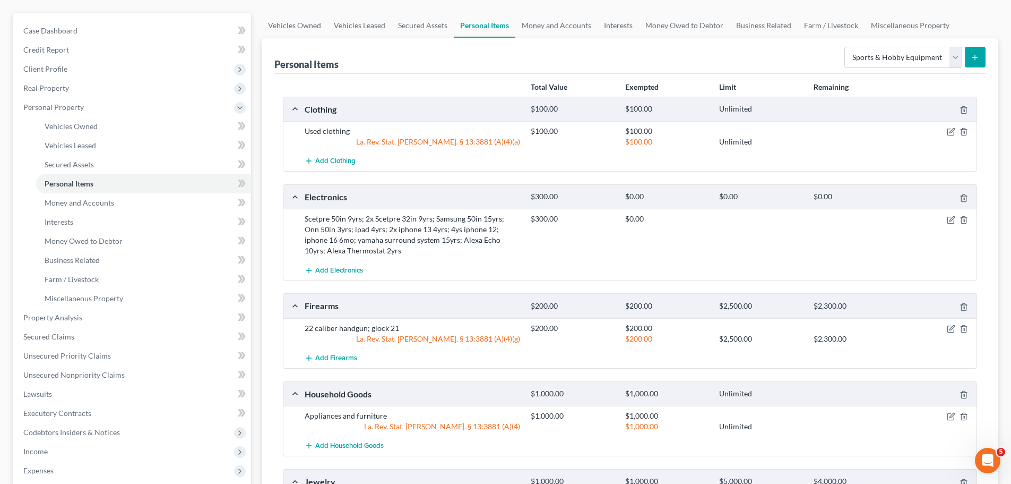
scroll to position [348, 0]
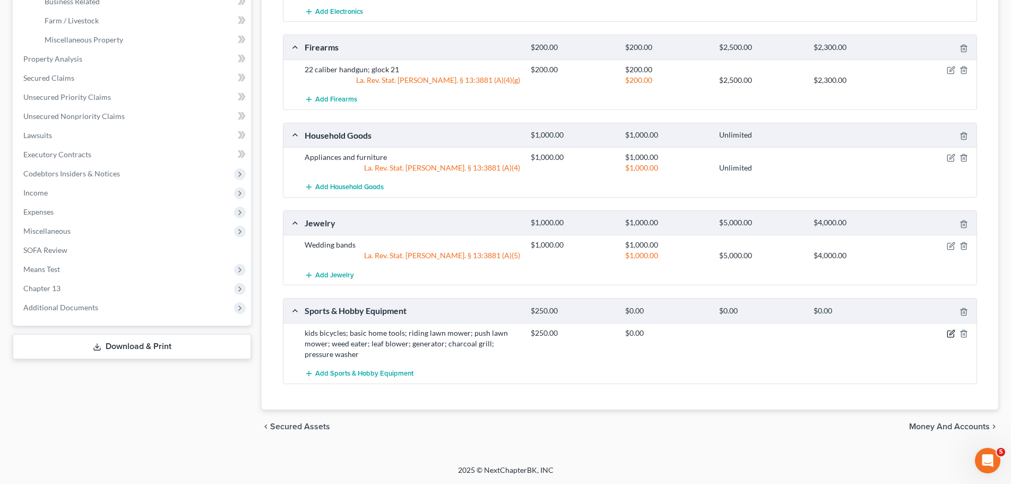
drag, startPoint x: 949, startPoint y: 333, endPoint x: 805, endPoint y: 332, distance: 144.4
click at [949, 333] on icon "button" at bounding box center [951, 333] width 8 height 8
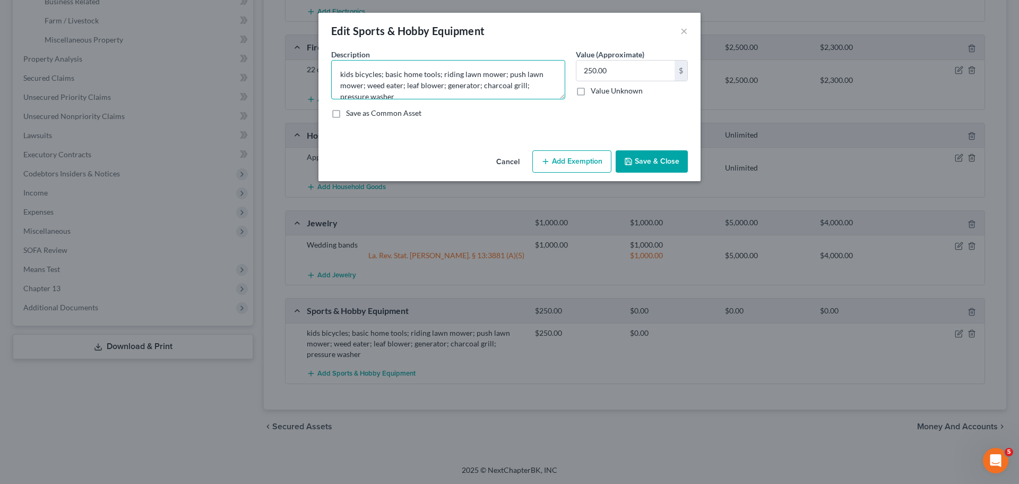
click at [453, 83] on textarea "kids bicycles; basic home tools; riding lawn mower; push lawn mower; weed eater…" at bounding box center [448, 79] width 234 height 39
drag, startPoint x: 444, startPoint y: 85, endPoint x: 462, endPoint y: 85, distance: 17.5
click at [444, 84] on textarea "kids bicycles; basic home tools; riding lawn mower; push lawn mower; weed eater…" at bounding box center [448, 79] width 234 height 39
click at [472, 85] on textarea "kids bicycles; basic home tools; riding lawn mower; push lawn mower; weed eater…" at bounding box center [448, 79] width 234 height 39
click at [476, 84] on textarea "kids bicycles; basic home tools; riding lawn mower; push lawn mower; weed eater…" at bounding box center [448, 79] width 234 height 39
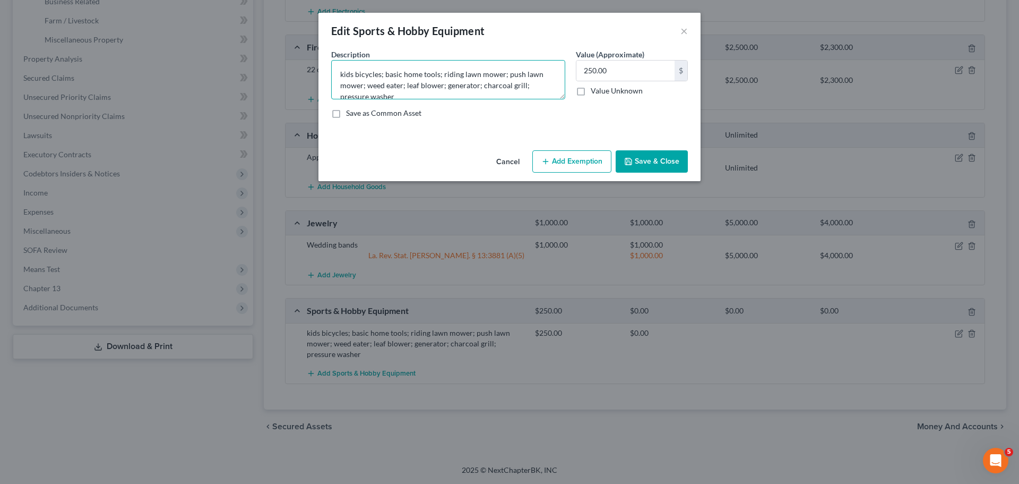
click at [446, 87] on textarea "kids bicycles; basic home tools; riding lawn mower; push lawn mower; weed eater…" at bounding box center [448, 79] width 234 height 39
drag, startPoint x: 446, startPoint y: 84, endPoint x: 496, endPoint y: 88, distance: 50.5
click at [496, 88] on textarea "kids bicycles; basic home tools; riding lawn mower; push lawn mower; weed eater…" at bounding box center [448, 79] width 234 height 39
click at [459, 86] on textarea "kids bicycles; basic home tools; riding lawn mower; push lawn mower; weed eater…" at bounding box center [448, 79] width 234 height 39
click at [463, 86] on textarea "kids bicycles; basic home tools; riding lawn mower; push lawn mower; weed eater…" at bounding box center [448, 79] width 234 height 39
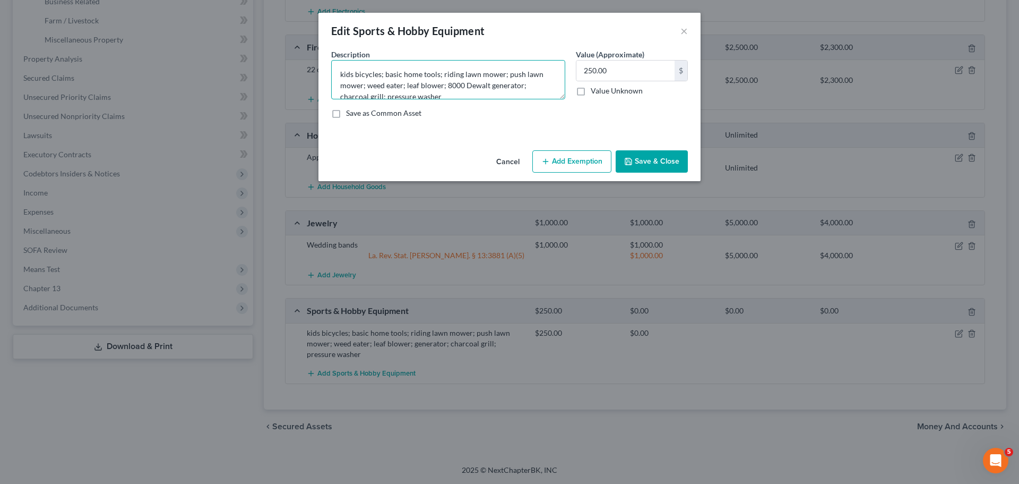
drag, startPoint x: 444, startPoint y: 82, endPoint x: 521, endPoint y: 82, distance: 77.5
click at [521, 82] on textarea "kids bicycles; basic home tools; riding lawn mower; push lawn mower; weed eater…" at bounding box center [448, 79] width 234 height 39
click at [479, 91] on textarea "kids bicycles; basic home tools; riding lawn mower; push lawn mower; weed eater…" at bounding box center [448, 79] width 234 height 39
click at [461, 84] on textarea "kids bicycles; basic home tools; riding lawn mower; push lawn mower; weed eater…" at bounding box center [448, 79] width 234 height 39
click at [641, 78] on input "250.00" at bounding box center [626, 71] width 98 height 20
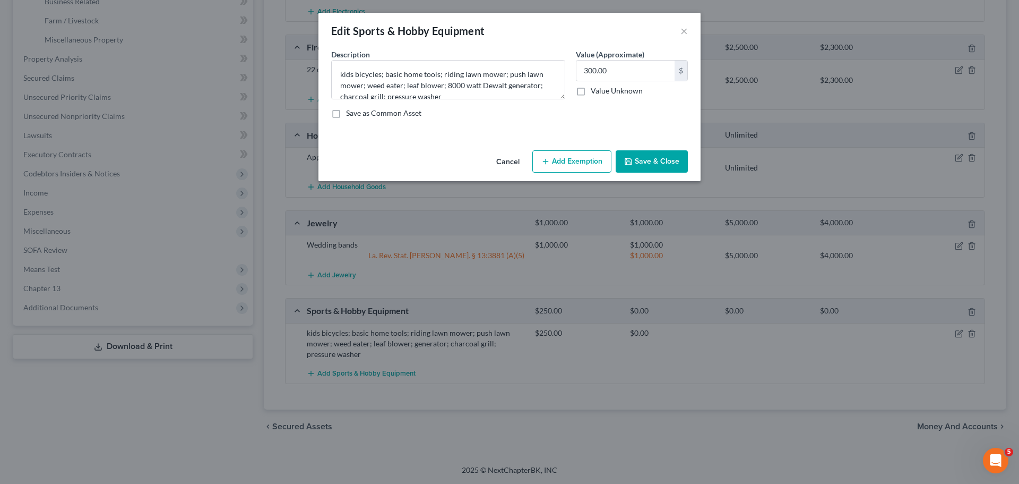
click at [675, 172] on div "Cancel Add Exemption Save & Close" at bounding box center [510, 163] width 382 height 35
click at [657, 164] on button "Save & Close" at bounding box center [652, 161] width 72 height 22
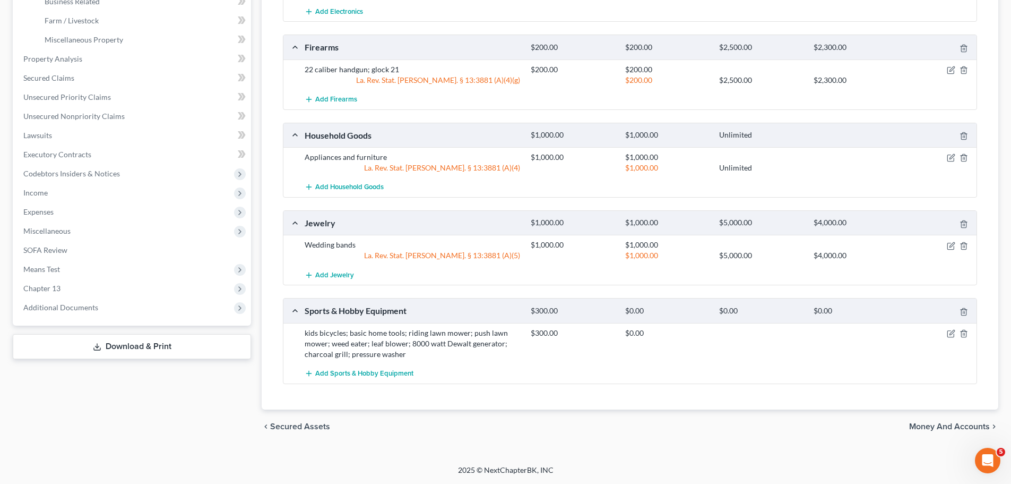
click at [159, 387] on div "Case Dashboard Payments Invoices Payments Payments Credit Report Client Profile" at bounding box center [131, 98] width 249 height 689
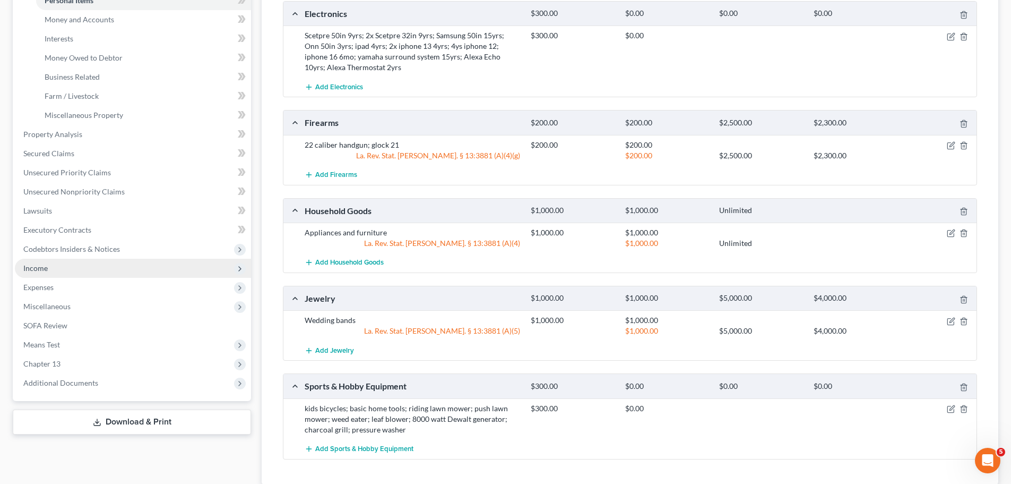
scroll to position [135, 0]
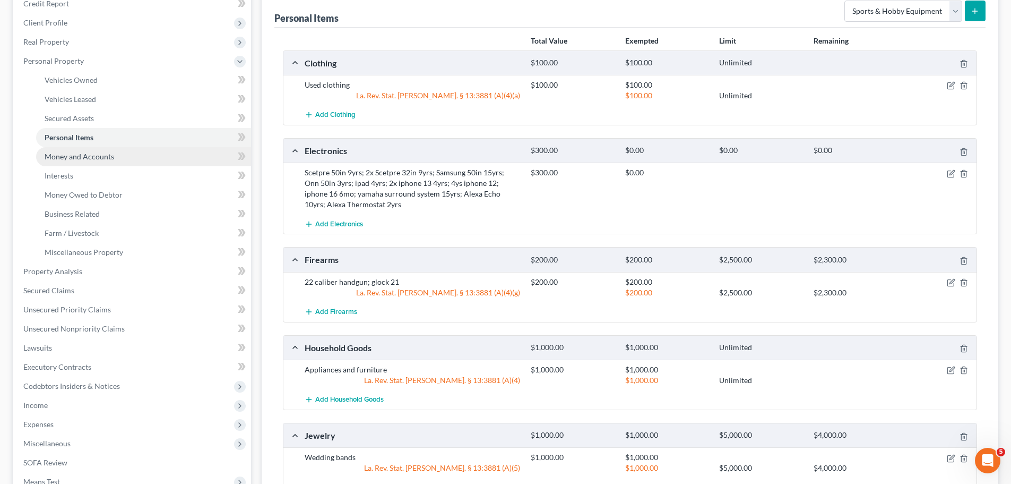
click at [95, 154] on span "Money and Accounts" at bounding box center [80, 156] width 70 height 9
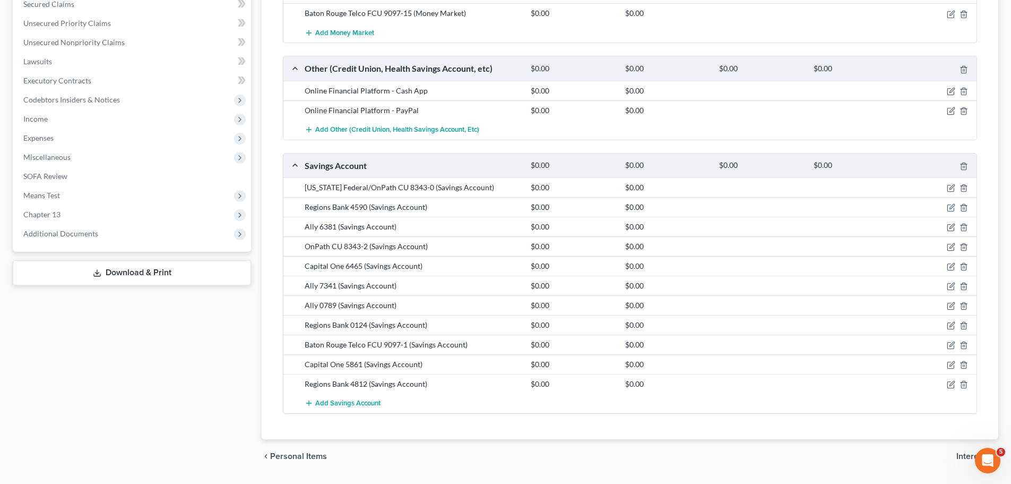
scroll to position [398, 0]
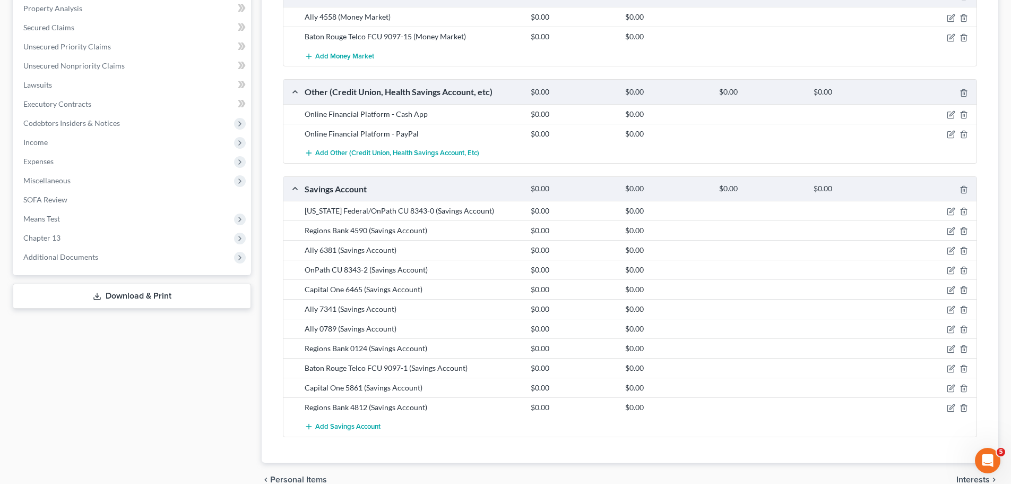
click at [149, 372] on div "Case Dashboard Payments Invoices Payments Payments Credit Report Client Profile" at bounding box center [131, 100] width 249 height 793
drag, startPoint x: 269, startPoint y: 113, endPoint x: 447, endPoint y: 121, distance: 178.5
click at [447, 121] on div "Money and Accounts Select Account Type Brokerage Cash on Hand Certificates of D…" at bounding box center [630, 95] width 737 height 733
drag, startPoint x: 440, startPoint y: 142, endPoint x: 271, endPoint y: 139, distance: 168.3
click at [271, 139] on div "Money and Accounts Select Account Type Brokerage Cash on Hand Certificates of D…" at bounding box center [630, 95] width 737 height 733
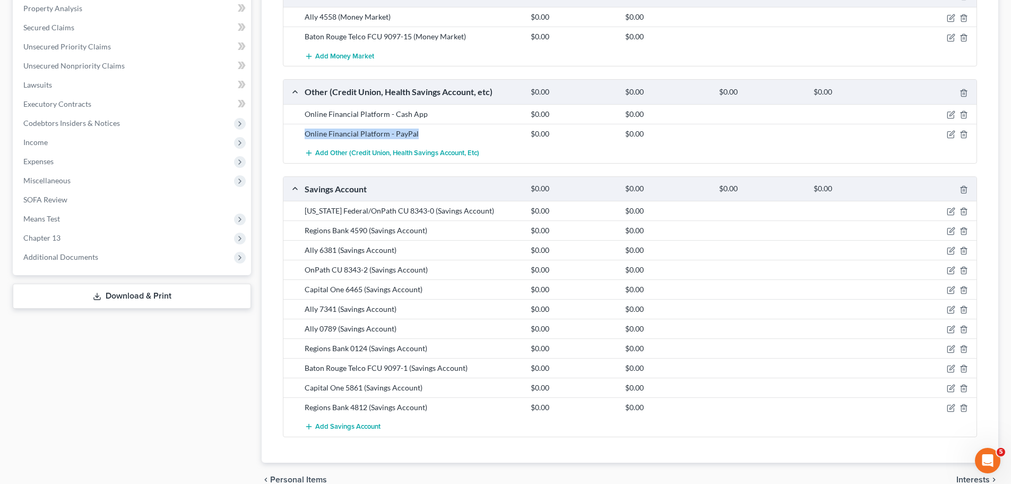
click at [271, 139] on div "Money and Accounts Select Account Type Brokerage Cash on Hand Certificates of D…" at bounding box center [630, 95] width 737 height 733
drag, startPoint x: 174, startPoint y: 395, endPoint x: 154, endPoint y: 406, distance: 22.3
click at [172, 397] on div "Case Dashboard Payments Invoices Payments Payments Credit Report Client Profile" at bounding box center [131, 100] width 249 height 793
drag, startPoint x: 286, startPoint y: 213, endPoint x: 497, endPoint y: 207, distance: 211.4
click at [494, 209] on div "Louisiana Federal/OnPath CU 8343-0 (Savings Account) $0.00 $0.00" at bounding box center [629, 211] width 693 height 20
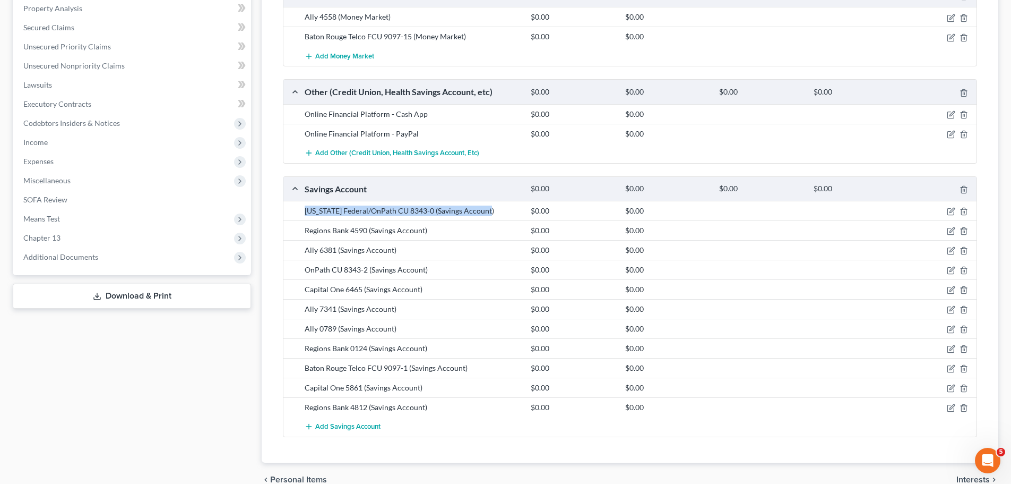
click at [500, 216] on div "Louisiana Federal/OnPath CU 8343-0 (Savings Account) $0.00 $0.00" at bounding box center [629, 211] width 693 height 20
click at [141, 402] on div "Case Dashboard Payments Invoices Payments Payments Credit Report Client Profile" at bounding box center [131, 100] width 249 height 793
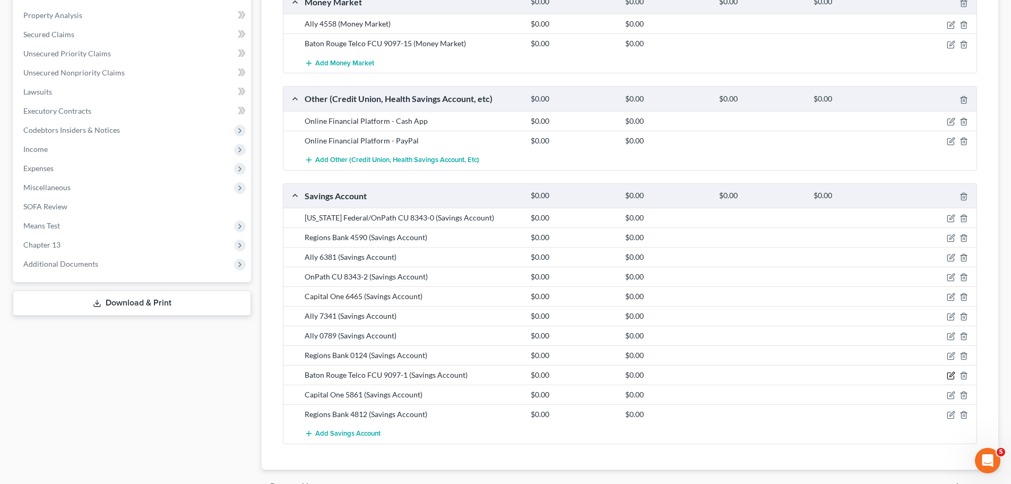
click at [951, 378] on icon "button" at bounding box center [951, 375] width 8 height 8
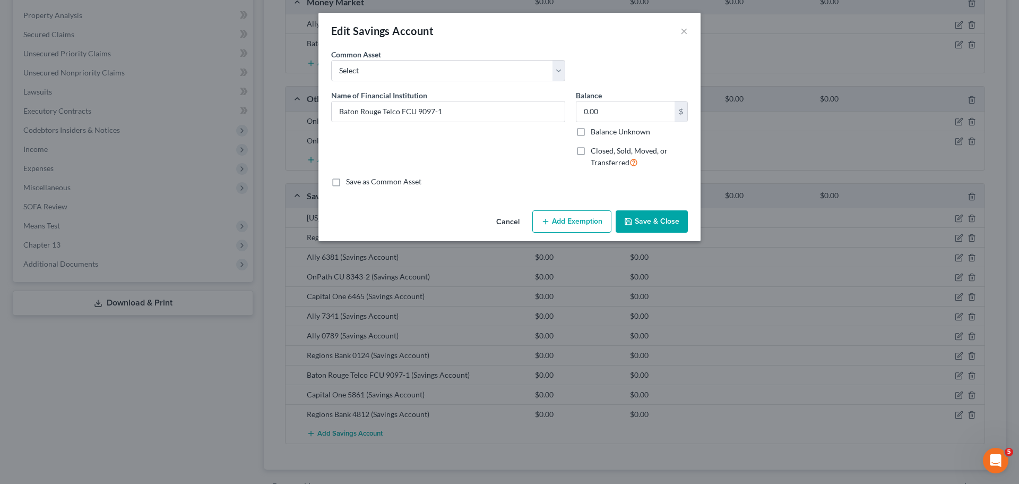
click at [510, 176] on div "Name of Financial Institution * Baton Rouge Telco FCU 9097-1" at bounding box center [448, 133] width 245 height 87
click at [610, 147] on span "Closed, Sold, Moved, or Transferred" at bounding box center [629, 156] width 77 height 21
click at [602, 147] on input "Closed, Sold, Moved, or Transferred" at bounding box center [598, 148] width 7 height 7
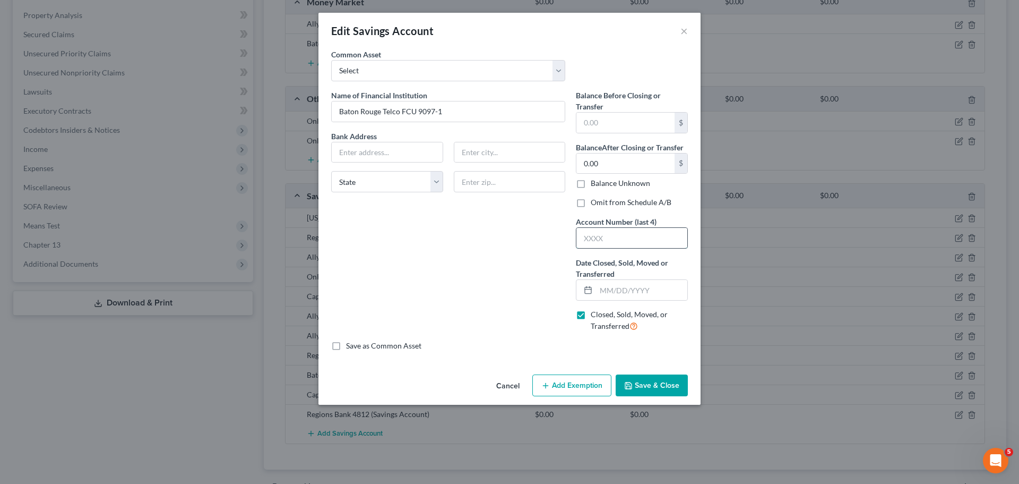
click at [641, 233] on input "text" at bounding box center [632, 238] width 111 height 20
click at [648, 298] on input "text" at bounding box center [641, 290] width 91 height 20
click at [621, 290] on input "text" at bounding box center [641, 290] width 91 height 20
click at [618, 208] on div "Balance Before Closing or Transfer $ Balance After Closing or Transfer 0.00 $ B…" at bounding box center [632, 215] width 123 height 251
click at [625, 208] on div "Balance Before Closing or Transfer $ Balance After Closing or Transfer 0.00 $ B…" at bounding box center [632, 215] width 123 height 251
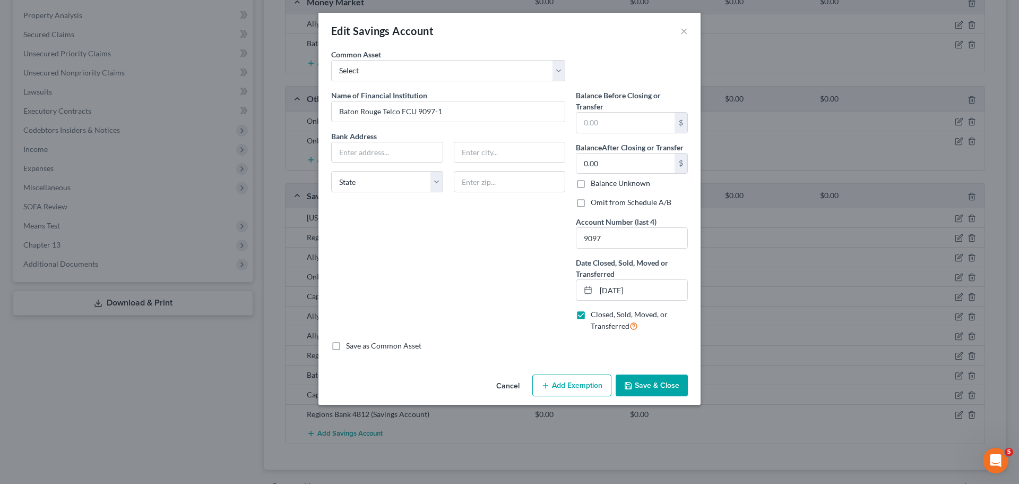
click at [624, 204] on label "Omit from Schedule A/B" at bounding box center [631, 202] width 81 height 11
click at [602, 204] on input "Omit from Schedule A/B" at bounding box center [598, 200] width 7 height 7
drag, startPoint x: 372, startPoint y: 152, endPoint x: 887, endPoint y: 150, distance: 514.9
click at [376, 152] on input "text" at bounding box center [387, 152] width 111 height 20
click at [392, 274] on div "Name of Financial Institution * Baton Rouge Telco FCU 9097-1 Bank Address 32839…" at bounding box center [448, 215] width 245 height 251
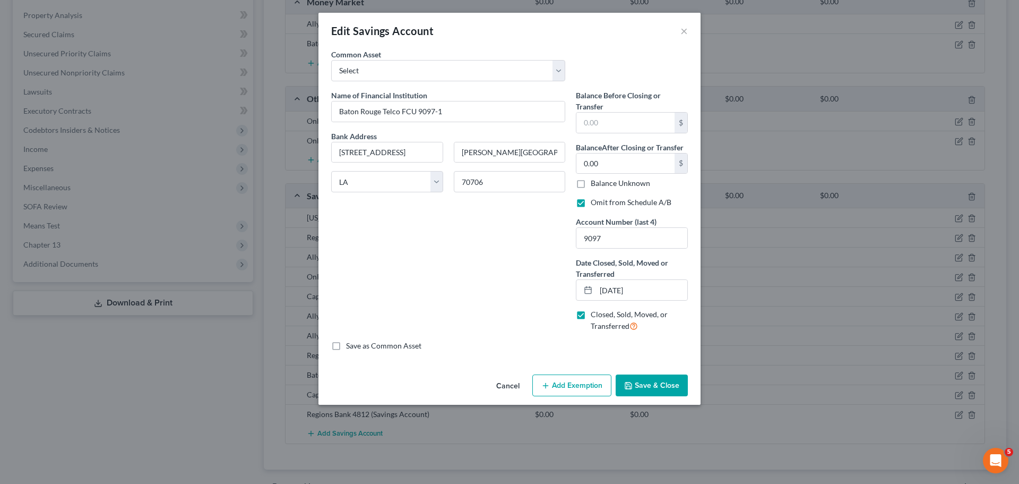
click at [656, 391] on button "Save & Close" at bounding box center [652, 385] width 72 height 22
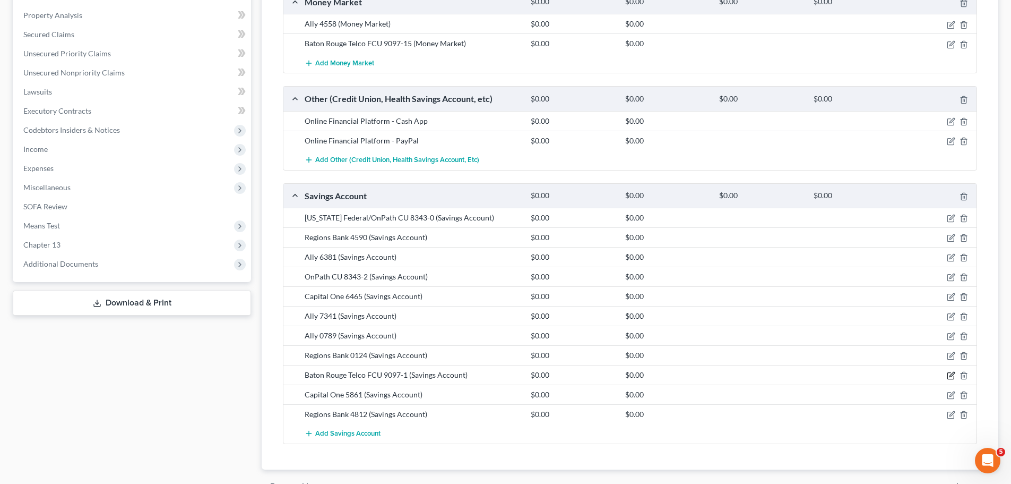
click at [951, 378] on icon "button" at bounding box center [951, 375] width 8 height 8
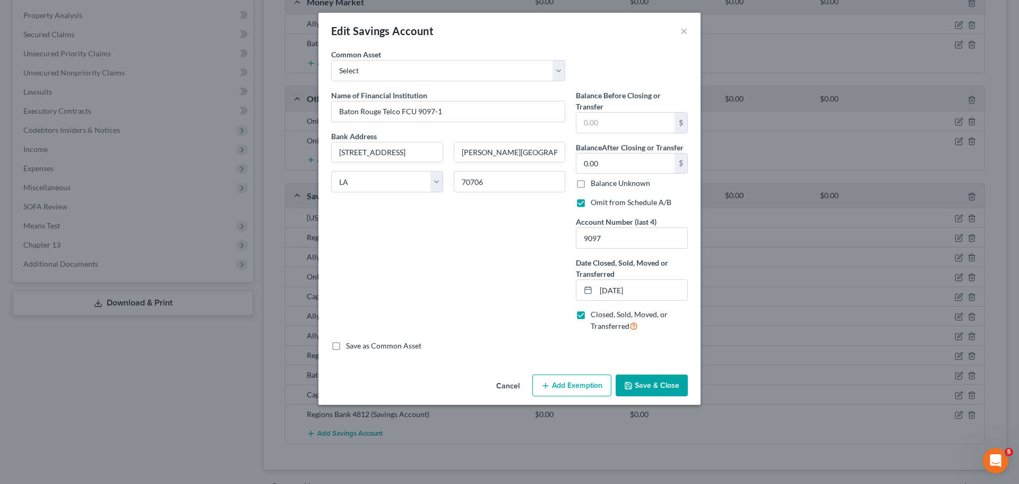
click at [661, 375] on button "Save & Close" at bounding box center [652, 385] width 72 height 22
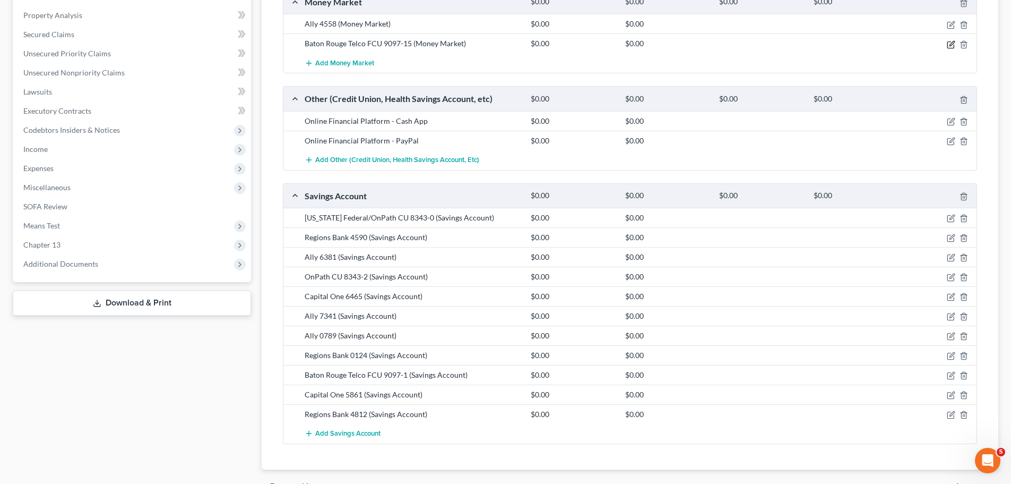
click at [953, 41] on icon "button" at bounding box center [952, 43] width 5 height 5
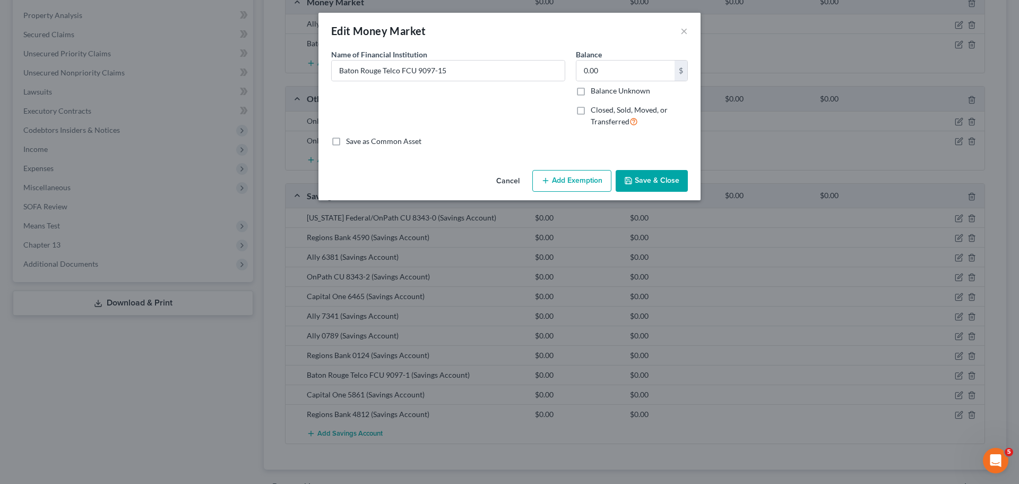
click at [616, 115] on label "Closed, Sold, Moved, or Transferred" at bounding box center [639, 116] width 97 height 23
click at [602, 111] on input "Closed, Sold, Moved, or Transferred" at bounding box center [598, 108] width 7 height 7
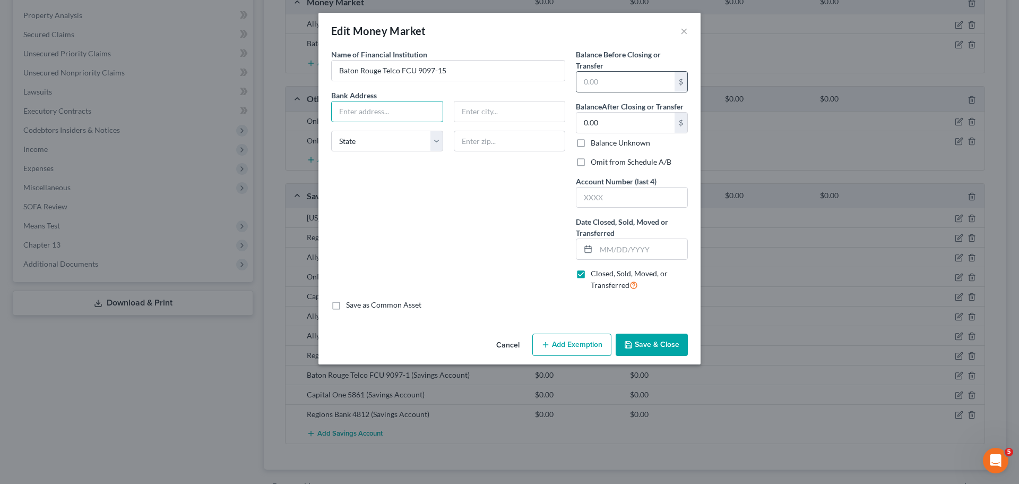
drag, startPoint x: 402, startPoint y: 107, endPoint x: 682, endPoint y: 90, distance: 279.7
click at [402, 107] on input "text" at bounding box center [387, 111] width 111 height 20
click at [510, 135] on input "707063" at bounding box center [510, 141] width 112 height 21
click at [643, 160] on label "Omit from Schedule A/B" at bounding box center [631, 162] width 81 height 11
click at [602, 160] on input "Omit from Schedule A/B" at bounding box center [598, 160] width 7 height 7
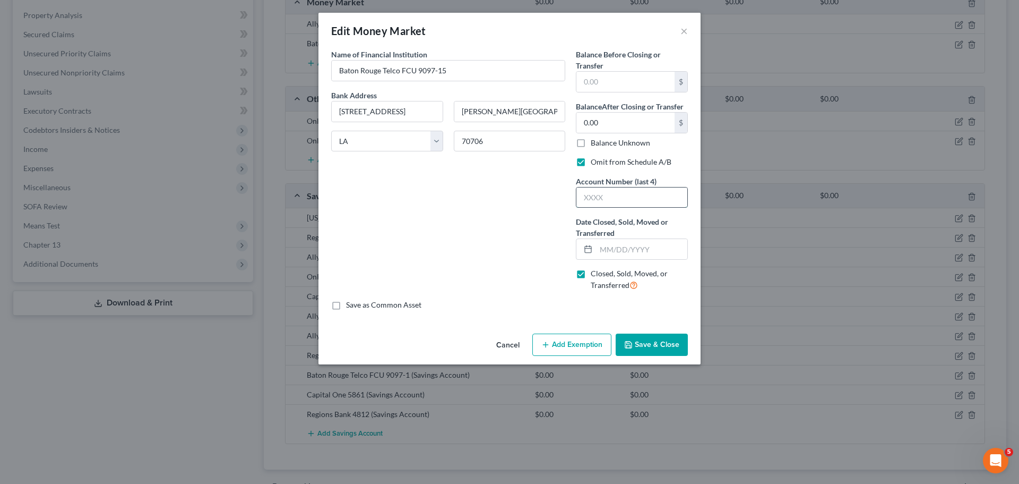
click at [642, 197] on input "text" at bounding box center [632, 197] width 111 height 20
click at [674, 342] on button "Save & Close" at bounding box center [652, 344] width 72 height 22
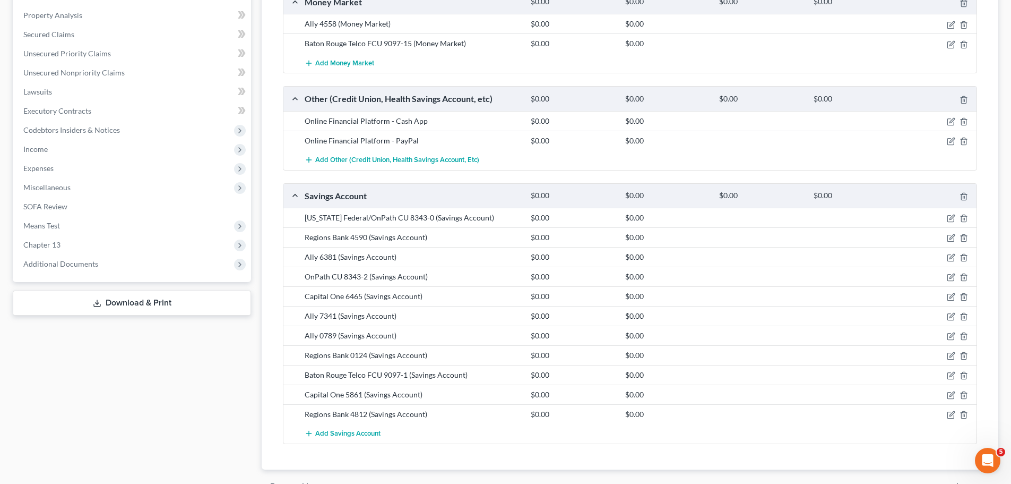
click at [230, 435] on div "Case Dashboard Payments Invoices Payments Payments Credit Report Client Profile" at bounding box center [131, 107] width 249 height 793
click at [117, 395] on div "Case Dashboard Payments Invoices Payments Payments Credit Report Client Profile" at bounding box center [131, 107] width 249 height 793
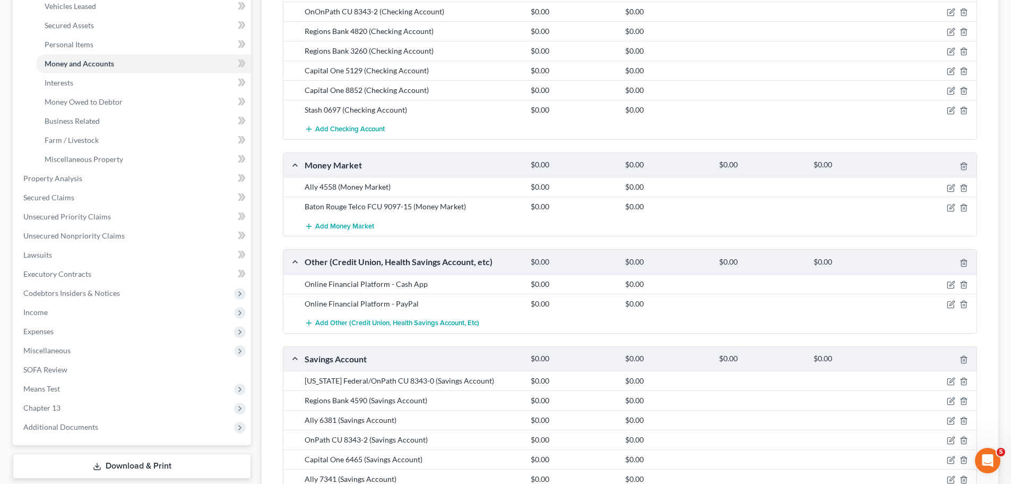
scroll to position [20, 0]
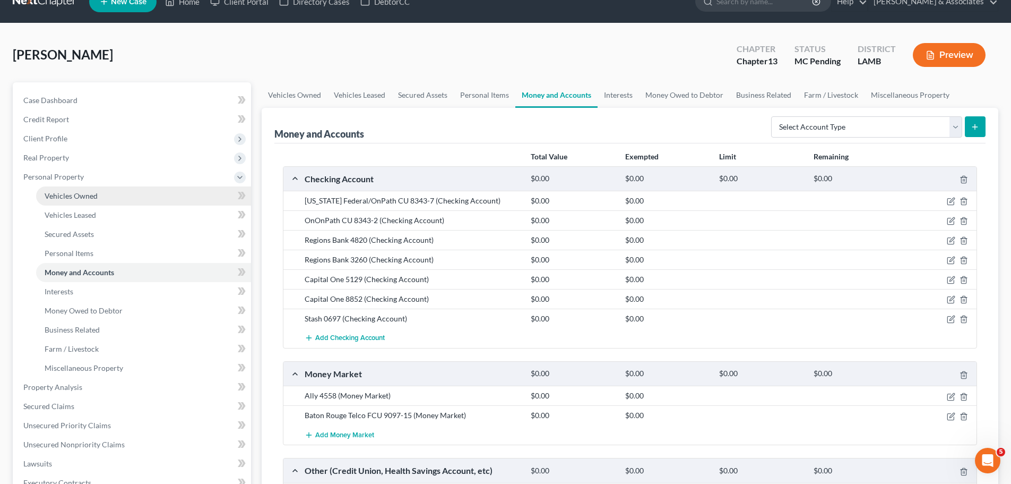
drag, startPoint x: 102, startPoint y: 194, endPoint x: 97, endPoint y: 186, distance: 9.6
click at [102, 194] on link "Vehicles Owned" at bounding box center [143, 195] width 215 height 19
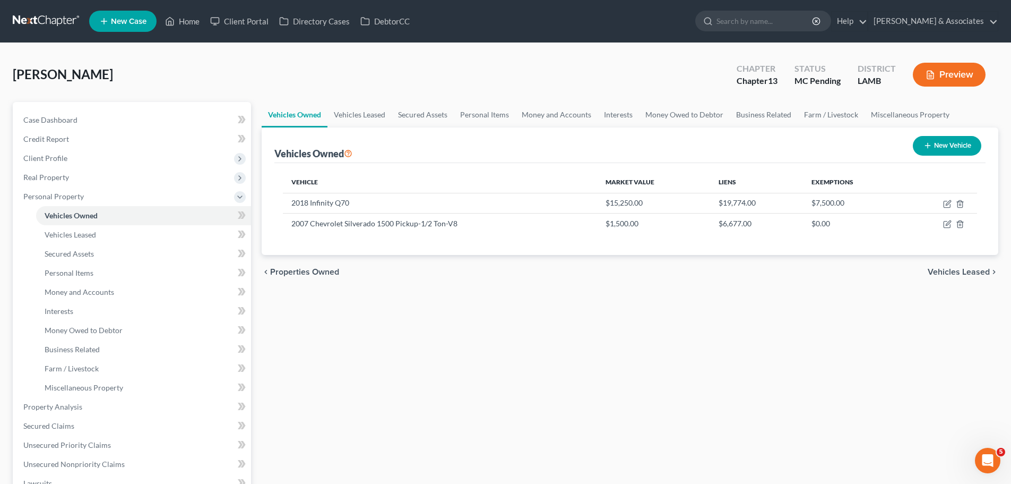
click at [573, 363] on div "Vehicles Owned Vehicles Leased Secured Assets Personal Items Money and Accounts…" at bounding box center [629, 404] width 747 height 605
click at [953, 148] on button "New Vehicle" at bounding box center [947, 146] width 68 height 20
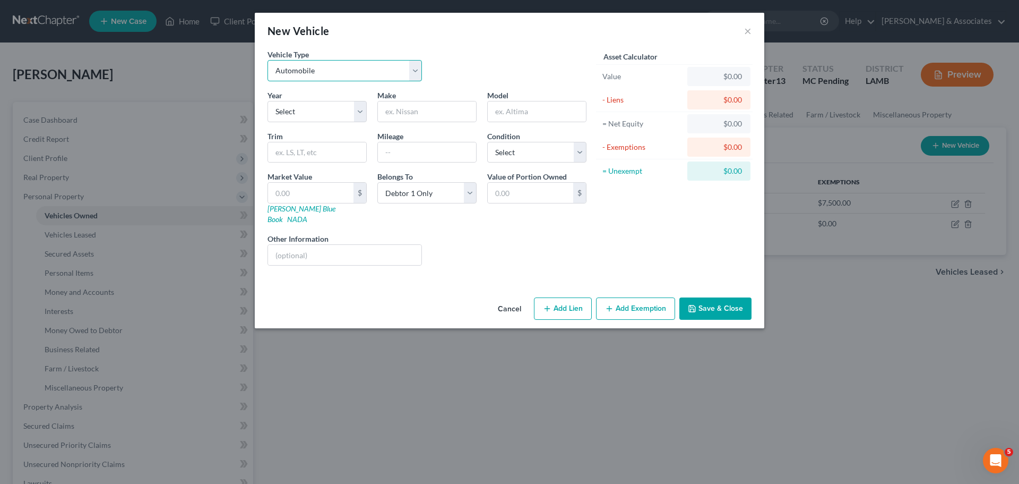
click at [305, 78] on select "Select Automobile Truck Trailer Watercraft Aircraft Motor Home Atv Other Vehicle" at bounding box center [345, 70] width 154 height 21
click at [268, 60] on select "Select Automobile Truck Trailer Watercraft Aircraft Motor Home Atv Other Vehicle" at bounding box center [345, 70] width 154 height 21
click at [546, 254] on div "Liens Select" at bounding box center [509, 249] width 165 height 32
click at [312, 123] on div "Year Select 2026 2025 2024 2023 2022 2021 2020 2019 2018 2017 2016 2015 2014 20…" at bounding box center [427, 182] width 330 height 184
click at [316, 110] on select "Select 2026 2025 2024 2023 2022 2021 2020 2019 2018 2017 2016 2015 2014 2013 20…" at bounding box center [317, 111] width 99 height 21
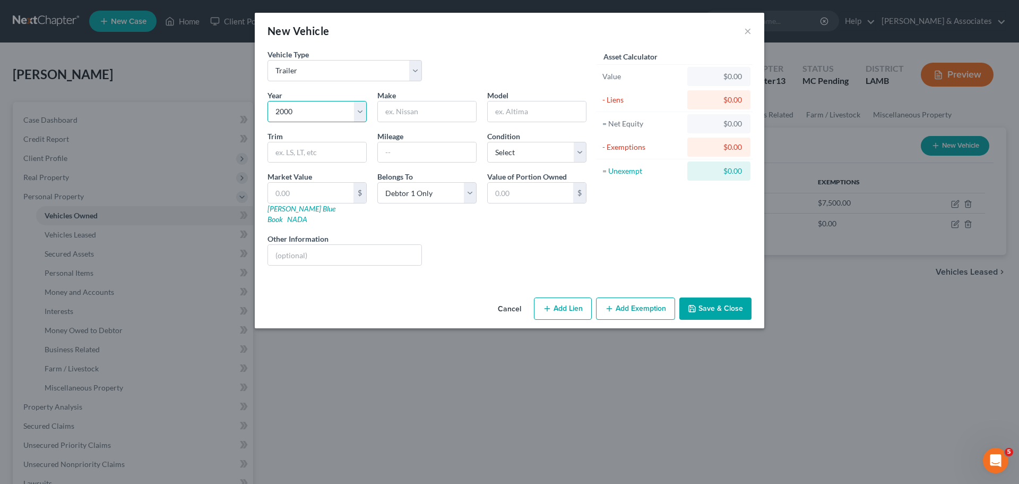
click at [268, 101] on select "Select 2026 2025 2024 2023 2022 2021 2020 2019 2018 2017 2016 2015 2014 2013 20…" at bounding box center [317, 111] width 99 height 21
click at [412, 116] on input "text" at bounding box center [427, 111] width 98 height 20
click at [736, 300] on button "Save & Close" at bounding box center [715, 308] width 72 height 22
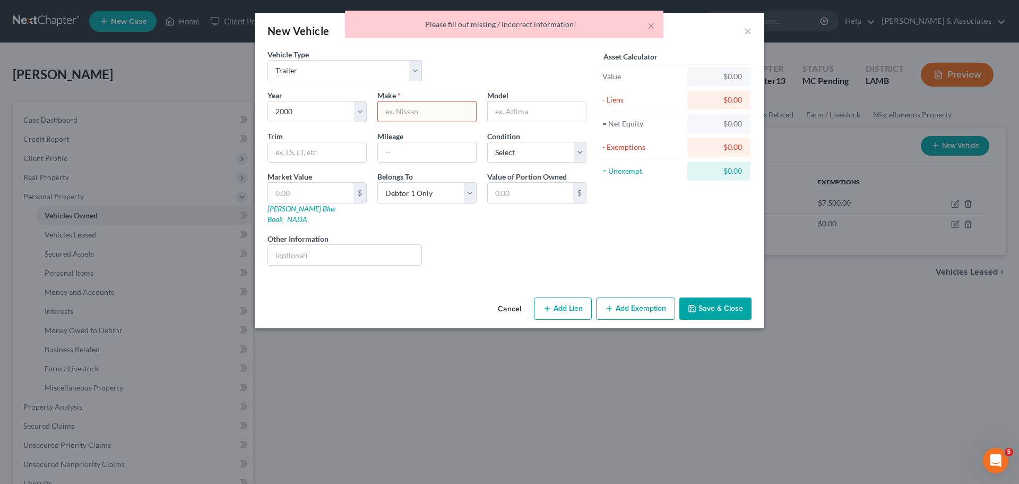
click at [401, 111] on input "text" at bounding box center [427, 111] width 98 height 20
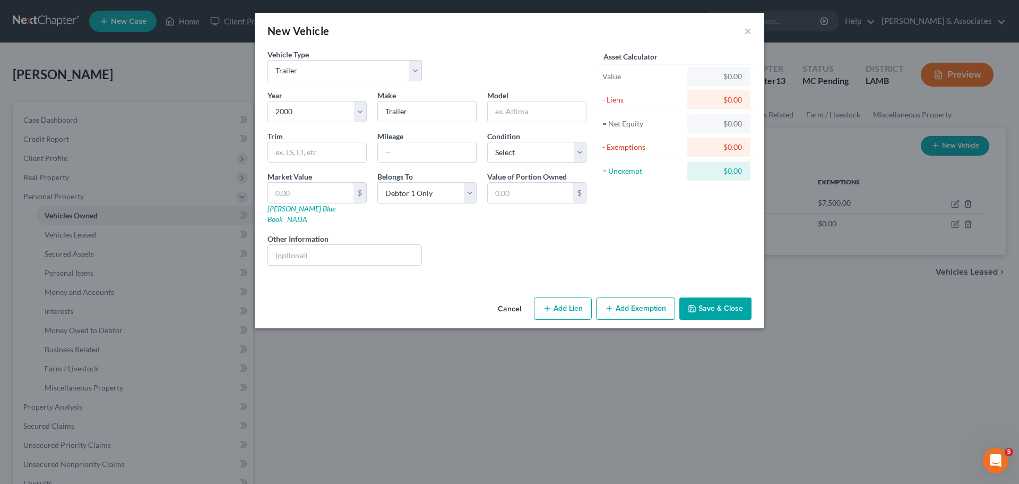
click at [736, 302] on button "Save & Close" at bounding box center [715, 308] width 72 height 22
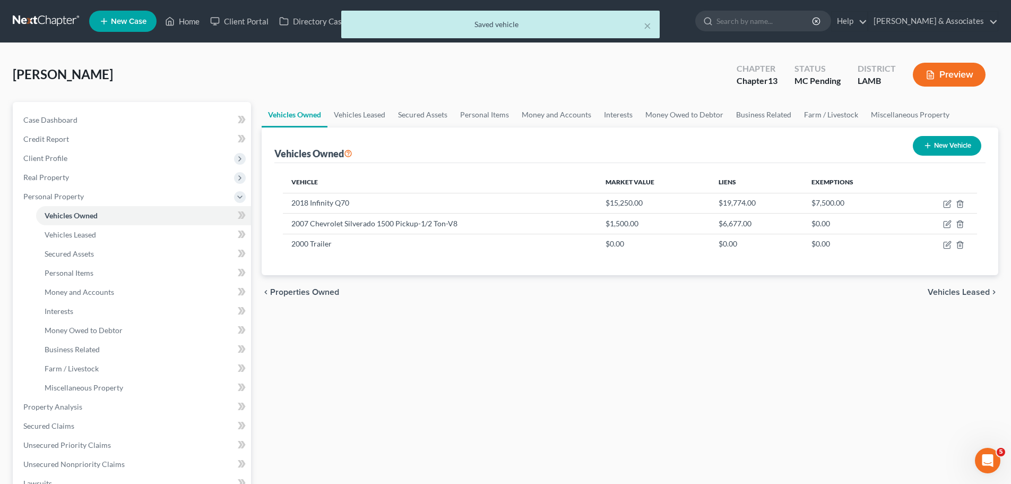
click at [606, 323] on div "Vehicles Owned Vehicles Leased Secured Assets Personal Items Money and Accounts…" at bounding box center [629, 404] width 747 height 605
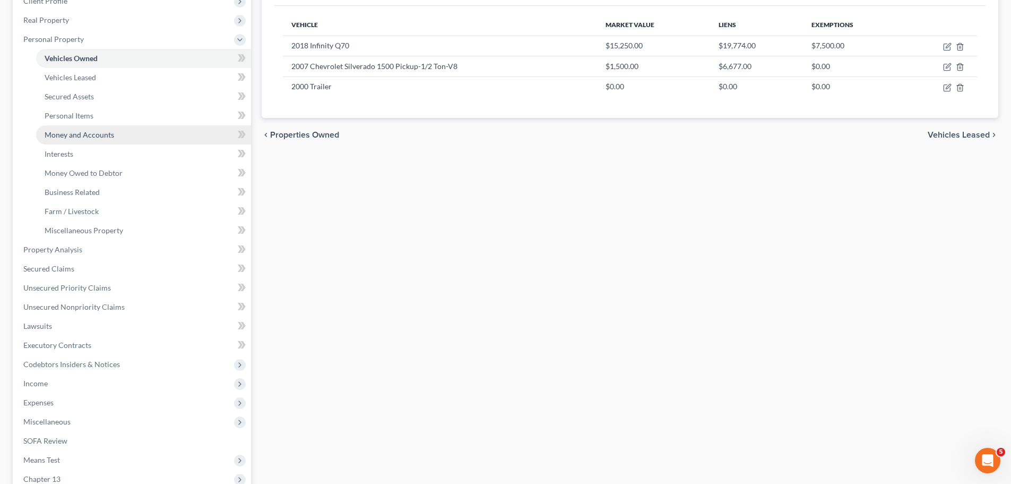
click at [79, 129] on link "Money and Accounts" at bounding box center [143, 134] width 215 height 19
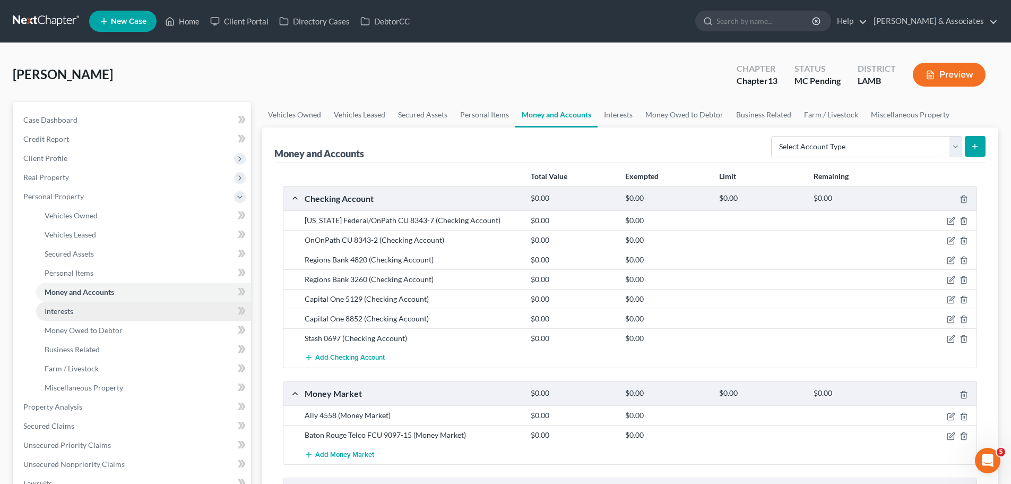
click at [56, 314] on span "Interests" at bounding box center [59, 310] width 29 height 9
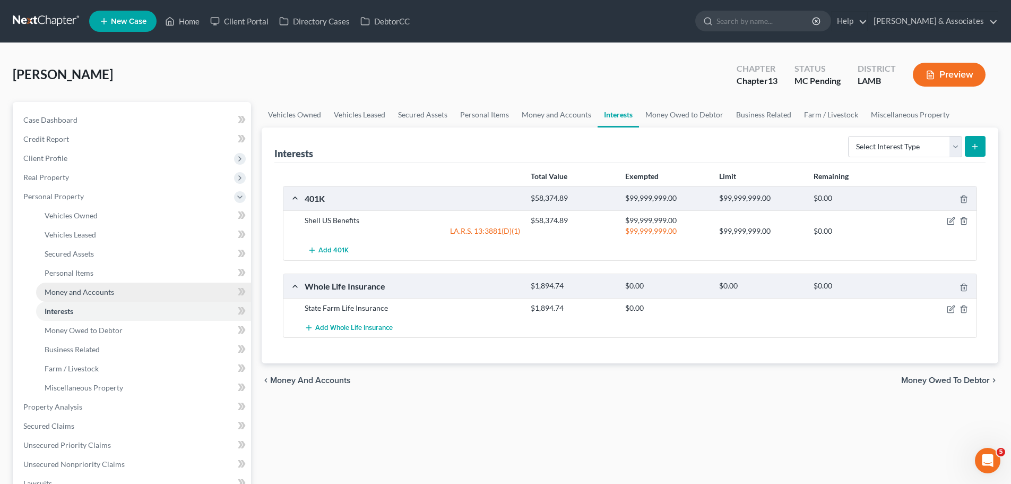
click at [105, 293] on span "Money and Accounts" at bounding box center [80, 291] width 70 height 9
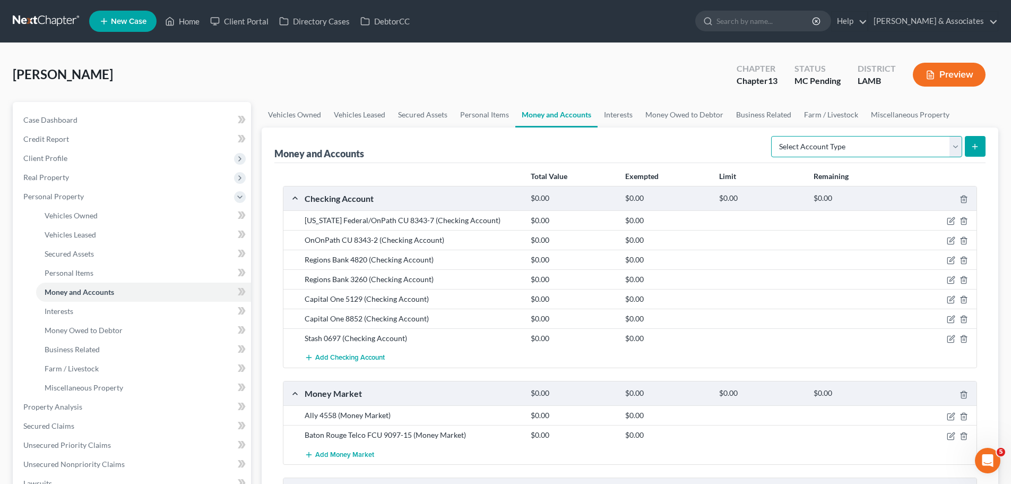
click at [845, 157] on select "Select Account Type Brokerage Cash on Hand Certificates of Deposit Checking Acc…" at bounding box center [866, 146] width 191 height 21
click at [819, 150] on select "Select Account Type Brokerage Cash on Hand Certificates of Deposit Checking Acc…" at bounding box center [866, 146] width 191 height 21
drag, startPoint x: 73, startPoint y: 311, endPoint x: 89, endPoint y: 295, distance: 22.9
click at [73, 311] on span "Interests" at bounding box center [59, 310] width 29 height 9
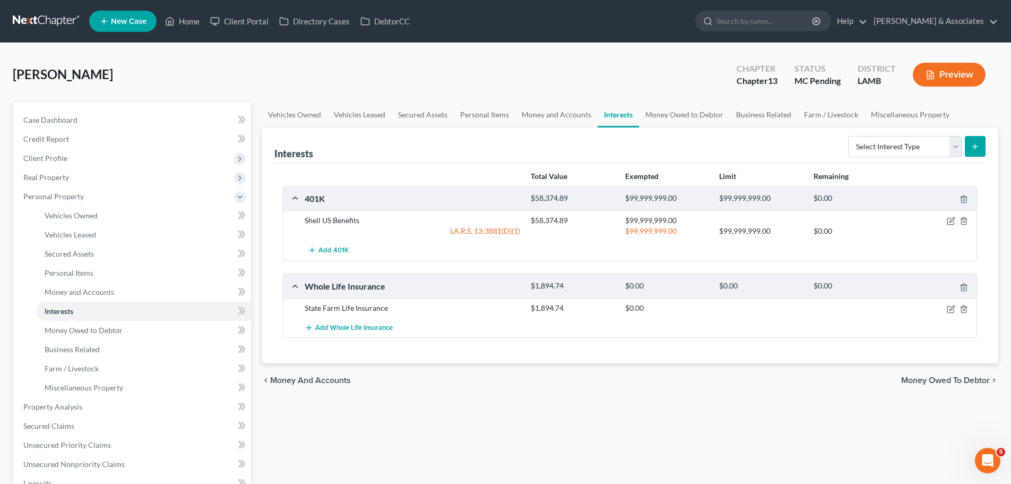
click at [678, 349] on div "Total Value Exempted Limit Remaining 401K $58,374.89 $99,999,999.00 $99,999,999…" at bounding box center [629, 263] width 711 height 201
click at [873, 153] on select "Select Interest Type 401K Annuity Bond Education IRA Government Bond Government…" at bounding box center [905, 146] width 114 height 21
click at [900, 147] on select "Select Interest Type 401K Annuity Bond Education IRA Government Bond Government…" at bounding box center [905, 146] width 114 height 21
click at [102, 289] on span "Money and Accounts" at bounding box center [80, 291] width 70 height 9
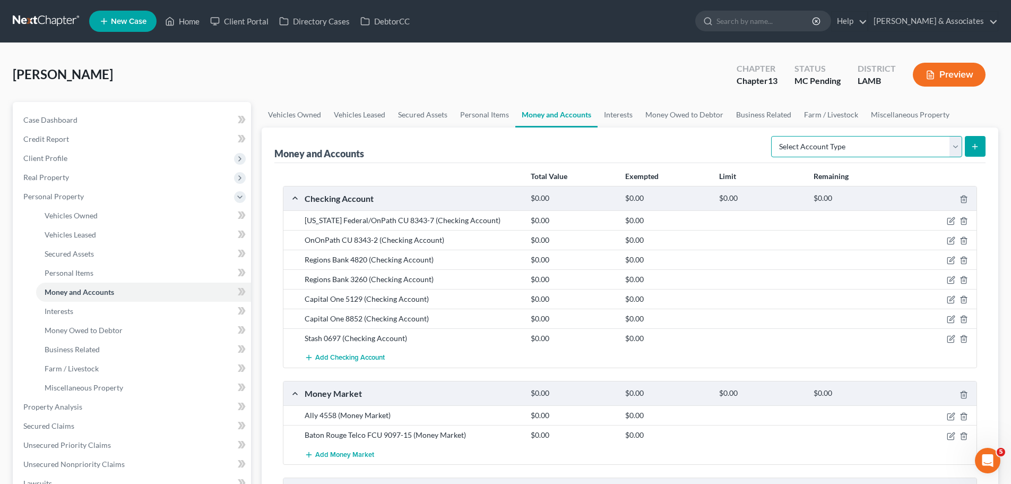
click at [842, 152] on select "Select Account Type Brokerage Cash on Hand Certificates of Deposit Checking Acc…" at bounding box center [866, 146] width 191 height 21
click at [766, 144] on div "Money and Accounts Select Account Type Brokerage Cash on Hand Certificates of D…" at bounding box center [629, 145] width 711 height 36
click at [127, 318] on link "Interests" at bounding box center [143, 311] width 215 height 19
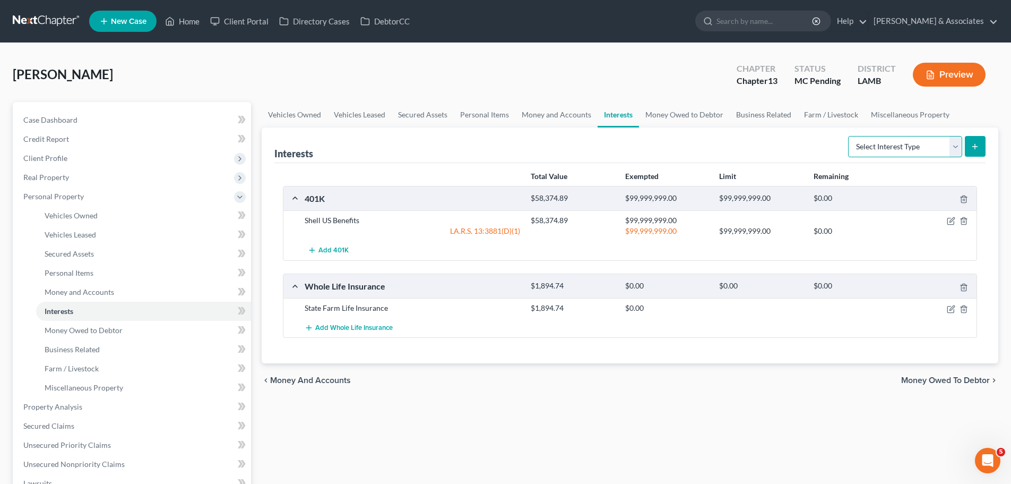
click at [921, 154] on select "Select Interest Type 401K Annuity Bond Education IRA Government Bond Government…" at bounding box center [905, 146] width 114 height 21
click at [849, 136] on select "Select Interest Type 401K Annuity Bond Education IRA Government Bond Government…" at bounding box center [905, 146] width 114 height 21
click at [756, 352] on div "Total Value Exempted Limit Remaining 401K $58,374.89 $99,999,999.00 $99,999,999…" at bounding box center [629, 263] width 711 height 201
click at [979, 155] on button "submit" at bounding box center [975, 146] width 21 height 21
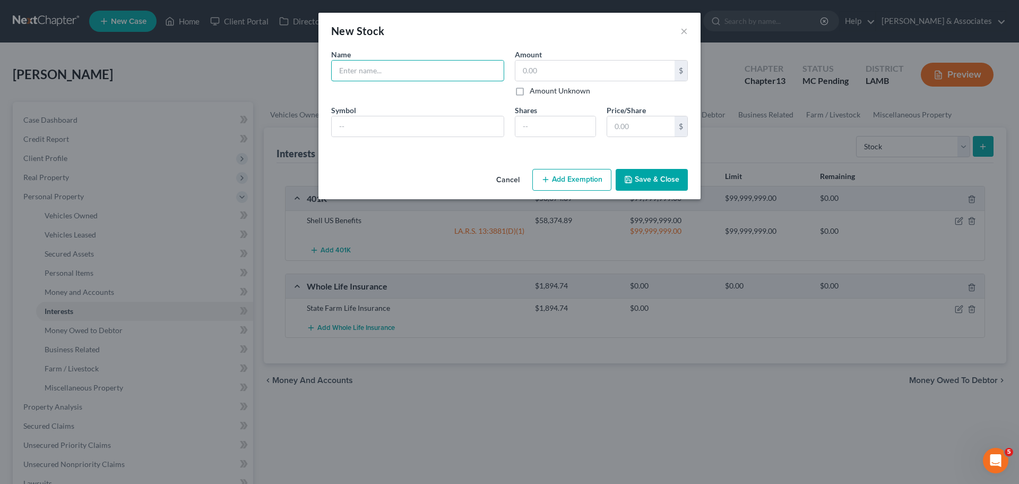
drag, startPoint x: 457, startPoint y: 62, endPoint x: 974, endPoint y: 99, distance: 518.4
click at [458, 62] on input "text" at bounding box center [418, 71] width 172 height 20
click at [683, 31] on button "×" at bounding box center [684, 30] width 7 height 13
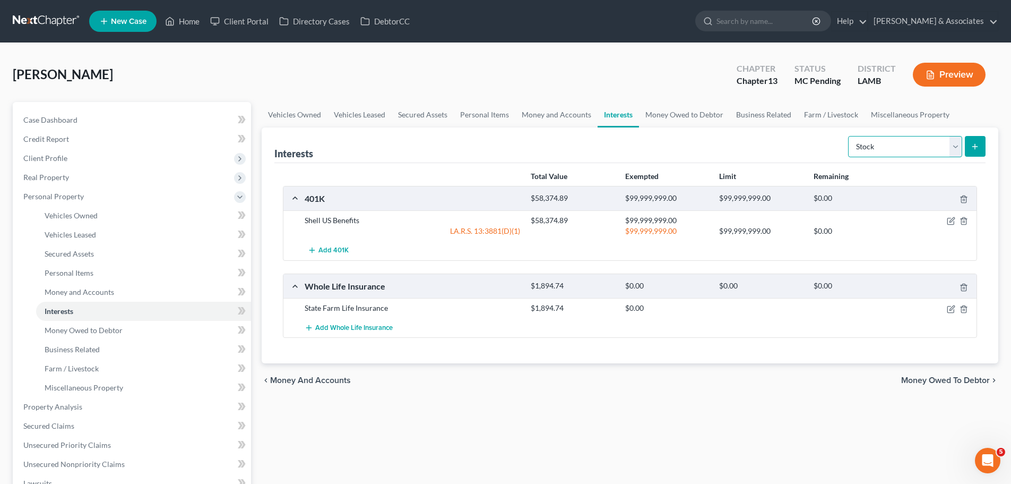
click at [868, 148] on select "Select Interest Type 401K Annuity Bond Education IRA Government Bond Government…" at bounding box center [905, 146] width 114 height 21
click at [808, 155] on div "Interests Select Interest Type 401K Annuity Bond Education IRA Government Bond …" at bounding box center [629, 145] width 711 height 36
click at [69, 122] on span "Case Dashboard" at bounding box center [50, 119] width 54 height 9
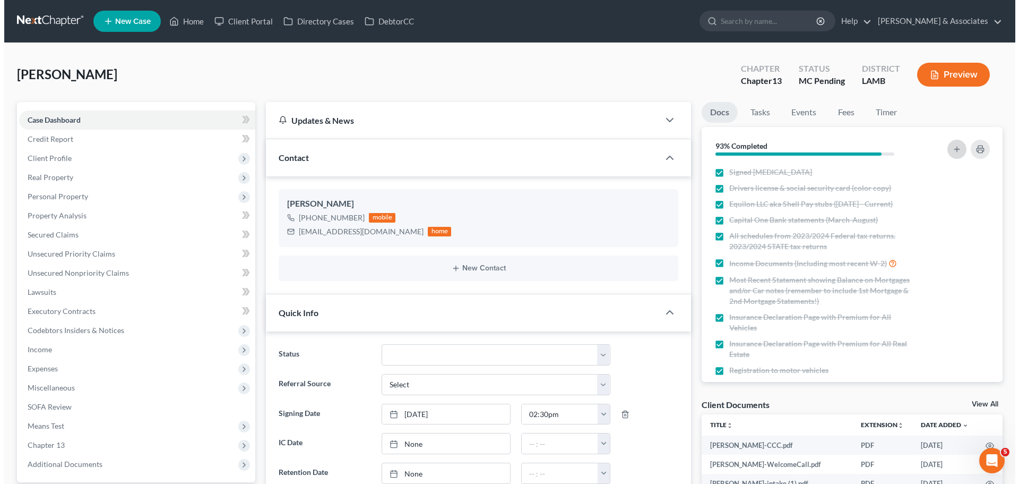
scroll to position [313, 0]
click at [951, 151] on icon "button" at bounding box center [953, 149] width 8 height 8
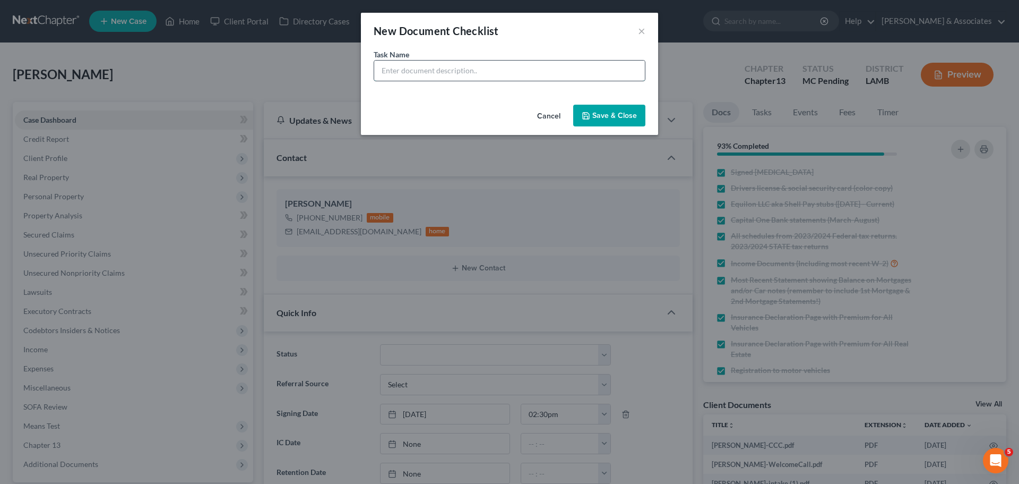
click at [452, 67] on input "text" at bounding box center [509, 71] width 271 height 20
click at [592, 113] on button "Save & Close" at bounding box center [609, 116] width 72 height 22
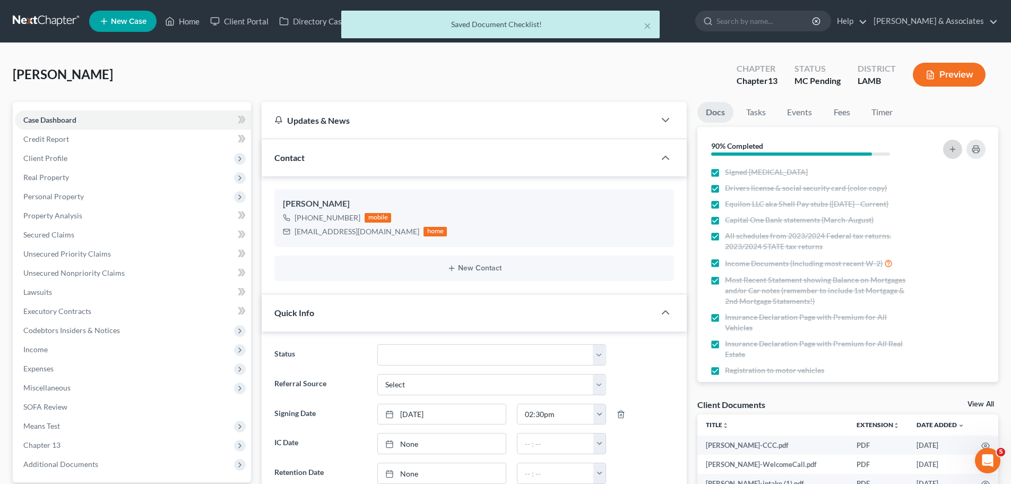
click at [955, 149] on line "button" at bounding box center [952, 149] width 5 height 0
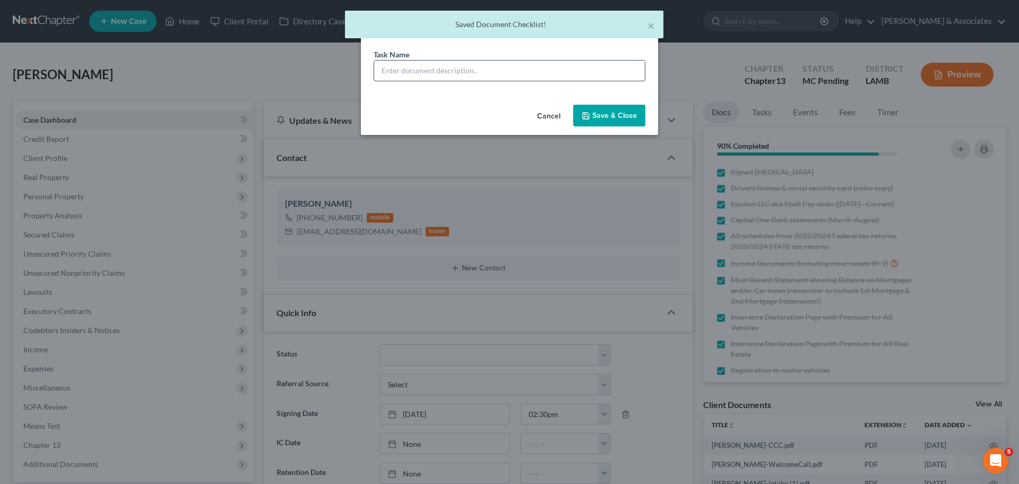
click at [537, 70] on input "text" at bounding box center [509, 71] width 271 height 20
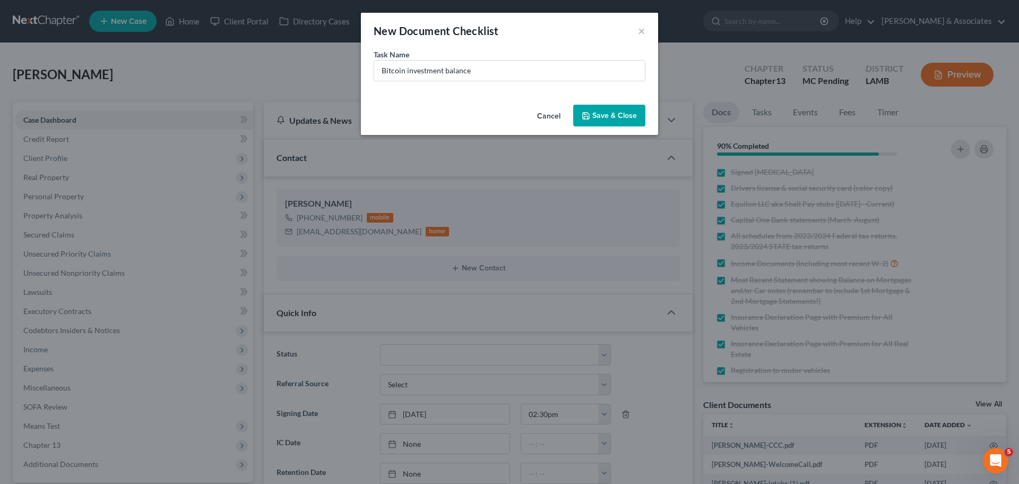
click at [598, 113] on button "Save & Close" at bounding box center [609, 116] width 72 height 22
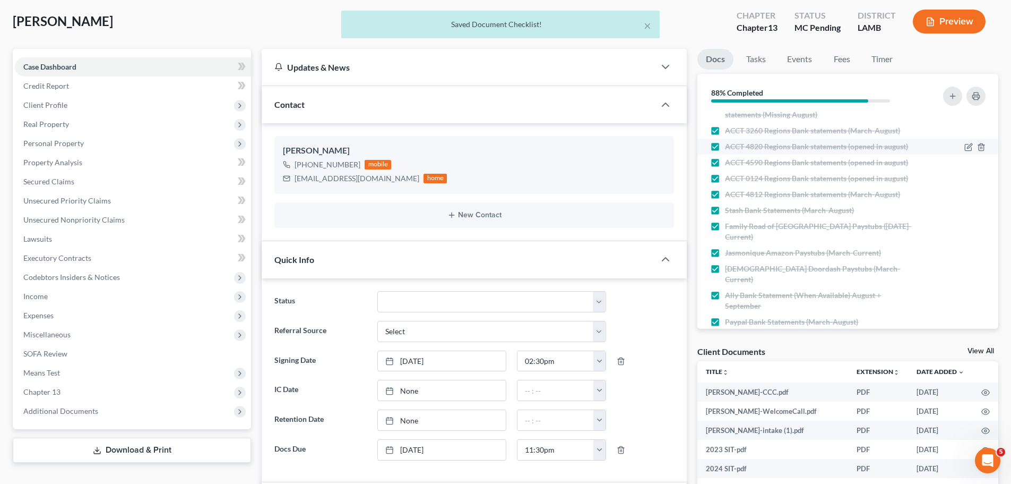
scroll to position [514, 0]
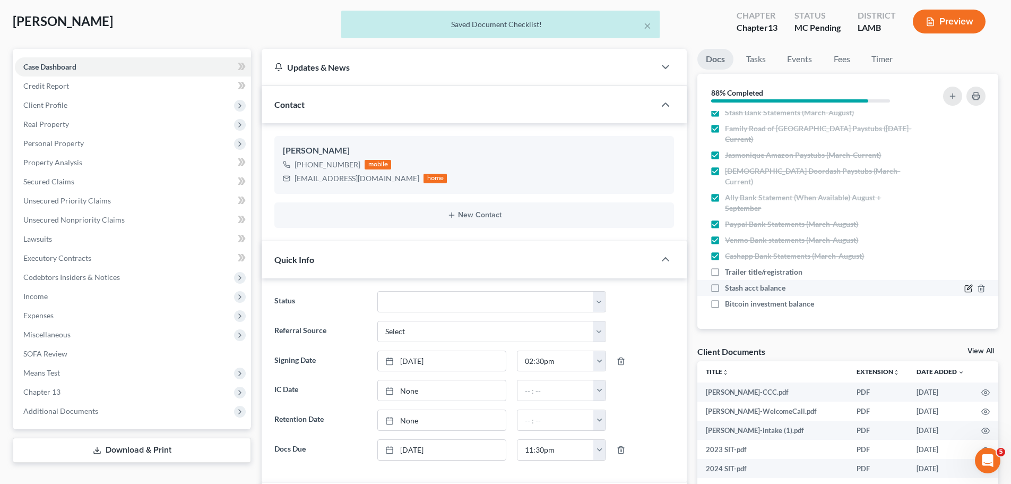
click at [965, 286] on icon "button" at bounding box center [969, 288] width 8 height 8
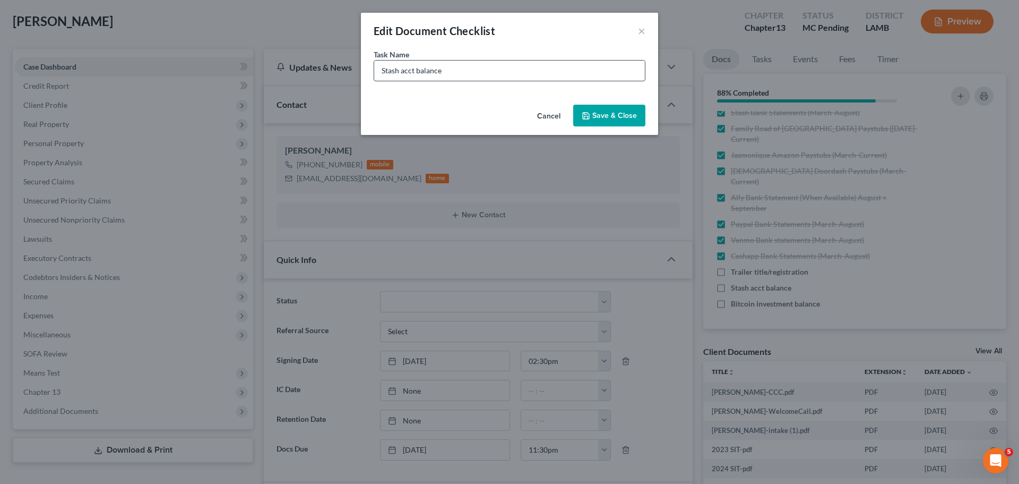
click at [401, 73] on input "Stash acct balance" at bounding box center [509, 71] width 271 height 20
click at [640, 115] on button "Save & Close" at bounding box center [609, 116] width 72 height 22
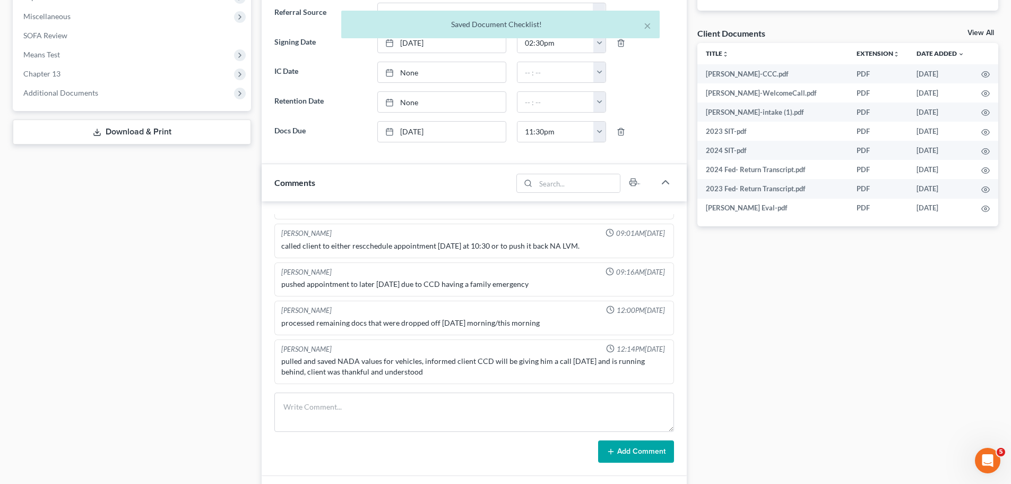
scroll to position [53, 0]
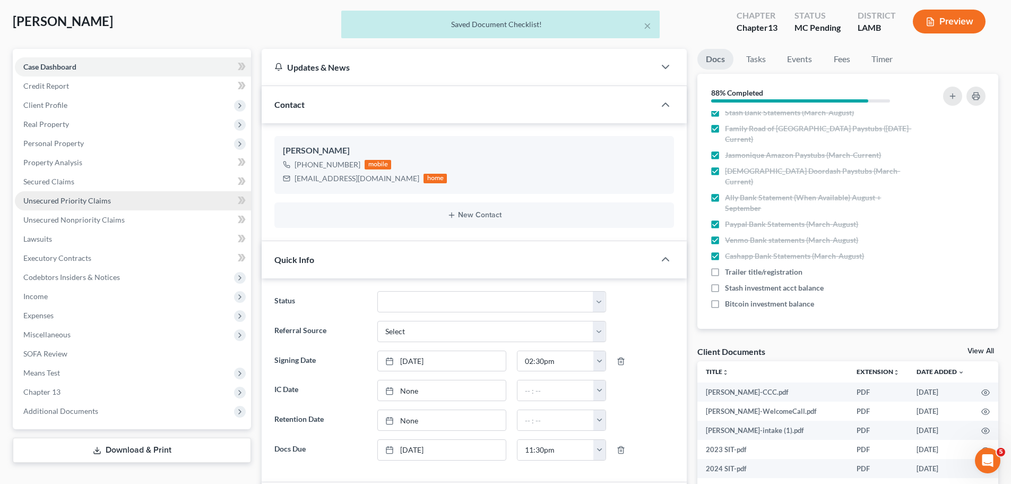
drag, startPoint x: 51, startPoint y: 141, endPoint x: 58, endPoint y: 206, distance: 65.7
click at [51, 141] on span "Personal Property" at bounding box center [53, 143] width 61 height 9
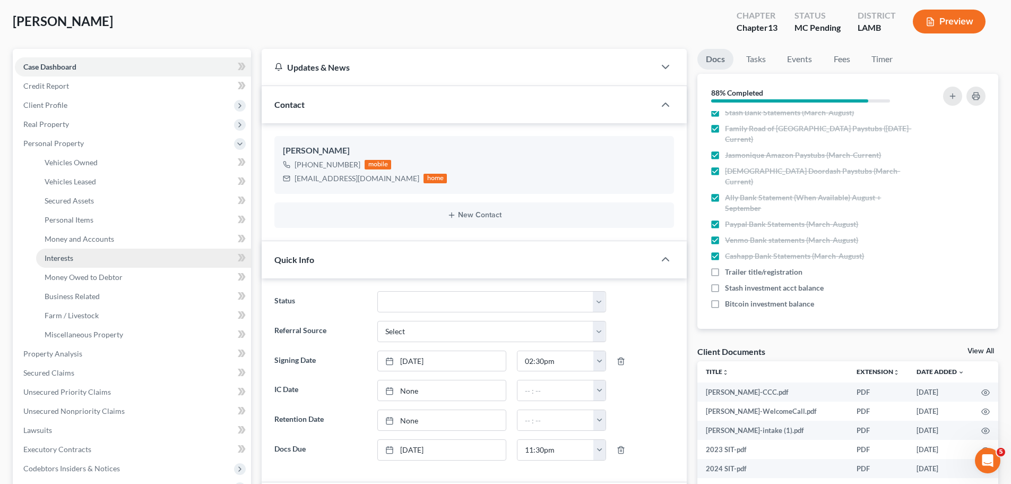
click at [71, 262] on span "Interests" at bounding box center [59, 257] width 29 height 9
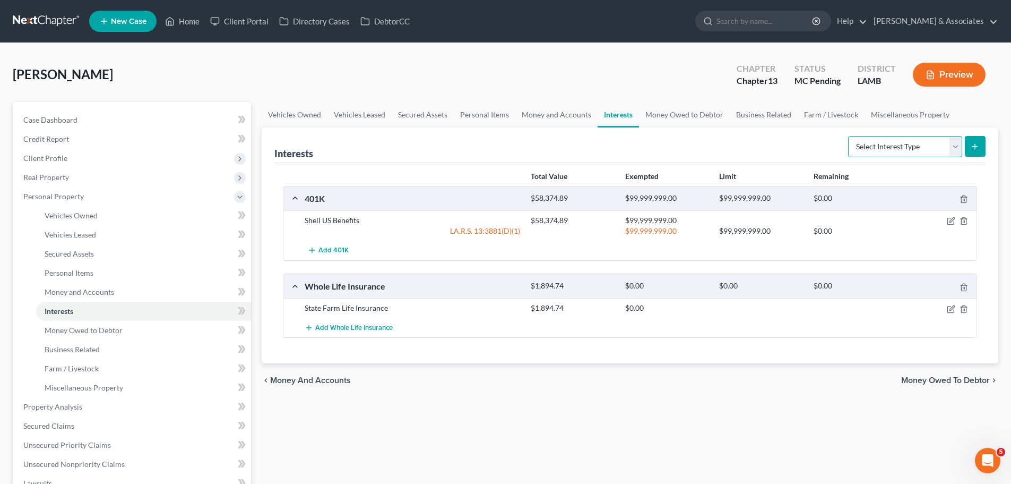
click at [898, 141] on select "Select Interest Type 401K Annuity Bond Education IRA Government Bond Government…" at bounding box center [905, 146] width 114 height 21
click at [406, 390] on div "chevron_left Money and Accounts Money Owed to Debtor chevron_right" at bounding box center [630, 380] width 737 height 34
click at [912, 150] on select "Select Interest Type 401K Annuity Bond Education IRA Government Bond Government…" at bounding box center [905, 146] width 114 height 21
click at [65, 334] on span "Money Owed to Debtor" at bounding box center [84, 329] width 78 height 9
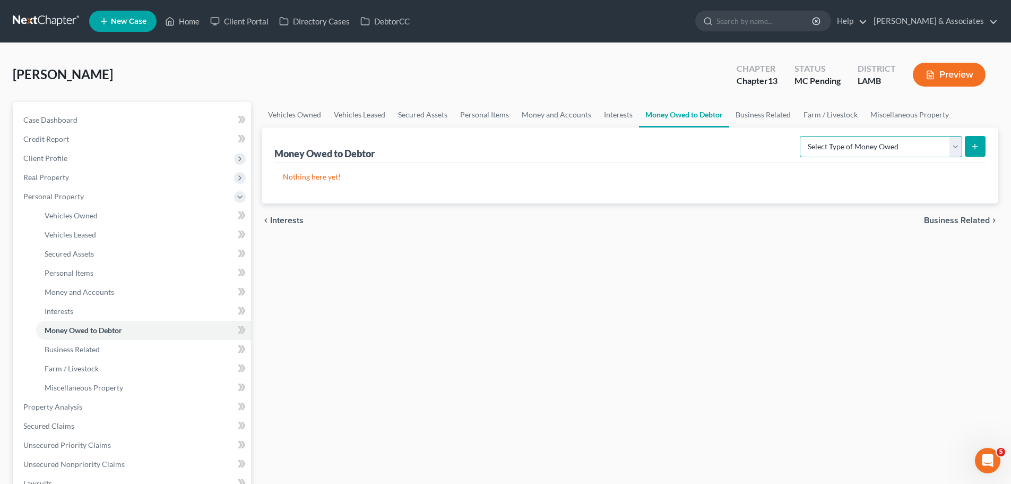
click at [847, 141] on select "Select Type of Money Owed Accounts Receivable Alimony Child Support Claims Agai…" at bounding box center [881, 146] width 162 height 21
click at [366, 320] on div "Vehicles Owned Vehicles Leased Secured Assets Personal Items Money and Accounts…" at bounding box center [629, 404] width 747 height 605
click at [104, 356] on link "Business Related" at bounding box center [143, 349] width 215 height 19
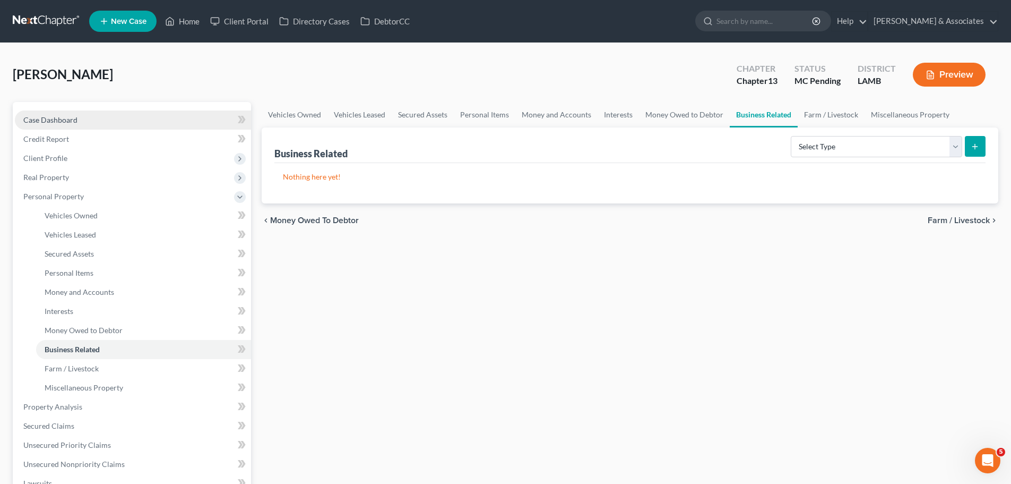
click at [74, 118] on span "Case Dashboard" at bounding box center [50, 119] width 54 height 9
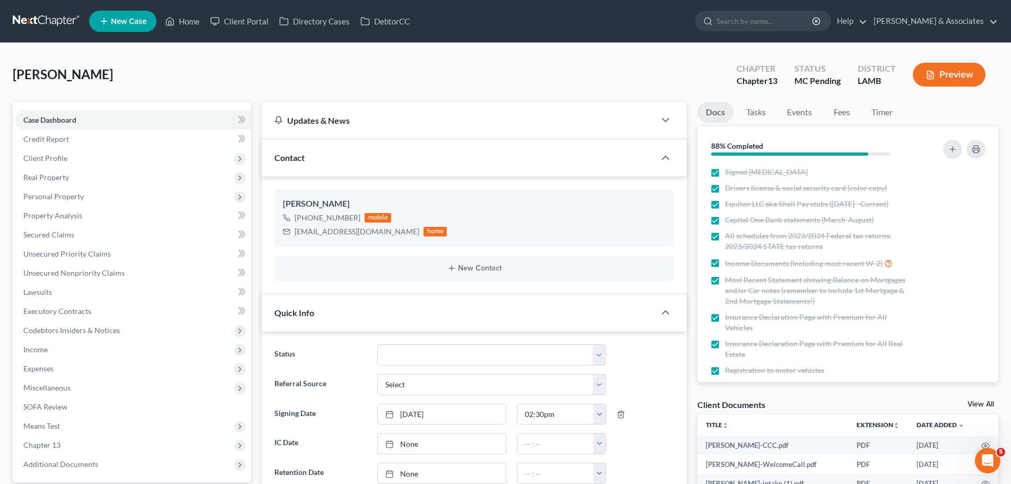
scroll to position [313, 0]
click at [956, 149] on icon "button" at bounding box center [953, 149] width 8 height 8
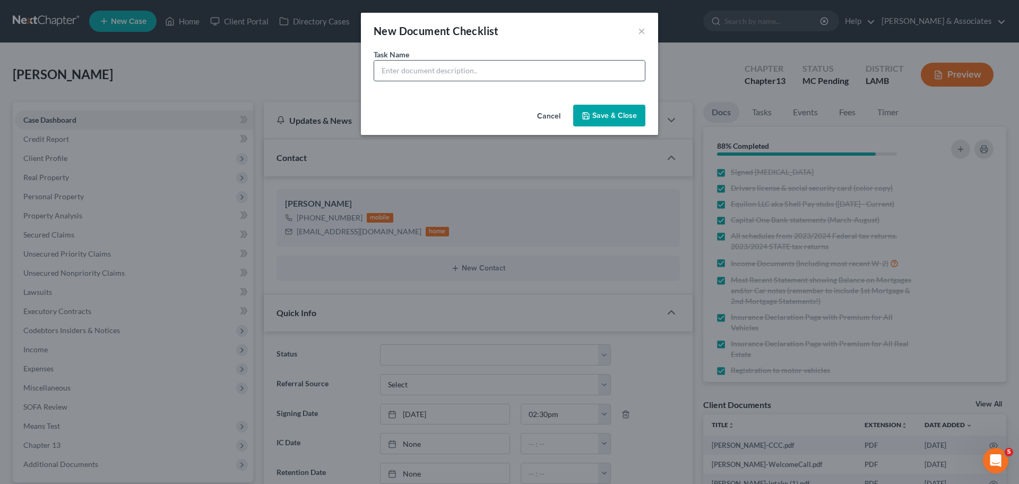
click at [545, 72] on input "text" at bounding box center [509, 71] width 271 height 20
click at [386, 70] on input "PI attorney name" at bounding box center [509, 71] width 271 height 20
click at [614, 124] on button "Save & Close" at bounding box center [609, 116] width 72 height 22
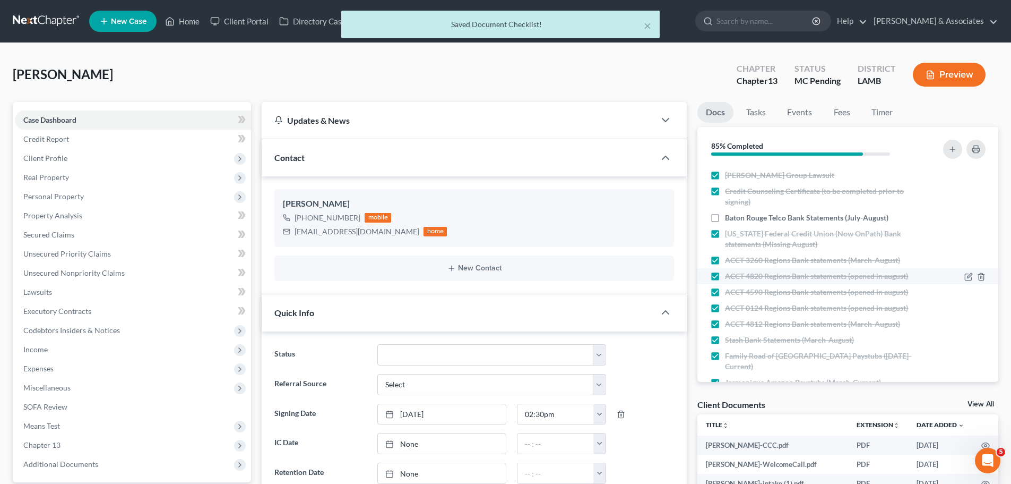
scroll to position [530, 0]
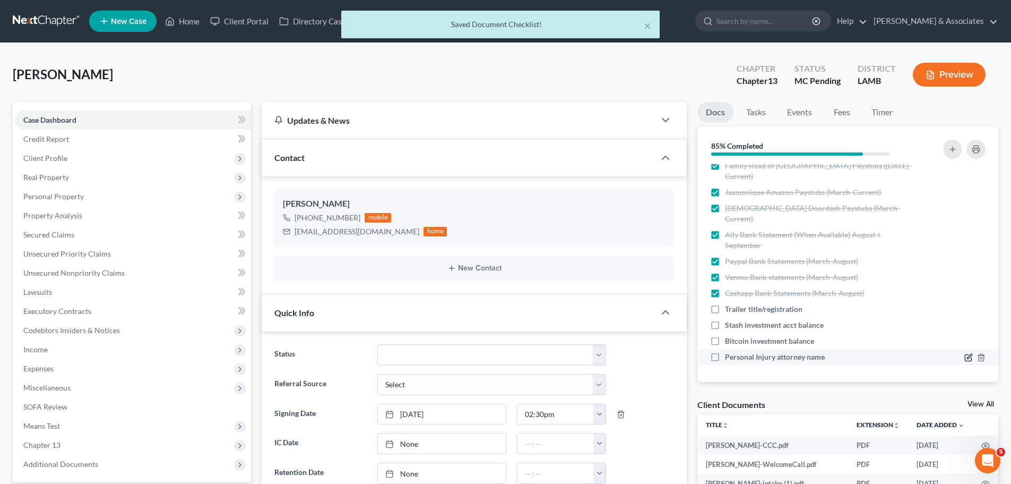
click at [965, 355] on icon "button" at bounding box center [969, 357] width 8 height 8
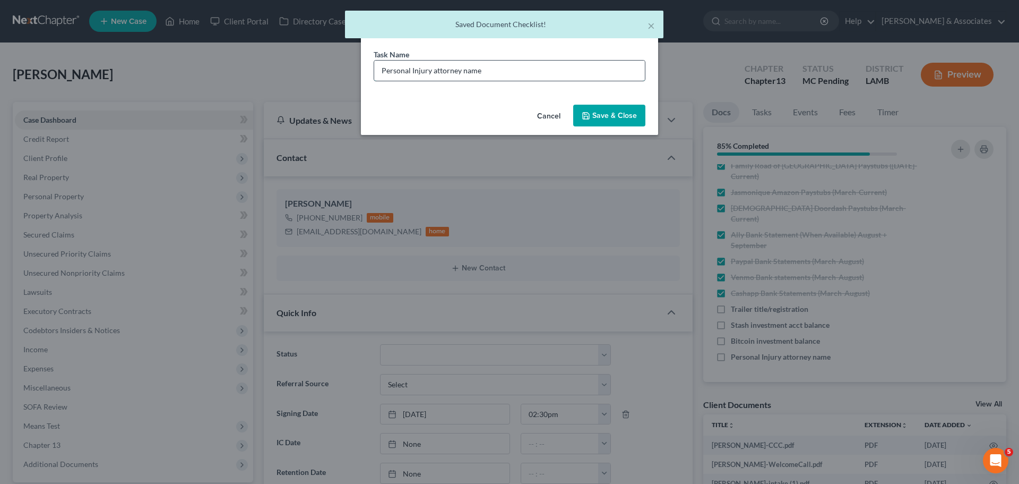
click at [539, 72] on input "Personal Injury attorney name" at bounding box center [509, 71] width 271 height 20
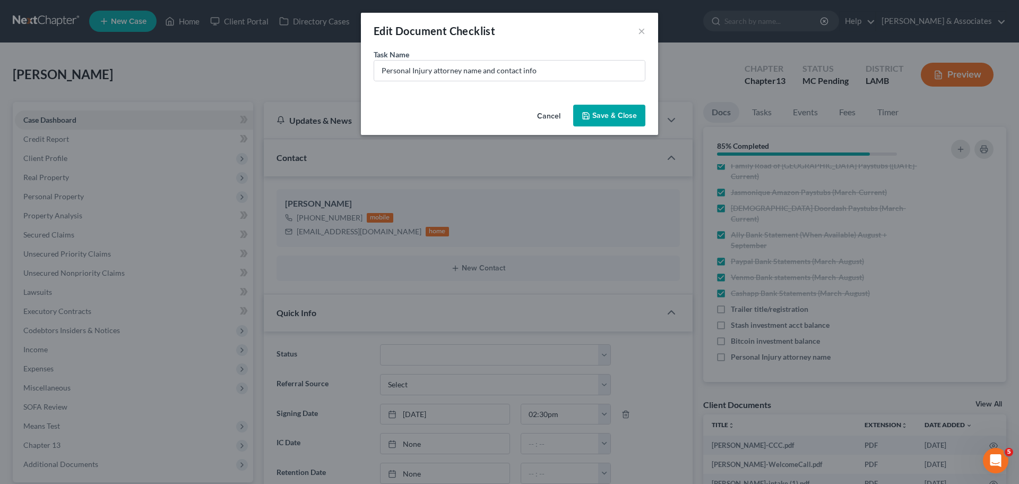
click at [592, 112] on button "Save & Close" at bounding box center [609, 116] width 72 height 22
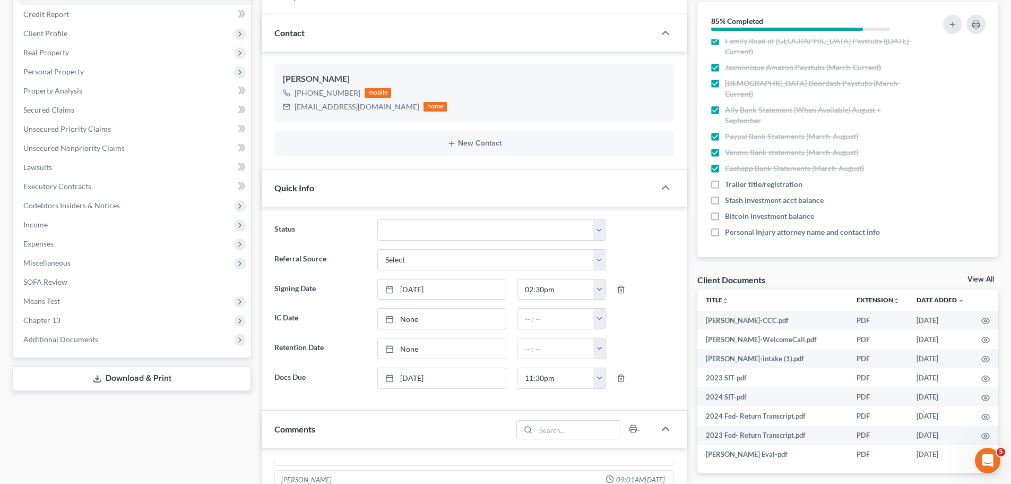
scroll to position [106, 0]
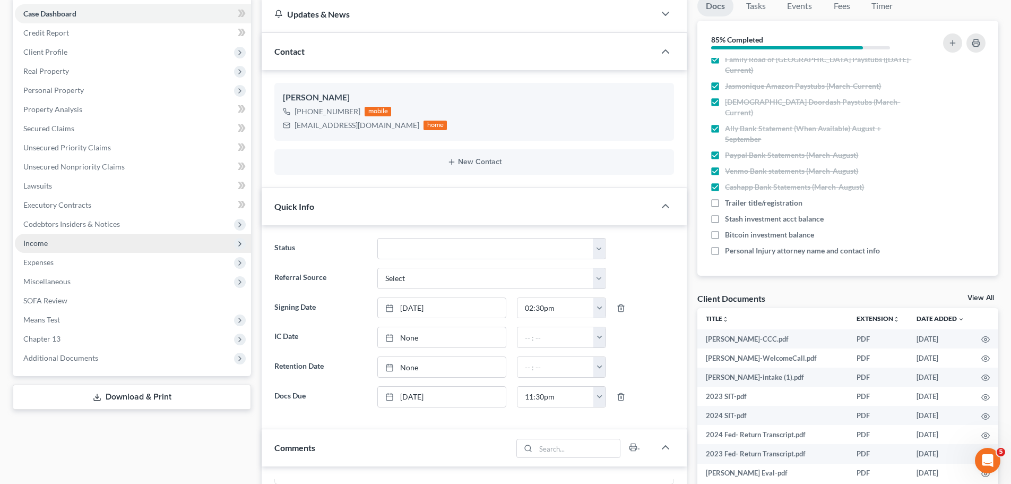
drag, startPoint x: 71, startPoint y: 83, endPoint x: 91, endPoint y: 248, distance: 166.8
click at [71, 83] on span "Personal Property" at bounding box center [133, 90] width 236 height 19
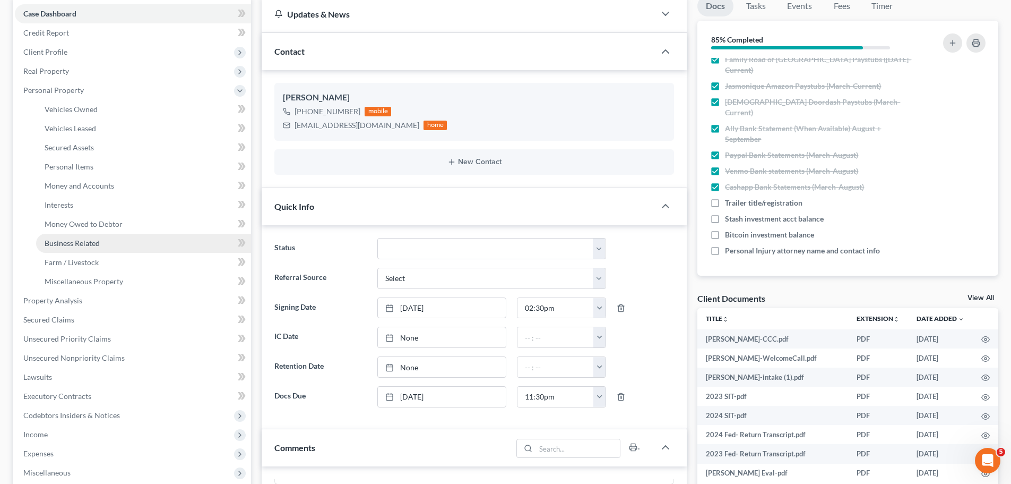
click at [96, 239] on span "Business Related" at bounding box center [72, 242] width 55 height 9
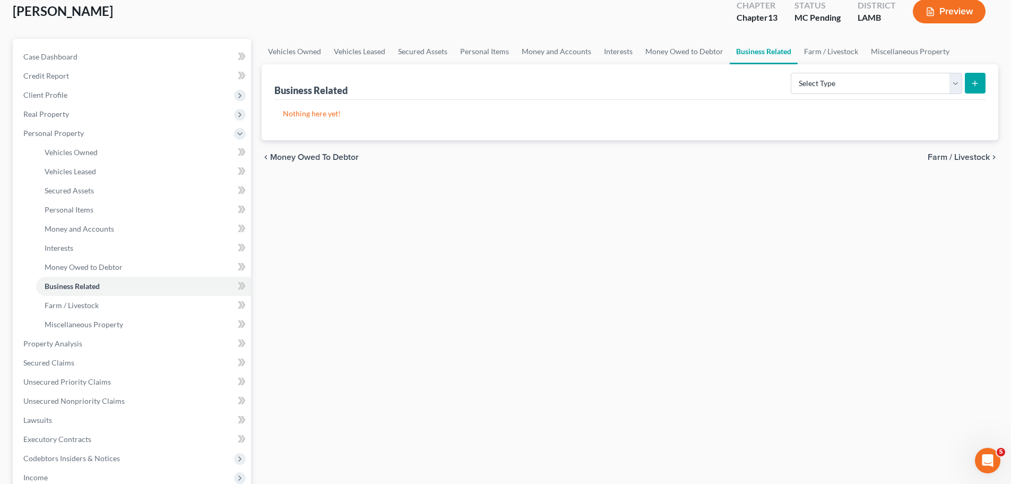
scroll to position [51, 0]
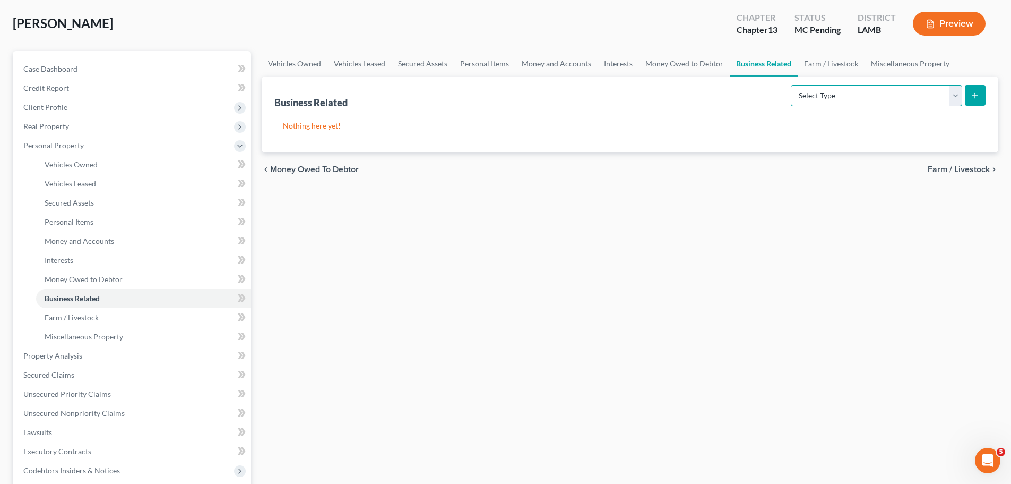
drag, startPoint x: 906, startPoint y: 98, endPoint x: 900, endPoint y: 97, distance: 5.3
click at [905, 98] on select "Select Type Customer Lists Franchises Inventory Licenses Machinery Office Equip…" at bounding box center [876, 95] width 171 height 21
click at [792, 85] on select "Select Type Customer Lists Franchises Inventory Licenses Machinery Office Equip…" at bounding box center [876, 95] width 171 height 21
click at [971, 98] on icon "submit" at bounding box center [975, 95] width 8 height 8
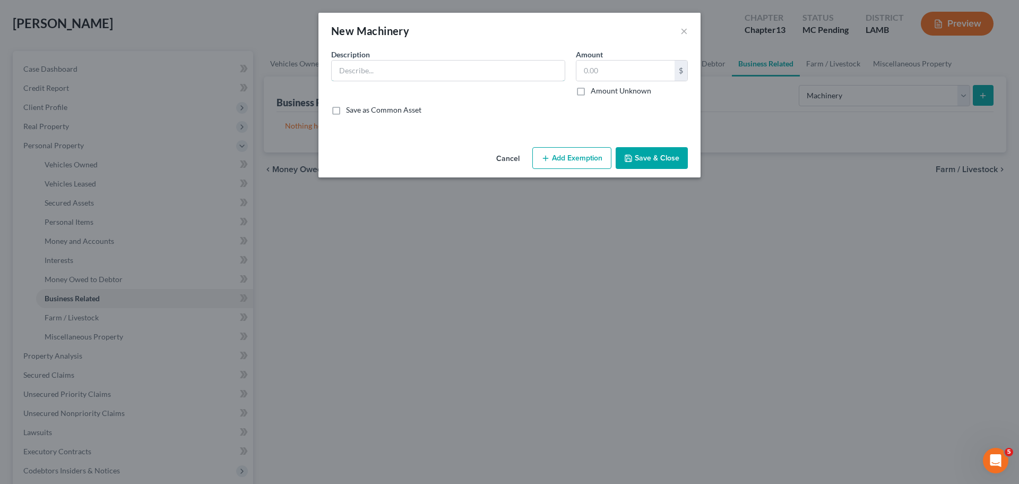
click at [385, 68] on input "text" at bounding box center [448, 71] width 233 height 20
drag, startPoint x: 478, startPoint y: 56, endPoint x: 477, endPoint y: 62, distance: 5.9
click at [478, 56] on div "Description * RYOBI Backpack sprayer" at bounding box center [448, 72] width 245 height 47
drag, startPoint x: 477, startPoint y: 65, endPoint x: 605, endPoint y: 81, distance: 128.9
click at [478, 65] on input "RYOBI Backpack sprayer" at bounding box center [448, 71] width 233 height 20
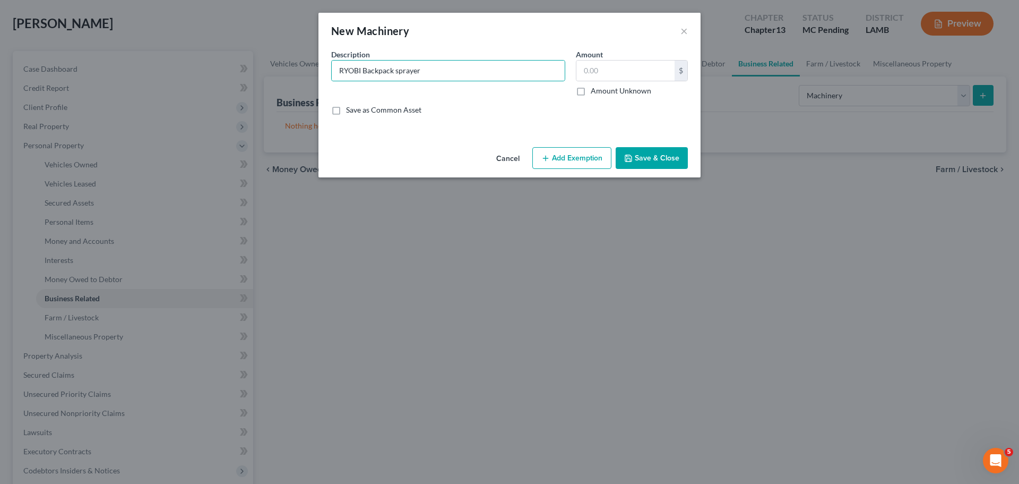
click at [659, 88] on div "Amount Unknown" at bounding box center [632, 90] width 112 height 11
click at [636, 68] on input "text" at bounding box center [626, 71] width 98 height 20
click at [664, 157] on button "Save & Close" at bounding box center [652, 158] width 72 height 22
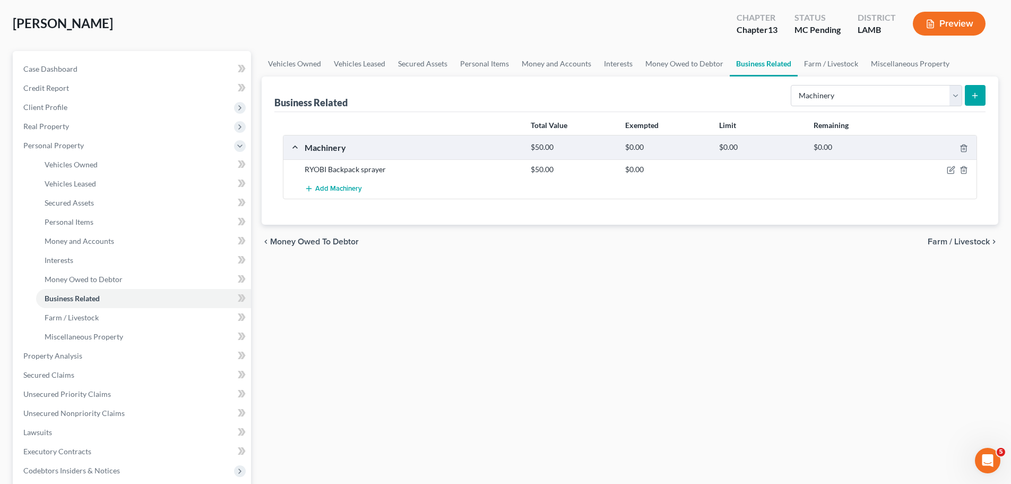
click at [520, 243] on div "chevron_left Money Owed to Debtor Farm / Livestock chevron_right" at bounding box center [630, 242] width 737 height 34
click at [927, 89] on select "Select Type Customer Lists Franchises Inventory Licenses Machinery Office Equip…" at bounding box center [876, 95] width 171 height 21
click at [642, 311] on div "Vehicles Owned Vehicles Leased Secured Assets Personal Items Money and Accounts…" at bounding box center [629, 353] width 747 height 605
click at [147, 315] on link "Farm / Livestock" at bounding box center [143, 317] width 215 height 19
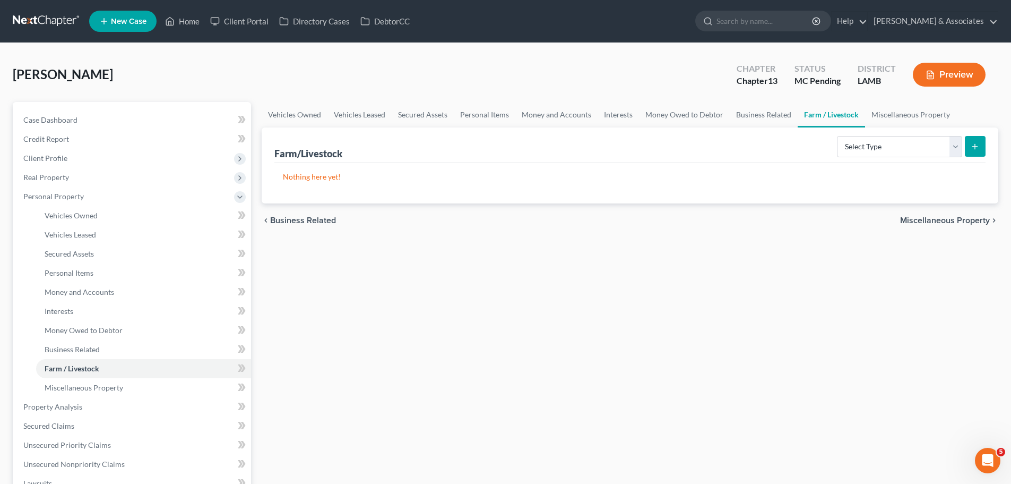
click at [563, 343] on div "Vehicles Owned Vehicles Leased Secured Assets Personal Items Money and Accounts…" at bounding box center [629, 404] width 747 height 605
click at [894, 153] on select "Select Type Animals & Livestock Crops: Growing or Harvested Farming Equipment F…" at bounding box center [899, 146] width 125 height 21
click at [130, 382] on link "Miscellaneous Property" at bounding box center [143, 387] width 215 height 19
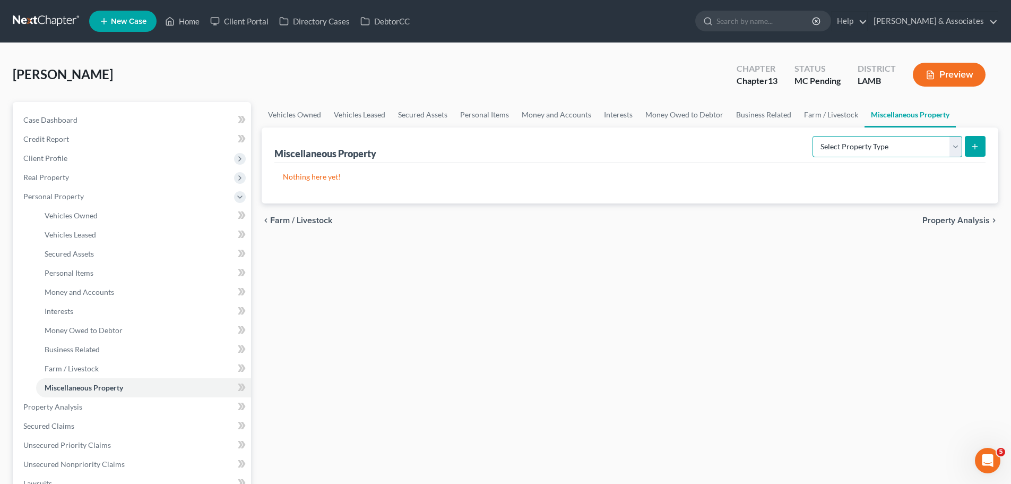
click at [833, 147] on select "Select Property Type Assigned for Creditor Benefit Within 1 Year Holding for An…" at bounding box center [888, 146] width 150 height 21
click at [814, 141] on select "Select Property Type Assigned for Creditor Benefit Within 1 Year Holding for An…" at bounding box center [888, 146] width 150 height 21
click at [667, 211] on div "chevron_left Farm / Livestock Property Analysis chevron_right" at bounding box center [630, 220] width 737 height 34
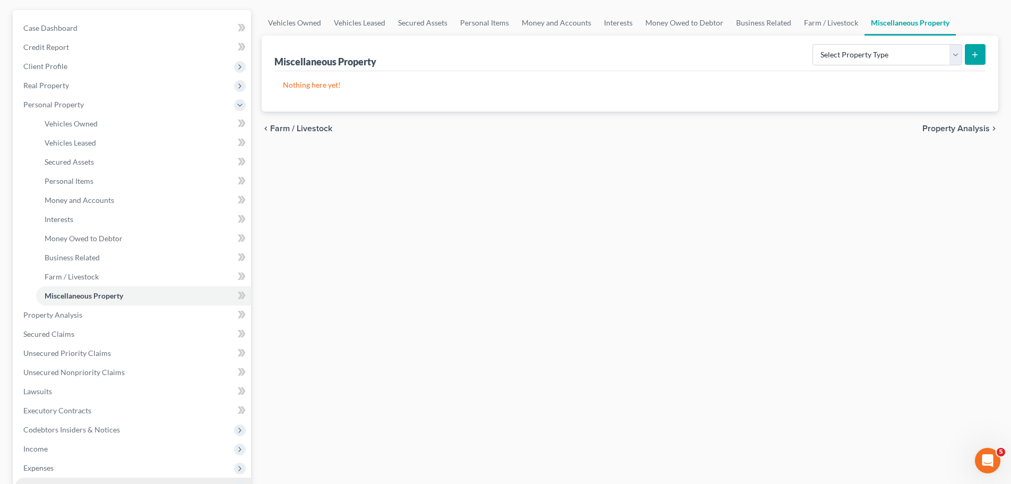
scroll to position [212, 0]
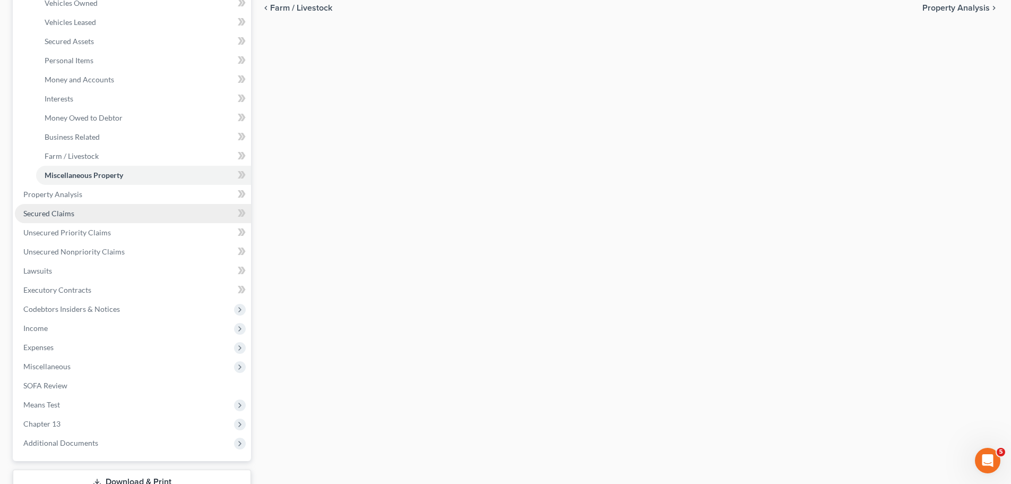
click at [39, 214] on span "Secured Claims" at bounding box center [48, 213] width 51 height 9
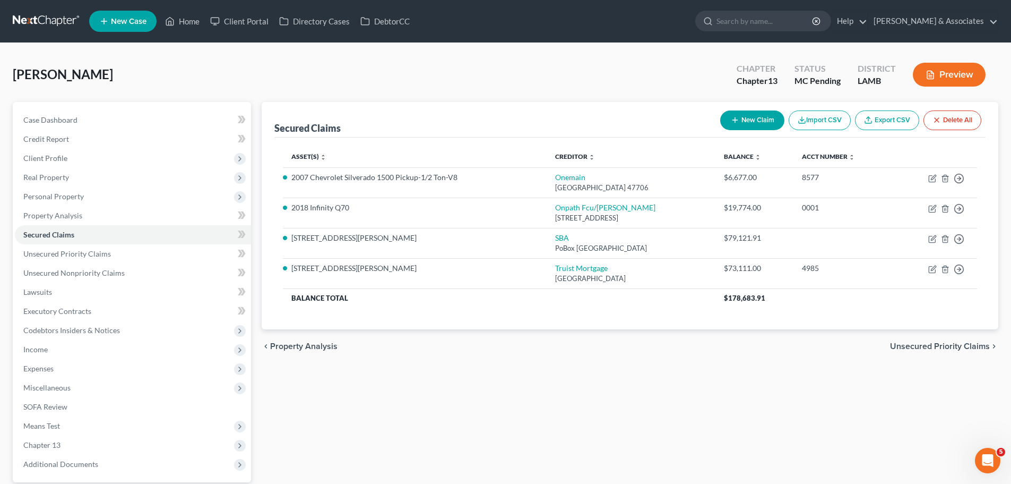
click at [562, 428] on div "Secured Claims New Claim Import CSV Export CSV Delete All Asset(s) expand_more …" at bounding box center [629, 309] width 747 height 414
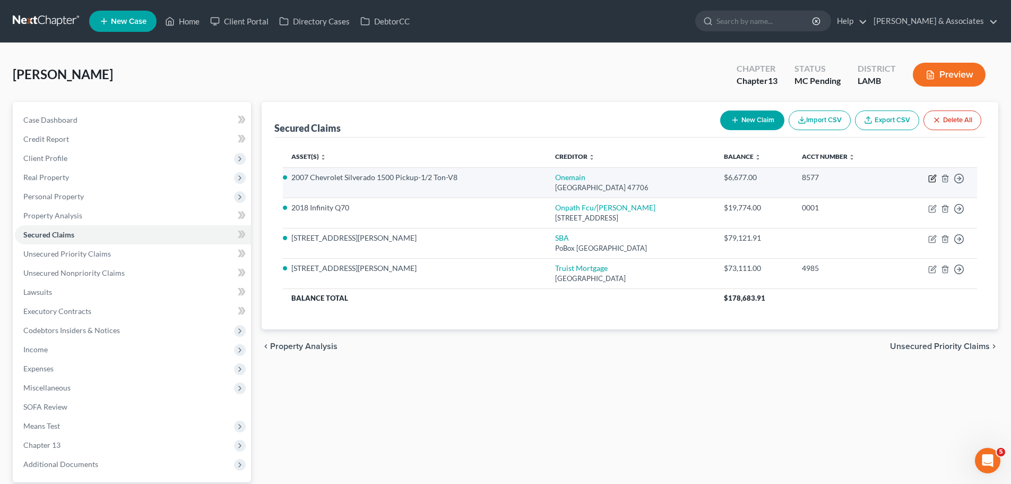
click at [932, 177] on icon "button" at bounding box center [932, 178] width 8 height 8
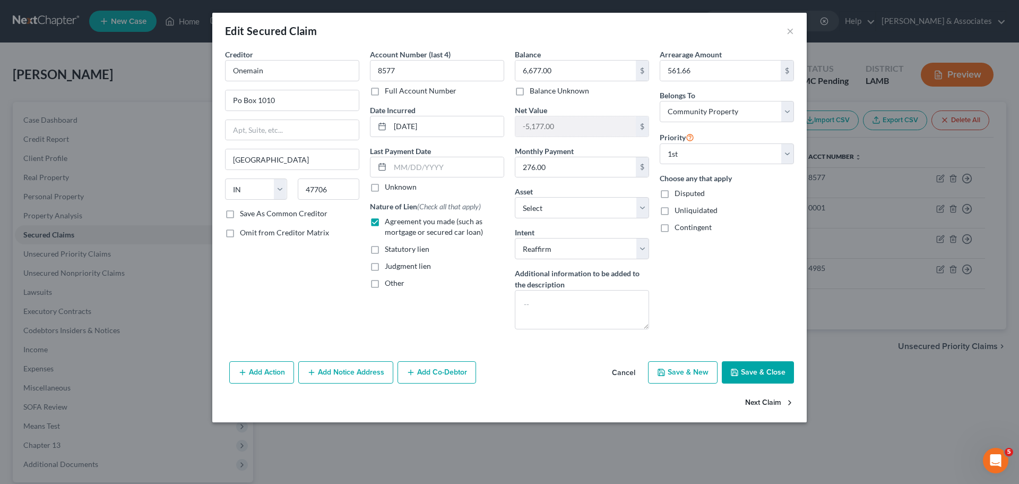
click at [777, 409] on button "Next Claim" at bounding box center [769, 403] width 49 height 22
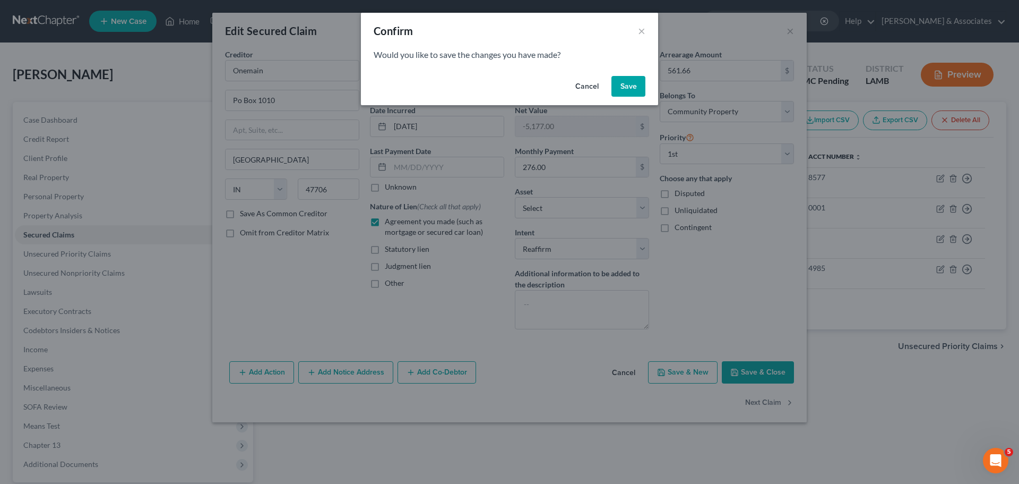
click at [622, 93] on button "Save" at bounding box center [629, 86] width 34 height 21
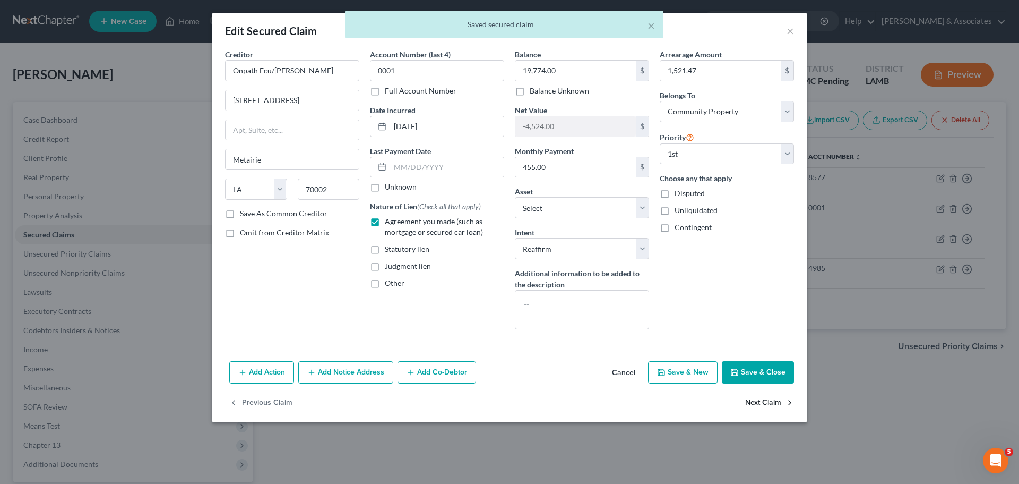
click at [763, 396] on button "Next Claim" at bounding box center [769, 403] width 49 height 22
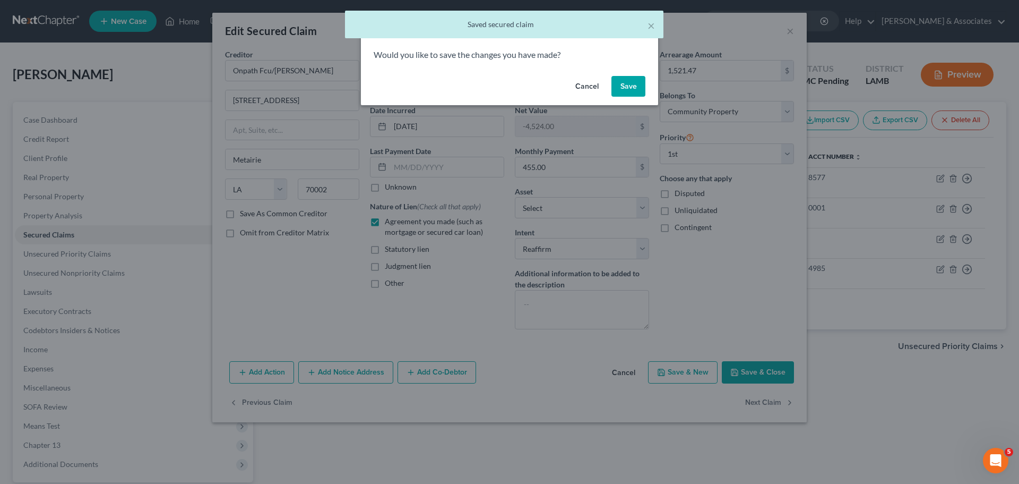
click at [629, 86] on button "Save" at bounding box center [629, 86] width 34 height 21
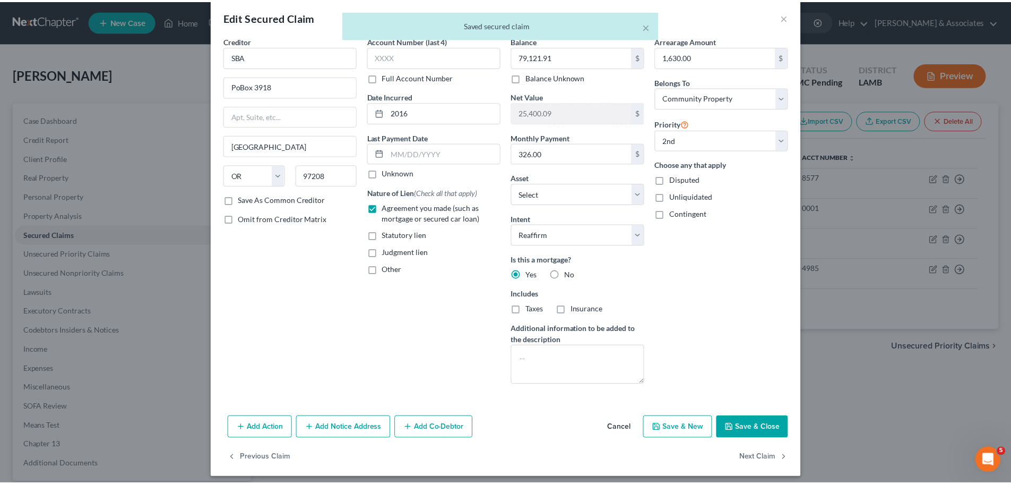
scroll to position [20, 0]
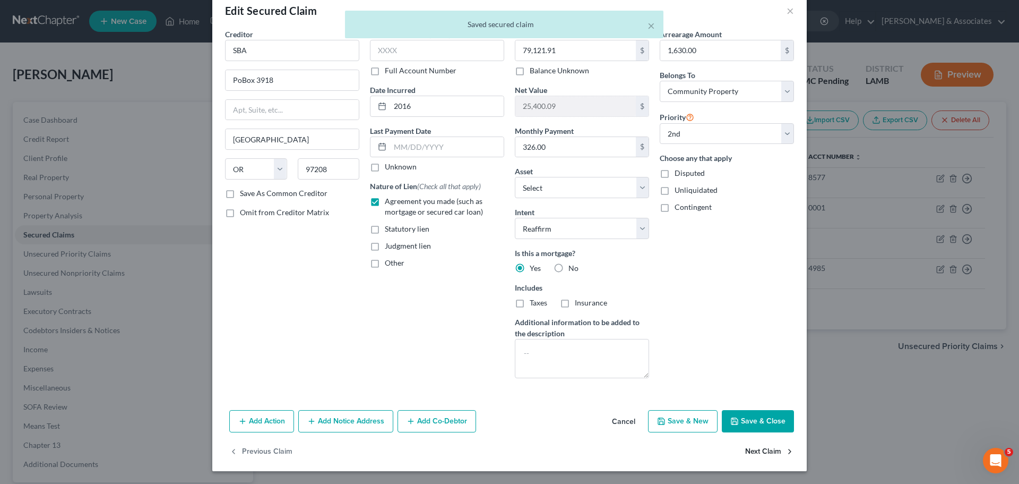
click at [778, 453] on button "Next Claim" at bounding box center [769, 452] width 49 height 22
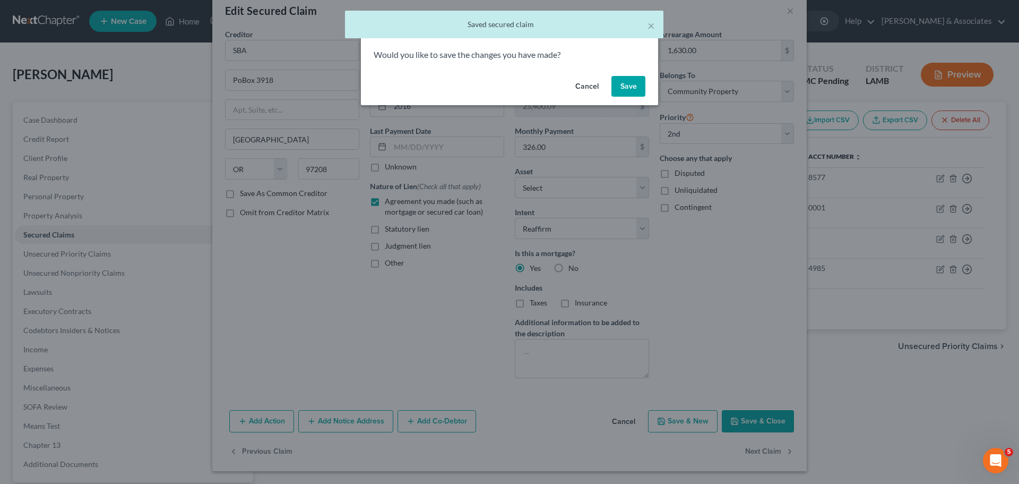
click at [629, 89] on button "Save" at bounding box center [629, 86] width 34 height 21
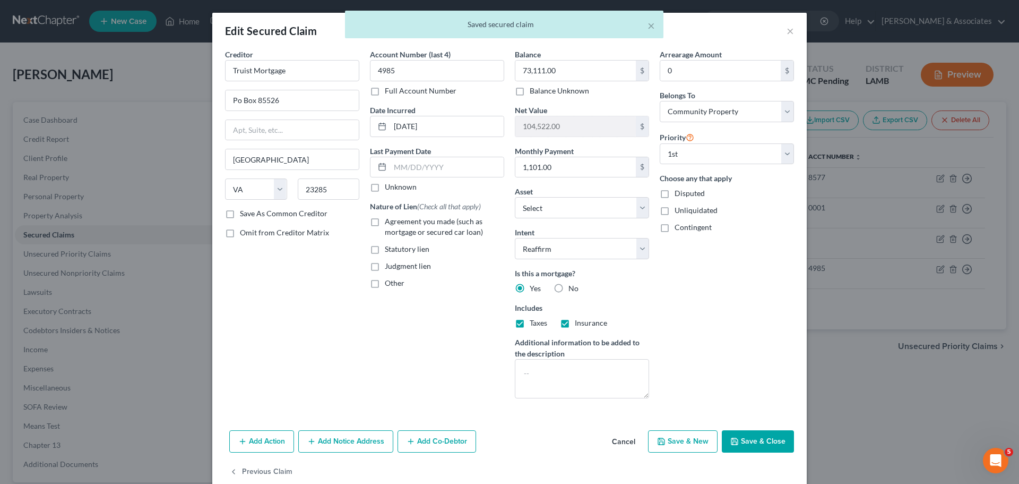
click at [428, 226] on span "Agreement you made (such as mortgage or secured car loan)" at bounding box center [434, 227] width 98 height 20
click at [396, 223] on input "Agreement you made (such as mortgage or secured car loan)" at bounding box center [392, 219] width 7 height 7
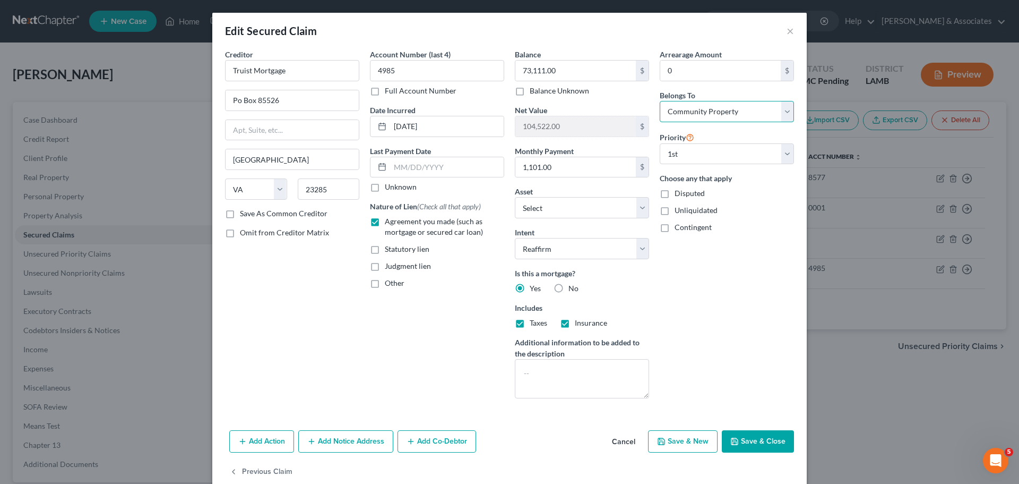
click at [707, 101] on select "Select Debtor 1 Only Debtor 2 Only Debtor 1 And Debtor 2 Only At Least One Of T…" at bounding box center [727, 111] width 134 height 21
click at [660, 101] on select "Select Debtor 1 Only Debtor 2 Only Debtor 1 And Debtor 2 Only At Least One Of T…" at bounding box center [727, 111] width 134 height 21
click at [756, 306] on div "Arrearage Amount 0 $ Belongs To * Select Debtor 1 Only Debtor 2 Only Debtor 1 A…" at bounding box center [727, 228] width 145 height 358
click at [769, 449] on button "Save & Close" at bounding box center [758, 441] width 72 height 22
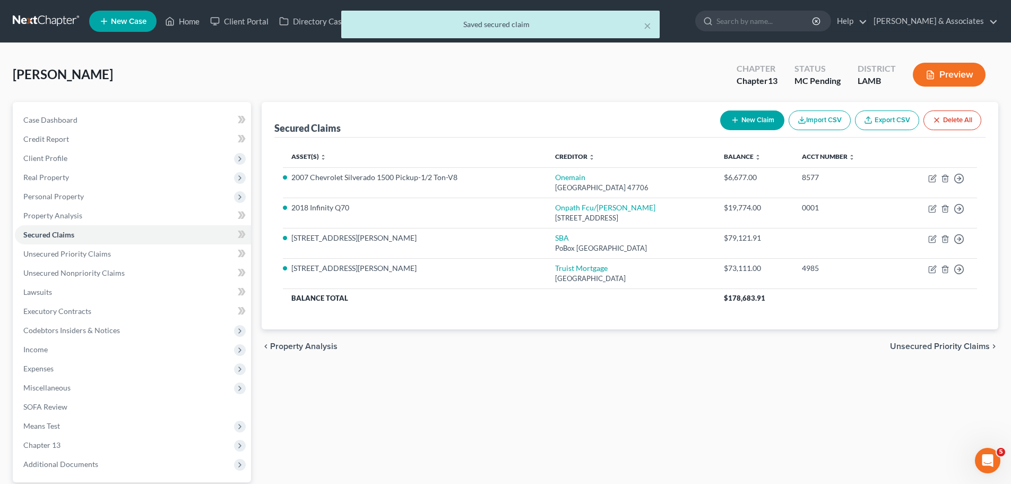
click at [796, 374] on div "Secured Claims New Claim Import CSV Export CSV Delete All Asset(s) expand_more …" at bounding box center [629, 309] width 747 height 414
click at [47, 257] on span "Unsecured Priority Claims" at bounding box center [67, 253] width 88 height 9
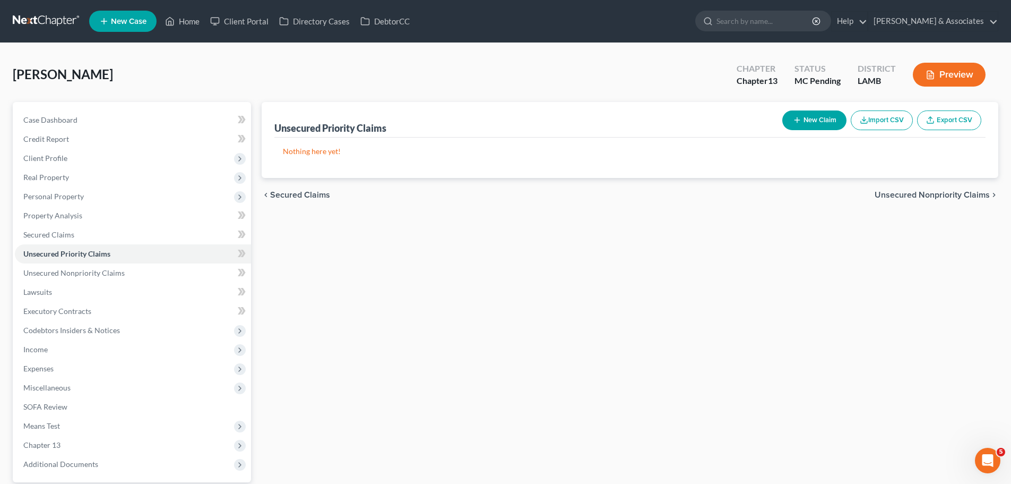
drag, startPoint x: 588, startPoint y: 237, endPoint x: 592, endPoint y: 229, distance: 8.6
click at [589, 237] on div "Unsecured Priority Claims New Claim Import CSV Export CSV Nothing here yet! Pre…" at bounding box center [629, 309] width 747 height 414
drag, startPoint x: 780, startPoint y: 122, endPoint x: 800, endPoint y: 113, distance: 22.3
click at [780, 122] on div "New Claim Import CSV Export CSV" at bounding box center [882, 120] width 208 height 28
click at [800, 117] on button "New Claim" at bounding box center [814, 120] width 64 height 20
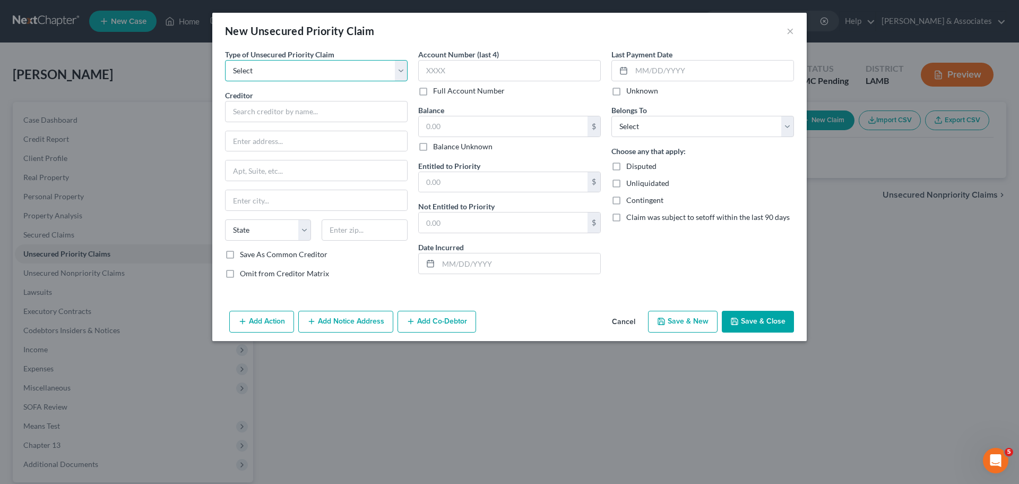
click at [323, 68] on select "Select Taxes & Other Government Units Domestic Support Obligations Extensions o…" at bounding box center [316, 70] width 183 height 21
click at [225, 60] on select "Select Taxes & Other Government Units Domestic Support Obligations Extensions o…" at bounding box center [316, 70] width 183 height 21
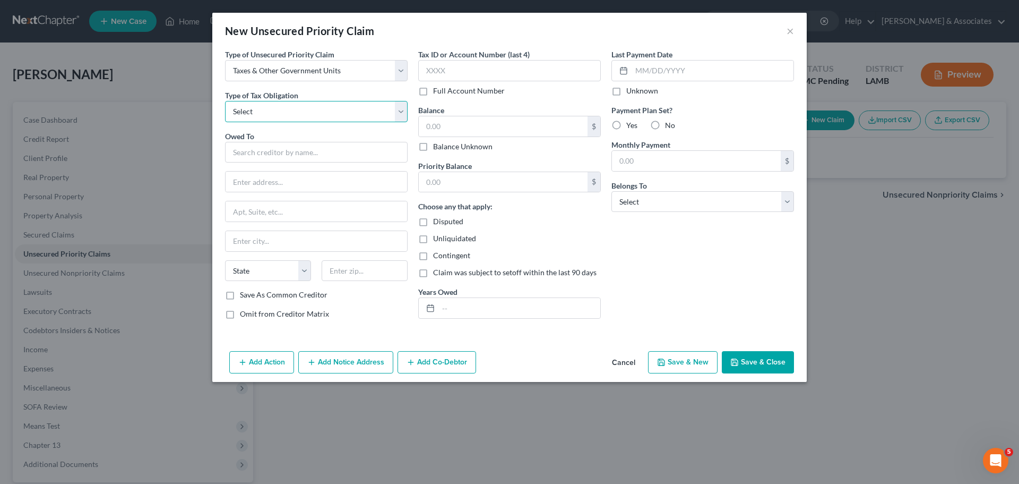
drag, startPoint x: 317, startPoint y: 113, endPoint x: 320, endPoint y: 122, distance: 9.6
click at [317, 113] on select "Select Federal City State Franchise Tax Board Other" at bounding box center [316, 111] width 183 height 21
click at [225, 101] on select "Select Federal City State Franchise Tax Board Other" at bounding box center [316, 111] width 183 height 21
click at [317, 149] on input "text" at bounding box center [316, 152] width 183 height 21
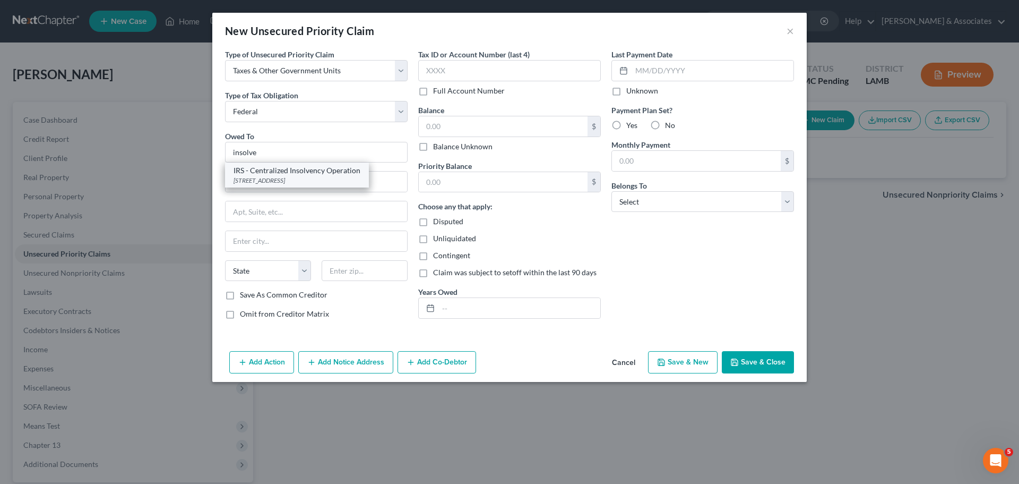
click at [328, 181] on div "PO BOX 7346, Philadelphia, PA 19101" at bounding box center [297, 180] width 127 height 9
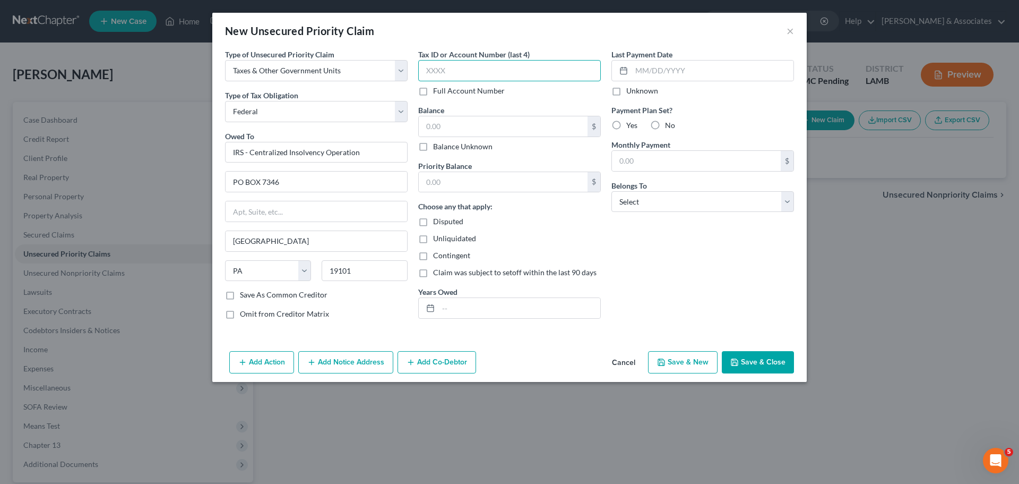
click at [553, 70] on input "text" at bounding box center [509, 70] width 183 height 21
click at [451, 81] on div "Tax ID or Account Number (last 4) Full Account Number" at bounding box center [509, 72] width 183 height 47
click at [454, 76] on input "text" at bounding box center [509, 70] width 183 height 21
drag, startPoint x: 468, startPoint y: 121, endPoint x: 474, endPoint y: 124, distance: 6.9
click at [468, 121] on input "text" at bounding box center [503, 126] width 169 height 20
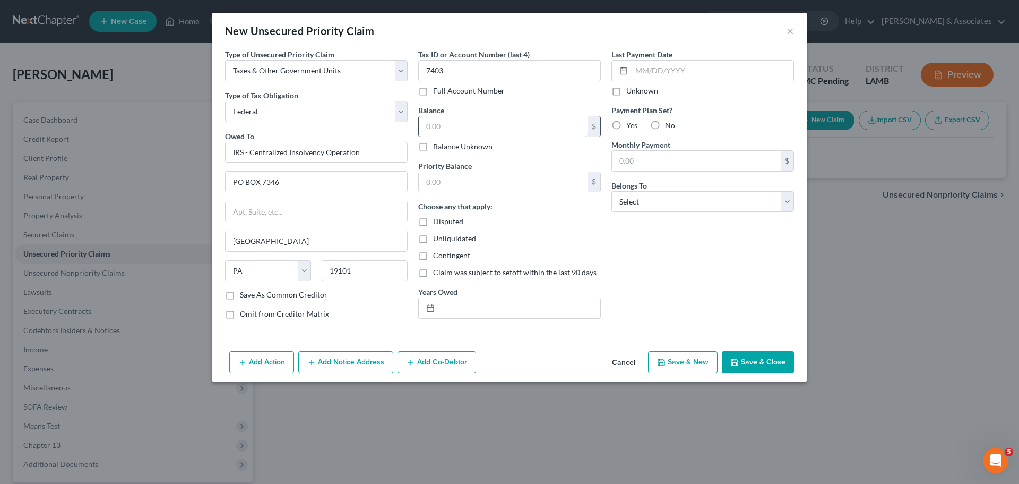
drag, startPoint x: 572, startPoint y: 131, endPoint x: 599, endPoint y: 126, distance: 27.5
click at [572, 131] on input "text" at bounding box center [503, 126] width 169 height 20
click at [470, 117] on input "text" at bounding box center [503, 126] width 169 height 20
click at [475, 188] on input "text" at bounding box center [503, 182] width 169 height 20
click at [503, 295] on div "Years Owed" at bounding box center [509, 302] width 183 height 32
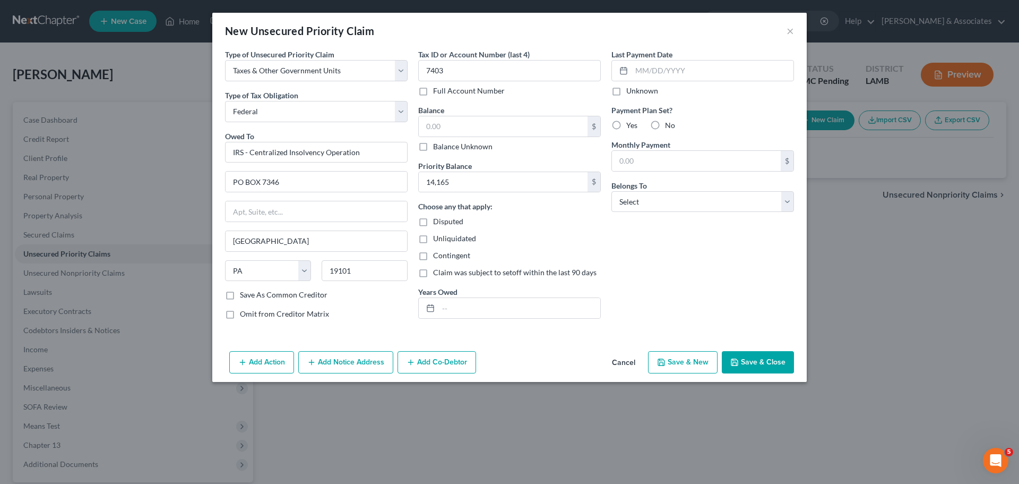
click at [529, 291] on div "Years Owed" at bounding box center [509, 302] width 183 height 32
click at [523, 308] on input "text" at bounding box center [519, 308] width 162 height 20
click at [472, 113] on div "Balance $ Balance Unknown Balance Undetermined $ Balance Unknown" at bounding box center [509, 128] width 183 height 47
click at [460, 145] on label "Balance Unknown" at bounding box center [462, 146] width 59 height 11
click at [444, 145] on input "Balance Unknown" at bounding box center [440, 144] width 7 height 7
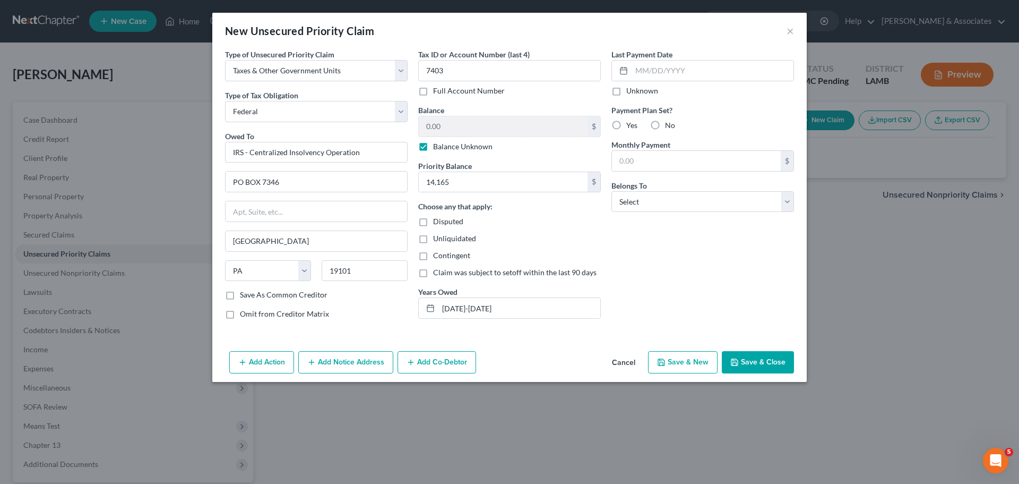
click at [456, 137] on div "0.00 $ Balance Unknown" at bounding box center [509, 134] width 183 height 36
click at [458, 142] on label "Balance Unknown" at bounding box center [462, 146] width 59 height 11
click at [444, 142] on input "Balance Unknown" at bounding box center [440, 144] width 7 height 7
click at [464, 128] on input "0.00" at bounding box center [503, 126] width 169 height 20
click at [519, 301] on input "2019-2024" at bounding box center [519, 308] width 162 height 20
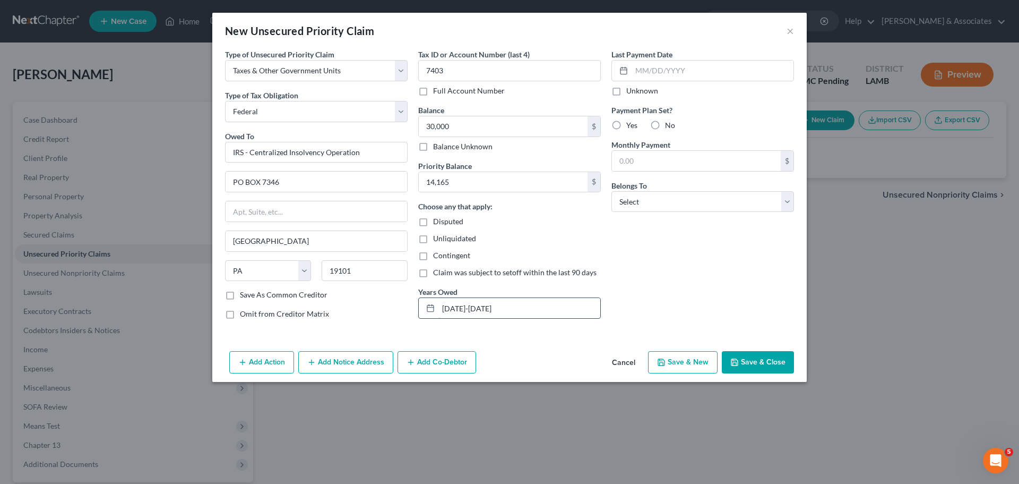
click at [519, 301] on input "2019-2024" at bounding box center [519, 308] width 162 height 20
click at [700, 303] on div "Last Payment Date Unknown Payment Plan Set? Yes No Monthly Payment $ Belongs To…" at bounding box center [702, 188] width 193 height 279
click at [665, 124] on label "No" at bounding box center [670, 125] width 10 height 11
click at [669, 124] on input "No" at bounding box center [672, 123] width 7 height 7
click at [635, 123] on span "Yes" at bounding box center [631, 125] width 11 height 9
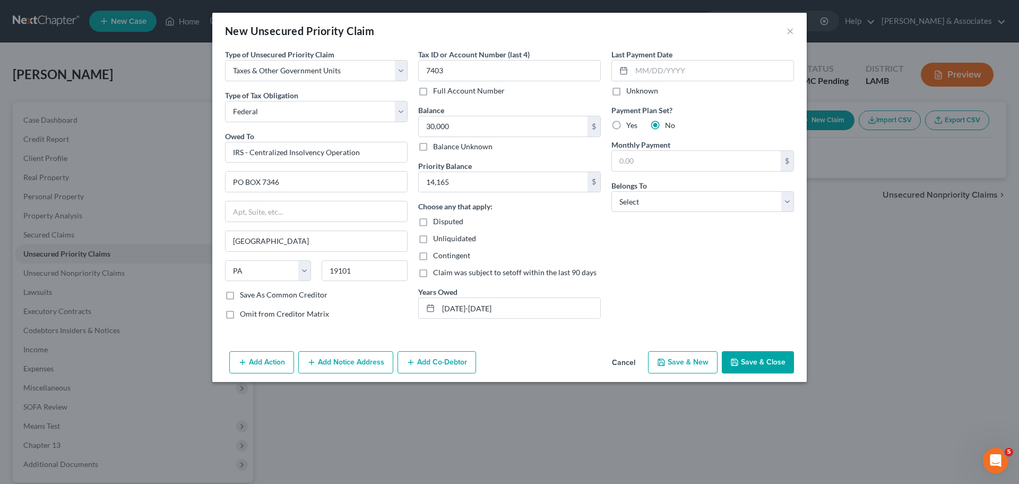
click at [635, 123] on input "Yes" at bounding box center [634, 123] width 7 height 7
click at [668, 255] on div "Last Payment Date Unknown Payment Plan Set? Yes No Monthly Payment $ Belongs To…" at bounding box center [702, 188] width 193 height 279
click at [682, 206] on select "Select Debtor 1 Only Debtor 2 Only Debtor 1 And Debtor 2 Only At Least One Of T…" at bounding box center [703, 201] width 183 height 21
click at [612, 191] on select "Select Debtor 1 Only Debtor 2 Only Debtor 1 And Debtor 2 Only At Least One Of T…" at bounding box center [703, 201] width 183 height 21
click at [674, 206] on select "Select Debtor 1 Only Debtor 2 Only Debtor 1 And Debtor 2 Only At Least One Of T…" at bounding box center [703, 201] width 183 height 21
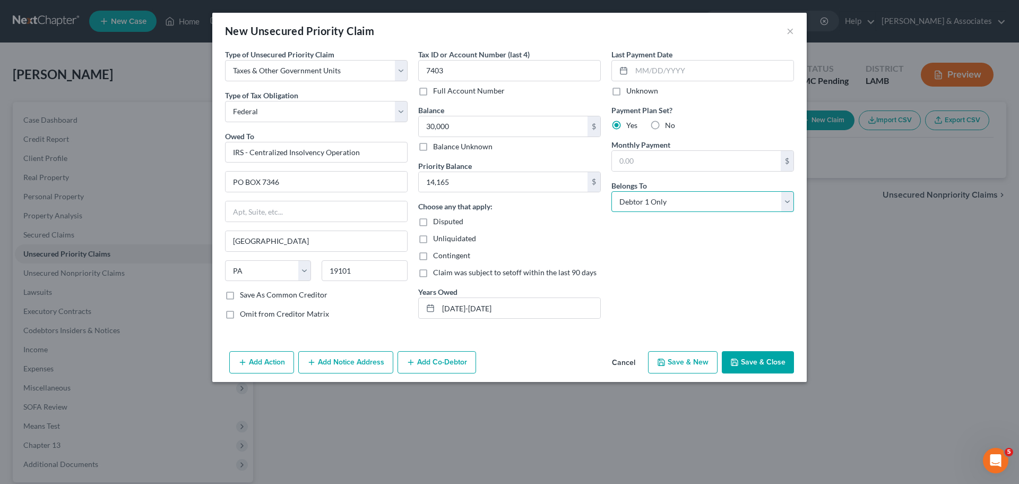
click at [674, 206] on select "Select Debtor 1 Only Debtor 2 Only Debtor 1 And Debtor 2 Only At Least One Of T…" at bounding box center [703, 201] width 183 height 21
click at [682, 270] on div "Last Payment Date Unknown Payment Plan Set? Yes No Monthly Payment $ Belongs To…" at bounding box center [702, 188] width 193 height 279
click at [626, 124] on label "Yes" at bounding box center [631, 125] width 11 height 11
click at [631, 124] on input "Yes" at bounding box center [634, 123] width 7 height 7
click at [700, 285] on div "Last Payment Date Unknown Payment Plan Set? Yes No Monthly Payment $ Belongs To…" at bounding box center [702, 188] width 193 height 279
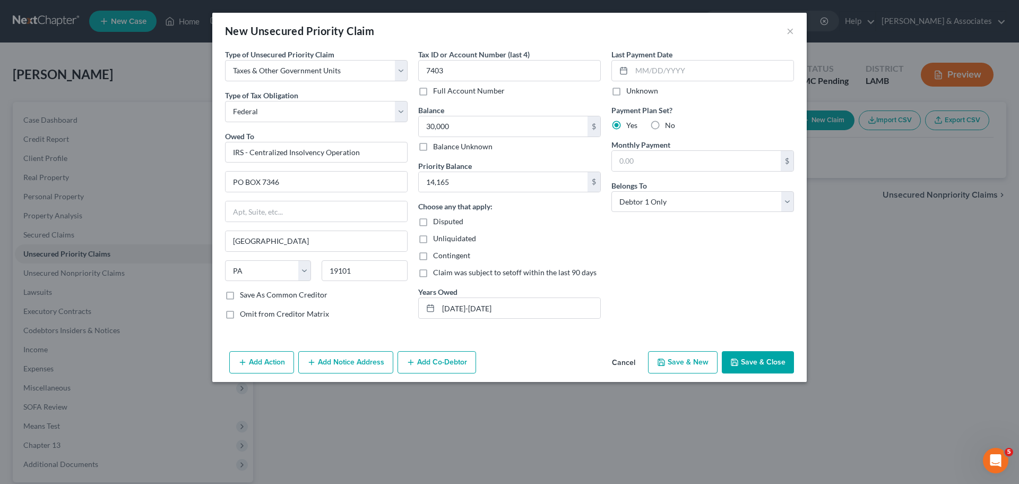
click at [764, 362] on button "Save & Close" at bounding box center [758, 362] width 72 height 22
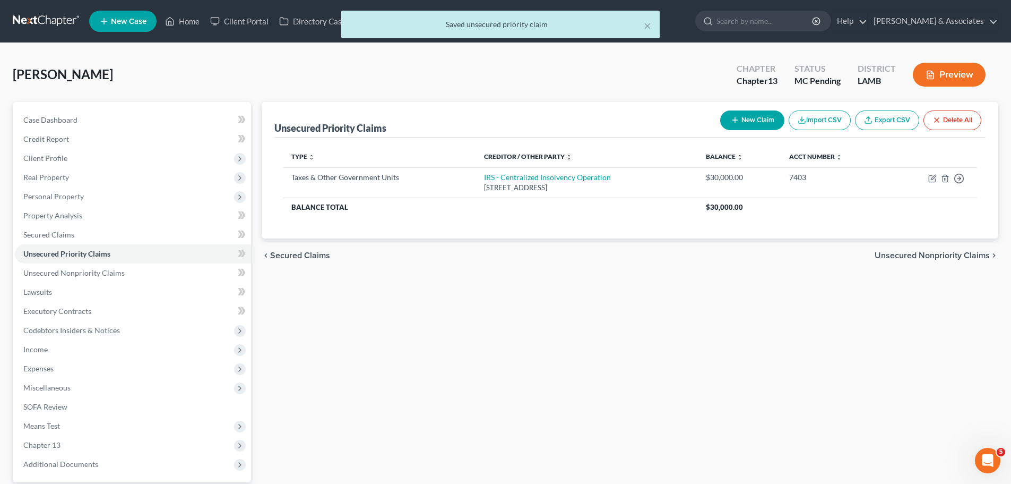
click at [764, 358] on div "Unsecured Priority Claims New Claim Import CSV Export CSV Delete All Type expan…" at bounding box center [629, 309] width 747 height 414
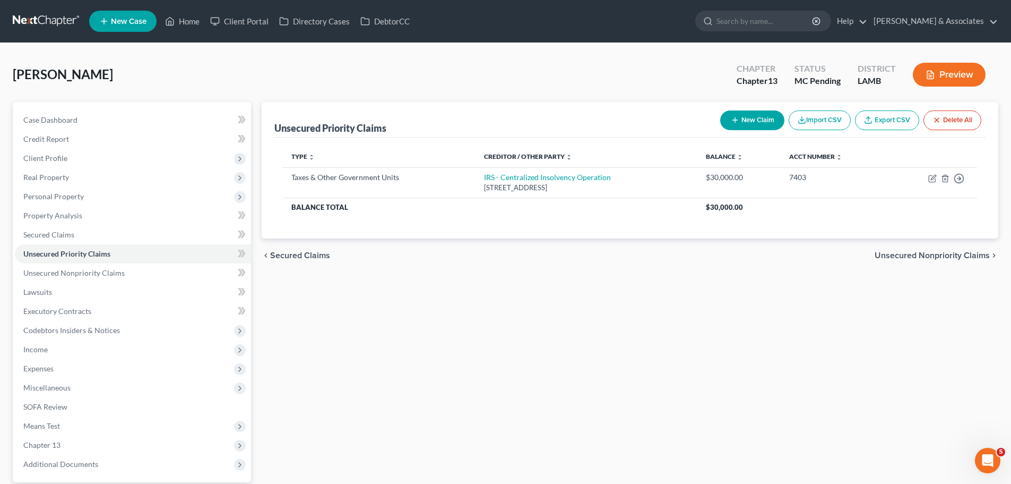
click at [744, 114] on button "New Claim" at bounding box center [752, 120] width 64 height 20
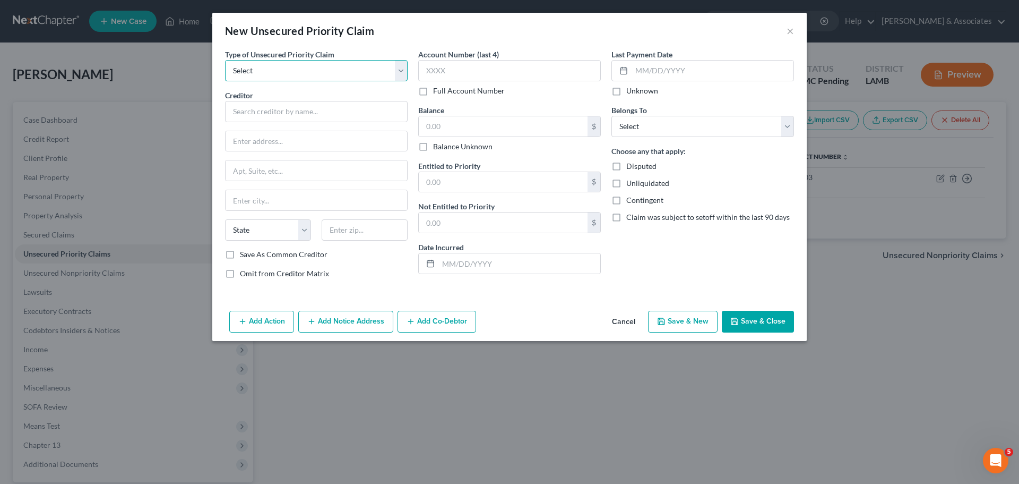
click at [257, 70] on select "Select Taxes & Other Government Units Domestic Support Obligations Extensions o…" at bounding box center [316, 70] width 183 height 21
click at [225, 60] on select "Select Taxes & Other Government Units Domestic Support Obligations Extensions o…" at bounding box center [316, 70] width 183 height 21
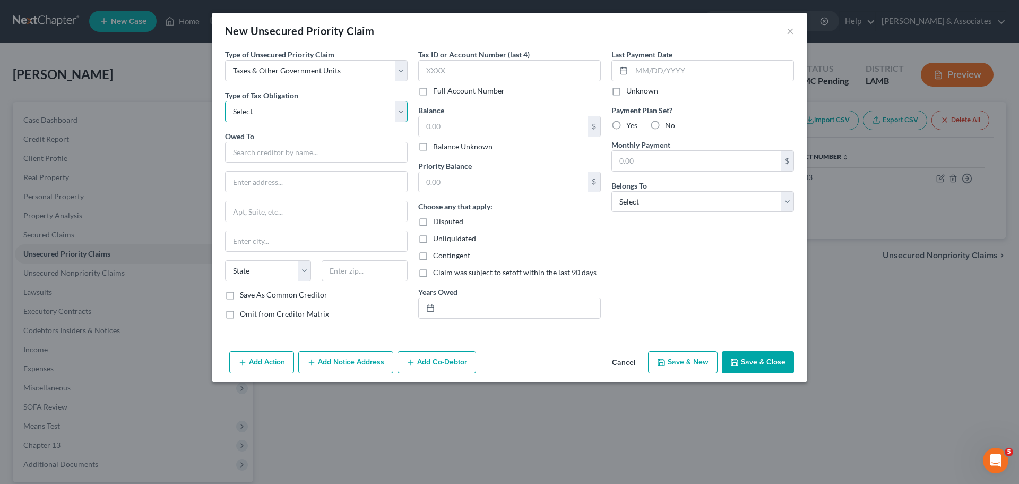
drag, startPoint x: 263, startPoint y: 105, endPoint x: 286, endPoint y: 111, distance: 23.7
click at [263, 105] on select "Select Federal City State Franchise Tax Board Other" at bounding box center [316, 111] width 183 height 21
click at [225, 101] on select "Select Federal City State Franchise Tax Board Other" at bounding box center [316, 111] width 183 height 21
click at [297, 157] on input "text" at bounding box center [316, 152] width 183 height 21
click at [302, 144] on input "text" at bounding box center [316, 152] width 183 height 21
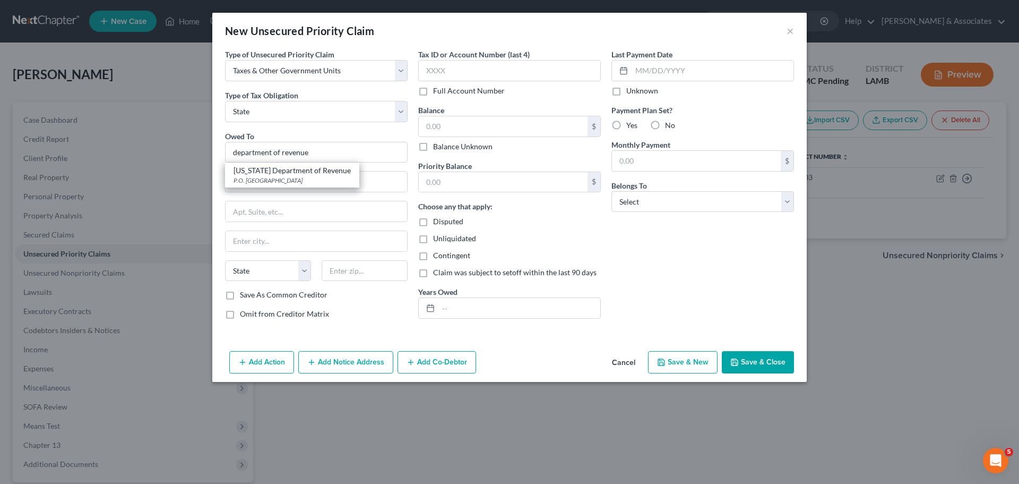
click at [300, 171] on div "Louisiana Department of Revenue" at bounding box center [292, 170] width 117 height 11
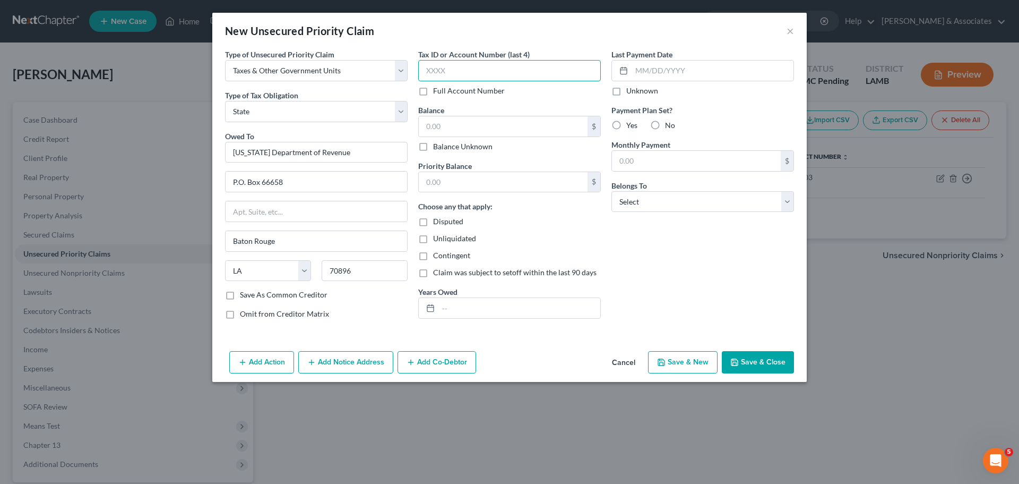
click at [500, 73] on input "text" at bounding box center [509, 70] width 183 height 21
click at [492, 127] on input "text" at bounding box center [503, 126] width 169 height 20
click at [487, 306] on input "text" at bounding box center [519, 308] width 162 height 20
drag, startPoint x: 568, startPoint y: 267, endPoint x: 689, endPoint y: 191, distance: 143.2
click at [568, 267] on label "Claim was subject to setoff within the last 90 days" at bounding box center [515, 272] width 164 height 11
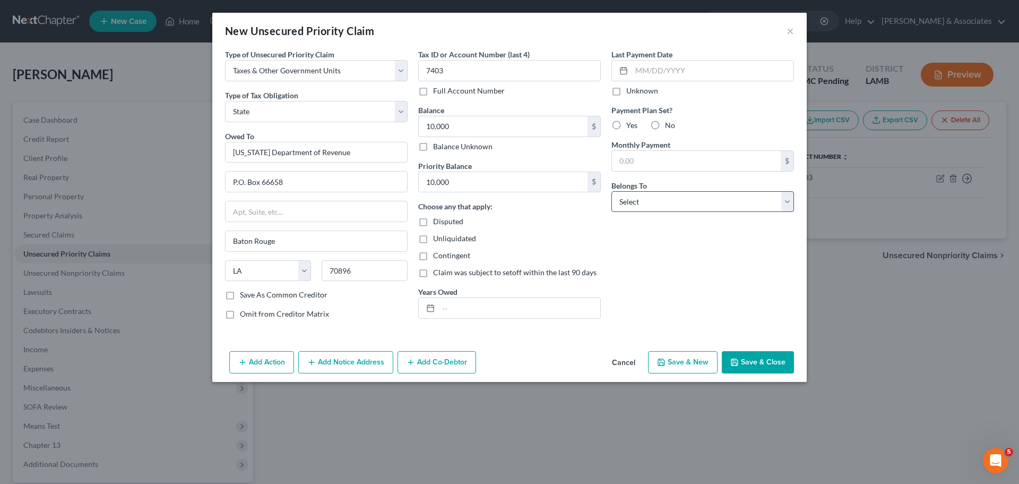
click at [444, 267] on input "Claim was subject to setoff within the last 90 days" at bounding box center [440, 270] width 7 height 7
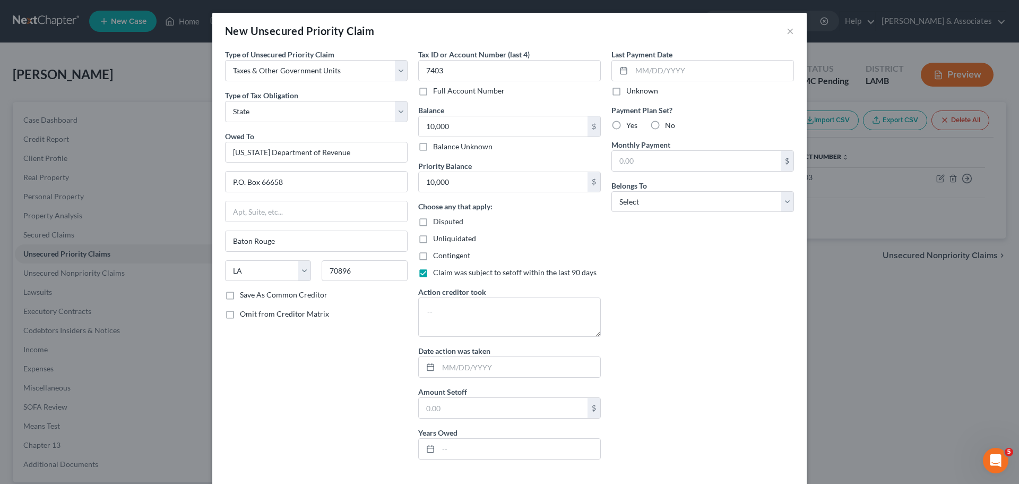
click at [458, 276] on span "Claim was subject to setoff within the last 90 days" at bounding box center [515, 272] width 164 height 9
click at [444, 274] on input "Claim was subject to setoff within the last 90 days" at bounding box center [440, 270] width 7 height 7
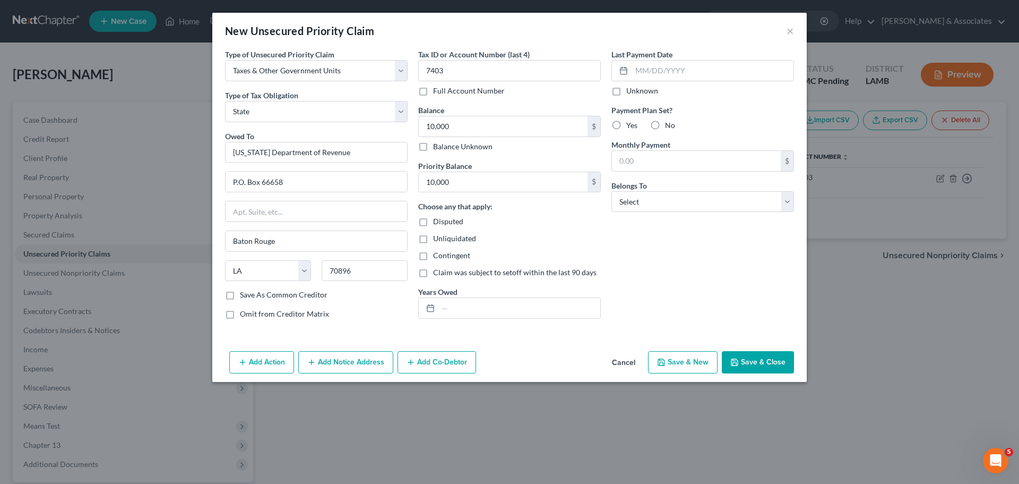
click at [698, 263] on div "Last Payment Date Unknown Payment Plan Set? Yes No Monthly Payment $ Belongs To…" at bounding box center [702, 188] width 193 height 279
click at [659, 219] on div "Last Payment Date Unknown Payment Plan Set? Yes No Monthly Payment $ Belongs To…" at bounding box center [702, 188] width 193 height 279
click at [661, 186] on div "Belongs To * Select Debtor 1 Only Debtor 2 Only Debtor 1 And Debtor 2 Only At L…" at bounding box center [703, 196] width 183 height 32
click at [662, 212] on select "Select Debtor 1 Only Debtor 2 Only Debtor 1 And Debtor 2 Only At Least One Of T…" at bounding box center [703, 201] width 183 height 21
click at [612, 191] on select "Select Debtor 1 Only Debtor 2 Only Debtor 1 And Debtor 2 Only At Least One Of T…" at bounding box center [703, 201] width 183 height 21
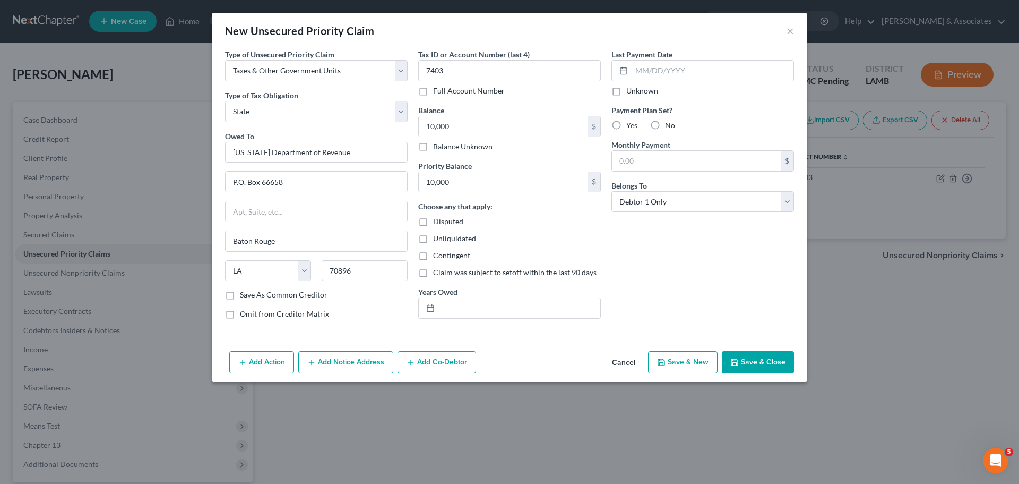
click at [716, 266] on div "Last Payment Date Unknown Payment Plan Set? Yes No Monthly Payment $ Belongs To…" at bounding box center [702, 188] width 193 height 279
click at [532, 312] on input "text" at bounding box center [519, 308] width 162 height 20
click at [722, 276] on div "Last Payment Date Unknown Payment Plan Set? Yes No Monthly Payment $ Belongs To…" at bounding box center [702, 188] width 193 height 279
drag, startPoint x: 797, startPoint y: 352, endPoint x: 767, endPoint y: 367, distance: 34.4
click at [795, 355] on div "Add Action Add Notice Address Add Co-Debtor Cancel Save & New Save & Close" at bounding box center [509, 364] width 595 height 35
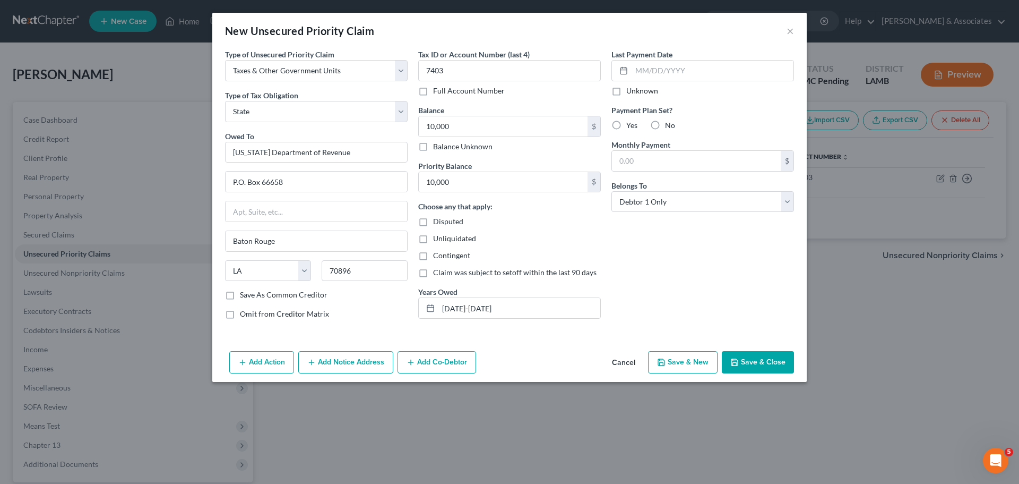
click at [767, 367] on button "Save & Close" at bounding box center [758, 362] width 72 height 22
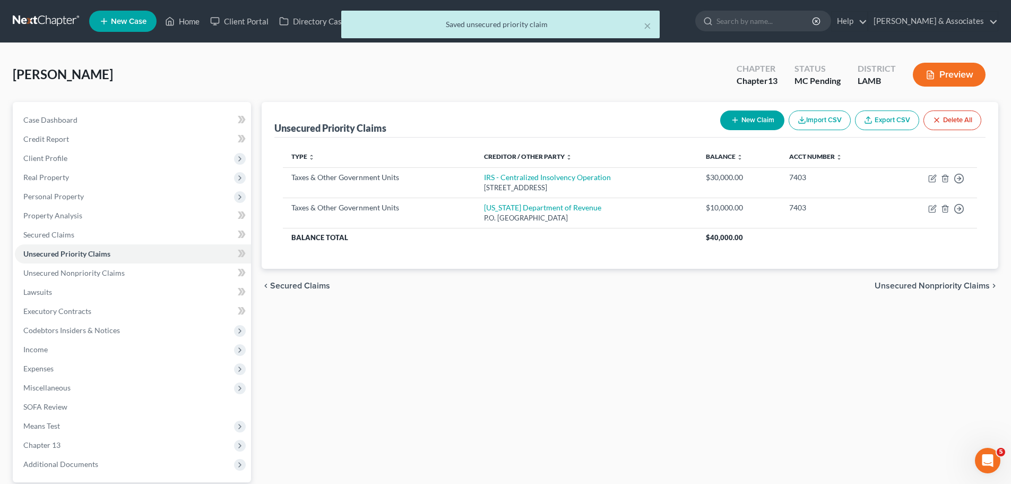
click at [629, 375] on div "Unsecured Priority Claims New Claim Import CSV Export CSV Delete All Type expan…" at bounding box center [629, 309] width 747 height 414
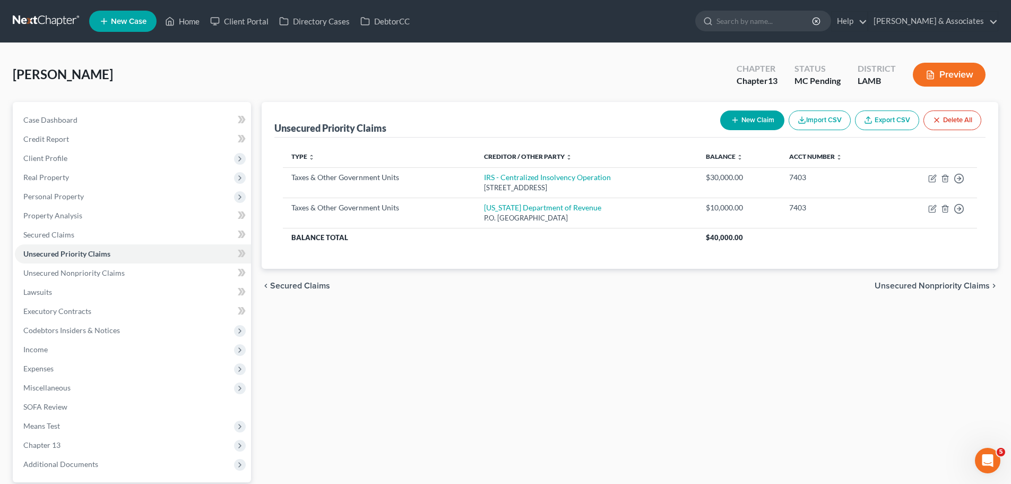
drag, startPoint x: 607, startPoint y: 316, endPoint x: 629, endPoint y: 293, distance: 32.0
click at [607, 316] on div "Unsecured Priority Claims New Claim Import CSV Export CSV Delete All Type expan…" at bounding box center [629, 309] width 747 height 414
click at [434, 332] on div "Unsecured Priority Claims New Claim Import CSV Export CSV Delete All Type expan…" at bounding box center [629, 309] width 747 height 414
click at [76, 271] on span "Unsecured Nonpriority Claims" at bounding box center [73, 272] width 101 height 9
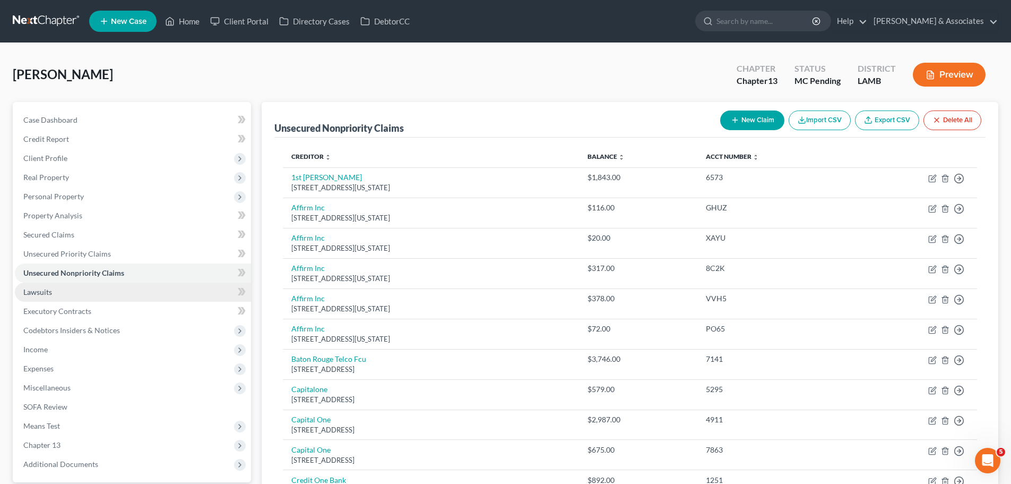
click at [90, 289] on link "Lawsuits" at bounding box center [133, 291] width 236 height 19
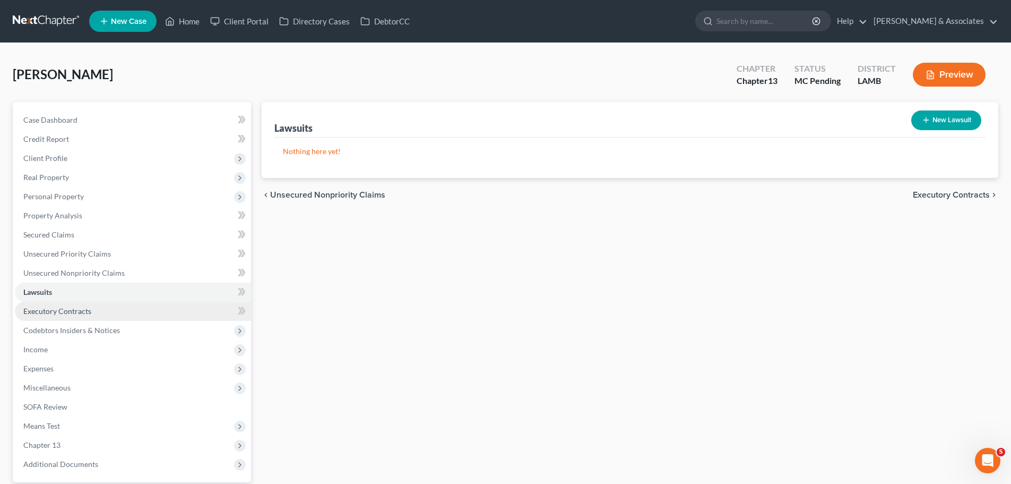
click at [94, 314] on link "Executory Contracts" at bounding box center [133, 311] width 236 height 19
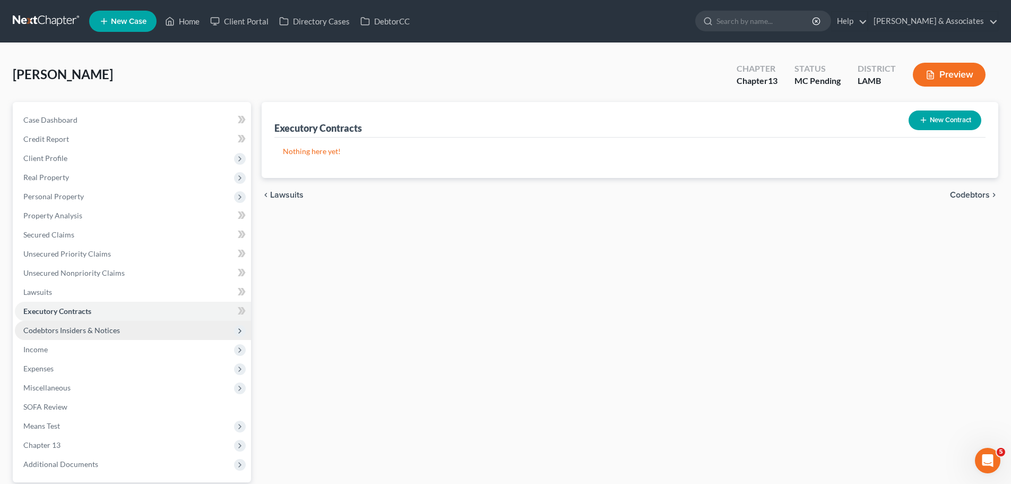
click at [124, 331] on span "Codebtors Insiders & Notices" at bounding box center [133, 330] width 236 height 19
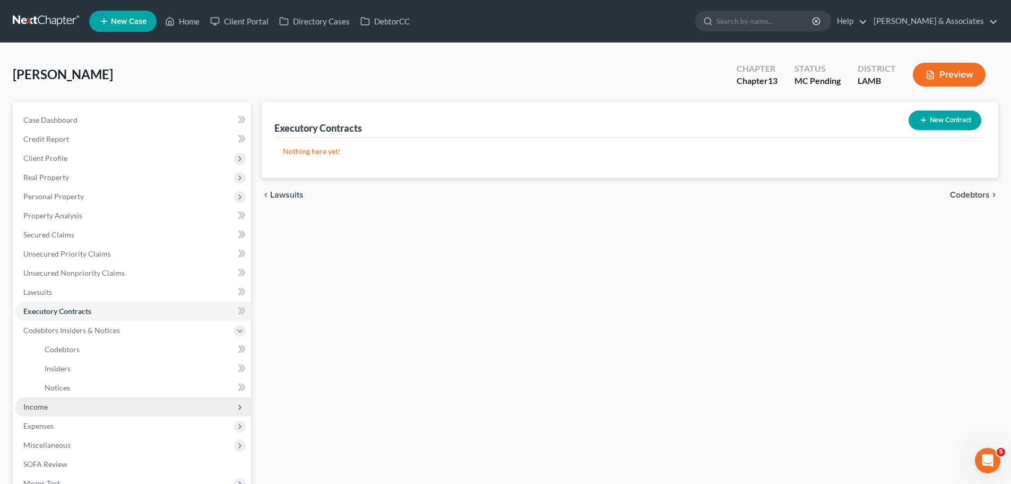
click at [63, 409] on span "Income" at bounding box center [133, 406] width 236 height 19
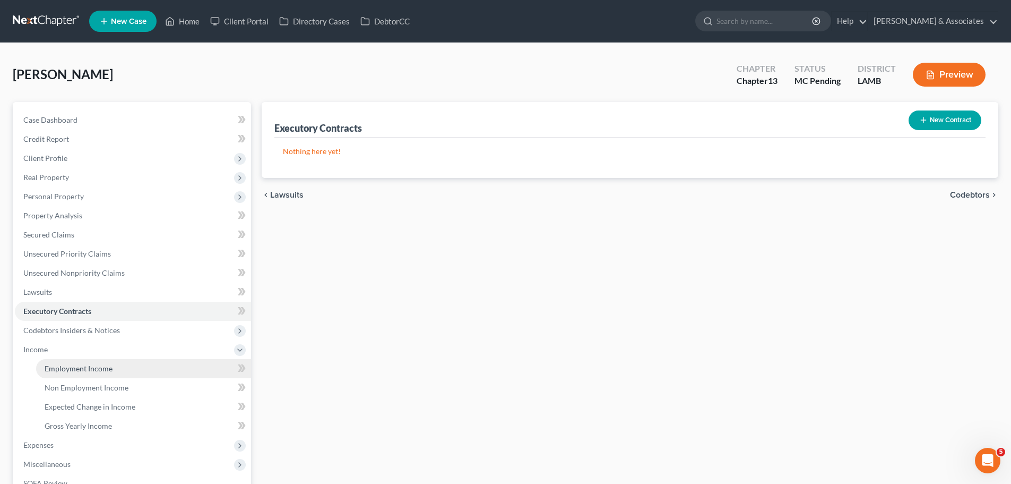
click at [115, 369] on link "Employment Income" at bounding box center [143, 368] width 215 height 19
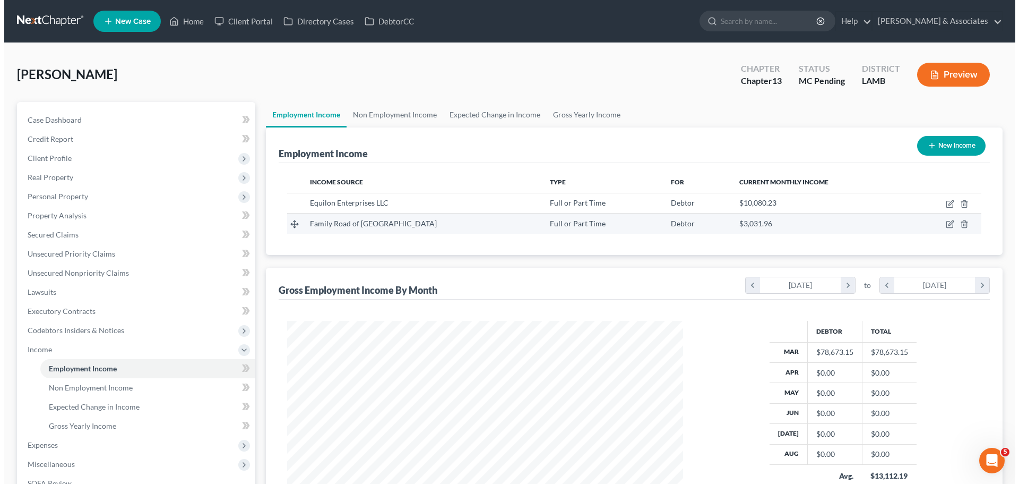
scroll to position [198, 417]
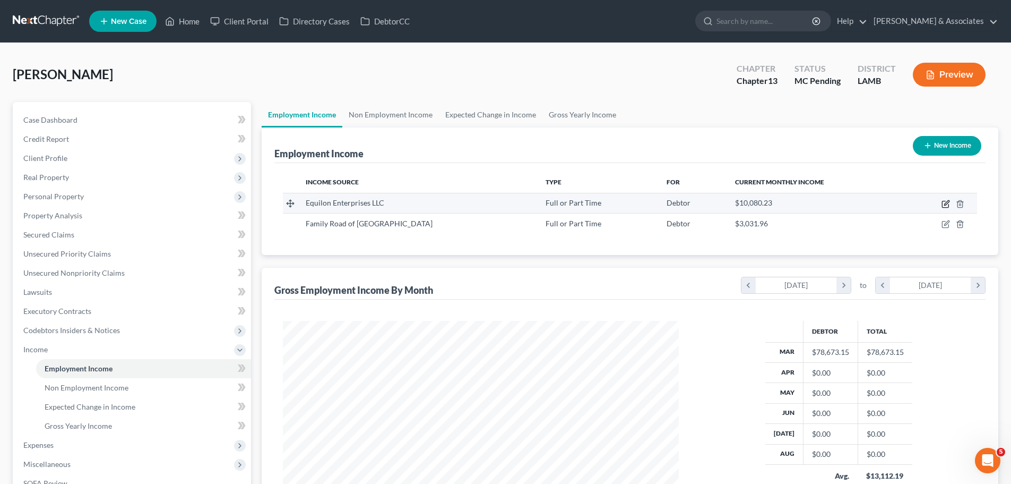
click at [946, 204] on icon "button" at bounding box center [946, 204] width 8 height 8
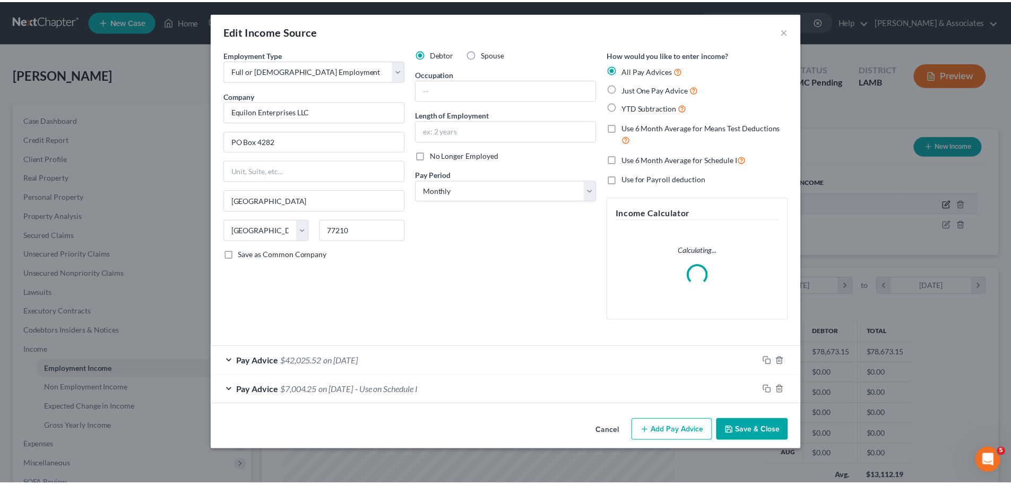
scroll to position [200, 421]
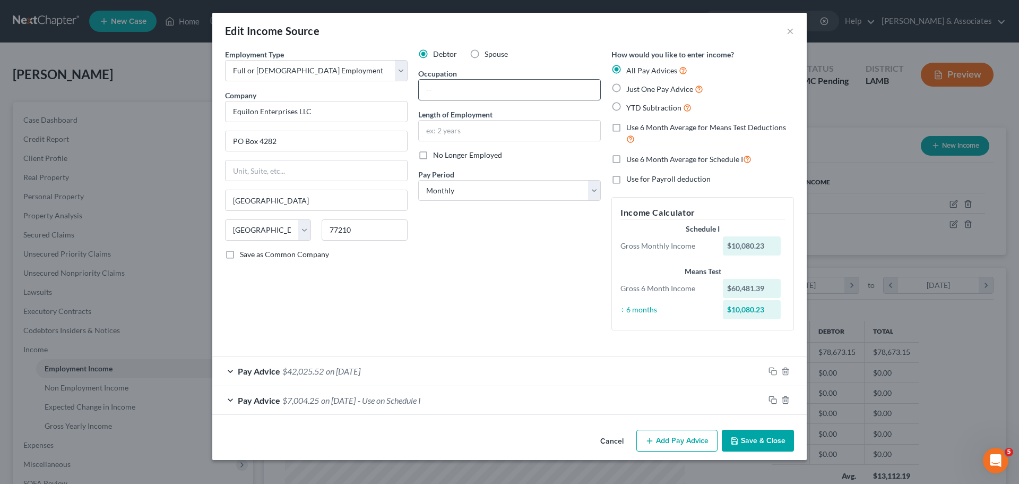
click at [480, 91] on input "text" at bounding box center [510, 90] width 182 height 20
click at [539, 137] on input "text" at bounding box center [510, 131] width 182 height 20
drag, startPoint x: 536, startPoint y: 134, endPoint x: 990, endPoint y: 148, distance: 454.6
click at [536, 134] on input "text" at bounding box center [510, 131] width 182 height 20
click at [465, 97] on input "text" at bounding box center [510, 90] width 182 height 20
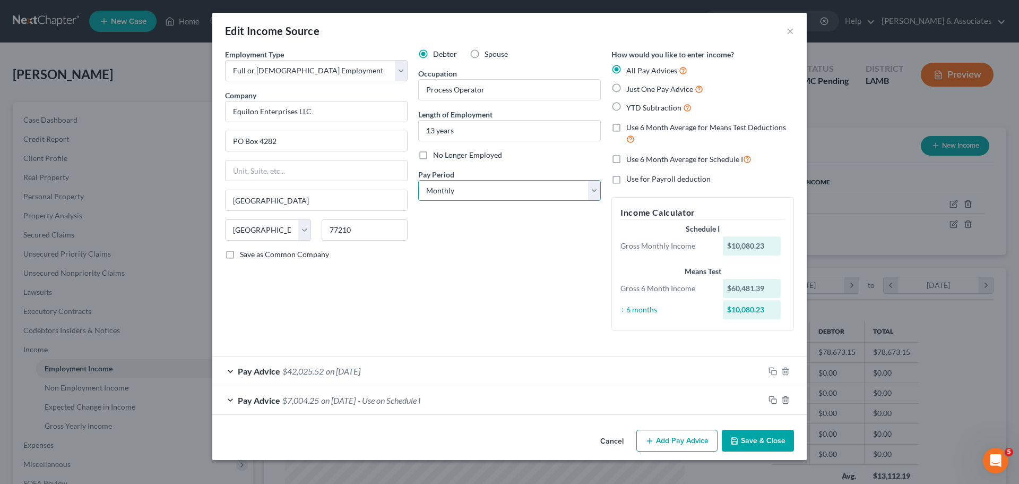
click at [435, 189] on select "Select Monthly Twice Monthly Every Other Week Weekly" at bounding box center [509, 190] width 183 height 21
click at [469, 248] on div "Debtor Spouse Occupation Process Operator Length of Employment 13 years No Long…" at bounding box center [509, 194] width 193 height 290
click at [742, 439] on button "Save & Close" at bounding box center [758, 440] width 72 height 22
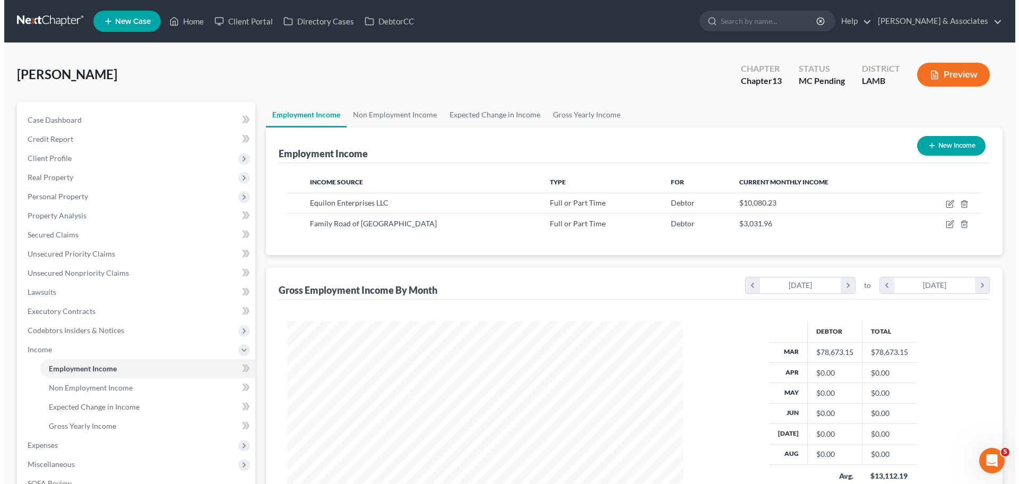
scroll to position [530659, 530440]
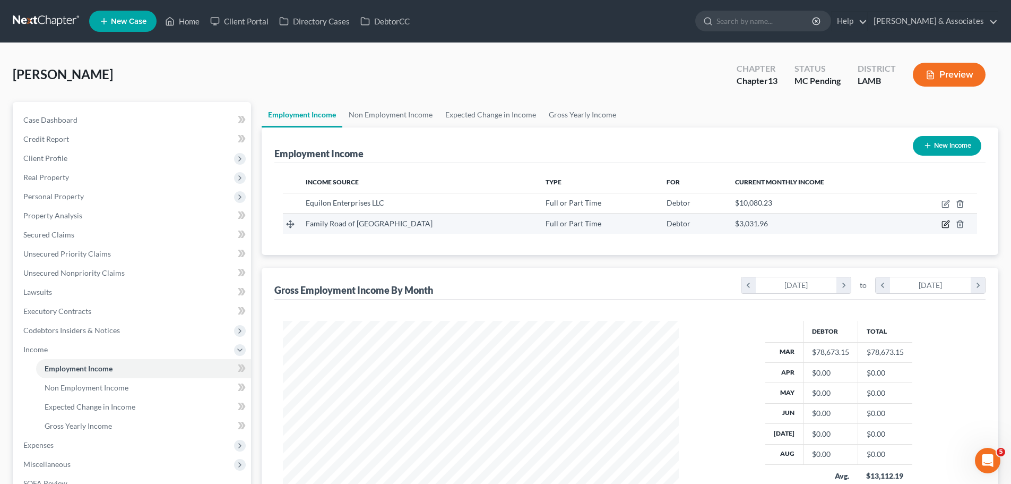
click at [947, 225] on icon "button" at bounding box center [946, 224] width 8 height 8
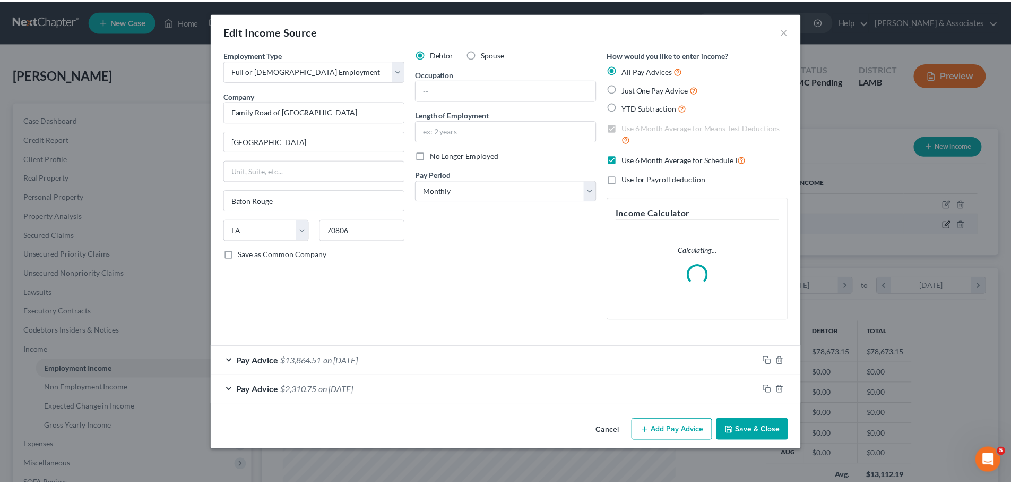
scroll to position [200, 421]
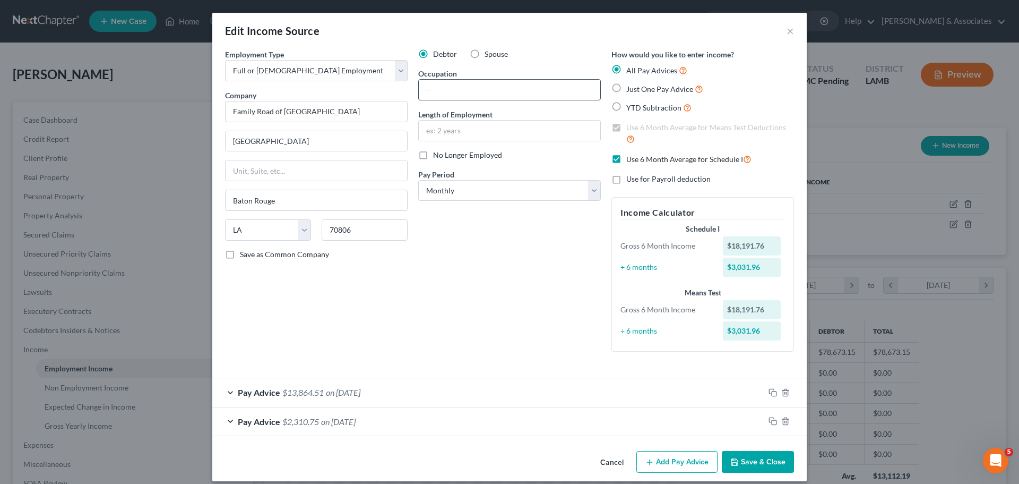
click at [454, 92] on input "text" at bounding box center [510, 90] width 182 height 20
drag, startPoint x: 530, startPoint y: 131, endPoint x: 988, endPoint y: 131, distance: 458.1
click at [530, 131] on input "text" at bounding box center [510, 131] width 182 height 20
click at [777, 465] on button "Save & Close" at bounding box center [758, 462] width 72 height 22
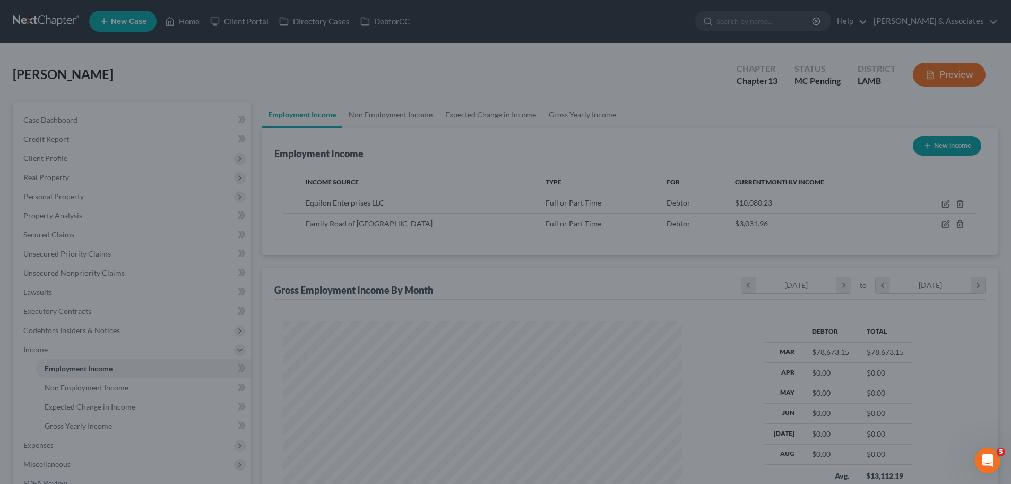
scroll to position [530659, 530440]
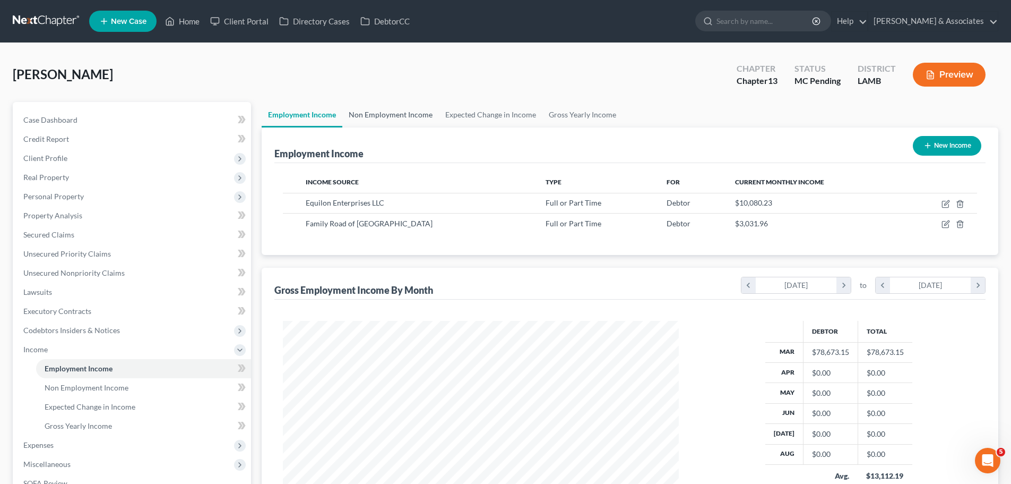
click at [383, 115] on link "Non Employment Income" at bounding box center [390, 114] width 97 height 25
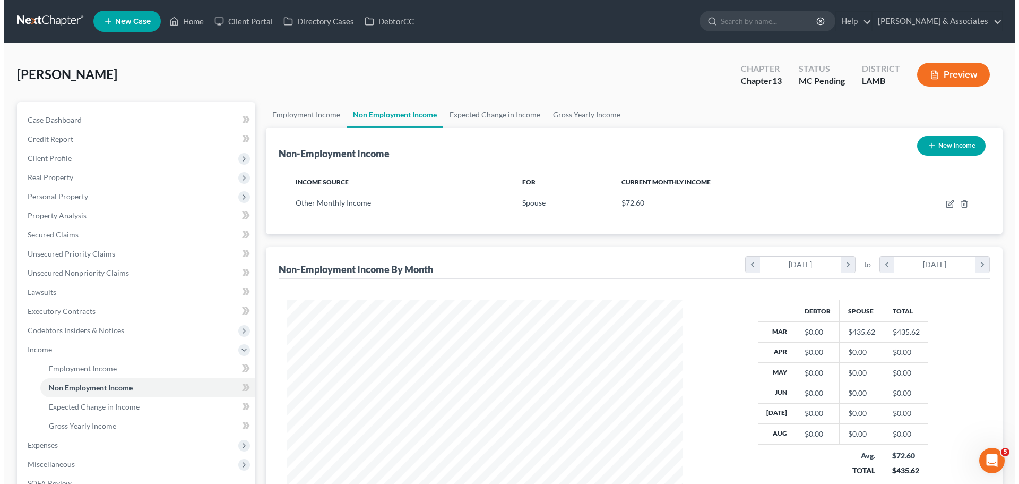
scroll to position [198, 417]
click at [687, 239] on div "Non-Employment Income New Income Income Source For Current Monthly Income Other…" at bounding box center [630, 325] width 737 height 396
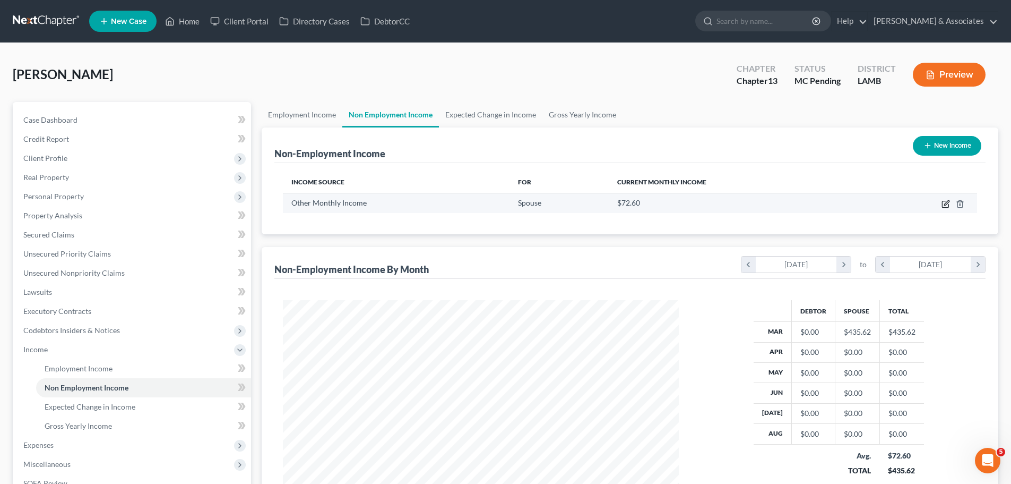
click at [943, 203] on icon "button" at bounding box center [945, 204] width 6 height 6
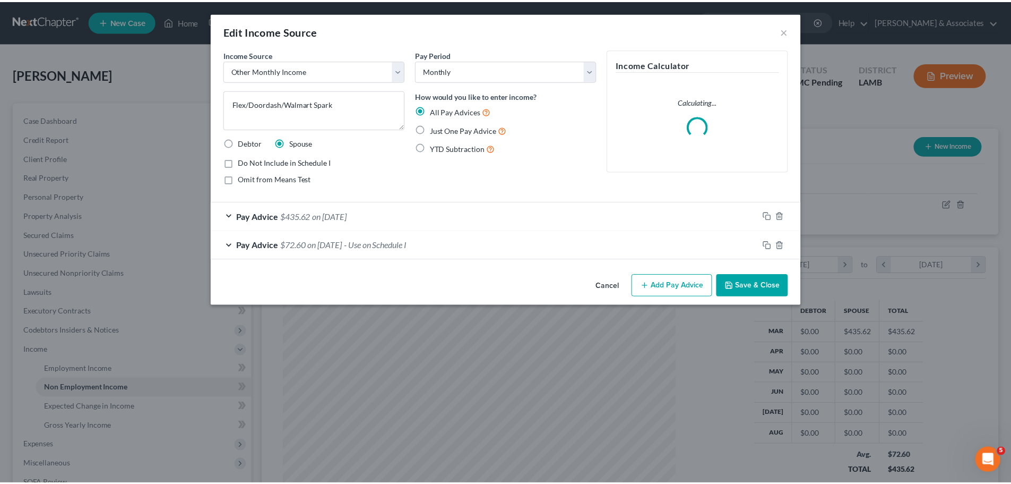
scroll to position [200, 421]
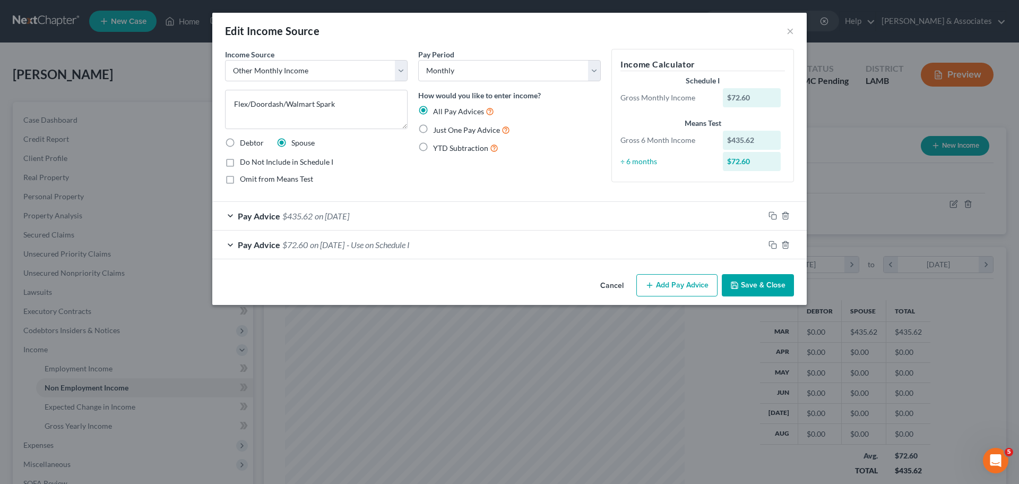
click at [775, 287] on button "Save & Close" at bounding box center [758, 285] width 72 height 22
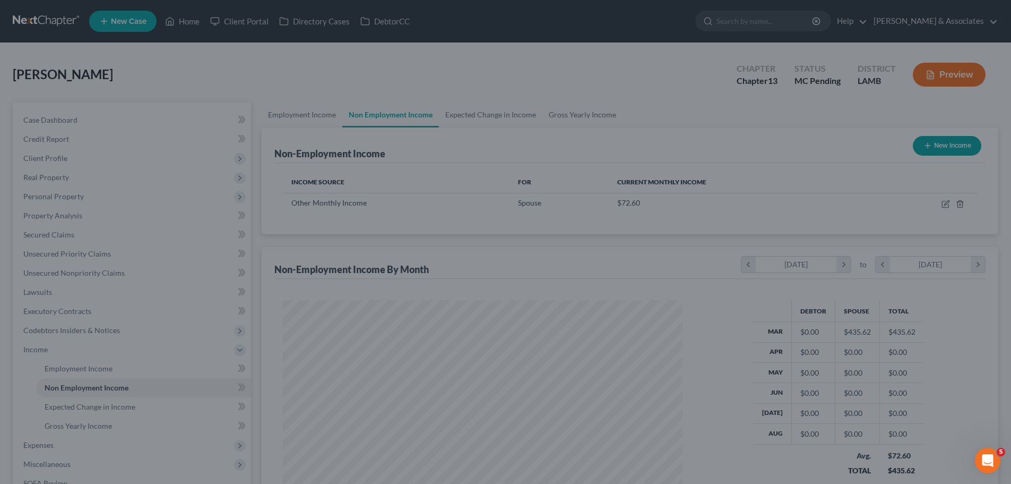
scroll to position [530659, 530440]
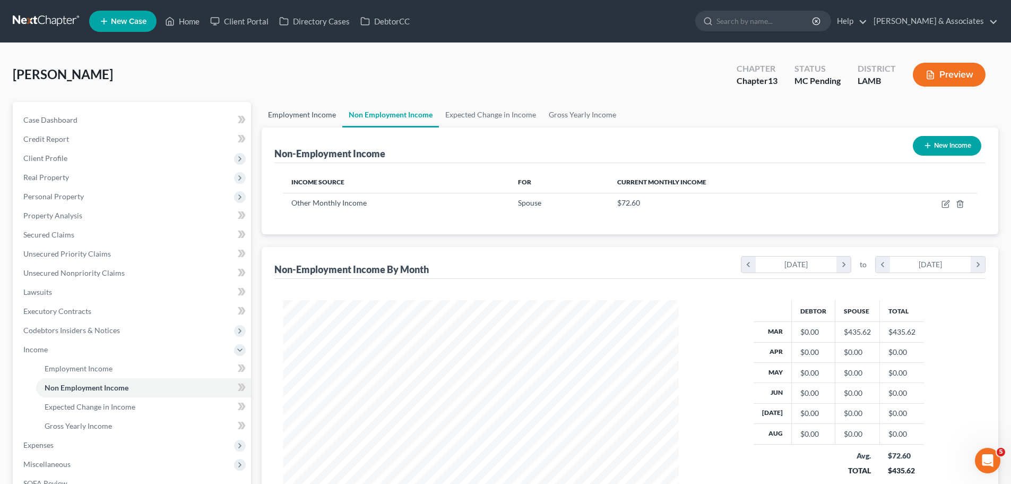
click at [303, 111] on link "Employment Income" at bounding box center [302, 114] width 81 height 25
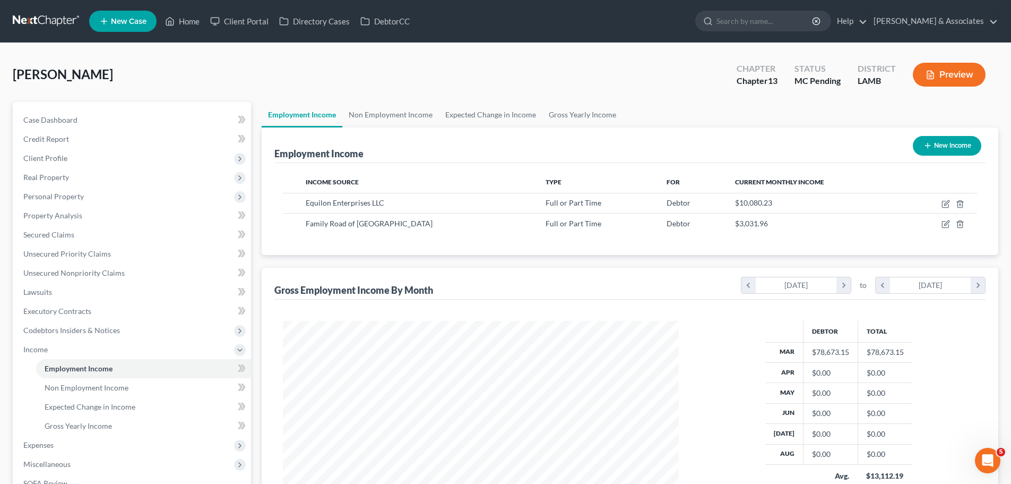
scroll to position [198, 417]
click at [396, 109] on link "Non Employment Income" at bounding box center [390, 114] width 97 height 25
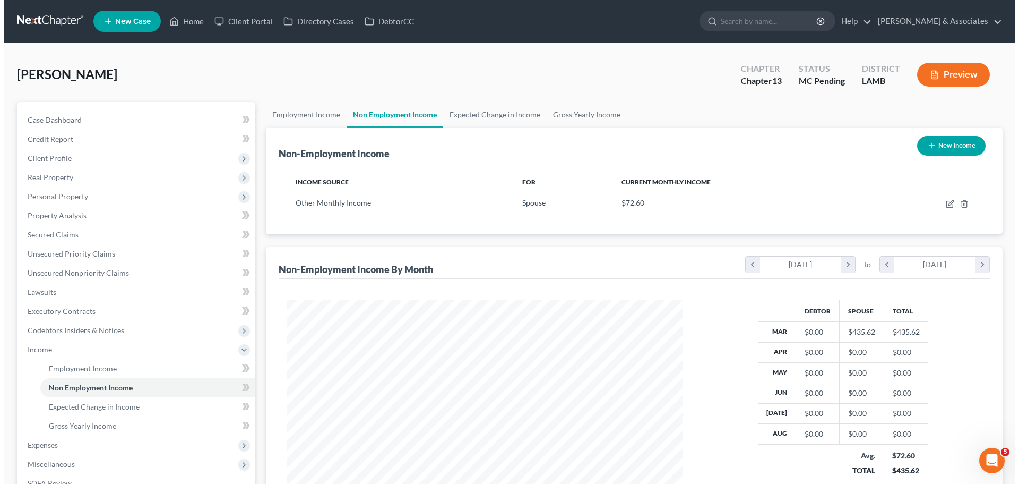
scroll to position [198, 417]
click at [933, 148] on button "New Income" at bounding box center [947, 146] width 68 height 20
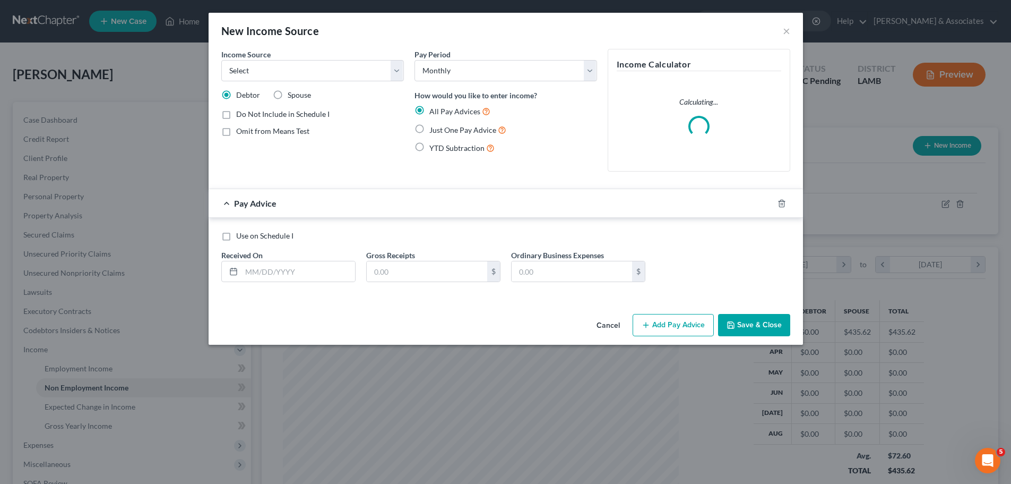
scroll to position [200, 421]
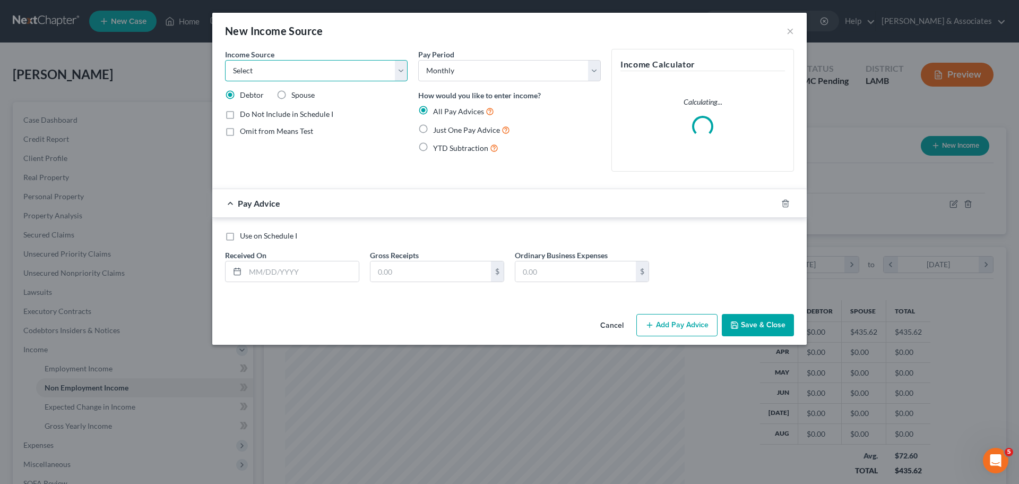
click at [362, 75] on select "Select Unemployment Disability (from employer) Pension Retirement Social Securi…" at bounding box center [316, 70] width 183 height 21
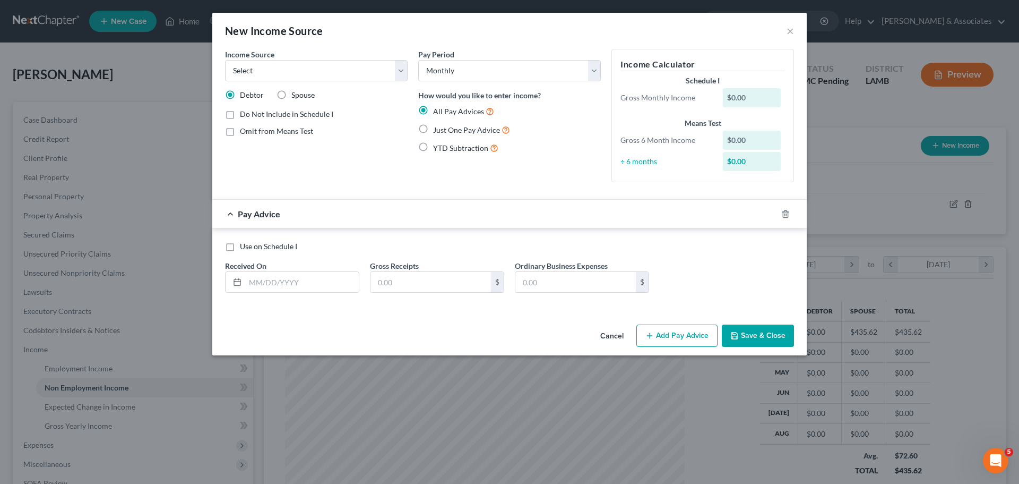
drag, startPoint x: 782, startPoint y: 30, endPoint x: 792, endPoint y: 30, distance: 9.6
click at [784, 30] on div "New Income Source ×" at bounding box center [509, 31] width 595 height 36
click at [792, 30] on button "×" at bounding box center [790, 30] width 7 height 13
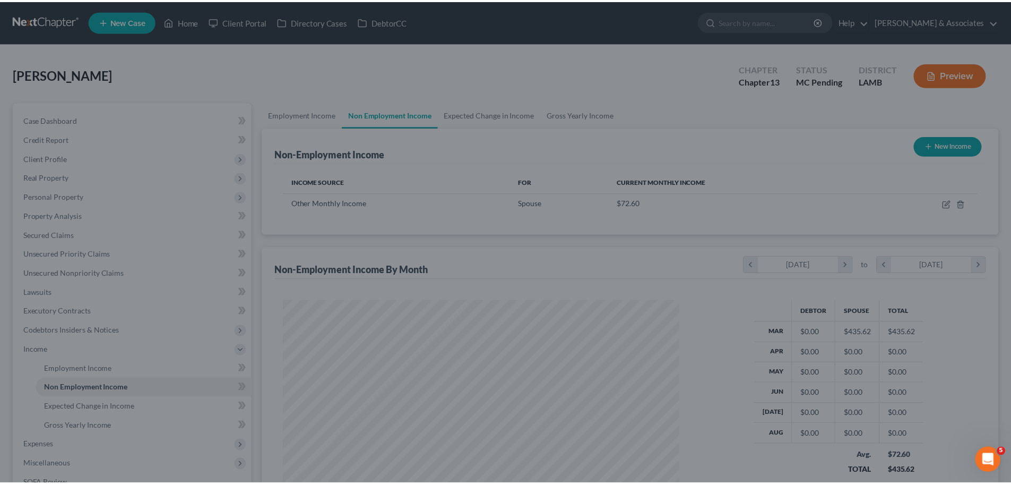
scroll to position [530659, 530440]
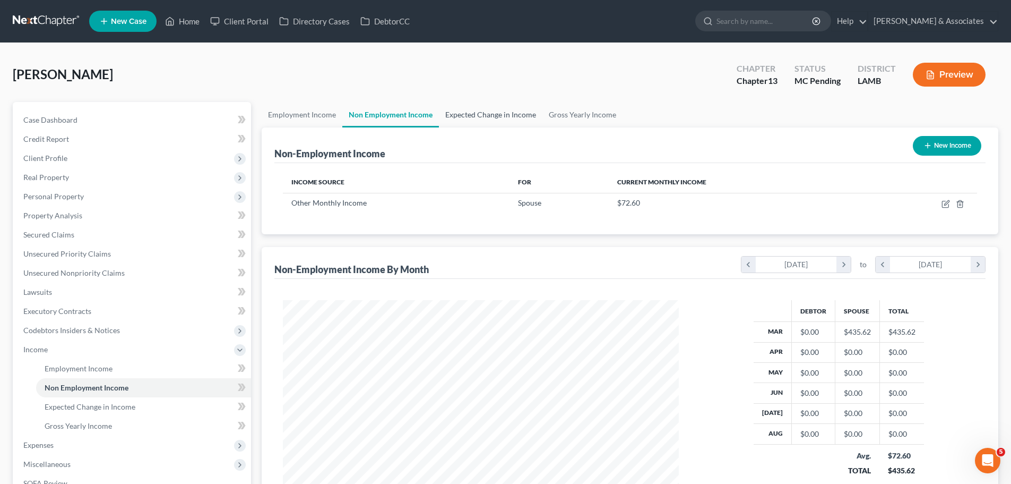
drag, startPoint x: 462, startPoint y: 116, endPoint x: 501, endPoint y: 106, distance: 39.5
click at [462, 116] on link "Expected Change in Income" at bounding box center [491, 114] width 104 height 25
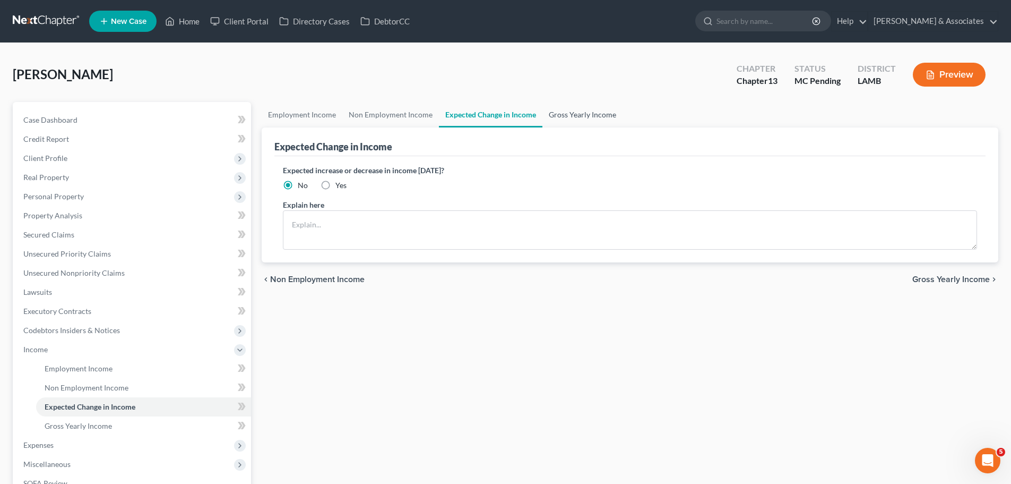
drag, startPoint x: 605, startPoint y: 115, endPoint x: 612, endPoint y: 137, distance: 23.5
click at [605, 115] on link "Gross Yearly Income" at bounding box center [583, 114] width 80 height 25
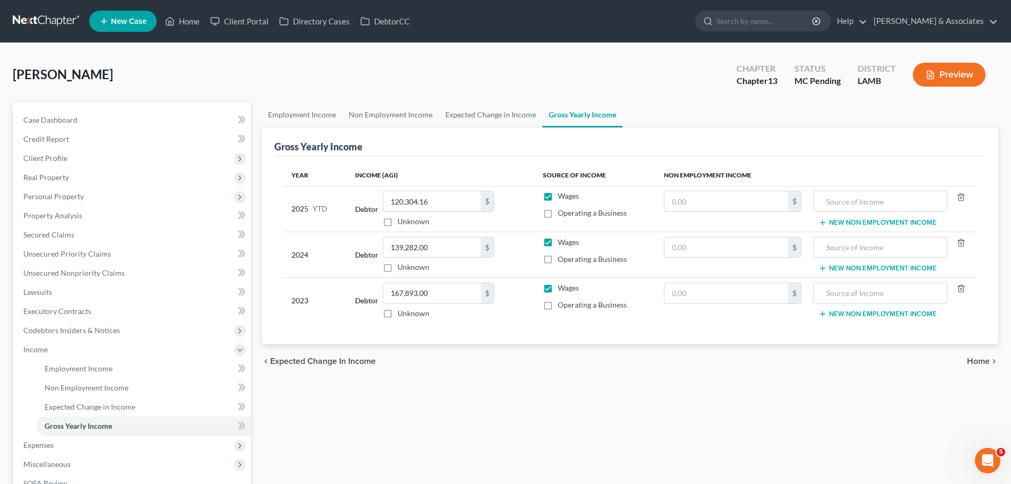
click at [663, 417] on div "Employment Income Non Employment Income Expected Change in Income Gross Yearly …" at bounding box center [629, 347] width 747 height 490
drag, startPoint x: 40, startPoint y: 442, endPoint x: 325, endPoint y: 406, distance: 286.8
click at [40, 442] on span "Expenses" at bounding box center [38, 444] width 30 height 9
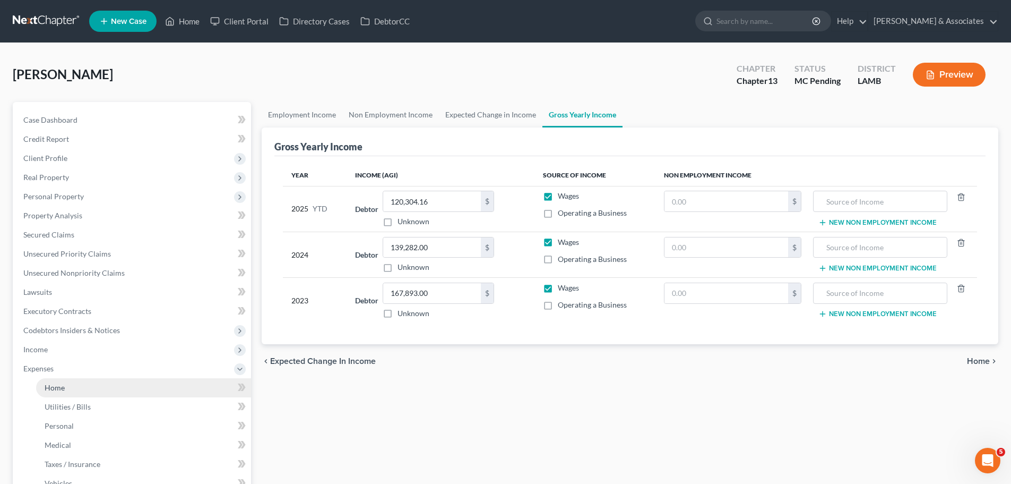
scroll to position [206, 0]
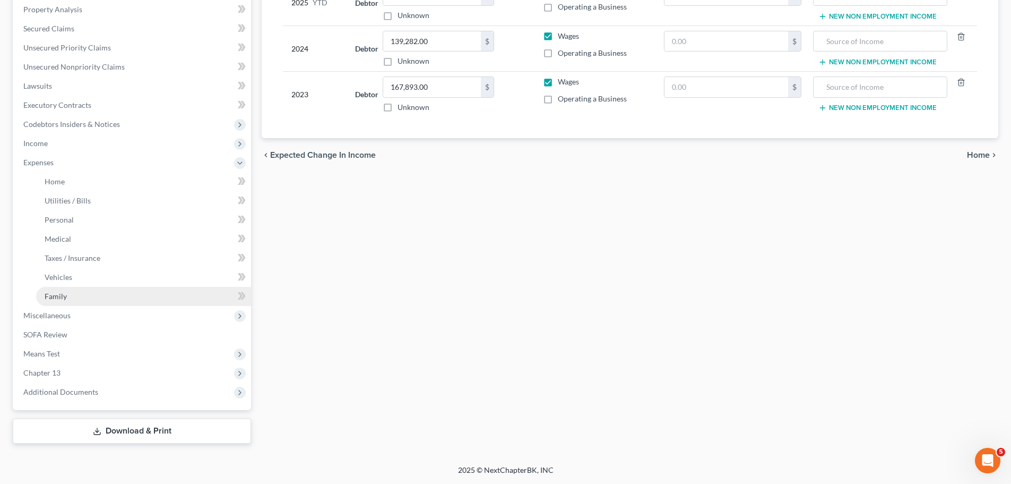
click at [86, 297] on link "Family" at bounding box center [143, 296] width 215 height 19
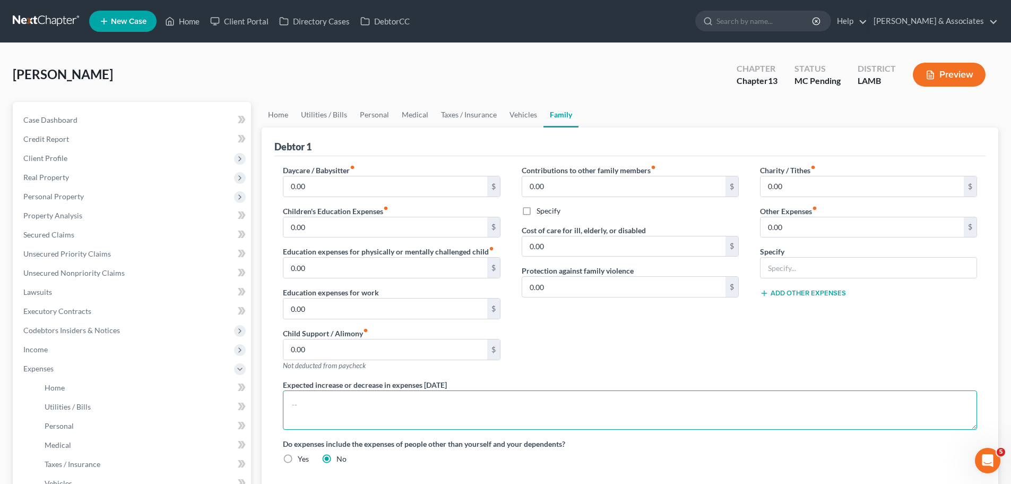
click at [444, 401] on textarea at bounding box center [630, 409] width 694 height 39
click at [540, 401] on textarea "Wife will need to start" at bounding box center [630, 409] width 694 height 39
click at [427, 419] on textarea "Wife will need to start" at bounding box center [630, 409] width 694 height 39
click at [786, 397] on textarea "Wife will need to start infusions for her immune deficiency this month or next …" at bounding box center [630, 409] width 694 height 39
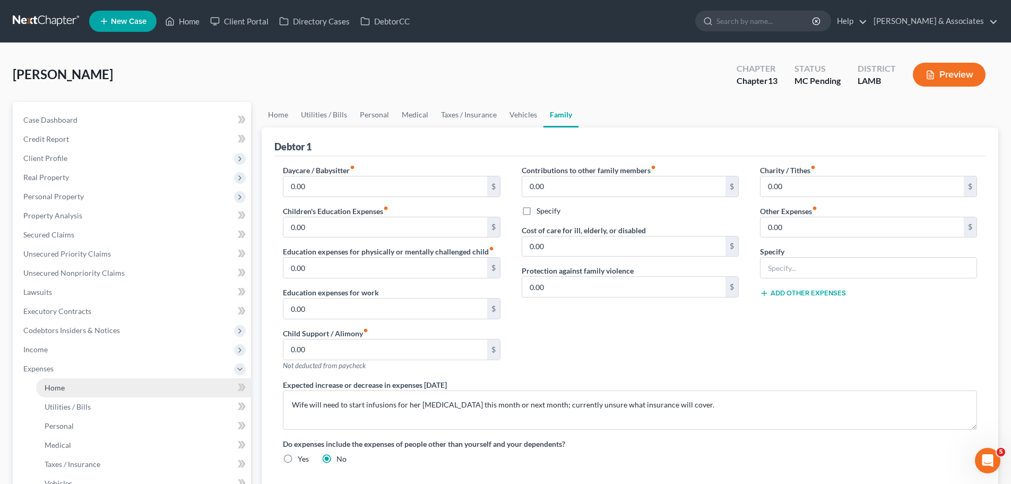
click at [84, 390] on link "Home" at bounding box center [143, 387] width 215 height 19
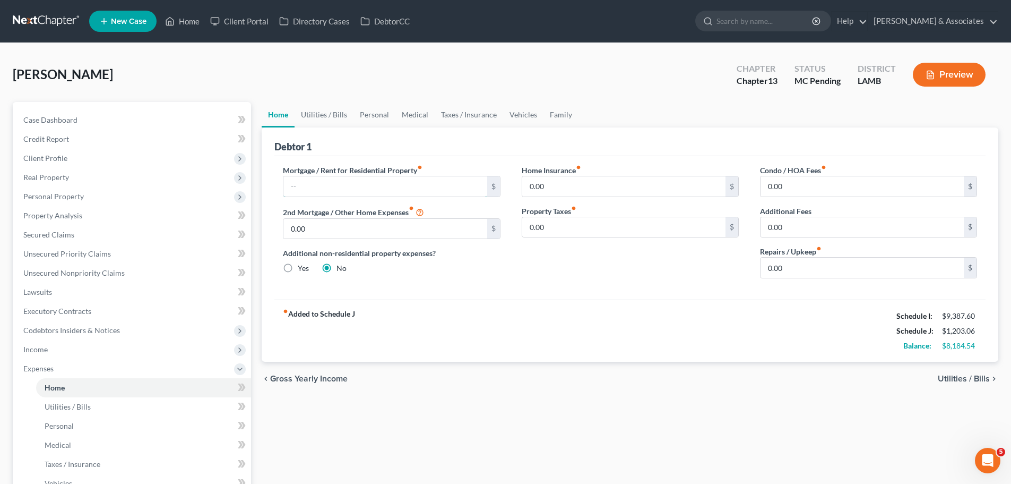
drag, startPoint x: 464, startPoint y: 191, endPoint x: 942, endPoint y: 166, distance: 478.9
click at [464, 191] on input "text" at bounding box center [384, 186] width 203 height 20
click at [839, 236] on input "0.00" at bounding box center [862, 227] width 203 height 20
click at [976, 381] on span "Utilities / Bills" at bounding box center [964, 378] width 52 height 8
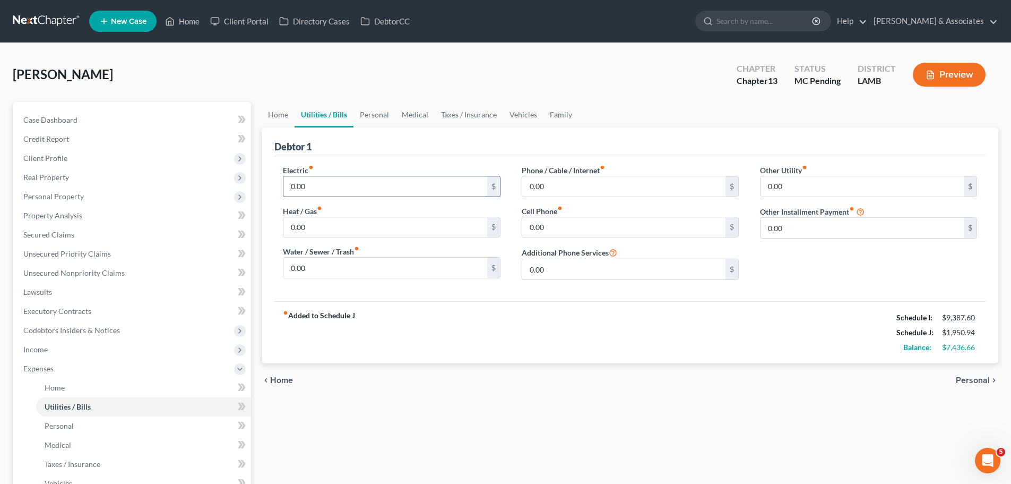
click at [412, 180] on input "0.00" at bounding box center [384, 186] width 203 height 20
click at [391, 400] on div "Home Utilities / Bills Personal Medical Taxes / Insurance Vehicles Family Debto…" at bounding box center [629, 375] width 747 height 547
click at [407, 199] on div "Electric fiber_manual_record 0.00 $ Heat / Gas fiber_manual_record 0.00 $ Water…" at bounding box center [391, 227] width 238 height 124
click at [409, 196] on input "0.00" at bounding box center [384, 186] width 203 height 20
drag, startPoint x: 498, startPoint y: 365, endPoint x: 498, endPoint y: 358, distance: 6.9
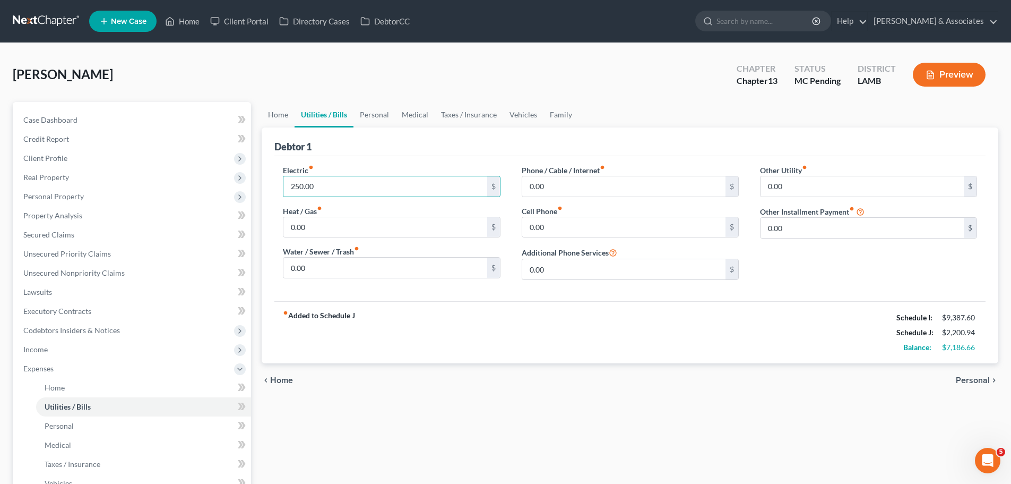
click at [498, 365] on div "chevron_left Home Personal chevron_right" at bounding box center [630, 380] width 737 height 34
click at [498, 347] on div "fiber_manual_record Added to Schedule J Schedule I: $9,387.60 Schedule J: $2,20…" at bounding box center [629, 332] width 711 height 62
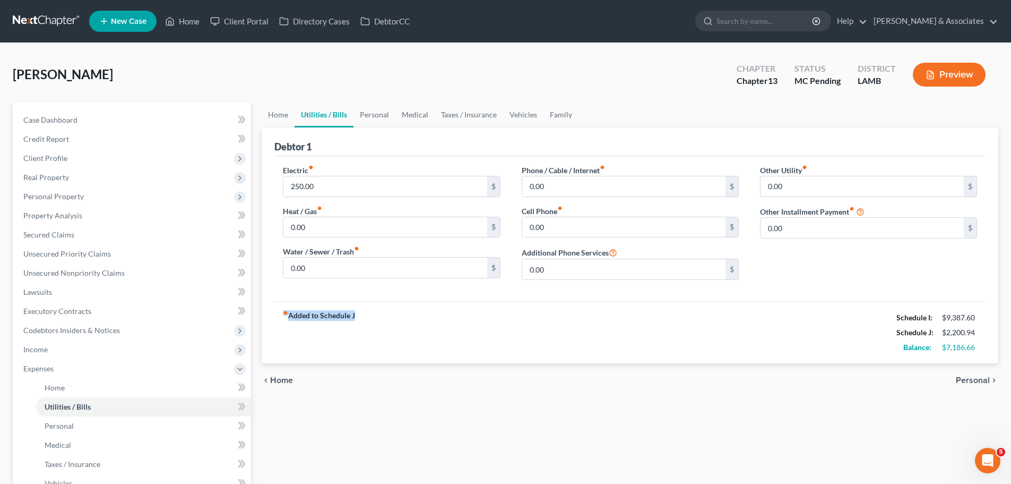
click at [498, 347] on div "fiber_manual_record Added to Schedule J Schedule I: $9,387.60 Schedule J: $2,20…" at bounding box center [629, 332] width 711 height 62
click at [342, 230] on input "0.00" at bounding box center [384, 227] width 203 height 20
click at [534, 343] on div "fiber_manual_record Added to Schedule J Schedule I: $9,387.60 Schedule J: $2,24…" at bounding box center [629, 332] width 711 height 62
click at [403, 263] on input "0.00" at bounding box center [384, 267] width 203 height 20
click at [621, 202] on div "Phone / Cable / Internet fiber_manual_record 0.00 $ Cell Phone fiber_manual_rec…" at bounding box center [630, 227] width 238 height 124
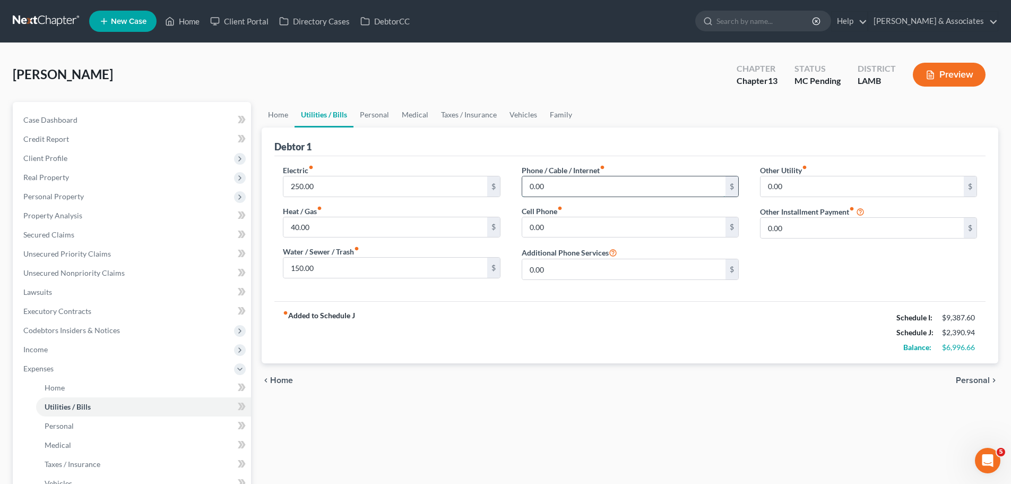
click at [622, 184] on input "0.00" at bounding box center [623, 186] width 203 height 20
click at [647, 187] on input "0.00" at bounding box center [623, 186] width 203 height 20
click at [659, 190] on input "0.00" at bounding box center [623, 186] width 203 height 20
drag, startPoint x: 710, startPoint y: 228, endPoint x: 972, endPoint y: 193, distance: 264.1
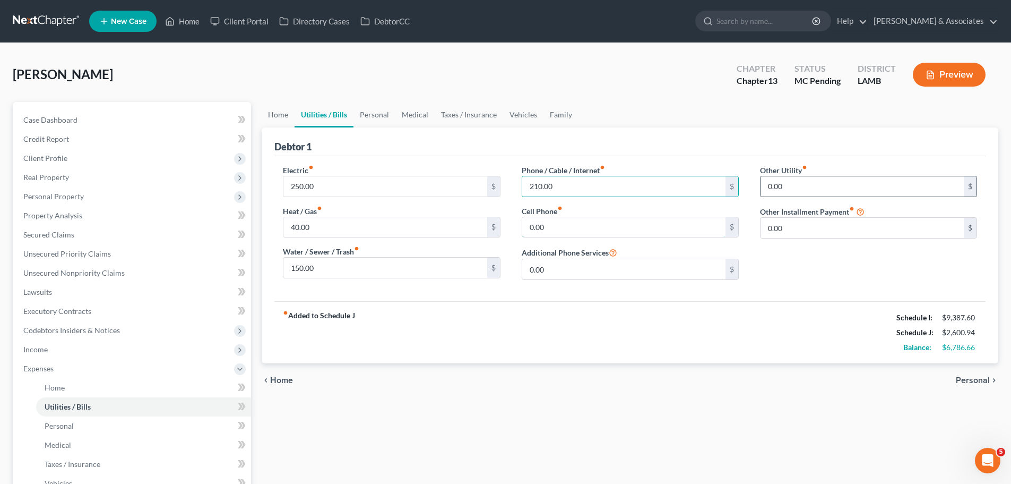
click at [710, 227] on input "0.00" at bounding box center [623, 227] width 203 height 20
click at [823, 185] on input "0.00" at bounding box center [862, 186] width 203 height 20
click at [851, 185] on input "0.00" at bounding box center [862, 186] width 203 height 20
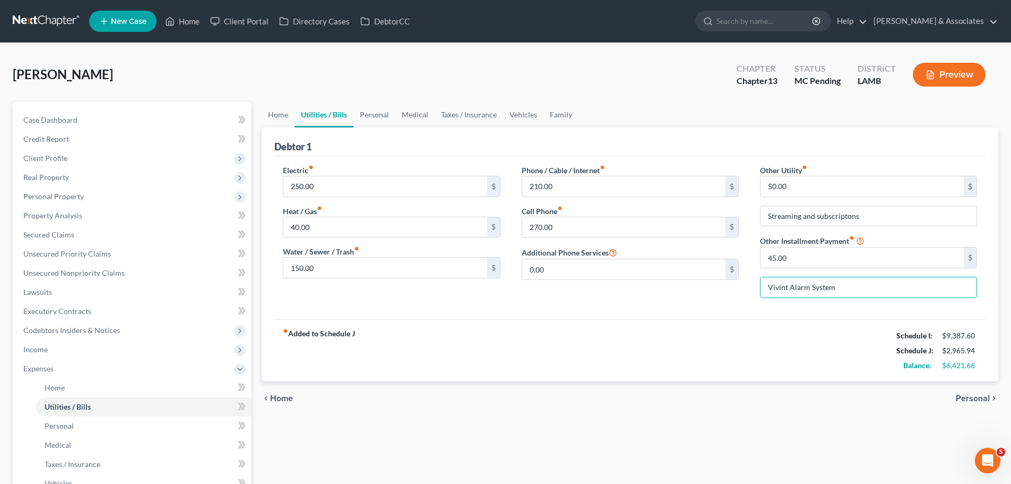
click at [969, 391] on div "chevron_left Home Personal chevron_right" at bounding box center [630, 398] width 737 height 34
click at [973, 394] on span "Personal" at bounding box center [973, 398] width 34 height 8
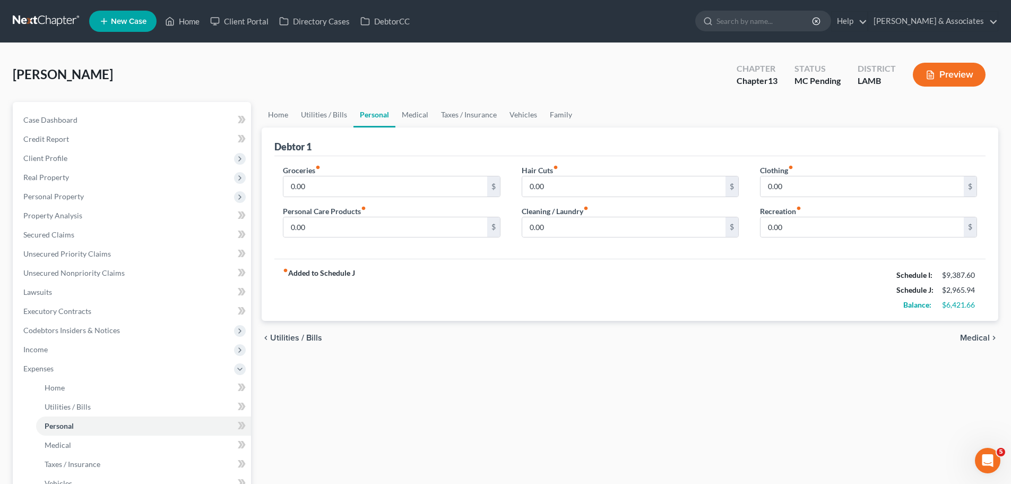
click at [593, 398] on div "Home Utilities / Bills Personal Medical Taxes / Insurance Vehicles Family Debto…" at bounding box center [629, 375] width 747 height 547
click at [390, 183] on input "0.00" at bounding box center [384, 186] width 203 height 20
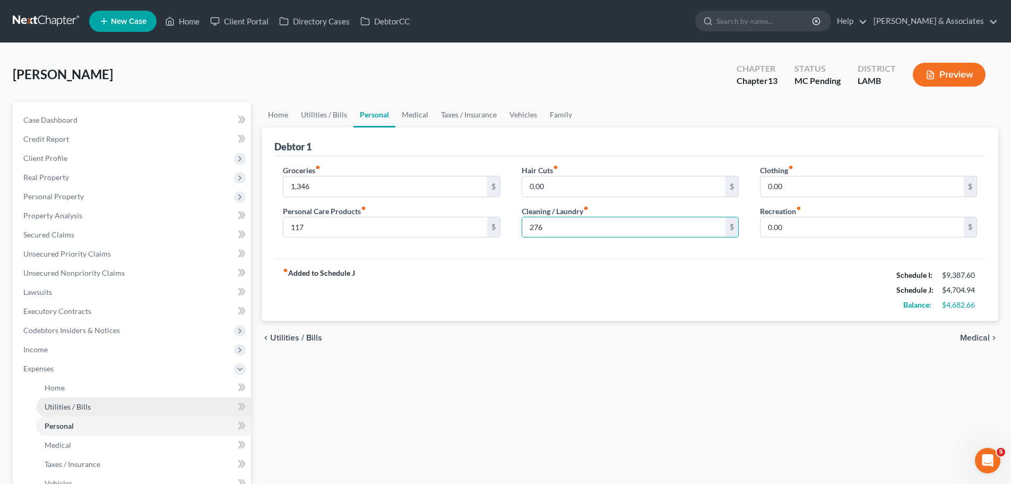
click at [117, 406] on link "Utilities / Bills" at bounding box center [143, 406] width 215 height 19
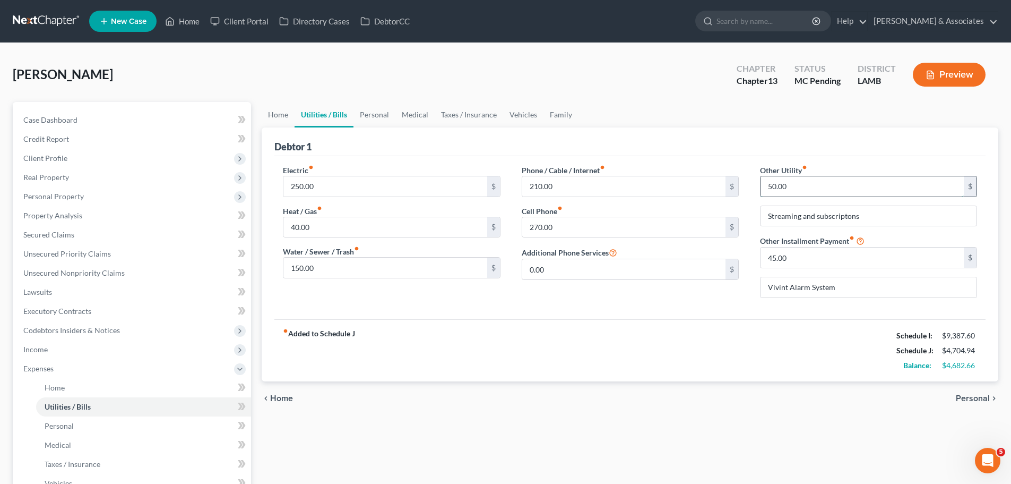
click at [841, 182] on input "50.00" at bounding box center [862, 186] width 203 height 20
click at [597, 390] on div "chevron_left Home Personal chevron_right" at bounding box center [630, 398] width 737 height 34
click at [751, 426] on div "Home Utilities / Bills Personal Medical Taxes / Insurance Vehicles Family Debto…" at bounding box center [629, 375] width 747 height 547
click at [968, 395] on span "Personal" at bounding box center [973, 398] width 34 height 8
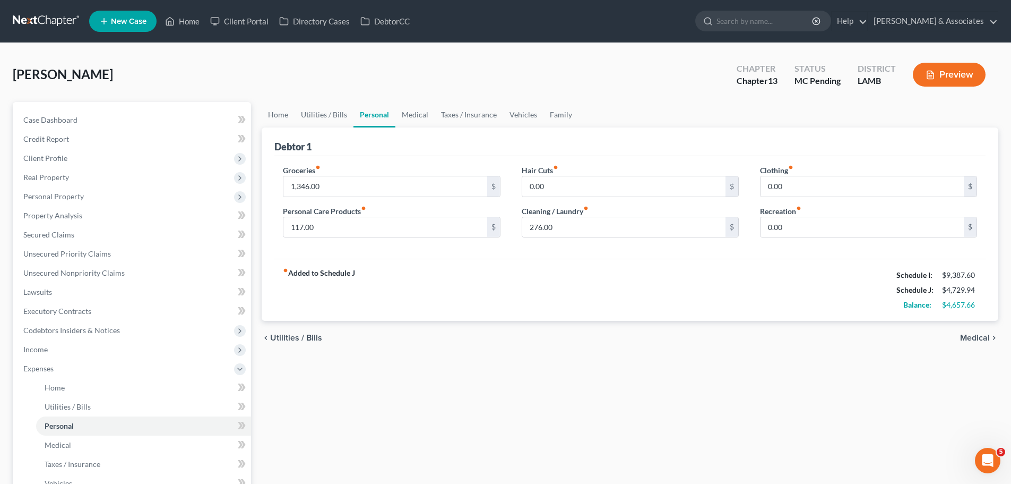
drag, startPoint x: 435, startPoint y: 411, endPoint x: 432, endPoint y: 421, distance: 10.1
click at [436, 414] on div "Home Utilities / Bills Personal Medical Taxes / Insurance Vehicles Family Debto…" at bounding box center [629, 375] width 747 height 547
click at [980, 339] on span "Medical" at bounding box center [975, 337] width 30 height 8
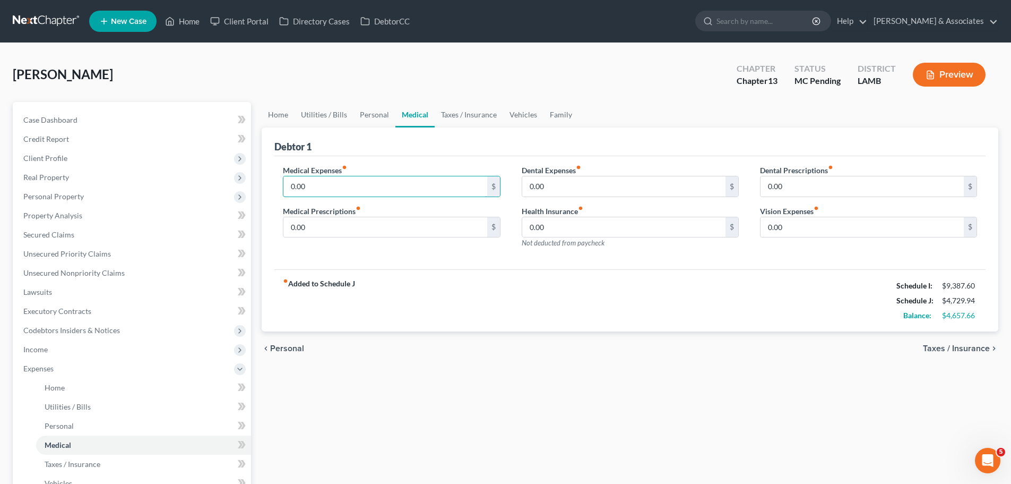
drag, startPoint x: 394, startPoint y: 191, endPoint x: 732, endPoint y: 153, distance: 339.7
click at [396, 191] on input "0.00" at bounding box center [384, 186] width 203 height 20
click at [377, 183] on input "0.00" at bounding box center [384, 186] width 203 height 20
drag, startPoint x: 377, startPoint y: 183, endPoint x: 362, endPoint y: 187, distance: 16.6
click at [375, 184] on input "0.00" at bounding box center [384, 186] width 203 height 20
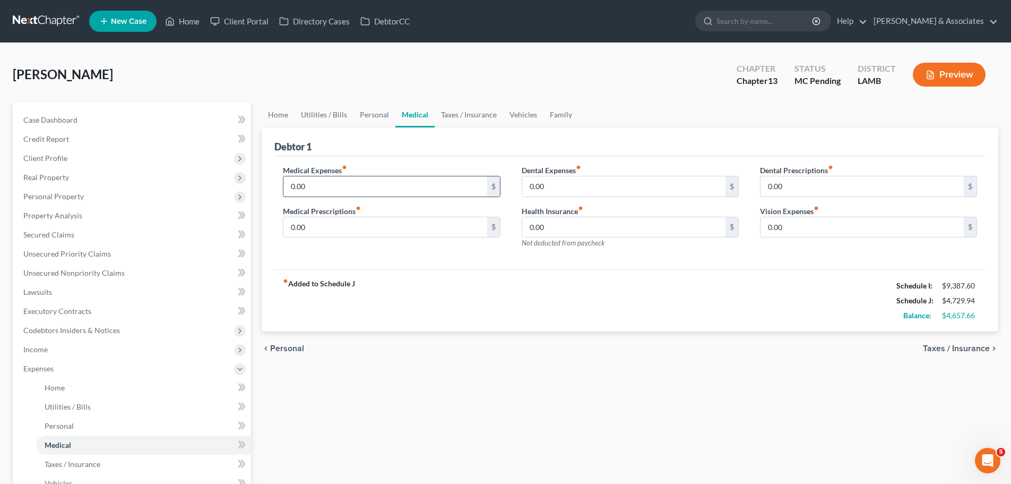
click at [362, 187] on input "0.00" at bounding box center [384, 186] width 203 height 20
click at [360, 188] on input "0.00" at bounding box center [384, 186] width 203 height 20
drag, startPoint x: 468, startPoint y: 169, endPoint x: 455, endPoint y: 169, distance: 12.8
click at [468, 169] on div "Medical Expenses fiber_manual_record 0.00 $" at bounding box center [391, 181] width 217 height 32
click at [383, 177] on input "0.00" at bounding box center [384, 186] width 203 height 20
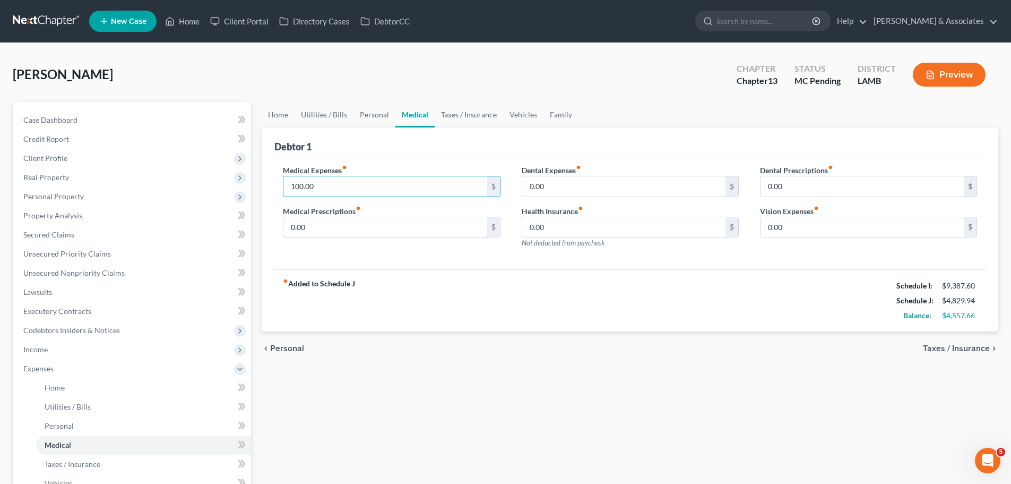
drag, startPoint x: 390, startPoint y: 228, endPoint x: 958, endPoint y: 203, distance: 568.1
click at [390, 228] on input "0.00" at bounding box center [384, 227] width 203 height 20
drag, startPoint x: 96, startPoint y: 119, endPoint x: 115, endPoint y: 106, distance: 23.7
click at [96, 118] on link "Case Dashboard" at bounding box center [133, 119] width 236 height 19
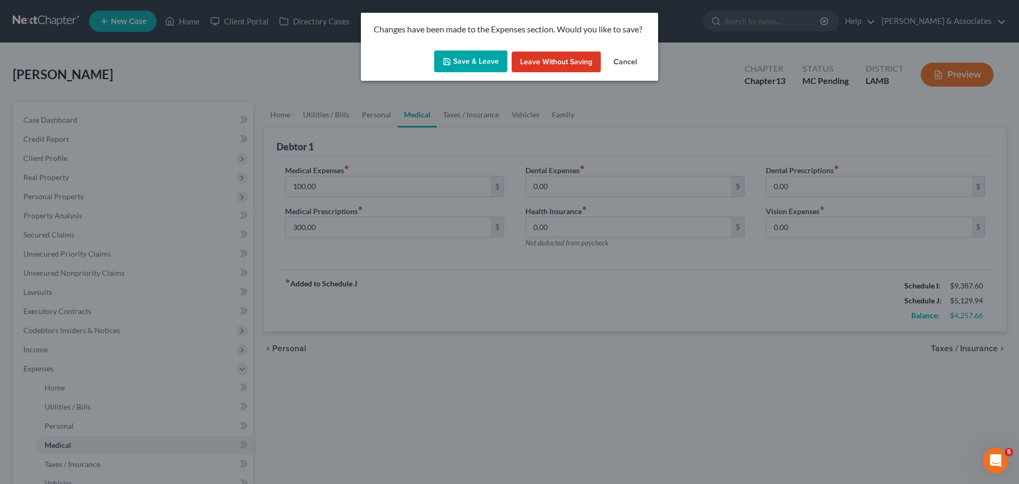
click at [451, 63] on icon "button" at bounding box center [447, 61] width 8 height 8
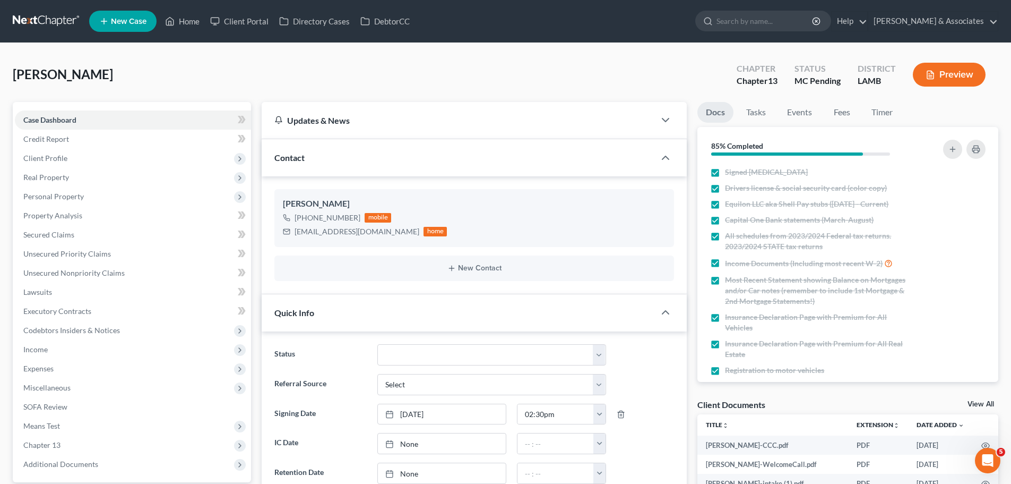
scroll to position [313, 0]
click at [973, 150] on icon "button" at bounding box center [976, 149] width 7 height 3
click at [950, 156] on button "button" at bounding box center [952, 149] width 19 height 19
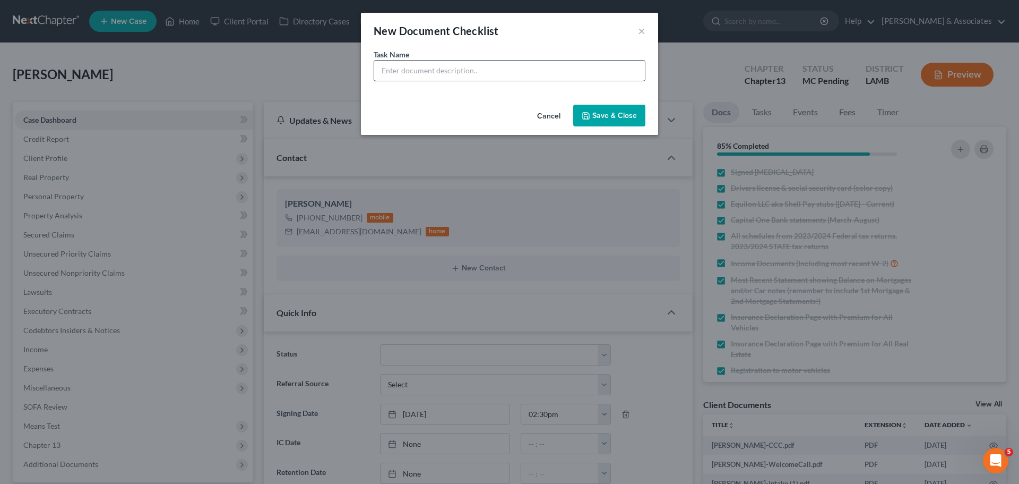
click at [534, 70] on input "text" at bounding box center [509, 71] width 271 height 20
click at [609, 117] on button "Save & Close" at bounding box center [609, 116] width 72 height 22
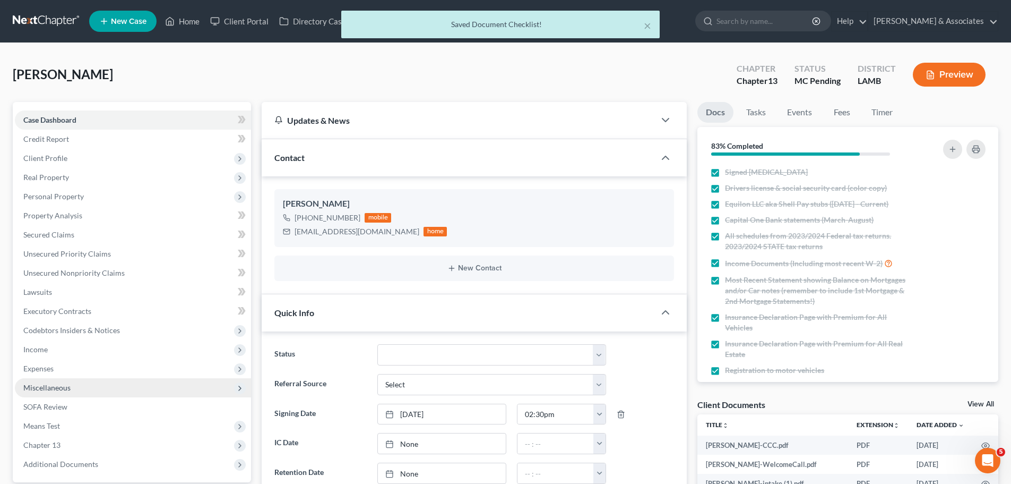
click at [59, 360] on span "Expenses" at bounding box center [133, 368] width 236 height 19
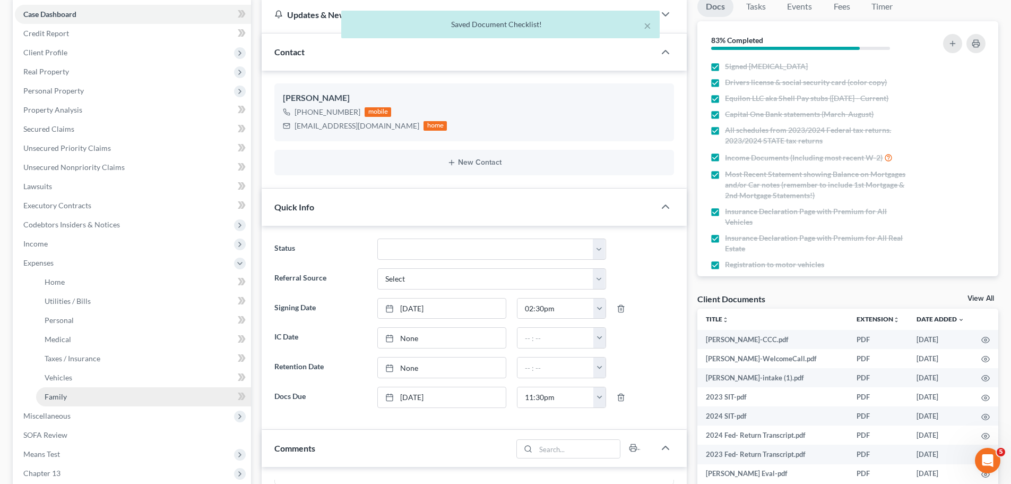
scroll to position [106, 0]
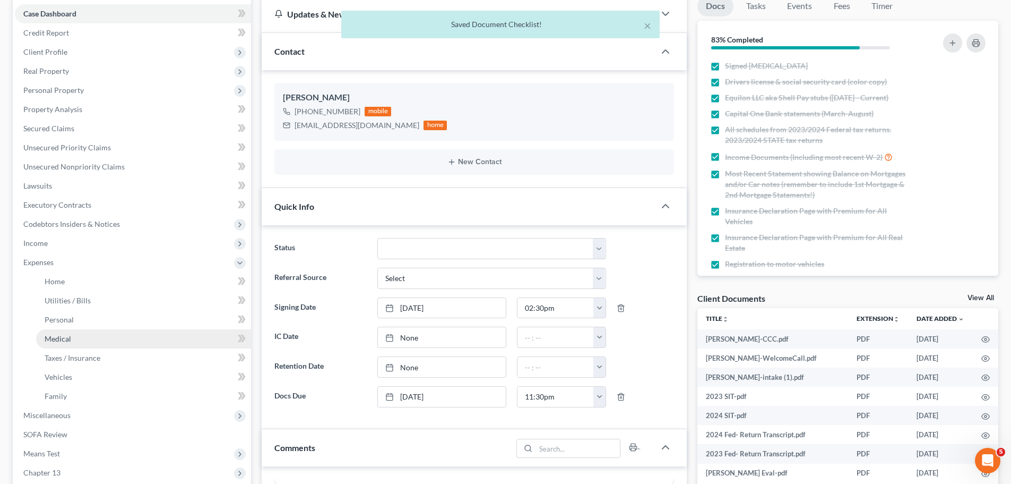
click at [77, 340] on link "Medical" at bounding box center [143, 338] width 215 height 19
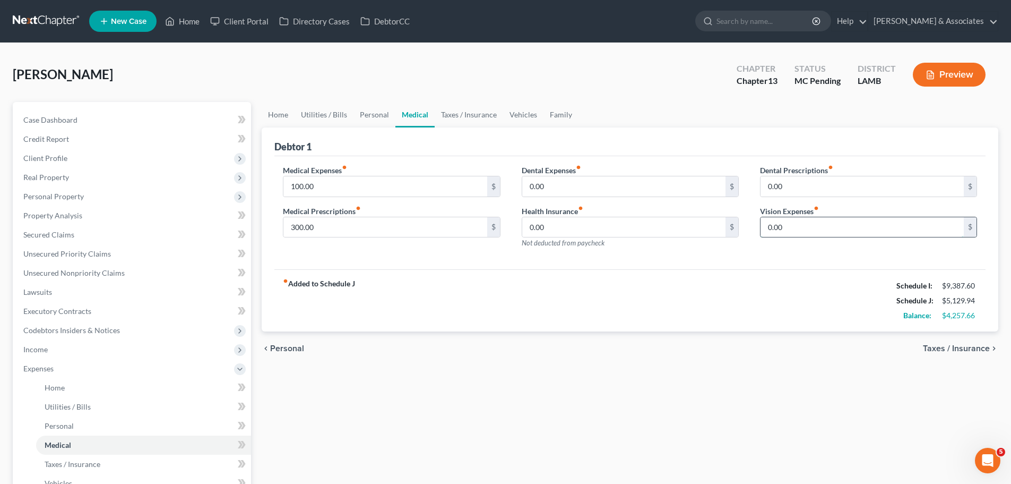
click at [805, 223] on input "0.00" at bounding box center [862, 227] width 203 height 20
click at [879, 237] on div "0.00 $" at bounding box center [868, 227] width 217 height 21
click at [884, 226] on input "0.00" at bounding box center [862, 227] width 203 height 20
click at [706, 266] on div "Medical Expenses fiber_manual_record 100.00 $ Medical Prescriptions fiber_manua…" at bounding box center [629, 213] width 711 height 114
click at [964, 351] on span "Taxes / Insurance" at bounding box center [956, 348] width 67 height 8
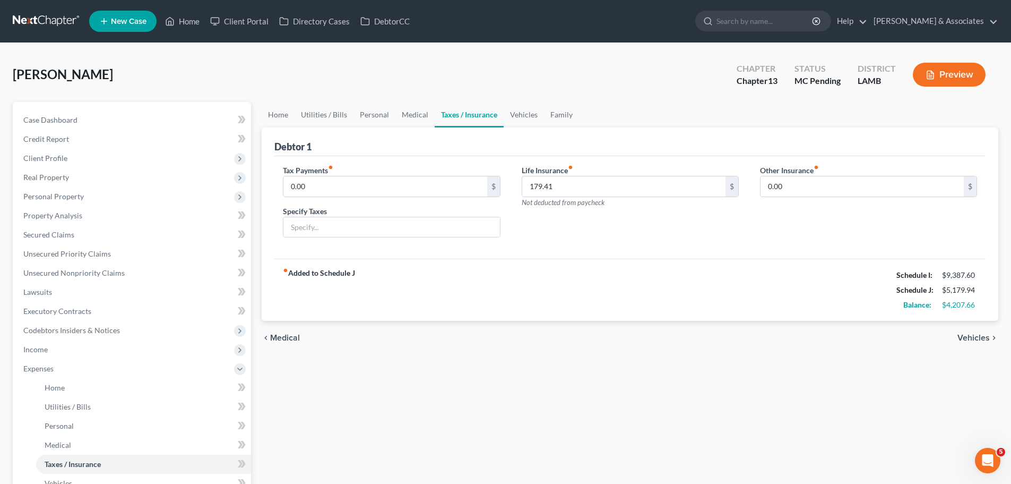
click at [965, 340] on span "Vehicles" at bounding box center [974, 337] width 32 height 8
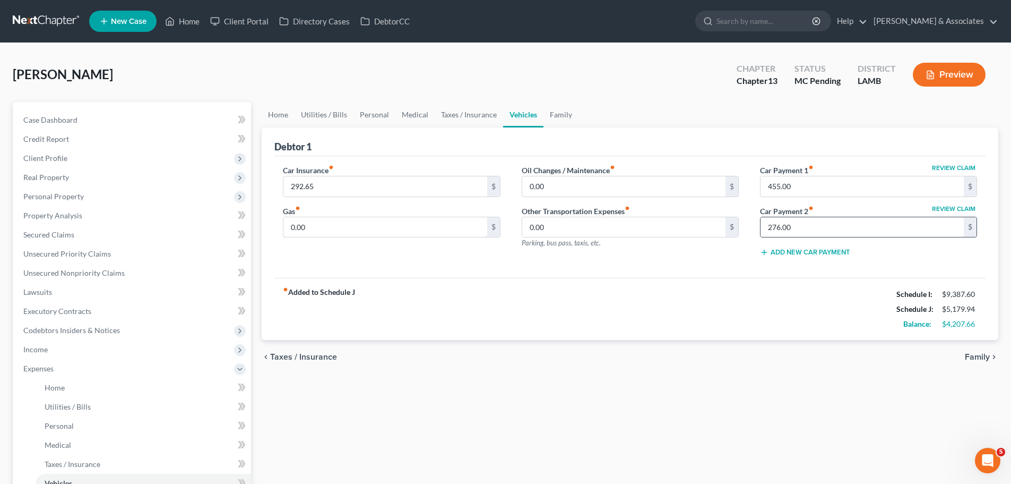
drag, startPoint x: 402, startPoint y: 232, endPoint x: 967, endPoint y: 235, distance: 564.3
click at [402, 232] on input "0.00" at bounding box center [384, 227] width 203 height 20
click at [529, 346] on div "chevron_left Taxes / Insurance Family chevron_right" at bounding box center [630, 357] width 737 height 34
drag, startPoint x: 581, startPoint y: 200, endPoint x: 590, endPoint y: 186, distance: 16.2
click at [581, 200] on div "Oil Changes / Maintenance fiber_manual_record 0.00 $ Other Transportation Expen…" at bounding box center [630, 215] width 238 height 101
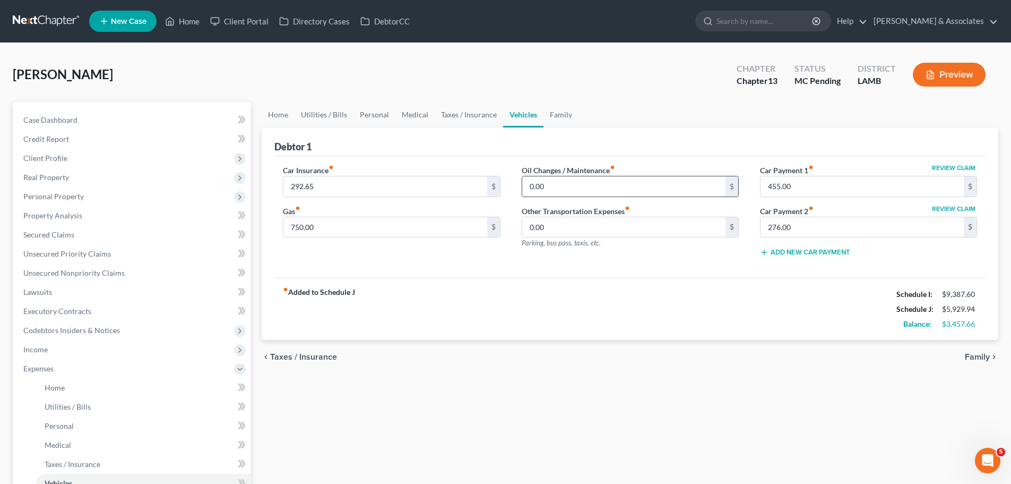
click at [590, 186] on input "0.00" at bounding box center [623, 186] width 203 height 20
drag, startPoint x: 565, startPoint y: 351, endPoint x: 546, endPoint y: 365, distance: 23.9
click at [563, 351] on div "chevron_left Taxes / Insurance Family chevron_right" at bounding box center [630, 357] width 737 height 34
click at [985, 353] on span "Family" at bounding box center [977, 356] width 25 height 8
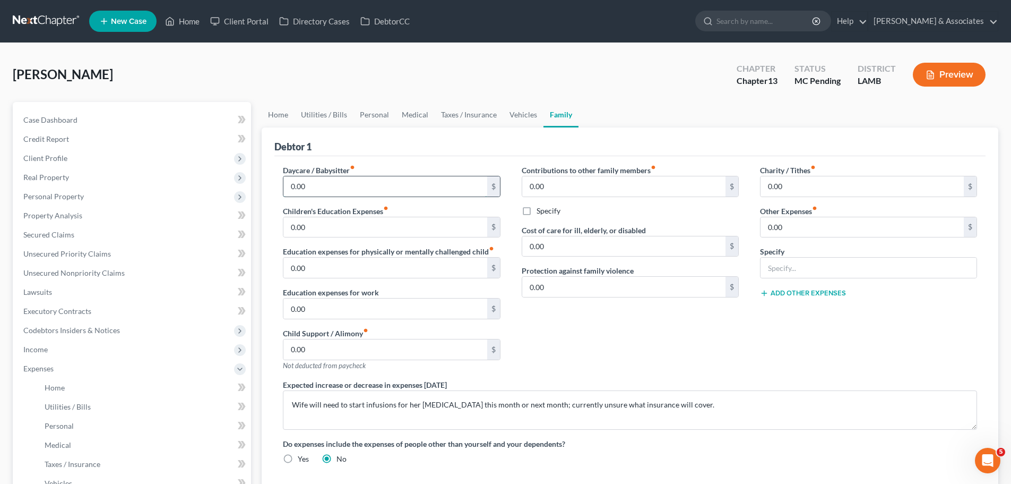
click at [328, 185] on input "0.00" at bounding box center [384, 186] width 203 height 20
drag, startPoint x: 405, startPoint y: 185, endPoint x: 466, endPoint y: 181, distance: 61.2
click at [405, 185] on input "216" at bounding box center [384, 186] width 203 height 20
click at [664, 321] on div "Contributions to other family members fiber_manual_record 0.00 $ Specify Cost o…" at bounding box center [630, 272] width 238 height 214
drag, startPoint x: 898, startPoint y: 338, endPoint x: 875, endPoint y: 258, distance: 83.3
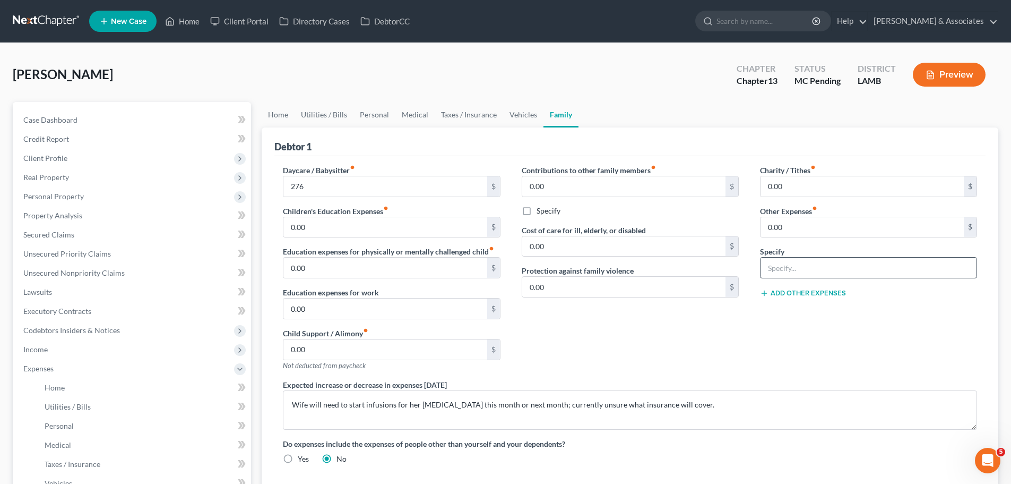
click at [898, 338] on div "Charity / Tithes fiber_manual_record 0.00 $ Other Expenses fiber_manual_record …" at bounding box center [869, 272] width 238 height 214
click at [858, 228] on input "0.00" at bounding box center [862, 227] width 203 height 20
click at [83, 276] on span "Unsecured Nonpriority Claims" at bounding box center [73, 272] width 101 height 9
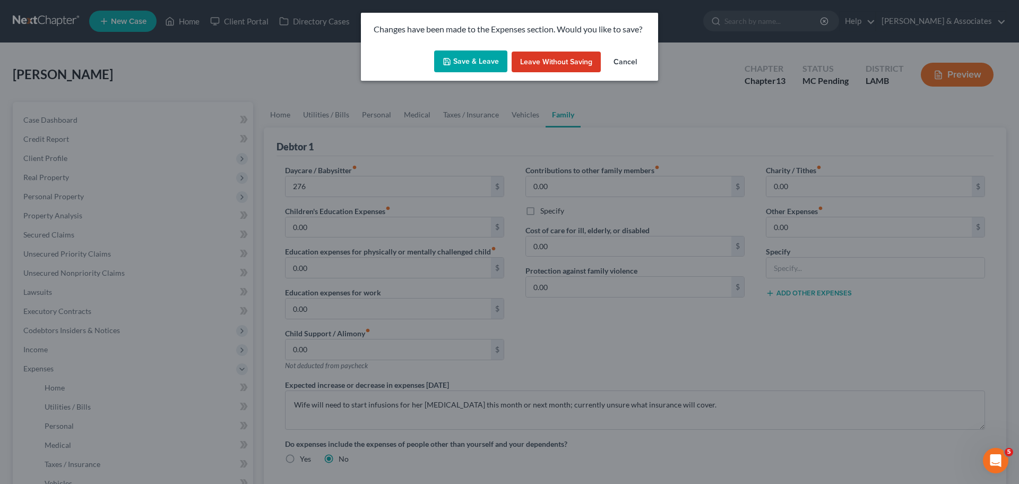
click at [454, 65] on button "Save & Leave" at bounding box center [470, 61] width 73 height 22
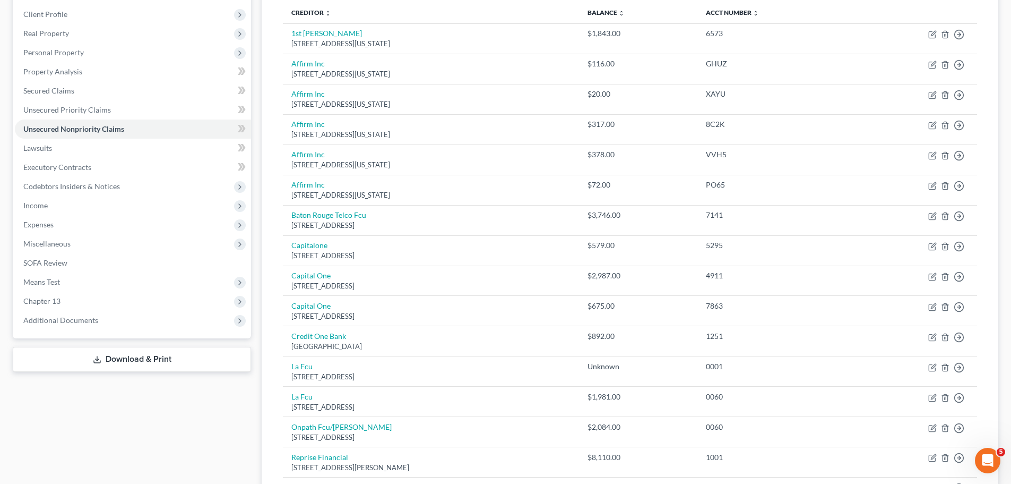
scroll to position [282, 0]
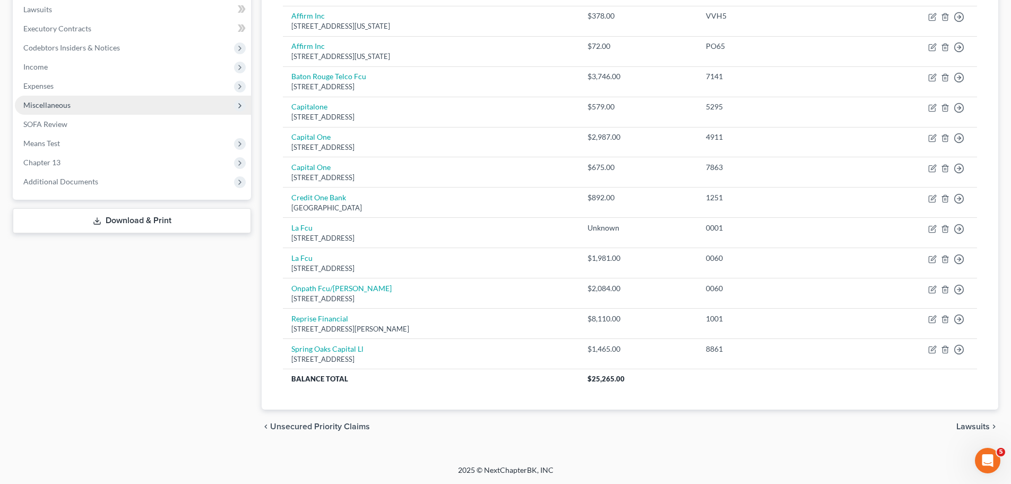
click at [64, 102] on span "Miscellaneous" at bounding box center [46, 104] width 47 height 9
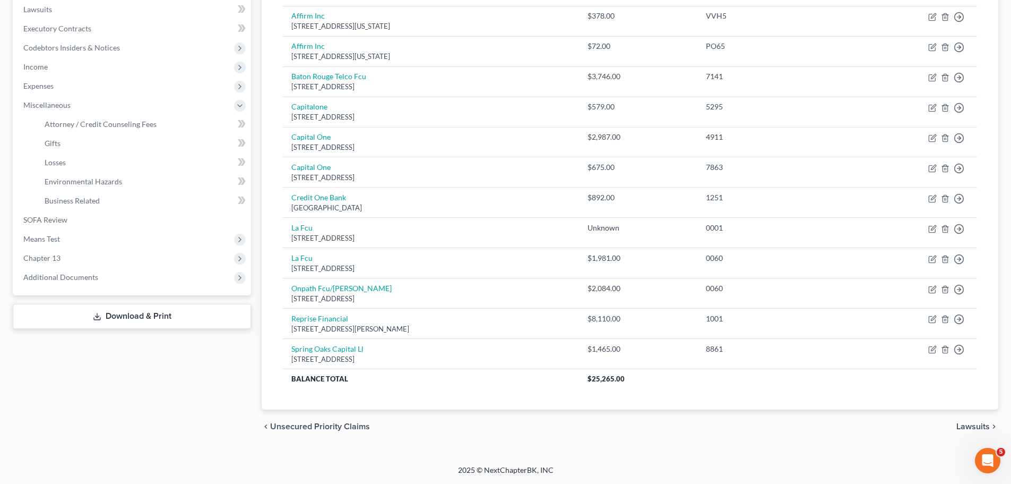
click at [194, 385] on div "Case Dashboard Payments Invoices Payments Payments Credit Report Client Profile" at bounding box center [131, 132] width 249 height 624
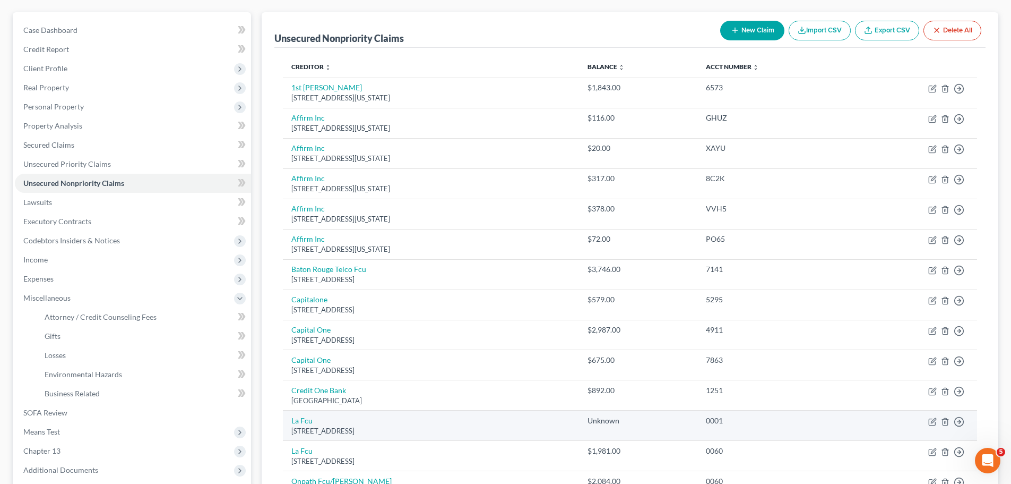
scroll to position [0, 0]
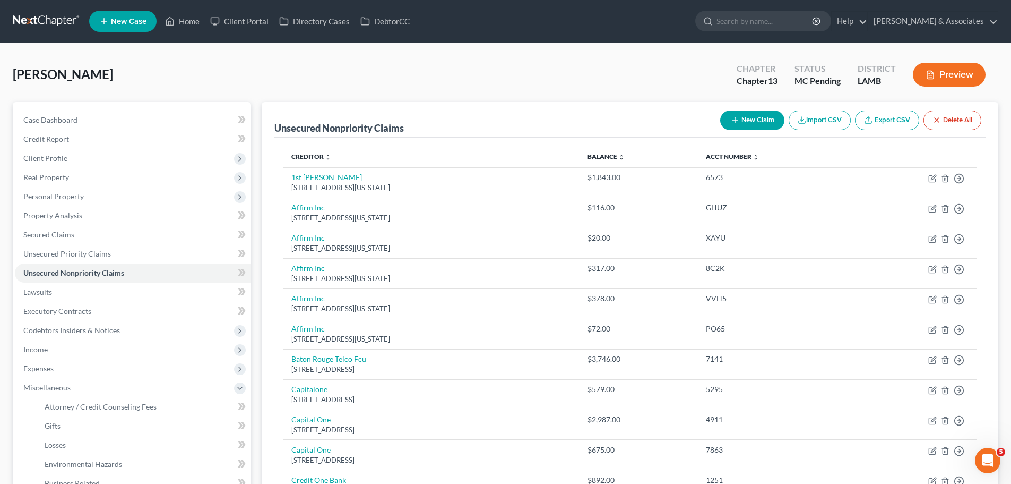
drag, startPoint x: 144, startPoint y: 78, endPoint x: 9, endPoint y: 76, distance: 134.8
click at [9, 76] on div "Jones, Wilbert Upgraded Chapter Chapter 13 Status MC Pending District LAMB Prev…" at bounding box center [505, 395] width 1011 height 704
click at [16, 74] on span "[PERSON_NAME]" at bounding box center [63, 73] width 100 height 15
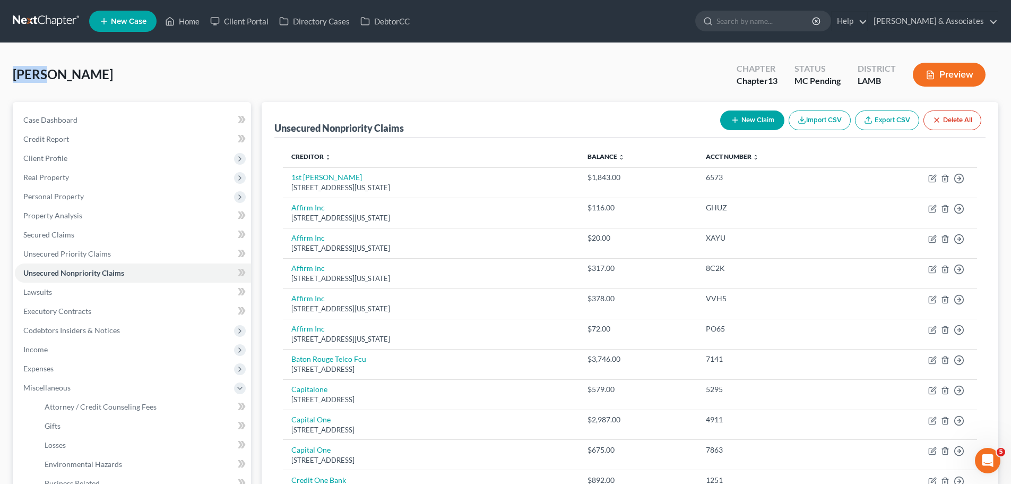
drag, startPoint x: 16, startPoint y: 74, endPoint x: 29, endPoint y: 71, distance: 12.6
click at [16, 74] on span "[PERSON_NAME]" at bounding box center [63, 73] width 100 height 15
click at [33, 74] on span "[PERSON_NAME]" at bounding box center [63, 73] width 100 height 15
click at [49, 74] on span "[PERSON_NAME]" at bounding box center [63, 73] width 100 height 15
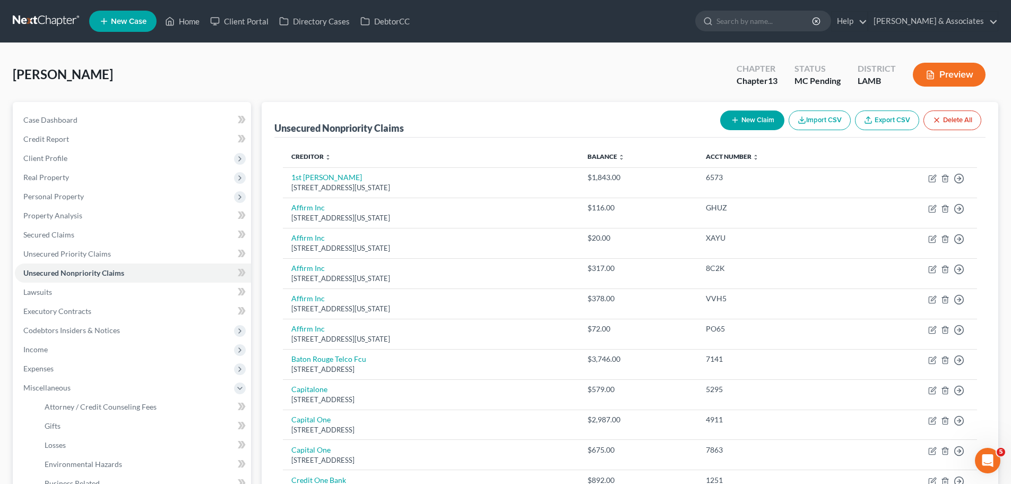
click at [45, 74] on span "[PERSON_NAME]" at bounding box center [63, 73] width 100 height 15
click at [49, 75] on span "[PERSON_NAME]" at bounding box center [63, 73] width 100 height 15
click at [63, 80] on span "[PERSON_NAME]" at bounding box center [63, 73] width 100 height 15
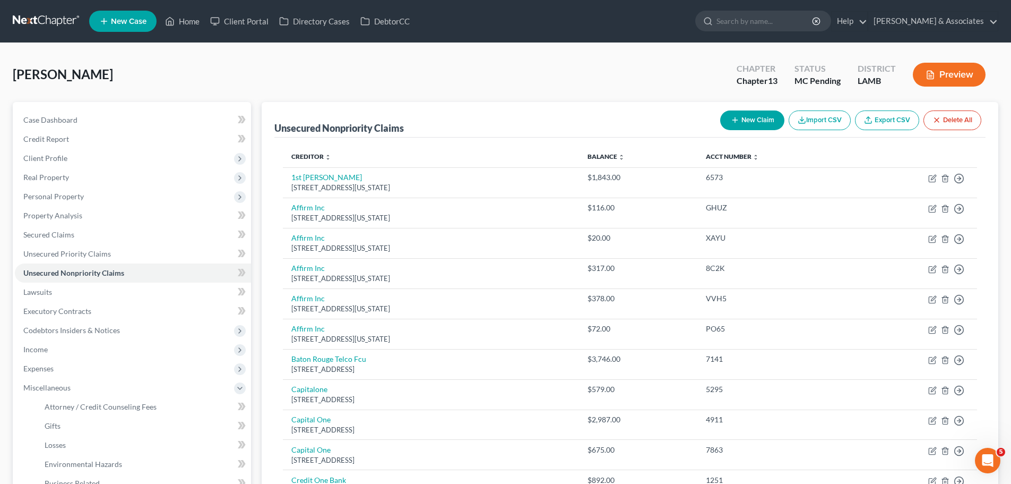
click at [47, 74] on span "[PERSON_NAME]" at bounding box center [63, 73] width 100 height 15
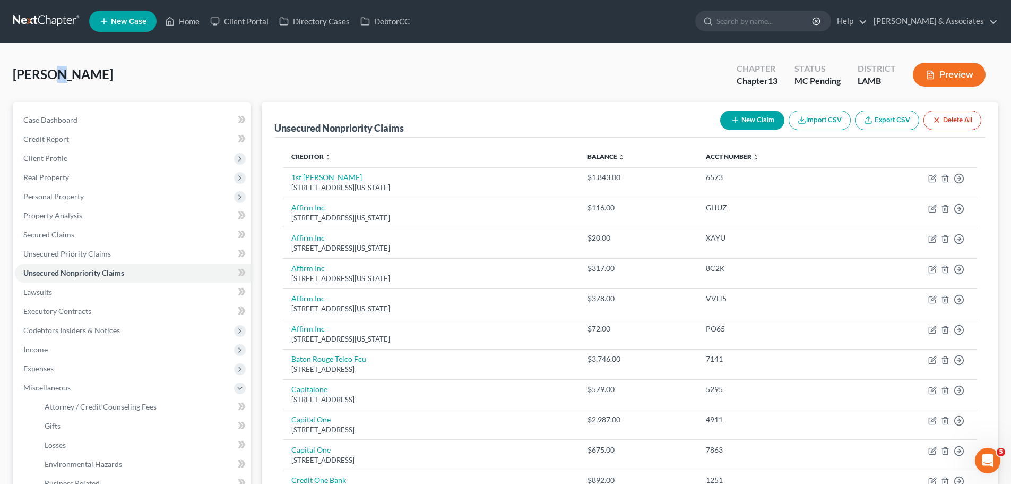
click at [47, 74] on span "[PERSON_NAME]" at bounding box center [63, 73] width 100 height 15
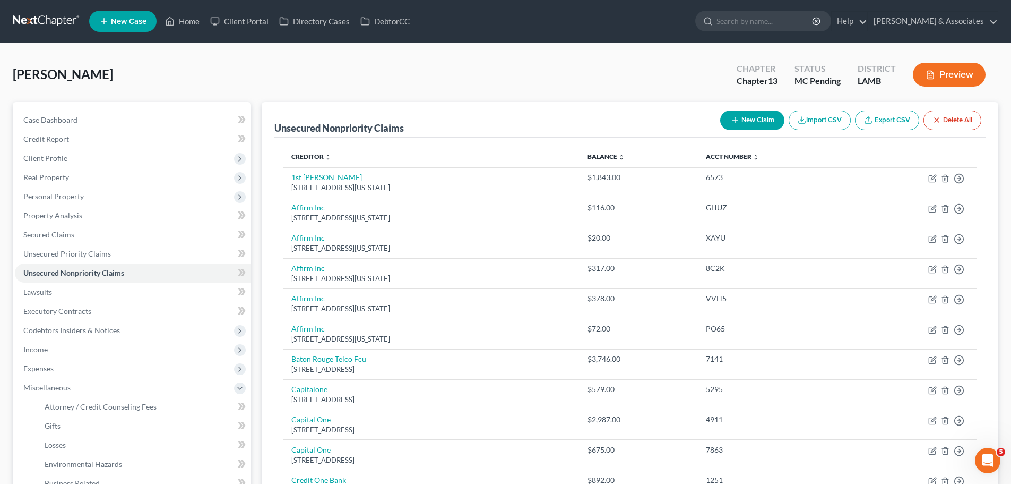
click at [48, 75] on span "[PERSON_NAME]" at bounding box center [63, 73] width 100 height 15
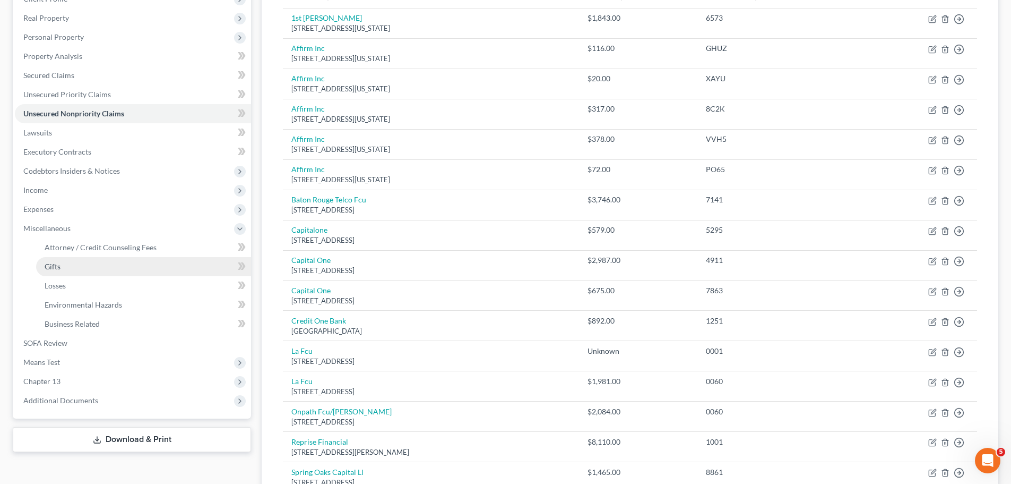
click at [92, 271] on link "Gifts" at bounding box center [143, 266] width 215 height 19
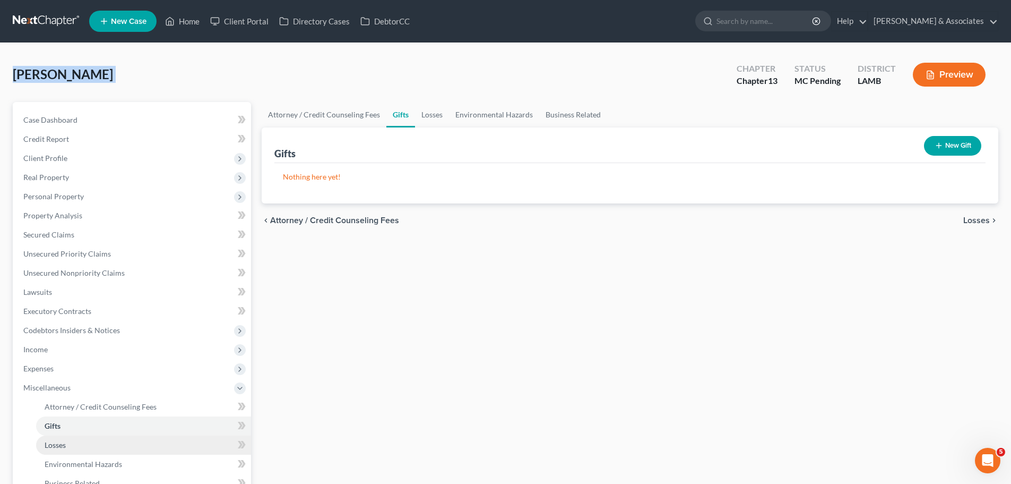
click at [86, 443] on link "Losses" at bounding box center [143, 444] width 215 height 19
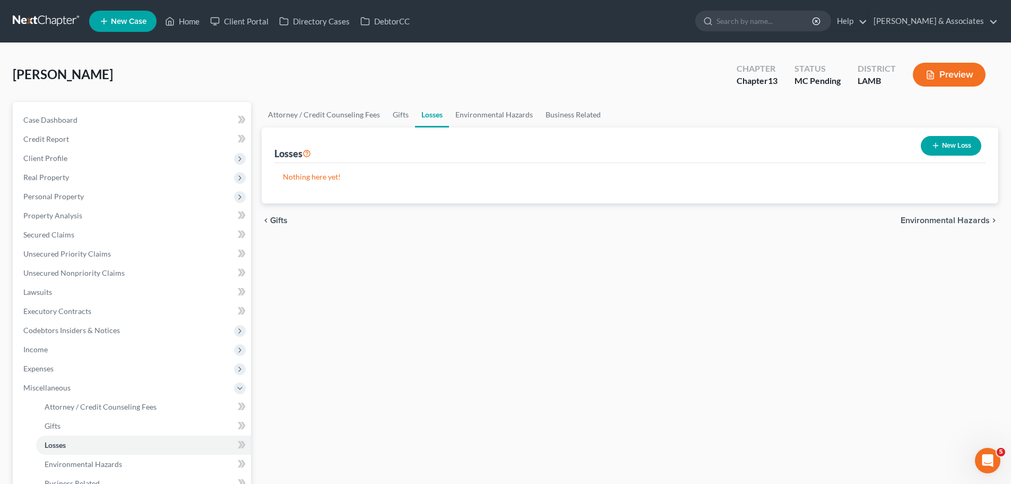
click at [512, 306] on div "Attorney / Credit Counseling Fees Gifts Losses Environmental Hazards Business R…" at bounding box center [629, 356] width 747 height 509
click at [475, 238] on div "Attorney / Credit Counseling Fees Gifts Losses Environmental Hazards Business R…" at bounding box center [629, 356] width 747 height 509
click at [99, 266] on link "Unsecured Nonpriority Claims" at bounding box center [133, 272] width 236 height 19
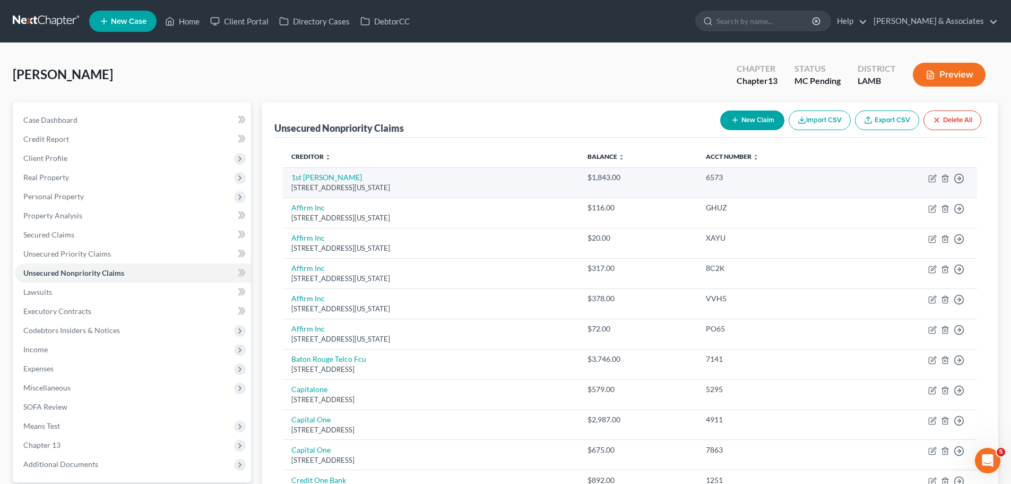
click at [926, 175] on td "Move to D Move to E Move to G Move to Notice Only" at bounding box center [914, 182] width 126 height 30
click at [934, 182] on icon "button" at bounding box center [932, 179] width 6 height 6
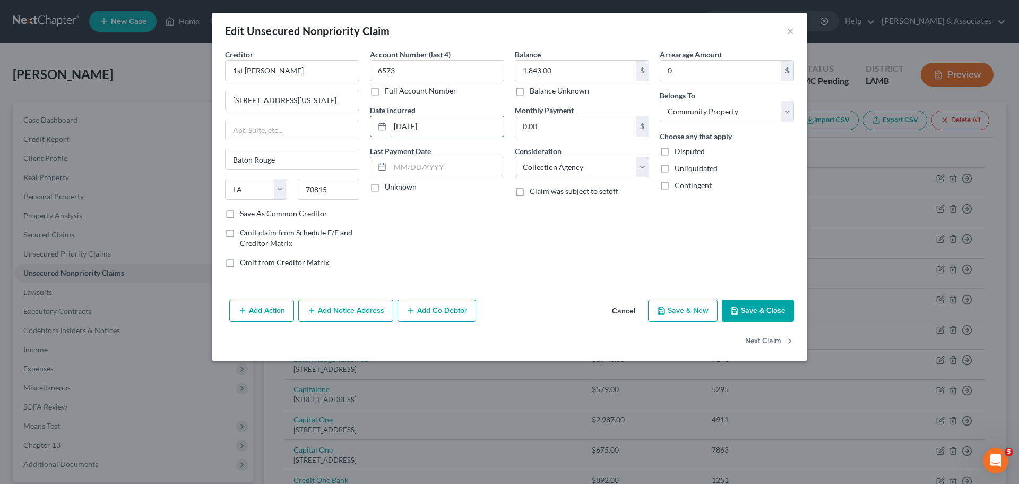
click at [456, 122] on input "10-30-2024" at bounding box center [447, 126] width 114 height 20
click at [550, 132] on input "0.00" at bounding box center [575, 126] width 121 height 20
click at [524, 267] on div "Balance 1,843.00 $ Balance Unknown Balance Undetermined 1,843.00 $ Balance Unkn…" at bounding box center [582, 162] width 145 height 227
click at [783, 345] on button "Next Claim" at bounding box center [769, 341] width 49 height 22
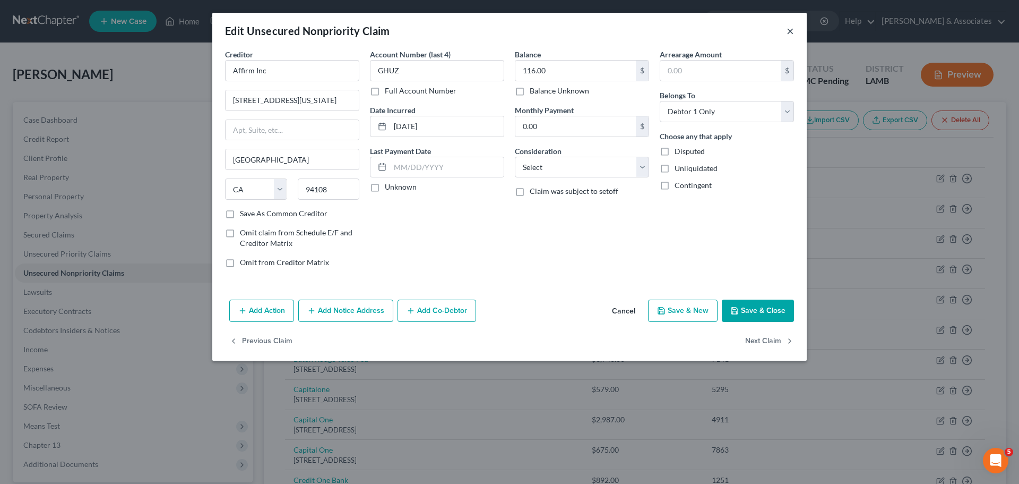
click at [790, 29] on button "×" at bounding box center [790, 30] width 7 height 13
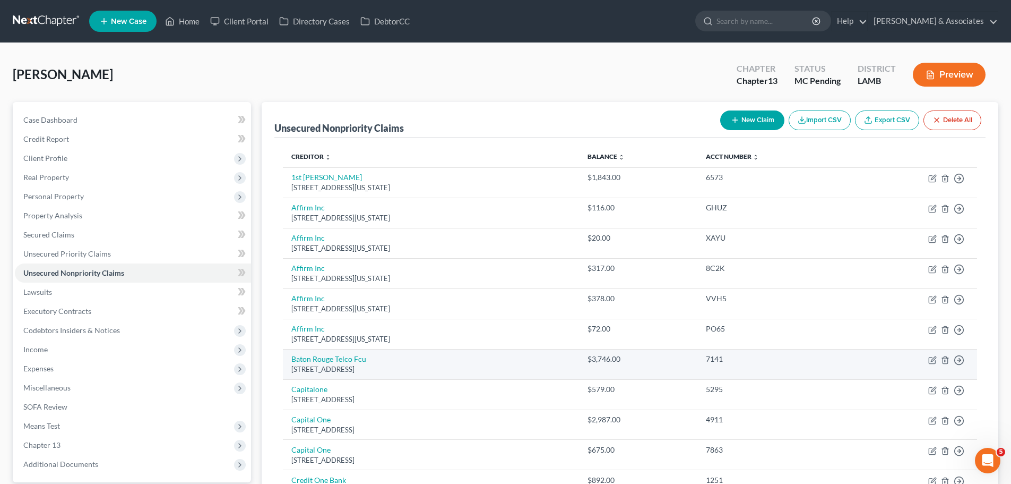
scroll to position [53, 0]
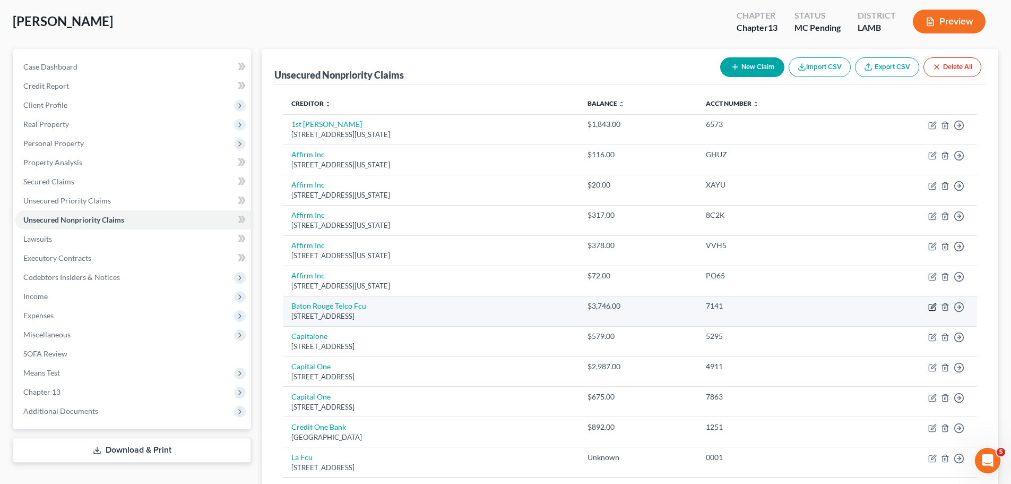
click at [932, 307] on icon "button" at bounding box center [933, 305] width 5 height 5
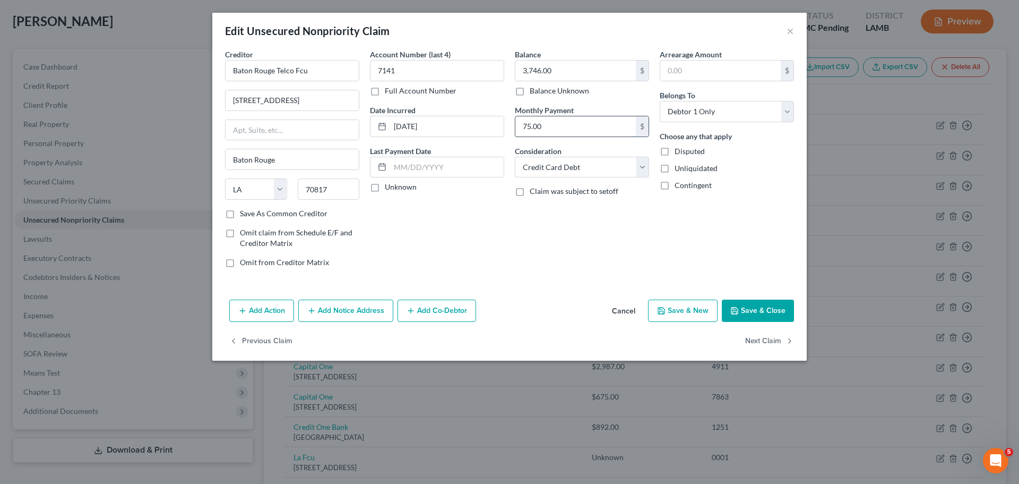
click at [556, 133] on input "75.00" at bounding box center [575, 126] width 121 height 20
click at [767, 317] on button "Save & Close" at bounding box center [758, 310] width 72 height 22
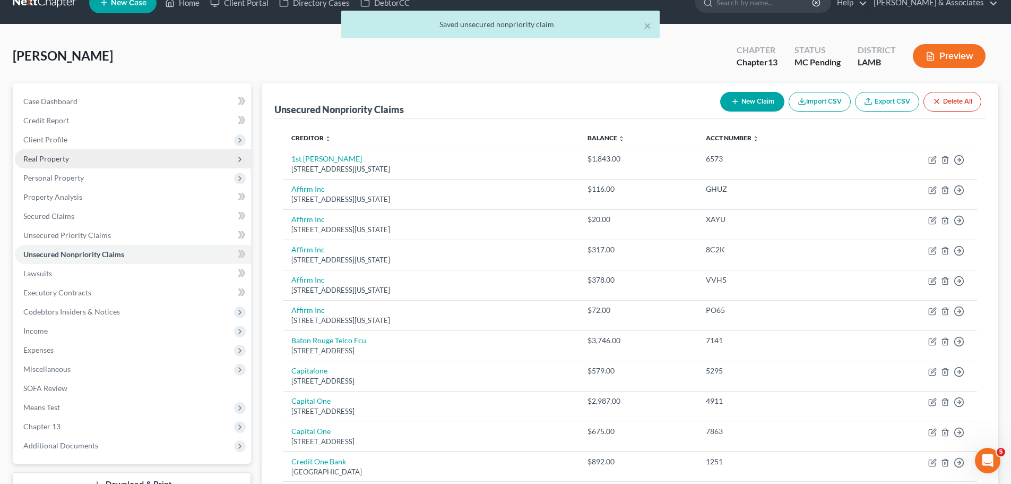
scroll to position [0, 0]
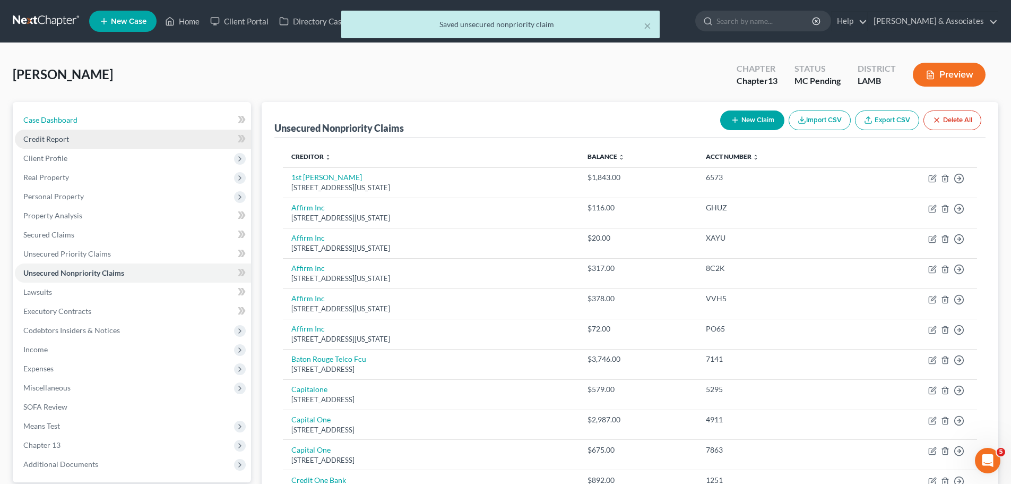
click at [62, 114] on link "Case Dashboard" at bounding box center [133, 119] width 236 height 19
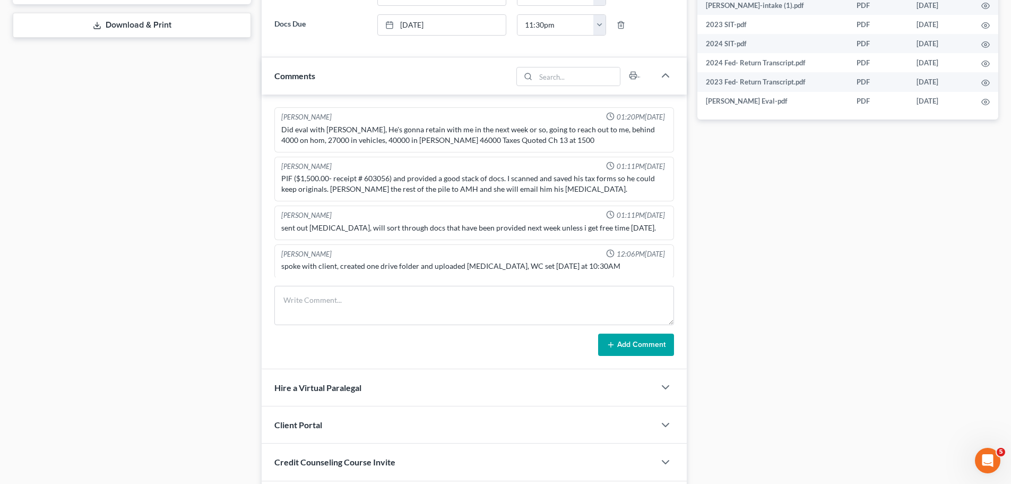
scroll to position [313, 0]
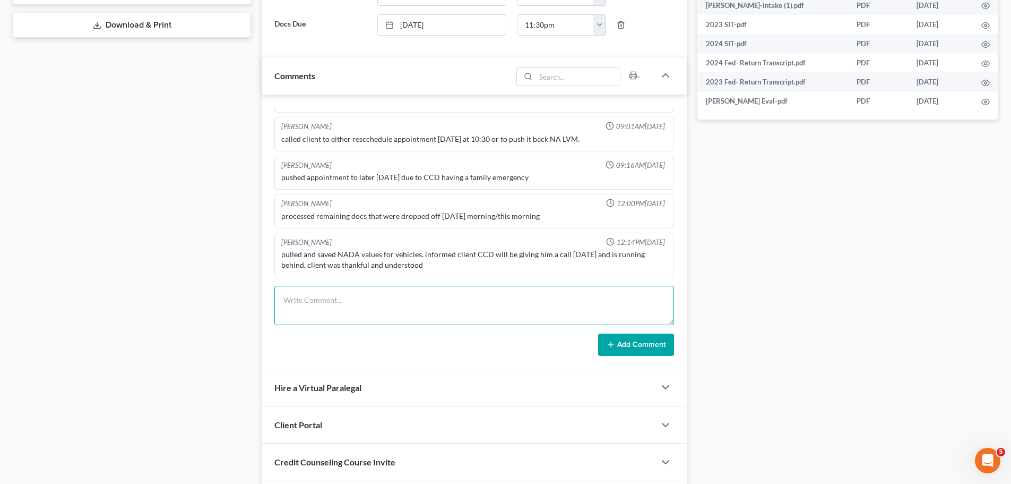
click at [459, 314] on textarea at bounding box center [474, 305] width 400 height 39
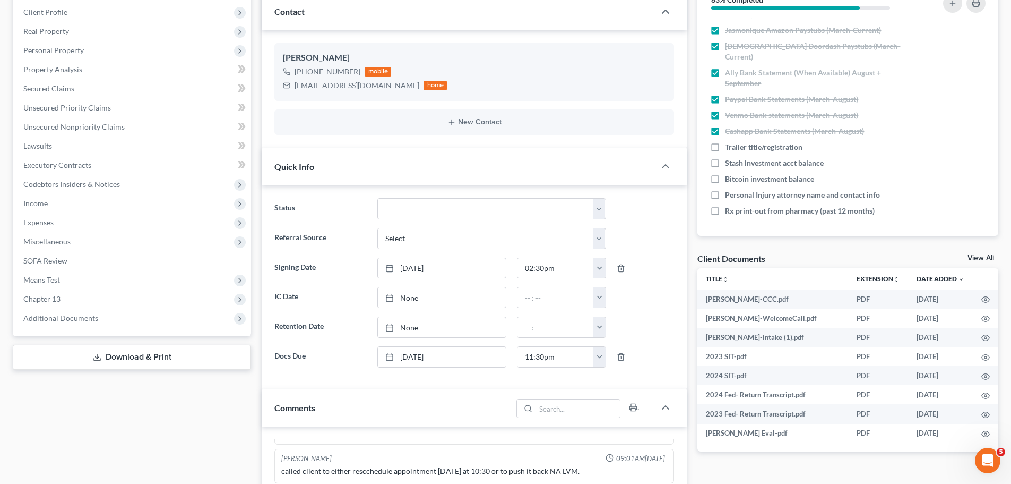
scroll to position [0, 0]
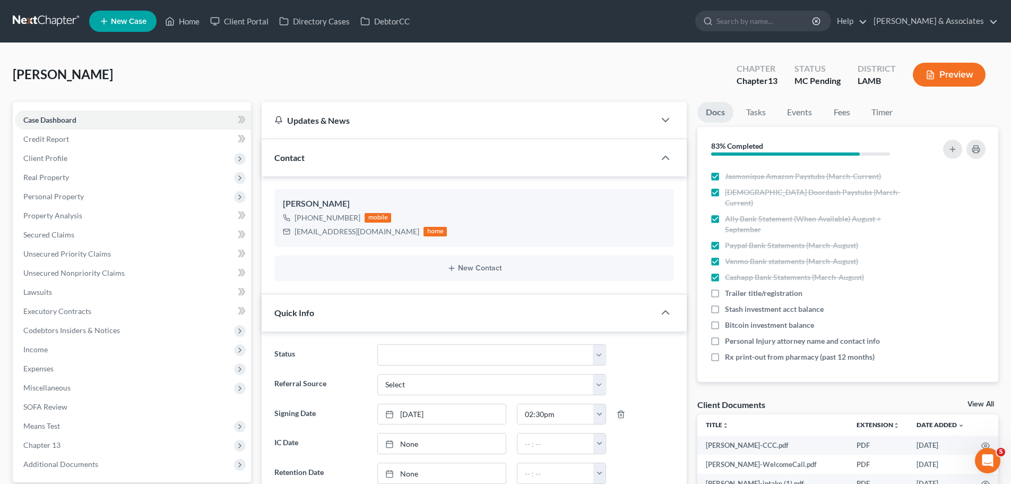
click at [856, 405] on div "Client Documents View All" at bounding box center [848, 406] width 301 height 15
click at [951, 145] on icon "button" at bounding box center [953, 149] width 8 height 8
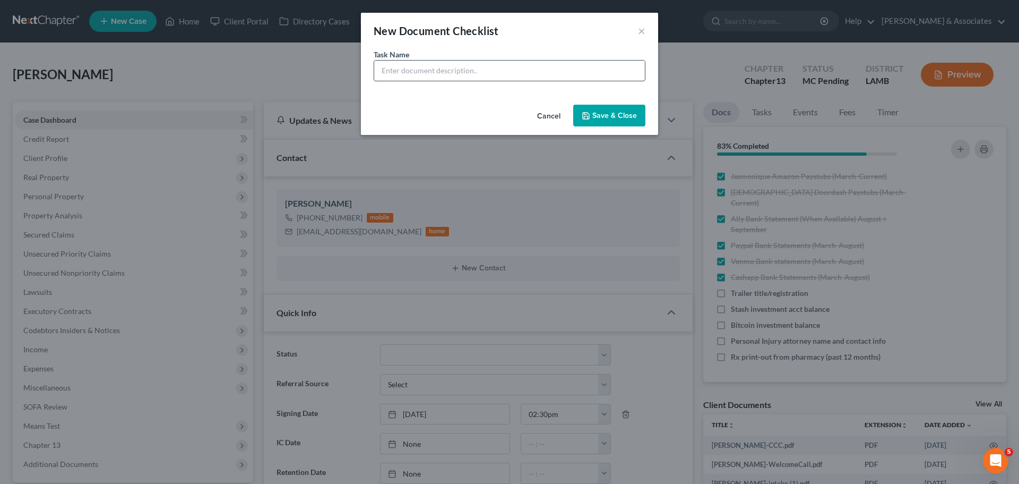
click at [408, 76] on input "text" at bounding box center [509, 71] width 271 height 20
click at [597, 115] on button "Save & Close" at bounding box center [609, 116] width 72 height 22
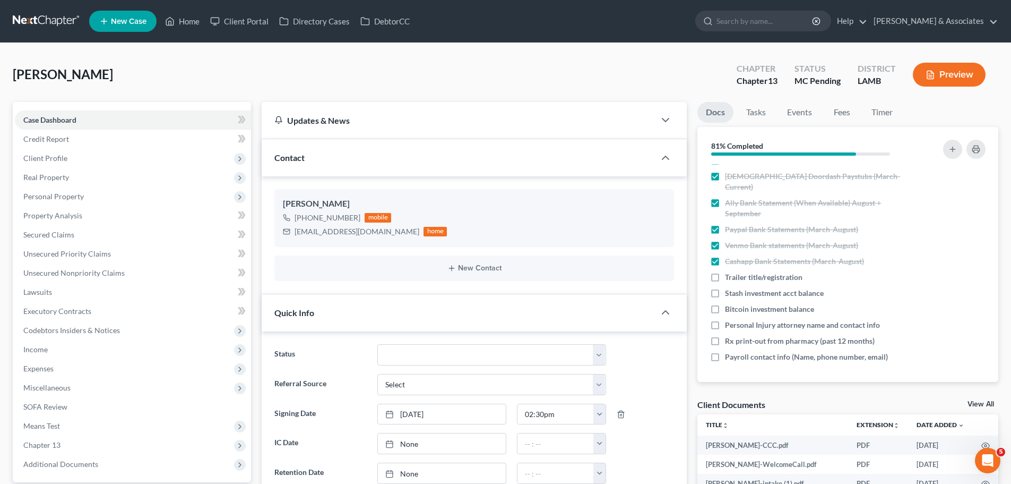
scroll to position [562, 0]
click at [38, 269] on span "Unsecured Nonpriority Claims" at bounding box center [73, 272] width 101 height 9
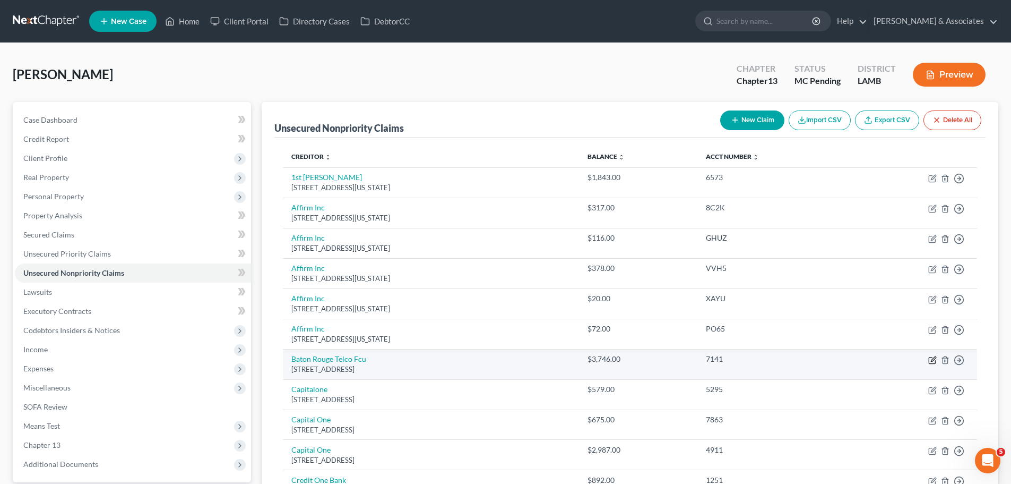
click at [932, 360] on icon "button" at bounding box center [933, 358] width 5 height 5
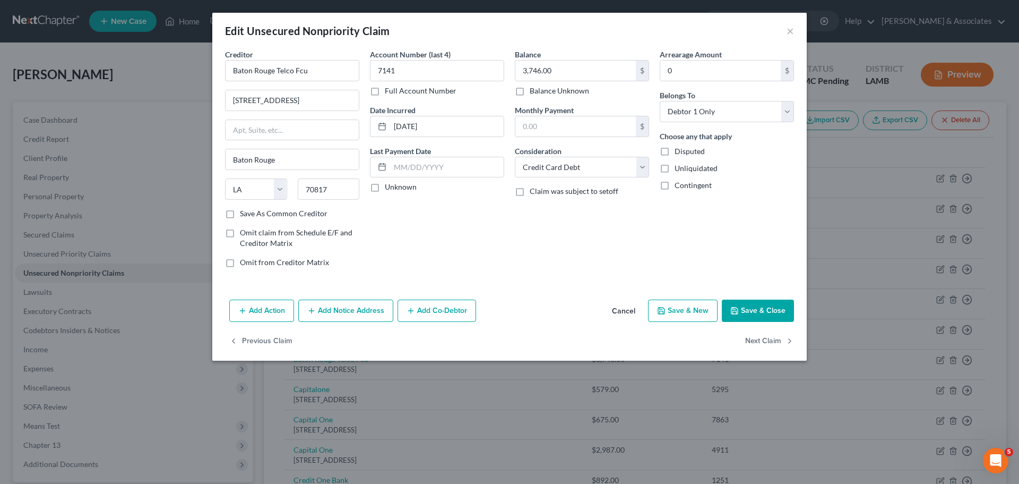
click at [510, 249] on div "Balance 3,746.00 $ Balance Unknown Balance Undetermined 3,746.00 $ Balance Unkn…" at bounding box center [582, 162] width 145 height 227
click at [779, 336] on button "Next Claim" at bounding box center [769, 341] width 49 height 22
click at [530, 124] on input "25.00" at bounding box center [575, 126] width 121 height 20
click at [759, 340] on button "Next Claim" at bounding box center [769, 341] width 49 height 22
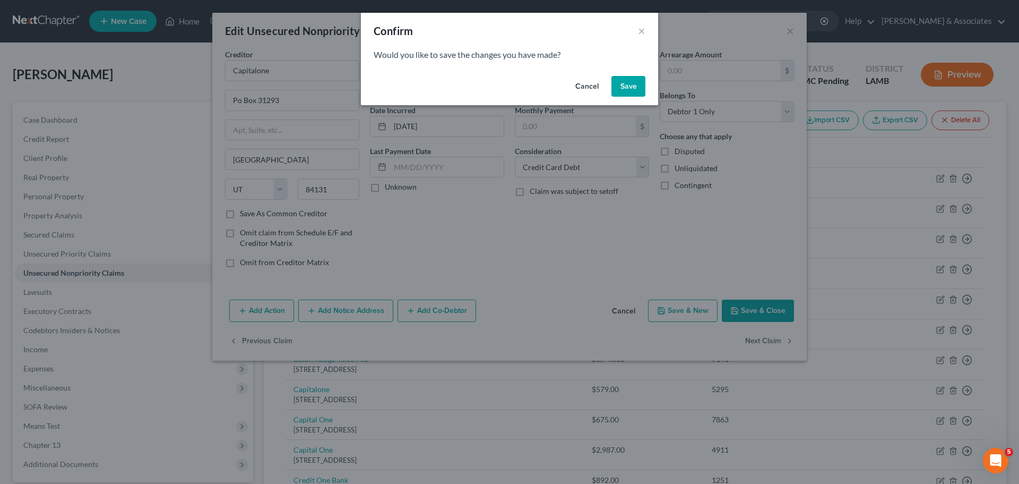
click at [625, 84] on button "Save" at bounding box center [629, 86] width 34 height 21
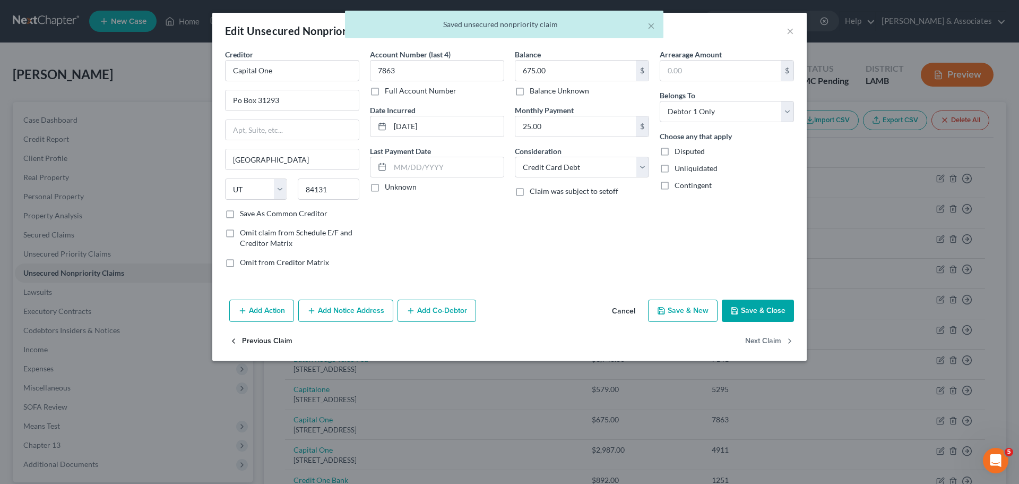
click at [255, 341] on button "Previous Claim" at bounding box center [260, 341] width 63 height 22
click at [776, 339] on button "Next Claim" at bounding box center [769, 341] width 49 height 22
click at [776, 348] on button "Next Claim" at bounding box center [769, 341] width 49 height 22
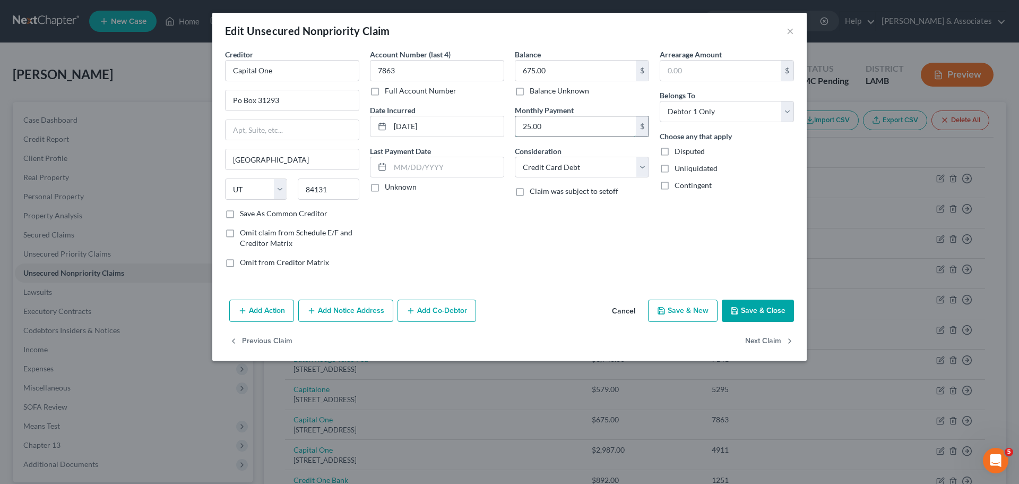
click at [566, 119] on input "25.00" at bounding box center [575, 126] width 121 height 20
click at [273, 344] on button "Previous Claim" at bounding box center [260, 341] width 63 height 22
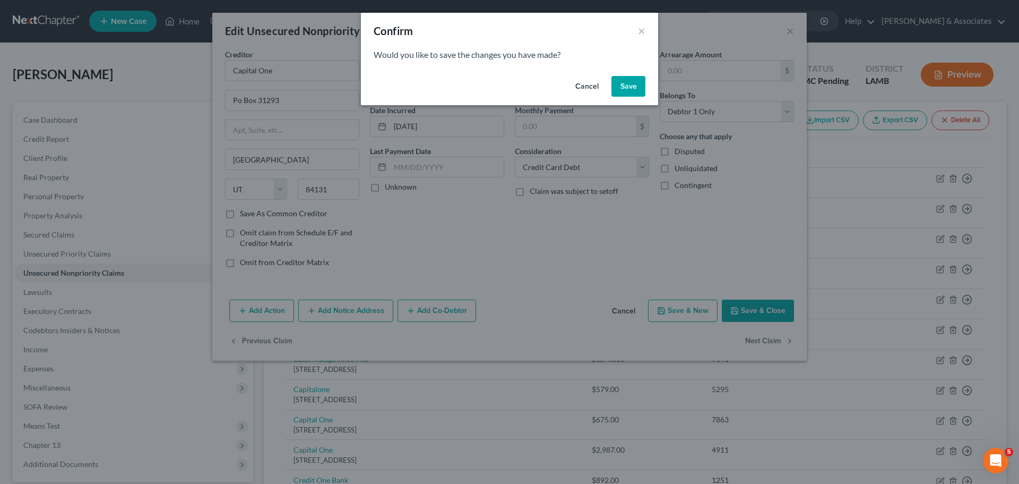
click at [626, 85] on button "Save" at bounding box center [629, 86] width 34 height 21
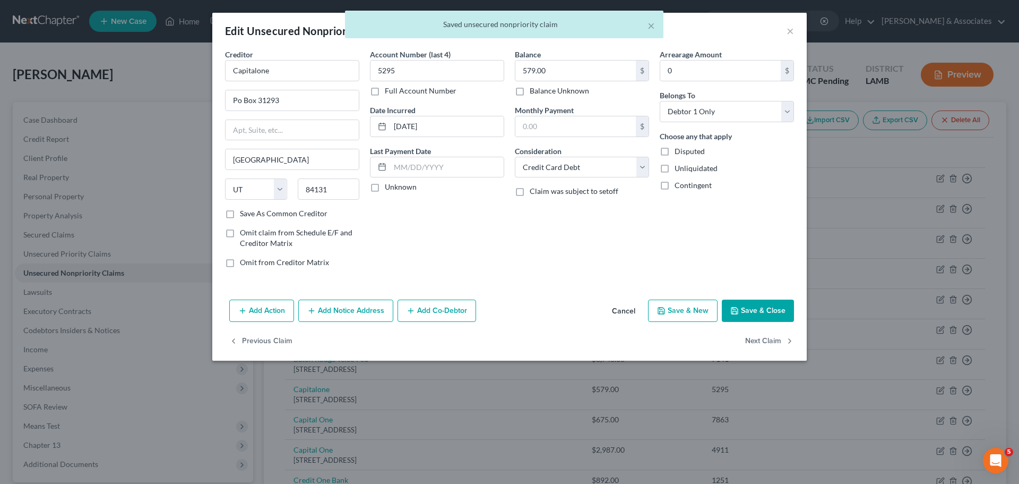
click at [786, 27] on div "× Saved unsecured nonpriority claim" at bounding box center [504, 27] width 1019 height 33
drag, startPoint x: 788, startPoint y: 29, endPoint x: 729, endPoint y: 244, distance: 222.3
click at [794, 29] on div "× Saved unsecured nonpriority claim" at bounding box center [504, 27] width 1019 height 33
click at [755, 314] on button "Save & Close" at bounding box center [758, 310] width 72 height 22
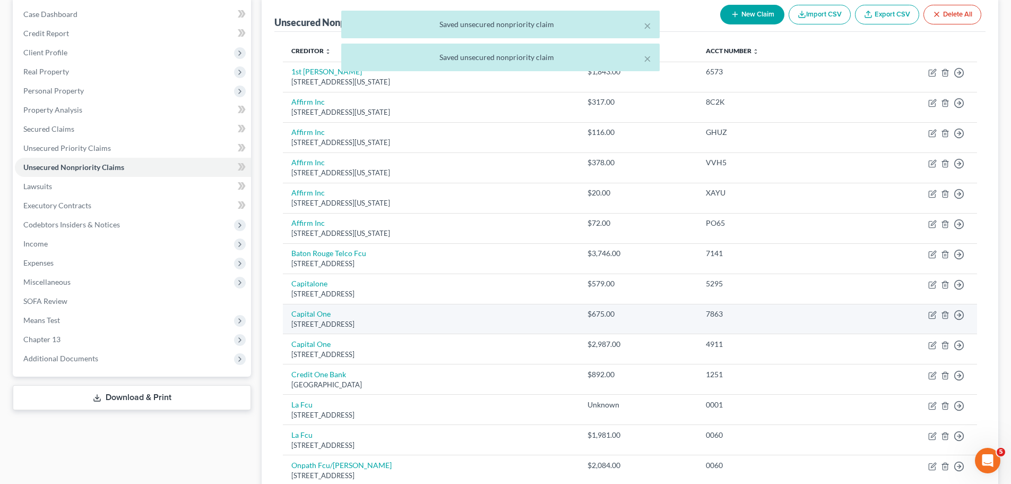
scroll to position [106, 0]
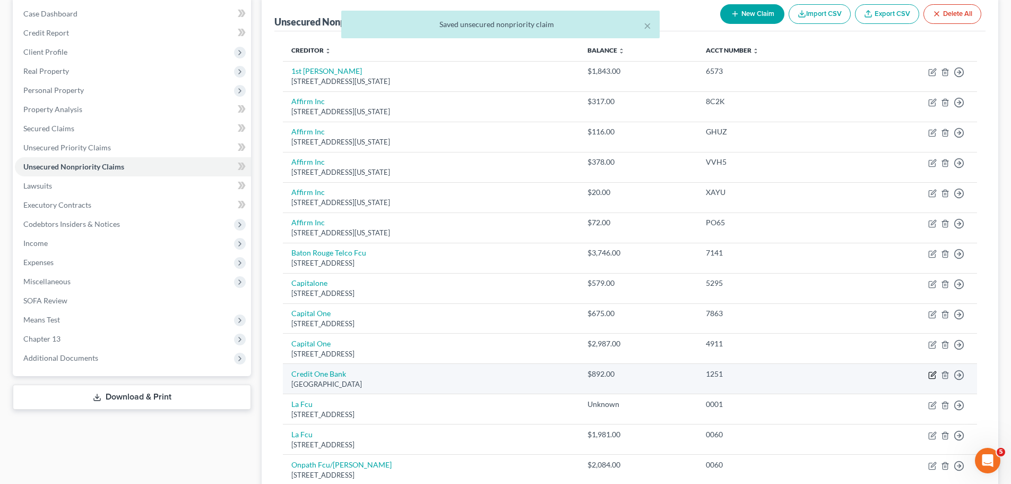
click at [932, 376] on icon "button" at bounding box center [933, 373] width 5 height 5
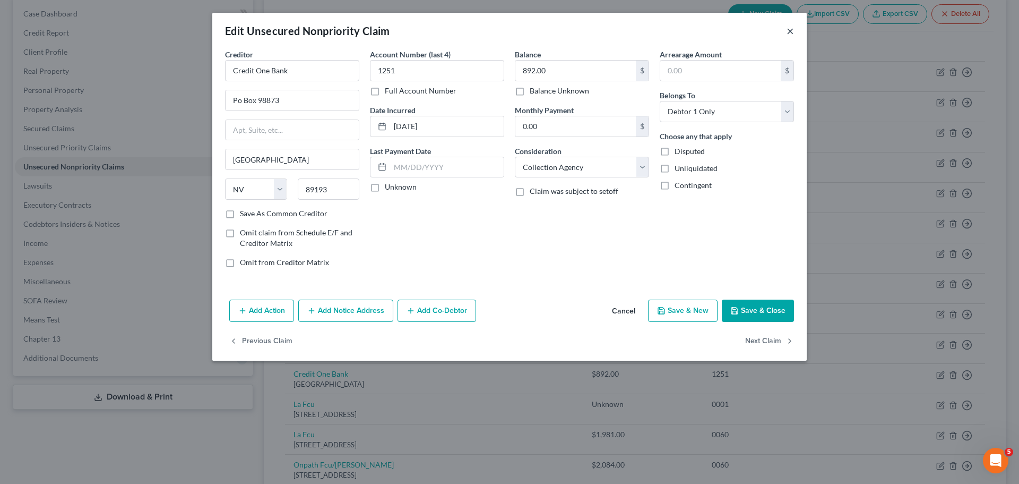
drag, startPoint x: 791, startPoint y: 25, endPoint x: 780, endPoint y: 92, distance: 67.8
click at [791, 24] on button "×" at bounding box center [790, 30] width 7 height 13
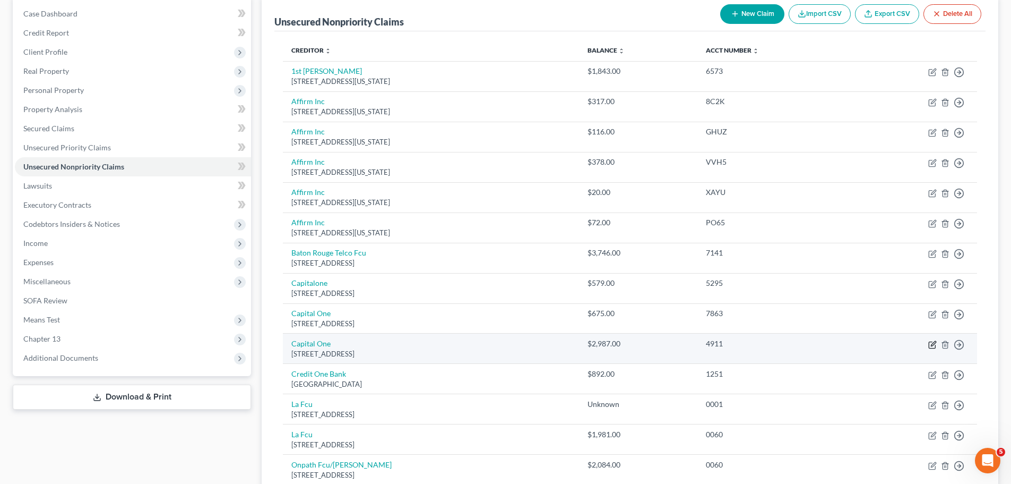
click at [937, 343] on td "Move to D Move to E Move to G Move to Notice Only" at bounding box center [914, 348] width 126 height 30
click at [935, 342] on icon "button" at bounding box center [933, 343] width 5 height 5
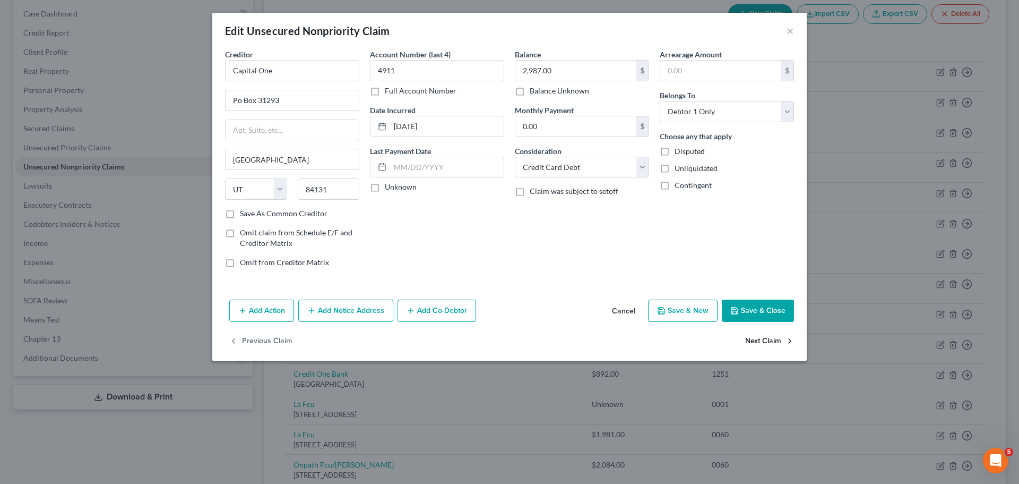
click at [777, 347] on button "Next Claim" at bounding box center [769, 341] width 49 height 22
click at [776, 345] on button "Next Claim" at bounding box center [769, 341] width 49 height 22
click at [544, 167] on select "Select Cable / Satellite Services Collection Agency Credit Card Debt Debt Couns…" at bounding box center [582, 167] width 134 height 21
drag, startPoint x: 436, startPoint y: 252, endPoint x: 758, endPoint y: 39, distance: 386.5
click at [438, 250] on div "Account Number (last 4) 0001 Full Account Number Date Incurred 05-24-2024 Last …" at bounding box center [437, 162] width 145 height 227
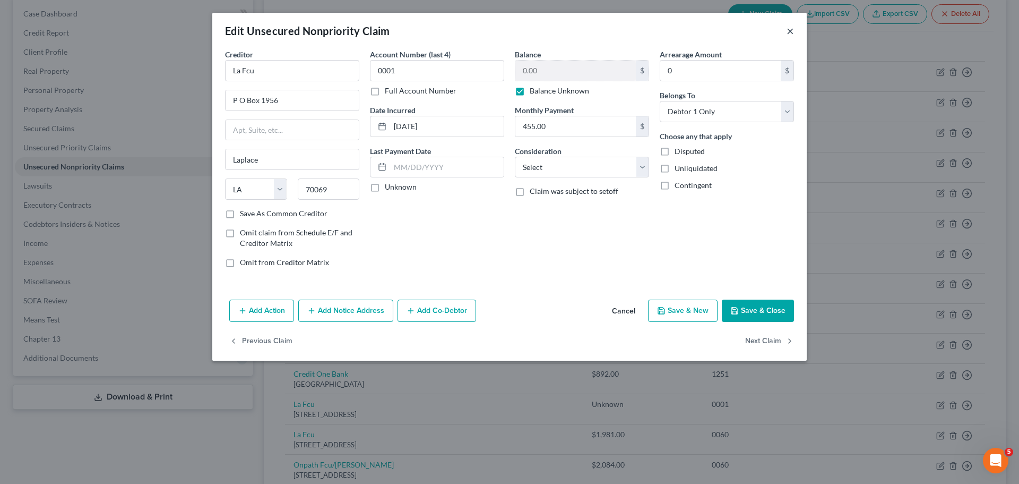
click at [790, 33] on button "×" at bounding box center [790, 30] width 7 height 13
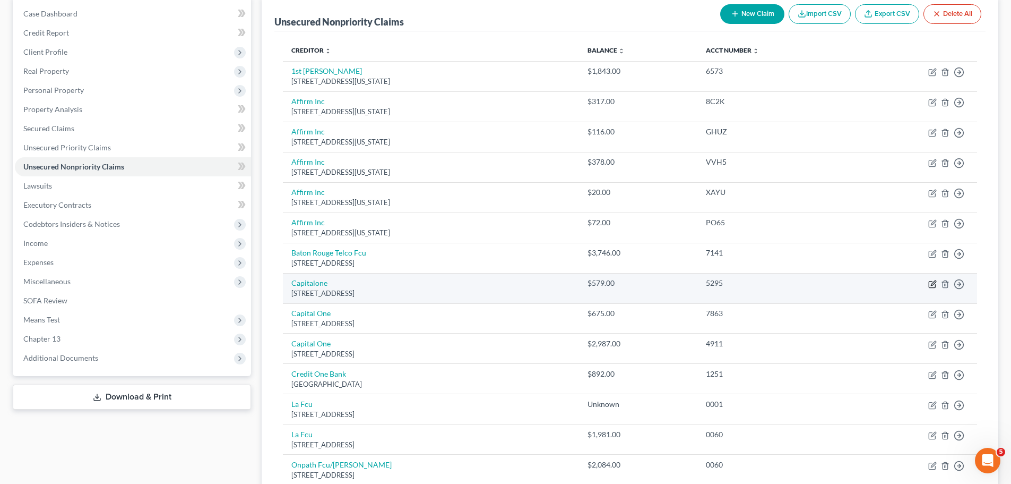
click at [934, 282] on icon "button" at bounding box center [932, 284] width 8 height 8
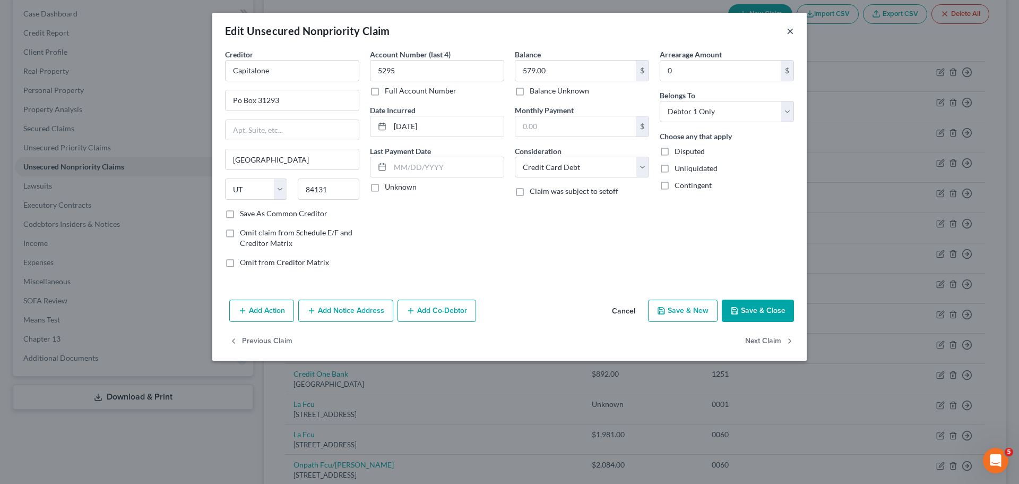
click at [791, 34] on button "×" at bounding box center [790, 30] width 7 height 13
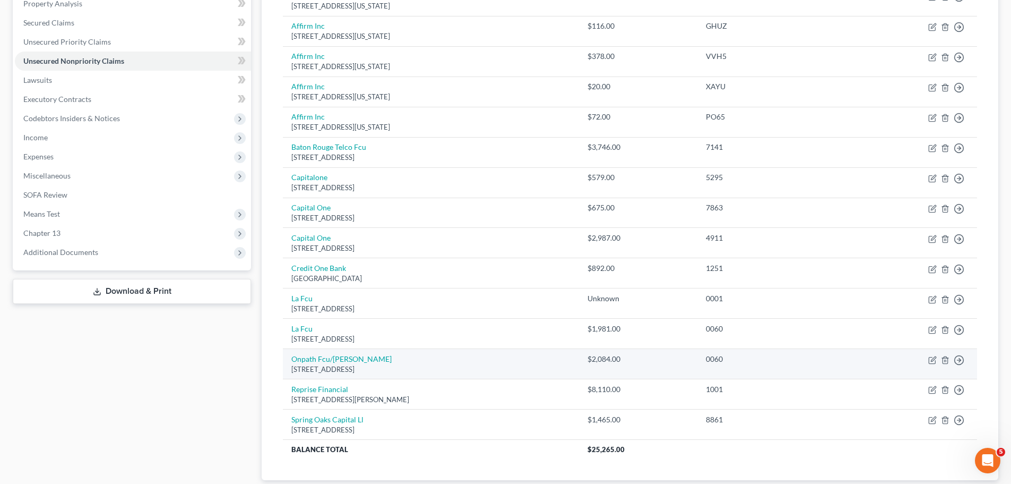
scroll to position [212, 0]
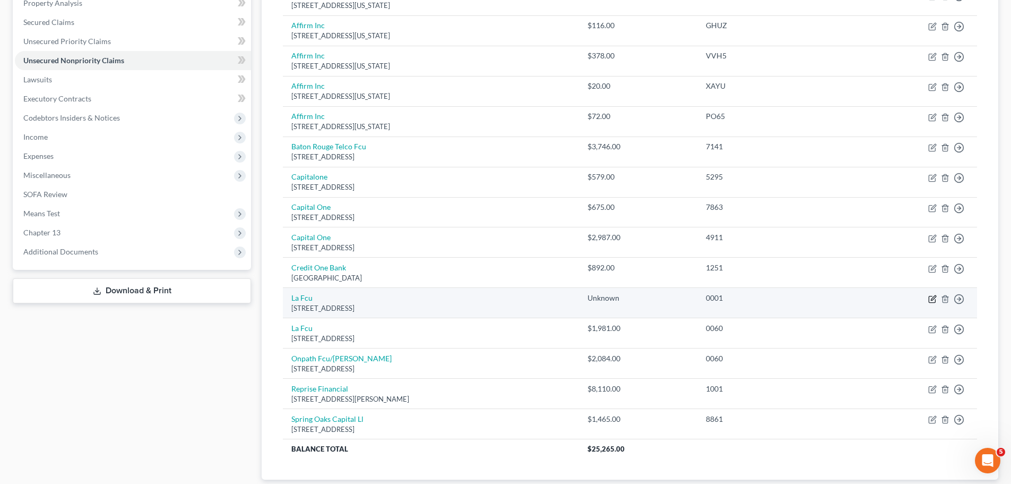
click at [930, 302] on icon "button" at bounding box center [932, 299] width 6 height 6
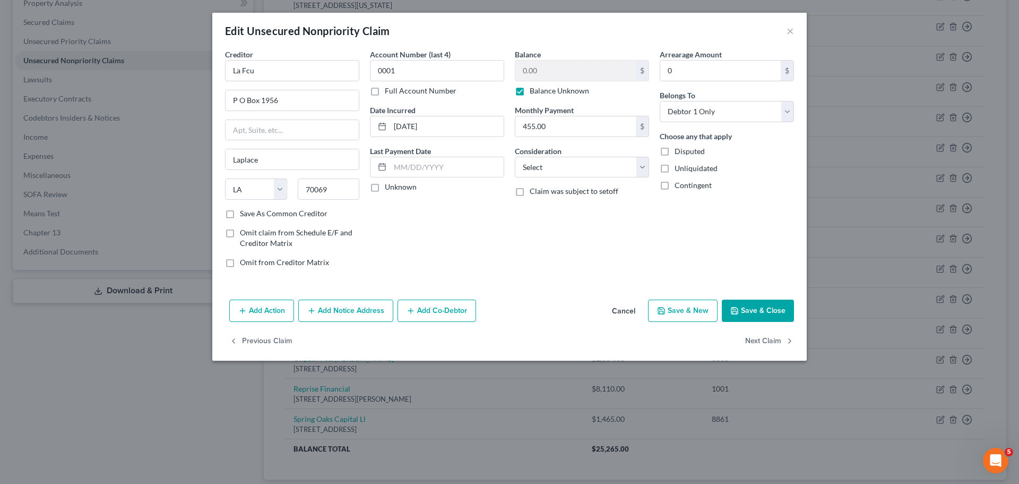
click at [566, 88] on label "Balance Unknown" at bounding box center [559, 90] width 59 height 11
click at [541, 88] on input "Balance Unknown" at bounding box center [537, 88] width 7 height 7
click at [566, 88] on label "Balance Unknown" at bounding box center [559, 90] width 59 height 11
click at [541, 88] on input "Balance Unknown" at bounding box center [537, 88] width 7 height 7
click at [792, 31] on button "×" at bounding box center [790, 30] width 7 height 13
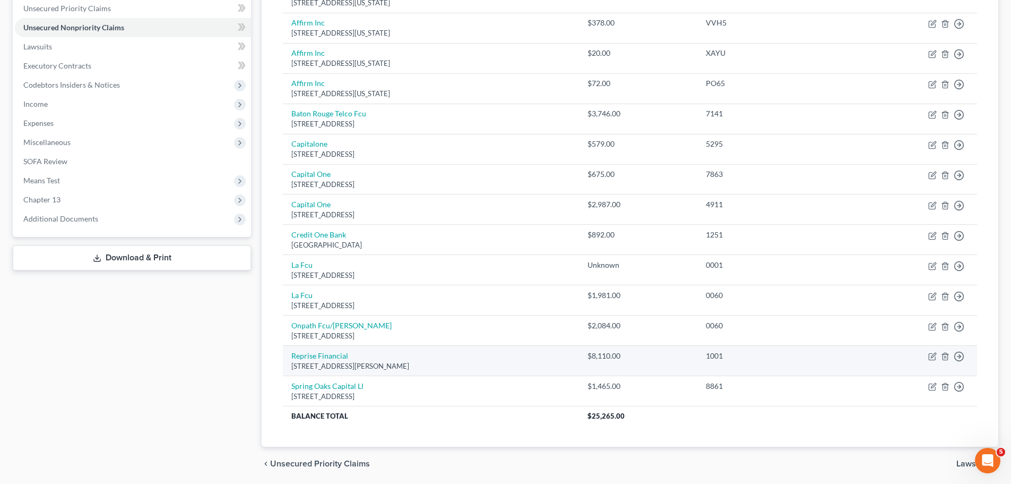
scroll to position [265, 0]
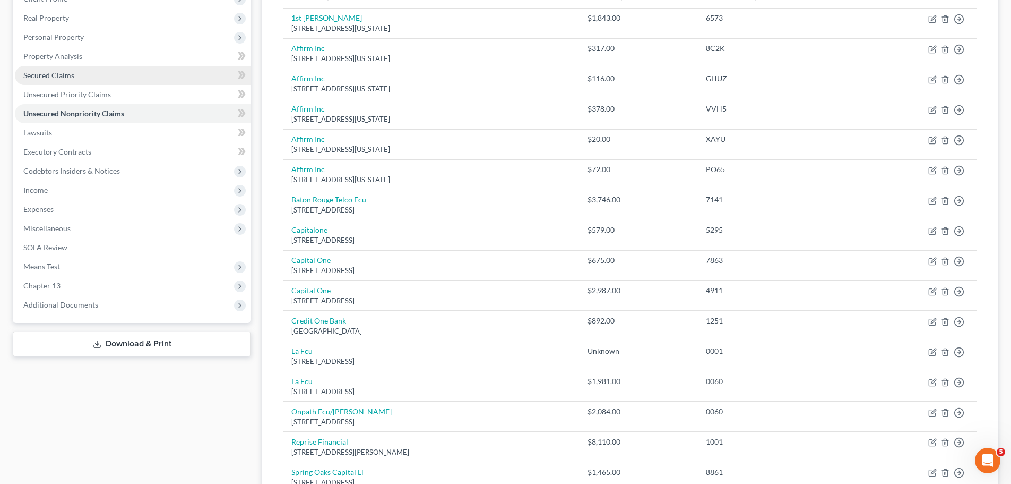
click at [60, 82] on link "Secured Claims" at bounding box center [133, 75] width 236 height 19
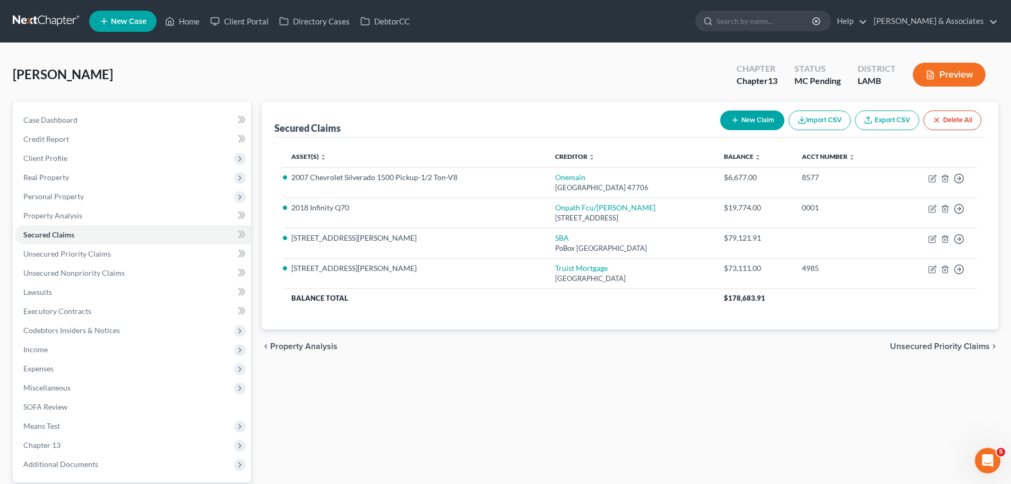
click at [906, 343] on span "Unsecured Priority Claims" at bounding box center [940, 346] width 100 height 8
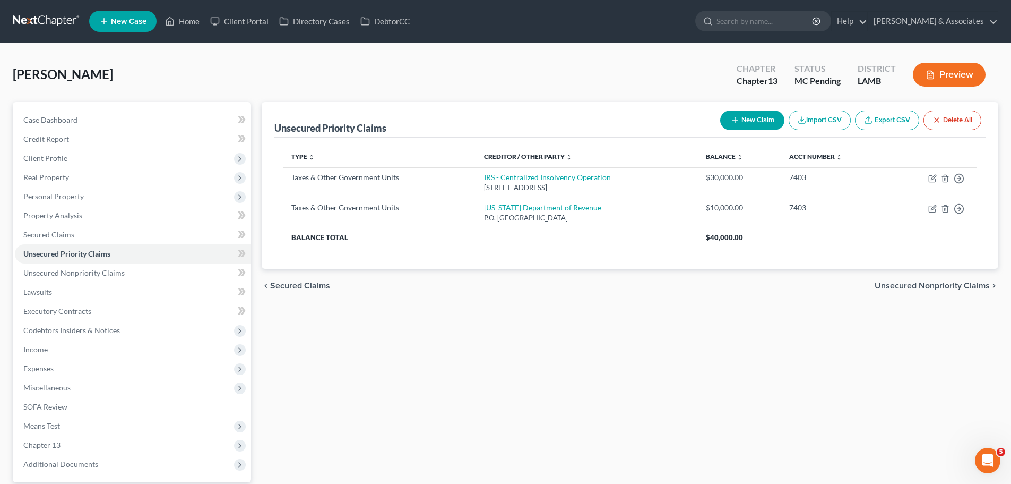
click at [931, 282] on span "Unsecured Nonpriority Claims" at bounding box center [932, 285] width 115 height 8
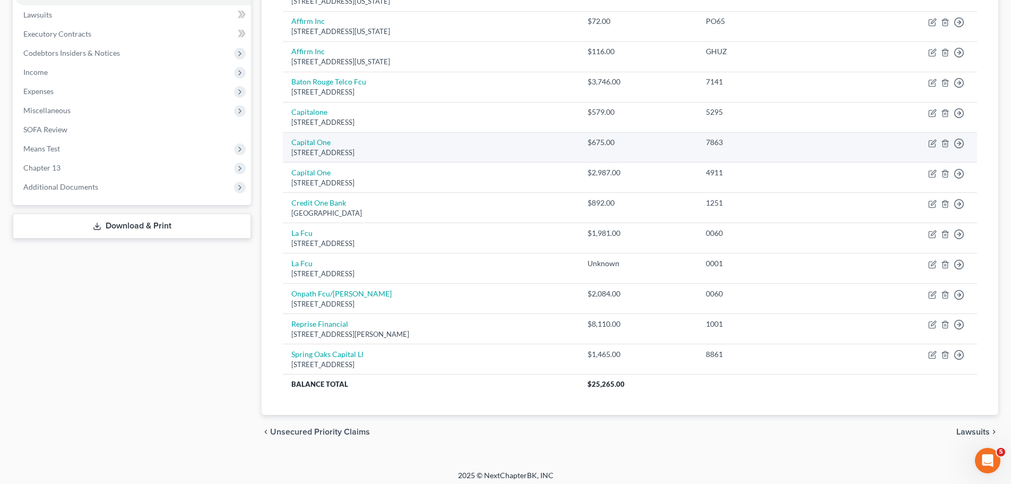
scroll to position [282, 0]
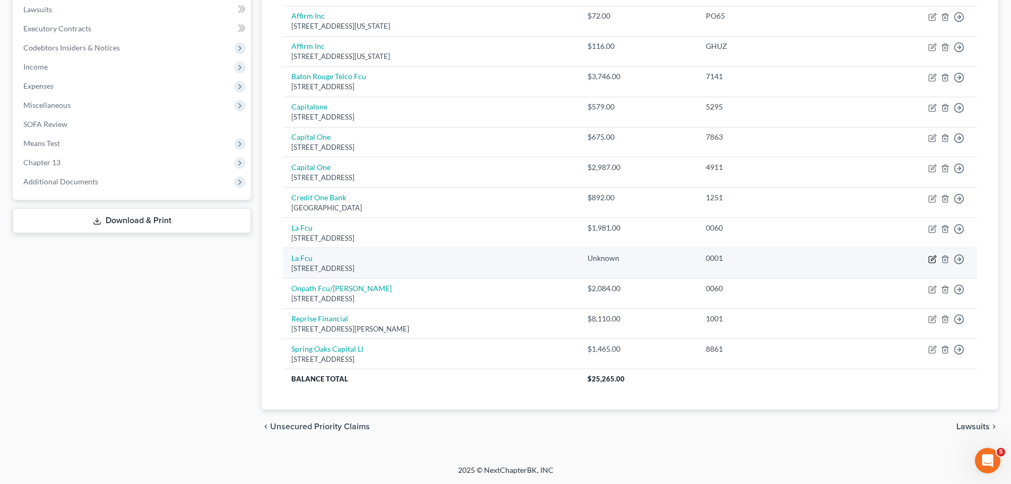
click at [932, 260] on icon "button" at bounding box center [933, 257] width 5 height 5
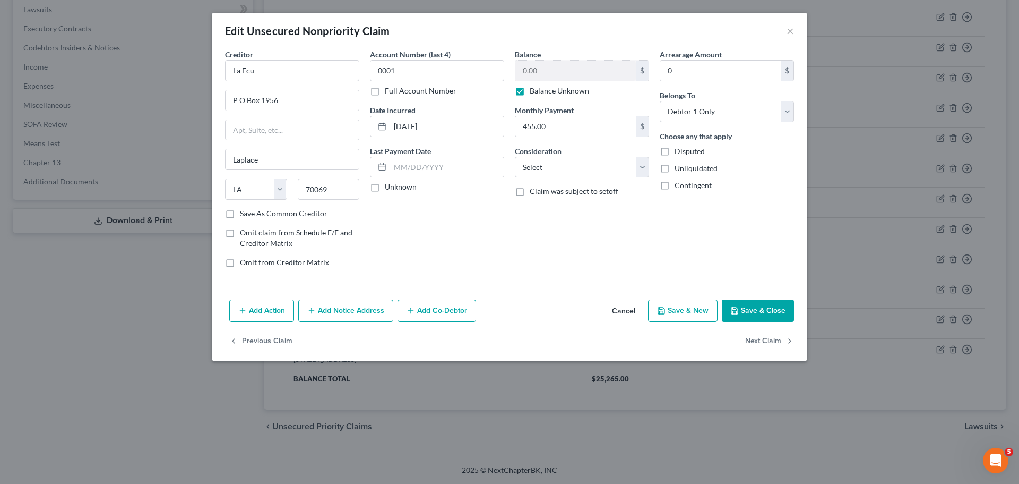
click at [642, 269] on div "Balance 0.00 $ Balance Unknown Balance Undetermined 0.00 $ Balance Unknown Mont…" at bounding box center [582, 162] width 145 height 227
drag, startPoint x: 577, startPoint y: 168, endPoint x: 577, endPoint y: 174, distance: 5.8
click at [577, 168] on select "Select Cable / Satellite Services Collection Agency Credit Card Debt Debt Couns…" at bounding box center [582, 167] width 134 height 21
click at [515, 157] on select "Select Cable / Satellite Services Collection Agency Credit Card Debt Debt Couns…" at bounding box center [582, 167] width 134 height 21
click at [534, 231] on div "Balance 0.00 $ Balance Unknown Balance Undetermined 0.00 $ Balance Unknown Mont…" at bounding box center [582, 162] width 145 height 227
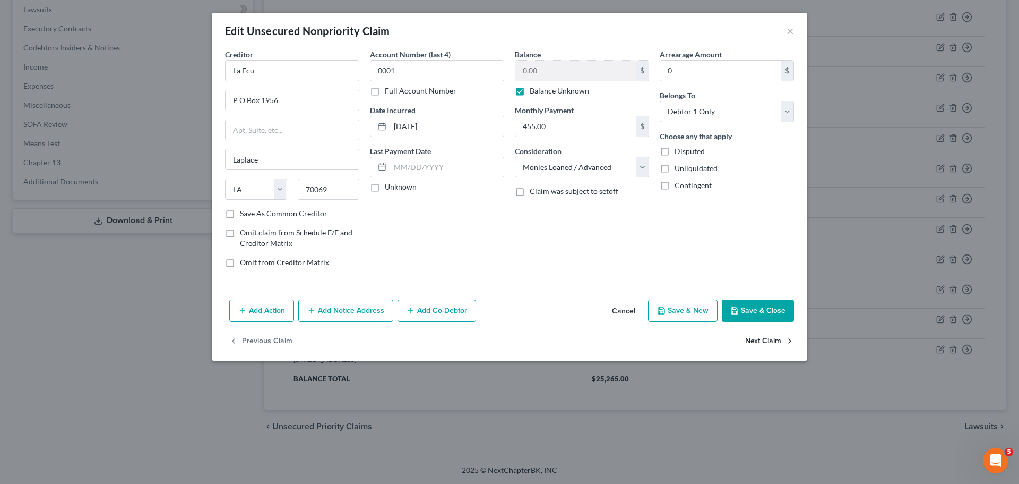
click at [765, 339] on button "Next Claim" at bounding box center [769, 341] width 49 height 22
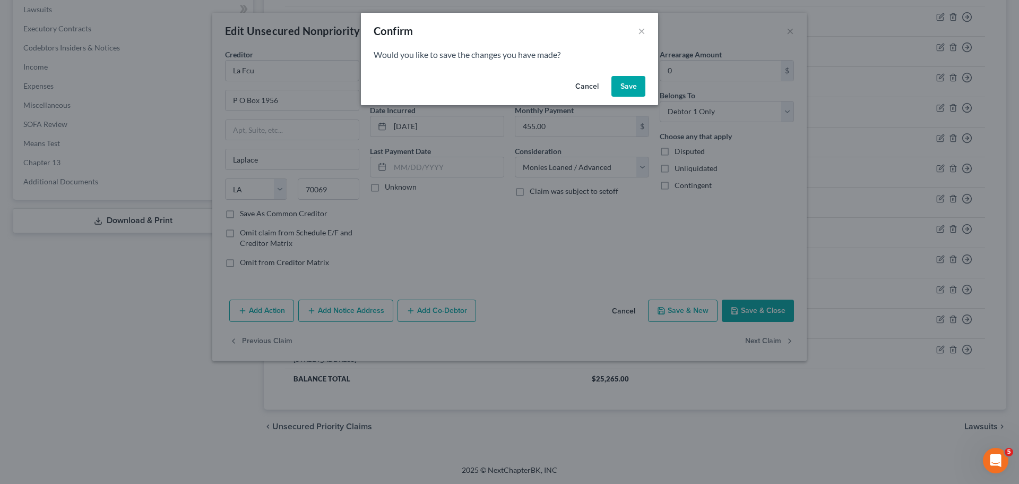
click at [635, 88] on button "Save" at bounding box center [629, 86] width 34 height 21
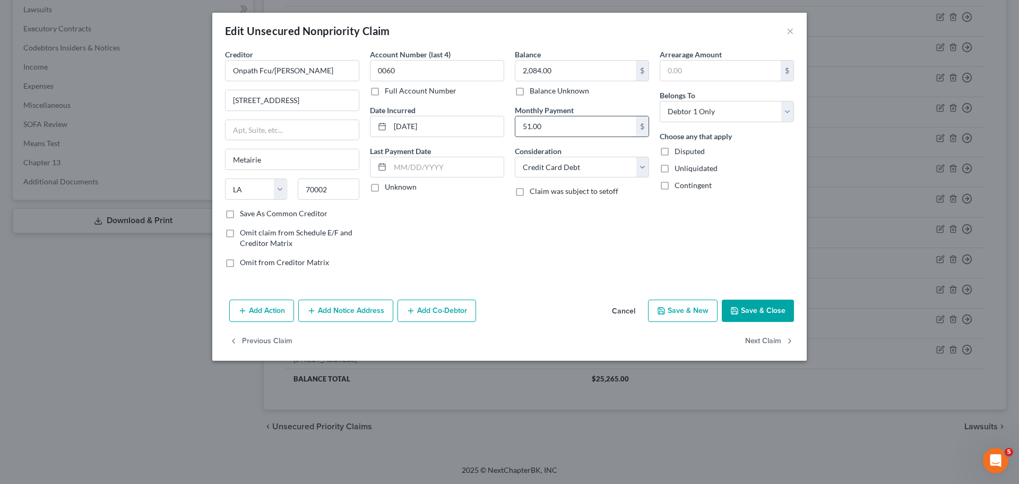
click at [582, 132] on input "51.00" at bounding box center [575, 126] width 121 height 20
click at [757, 341] on button "Next Claim" at bounding box center [769, 341] width 49 height 22
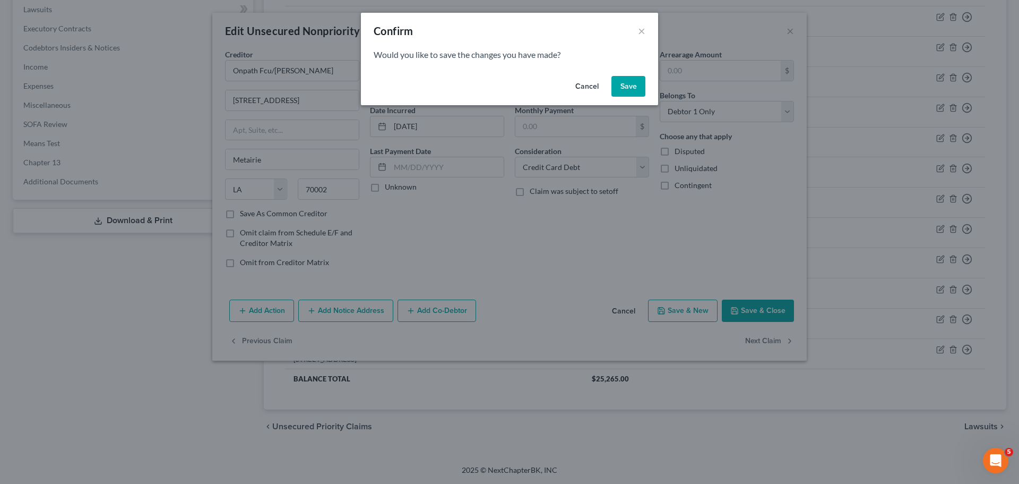
click at [636, 80] on button "Save" at bounding box center [629, 86] width 34 height 21
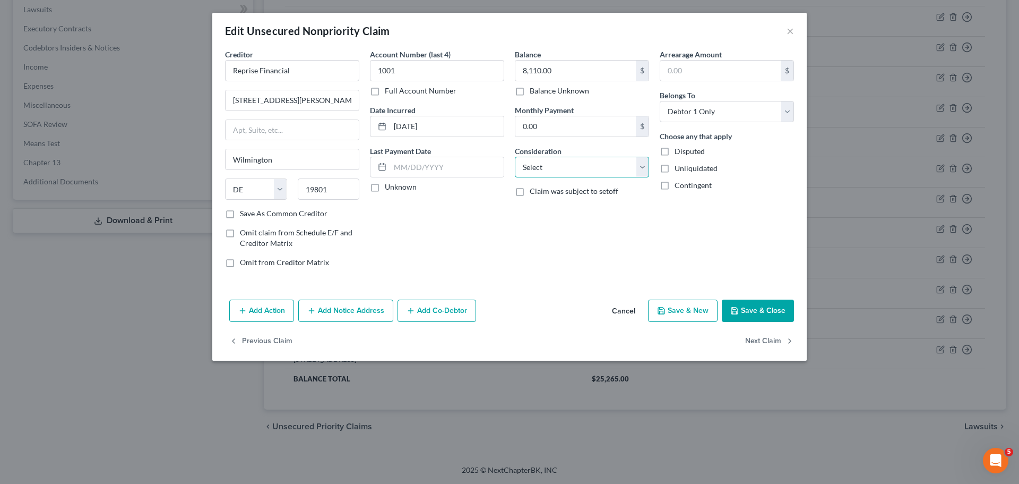
click at [529, 167] on select "Select Cable / Satellite Services Collection Agency Credit Card Debt Debt Couns…" at bounding box center [582, 167] width 134 height 21
click at [515, 157] on select "Select Cable / Satellite Services Collection Agency Credit Card Debt Debt Couns…" at bounding box center [582, 167] width 134 height 21
click at [764, 340] on button "Next Claim" at bounding box center [769, 341] width 49 height 22
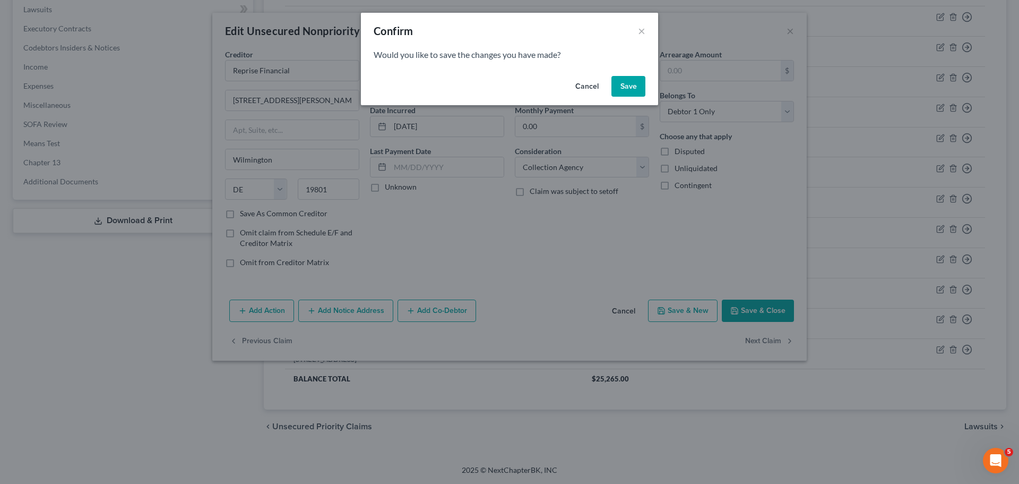
click at [635, 84] on button "Save" at bounding box center [629, 86] width 34 height 21
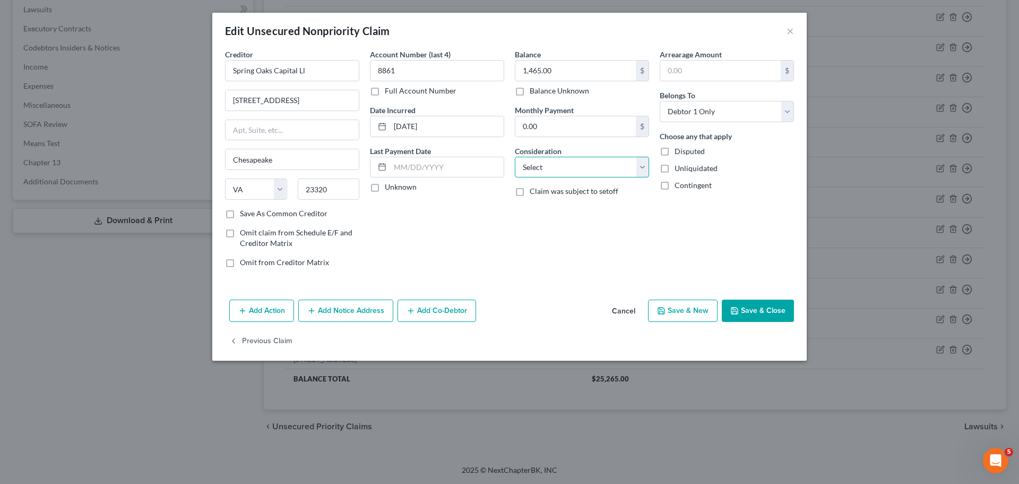
click at [558, 162] on select "Select Cable / Satellite Services Collection Agency Credit Card Debt Debt Couns…" at bounding box center [582, 167] width 134 height 21
click at [515, 157] on select "Select Cable / Satellite Services Collection Agency Credit Card Debt Debt Couns…" at bounding box center [582, 167] width 134 height 21
click at [749, 315] on button "Save & Close" at bounding box center [758, 310] width 72 height 22
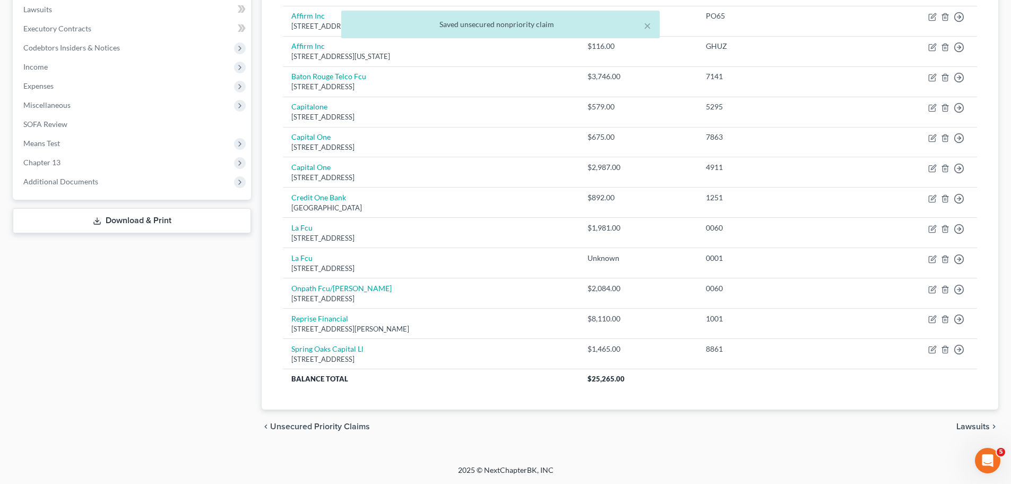
click at [110, 411] on div "Case Dashboard Payments Invoices Payments Payments Credit Report Client Profile" at bounding box center [131, 132] width 249 height 624
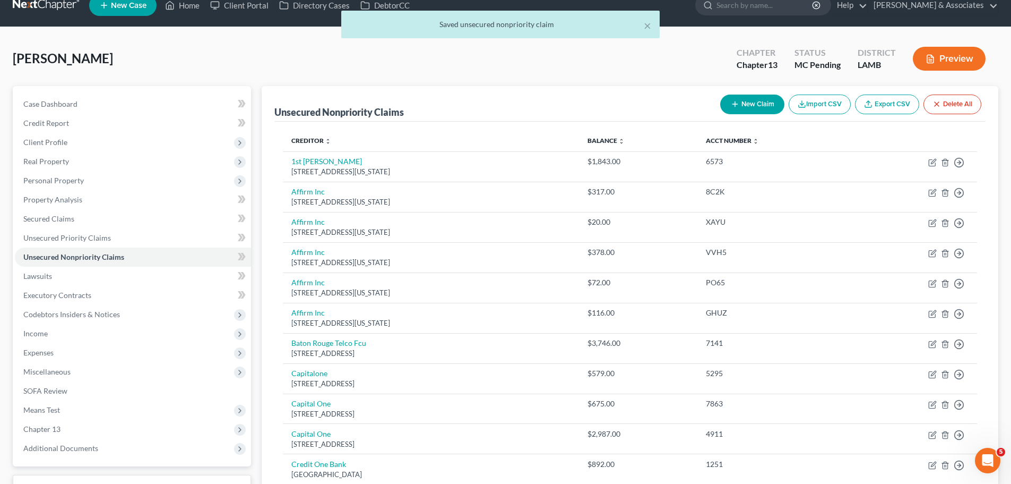
scroll to position [0, 0]
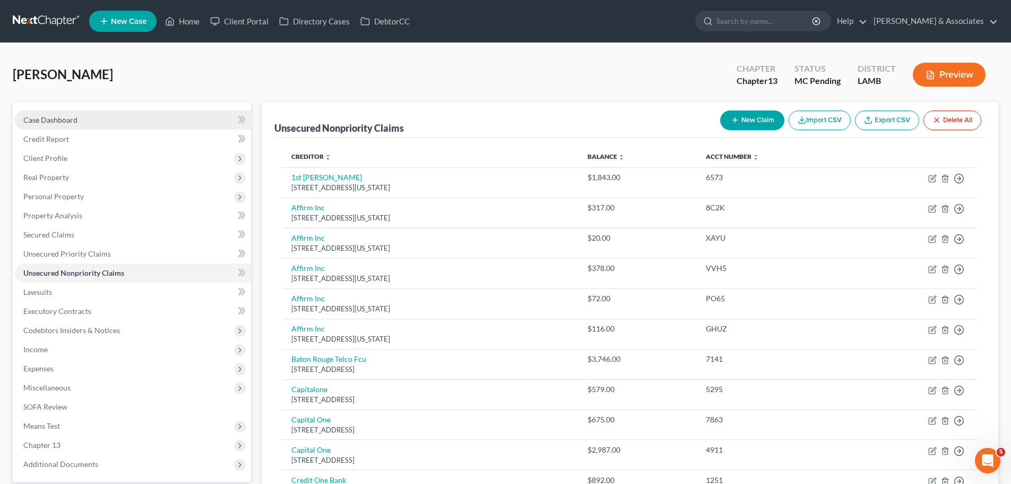
click at [37, 113] on link "Case Dashboard" at bounding box center [133, 119] width 236 height 19
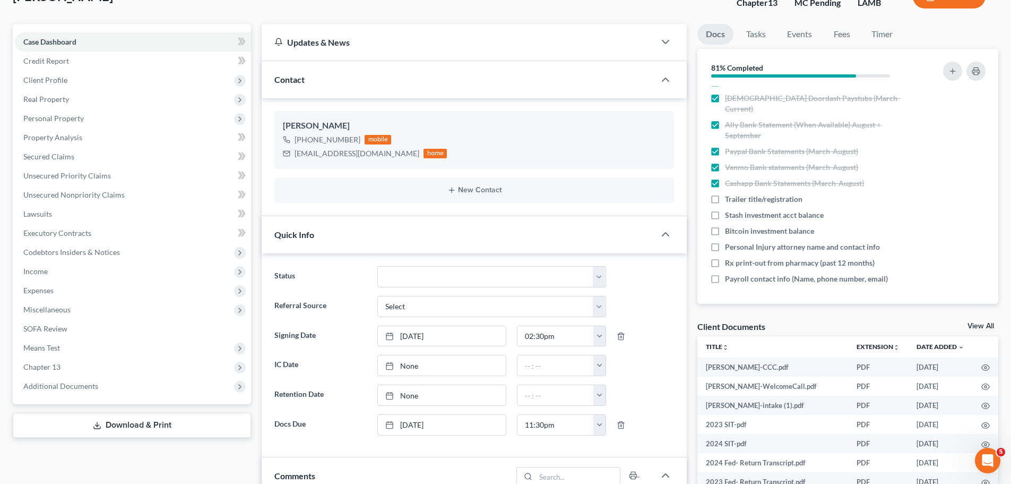
scroll to position [85, 0]
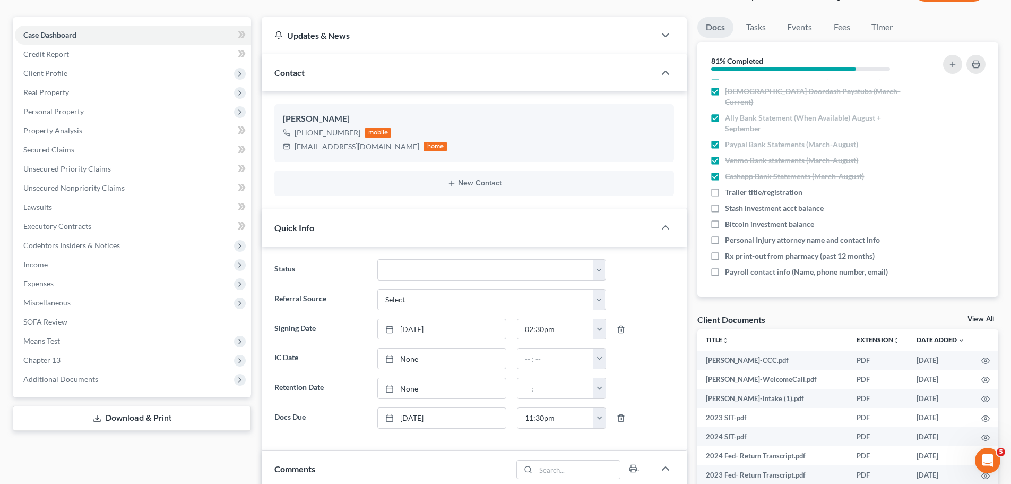
click at [1008, 195] on div "Jones, Wilbert Upgraded Chapter Chapter 13 Status MC Pending District LAMB Prev…" at bounding box center [505, 445] width 1011 height 974
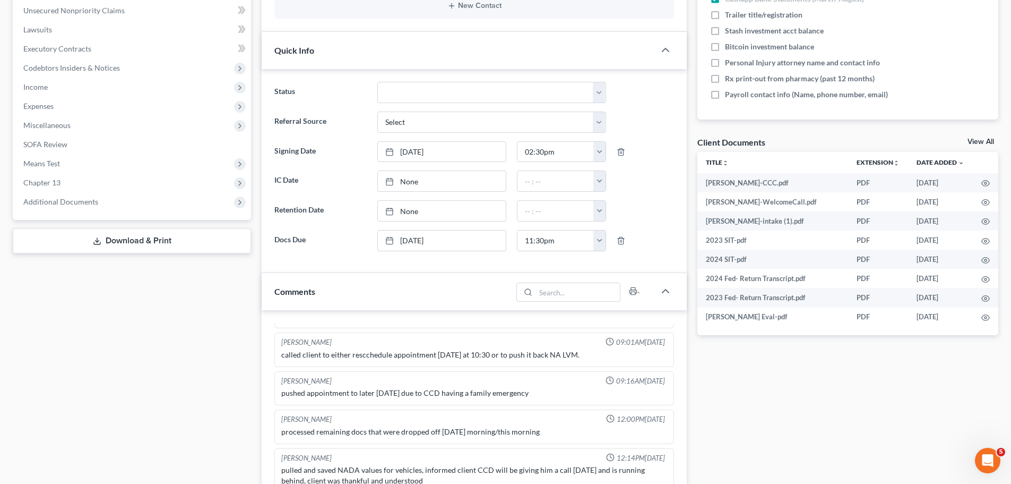
scroll to position [274, 0]
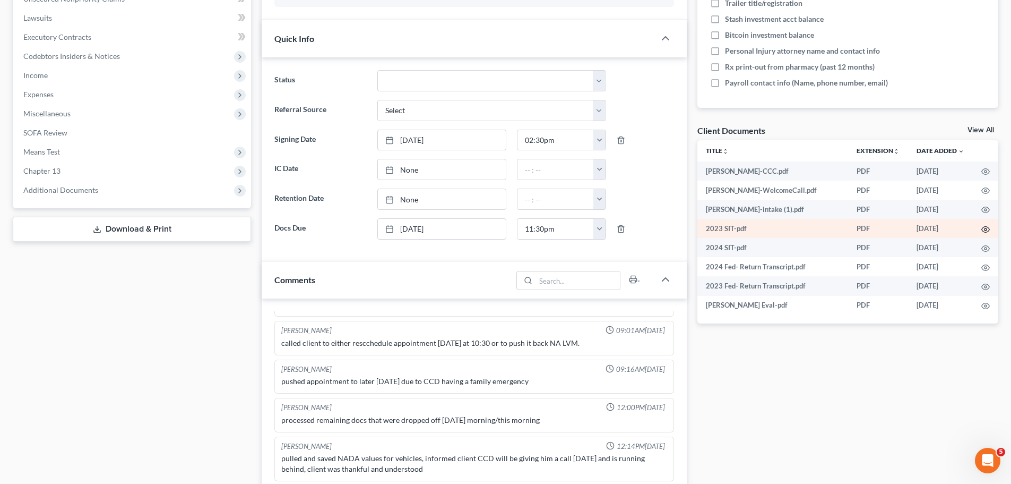
click at [984, 228] on icon "button" at bounding box center [986, 229] width 8 height 8
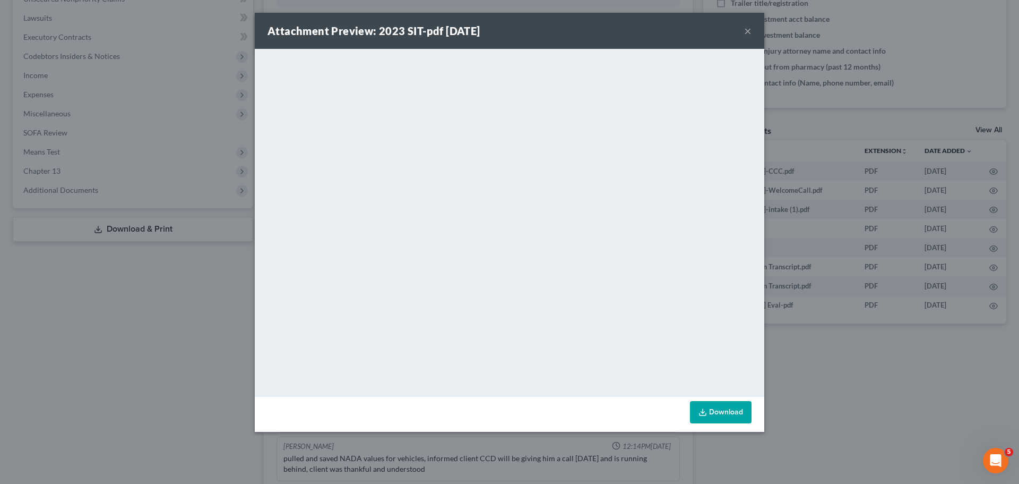
click at [744, 32] on button "×" at bounding box center [747, 30] width 7 height 13
click at [819, 380] on div "Attachment Preview: 2023 SIT-pdf 09/05/2025 × <object ng-attr-data='https://nex…" at bounding box center [509, 242] width 1019 height 484
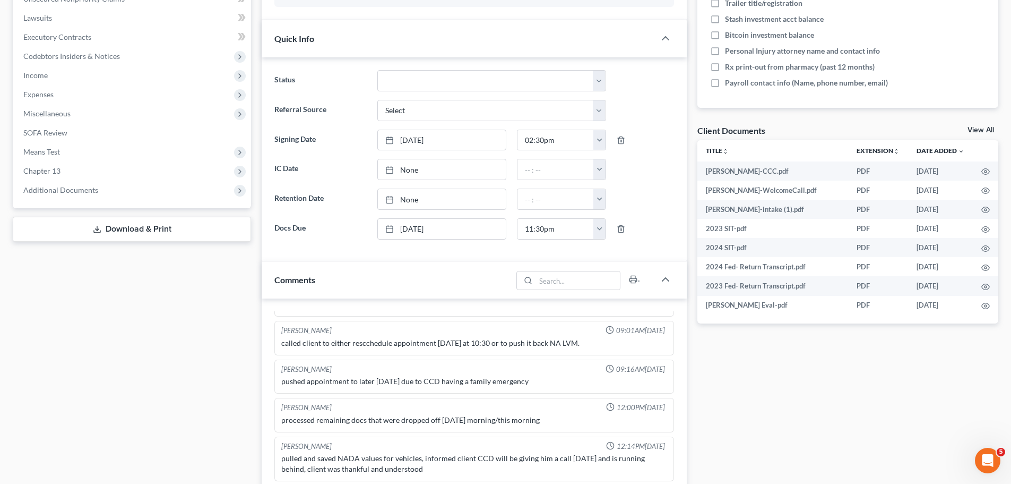
click at [792, 407] on div "Docs Tasks Events Fees Timer 81% Completed Nothing here yet! Signed Retainer Dr…" at bounding box center [848, 275] width 312 height 894
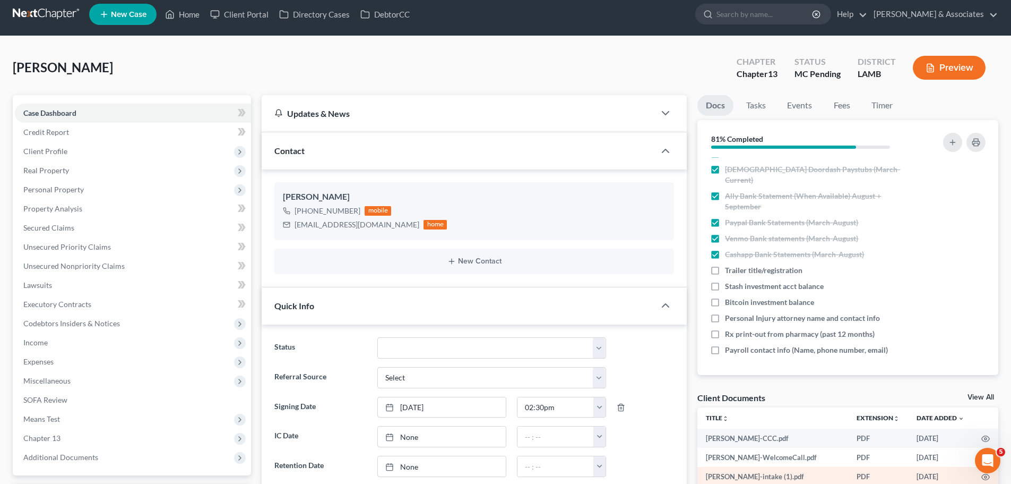
scroll to position [0, 0]
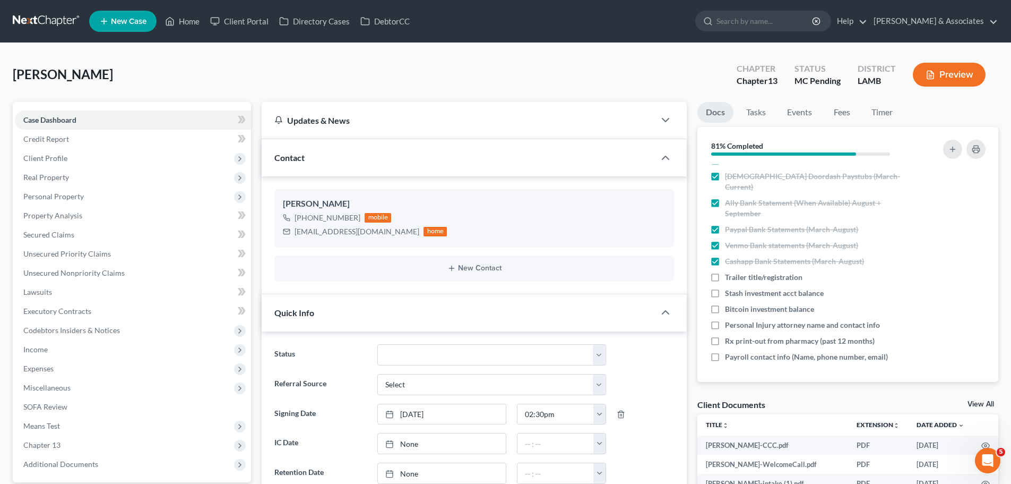
drag, startPoint x: 90, startPoint y: 437, endPoint x: 373, endPoint y: 455, distance: 283.5
click at [90, 437] on span "Chapter 13" at bounding box center [133, 444] width 236 height 19
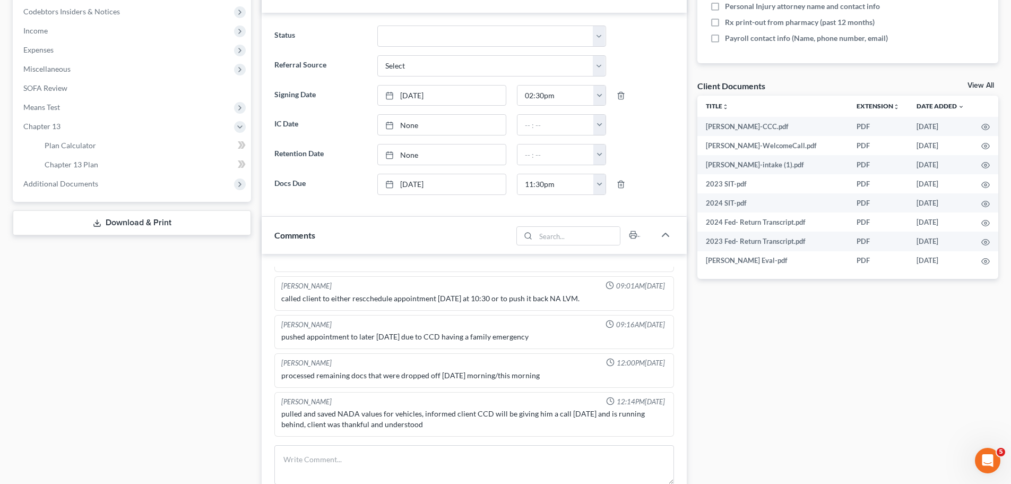
drag, startPoint x: 903, startPoint y: 423, endPoint x: 961, endPoint y: 377, distance: 73.7
click at [903, 423] on div "Docs Tasks Events Fees Timer 81% Completed Nothing here yet! Signed Retainer Dr…" at bounding box center [848, 230] width 312 height 894
click at [110, 362] on div "Case Dashboard Payments Invoices Payments Payments Credit Report Client Profile" at bounding box center [131, 230] width 249 height 894
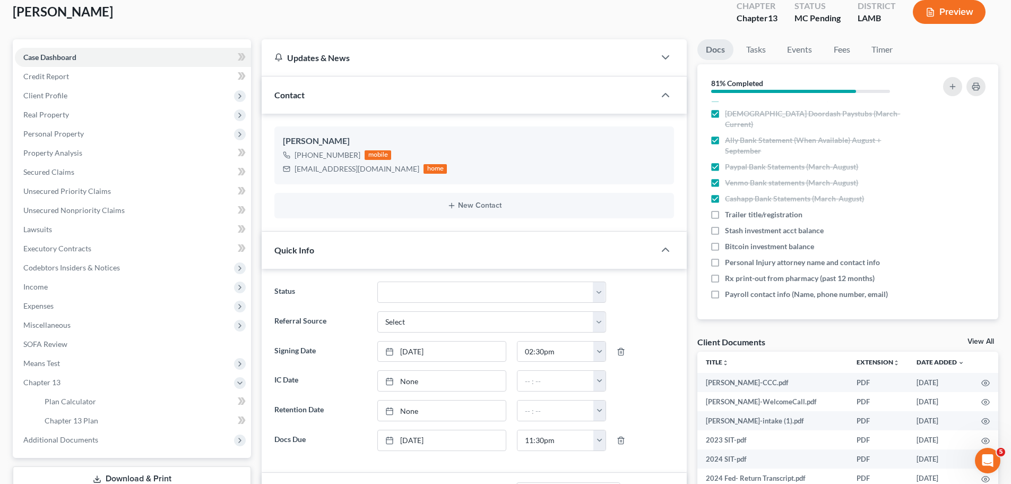
scroll to position [53, 0]
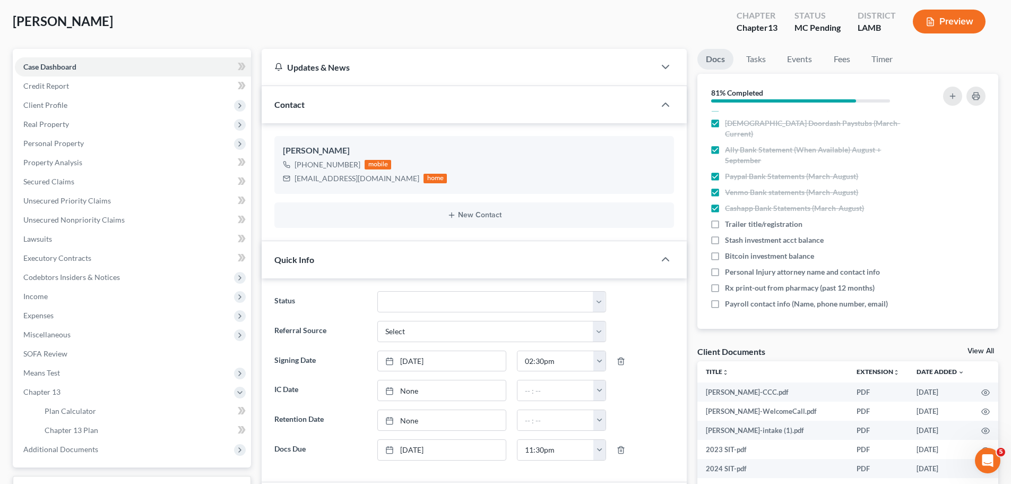
drag, startPoint x: 8, startPoint y: 20, endPoint x: 204, endPoint y: 1, distance: 196.8
click at [192, 30] on div "Jones, Wilbert Upgraded Chapter Chapter 13 Status MC Pending District LAMB Prev…" at bounding box center [505, 477] width 1011 height 974
click at [193, 28] on div "Jones, Wilbert Upgraded Chapter Chapter 13 Status MC Pending District LAMB Prev…" at bounding box center [506, 26] width 986 height 46
click at [256, 33] on div "Jones, Wilbert Upgraded Chapter Chapter 13 Status MC Pending District LAMB Prev…" at bounding box center [506, 26] width 986 height 46
drag, startPoint x: 126, startPoint y: 14, endPoint x: 129, endPoint y: 0, distance: 14.6
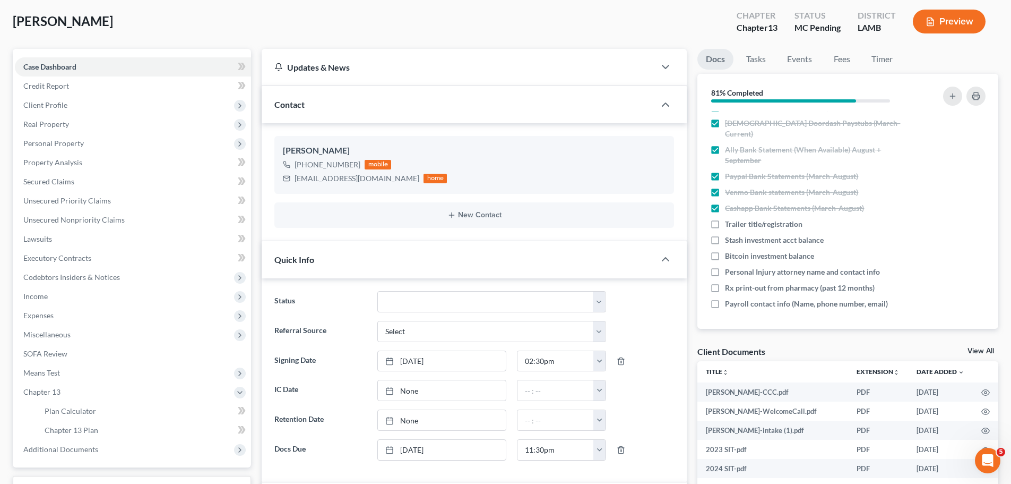
click at [126, 14] on div "Jones, Wilbert Upgraded Chapter Chapter 13 Status MC Pending District LAMB Prev…" at bounding box center [506, 26] width 986 height 46
click at [956, 90] on button "button" at bounding box center [952, 96] width 19 height 19
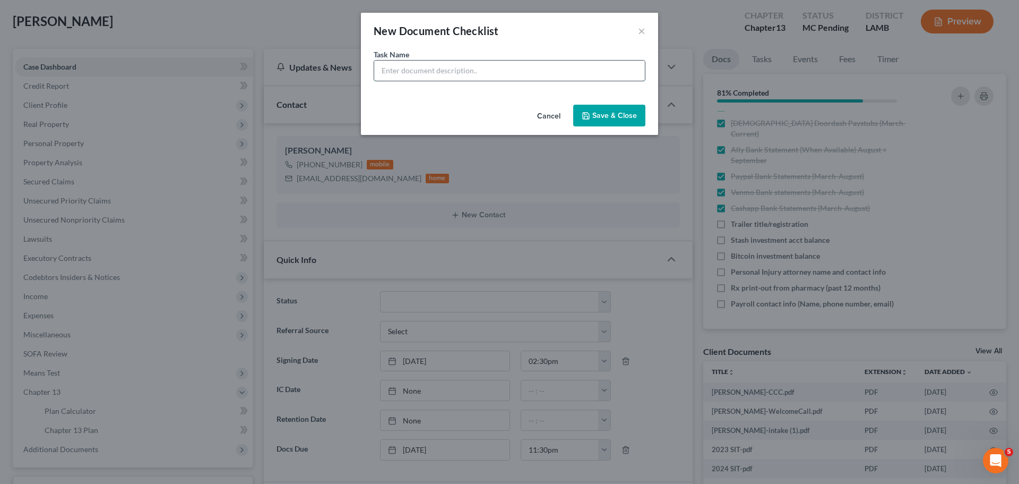
click at [422, 64] on input "text" at bounding box center [509, 71] width 271 height 20
click at [431, 62] on input "text" at bounding box center [509, 71] width 271 height 20
click at [610, 116] on button "Save & Close" at bounding box center [609, 116] width 72 height 22
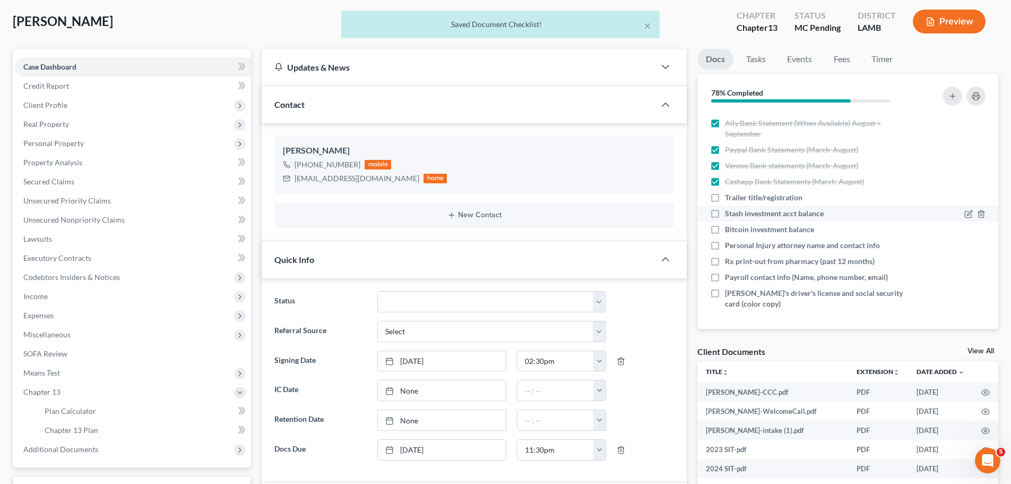
scroll to position [588, 0]
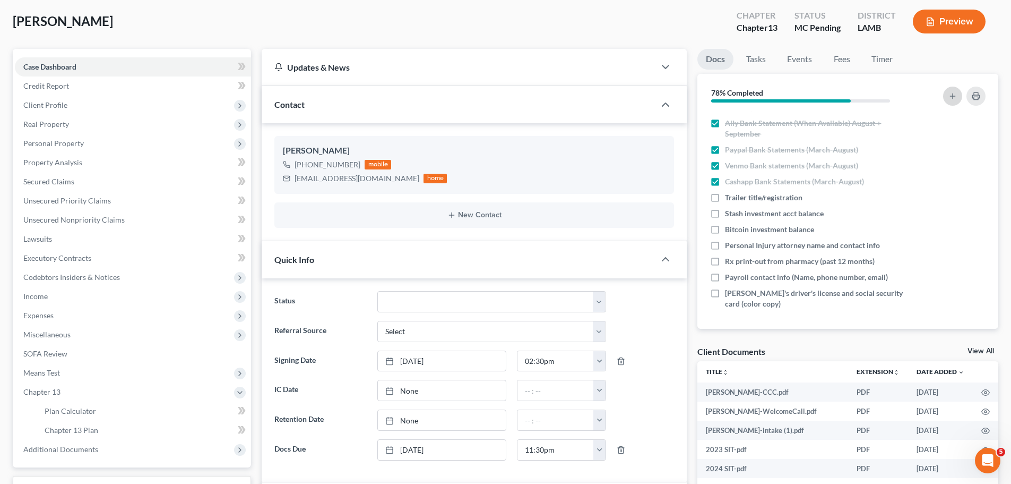
click at [947, 101] on button "button" at bounding box center [952, 96] width 19 height 19
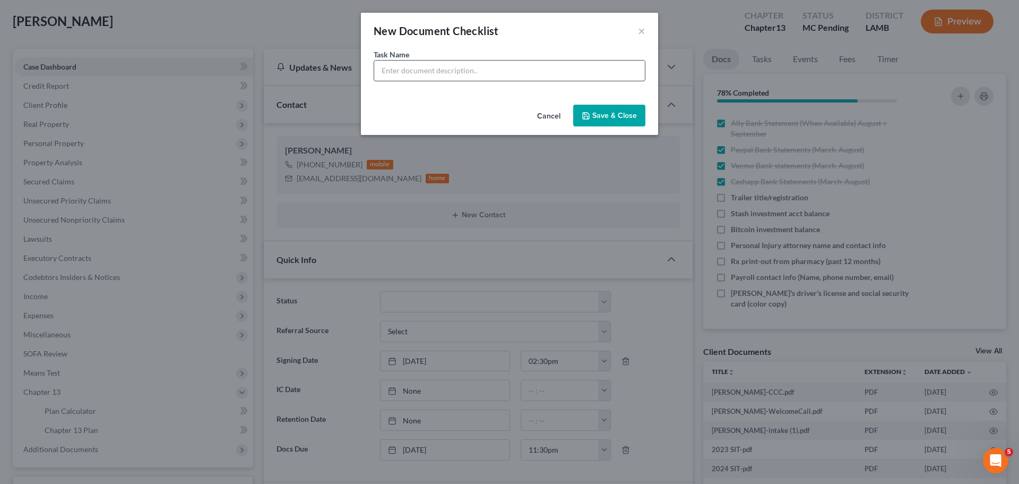
click at [497, 73] on input "text" at bounding box center [509, 71] width 271 height 20
drag, startPoint x: 633, startPoint y: 101, endPoint x: 610, endPoint y: 116, distance: 27.5
click at [633, 104] on div "Cancel Save & Close" at bounding box center [509, 117] width 297 height 35
click at [629, 115] on button "Save & Close" at bounding box center [609, 116] width 72 height 22
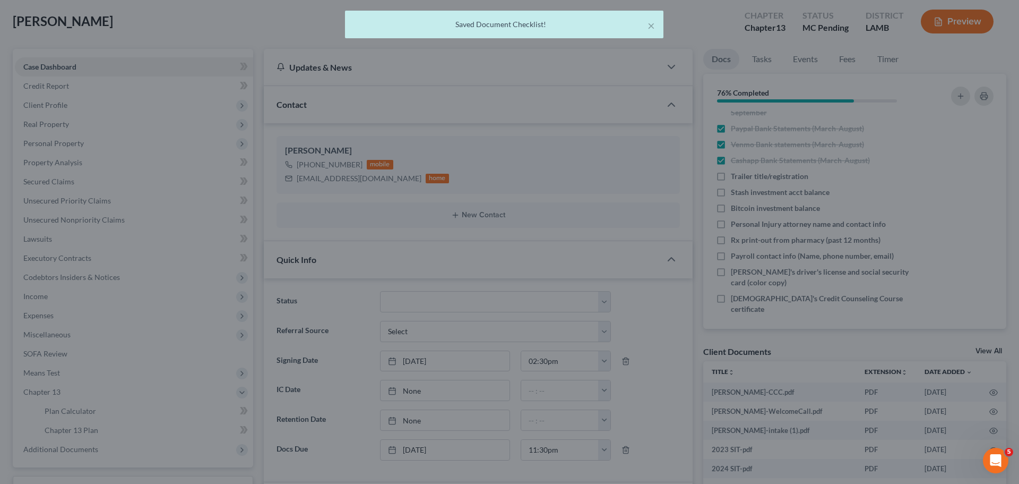
click at [610, 116] on button "Save & Close" at bounding box center [596, 109] width 63 height 19
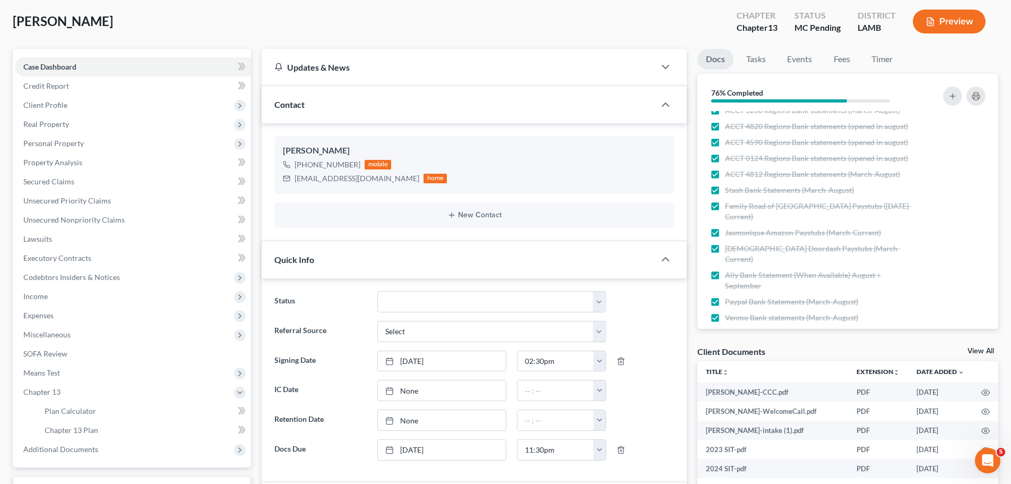
scroll to position [316, 0]
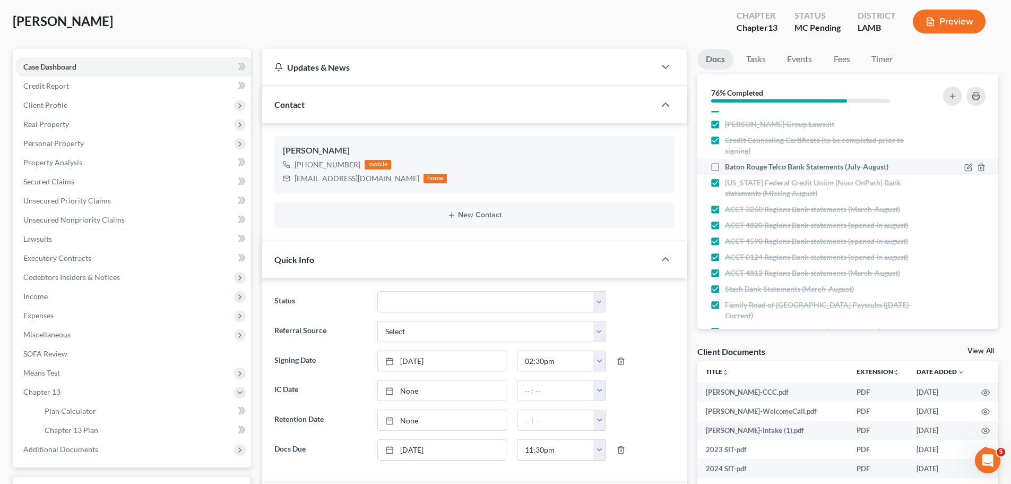
click at [868, 166] on span "Baton Rouge Telco Bank Statements (July-August)" at bounding box center [807, 166] width 164 height 11
click at [736, 166] on input "Baton Rouge Telco Bank Statements (July-August)" at bounding box center [732, 164] width 7 height 7
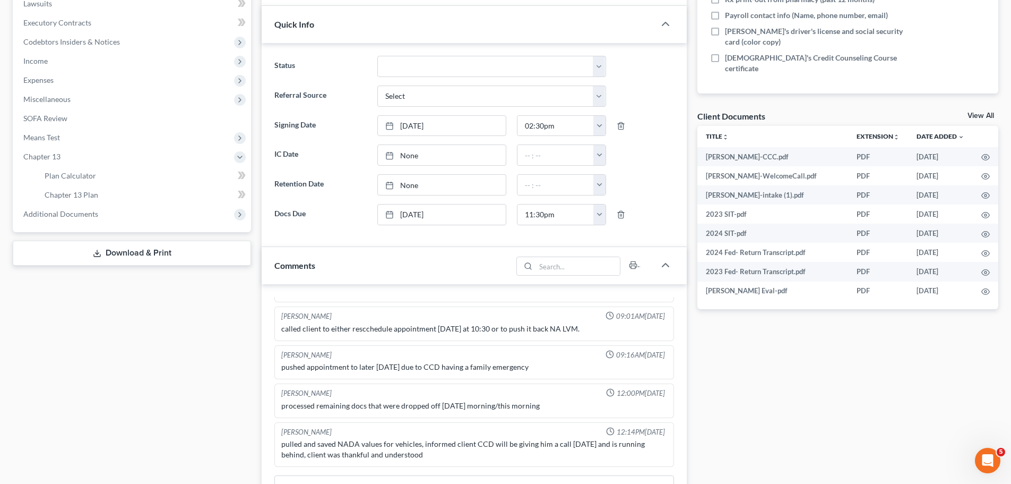
scroll to position [425, 0]
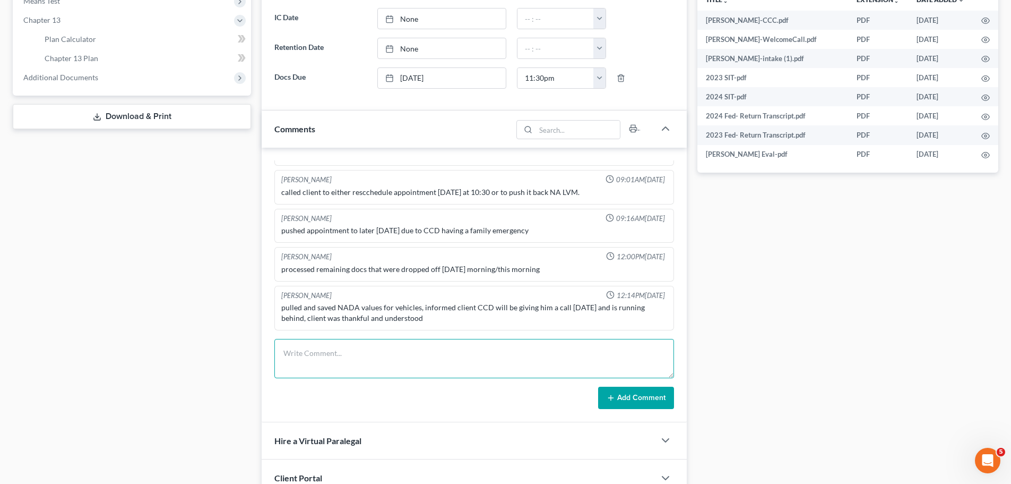
drag, startPoint x: 321, startPoint y: 378, endPoint x: 520, endPoint y: 333, distance: 204.0
click at [321, 378] on textarea at bounding box center [474, 358] width 400 height 39
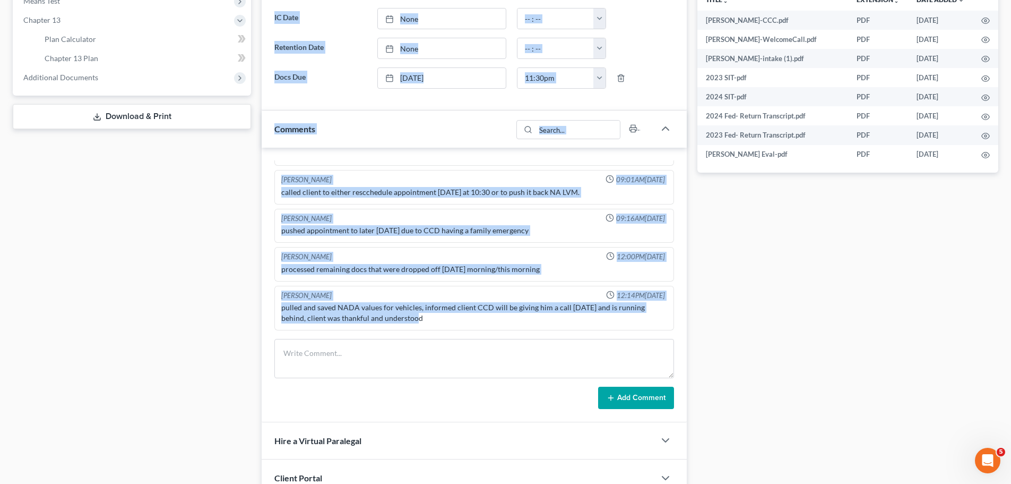
drag, startPoint x: 483, startPoint y: 314, endPoint x: 447, endPoint y: 315, distance: 36.1
click at [192, 289] on div "Petition Navigation Case Dashboard Payments Invoices Payments Payments Credit R…" at bounding box center [505, 124] width 996 height 894
click at [357, 281] on ng-include "Richard Prunick 01:20PM, 09/02/2025 Did eval with Wilbert, He's gonna retain wi…" at bounding box center [474, 88] width 400 height 483
click at [447, 315] on div "pulled and saved NADA values for vehicles, informed client CCD will be giving h…" at bounding box center [474, 312] width 386 height 21
click at [448, 306] on div "pulled and saved NADA values for vehicles, informed client CCD will be giving h…" at bounding box center [474, 312] width 386 height 21
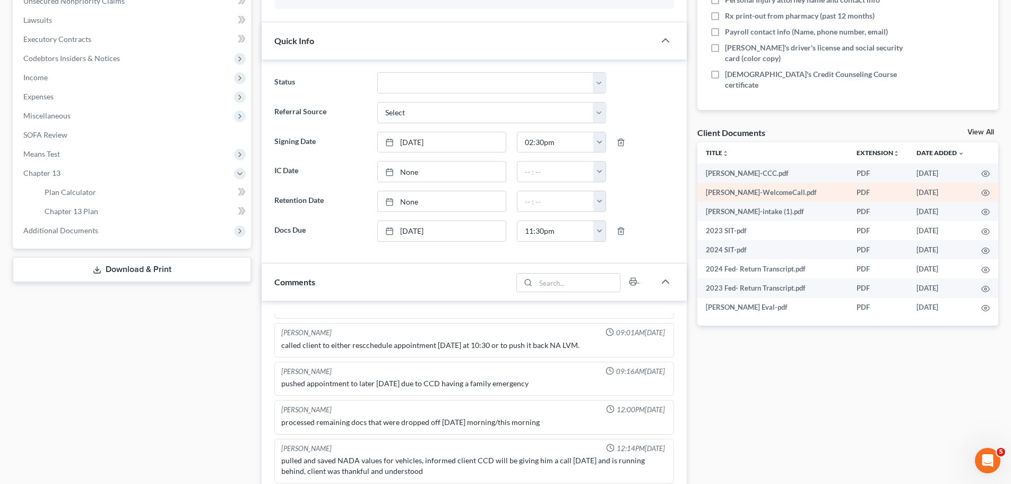
scroll to position [265, 0]
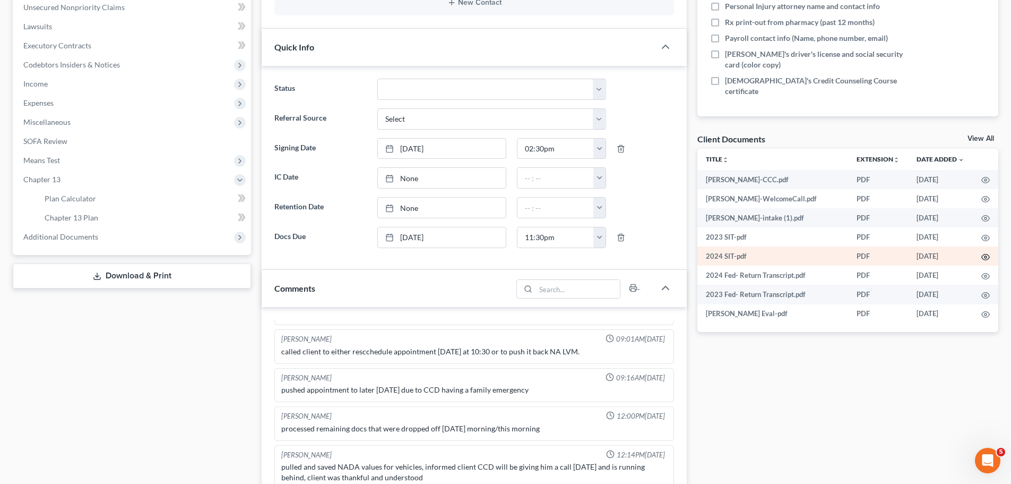
click at [988, 261] on icon "button" at bounding box center [986, 257] width 8 height 8
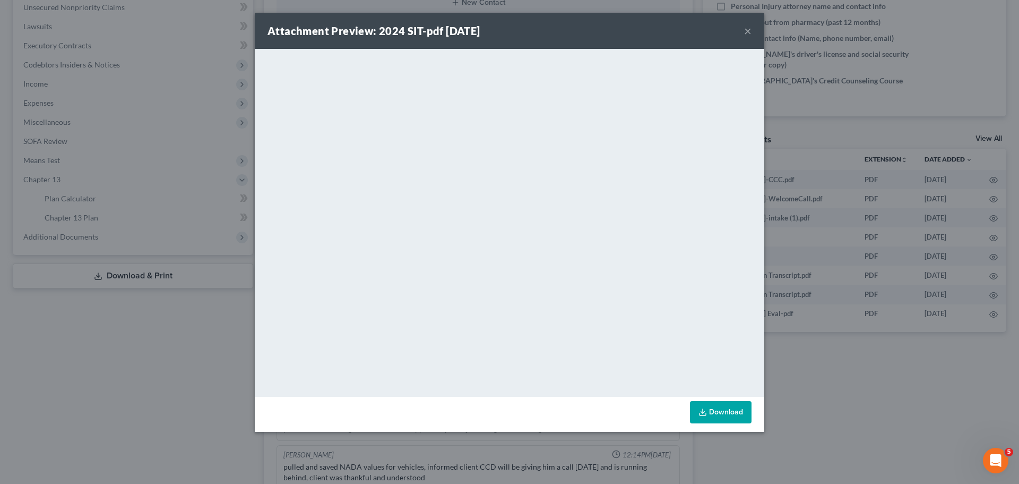
click at [750, 31] on button "×" at bounding box center [747, 30] width 7 height 13
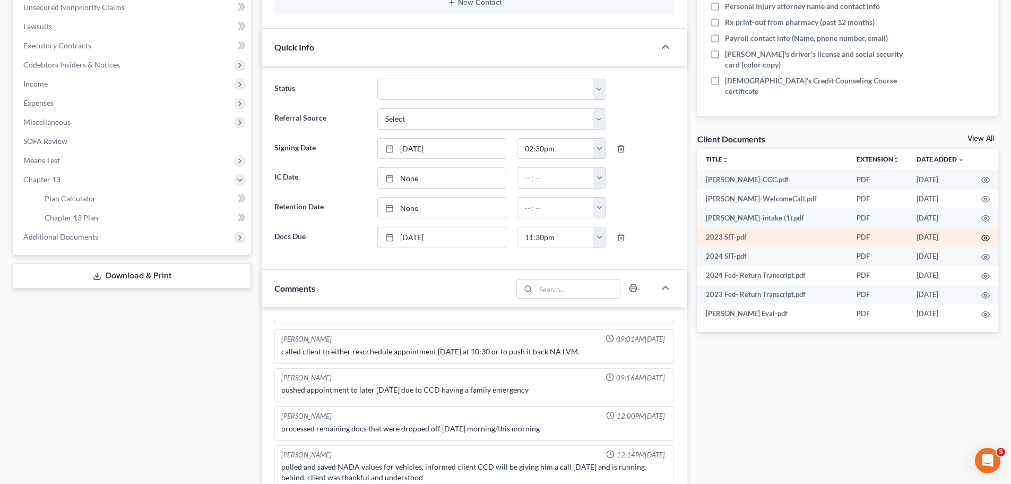
click at [983, 236] on icon "button" at bounding box center [986, 238] width 8 height 6
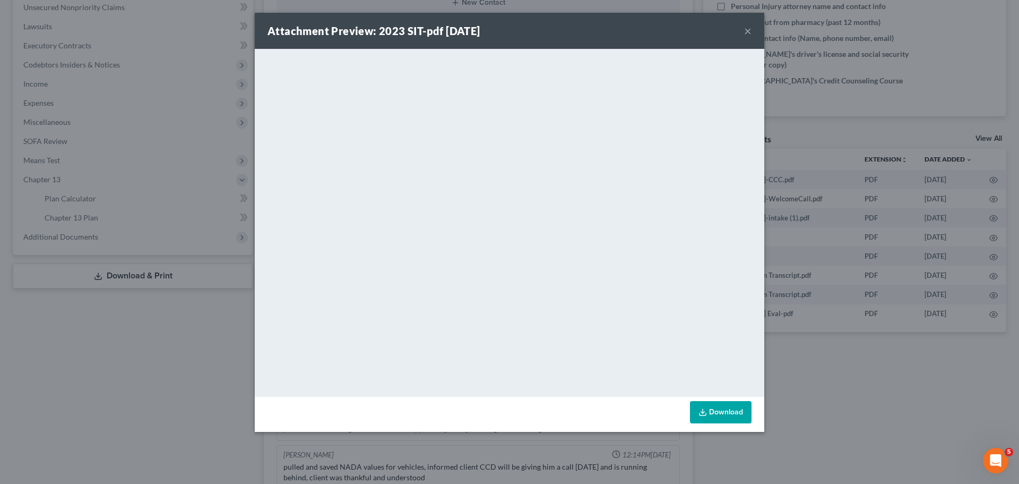
click at [687, 30] on div "Attachment Preview: 2023 SIT-pdf 09/05/2025 ×" at bounding box center [510, 31] width 510 height 36
click at [749, 28] on button "×" at bounding box center [747, 30] width 7 height 13
click at [750, 31] on button "×" at bounding box center [747, 30] width 7 height 13
click at [807, 424] on div "Attachment Preview: 2023 SIT-pdf 09/05/2025 × <object ng-attr-data='https://nex…" at bounding box center [509, 242] width 1019 height 484
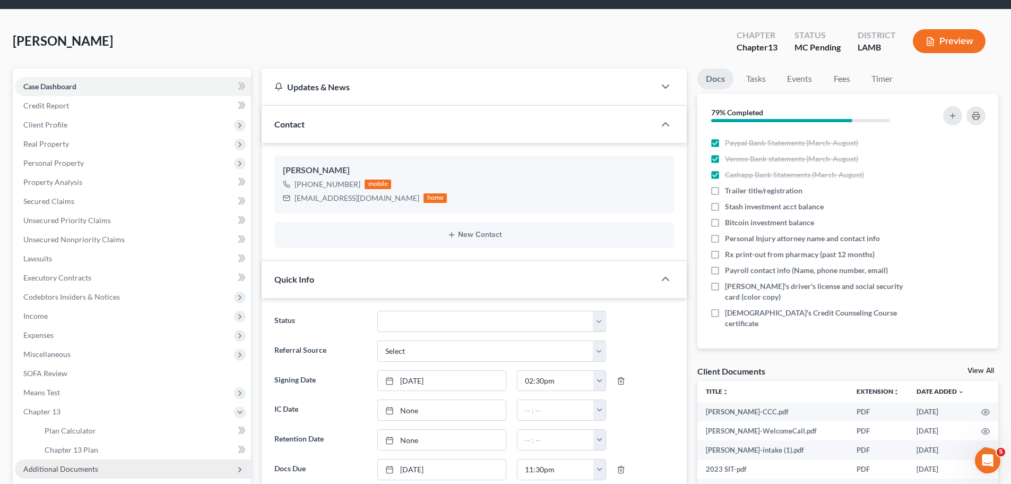
scroll to position [0, 0]
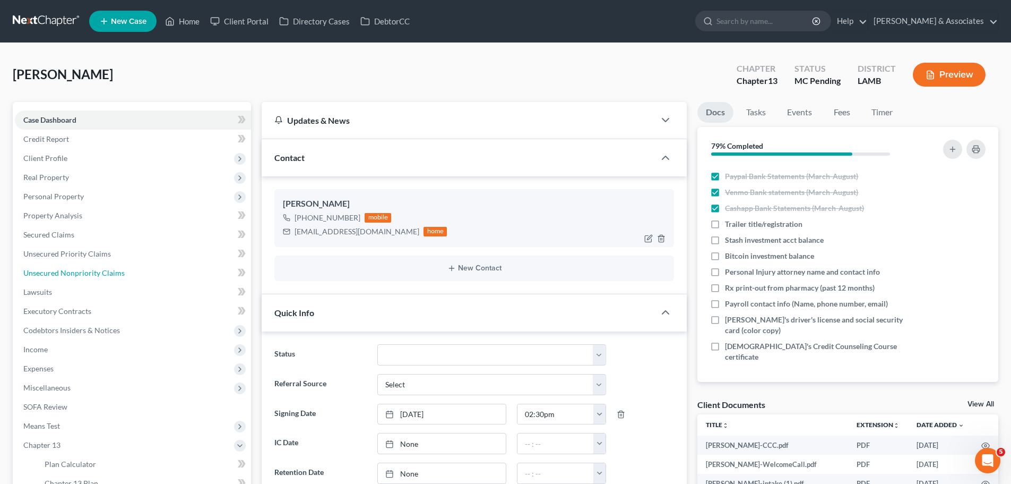
drag, startPoint x: 58, startPoint y: 272, endPoint x: 338, endPoint y: 227, distance: 283.3
click at [58, 271] on span "Unsecured Nonpriority Claims" at bounding box center [73, 272] width 101 height 9
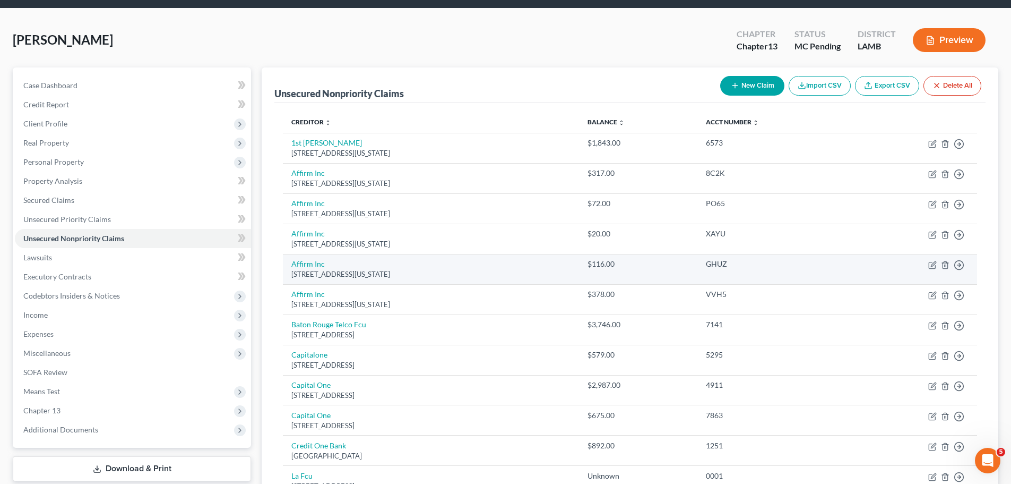
scroll to position [53, 0]
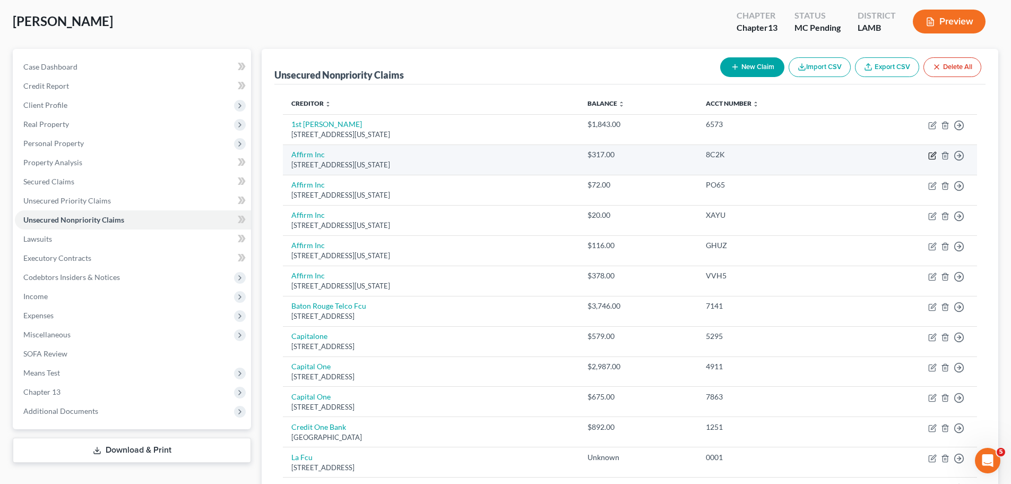
click at [930, 157] on icon "button" at bounding box center [932, 155] width 8 height 8
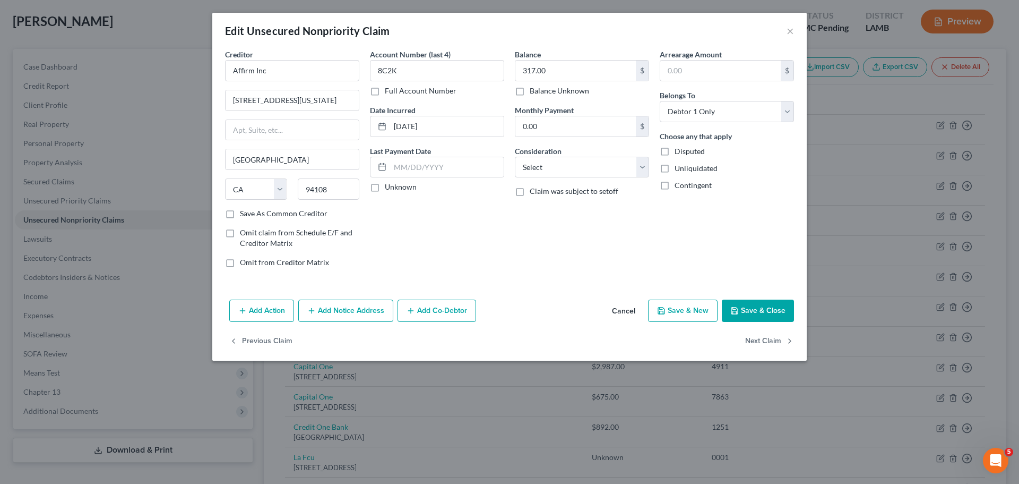
click at [554, 59] on div "Balance 317.00 $ Balance Unknown Balance Undetermined 317.00 $ Balance Unknown" at bounding box center [582, 72] width 134 height 47
click at [565, 65] on input "317.00" at bounding box center [575, 71] width 121 height 20
click at [537, 167] on select "Select Cable / Satellite Services Collection Agency Credit Card Debt Debt Couns…" at bounding box center [582, 167] width 134 height 21
click at [515, 157] on select "Select Cable / Satellite Services Collection Agency Credit Card Debt Debt Couns…" at bounding box center [582, 167] width 134 height 21
click at [743, 115] on select "Select Debtor 1 Only Debtor 2 Only Debtor 1 And Debtor 2 Only At Least One Of T…" at bounding box center [727, 111] width 134 height 21
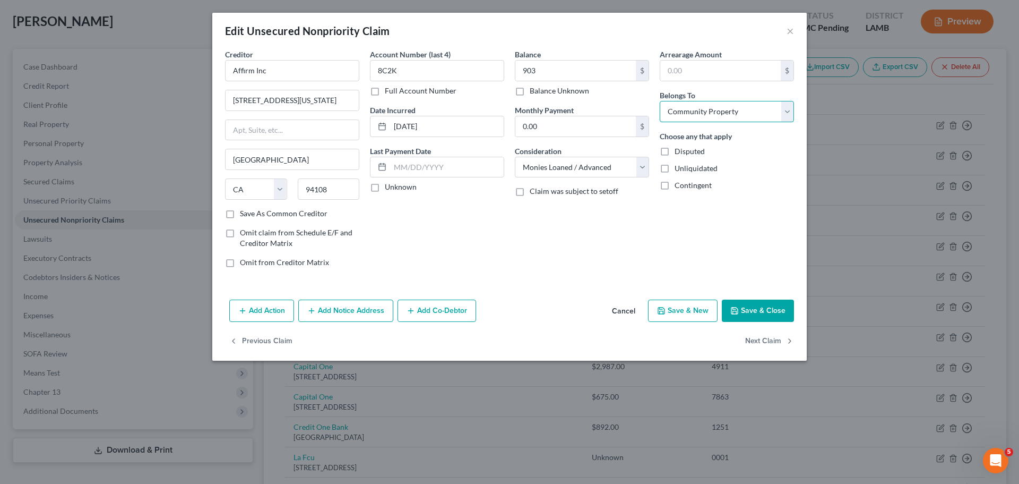
click at [660, 101] on select "Select Debtor 1 Only Debtor 2 Only Debtor 1 And Debtor 2 Only At Least One Of T…" at bounding box center [727, 111] width 134 height 21
click at [749, 314] on button "Save & Close" at bounding box center [758, 310] width 72 height 22
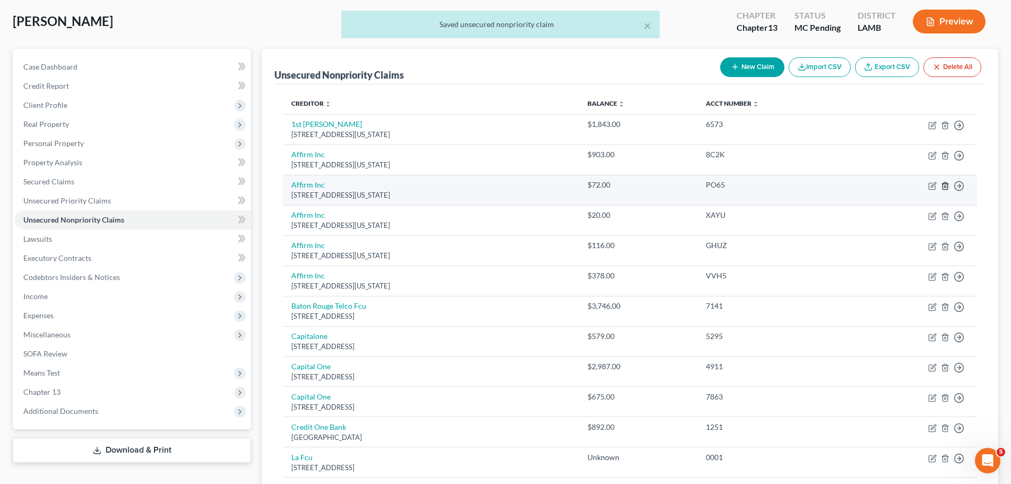
click at [944, 184] on polyline "button" at bounding box center [945, 184] width 6 height 0
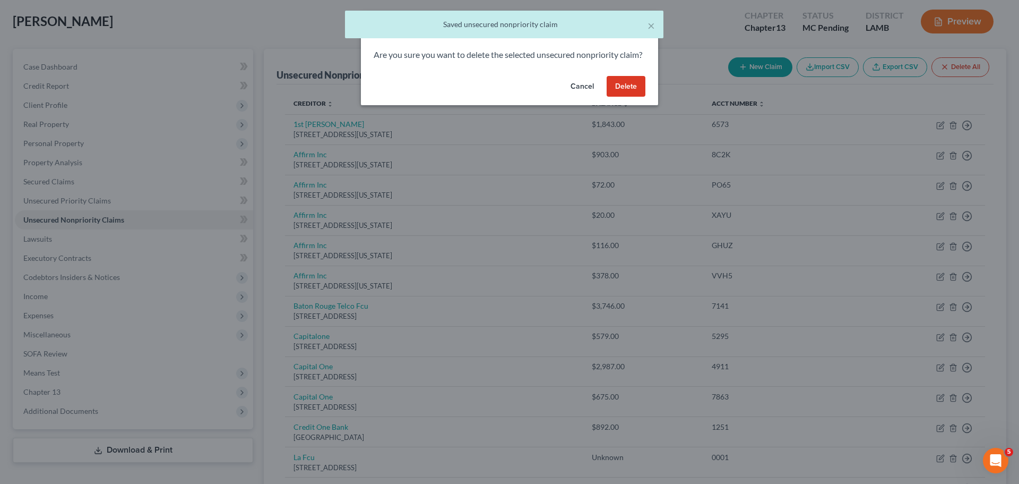
click at [636, 97] on button "Delete" at bounding box center [626, 86] width 39 height 21
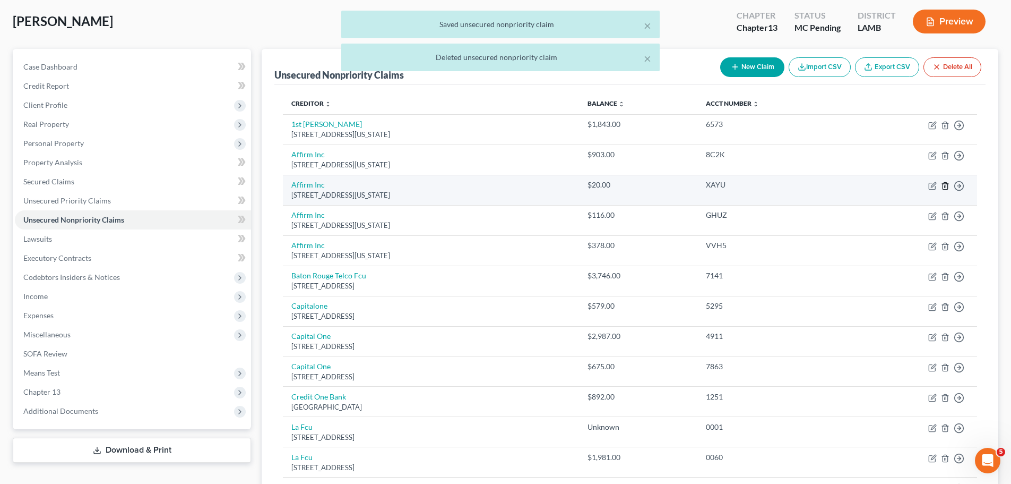
click at [946, 183] on icon "button" at bounding box center [945, 186] width 8 height 8
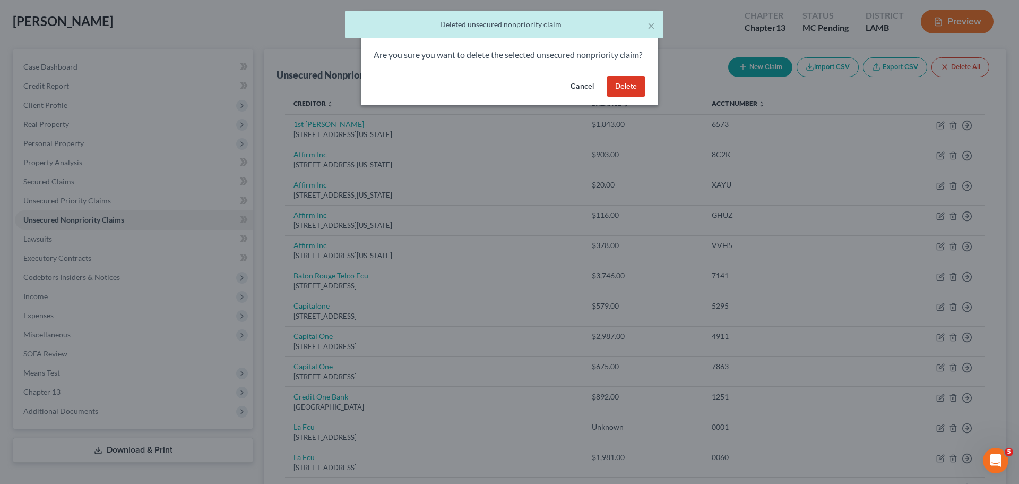
click at [623, 97] on button "Delete" at bounding box center [626, 86] width 39 height 21
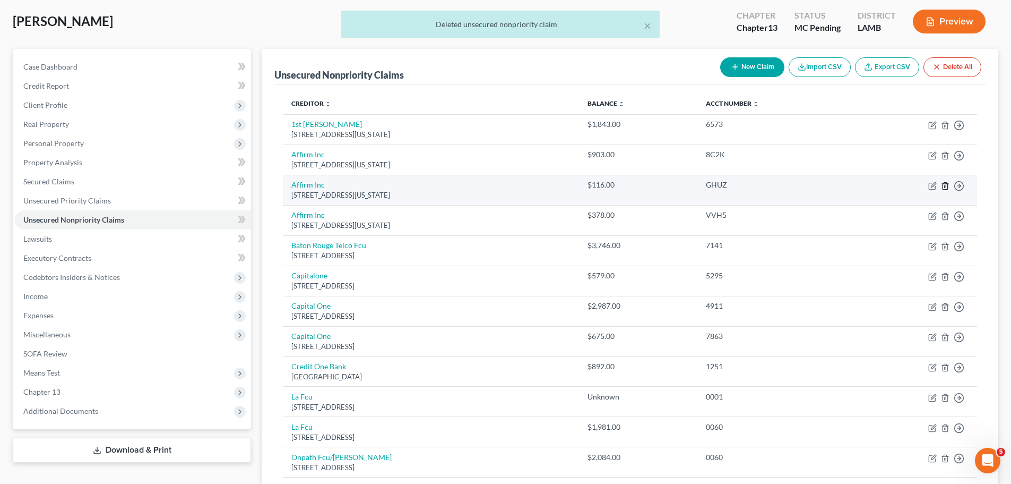
click at [948, 187] on icon "button" at bounding box center [945, 185] width 5 height 7
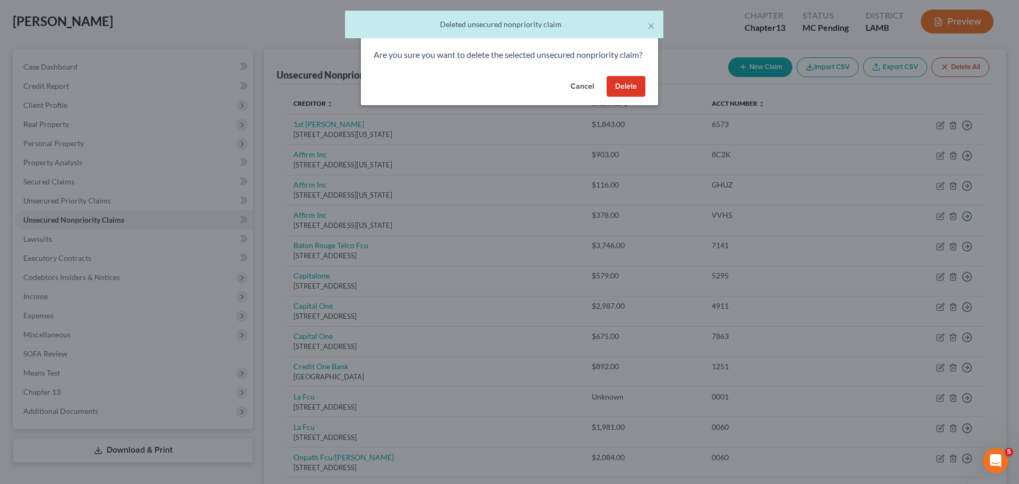
click at [623, 97] on button "Delete" at bounding box center [626, 86] width 39 height 21
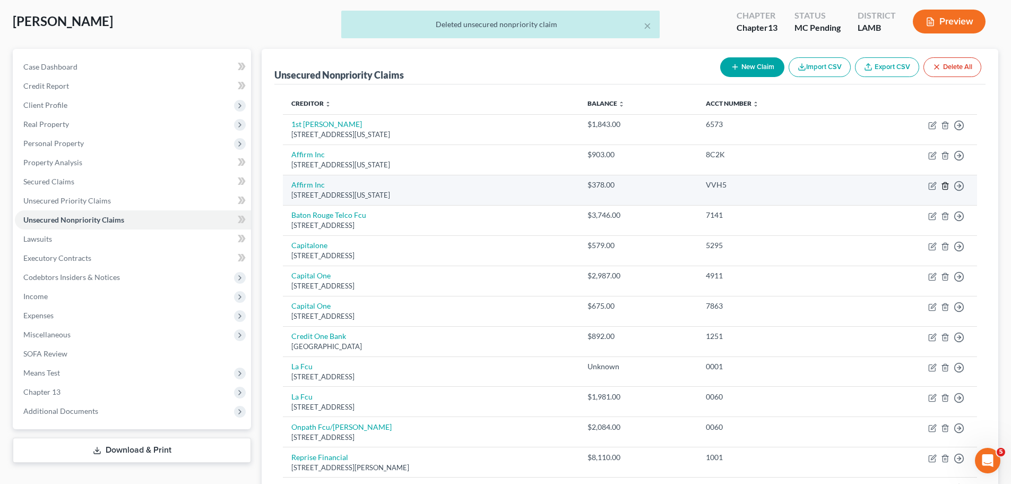
click at [946, 187] on line "button" at bounding box center [946, 186] width 0 height 2
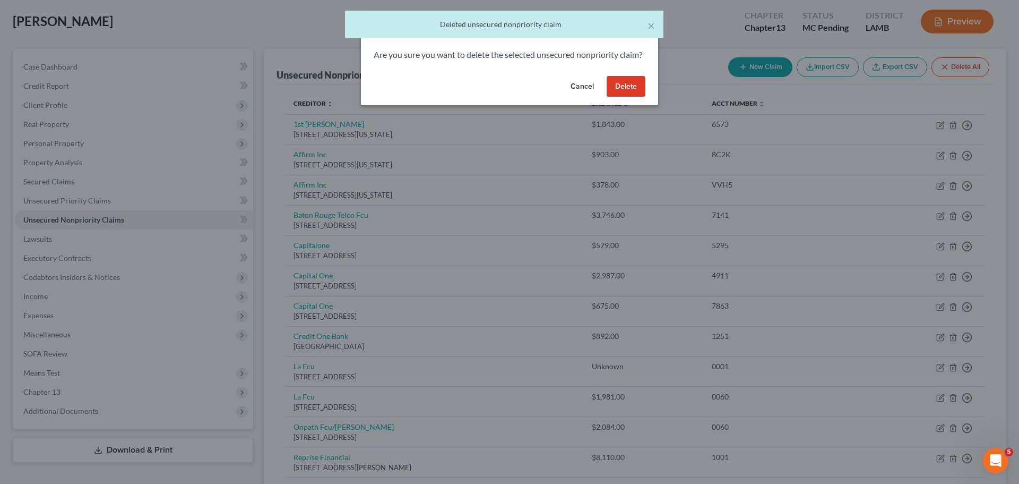
click at [617, 97] on button "Delete" at bounding box center [626, 86] width 39 height 21
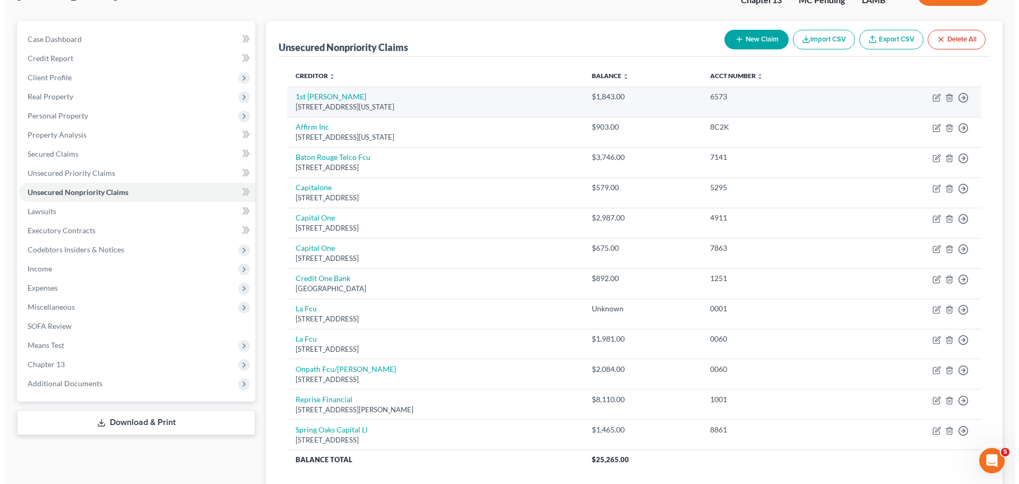
scroll to position [0, 0]
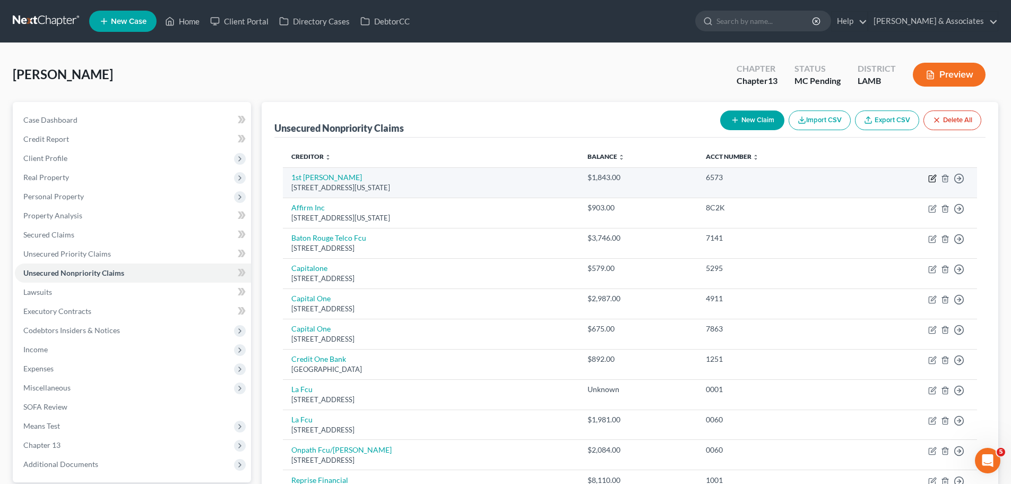
click at [934, 177] on icon "button" at bounding box center [932, 178] width 8 height 8
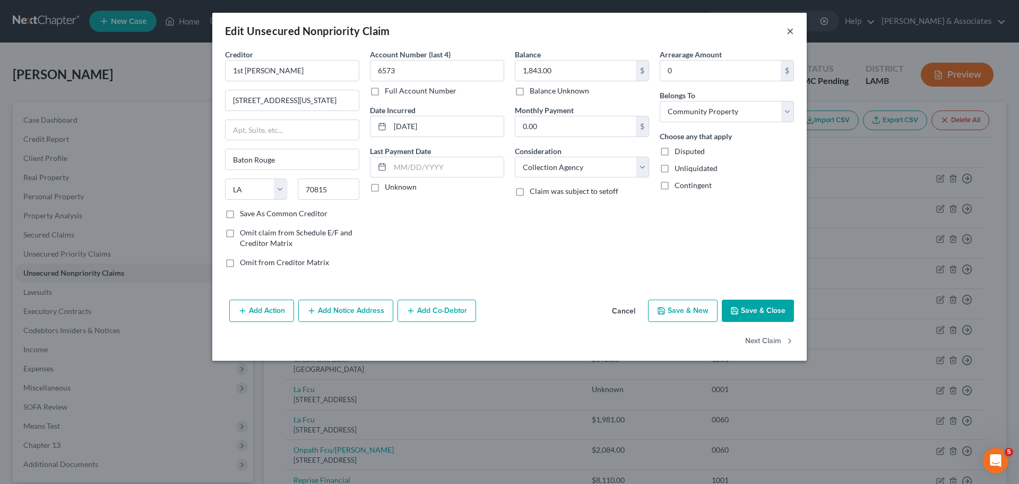
click at [788, 28] on button "×" at bounding box center [790, 30] width 7 height 13
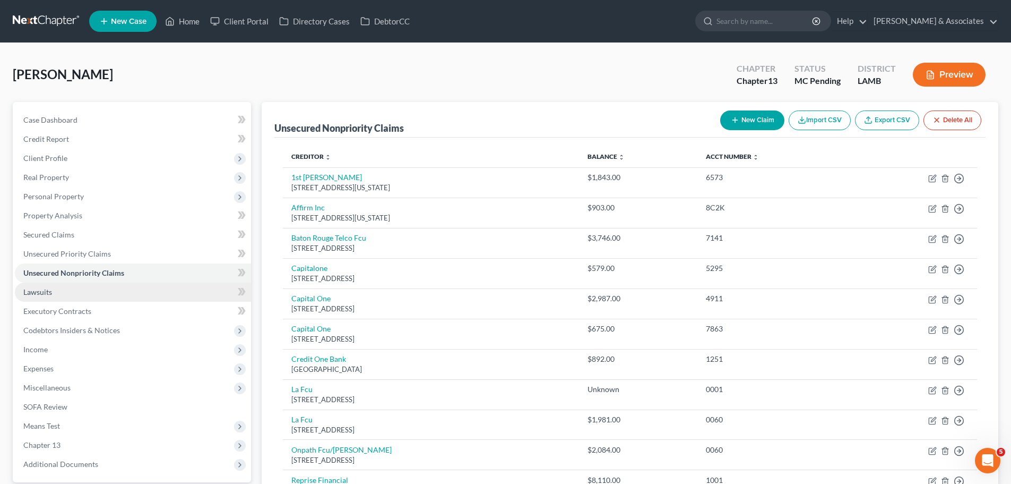
click at [71, 286] on link "Lawsuits" at bounding box center [133, 291] width 236 height 19
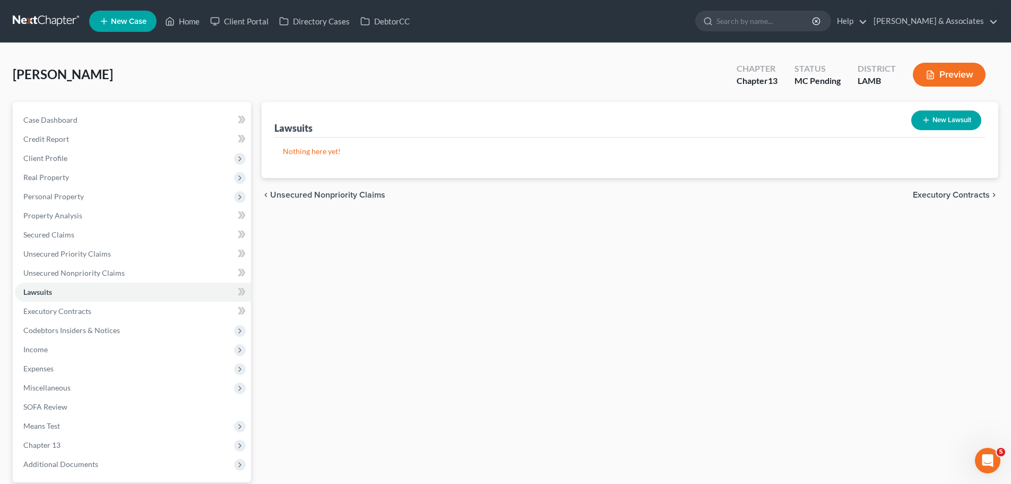
click at [952, 108] on div "New Lawsuit" at bounding box center [946, 120] width 79 height 28
click at [951, 113] on button "New Lawsuit" at bounding box center [946, 120] width 70 height 20
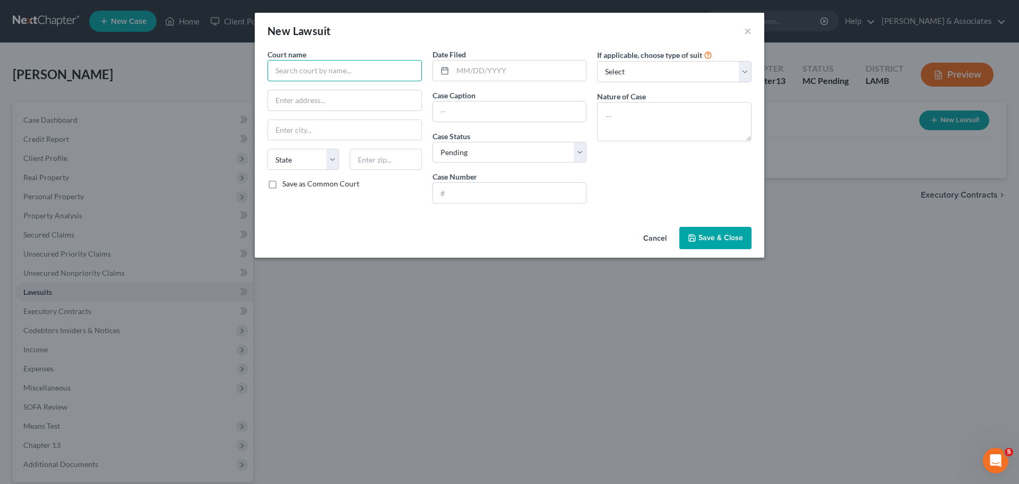
click at [356, 76] on input "text" at bounding box center [345, 70] width 154 height 21
click at [485, 59] on div "Date Filed" at bounding box center [510, 65] width 154 height 32
click at [485, 60] on div "Date Filed" at bounding box center [510, 65] width 154 height 32
click at [484, 63] on input "text" at bounding box center [520, 71] width 134 height 20
click at [534, 112] on input "text" at bounding box center [509, 111] width 153 height 20
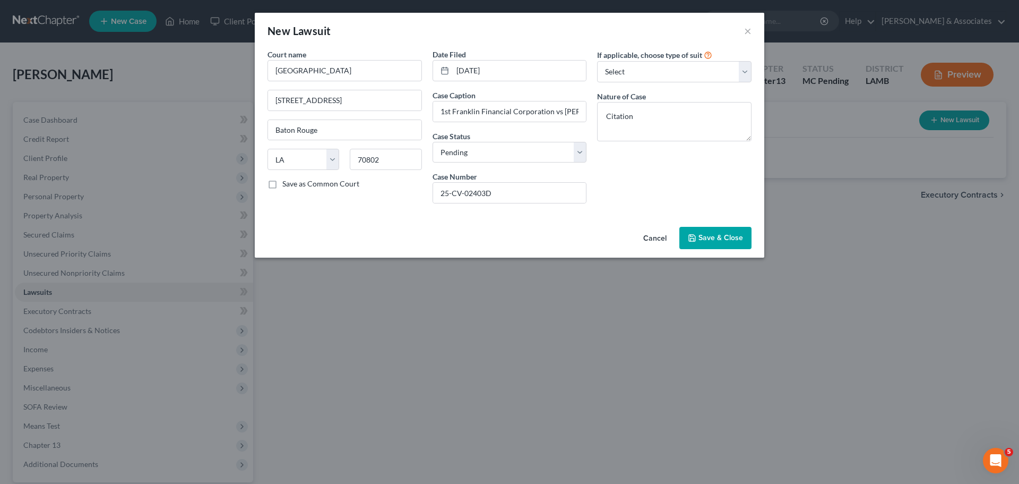
click at [726, 234] on span "Save & Close" at bounding box center [721, 237] width 45 height 9
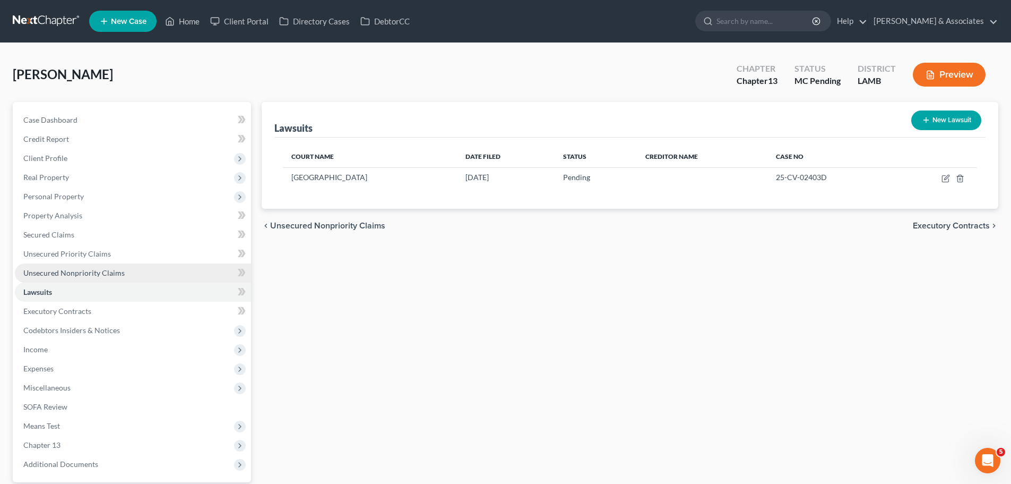
click at [79, 271] on span "Unsecured Nonpriority Claims" at bounding box center [73, 272] width 101 height 9
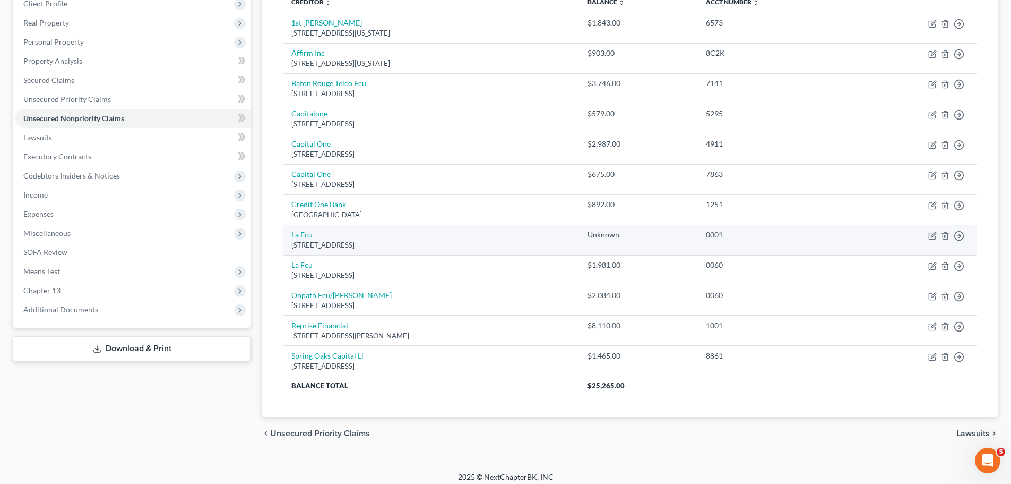
scroll to position [161, 0]
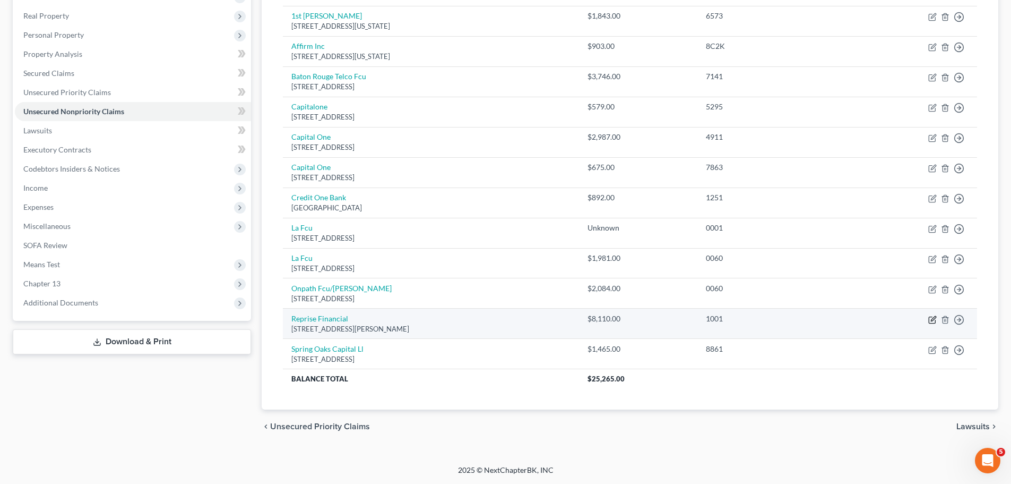
click at [932, 322] on icon "button" at bounding box center [932, 319] width 8 height 8
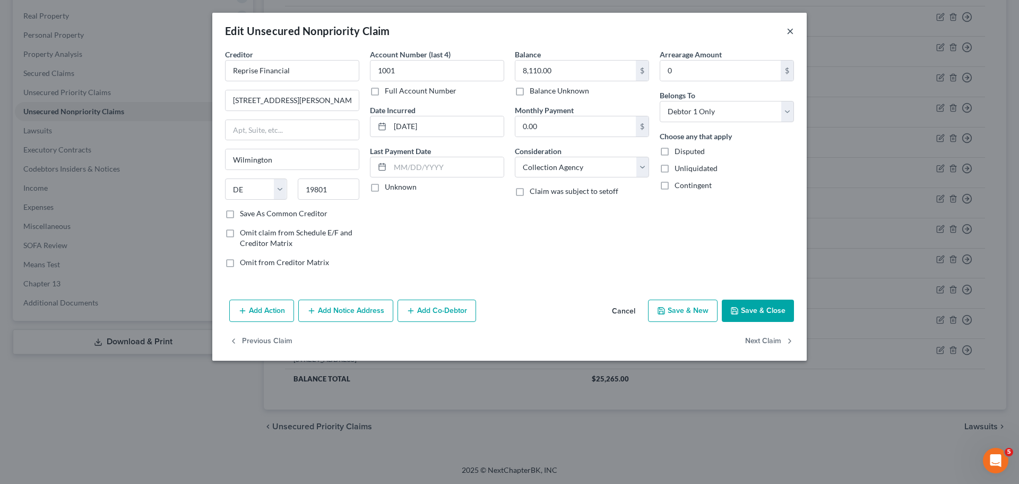
click at [793, 31] on button "×" at bounding box center [790, 30] width 7 height 13
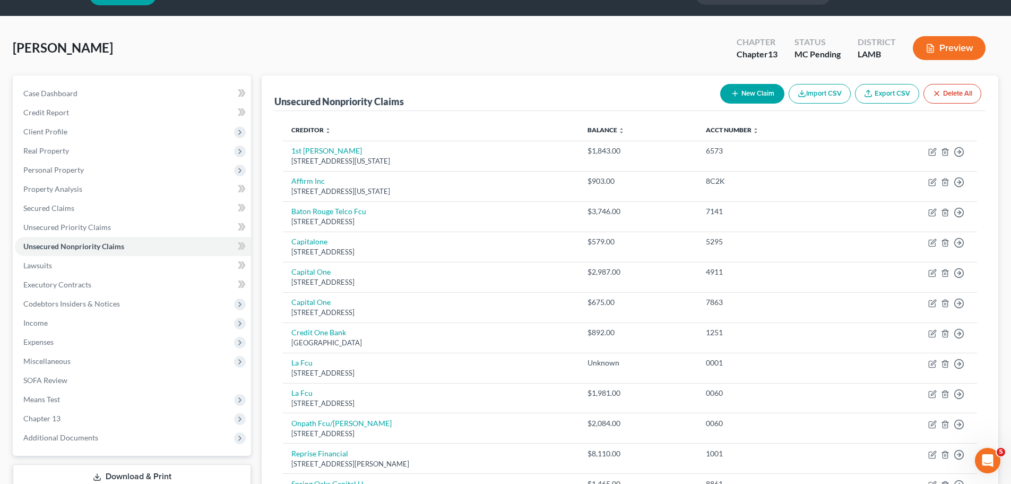
scroll to position [2, 0]
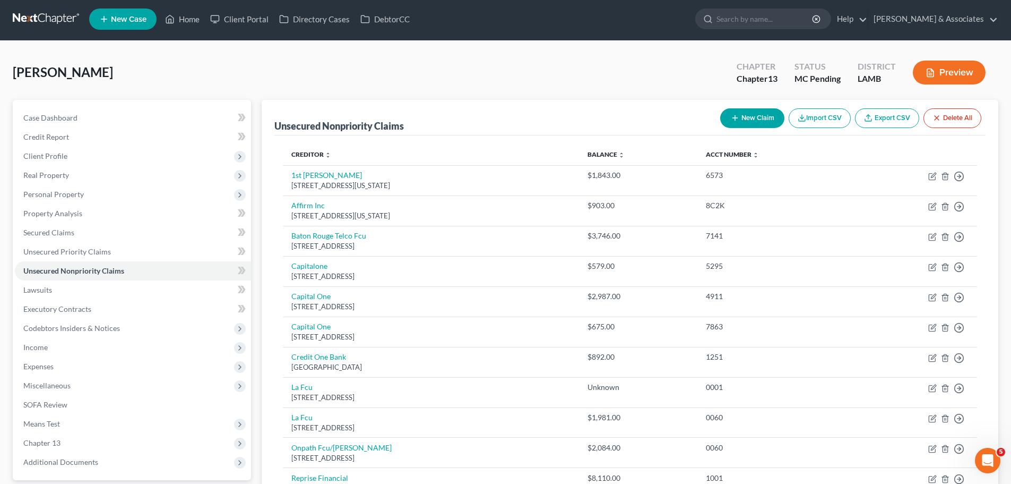
click at [738, 123] on button "New Claim" at bounding box center [752, 118] width 64 height 20
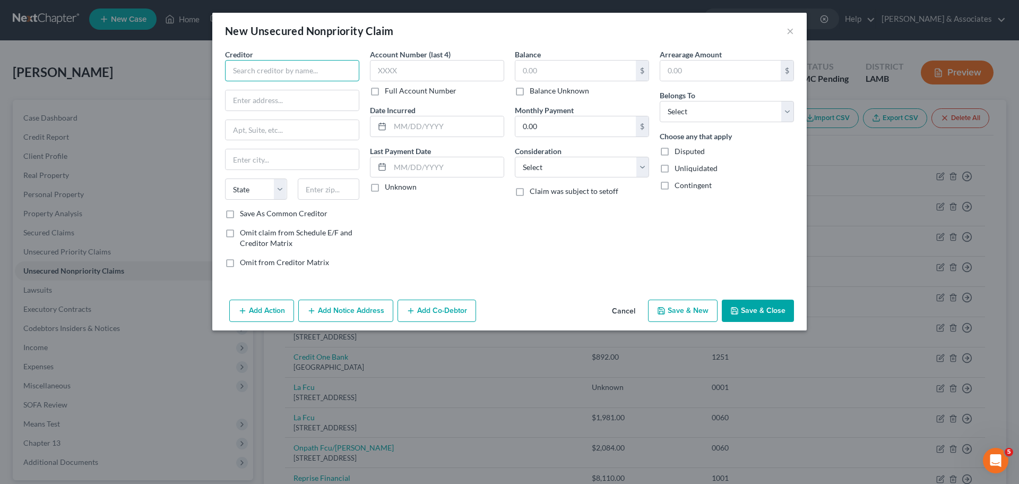
click at [320, 76] on input "text" at bounding box center [292, 70] width 134 height 21
click at [270, 63] on input "WebBank" at bounding box center [292, 70] width 134 height 21
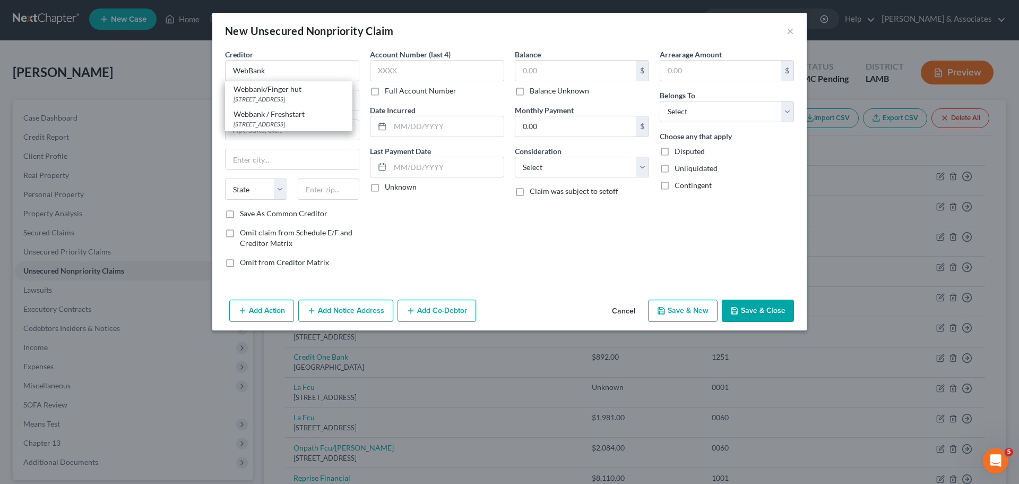
click at [313, 41] on div "New Unsecured Nonpriority Claim ×" at bounding box center [509, 31] width 595 height 36
click at [573, 67] on input "text" at bounding box center [575, 71] width 121 height 20
click at [548, 168] on select "Select Cable / Satellite Services Collection Agency Credit Card Debt Debt Couns…" at bounding box center [582, 167] width 134 height 21
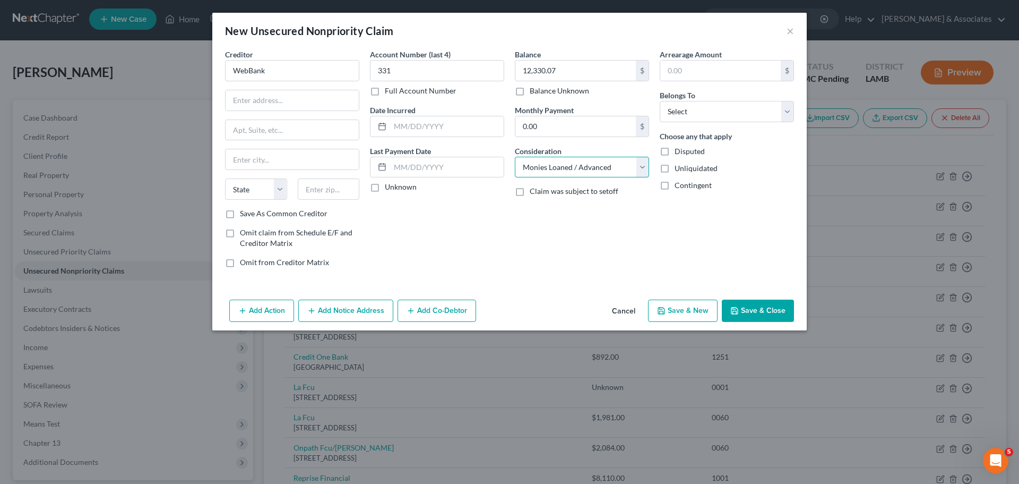
click at [515, 157] on select "Select Cable / Satellite Services Collection Agency Credit Card Debt Debt Couns…" at bounding box center [582, 167] width 134 height 21
click at [732, 107] on select "Select Debtor 1 Only Debtor 2 Only Debtor 1 And Debtor 2 Only At Least One Of T…" at bounding box center [727, 111] width 134 height 21
click at [660, 101] on select "Select Debtor 1 Only Debtor 2 Only Debtor 1 And Debtor 2 Only At Least One Of T…" at bounding box center [727, 111] width 134 height 21
click at [715, 208] on div "Arrearage Amount $ Belongs To * Select Debtor 1 Only Debtor 2 Only Debtor 1 And…" at bounding box center [727, 162] width 145 height 227
click at [734, 308] on polyline "button" at bounding box center [734, 308] width 3 height 2
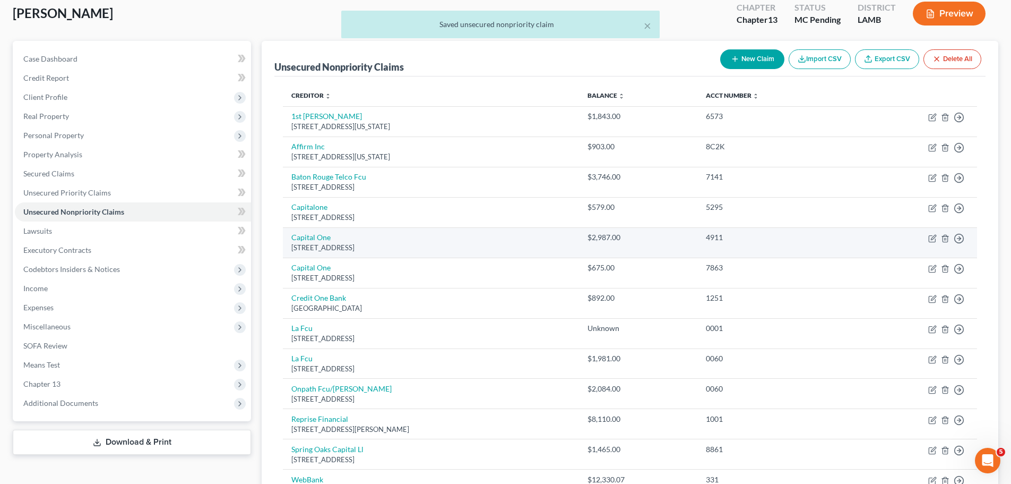
scroll to position [183, 0]
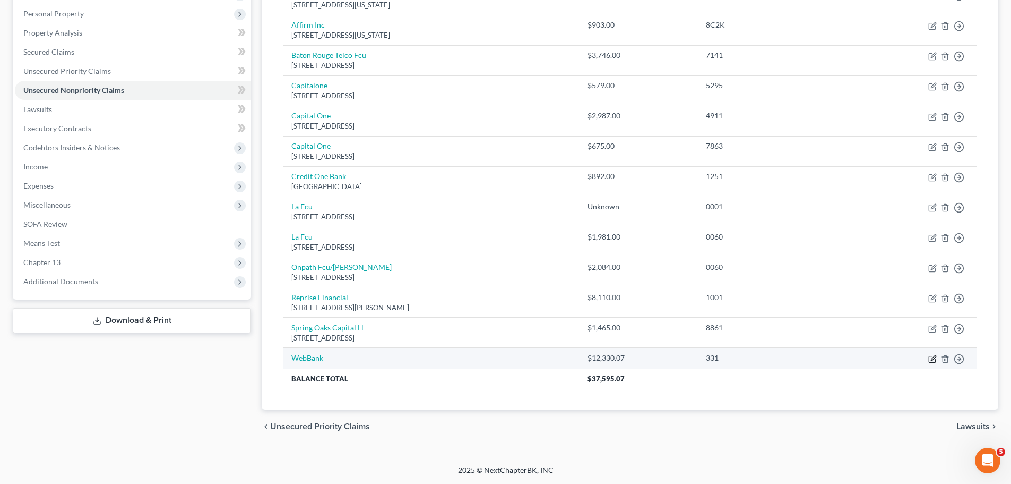
click at [935, 356] on icon "button" at bounding box center [932, 359] width 8 height 8
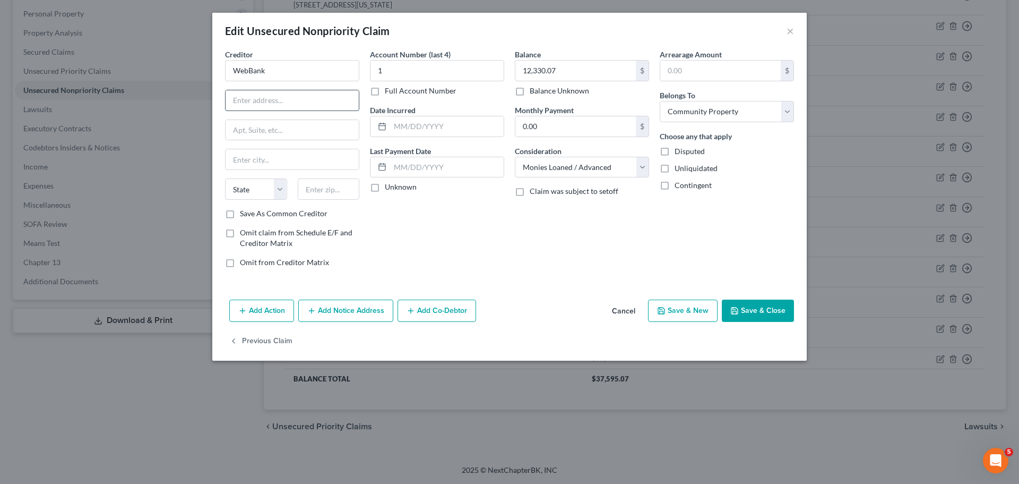
click at [268, 100] on input "text" at bounding box center [292, 100] width 133 height 20
paste input "595 Market Street"
click at [281, 126] on input "text" at bounding box center [292, 130] width 133 height 20
paste input "Suite 200"
click at [330, 184] on input "text" at bounding box center [329, 188] width 62 height 21
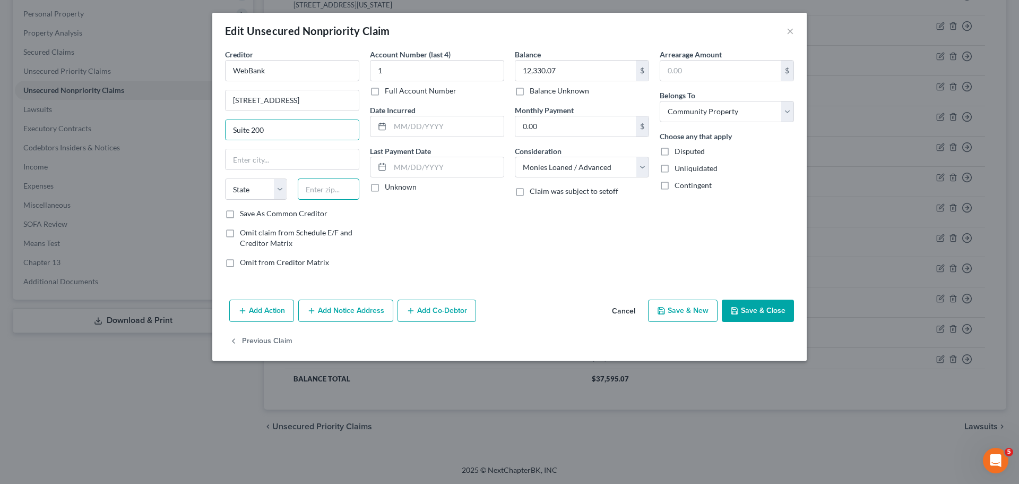
paste input "94105"
click at [440, 241] on div "Account Number (last 4) 1 Full Account Number Date Incurred Last Payment Date U…" at bounding box center [437, 162] width 145 height 227
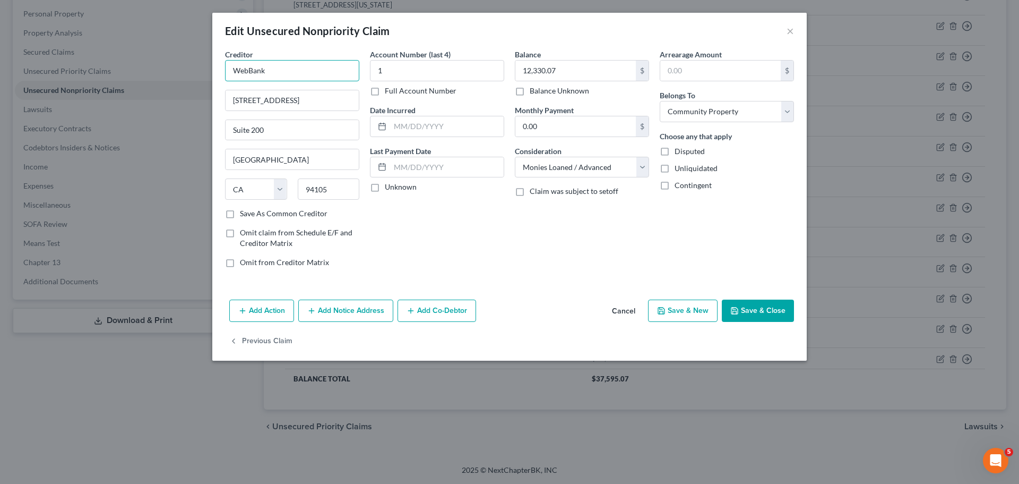
click at [336, 73] on input "WebBank" at bounding box center [292, 70] width 134 height 21
click at [462, 261] on div "Account Number (last 4) 1 Full Account Number Date Incurred Last Payment Date U…" at bounding box center [437, 162] width 145 height 227
click at [450, 114] on div "Date Incurred" at bounding box center [437, 121] width 134 height 32
click at [458, 59] on div "Account Number (last 4) 1 Full Account Number" at bounding box center [437, 72] width 134 height 47
click at [461, 68] on input "1" at bounding box center [437, 70] width 134 height 21
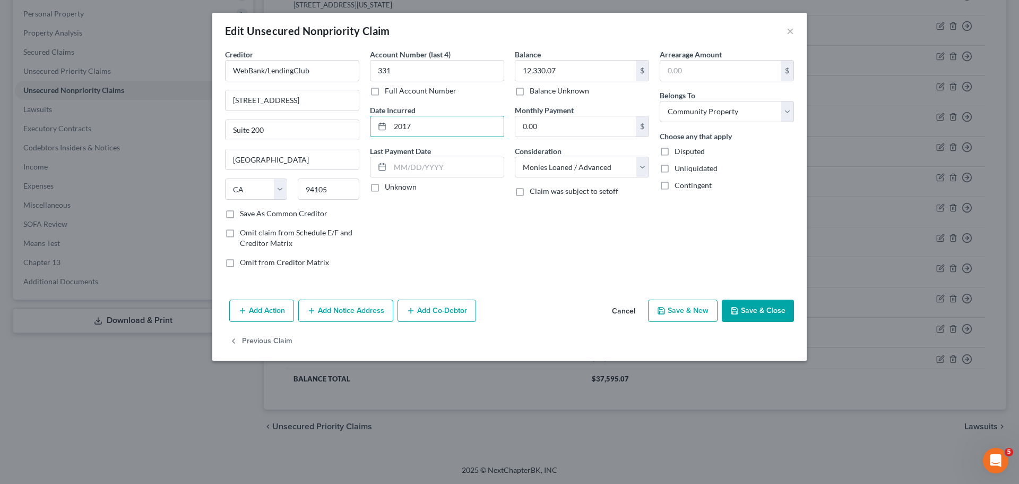
click at [763, 315] on button "Save & Close" at bounding box center [758, 310] width 72 height 22
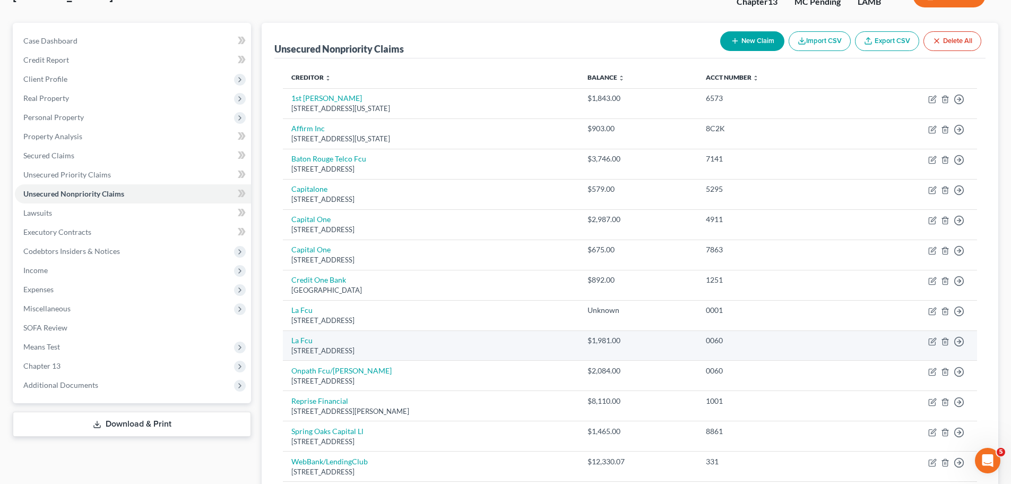
scroll to position [0, 0]
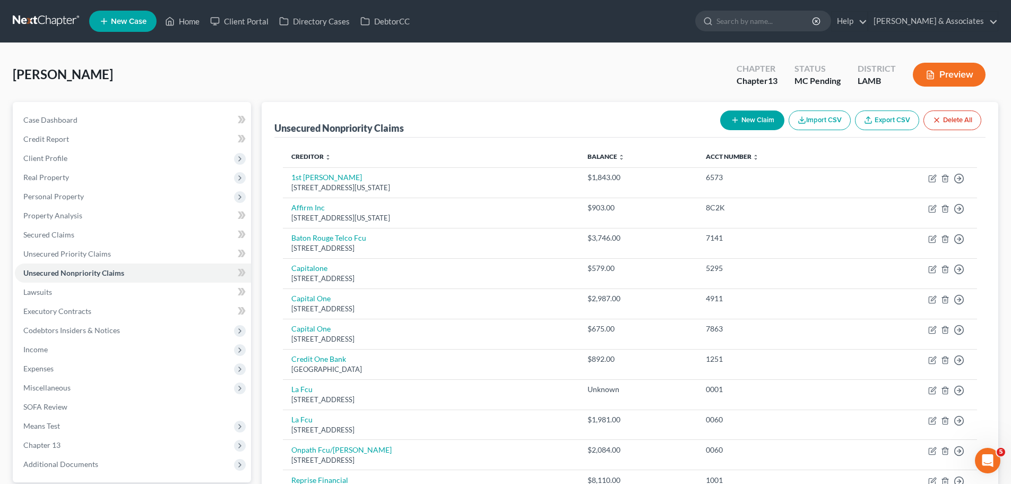
click at [734, 124] on icon "button" at bounding box center [735, 120] width 8 height 8
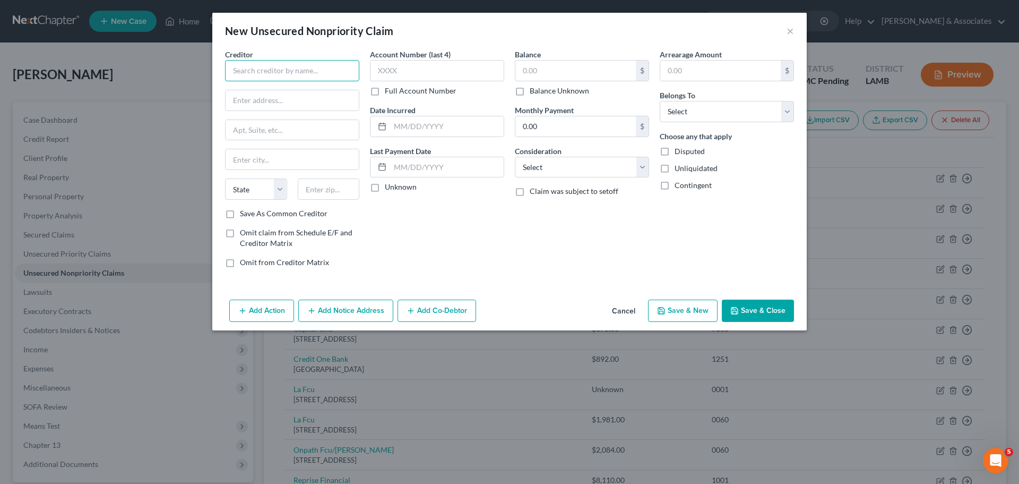
click at [307, 62] on input "text" at bounding box center [292, 70] width 134 height 21
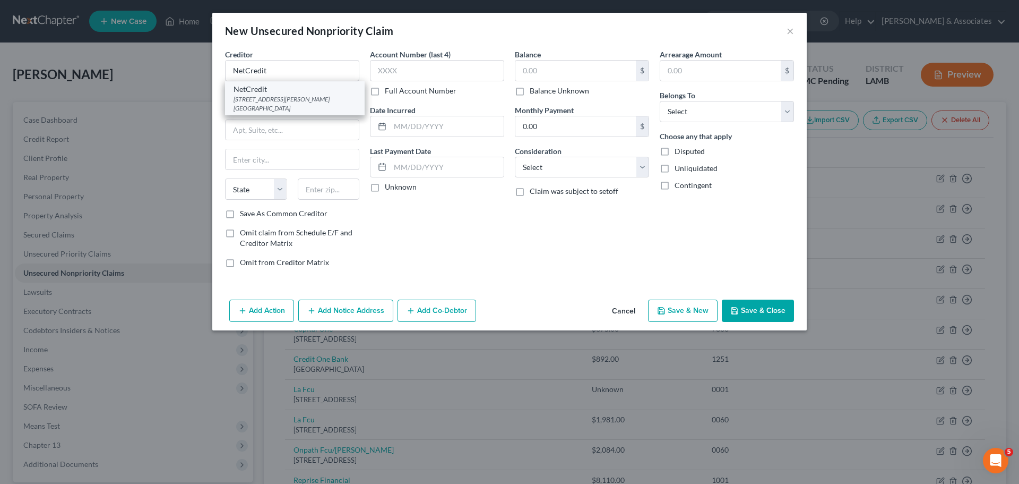
click at [323, 91] on div "NetCredit" at bounding box center [295, 89] width 123 height 11
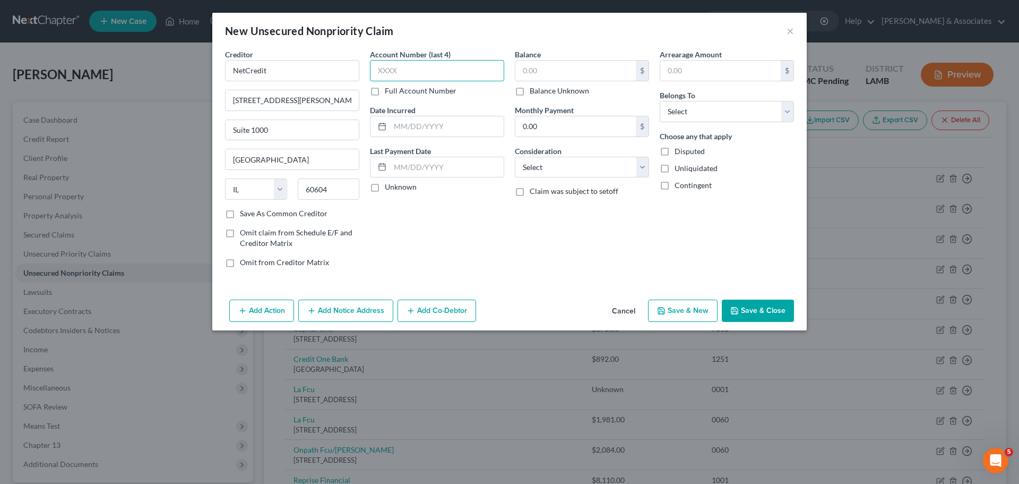
click at [438, 68] on input "text" at bounding box center [437, 70] width 134 height 21
click at [435, 132] on input "text" at bounding box center [447, 126] width 114 height 20
drag, startPoint x: 550, startPoint y: 162, endPoint x: 539, endPoint y: 162, distance: 11.7
click at [550, 162] on select "Select Cable / Satellite Services Collection Agency Credit Card Debt Debt Couns…" at bounding box center [582, 167] width 134 height 21
click at [515, 157] on select "Select Cable / Satellite Services Collection Agency Credit Card Debt Debt Couns…" at bounding box center [582, 167] width 134 height 21
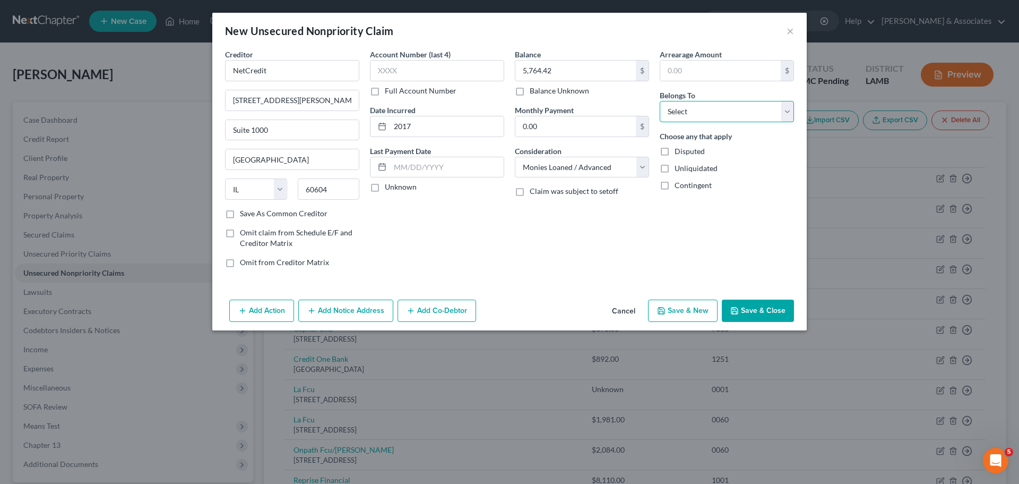
click at [731, 107] on select "Select Debtor 1 Only Debtor 2 Only Debtor 1 And Debtor 2 Only At Least One Of T…" at bounding box center [727, 111] width 134 height 21
click at [660, 101] on select "Select Debtor 1 Only Debtor 2 Only Debtor 1 And Debtor 2 Only At Least One Of T…" at bounding box center [727, 111] width 134 height 21
click at [751, 305] on button "Save & Close" at bounding box center [758, 310] width 72 height 22
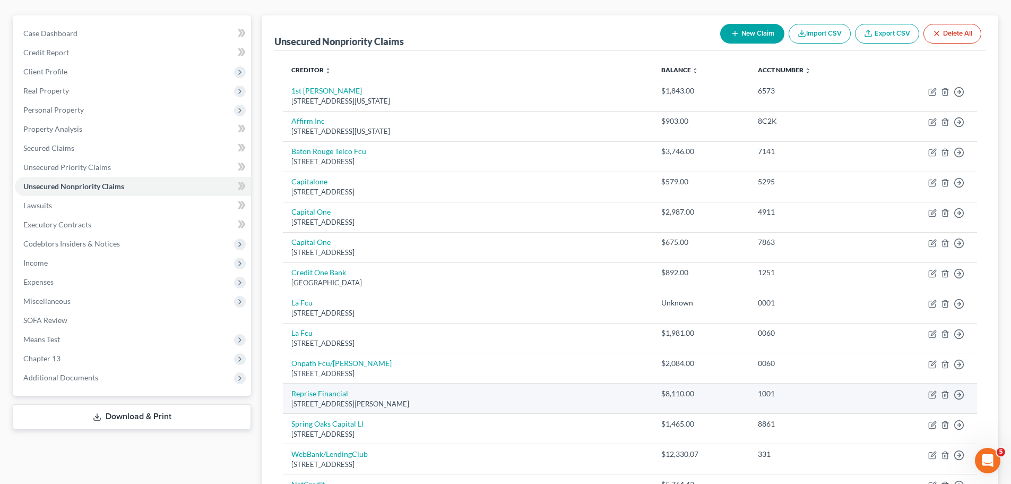
scroll to position [222, 0]
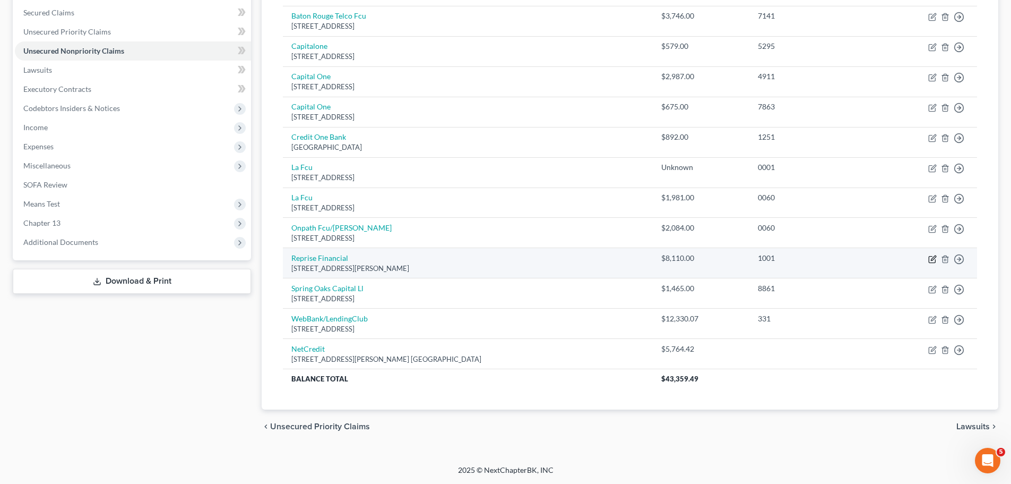
click at [932, 259] on icon "button" at bounding box center [933, 257] width 5 height 5
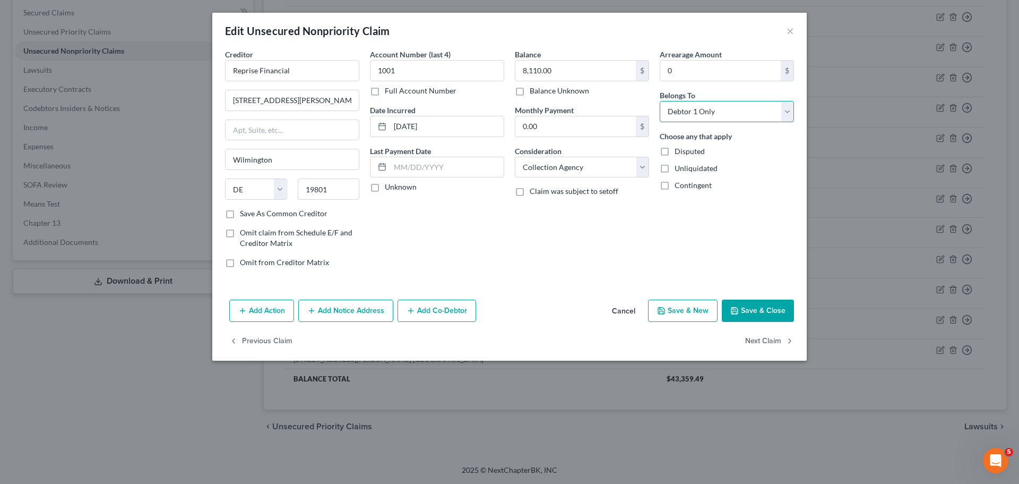
click at [679, 115] on select "Select Debtor 1 Only Debtor 2 Only Debtor 1 And Debtor 2 Only At Least One Of T…" at bounding box center [727, 111] width 134 height 21
click at [660, 101] on select "Select Debtor 1 Only Debtor 2 Only Debtor 1 And Debtor 2 Only At Least One Of T…" at bounding box center [727, 111] width 134 height 21
click at [640, 209] on div "Balance 8,110.00 $ Balance Unknown Balance Undetermined 8,110.00 $ Balance Unkn…" at bounding box center [582, 162] width 145 height 227
click at [795, 31] on div "Edit Unsecured Nonpriority Claim ×" at bounding box center [509, 31] width 595 height 36
click at [793, 33] on button "×" at bounding box center [790, 30] width 7 height 13
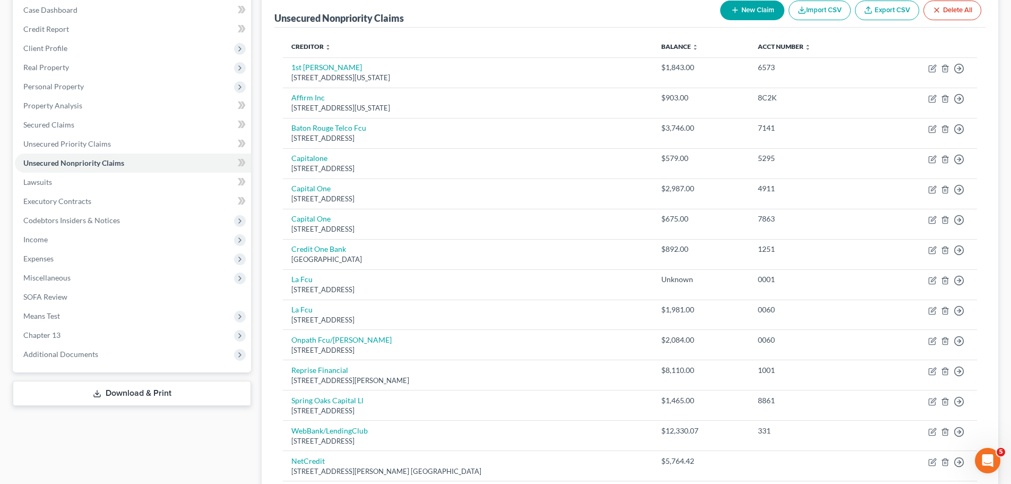
scroll to position [0, 0]
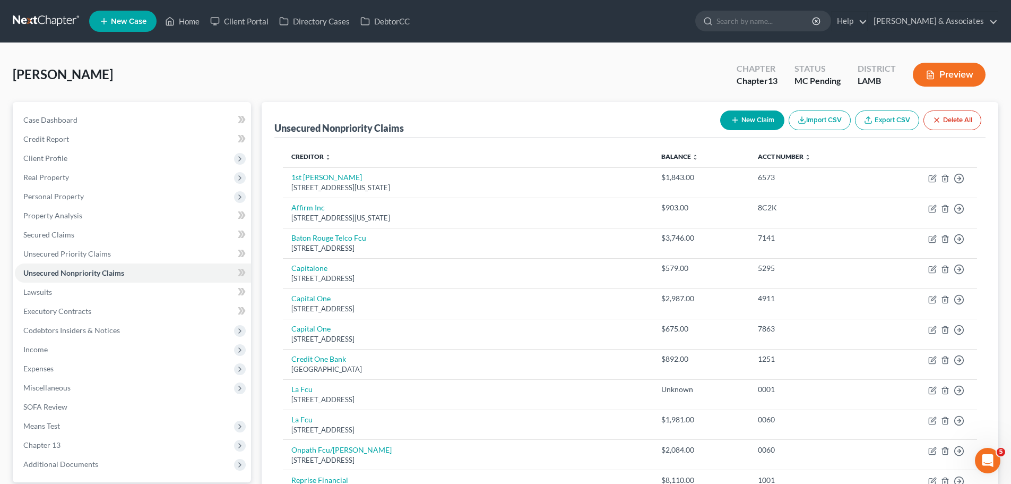
click at [764, 126] on button "New Claim" at bounding box center [752, 120] width 64 height 20
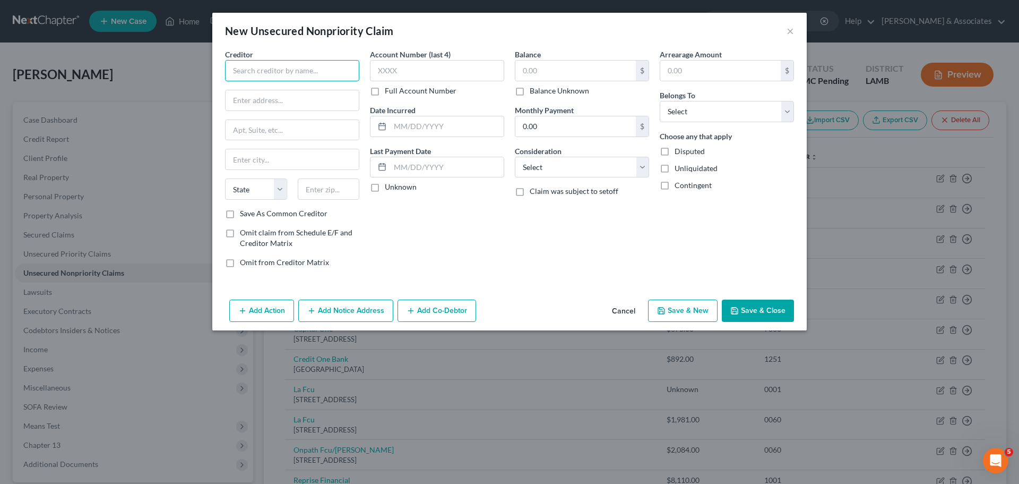
click at [288, 67] on input "text" at bounding box center [292, 70] width 134 height 21
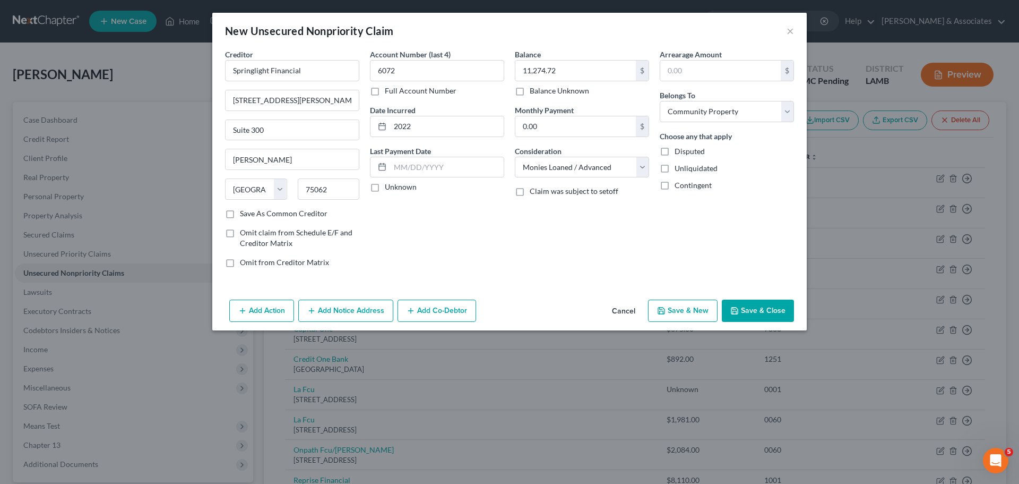
click at [783, 316] on button "Save & Close" at bounding box center [758, 310] width 72 height 22
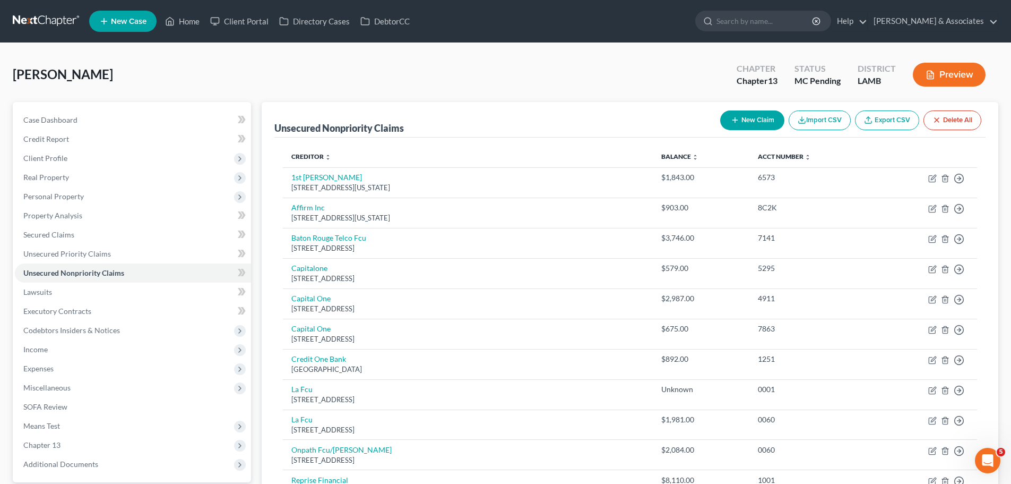
click at [747, 133] on div "New Claim Import CSV Export CSV Delete All" at bounding box center [851, 120] width 270 height 28
click at [756, 127] on button "New Claim" at bounding box center [752, 120] width 64 height 20
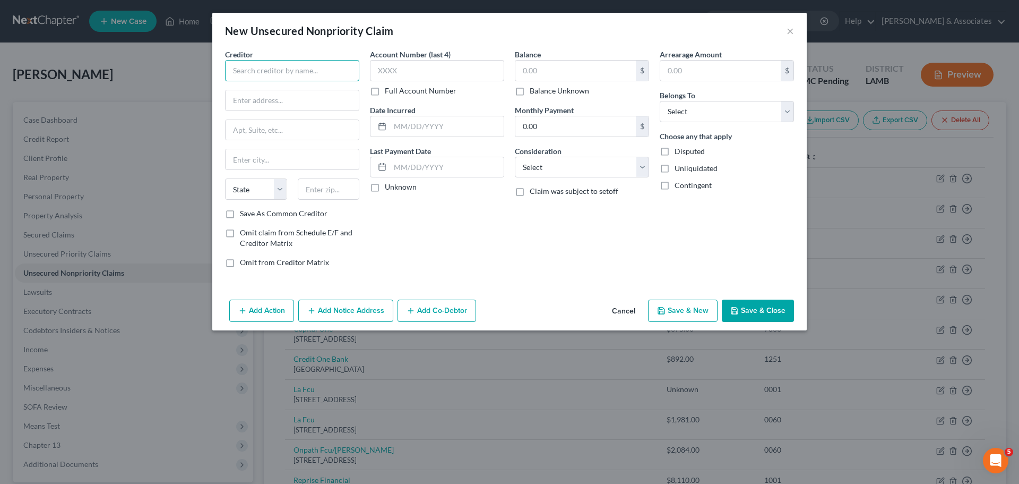
click at [247, 62] on input "text" at bounding box center [292, 70] width 134 height 21
click at [454, 131] on input "text" at bounding box center [447, 126] width 114 height 20
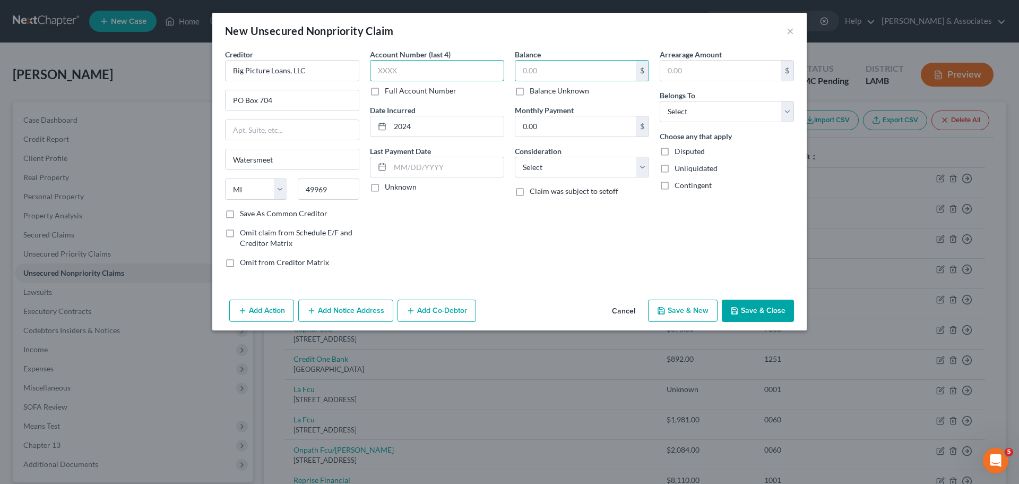
click at [429, 66] on input "text" at bounding box center [437, 70] width 134 height 21
click at [597, 72] on input "text" at bounding box center [575, 71] width 121 height 20
click at [763, 312] on button "Save & Close" at bounding box center [758, 310] width 72 height 22
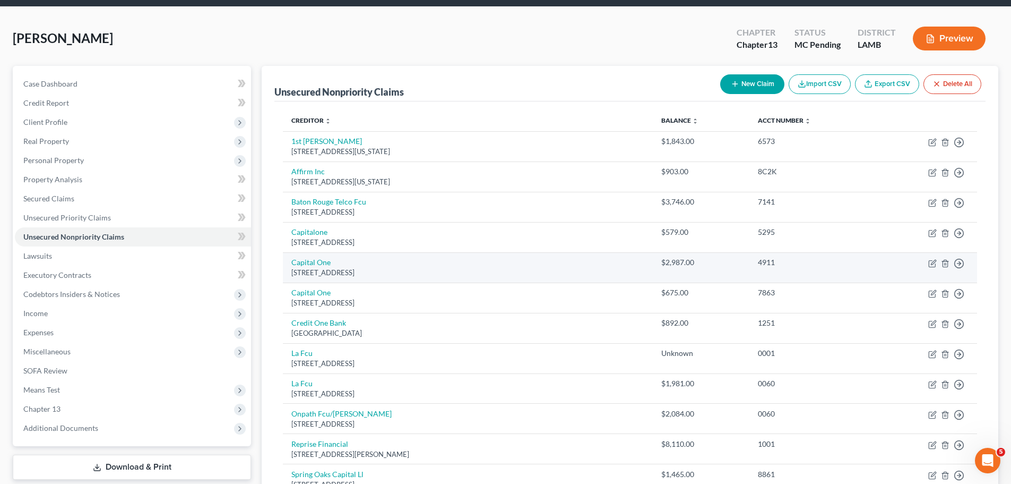
scroll to position [53, 0]
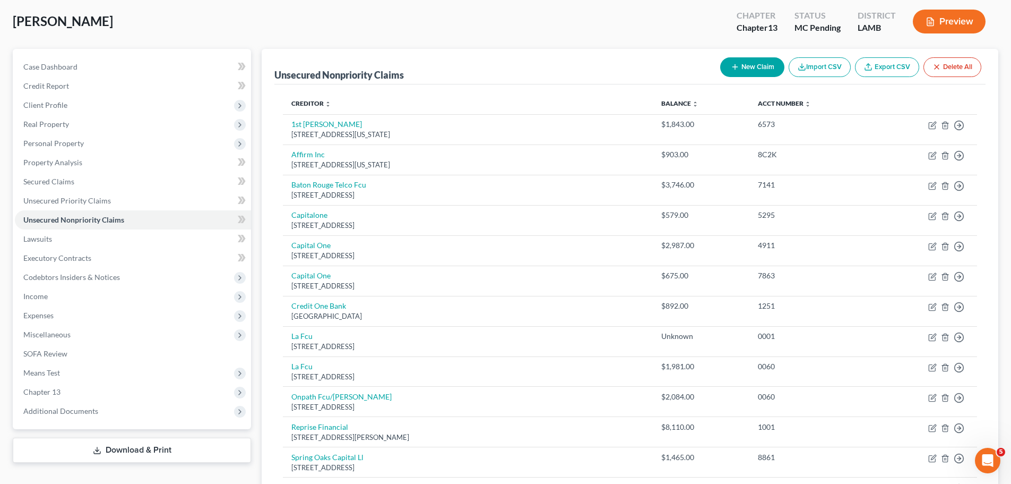
click at [733, 66] on icon "button" at bounding box center [735, 67] width 8 height 8
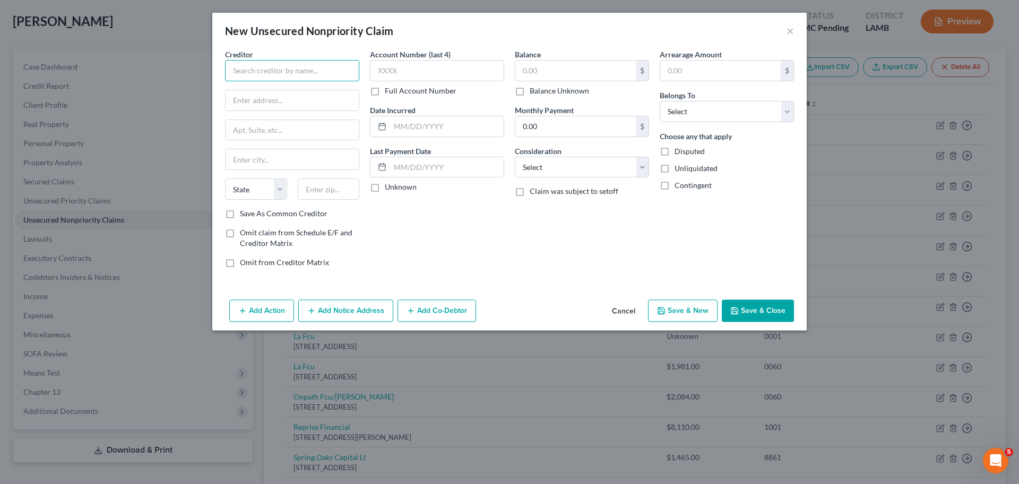
click at [256, 72] on input "text" at bounding box center [292, 70] width 134 height 21
drag, startPoint x: 296, startPoint y: 125, endPoint x: 115, endPoint y: 118, distance: 181.7
click at [112, 118] on div "New Unsecured Nonpriority Claim × Creditor * Makwa, LLC d/b/a Makwa Finance PO …" at bounding box center [509, 242] width 1019 height 484
click at [355, 176] on div "Creditor * Makwa, LLC d/b/a Makwa Finance PO Box 343 State AL AK AR AZ CA CO CT…" at bounding box center [292, 128] width 134 height 159
click at [342, 200] on div "State AL AK AR AZ CA CO CT DE DC FL GA GU HI ID IL IN IA KS KY LA ME MD MA MI M…" at bounding box center [292, 193] width 145 height 30
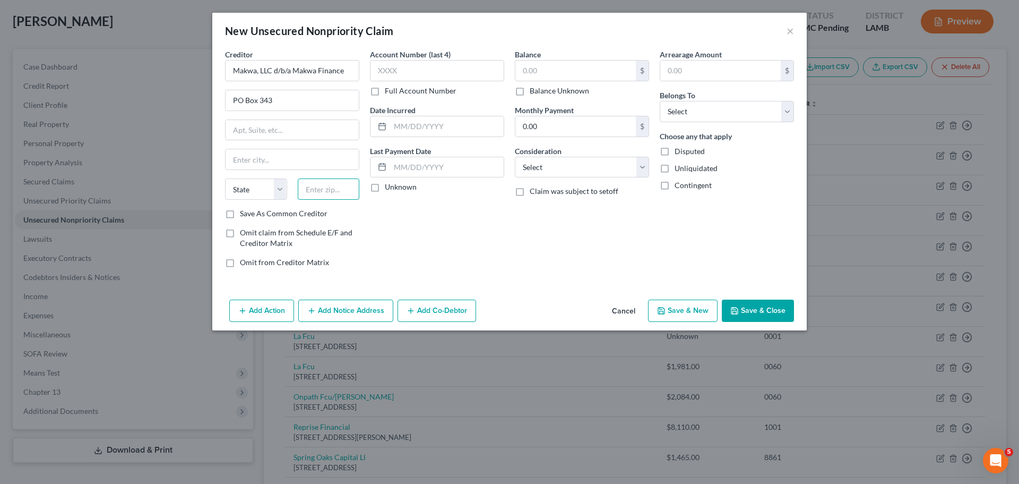
click at [343, 194] on input "text" at bounding box center [329, 188] width 62 height 21
click at [418, 74] on input "text" at bounding box center [437, 70] width 134 height 21
drag, startPoint x: 575, startPoint y: 67, endPoint x: 1001, endPoint y: 59, distance: 426.4
click at [575, 67] on input "text" at bounding box center [575, 71] width 121 height 20
click at [572, 169] on select "Select Cable / Satellite Services Collection Agency Credit Card Debt Debt Couns…" at bounding box center [582, 167] width 134 height 21
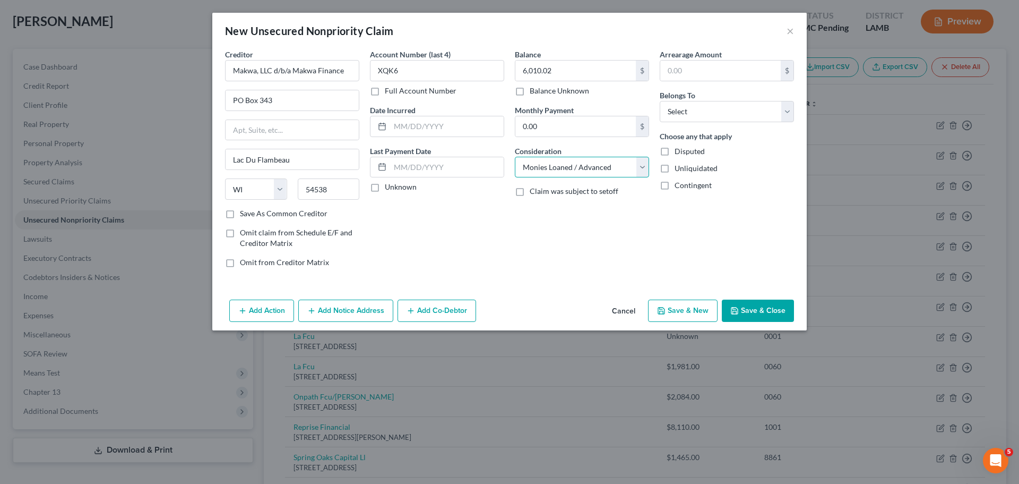
click at [515, 157] on select "Select Cable / Satellite Services Collection Agency Credit Card Debt Debt Couns…" at bounding box center [582, 167] width 134 height 21
click at [713, 116] on select "Select Debtor 1 Only Debtor 2 Only Debtor 1 And Debtor 2 Only At Least One Of T…" at bounding box center [727, 111] width 134 height 21
click at [660, 101] on select "Select Debtor 1 Only Debtor 2 Only Debtor 1 And Debtor 2 Only At Least One Of T…" at bounding box center [727, 111] width 134 height 21
click at [408, 133] on input "text" at bounding box center [447, 126] width 114 height 20
click at [436, 114] on div "Date Incurred" at bounding box center [437, 121] width 134 height 32
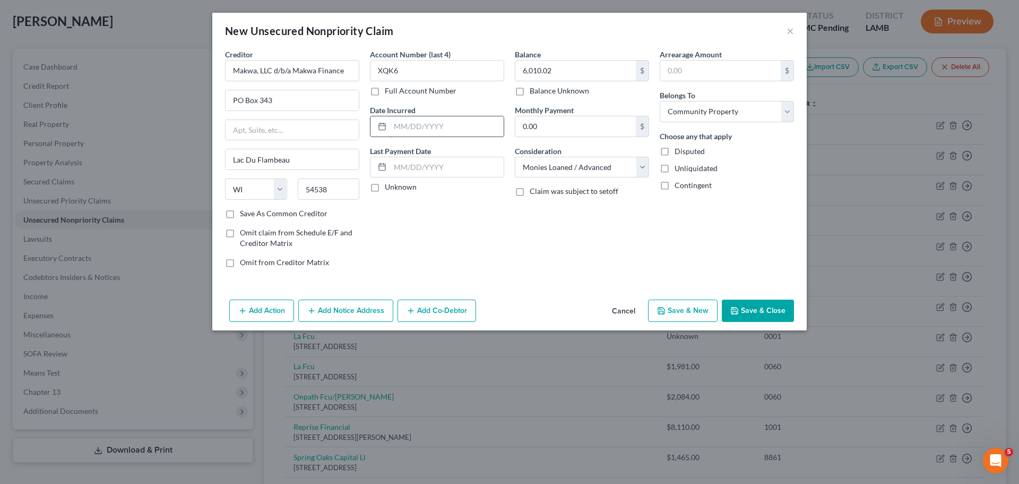
click at [437, 117] on input "text" at bounding box center [447, 126] width 114 height 20
click at [441, 125] on input "text" at bounding box center [447, 126] width 114 height 20
click at [744, 303] on button "Save & Close" at bounding box center [758, 310] width 72 height 22
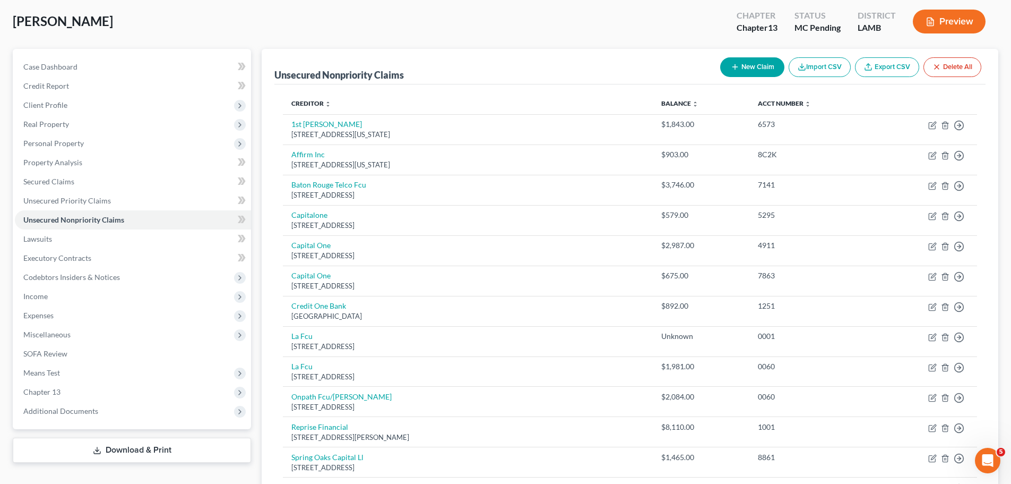
click at [758, 71] on button "New Claim" at bounding box center [752, 67] width 64 height 20
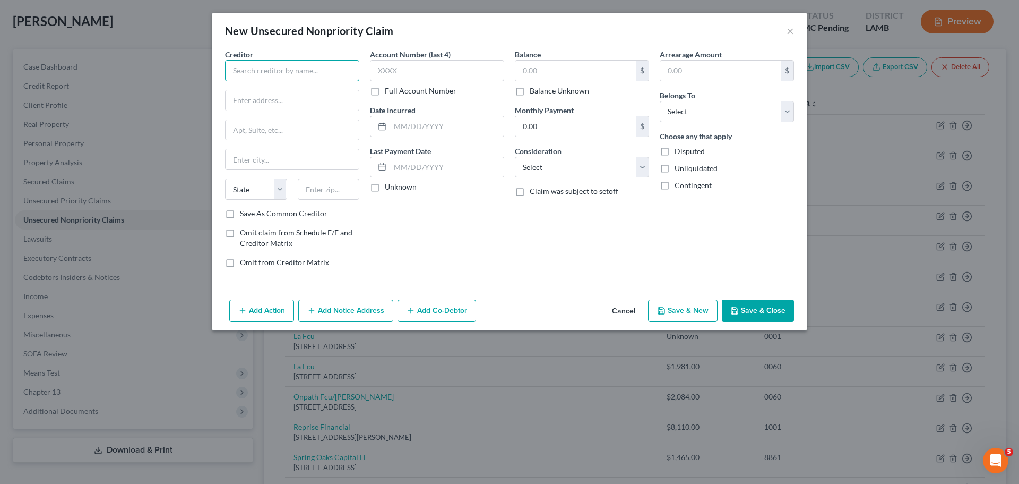
click at [321, 66] on input "text" at bounding box center [292, 70] width 134 height 21
click at [532, 73] on input "text" at bounding box center [575, 71] width 121 height 20
click at [777, 309] on button "Save & Close" at bounding box center [758, 310] width 72 height 22
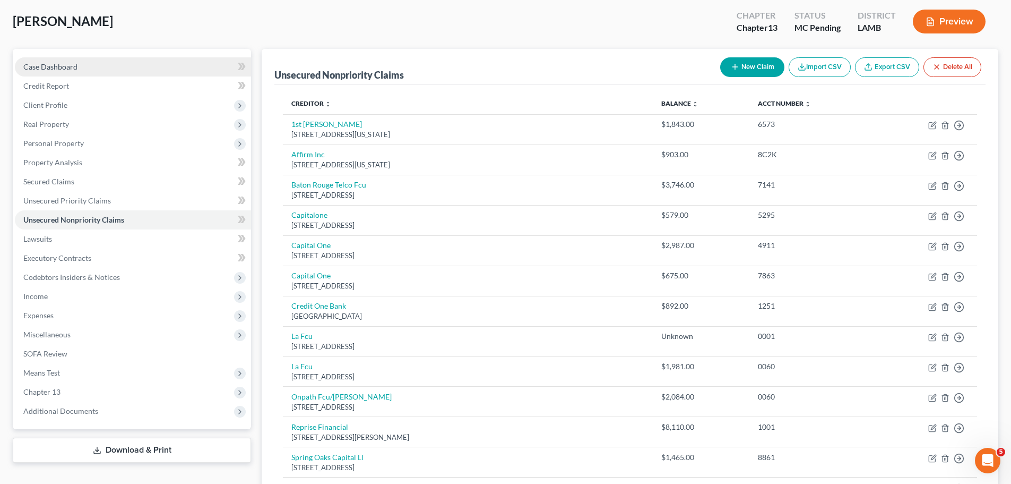
click at [39, 56] on div "Case Dashboard Payments Invoices Payments Payments Credit Report Client Profile…" at bounding box center [132, 239] width 238 height 380
click at [52, 64] on span "Case Dashboard" at bounding box center [50, 66] width 54 height 9
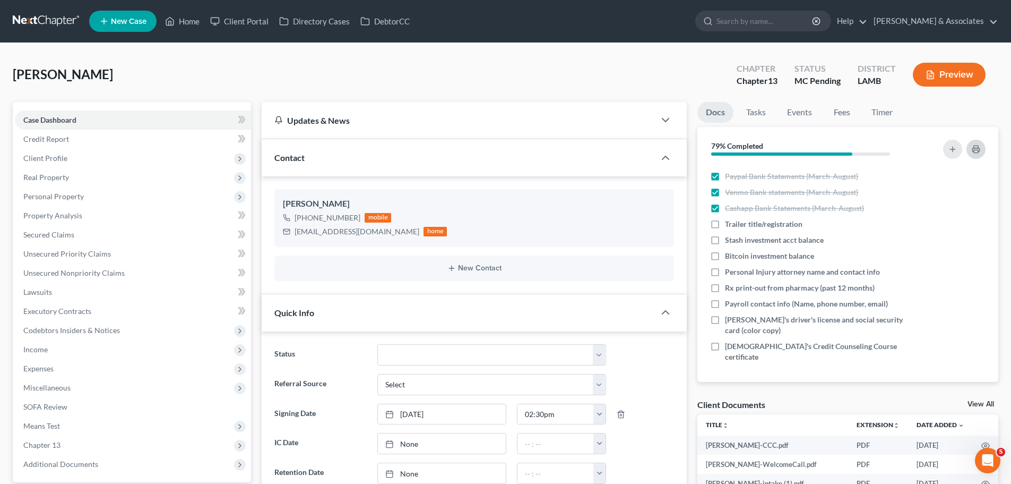
click at [973, 149] on icon "button" at bounding box center [976, 149] width 7 height 3
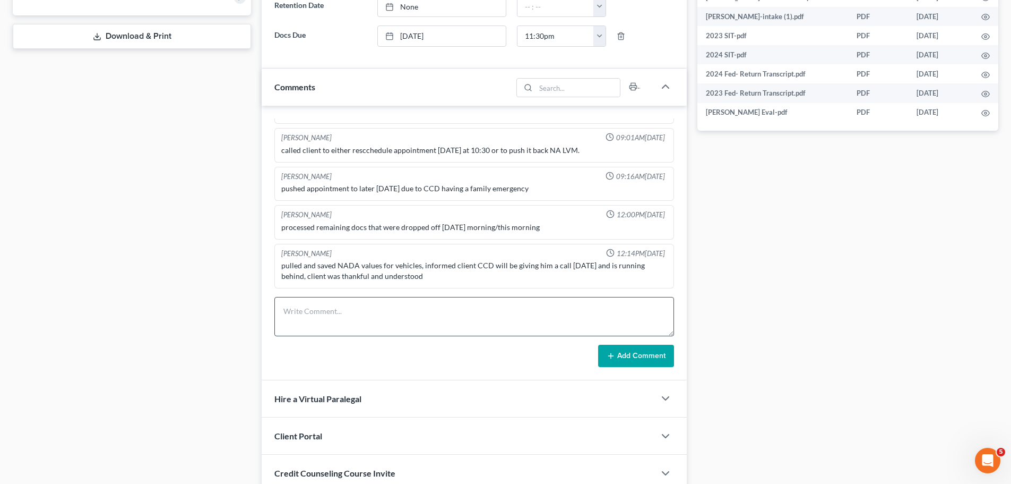
scroll to position [478, 0]
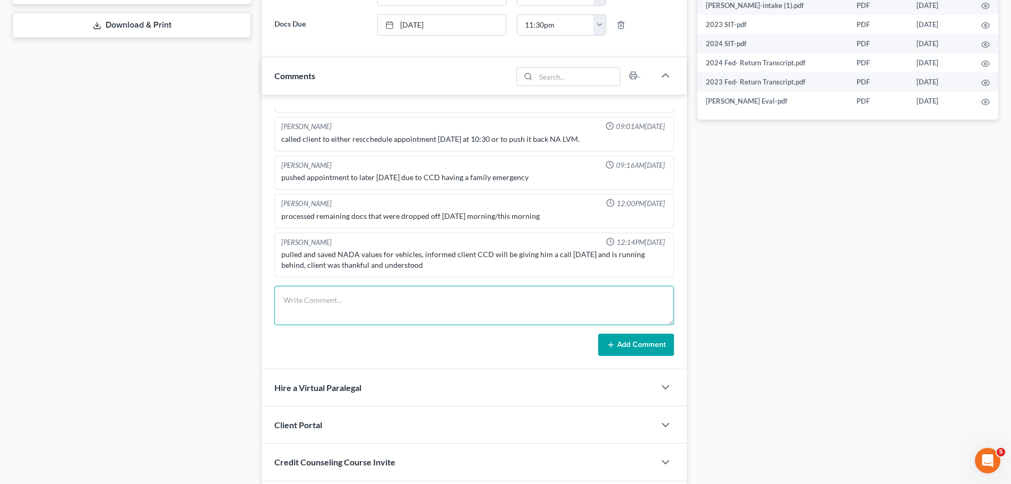
drag, startPoint x: 398, startPoint y: 303, endPoint x: 985, endPoint y: 274, distance: 588.4
click at [398, 303] on textarea at bounding box center [474, 305] width 400 height 39
click at [300, 317] on textarea "MC complete 2.5hr" at bounding box center [474, 305] width 400 height 39
paste textarea "-married, 2013; HH4; wife, 2 daughters -spouse may want to be added later -pest…"
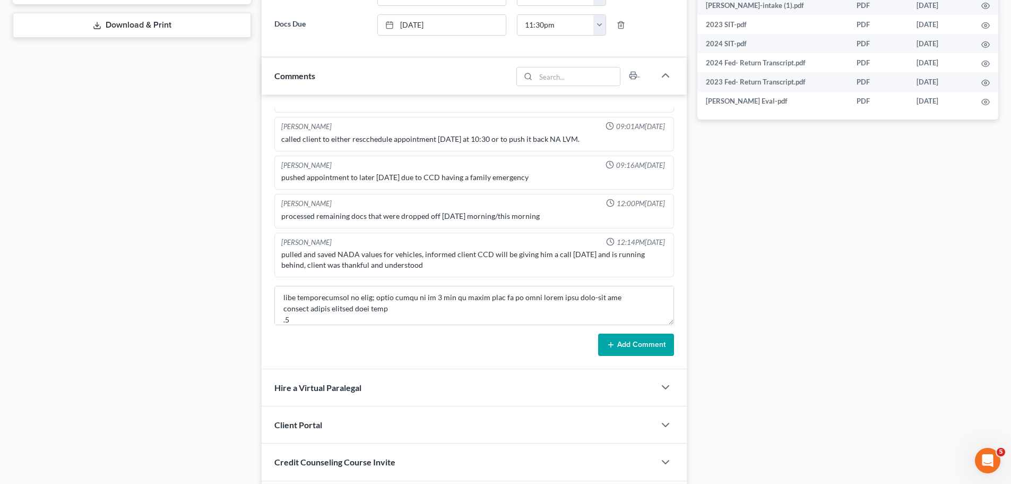
click at [640, 352] on button "Add Comment" at bounding box center [636, 344] width 76 height 22
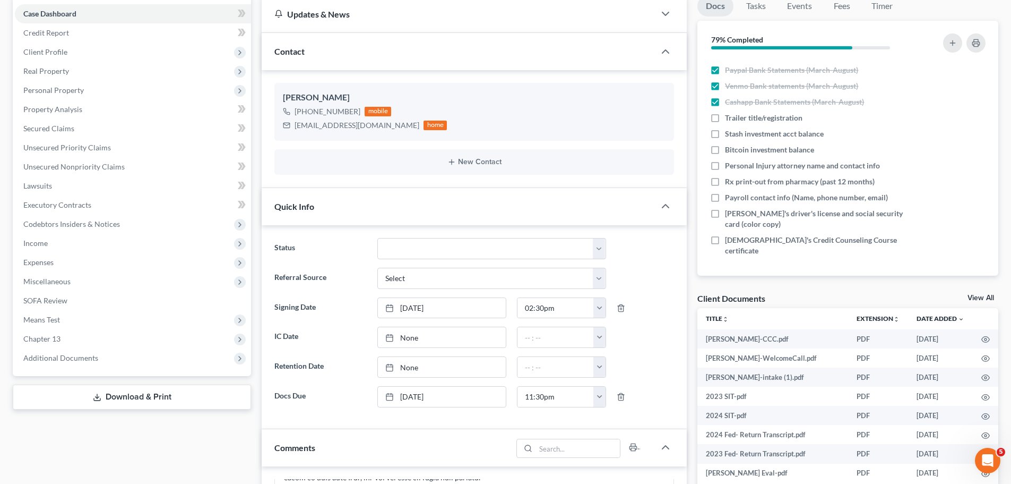
scroll to position [0, 0]
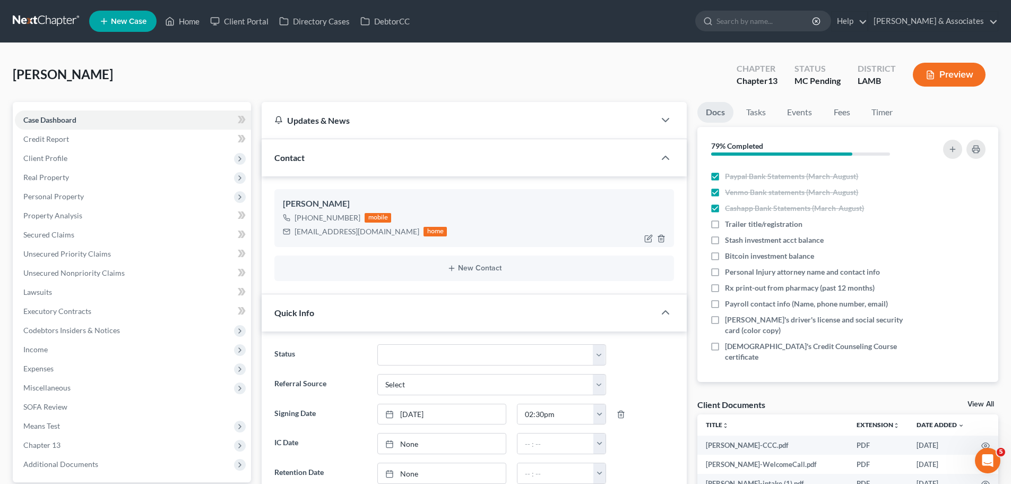
drag, startPoint x: 309, startPoint y: 216, endPoint x: 356, endPoint y: 217, distance: 47.3
click at [356, 217] on div "+1 (225) 362-8033" at bounding box center [328, 217] width 66 height 11
copy div "(225) 362-8033"
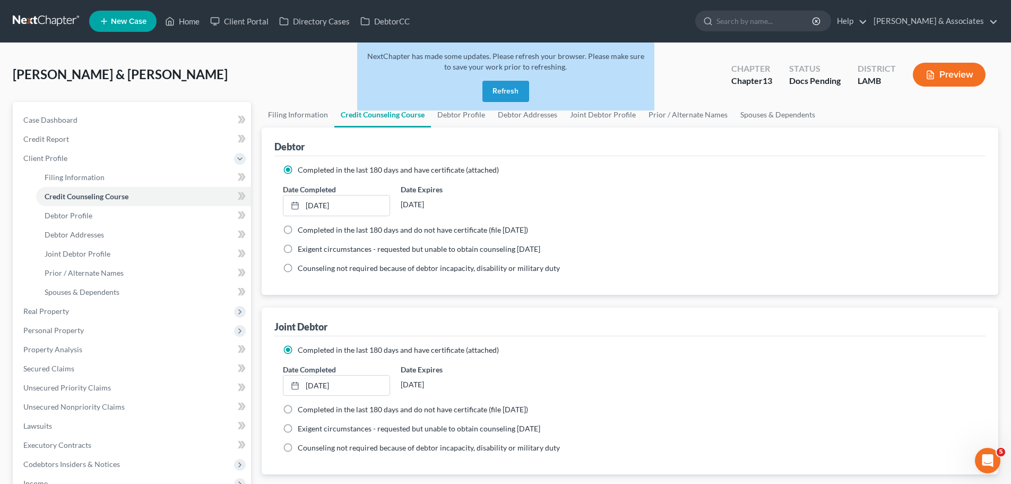
drag, startPoint x: 0, startPoint y: 0, endPoint x: 44, endPoint y: 19, distance: 48.0
click at [44, 19] on link at bounding box center [47, 21] width 68 height 19
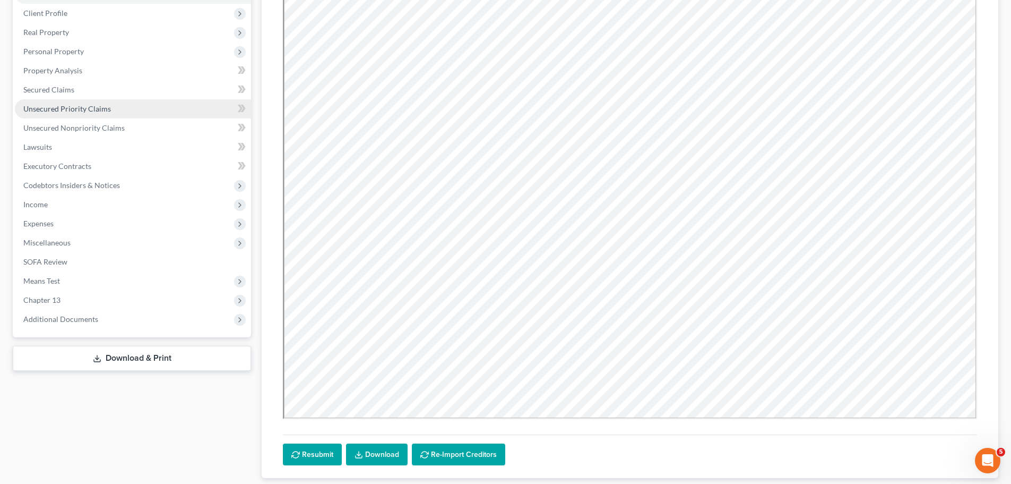
scroll to position [212, 0]
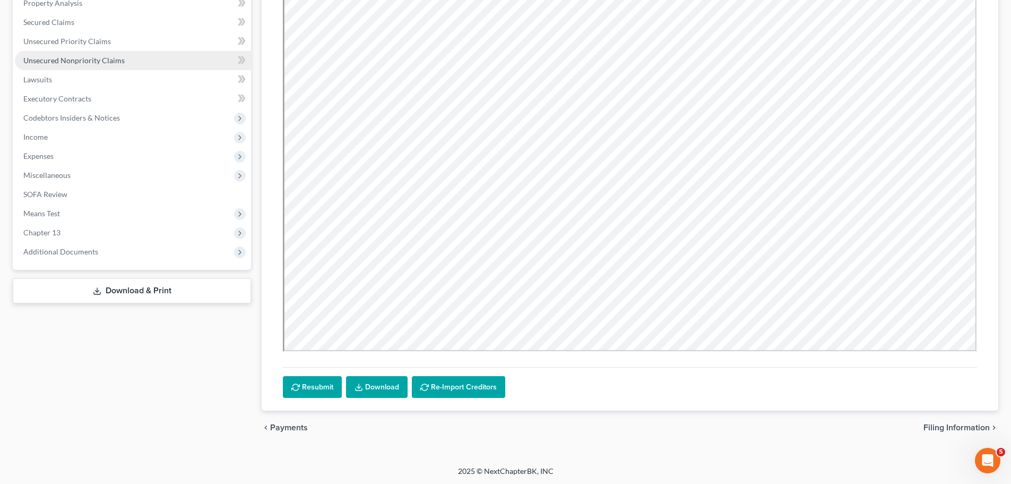
click at [82, 61] on span "Unsecured Nonpriority Claims" at bounding box center [73, 60] width 101 height 9
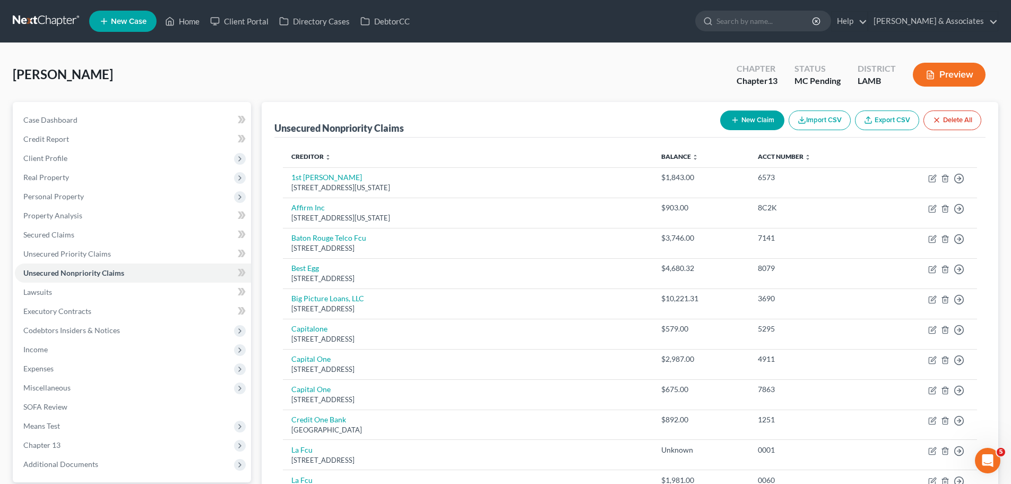
click at [761, 120] on button "New Claim" at bounding box center [752, 120] width 64 height 20
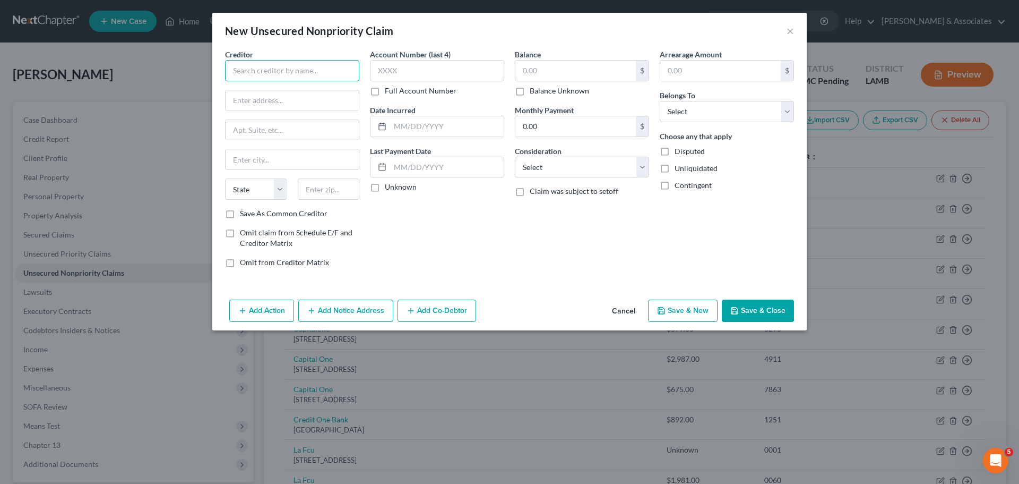
click at [306, 75] on input "text" at bounding box center [292, 70] width 134 height 21
type input "Velocity Investments"
click at [293, 102] on div "[STREET_ADDRESS]" at bounding box center [289, 98] width 110 height 9
type input "1800 NJ-34"
type input "#404a"
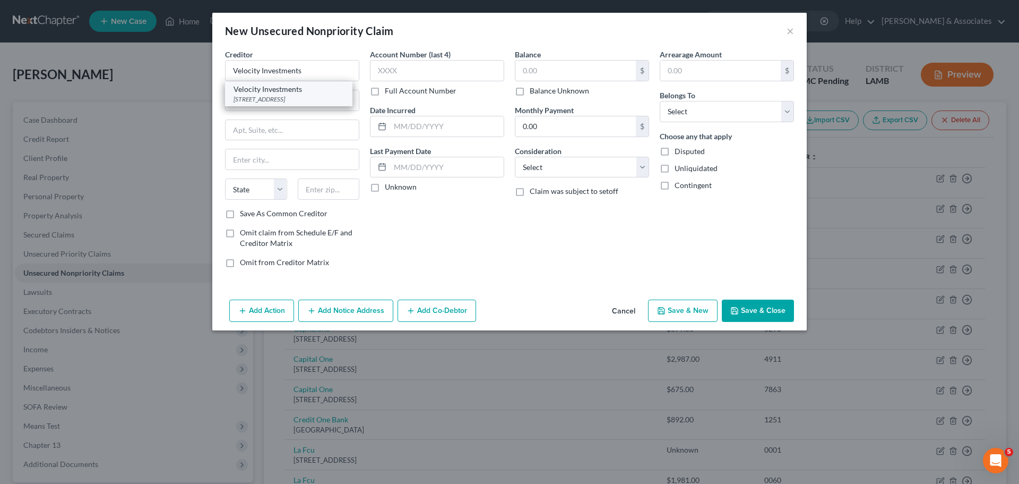
type input "Belmar"
select select "33"
type input "07719"
click at [308, 108] on input "1800 NJ-34" at bounding box center [292, 100] width 133 height 20
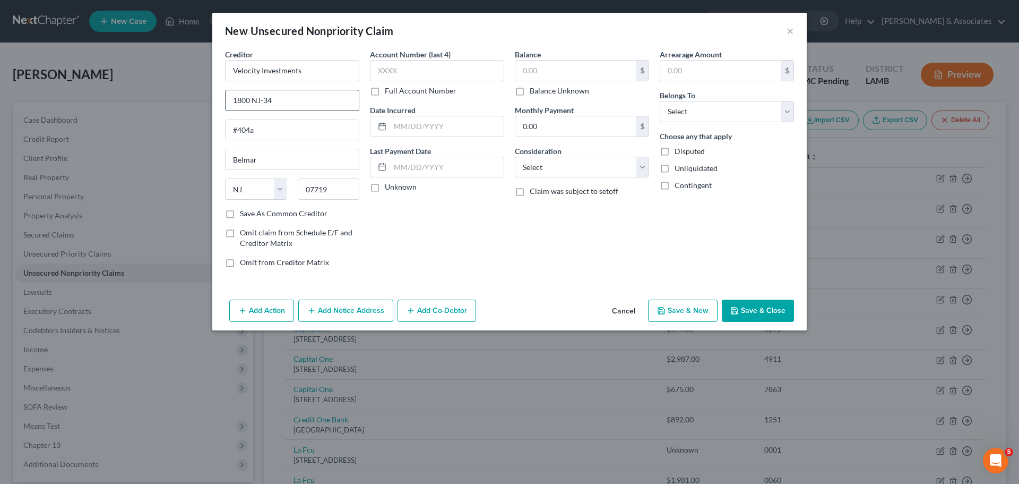
click at [308, 108] on input "1800 NJ-34" at bounding box center [292, 100] width 133 height 20
paste input "P.O. Box 788"
type input "P.O. Box 788"
click at [330, 188] on input "07719" at bounding box center [329, 188] width 62 height 21
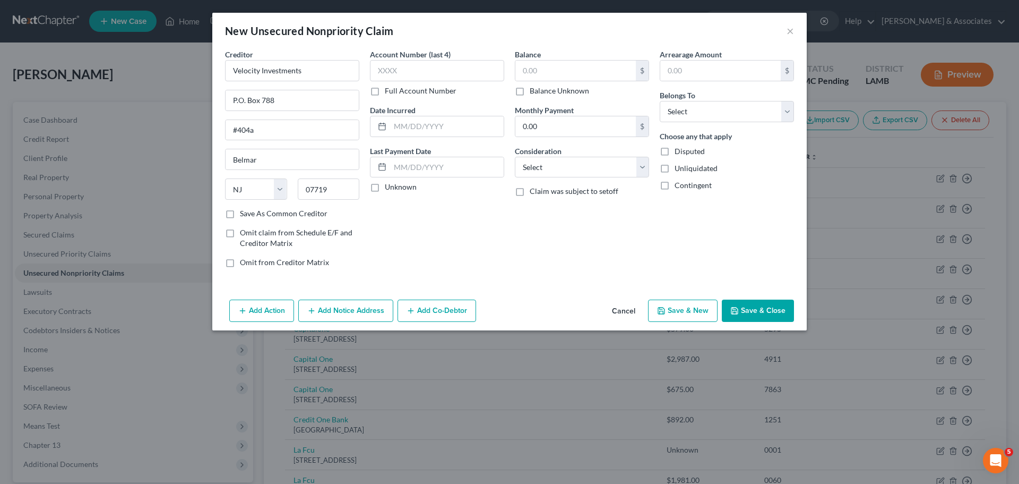
click at [408, 234] on div "Account Number (last 4) Full Account Number Date Incurred Last Payment Date Unk…" at bounding box center [437, 162] width 145 height 227
drag, startPoint x: 333, startPoint y: 126, endPoint x: 165, endPoint y: 125, distance: 168.8
click at [165, 125] on div "New Unsecured Nonpriority Claim × Creditor * Velocity Investments P.O. Box 788 …" at bounding box center [509, 242] width 1019 height 484
click at [287, 154] on input "Belmar" at bounding box center [292, 159] width 133 height 20
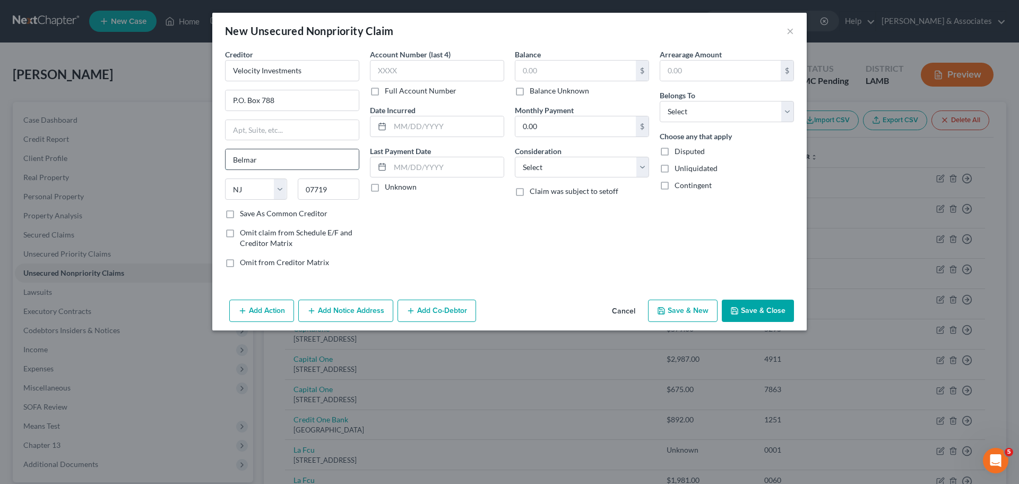
click at [287, 154] on input "Belmar" at bounding box center [292, 159] width 133 height 20
type input "Wall"
click at [543, 199] on div "Balance $ Balance Unknown Balance Undetermined $ Balance Unknown Monthly Paymen…" at bounding box center [582, 162] width 145 height 227
click at [575, 65] on input "text" at bounding box center [575, 71] width 121 height 20
type input "8,157.46"
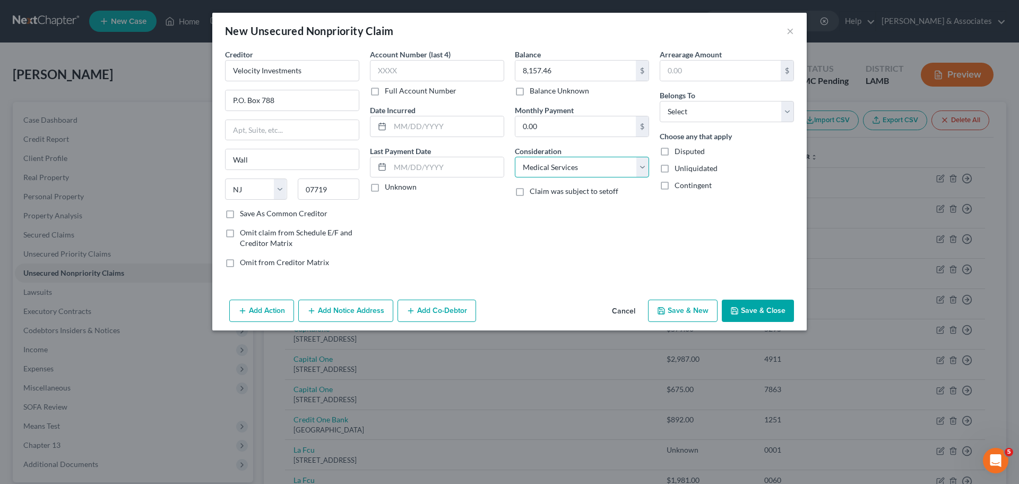
select select "10"
select select "4"
drag, startPoint x: 473, startPoint y: 136, endPoint x: 952, endPoint y: 159, distance: 479.9
click at [473, 135] on input "text" at bounding box center [447, 126] width 114 height 20
type input "2021"
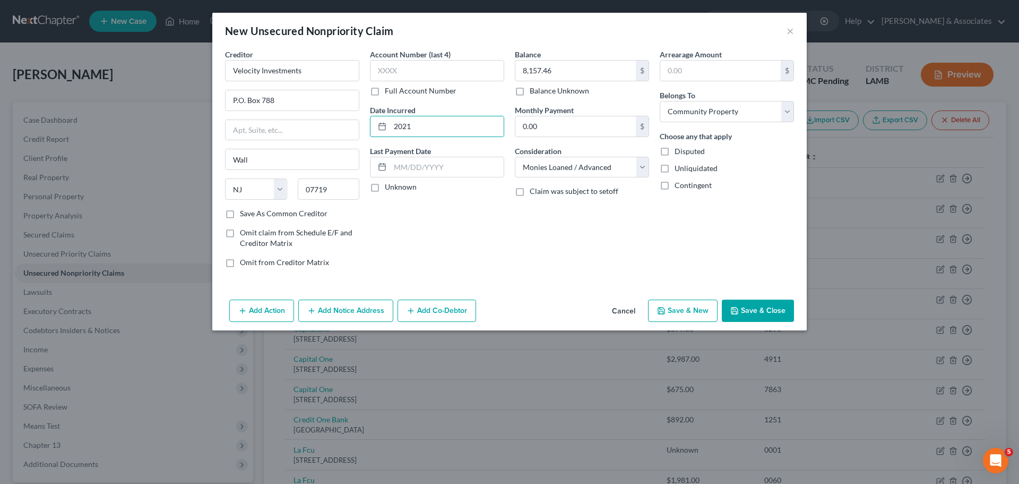
click at [763, 303] on button "Save & Close" at bounding box center [758, 310] width 72 height 22
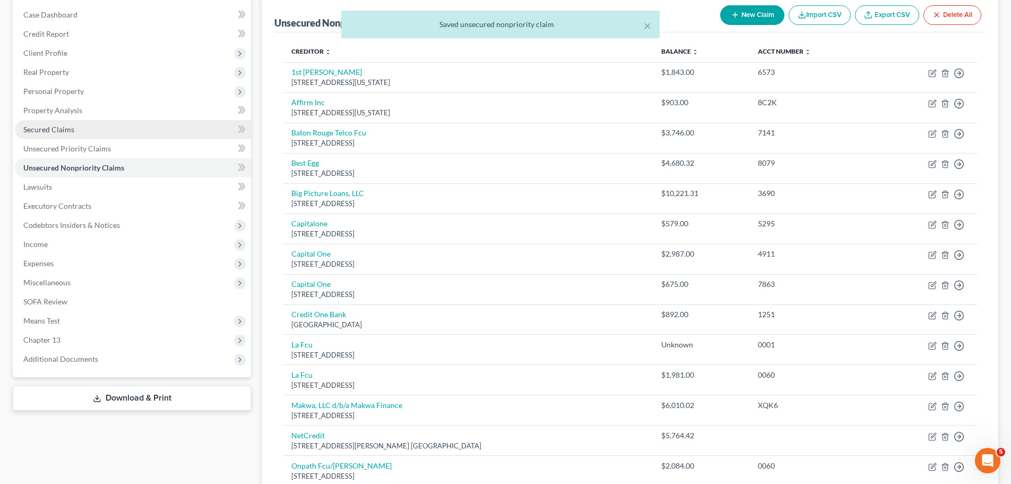
scroll to position [106, 0]
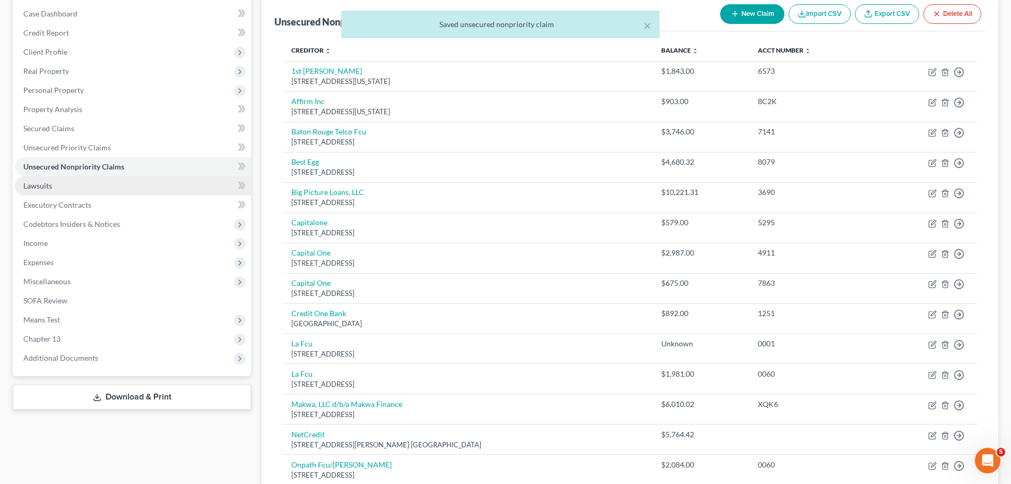
click at [90, 191] on link "Lawsuits" at bounding box center [133, 185] width 236 height 19
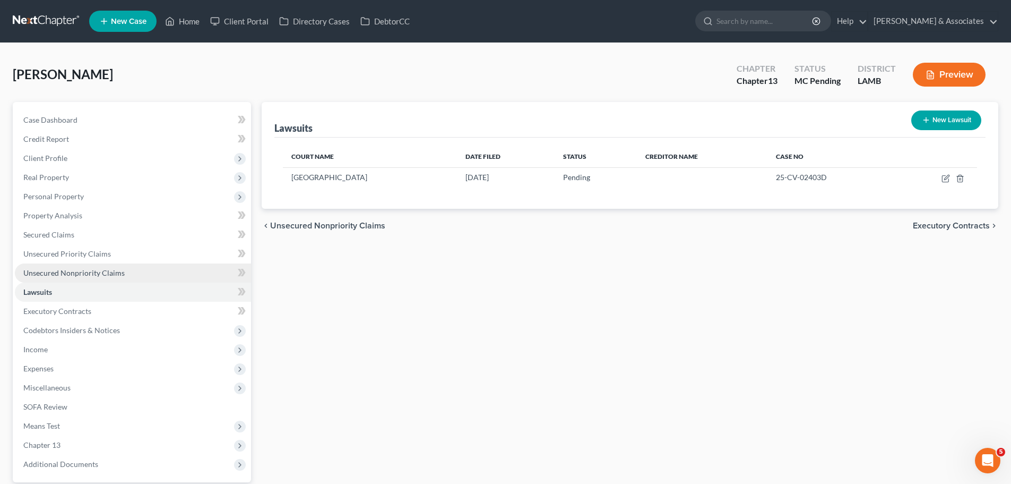
click at [123, 268] on link "Unsecured Nonpriority Claims" at bounding box center [133, 272] width 236 height 19
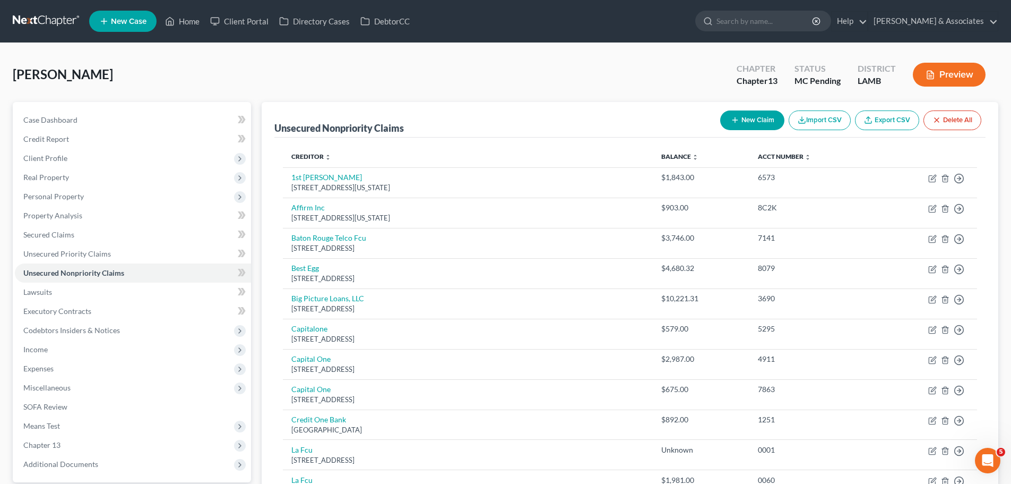
click at [751, 125] on button "New Claim" at bounding box center [752, 120] width 64 height 20
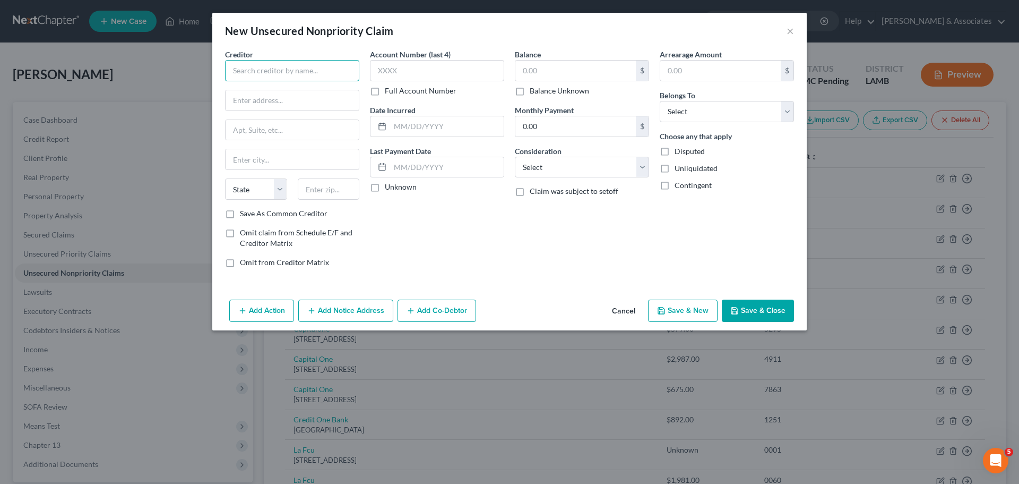
click at [265, 67] on input "text" at bounding box center [292, 70] width 134 height 21
type input "Velocity Investments"
type input "1800 NJ-34"
type input "#404a"
type input "Belmar"
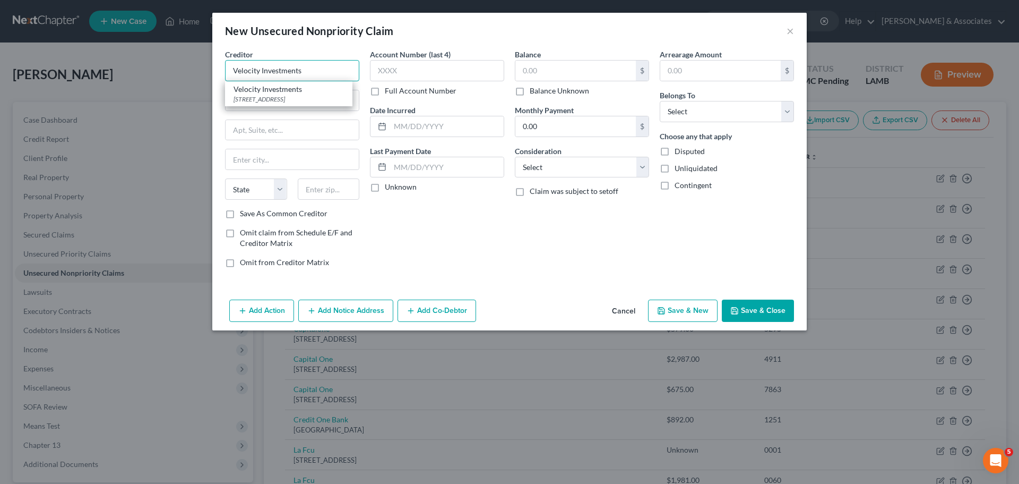
select select "33"
type input "07719"
type input "Velocity Investments"
drag, startPoint x: 323, startPoint y: 164, endPoint x: 187, endPoint y: 155, distance: 136.2
click at [187, 155] on div "New Unsecured Nonpriority Claim × Creditor * Velocity Investments 1800 NJ-34 #4…" at bounding box center [509, 242] width 1019 height 484
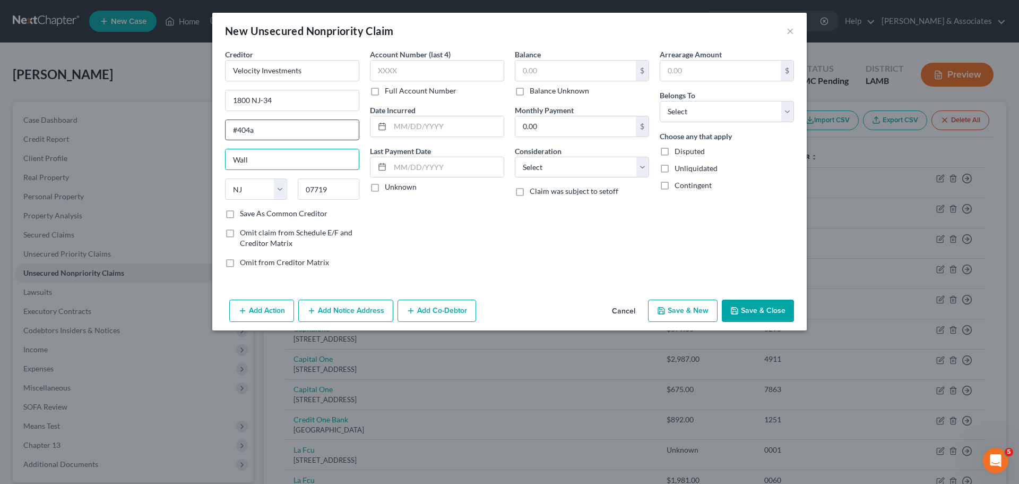
type input "Wall"
click at [283, 129] on input "#404a" at bounding box center [292, 130] width 133 height 20
drag, startPoint x: 252, startPoint y: 130, endPoint x: 157, endPoint y: 127, distance: 95.0
click at [157, 127] on div "New Unsecured Nonpriority Claim × Creditor * Velocity Investments 1800 NJ-34 #4…" at bounding box center [509, 242] width 1019 height 484
drag, startPoint x: 205, startPoint y: 102, endPoint x: 163, endPoint y: 101, distance: 42.5
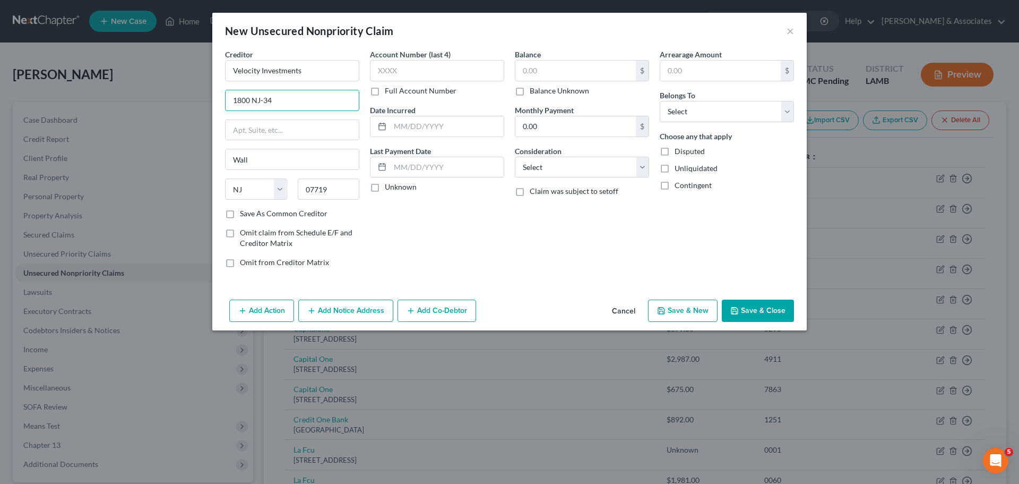
click at [163, 101] on div "New Unsecured Nonpriority Claim × Creditor * Velocity Investments 1800 NJ-34 Wa…" at bounding box center [509, 242] width 1019 height 484
click at [771, 307] on button "Save & Close" at bounding box center [758, 310] width 72 height 22
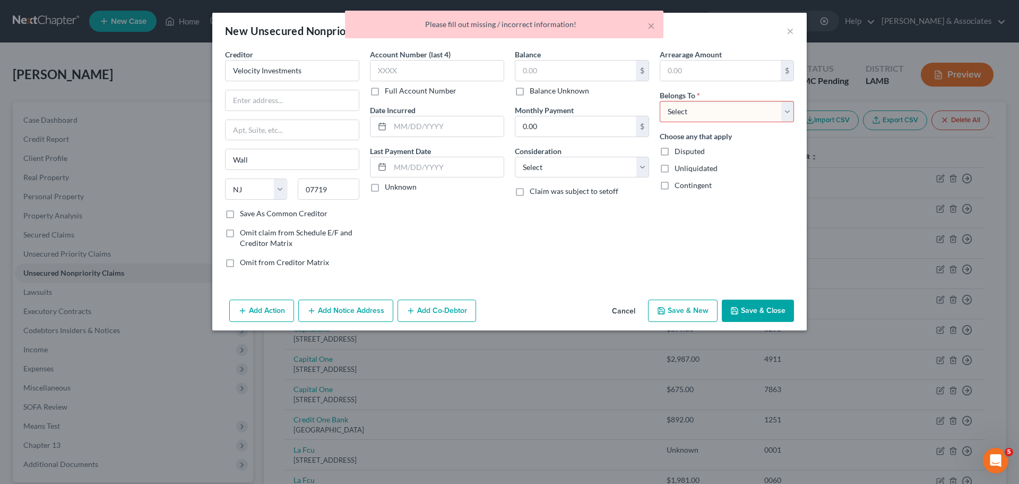
click at [751, 107] on select "Select Debtor 1 Only Debtor 2 Only Debtor 1 And Debtor 2 Only At Least One Of T…" at bounding box center [727, 111] width 134 height 21
select select "4"
click at [660, 101] on select "Select Debtor 1 Only Debtor 2 Only Debtor 1 And Debtor 2 Only At Least One Of T…" at bounding box center [727, 111] width 134 height 21
click at [738, 201] on div "Arrearage Amount $ Belongs To * Select Debtor 1 Only Debtor 2 Only Debtor 1 And…" at bounding box center [727, 162] width 145 height 227
click at [752, 297] on div "Add Action Add Notice Address Add Co-Debtor Cancel Save & New Save & Close" at bounding box center [509, 312] width 595 height 35
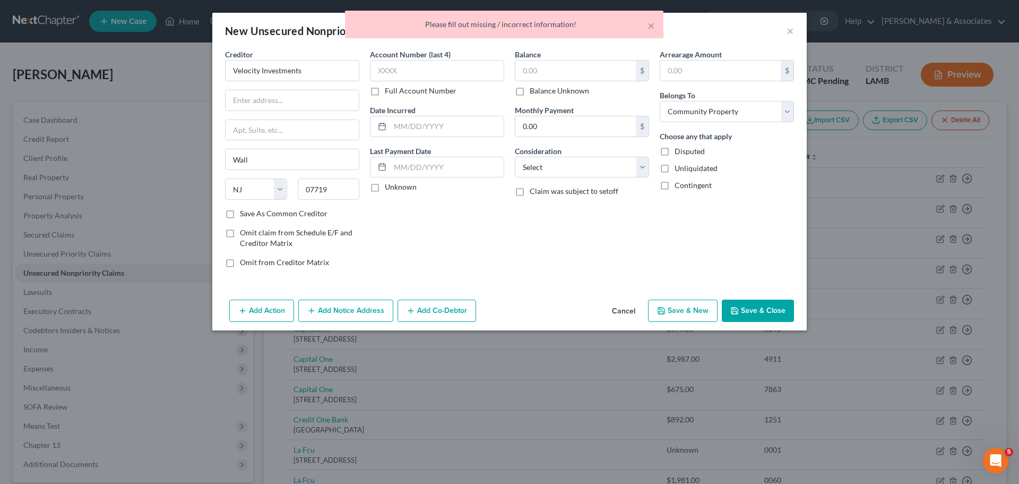
click at [756, 315] on button "Save & Close" at bounding box center [758, 310] width 72 height 22
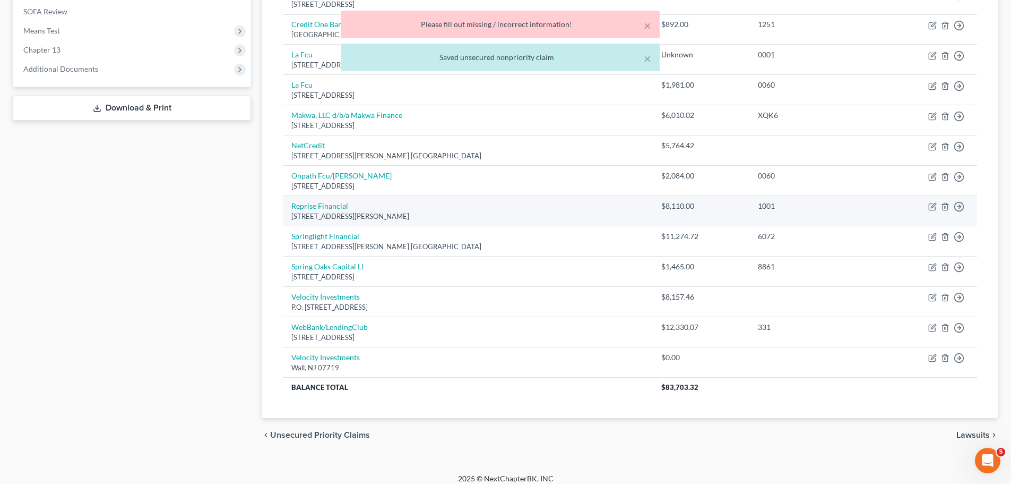
scroll to position [403, 0]
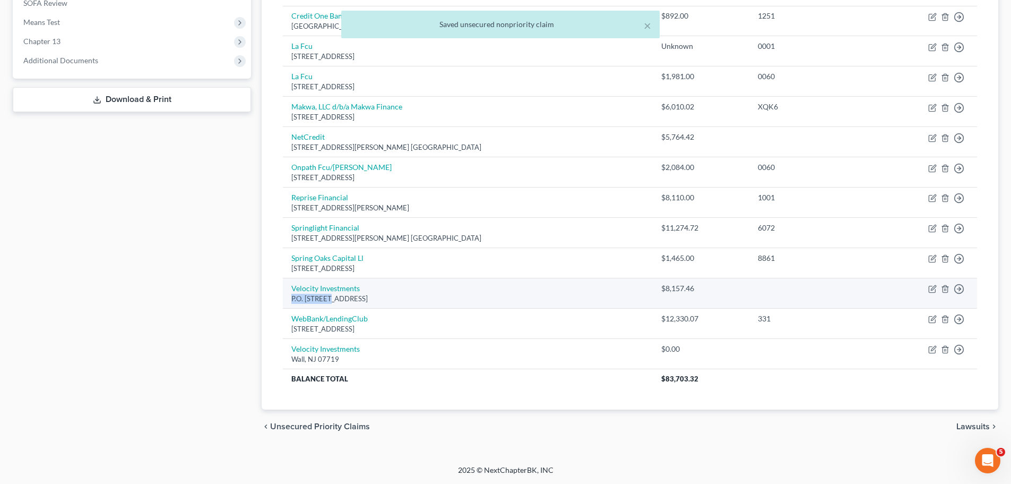
drag, startPoint x: 283, startPoint y: 297, endPoint x: 330, endPoint y: 302, distance: 46.9
click at [330, 302] on td "Velocity Investments P.O. Box 788, Wall, NJ 07719" at bounding box center [468, 293] width 370 height 30
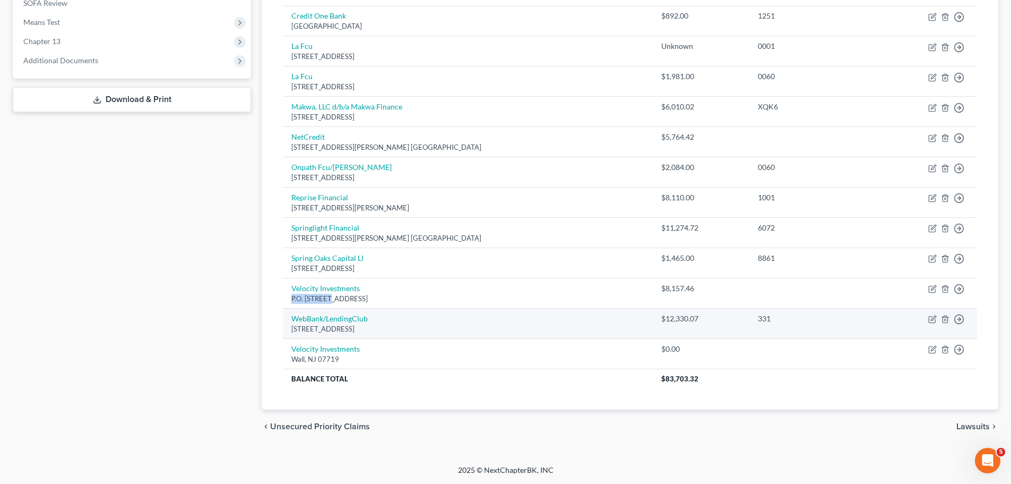
copy div "P.O. Box 788"
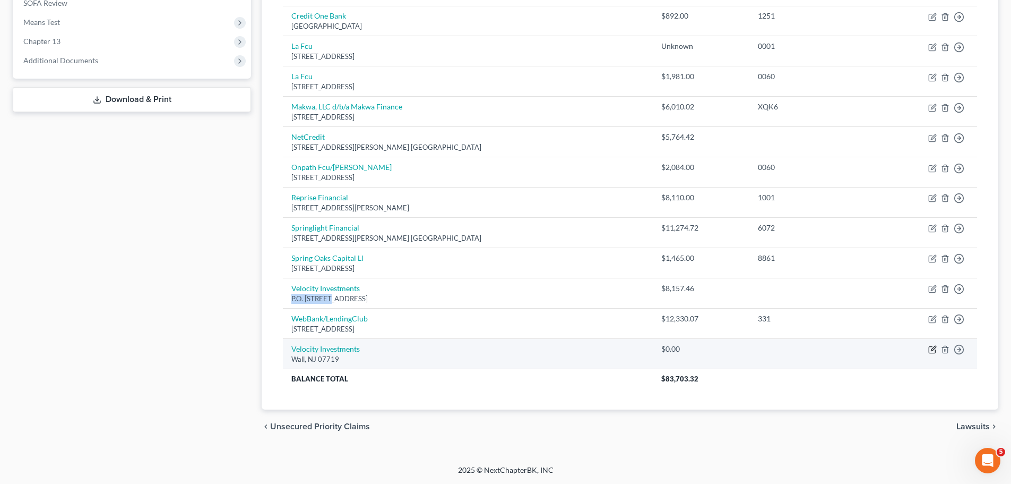
click at [931, 349] on icon "button" at bounding box center [932, 349] width 8 height 8
select select "33"
select select "4"
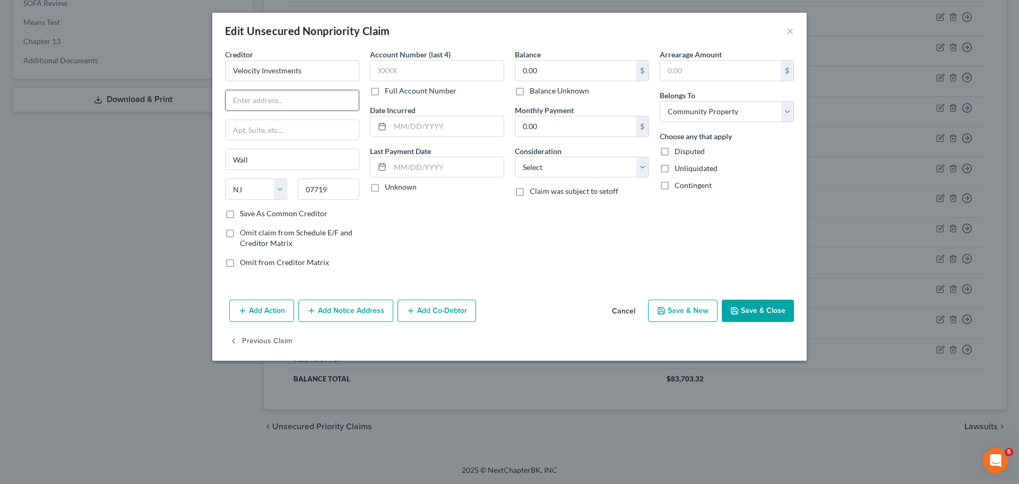
click at [232, 98] on input "text" at bounding box center [292, 100] width 133 height 20
paste input "P.O. Box 788"
type input "P.O. Box 788"
click at [461, 222] on div "Account Number (last 4) Full Account Number Date Incurred Last Payment Date Unk…" at bounding box center [437, 162] width 145 height 227
drag, startPoint x: 480, startPoint y: 132, endPoint x: 535, endPoint y: 105, distance: 60.8
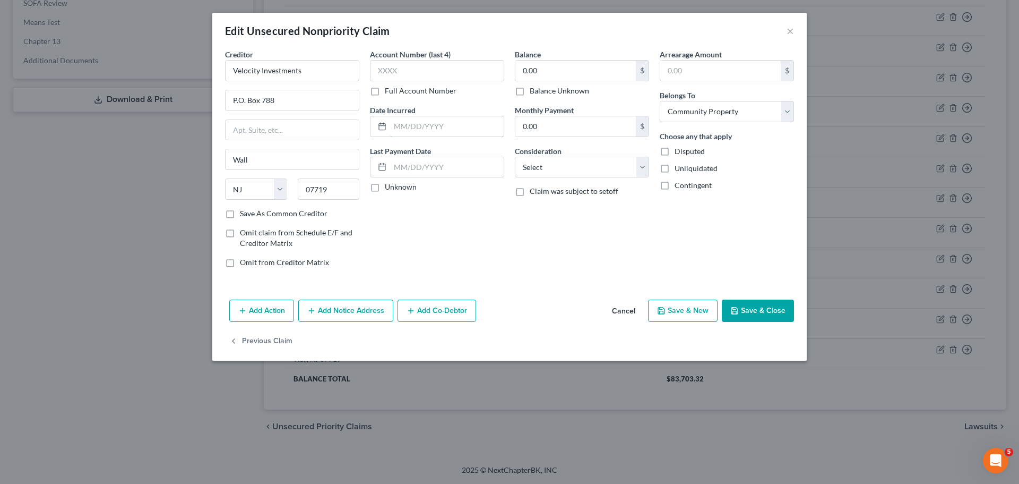
click at [480, 133] on input "text" at bounding box center [447, 126] width 114 height 20
type input "2021"
type input "16,243.59"
select select "10"
click at [796, 308] on div "Add Action Add Notice Address Add Co-Debtor Cancel Save & New Save & Close" at bounding box center [509, 312] width 595 height 35
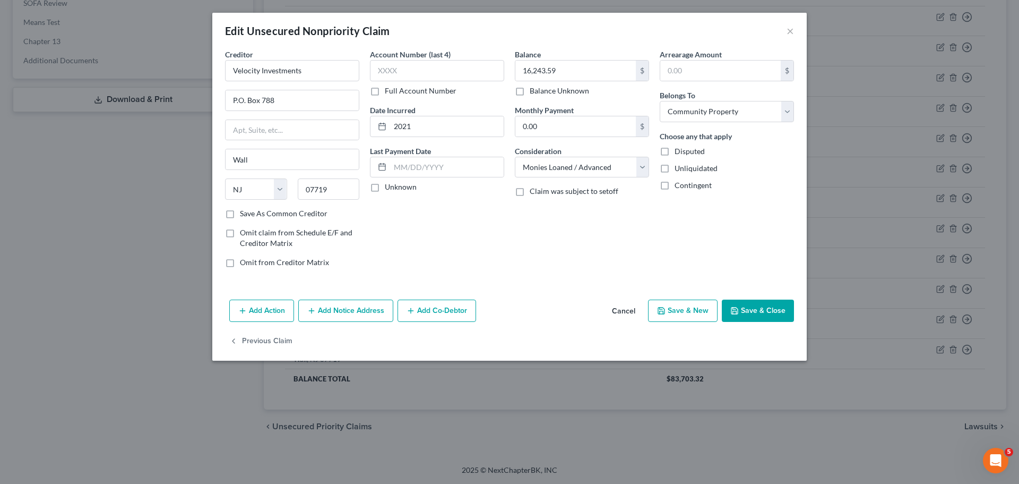
click at [789, 309] on button "Save & Close" at bounding box center [758, 310] width 72 height 22
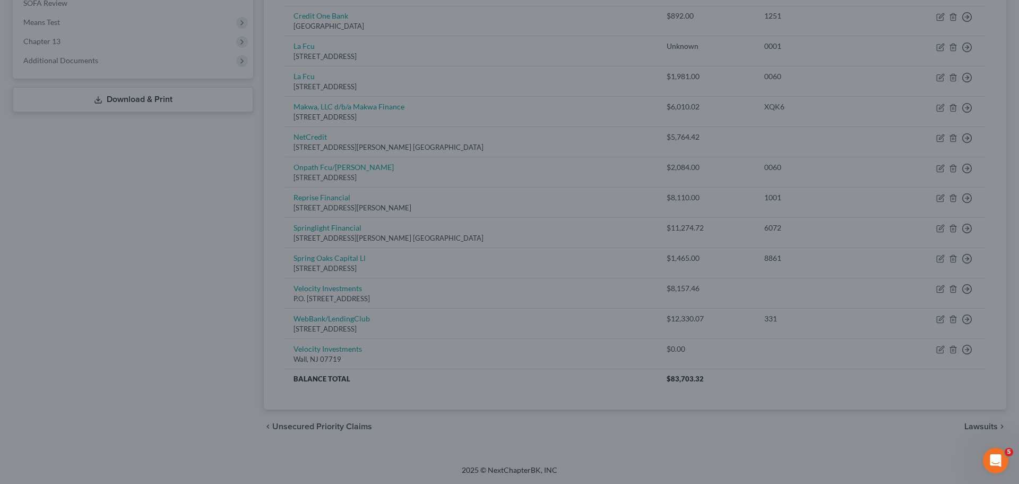
type input "0"
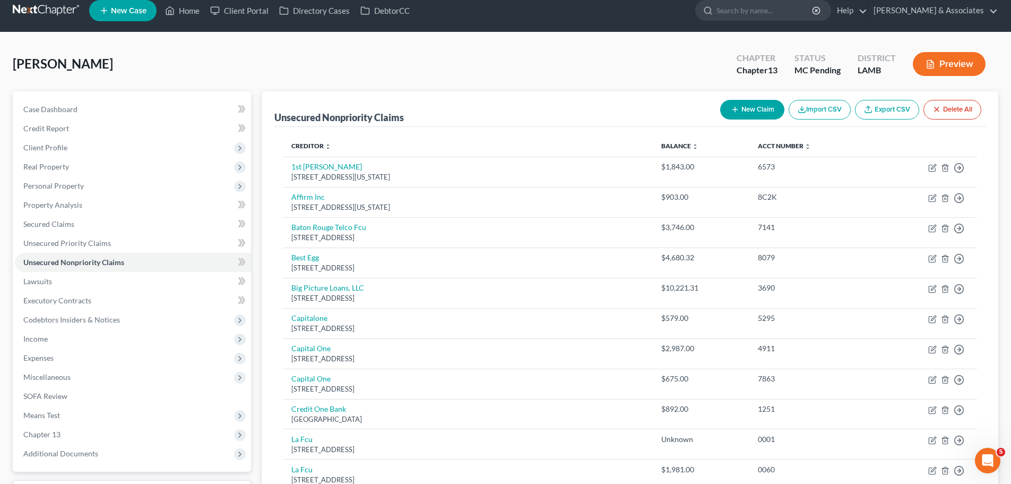
scroll to position [0, 0]
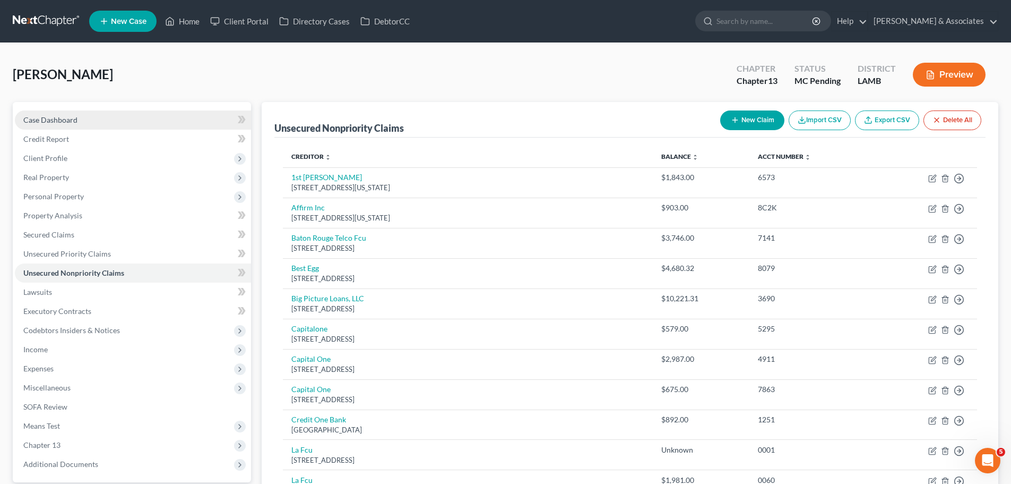
click at [82, 118] on link "Case Dashboard" at bounding box center [133, 119] width 236 height 19
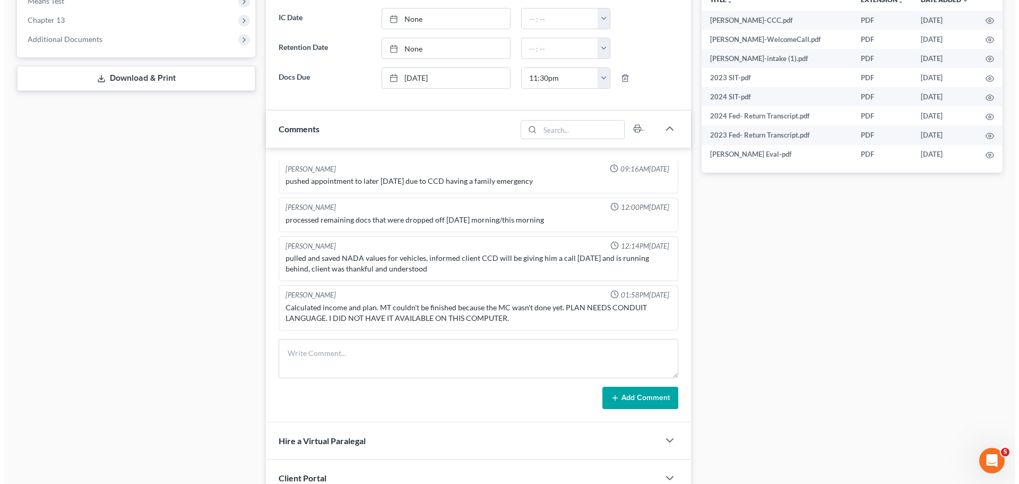
scroll to position [106, 0]
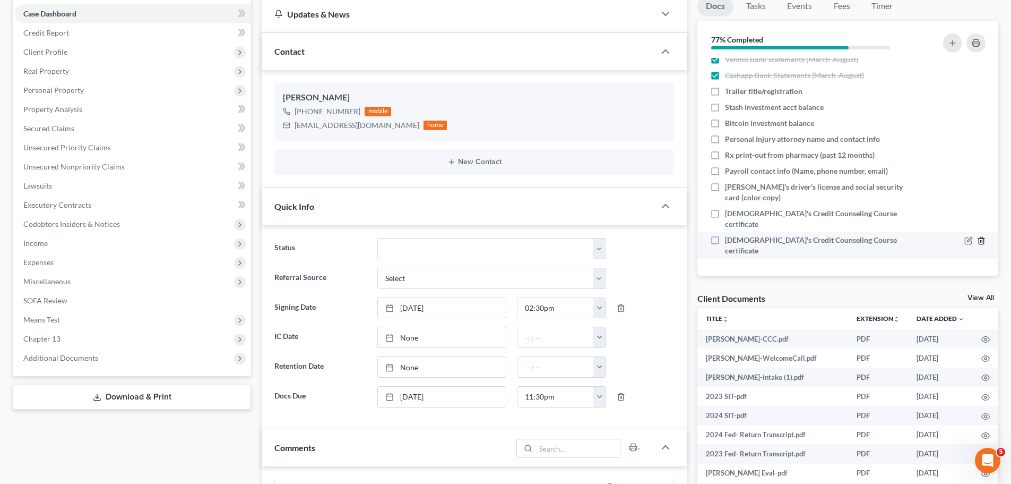
click at [977, 245] on icon "button" at bounding box center [981, 240] width 8 height 8
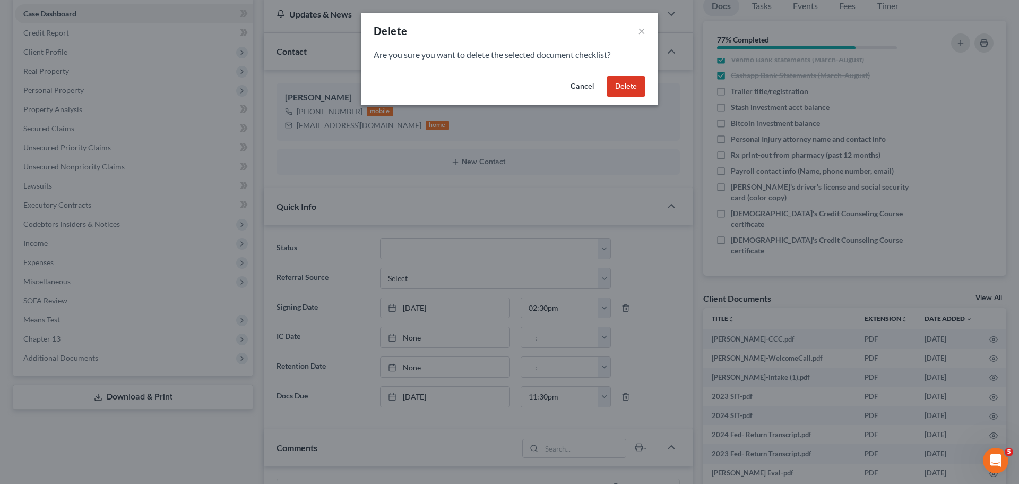
click at [617, 85] on button "Delete" at bounding box center [626, 86] width 39 height 21
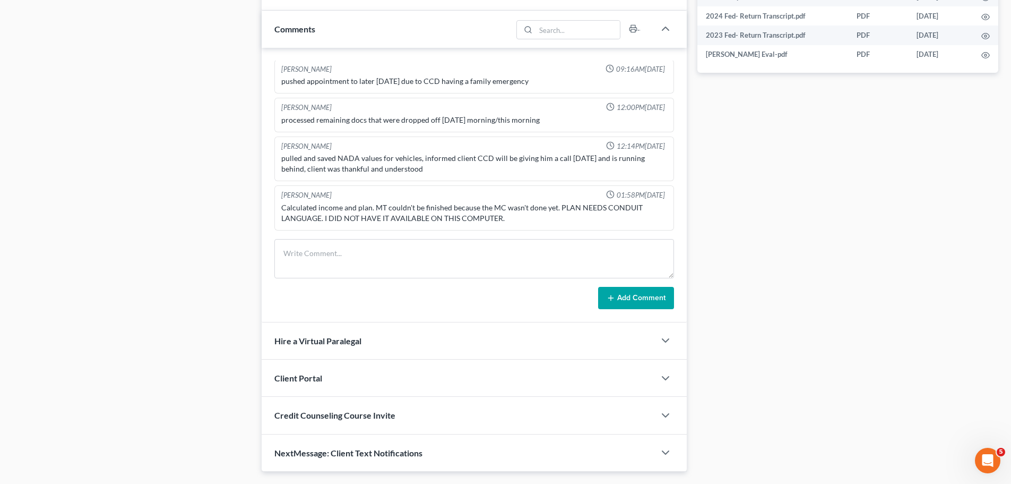
scroll to position [500, 0]
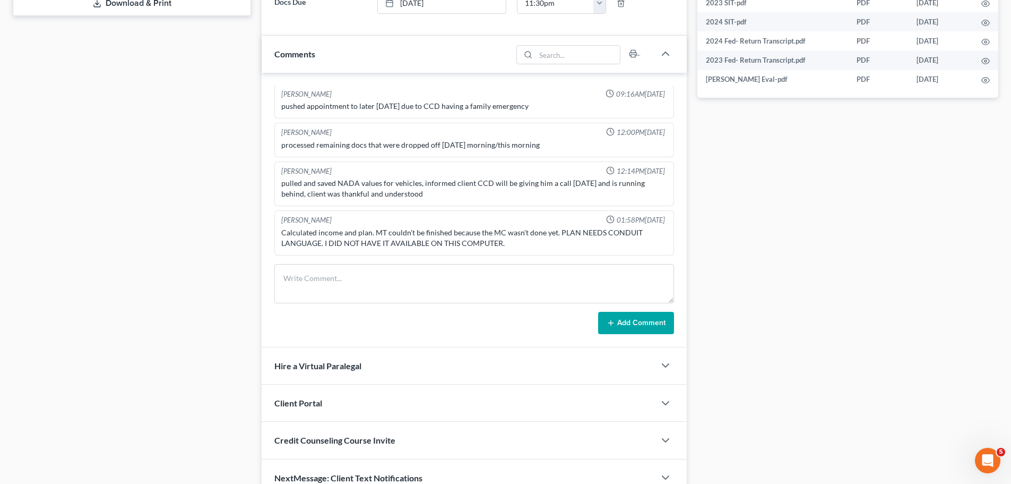
click at [473, 245] on div "Calculated income and plan. MT couldn't be finished because the MC wasn't done …" at bounding box center [474, 237] width 386 height 21
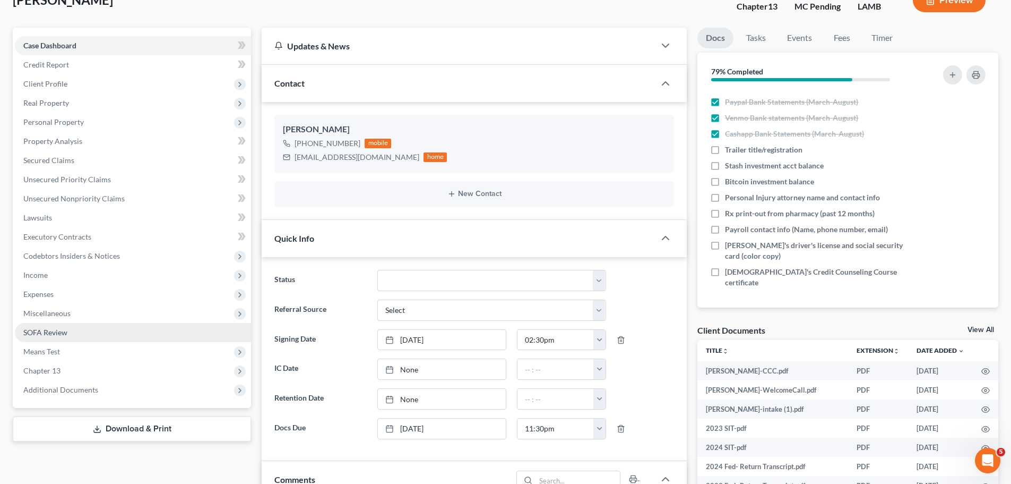
scroll to position [0, 0]
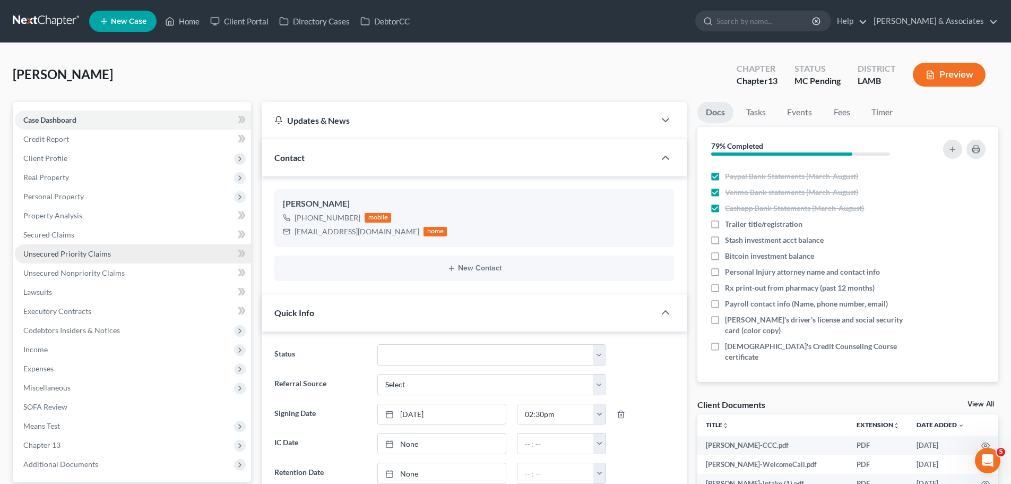
drag, startPoint x: 59, startPoint y: 252, endPoint x: 74, endPoint y: 248, distance: 14.8
click at [59, 252] on span "Unsecured Priority Claims" at bounding box center [67, 253] width 88 height 9
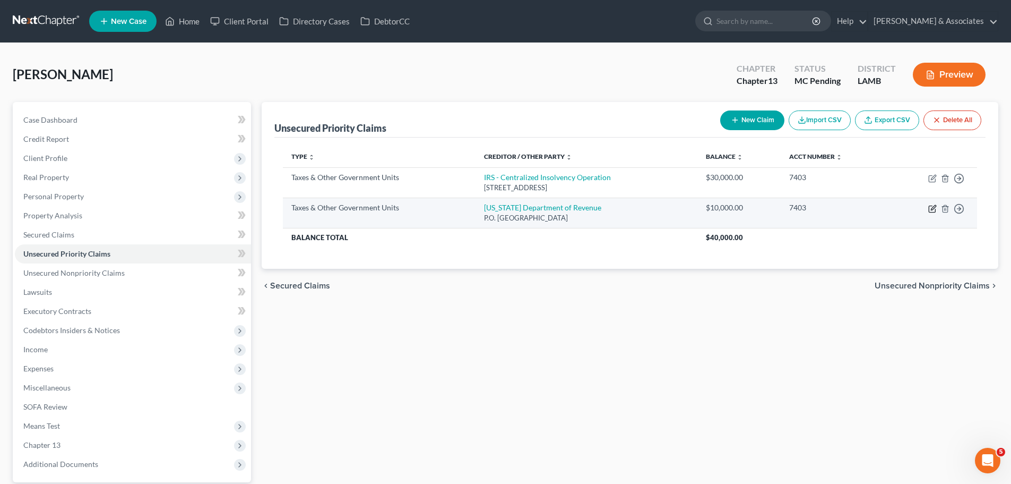
click at [933, 210] on icon "button" at bounding box center [932, 208] width 8 height 8
select select "2"
select select "19"
select select "0"
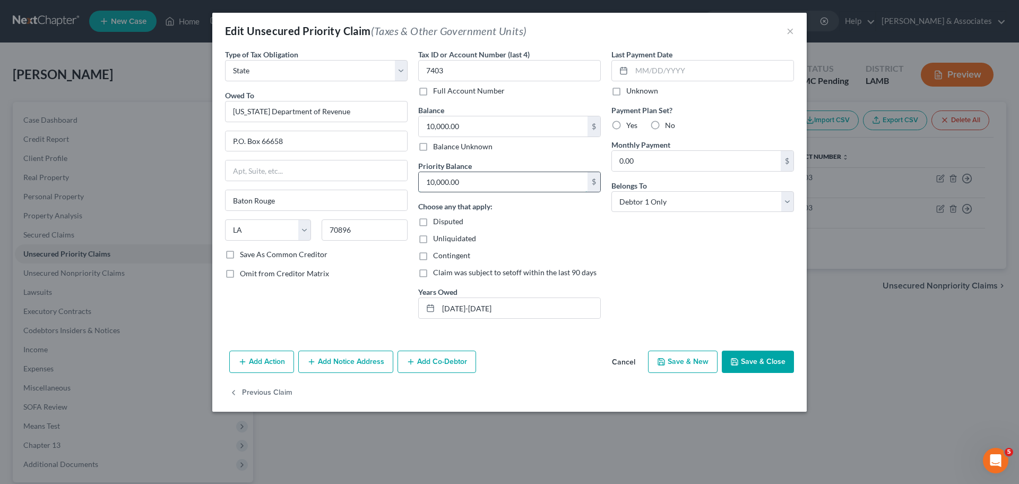
click at [476, 178] on input "10,000.00" at bounding box center [503, 182] width 169 height 20
click at [284, 193] on input "Baton Rouge" at bounding box center [317, 200] width 182 height 20
click at [450, 180] on input "10,000.00" at bounding box center [503, 182] width 169 height 20
paste input "4,985"
drag, startPoint x: 462, startPoint y: 181, endPoint x: 365, endPoint y: 182, distance: 97.7
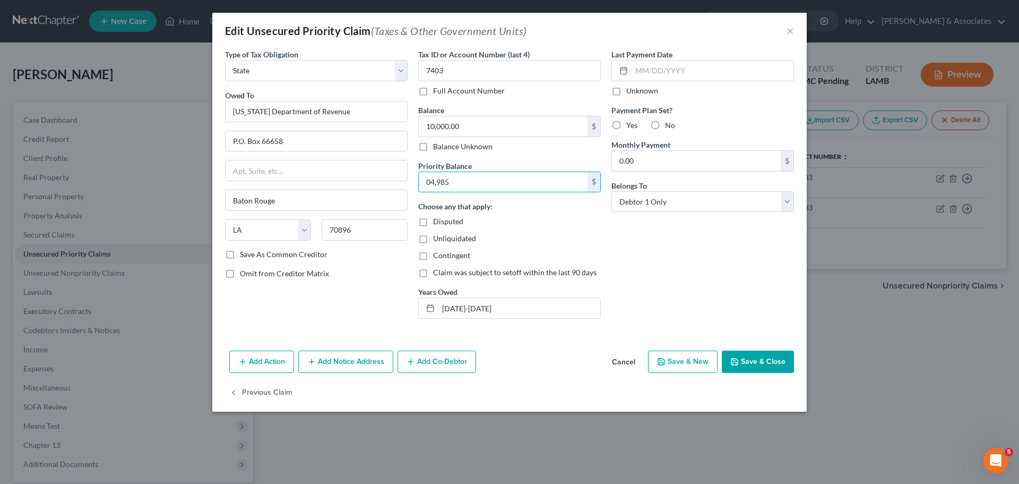
click at [365, 182] on div "Type of Tax Obligation * Select Federal City State Franchise Tax Board Other Ow…" at bounding box center [510, 188] width 580 height 278
paste input "text"
type input "4,985"
click at [650, 257] on div "Last Payment Date Unknown Payment Plan Set? Yes No Monthly Payment 0.00 $ Belon…" at bounding box center [702, 188] width 193 height 278
click at [770, 372] on button "Save & Close" at bounding box center [758, 361] width 72 height 22
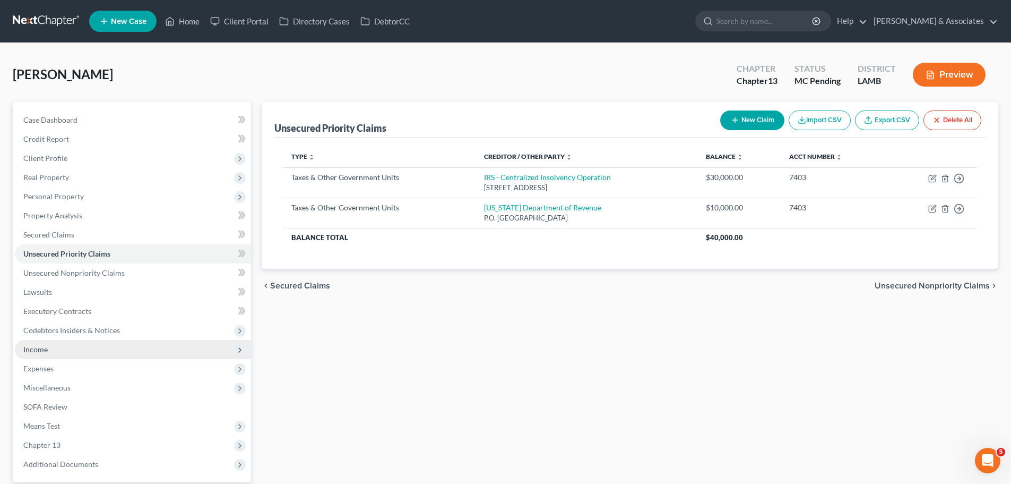
click at [72, 348] on span "Income" at bounding box center [133, 349] width 236 height 19
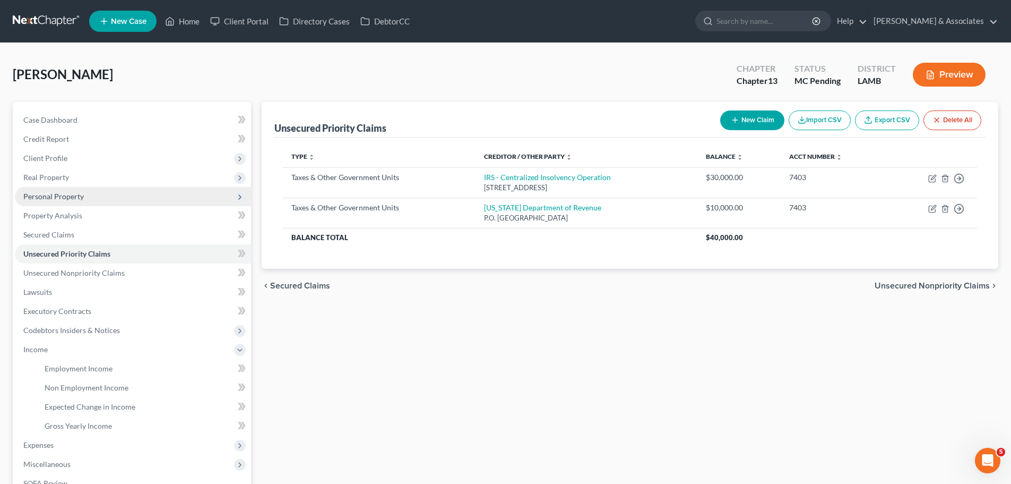
click at [55, 194] on span "Personal Property" at bounding box center [53, 196] width 61 height 9
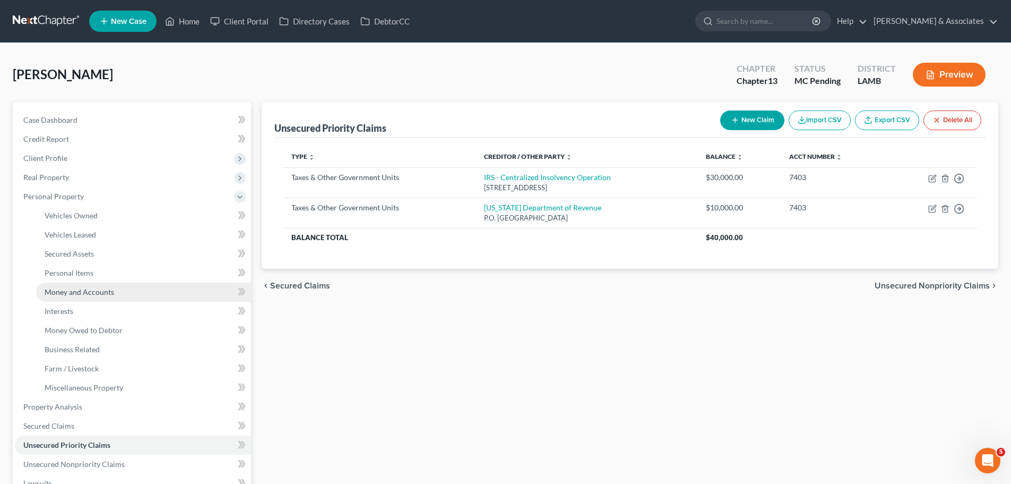
click at [80, 299] on link "Money and Accounts" at bounding box center [143, 291] width 215 height 19
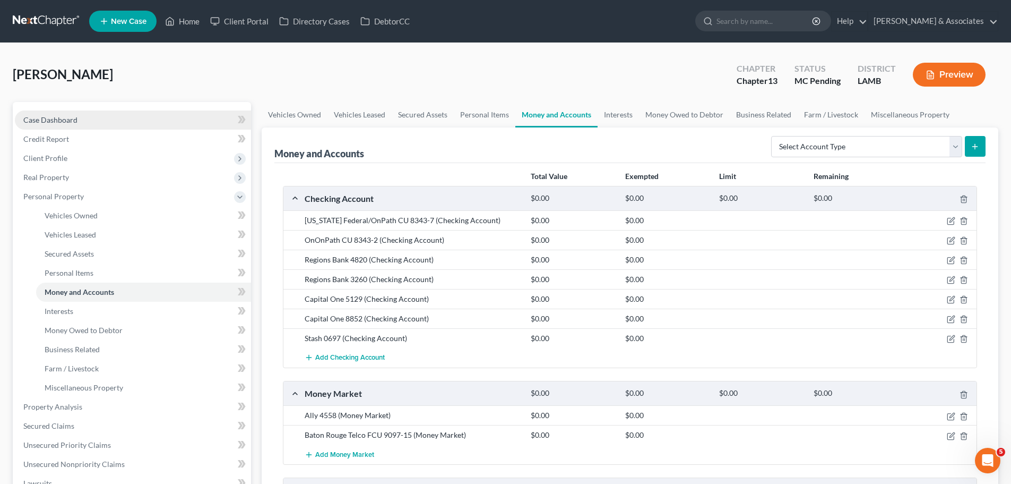
click at [46, 113] on link "Case Dashboard" at bounding box center [133, 119] width 236 height 19
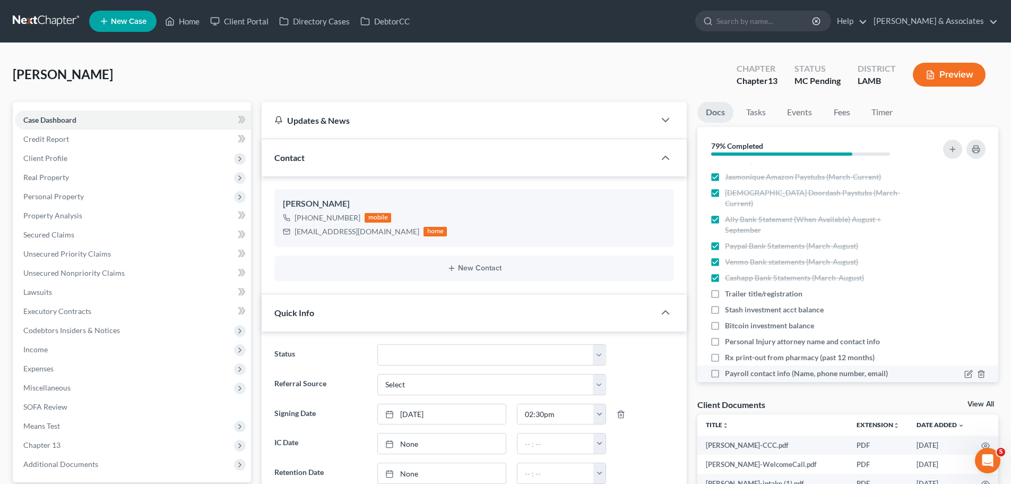
scroll to position [604, 0]
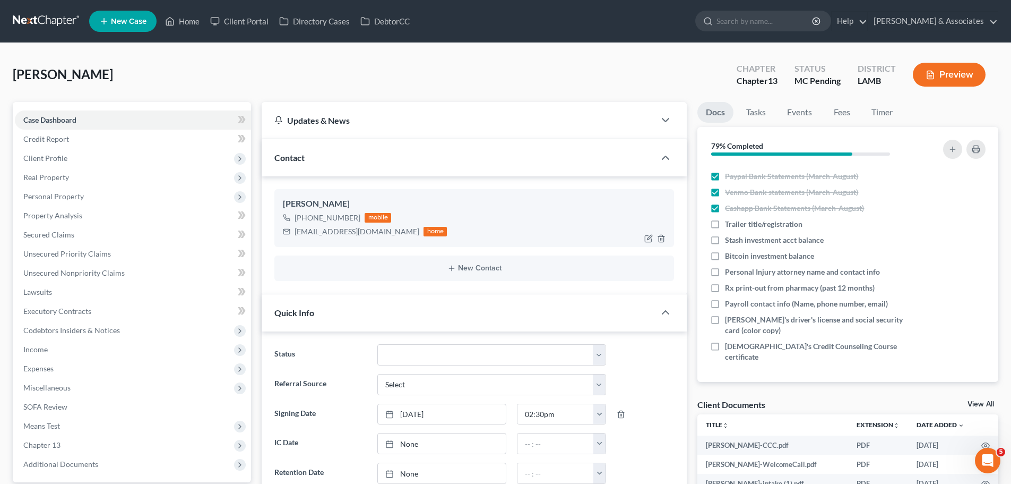
click at [323, 233] on div "wilbertjonesjr@icloud.com" at bounding box center [357, 231] width 125 height 11
copy div "wilbertjonesjr@icloud.com"
